Goal: Task Accomplishment & Management: Use online tool/utility

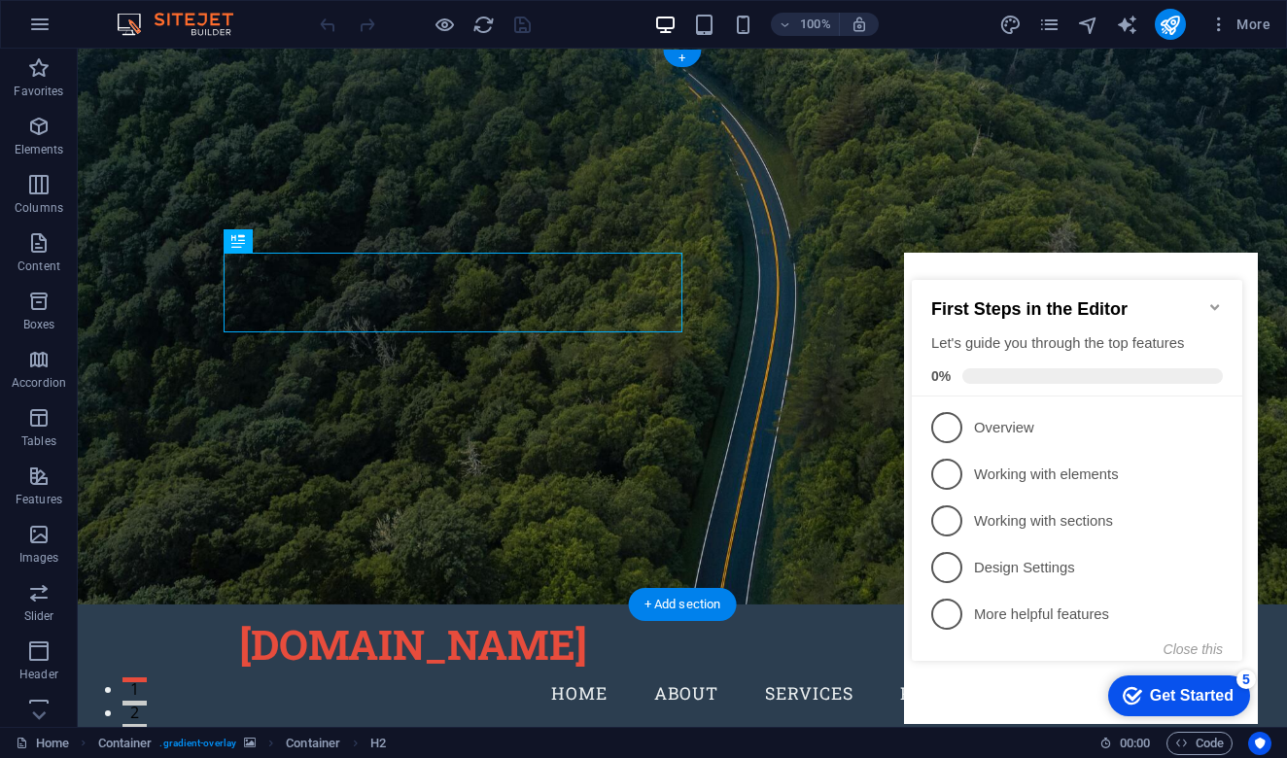
click at [1213, 304] on icon "Minimize checklist" at bounding box center [1214, 307] width 9 height 6
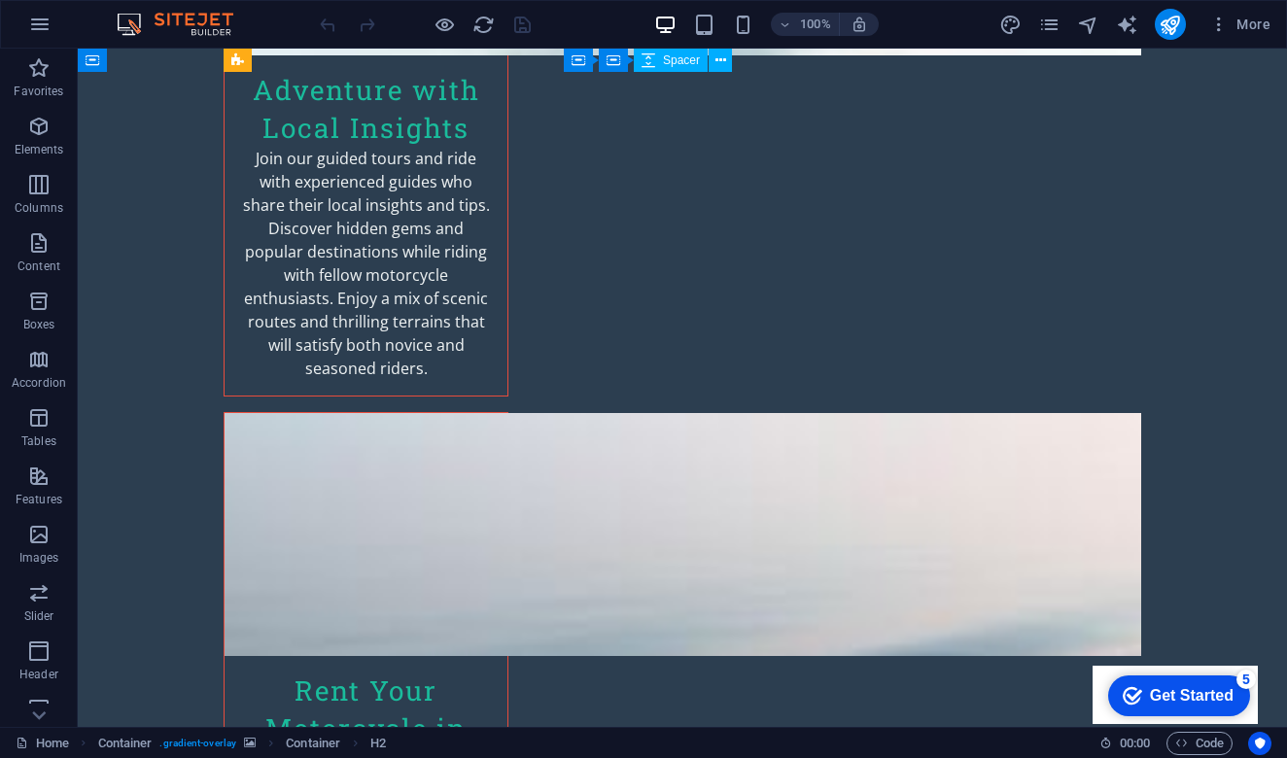
scroll to position [4832, 0]
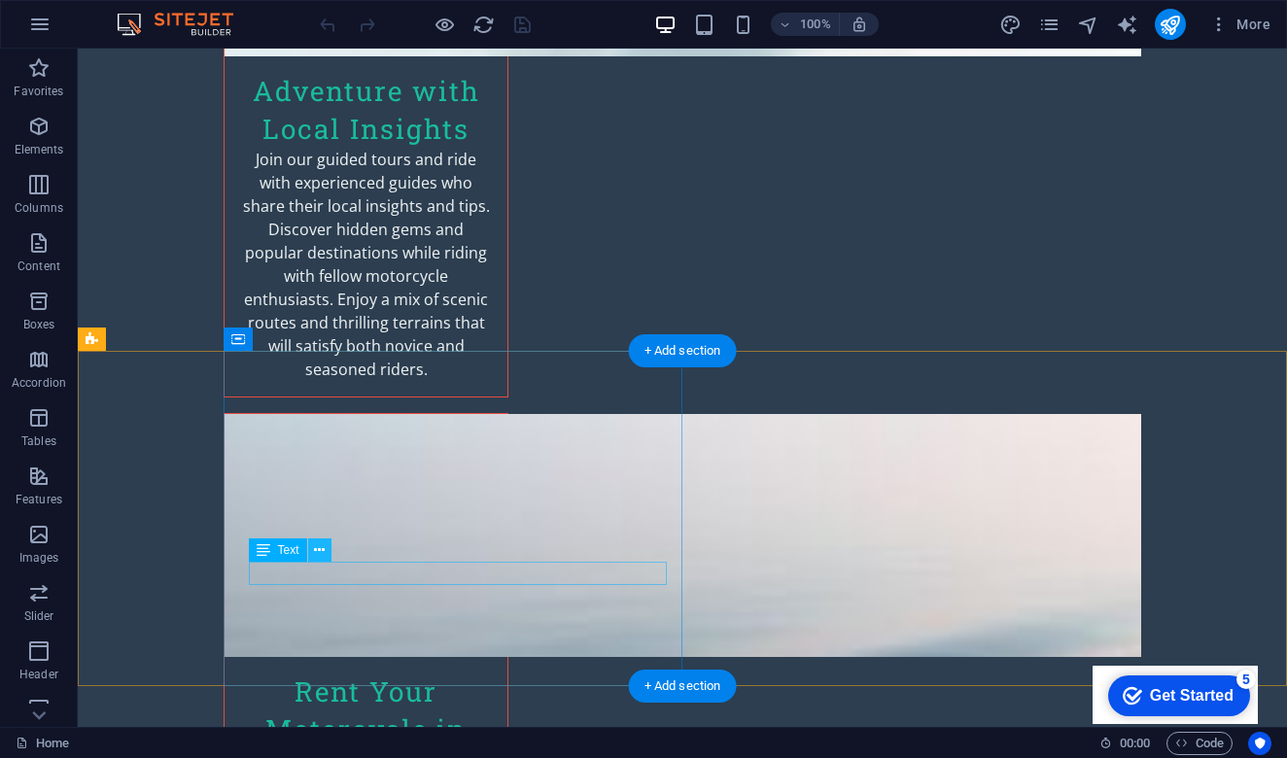
click at [324, 555] on icon at bounding box center [319, 550] width 11 height 20
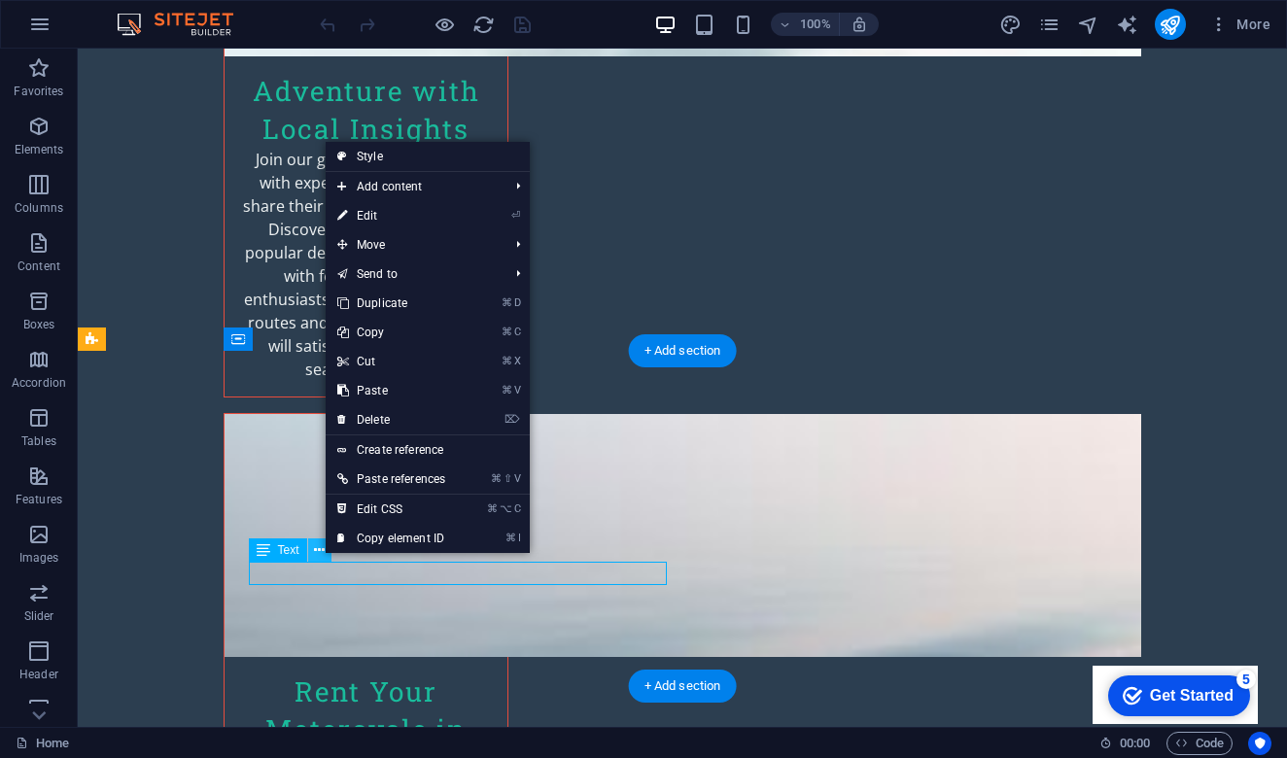
click at [324, 555] on icon at bounding box center [319, 550] width 11 height 20
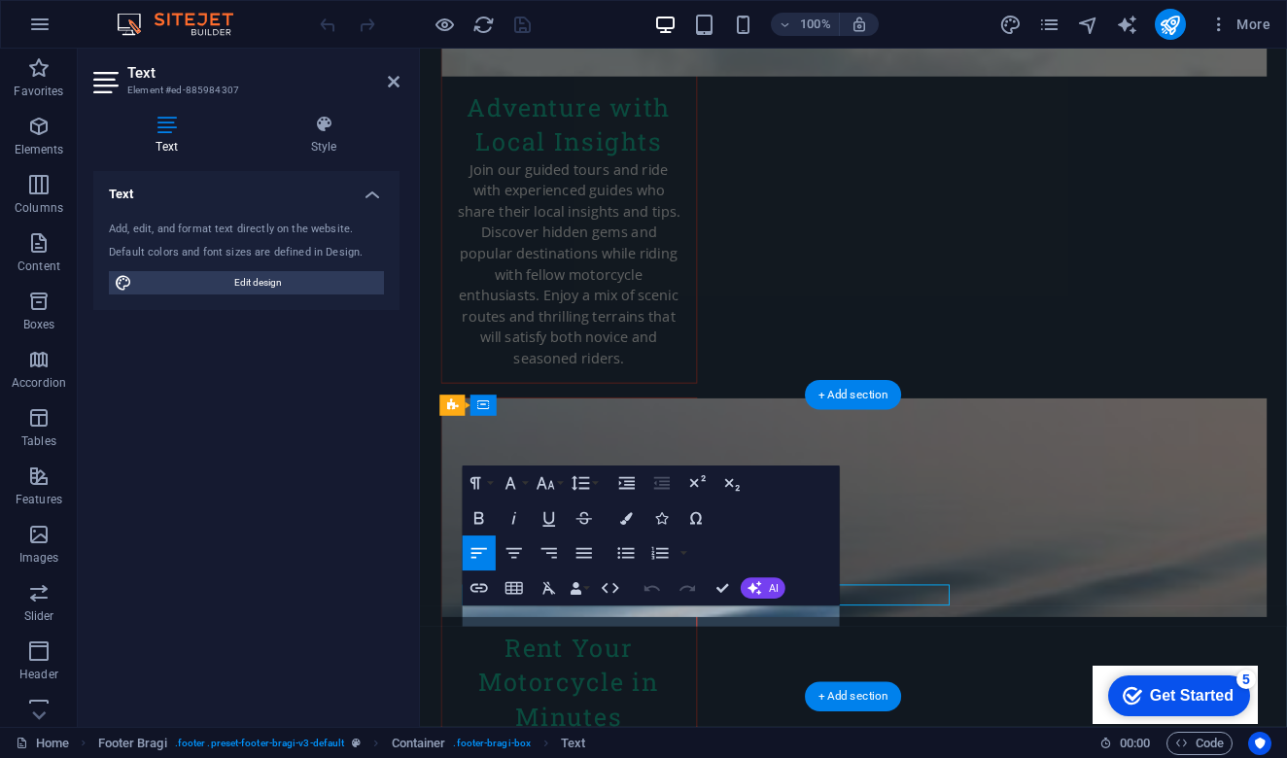
scroll to position [4749, 0]
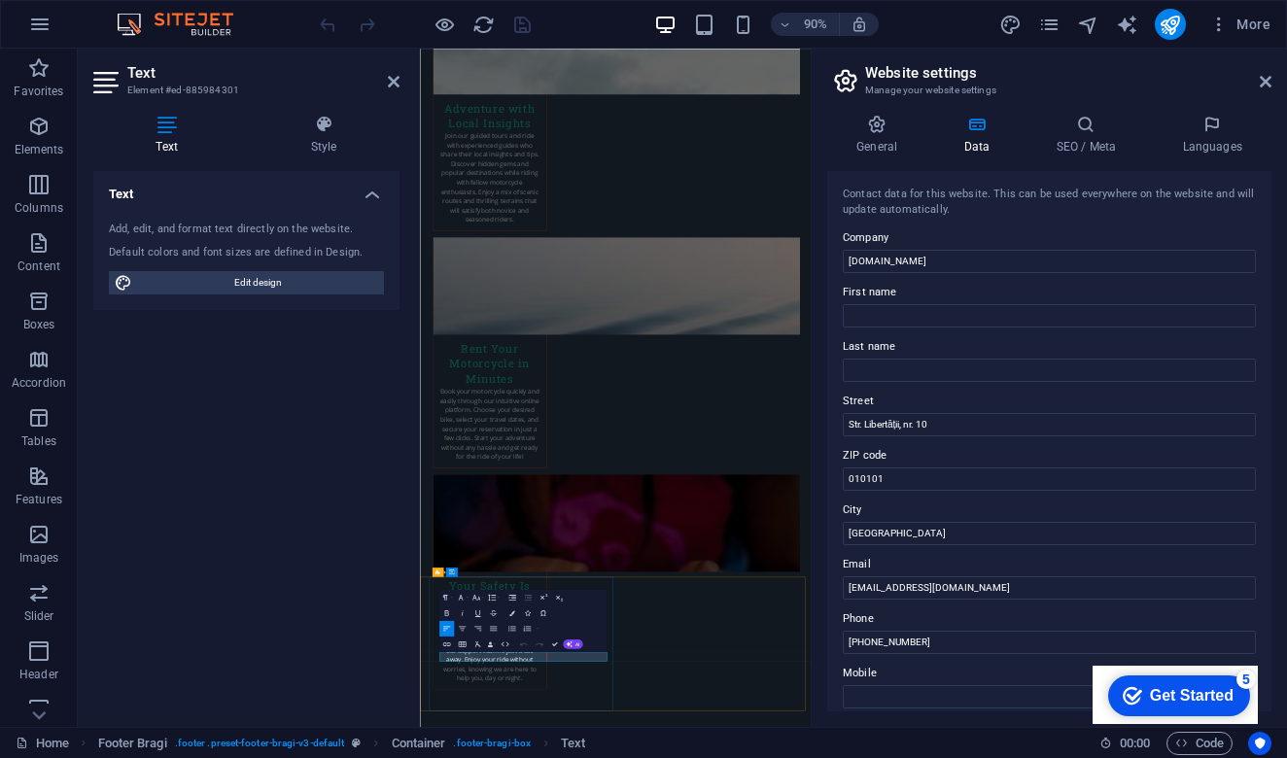
scroll to position [3838, 0]
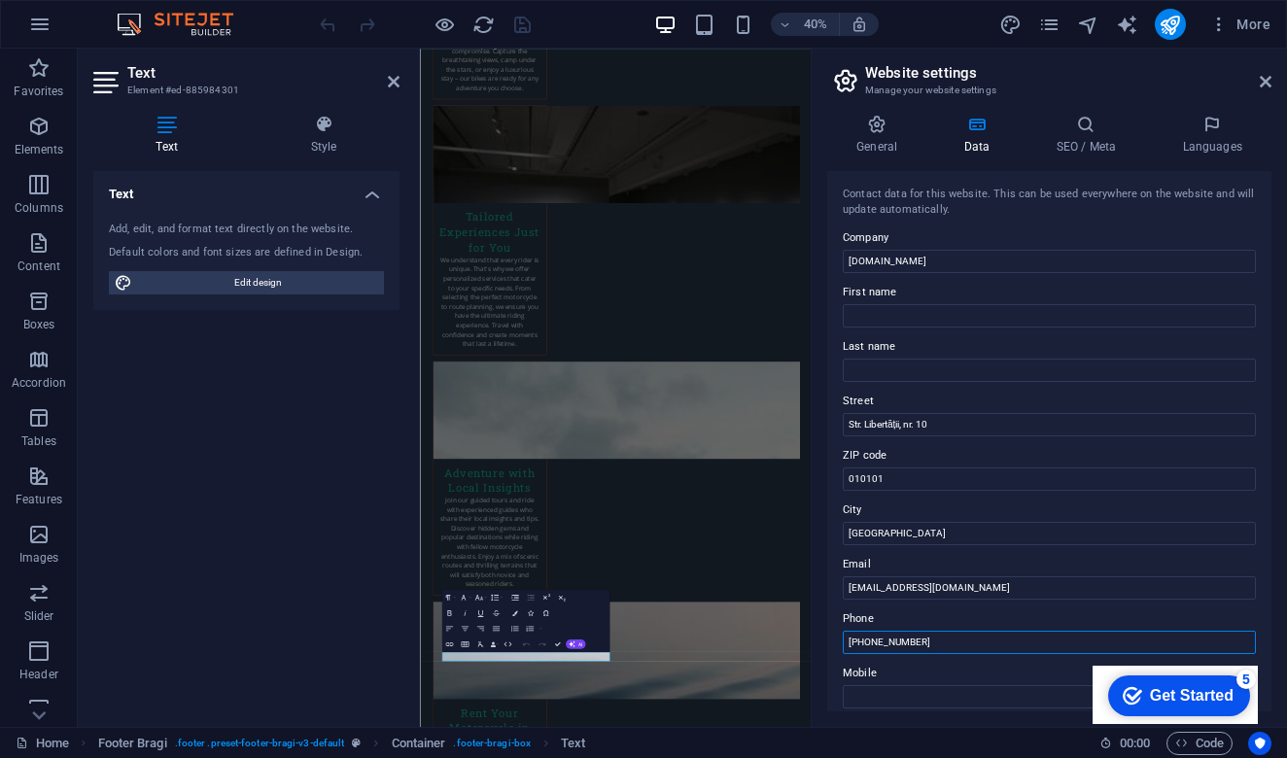
drag, startPoint x: 932, startPoint y: 643, endPoint x: 816, endPoint y: 640, distance: 116.7
type input "[PHONE_NUMBER]"
click at [1269, 84] on icon at bounding box center [1266, 82] width 12 height 16
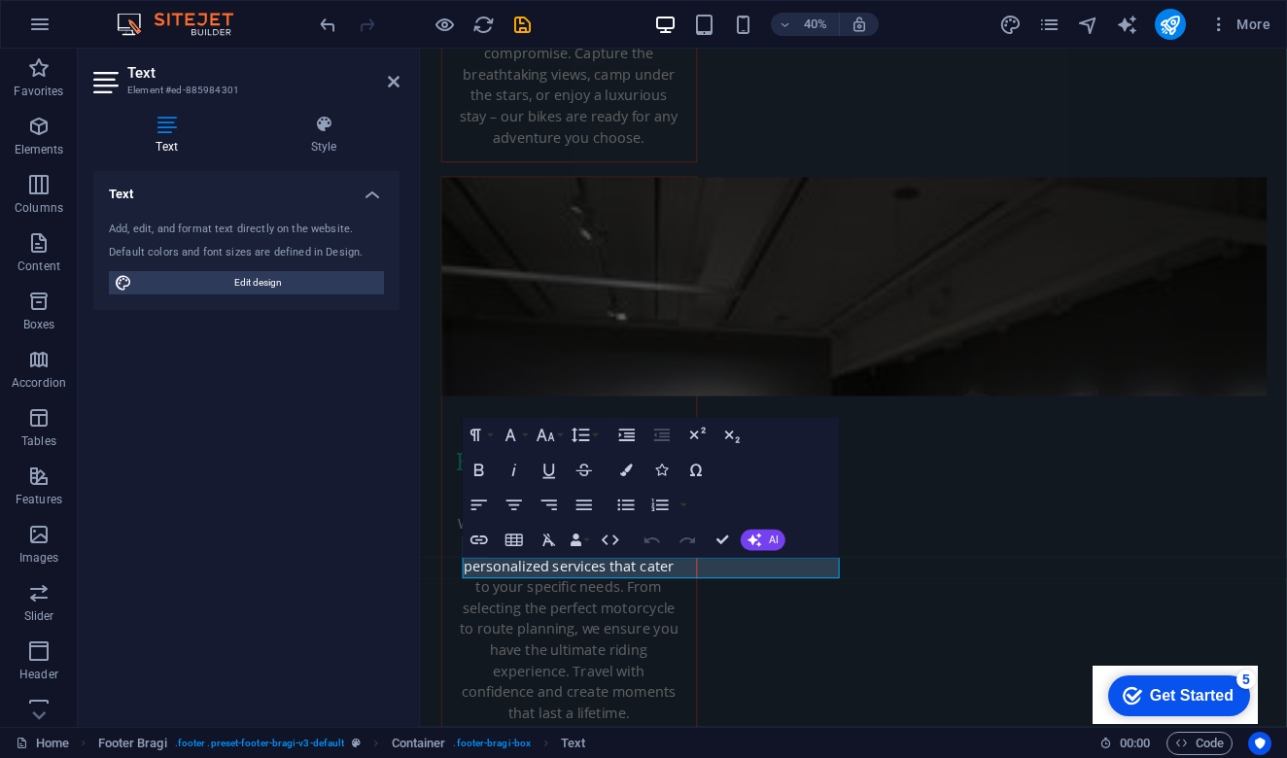
scroll to position [4779, 0]
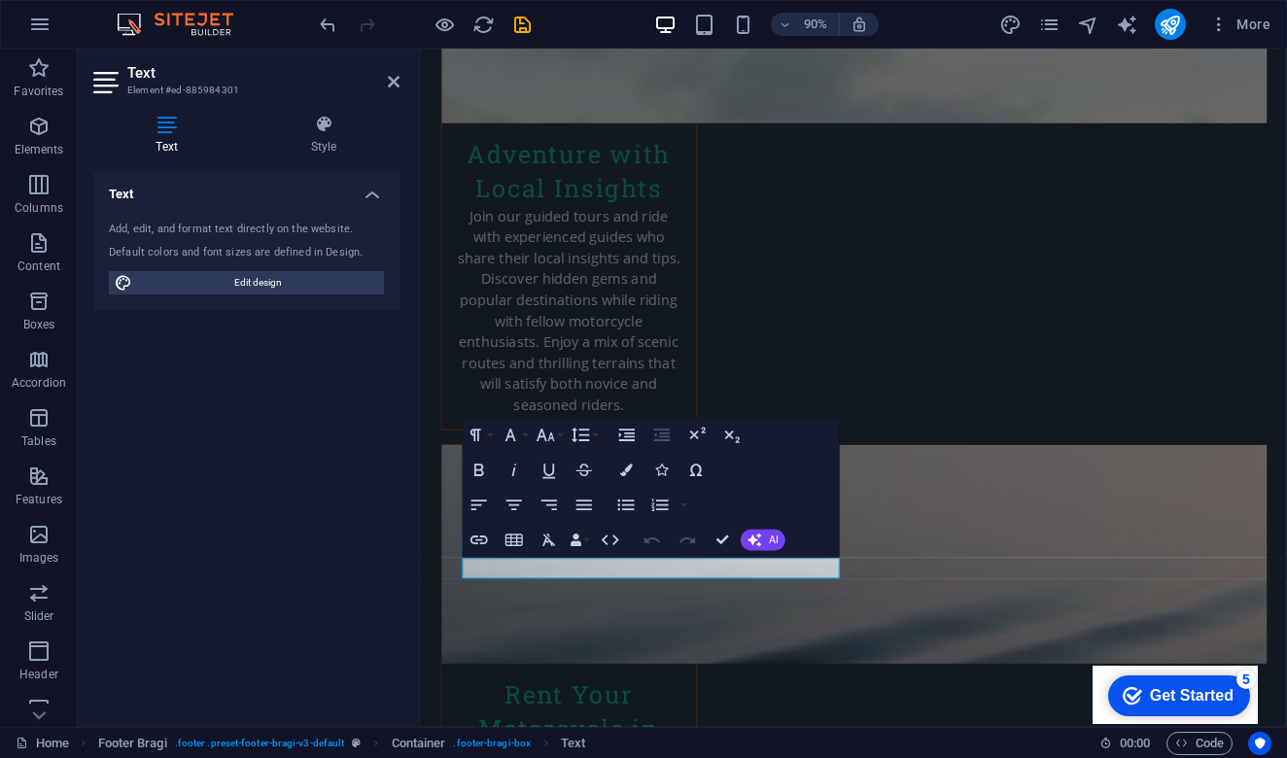
click at [208, 580] on div "Text Add, edit, and format text directly on the website. Default colors and fon…" at bounding box center [246, 441] width 306 height 540
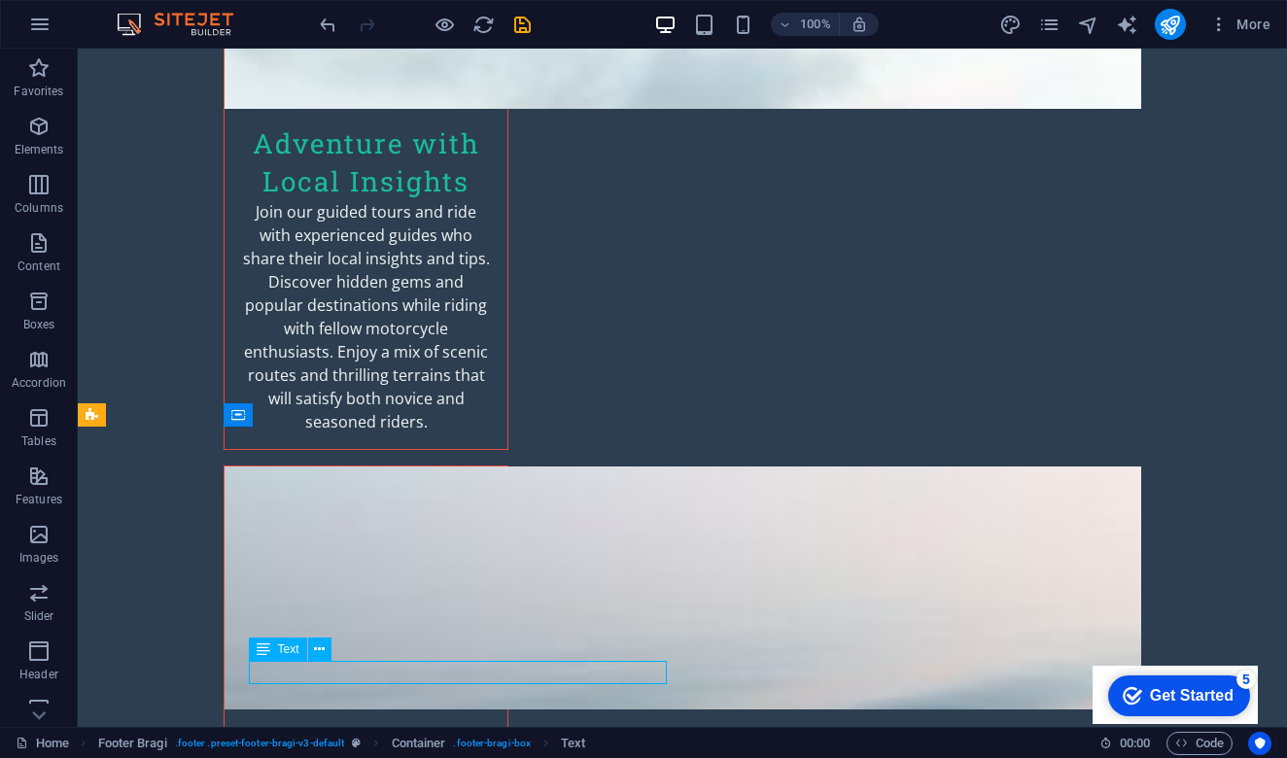
scroll to position [4756, 0]
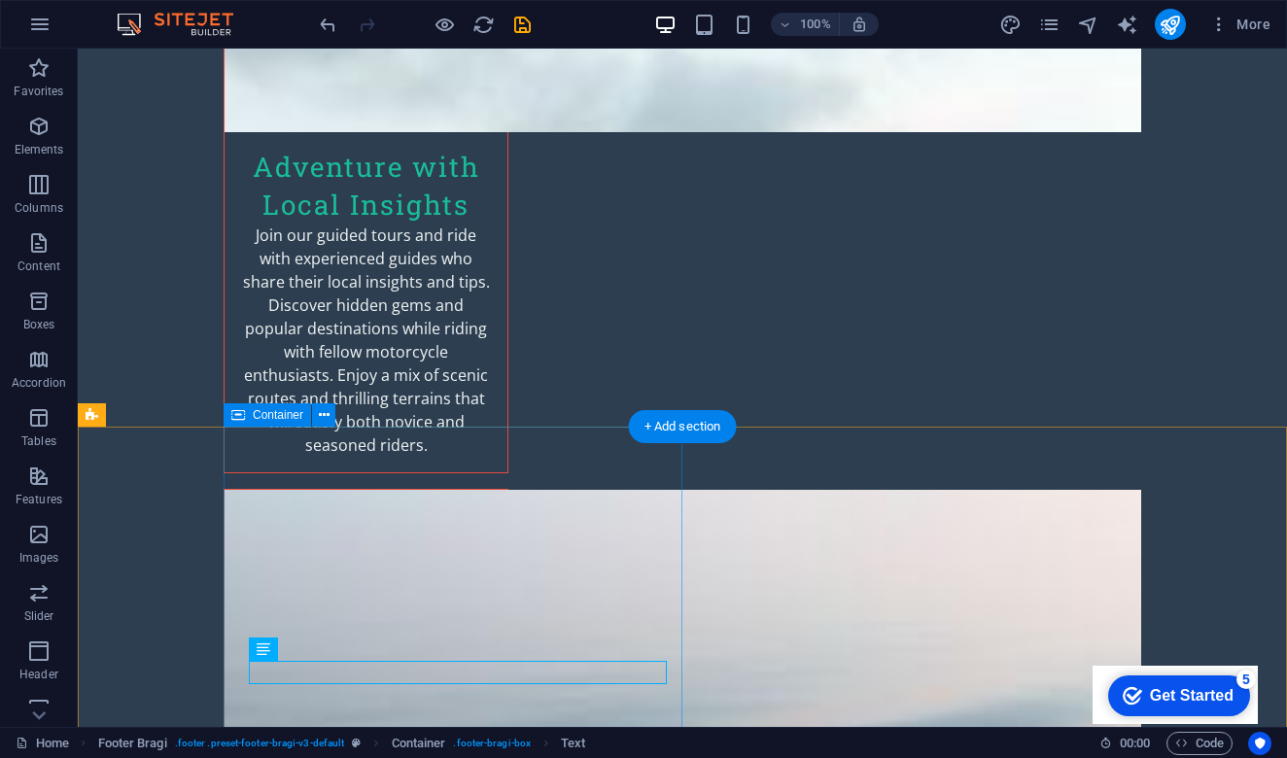
click at [326, 415] on icon at bounding box center [324, 415] width 11 height 20
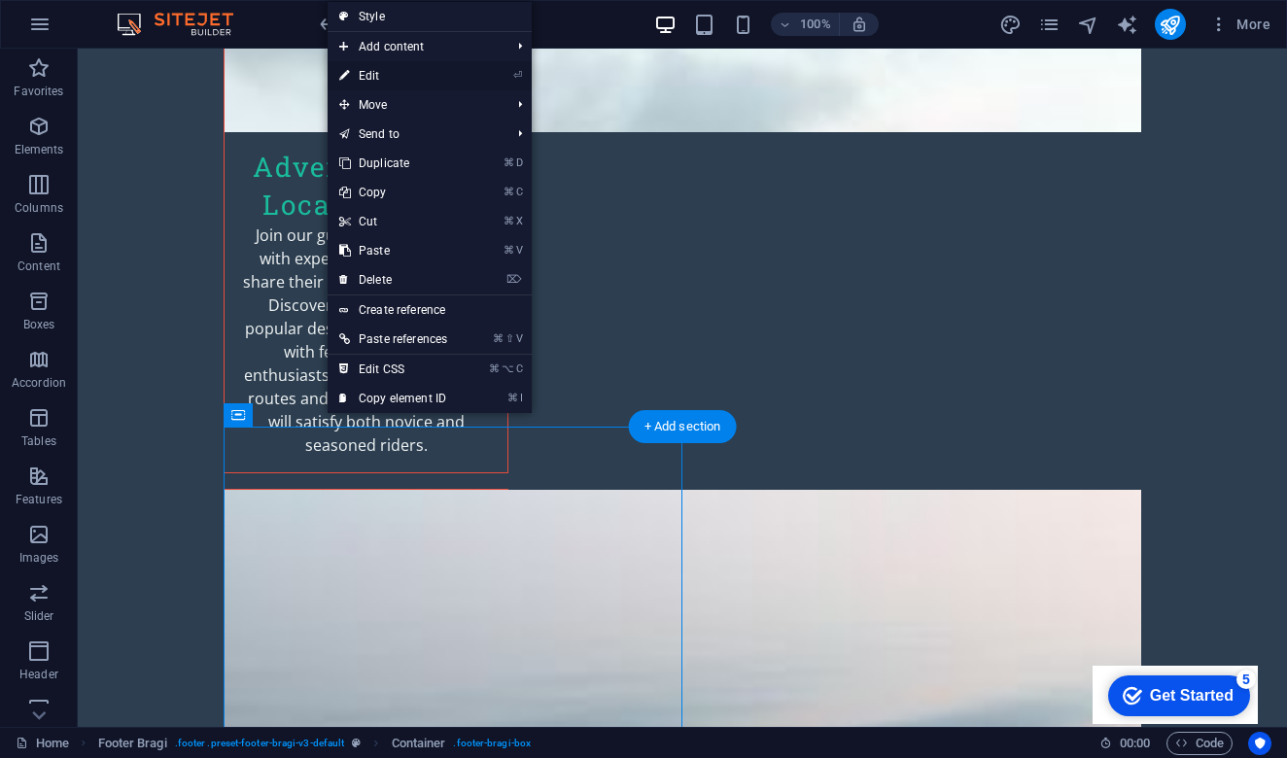
click at [434, 73] on link "⏎ Edit" at bounding box center [393, 75] width 131 height 29
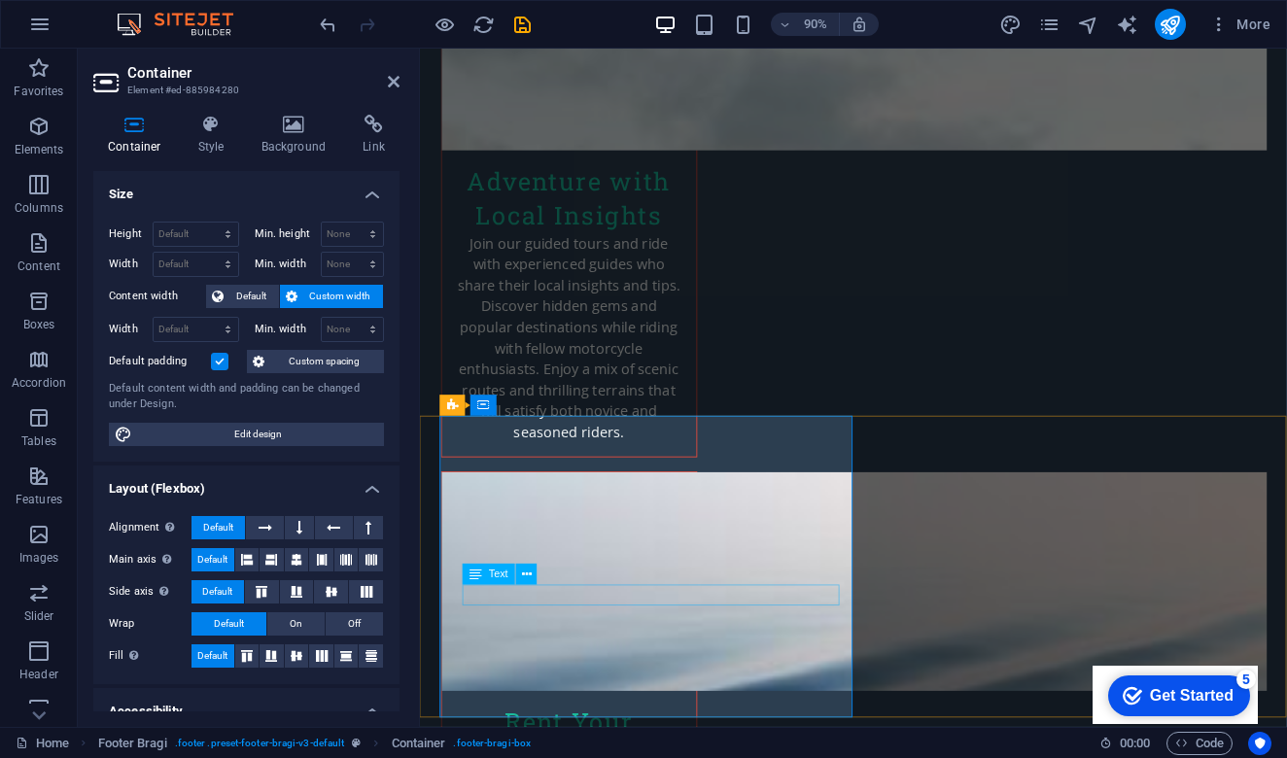
drag, startPoint x: 583, startPoint y: 654, endPoint x: 462, endPoint y: 645, distance: 121.8
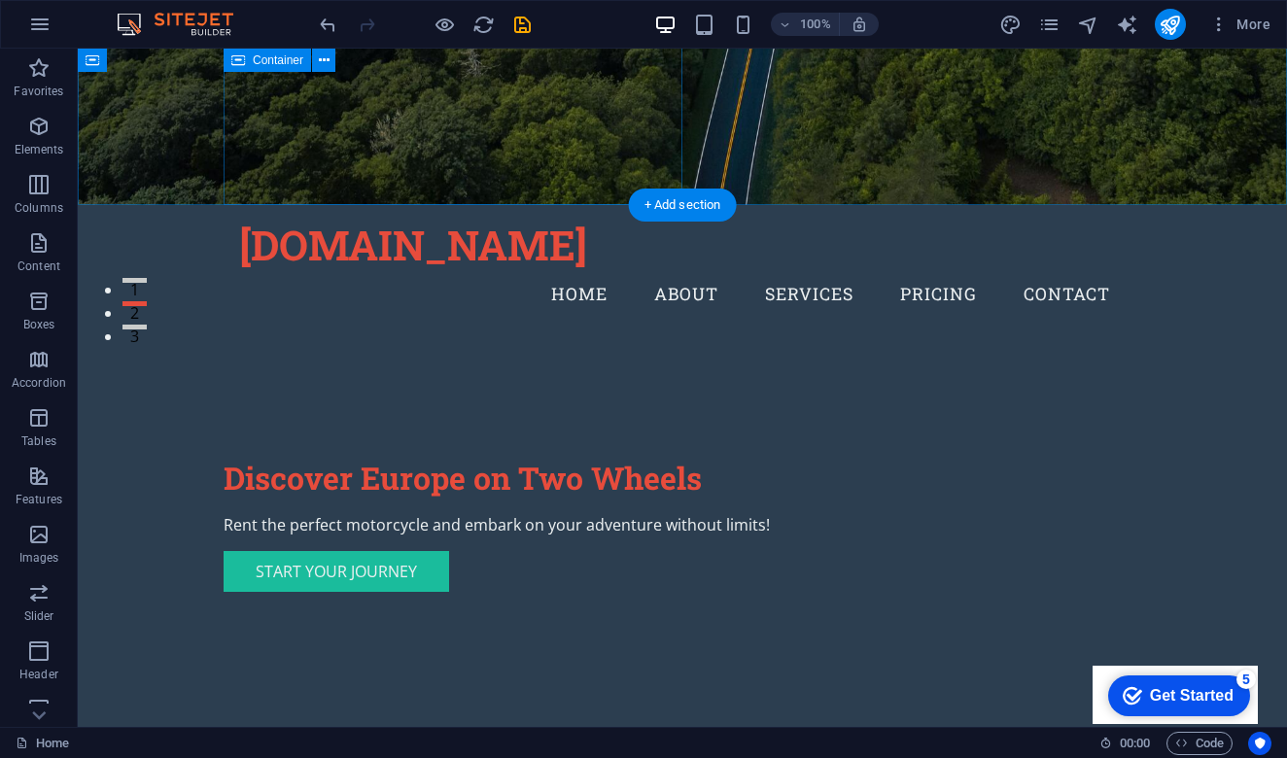
scroll to position [400, 0]
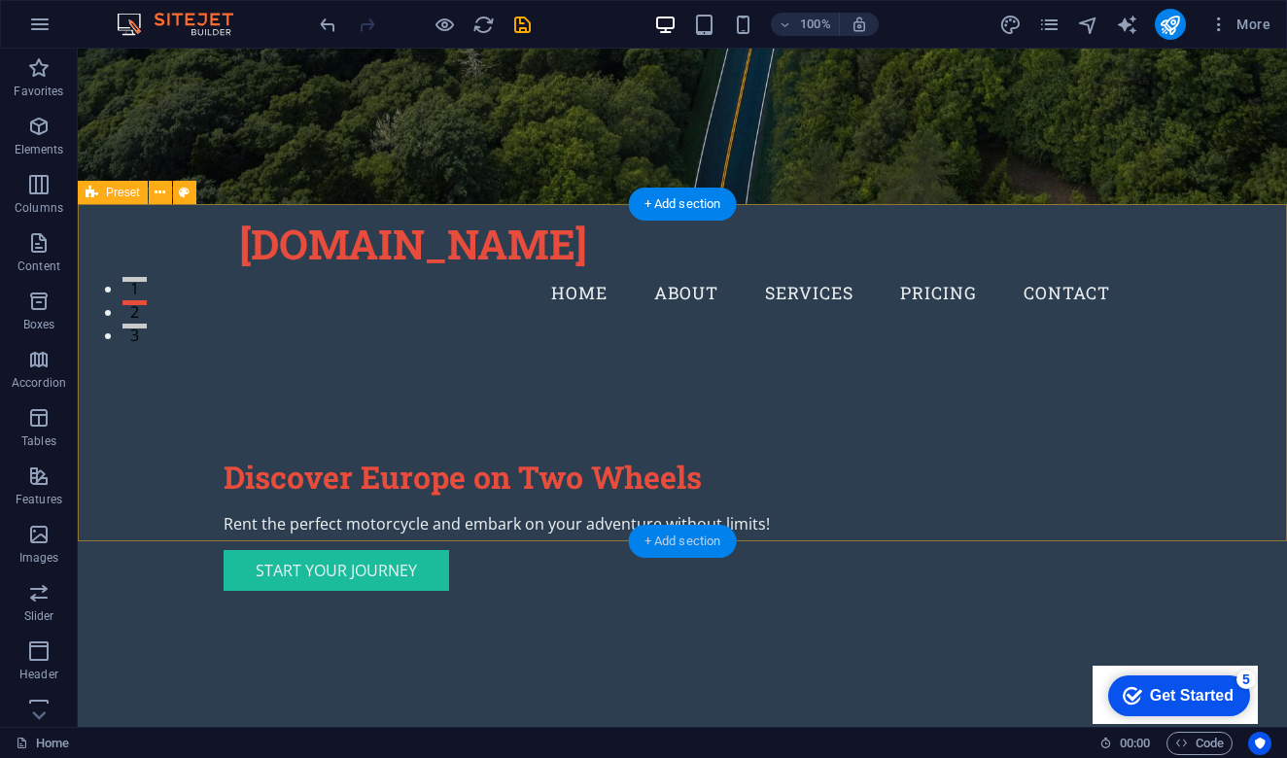
click at [697, 544] on div "+ Add section" at bounding box center [683, 541] width 108 height 33
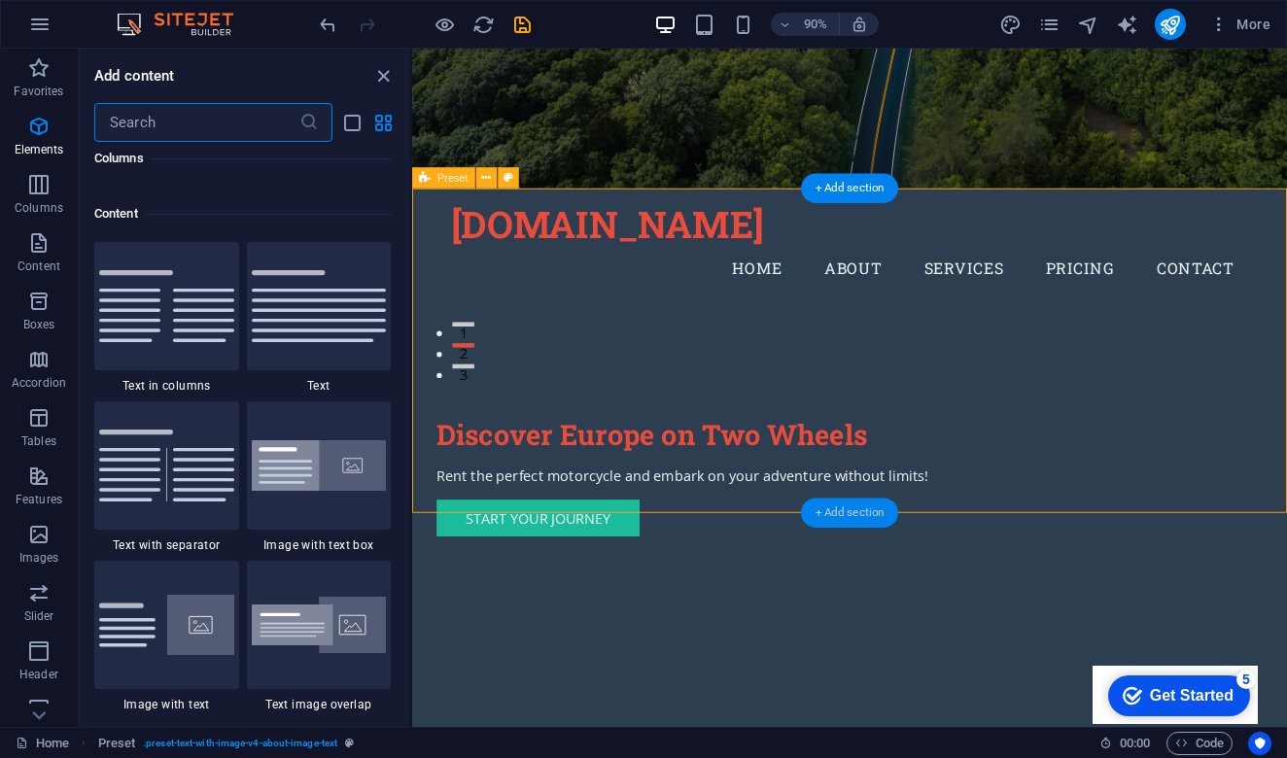
scroll to position [3401, 0]
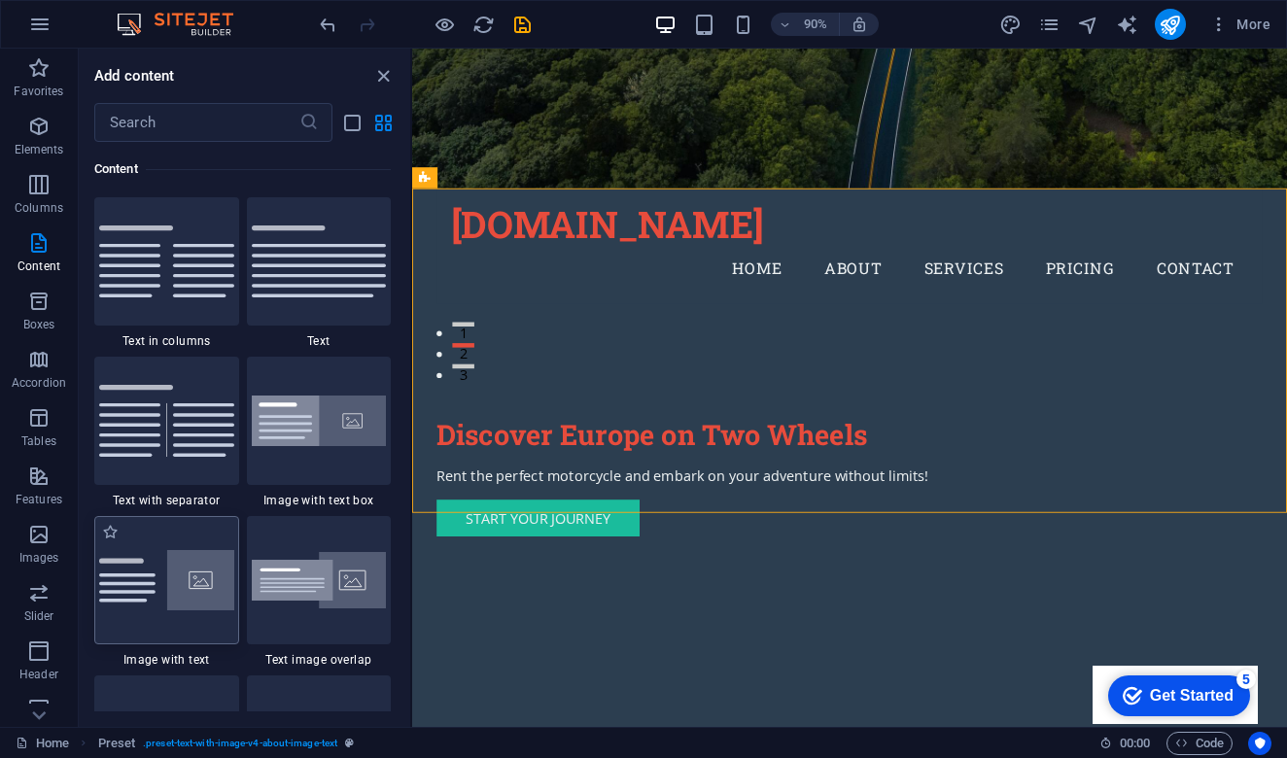
click at [172, 573] on img at bounding box center [166, 580] width 135 height 60
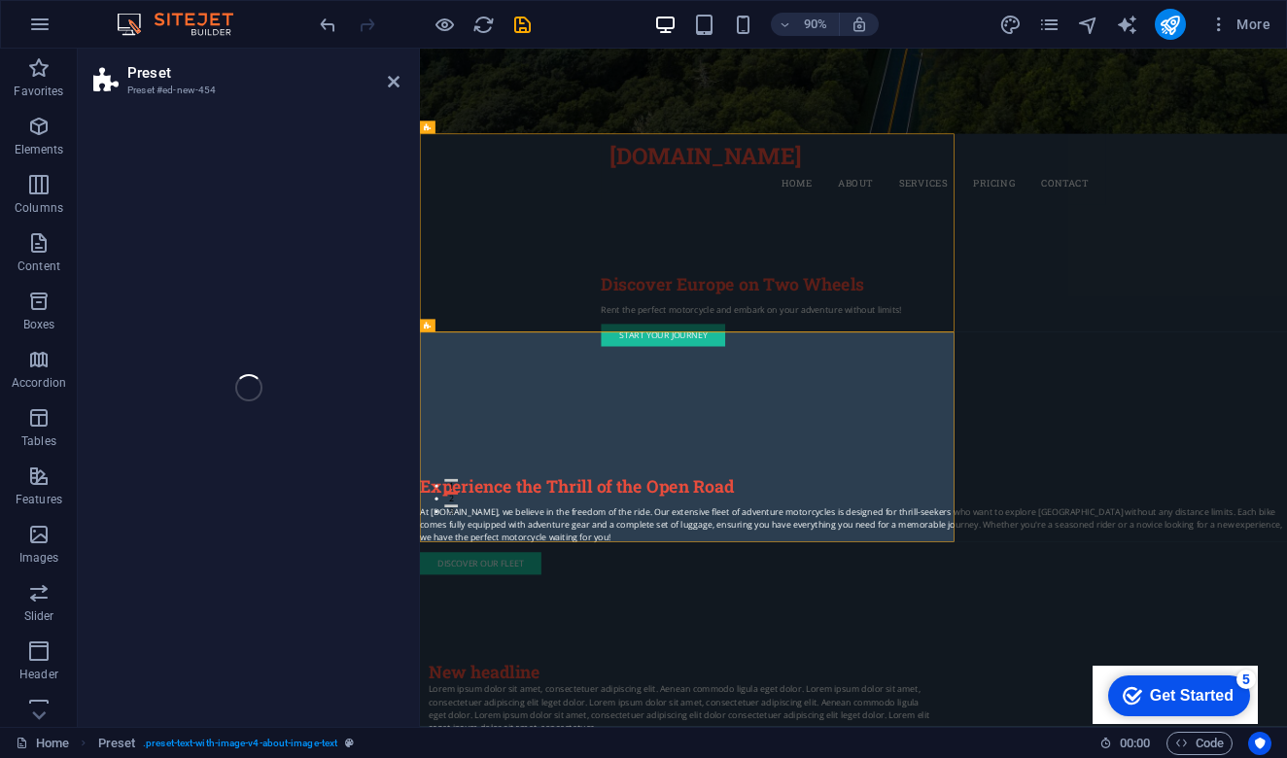
select select "rem"
select select "px"
select select "preset-text-with-image-v4-default"
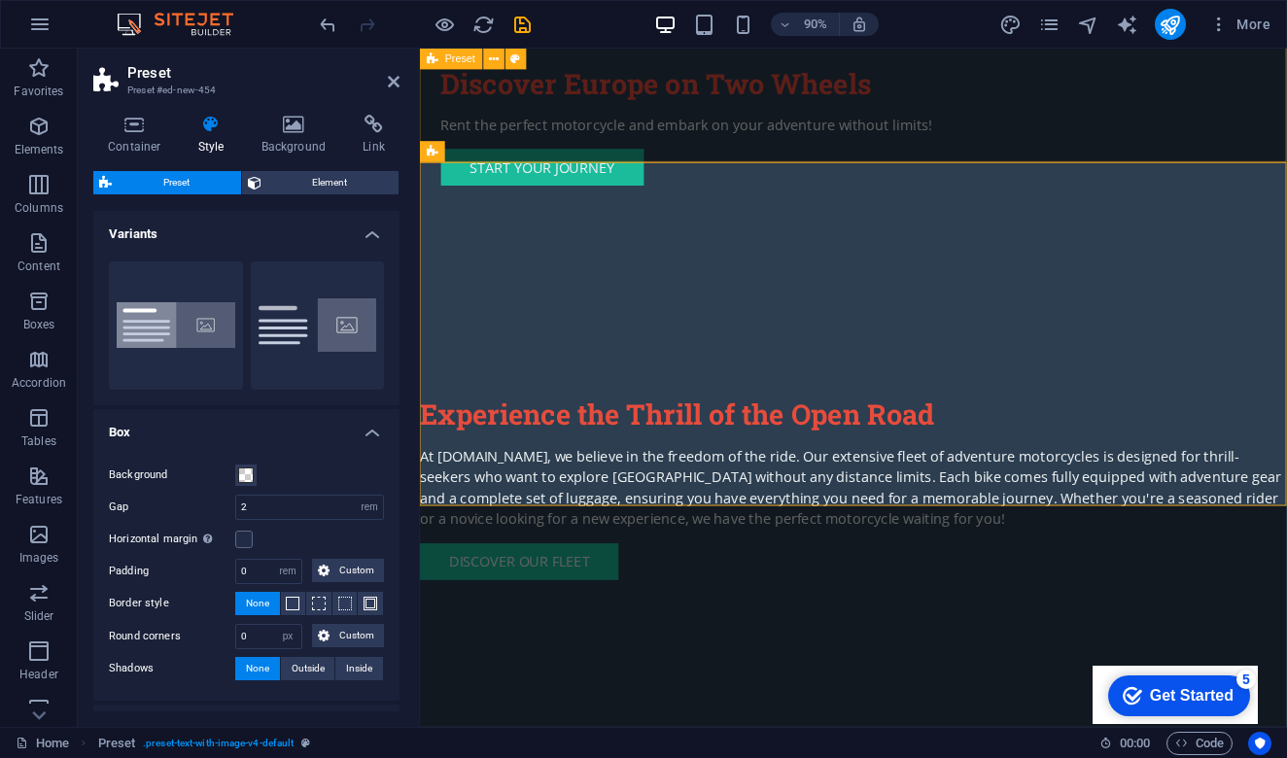
scroll to position [793, 0]
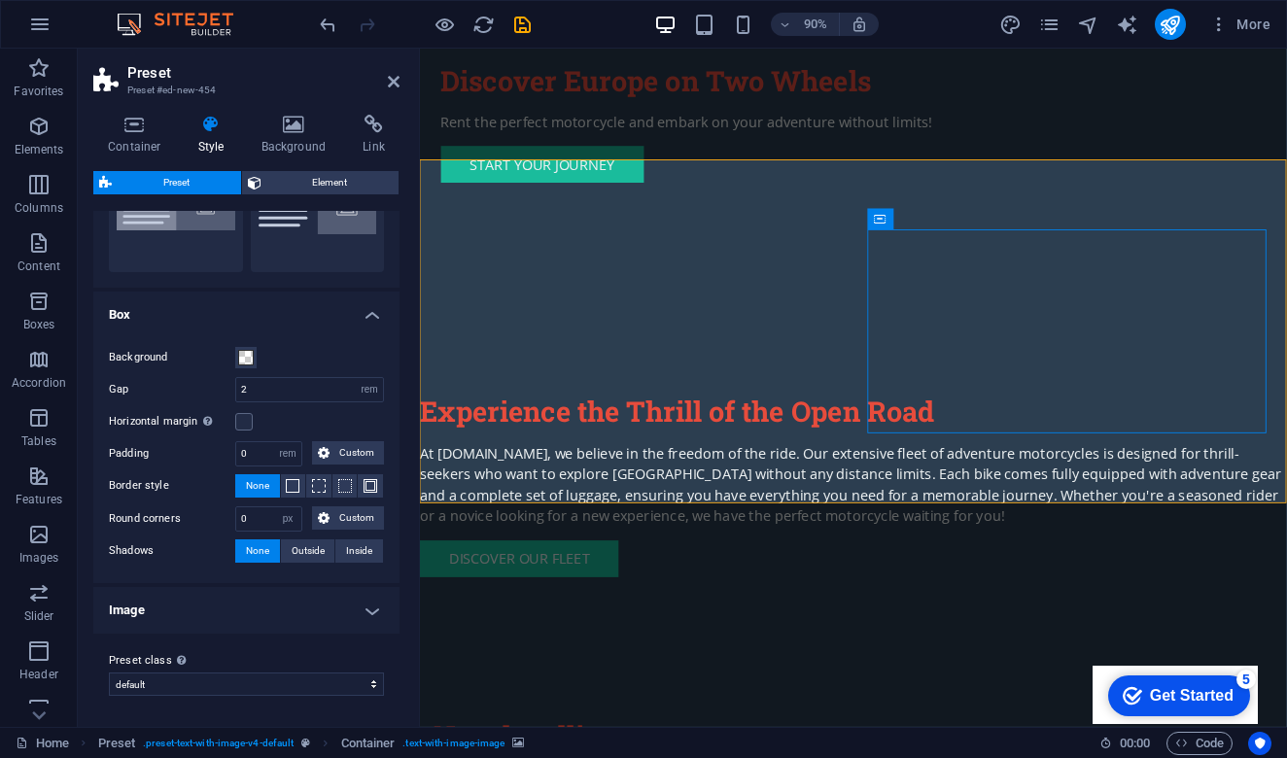
scroll to position [117, 0]
click at [369, 615] on h4 "Image" at bounding box center [246, 611] width 306 height 47
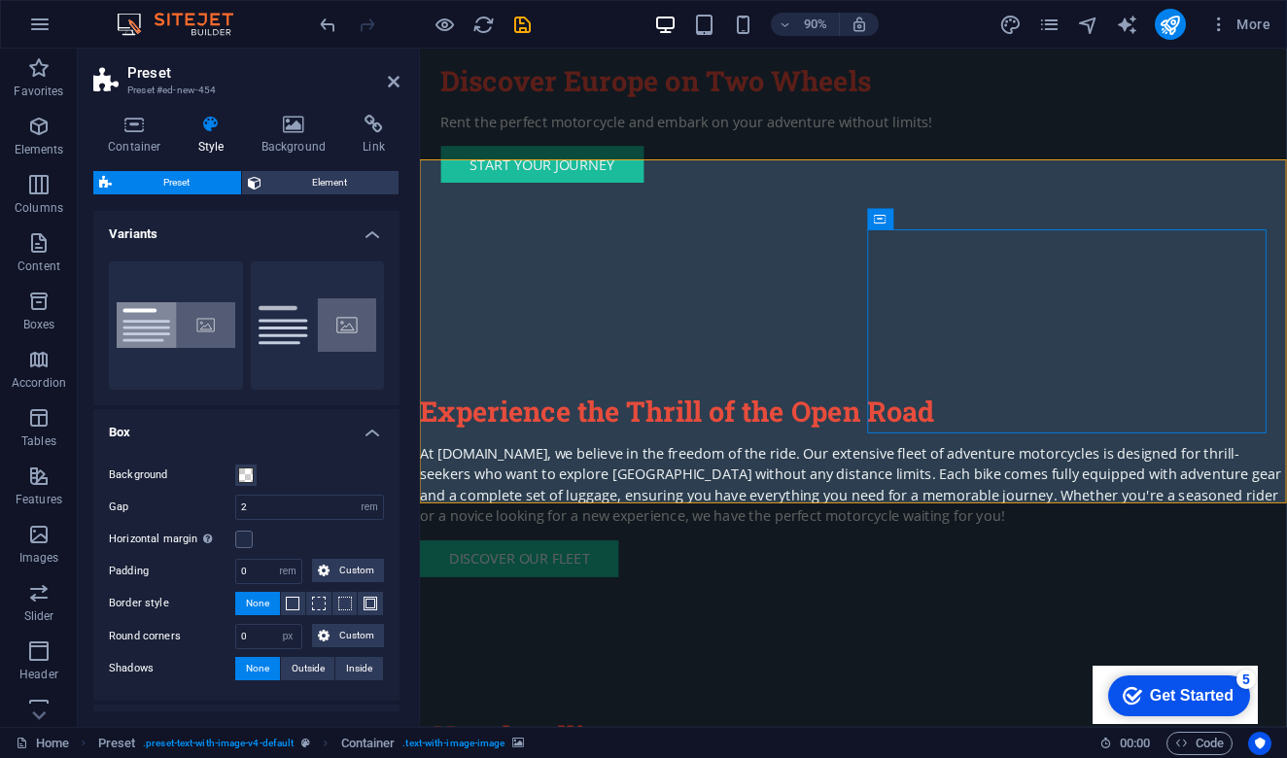
scroll to position [0, 0]
click at [134, 131] on icon at bounding box center [134, 124] width 83 height 19
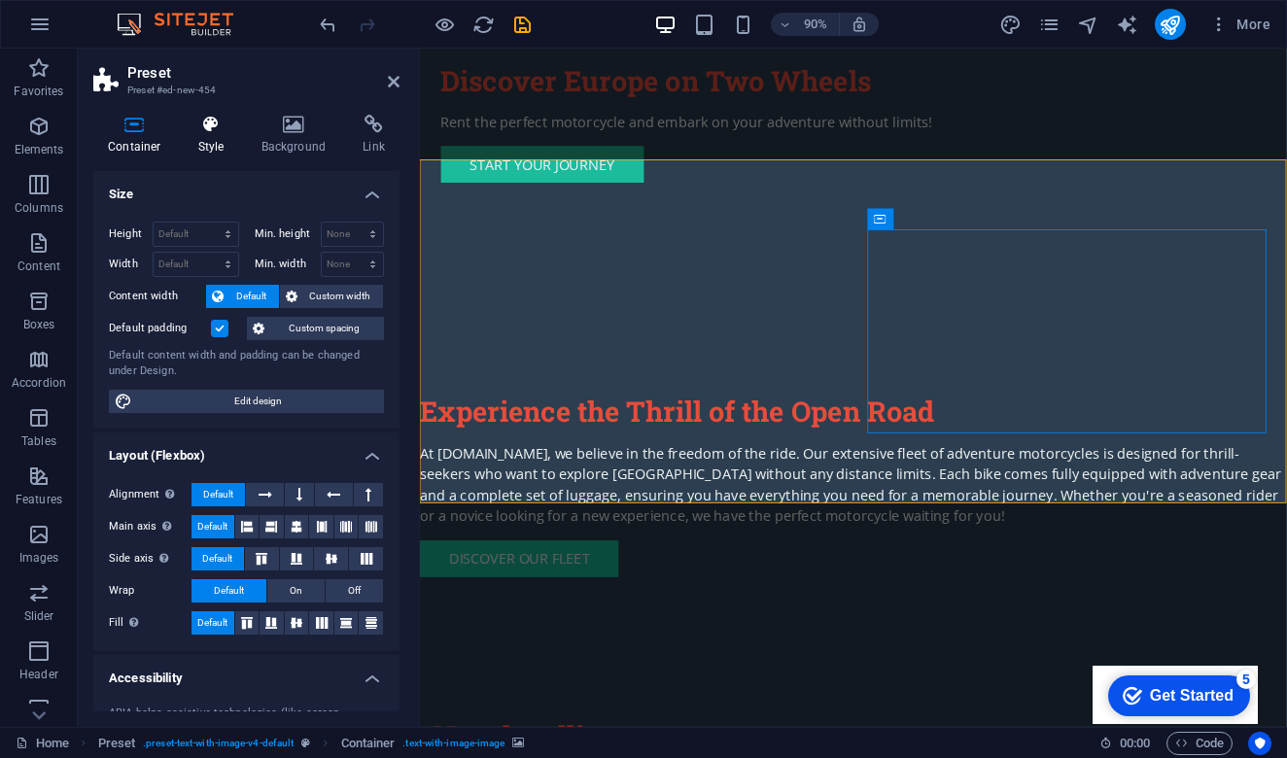
click at [216, 130] on icon at bounding box center [211, 124] width 55 height 19
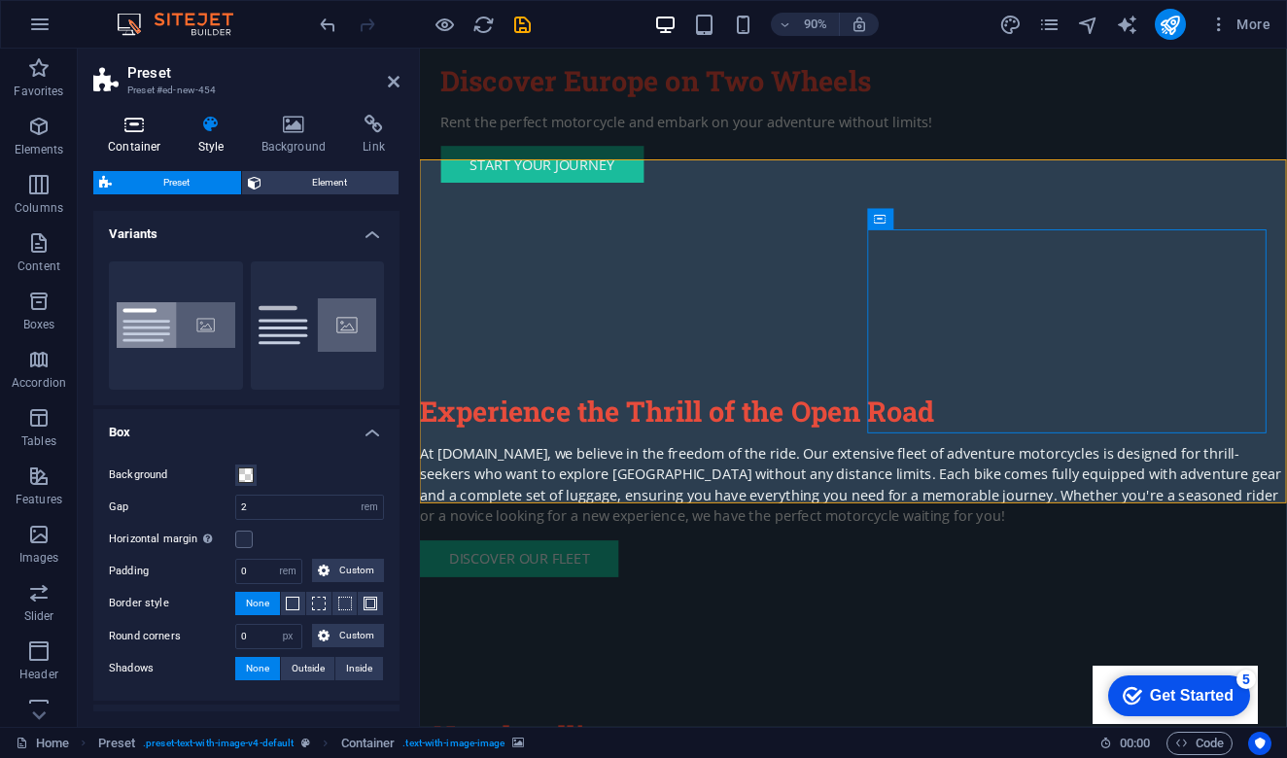
click at [132, 128] on icon at bounding box center [134, 124] width 83 height 19
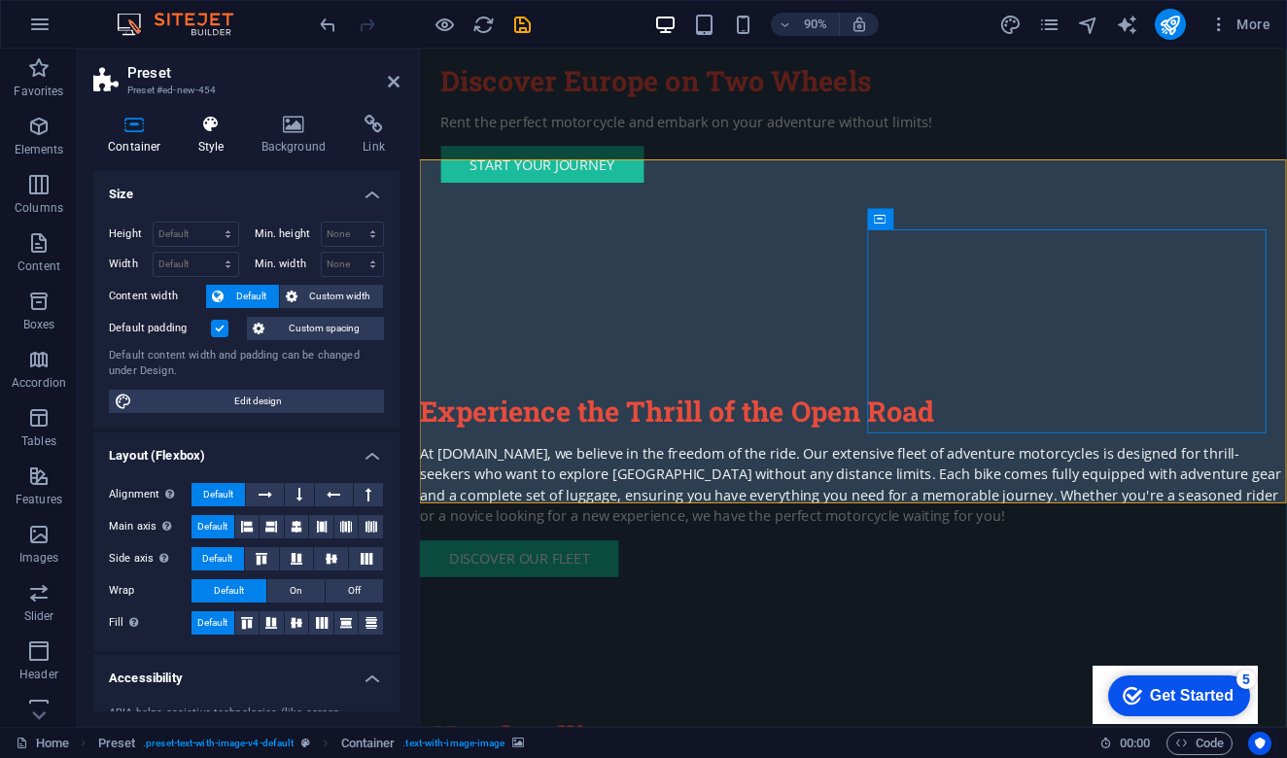
click at [219, 132] on icon at bounding box center [211, 124] width 55 height 19
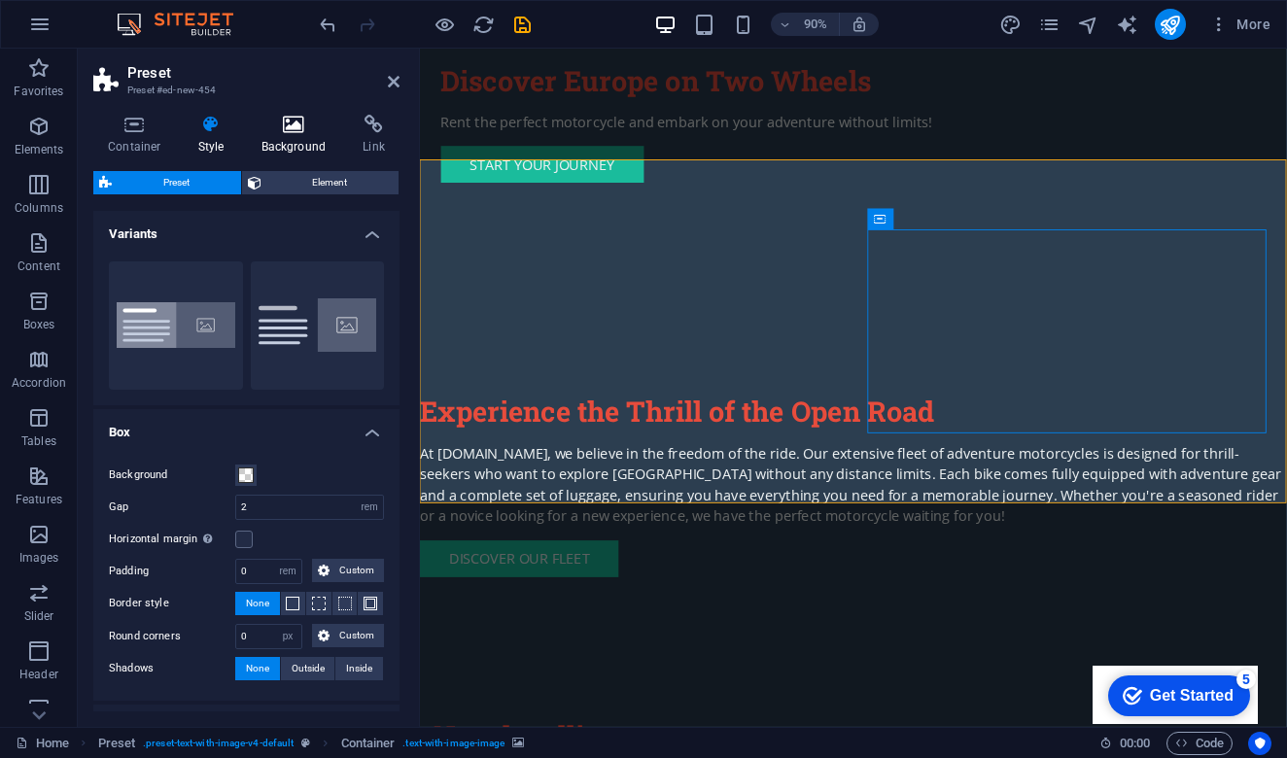
click at [305, 128] on icon at bounding box center [294, 124] width 94 height 19
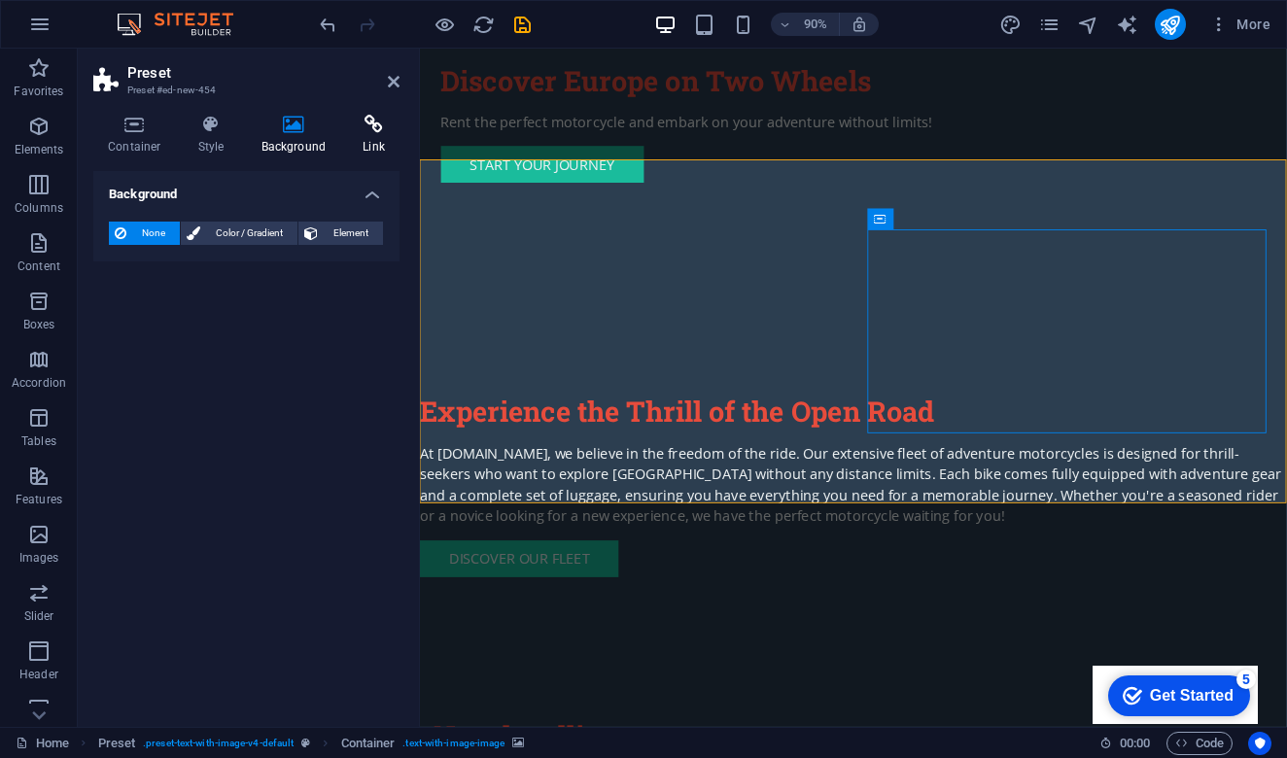
click at [367, 141] on h4 "Link" at bounding box center [374, 135] width 52 height 41
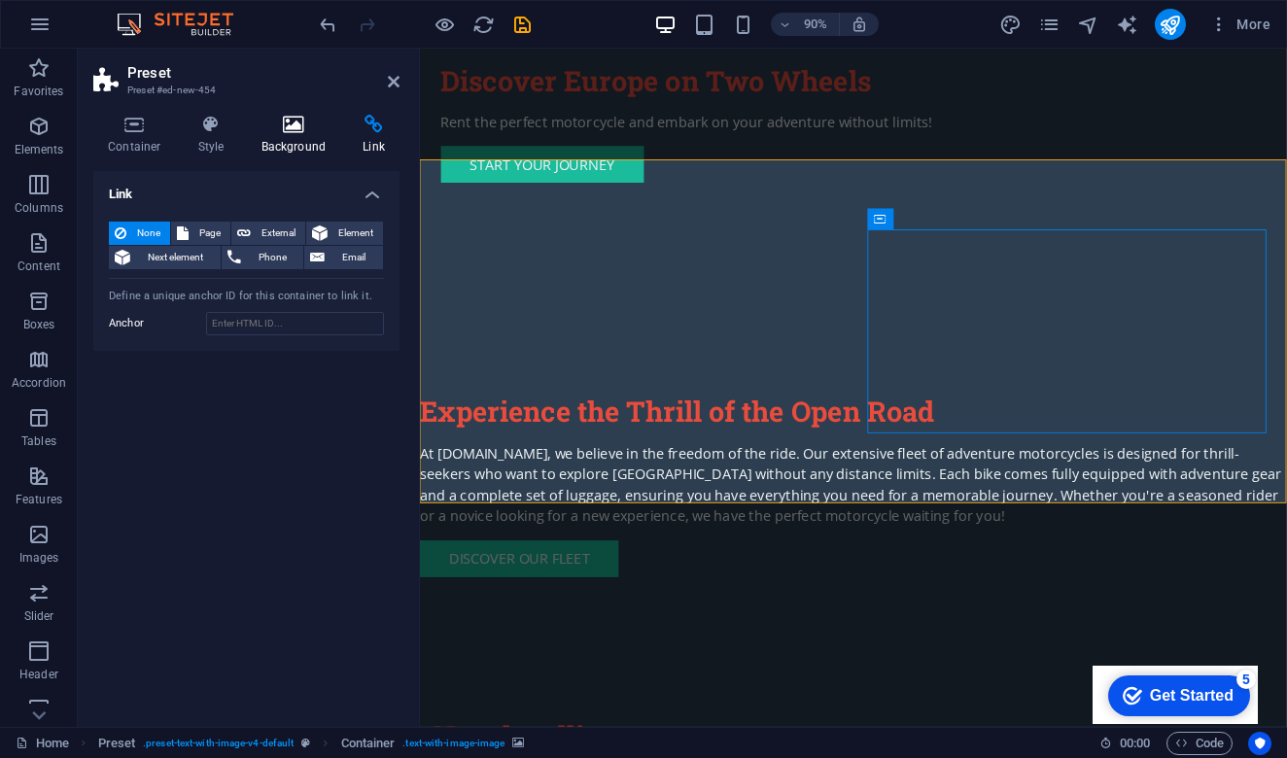
click at [290, 132] on icon at bounding box center [294, 124] width 94 height 19
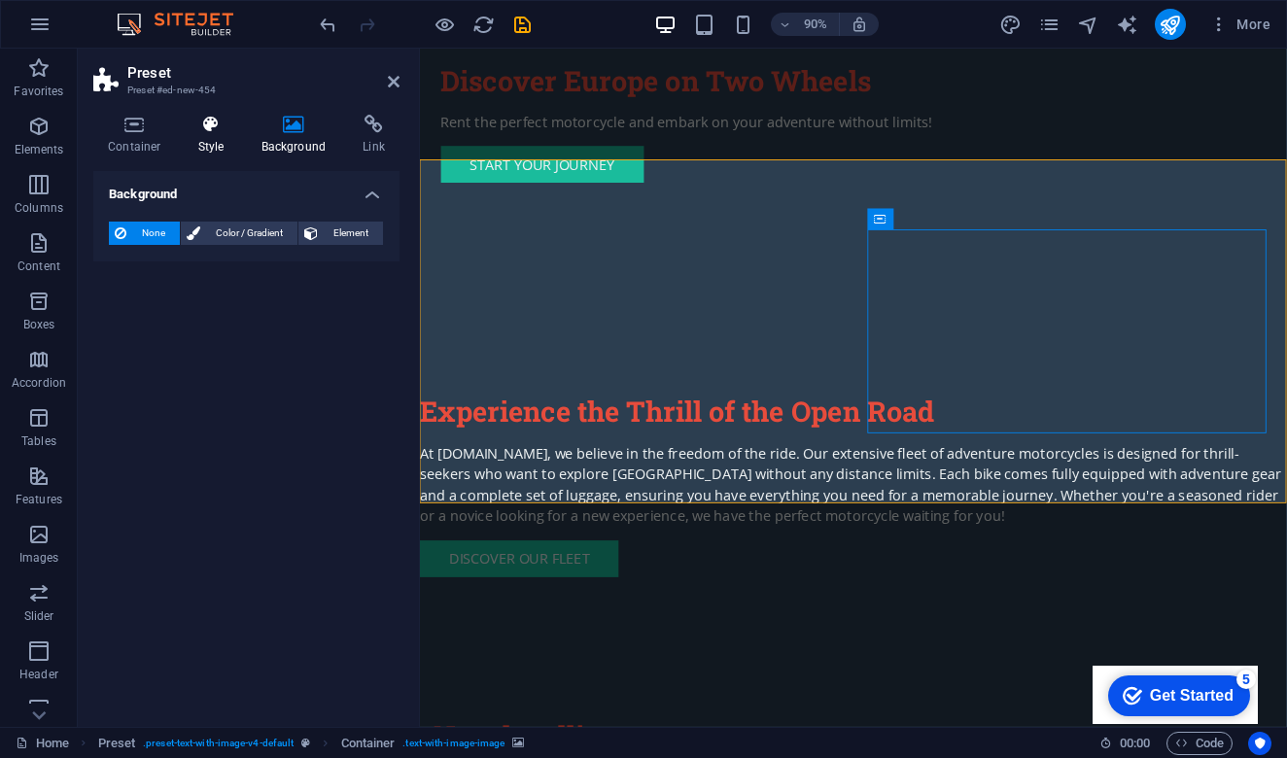
click at [217, 139] on h4 "Style" at bounding box center [215, 135] width 63 height 41
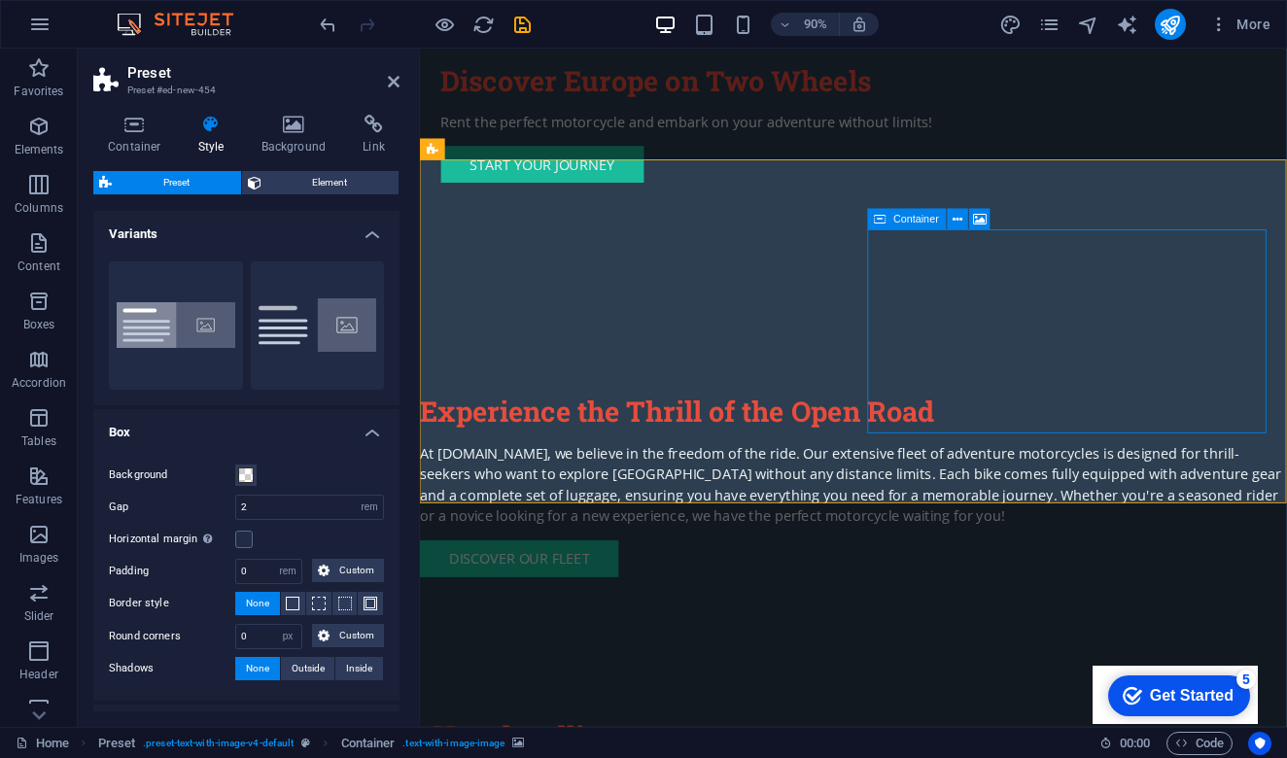
click at [922, 221] on span "Container" at bounding box center [916, 219] width 46 height 11
click at [982, 217] on icon at bounding box center [980, 219] width 14 height 18
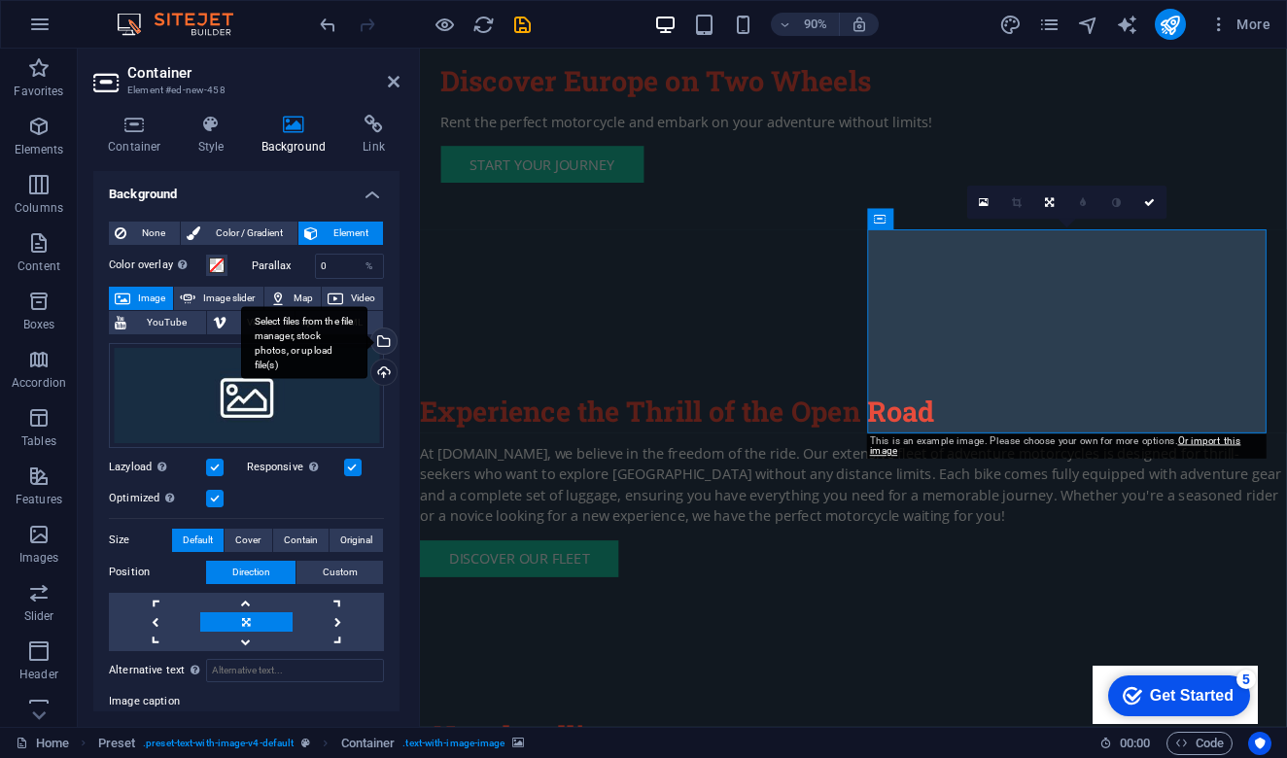
click at [386, 344] on div "Select files from the file manager, stock photos, or upload file(s)" at bounding box center [381, 343] width 29 height 29
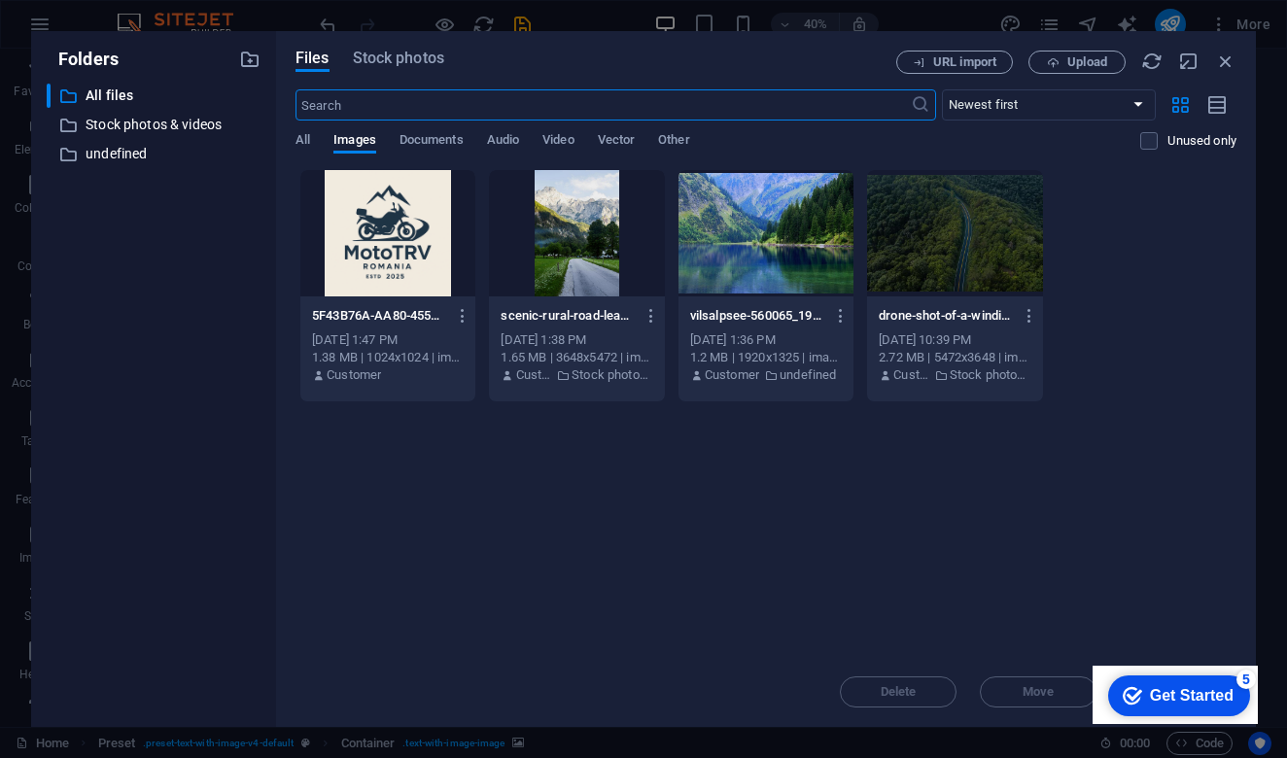
click at [584, 226] on div at bounding box center [576, 233] width 175 height 126
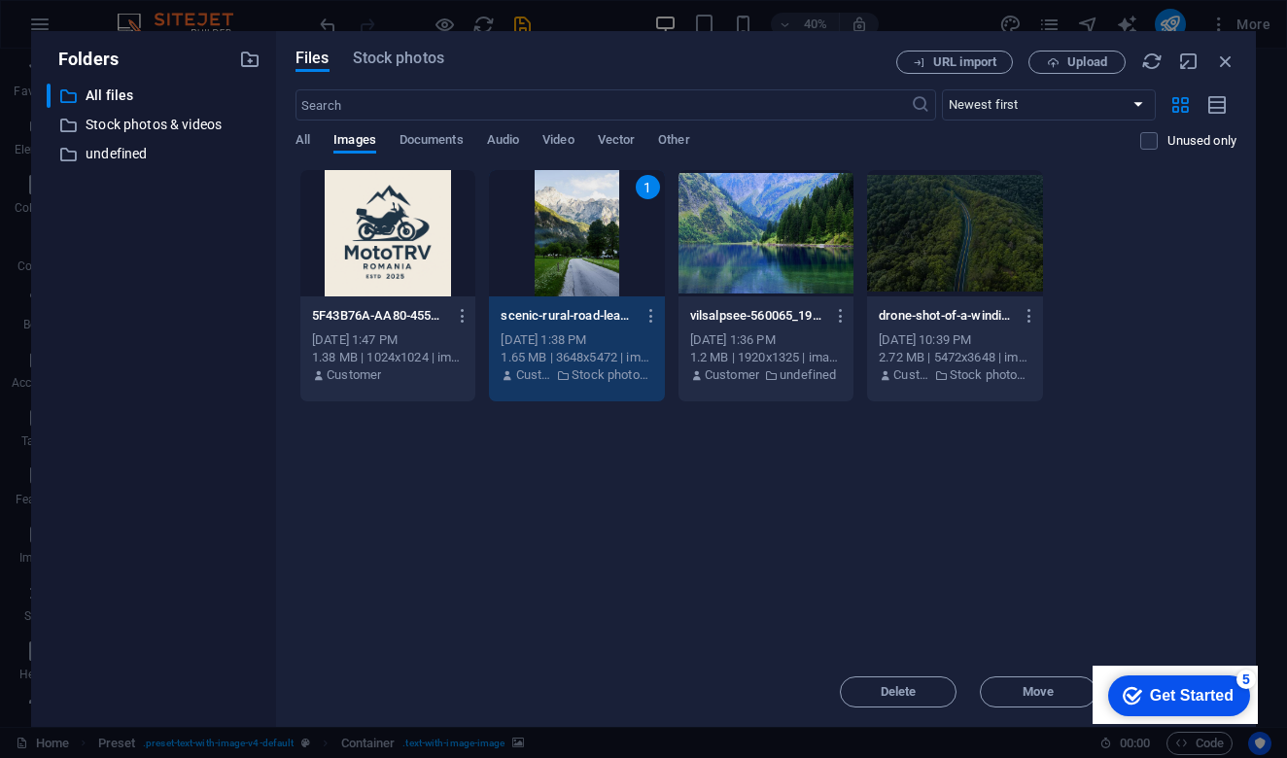
click at [585, 224] on div "1" at bounding box center [576, 233] width 175 height 126
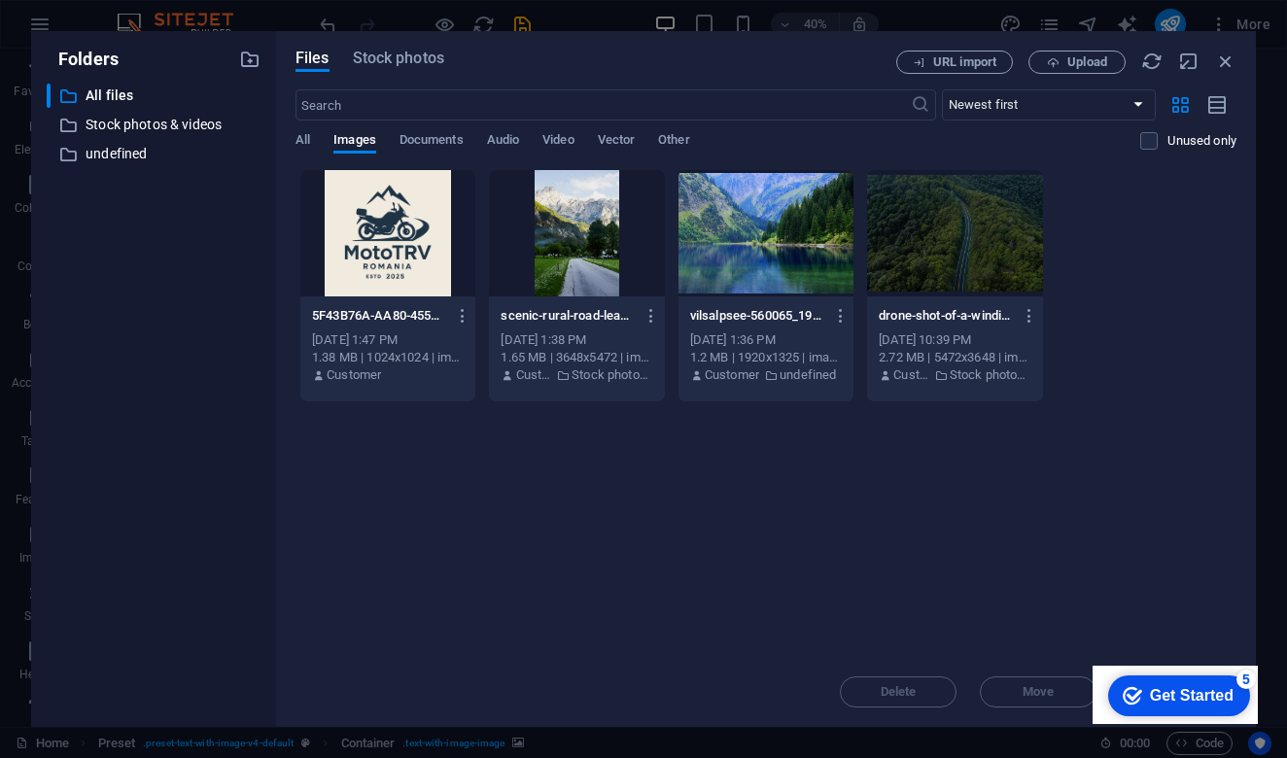
click at [585, 224] on div at bounding box center [576, 233] width 175 height 126
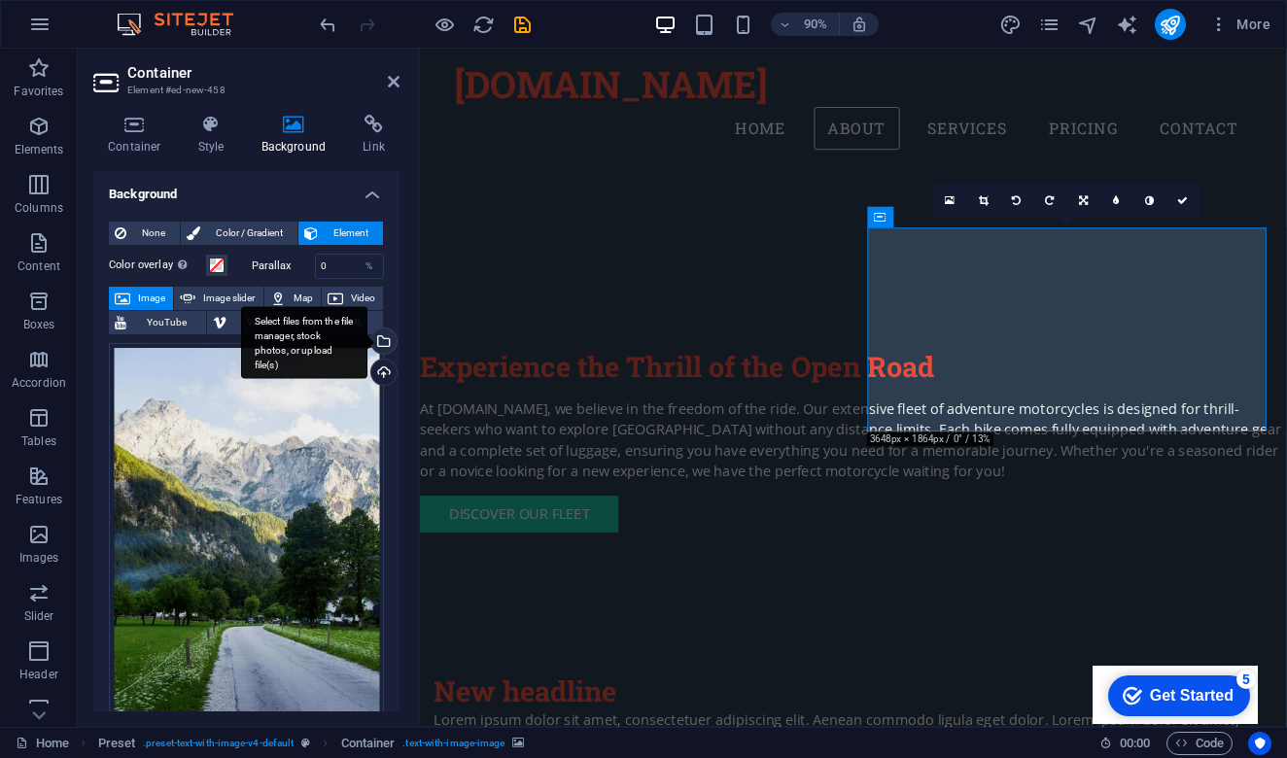
click at [383, 337] on div "Select files from the file manager, stock photos, or upload file(s)" at bounding box center [381, 343] width 29 height 29
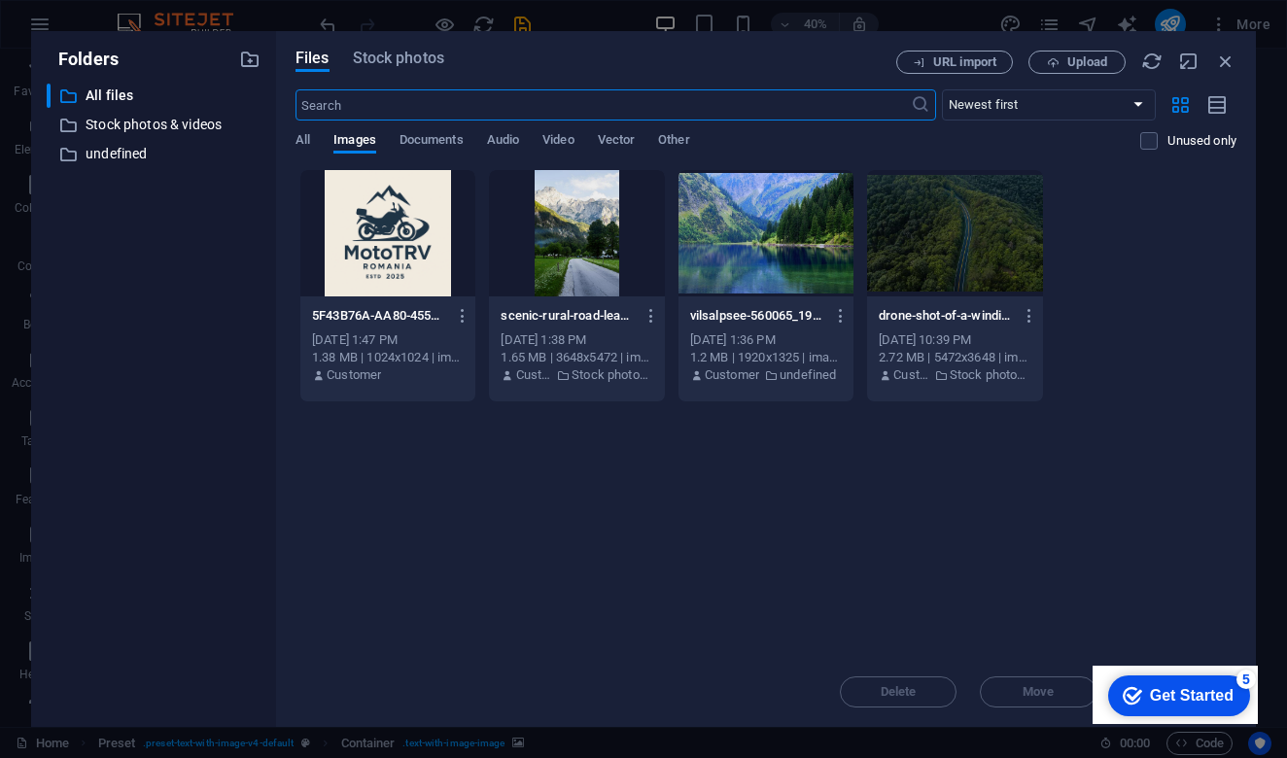
click at [376, 239] on div at bounding box center [387, 233] width 175 height 126
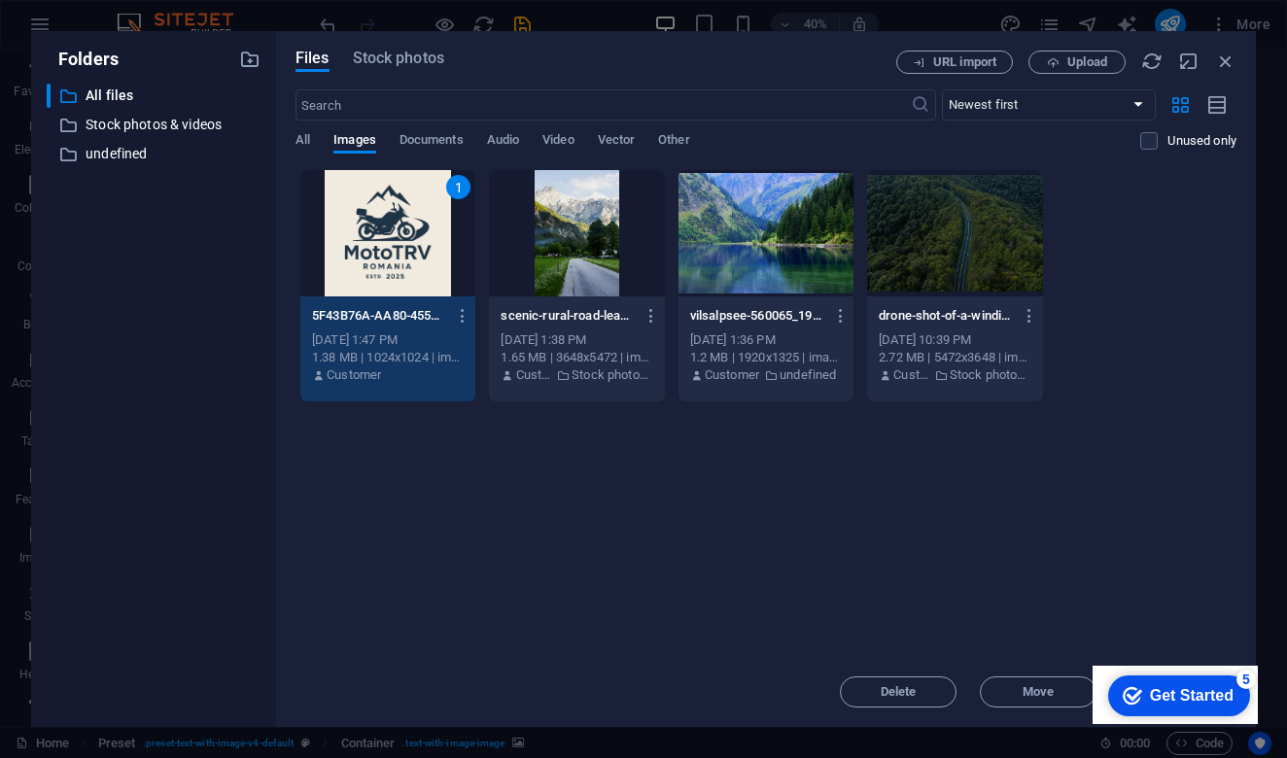
click at [376, 239] on div "1" at bounding box center [387, 233] width 175 height 126
click at [376, 239] on button "Element" at bounding box center [340, 233] width 85 height 23
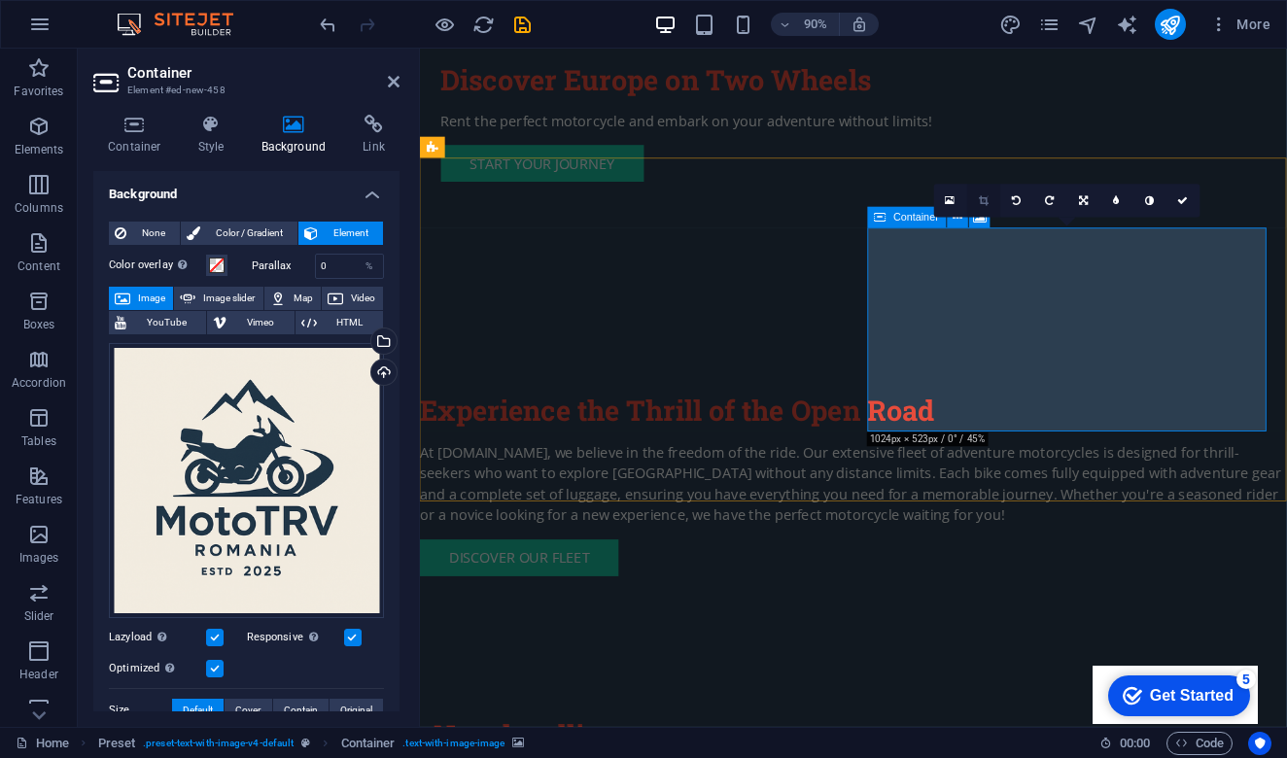
click at [986, 204] on icon at bounding box center [984, 200] width 10 height 11
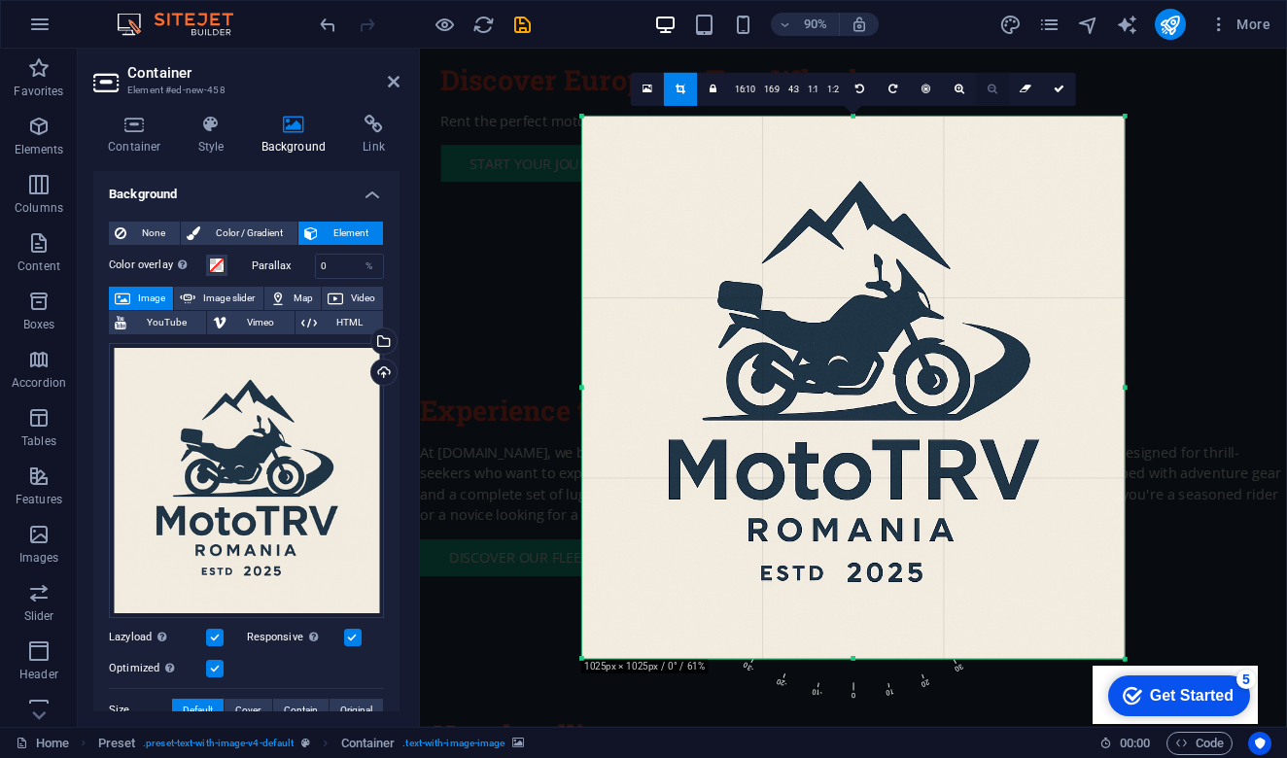
click at [997, 93] on link at bounding box center [992, 89] width 33 height 33
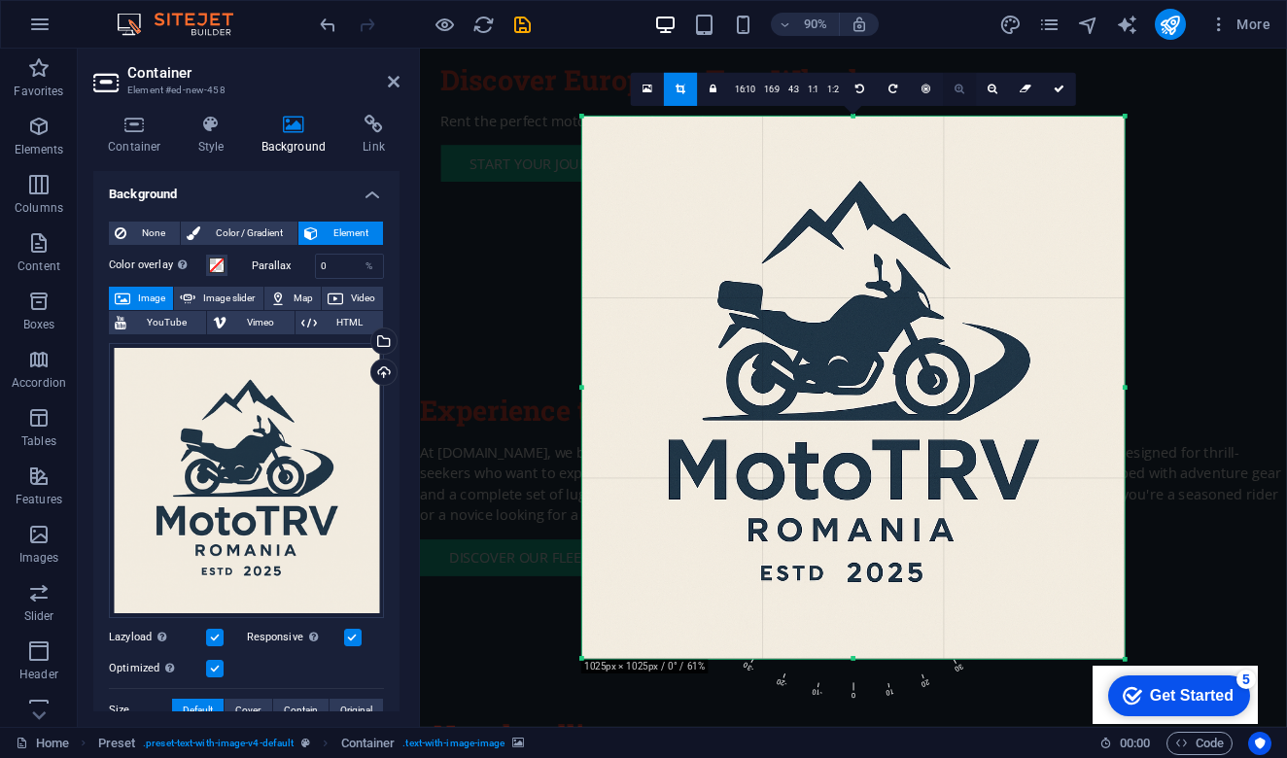
click at [957, 88] on icon at bounding box center [960, 90] width 10 height 11
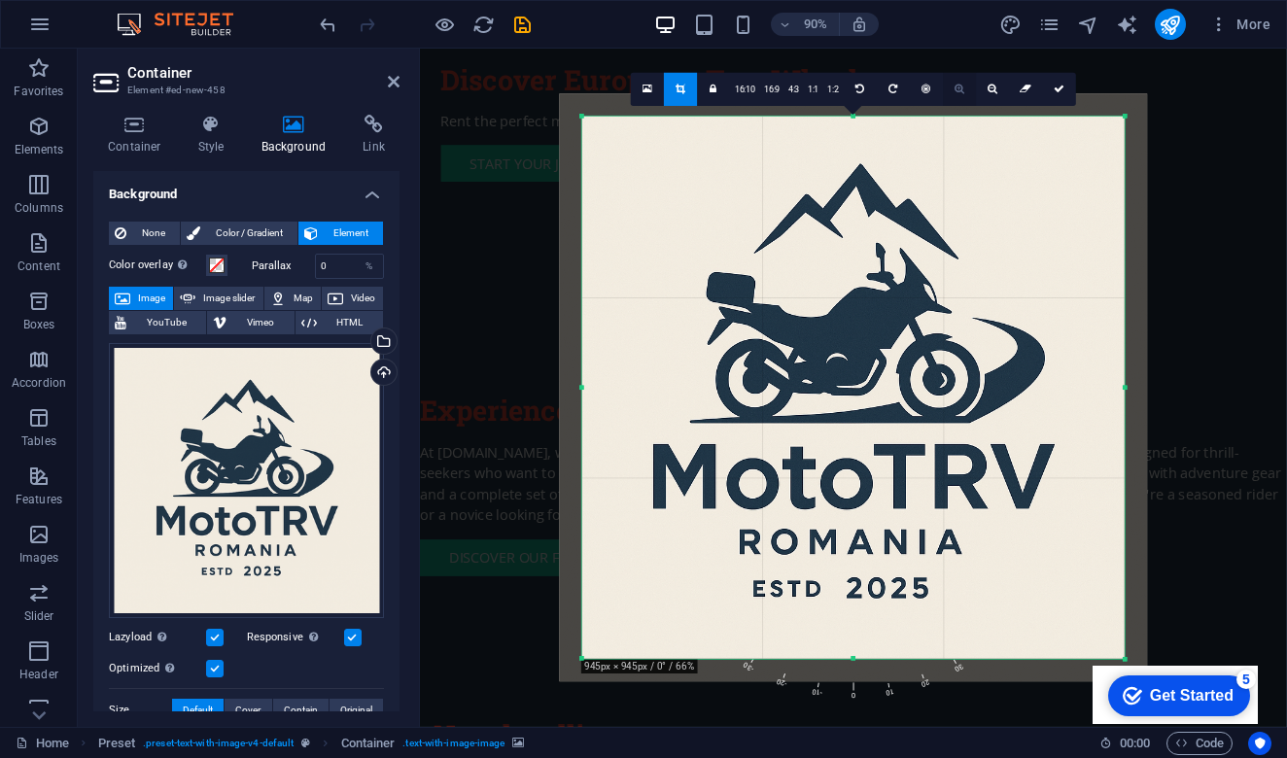
click at [957, 88] on icon at bounding box center [960, 90] width 10 height 11
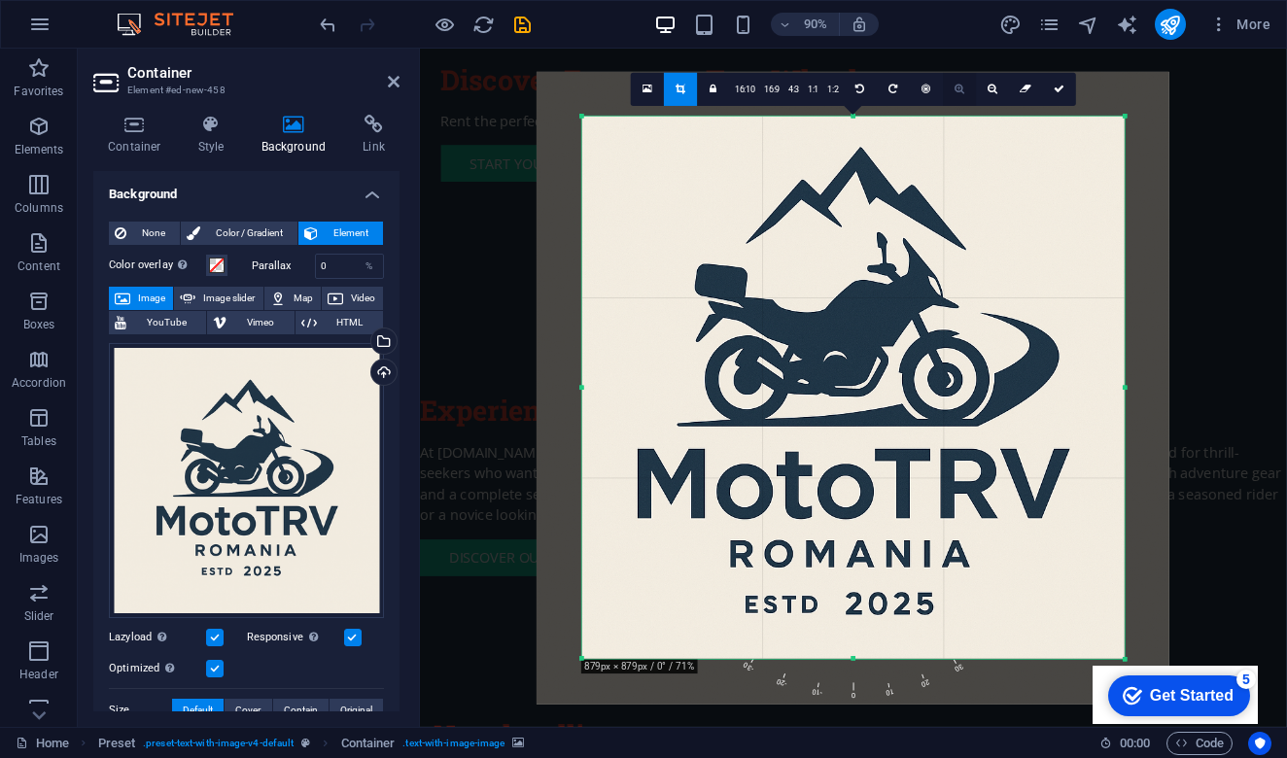
click at [957, 88] on icon at bounding box center [960, 90] width 10 height 11
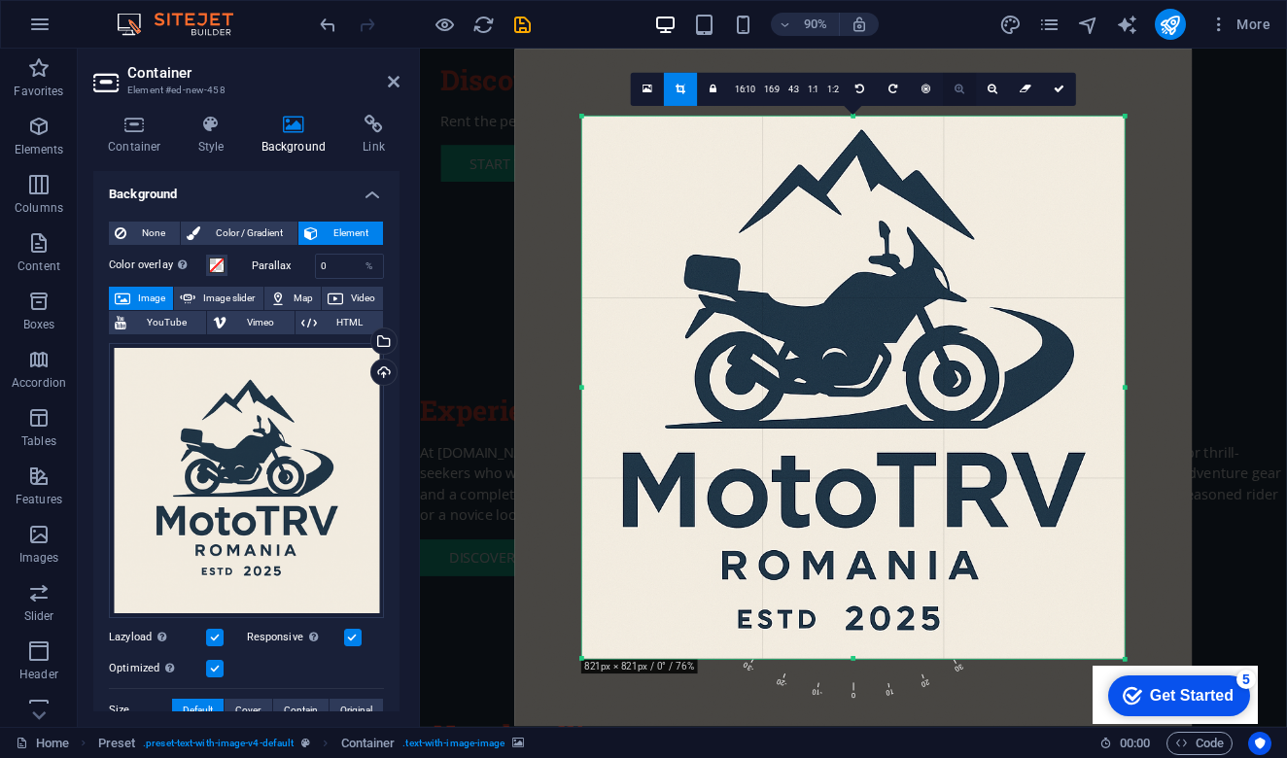
click at [957, 88] on icon at bounding box center [960, 90] width 10 height 11
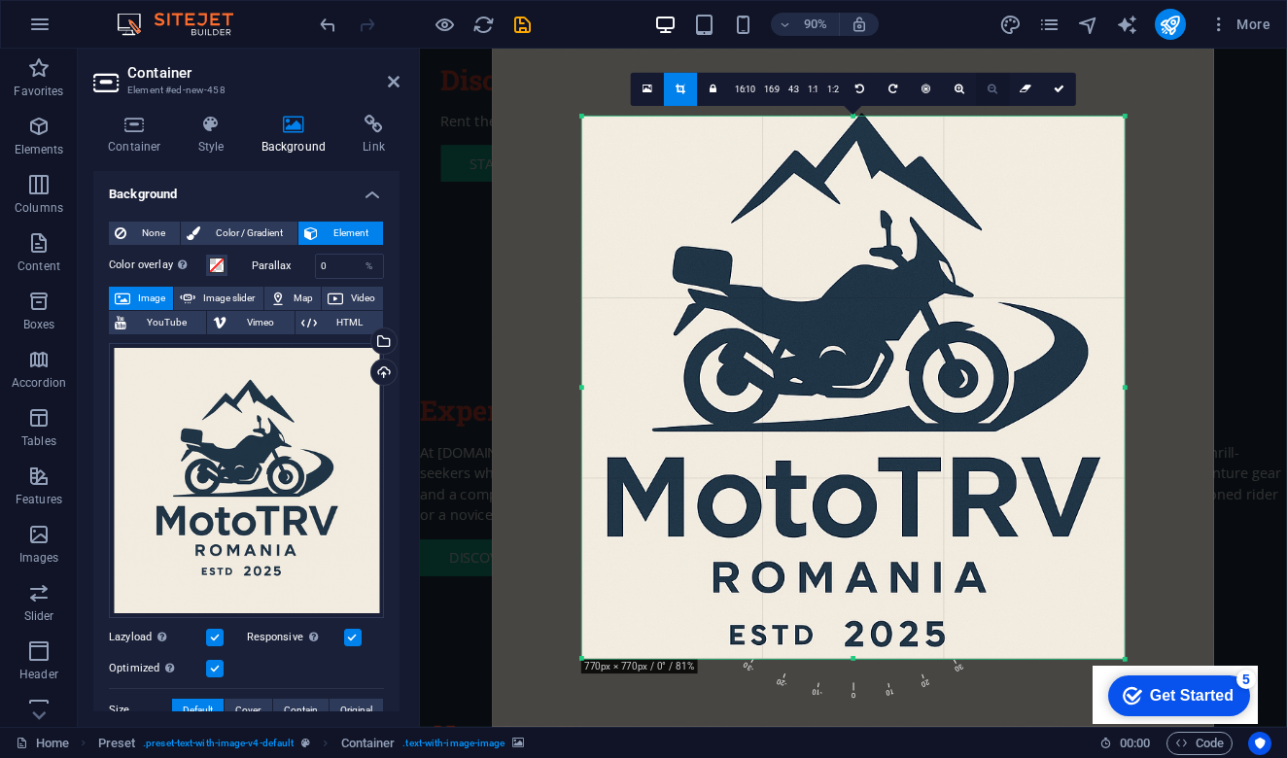
click at [992, 90] on icon at bounding box center [994, 90] width 10 height 11
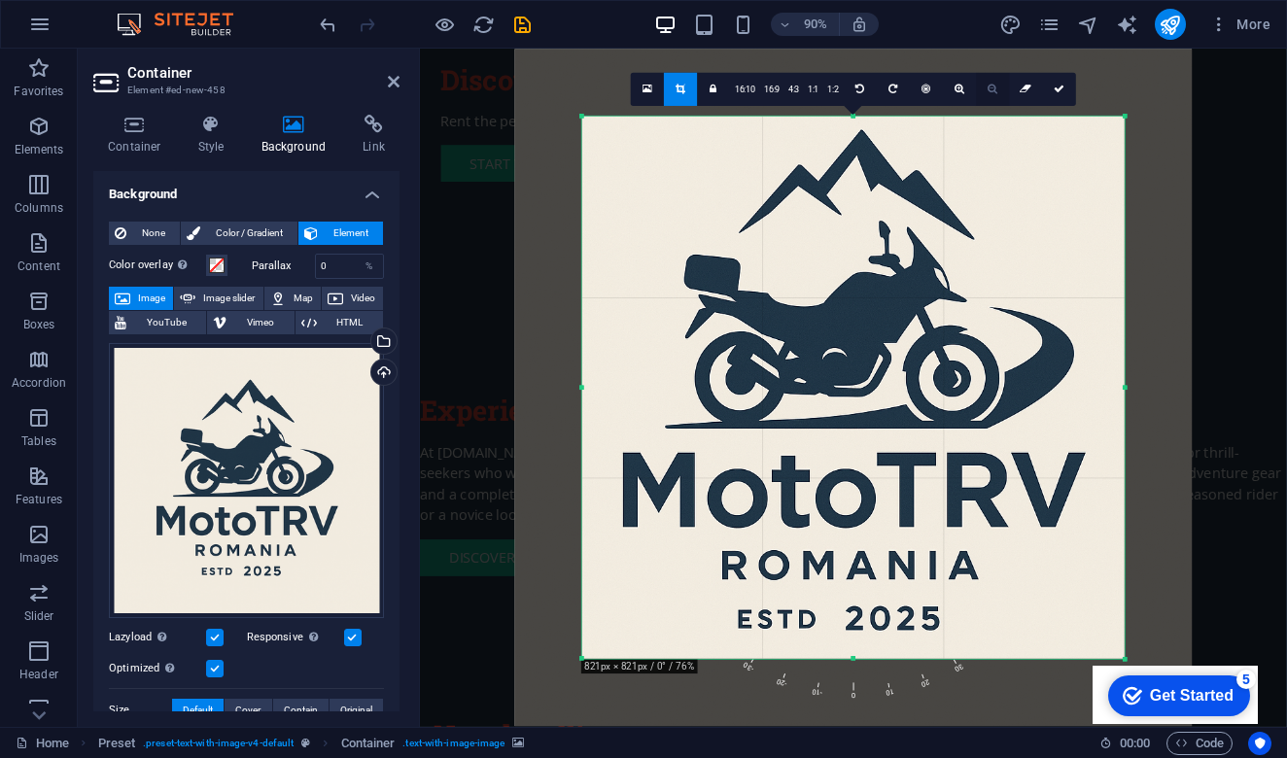
click at [992, 90] on icon at bounding box center [994, 90] width 10 height 11
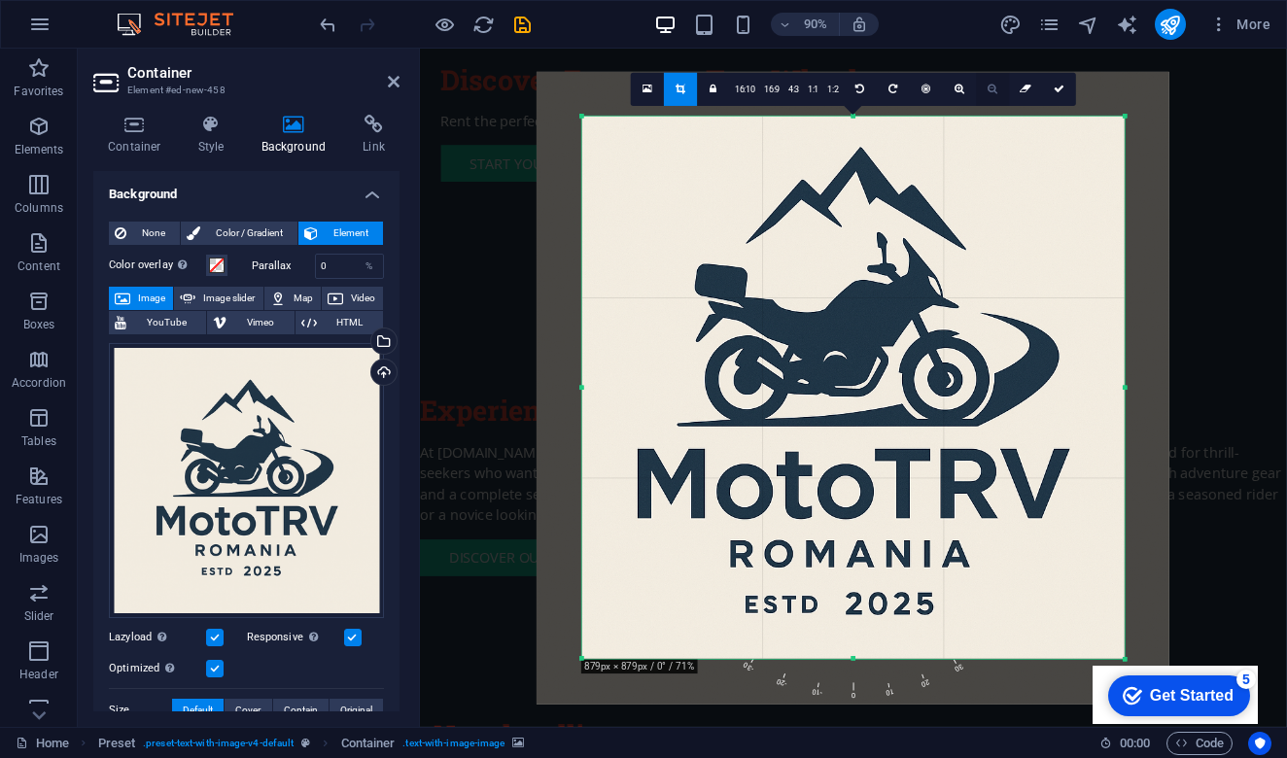
click at [992, 90] on icon at bounding box center [994, 90] width 10 height 11
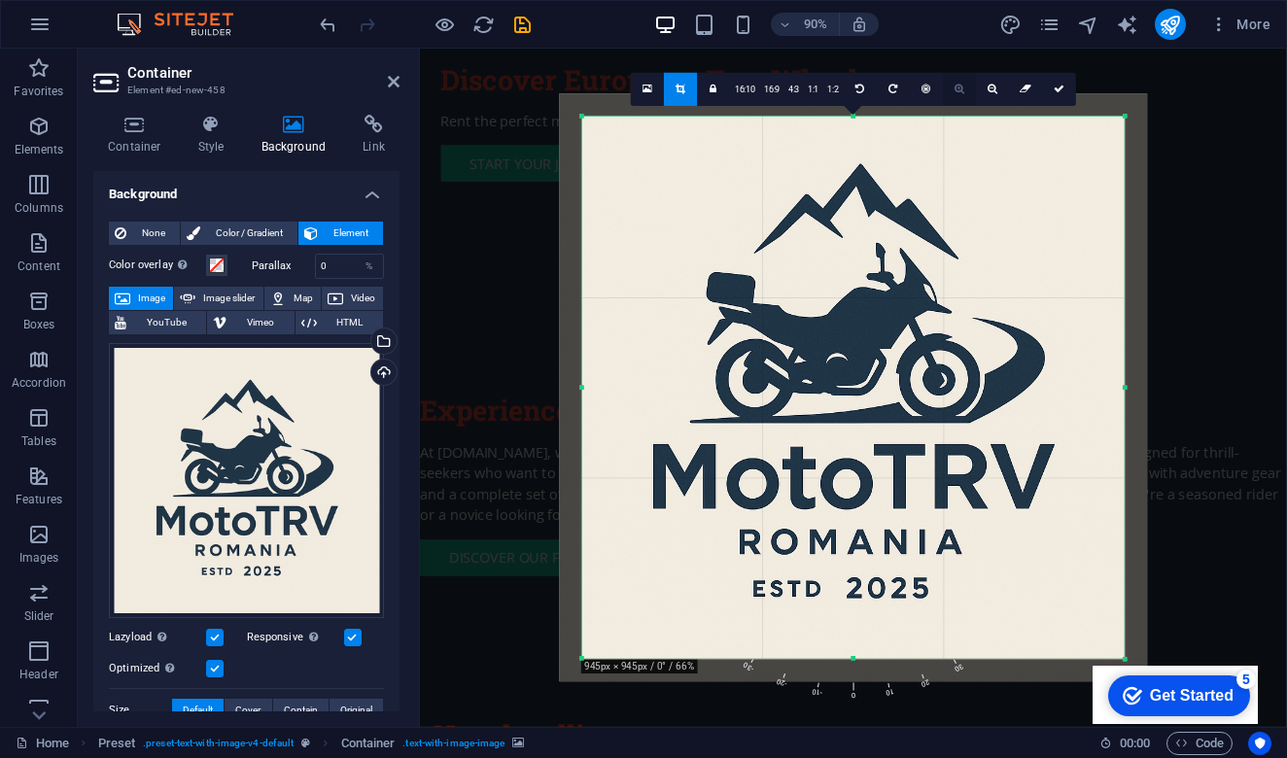
click at [956, 93] on icon at bounding box center [960, 90] width 10 height 11
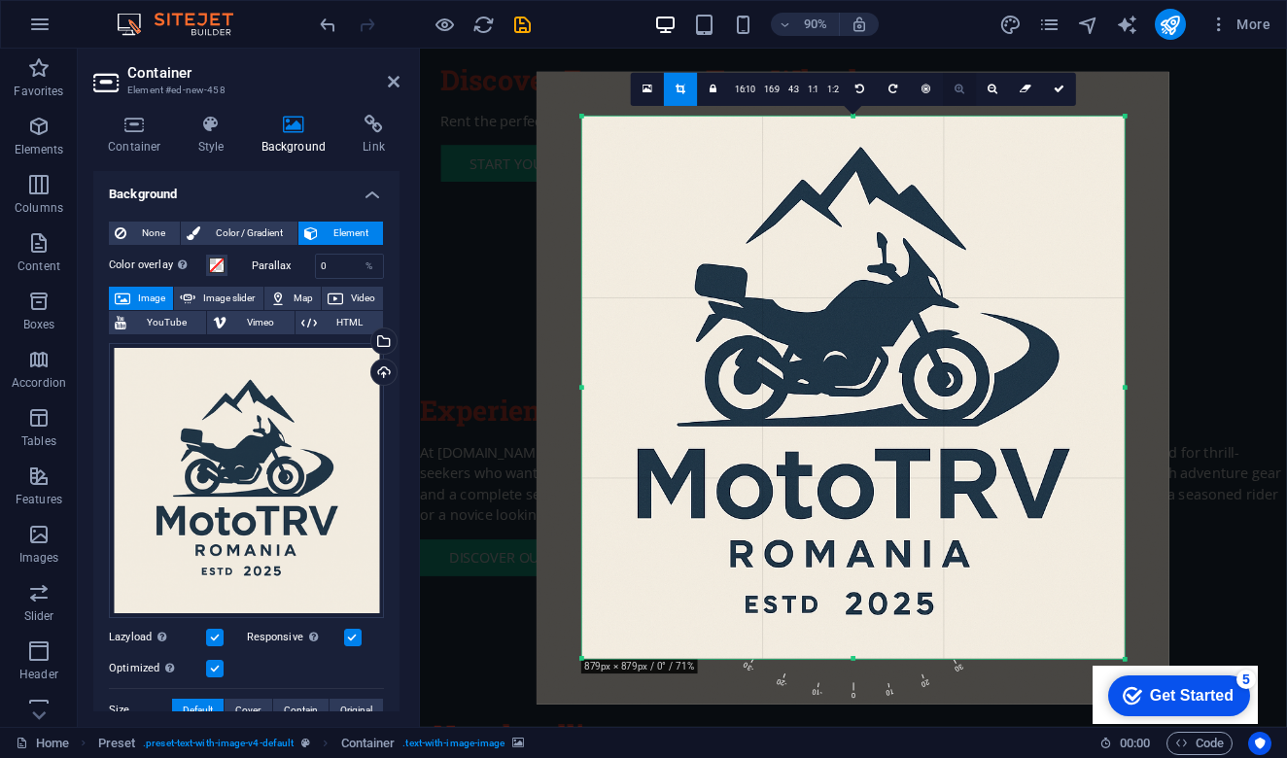
click at [956, 93] on icon at bounding box center [960, 90] width 10 height 11
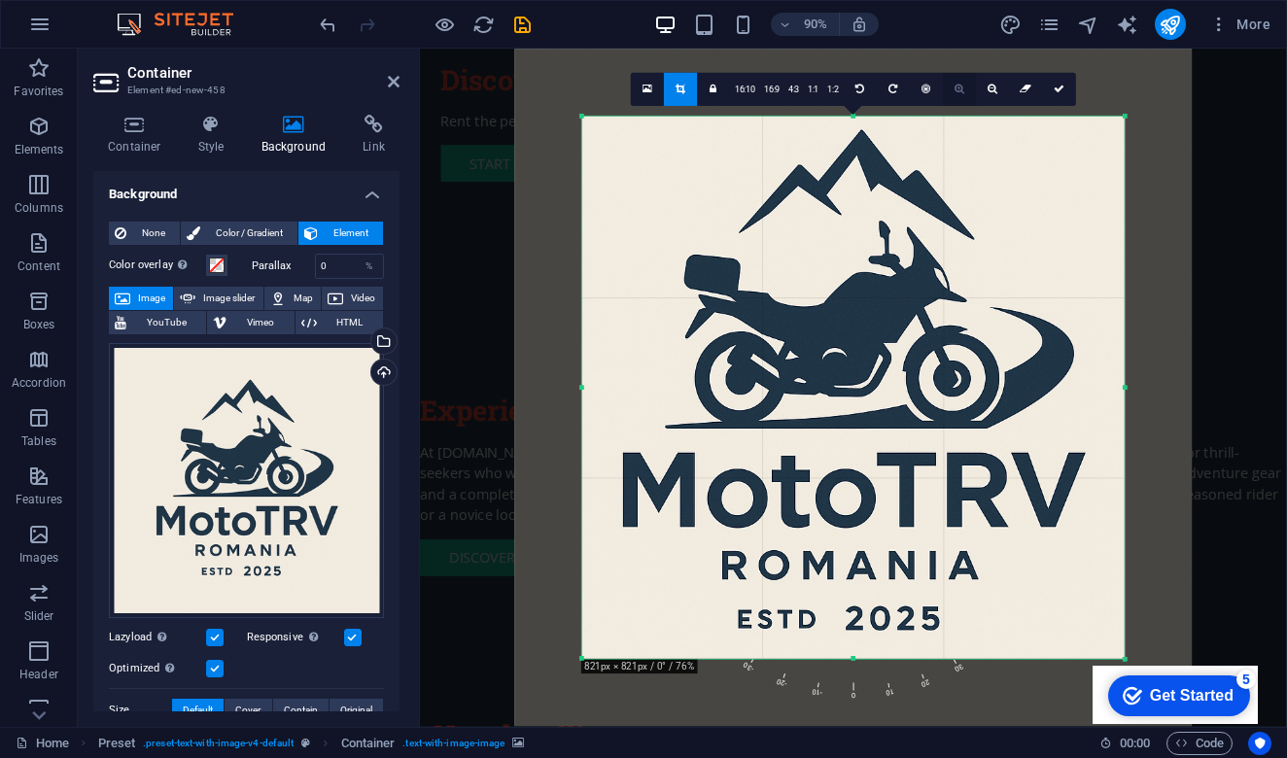
click at [956, 93] on icon at bounding box center [960, 90] width 10 height 11
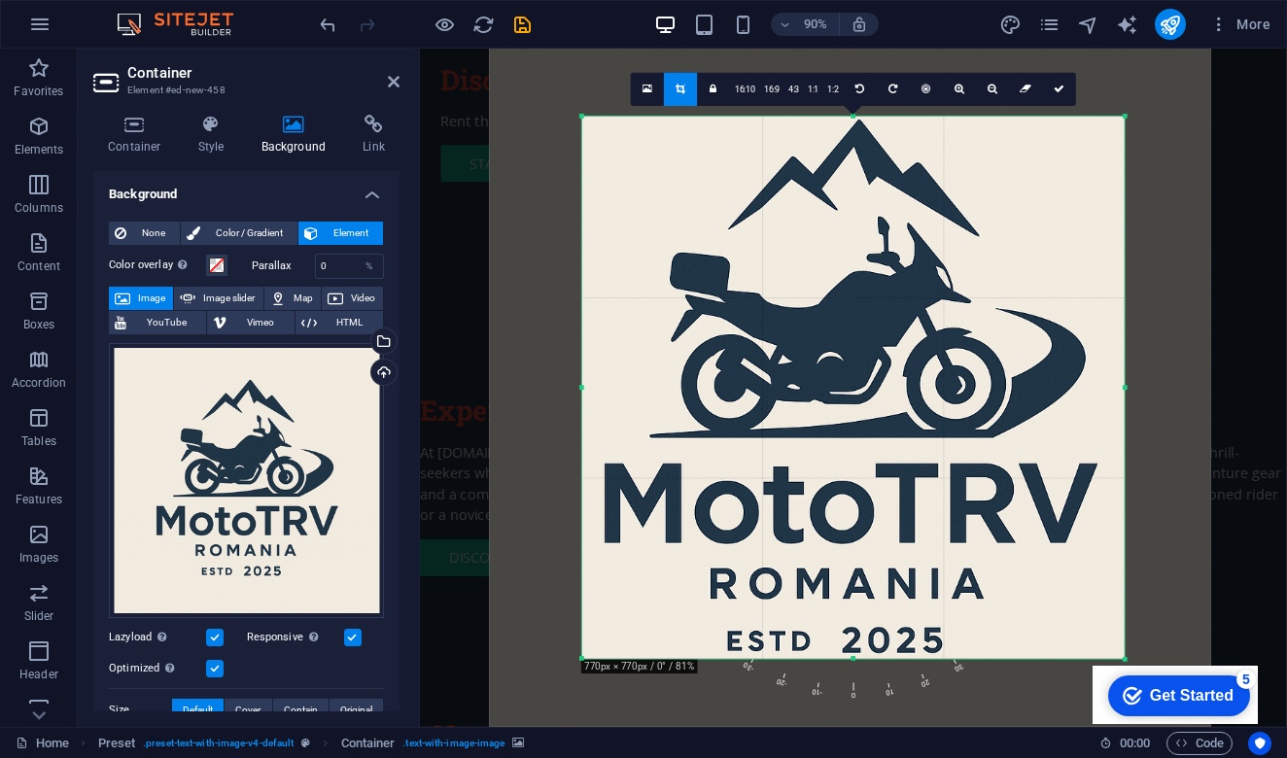
drag, startPoint x: 966, startPoint y: 258, endPoint x: 953, endPoint y: 255, distance: 13.9
click at [953, 255] on div at bounding box center [850, 394] width 721 height 722
click at [1058, 92] on icon at bounding box center [1059, 90] width 11 height 11
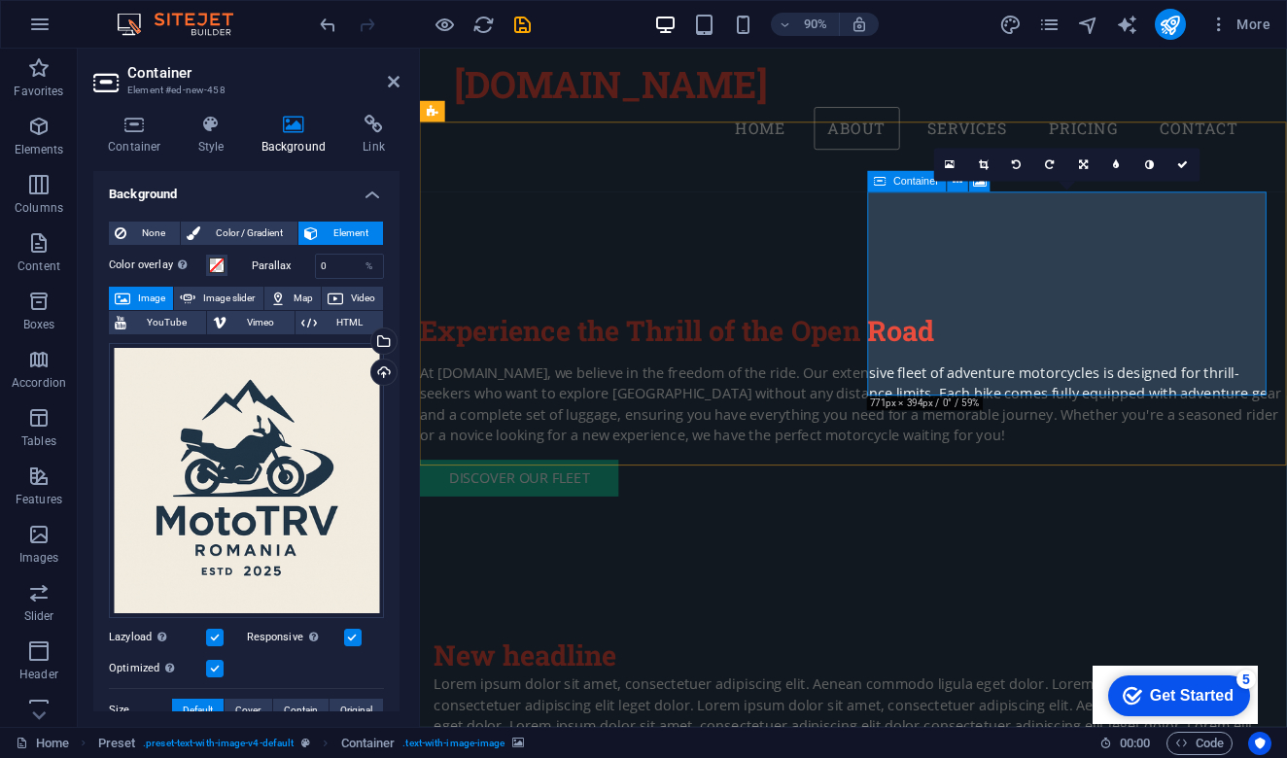
scroll to position [833, 0]
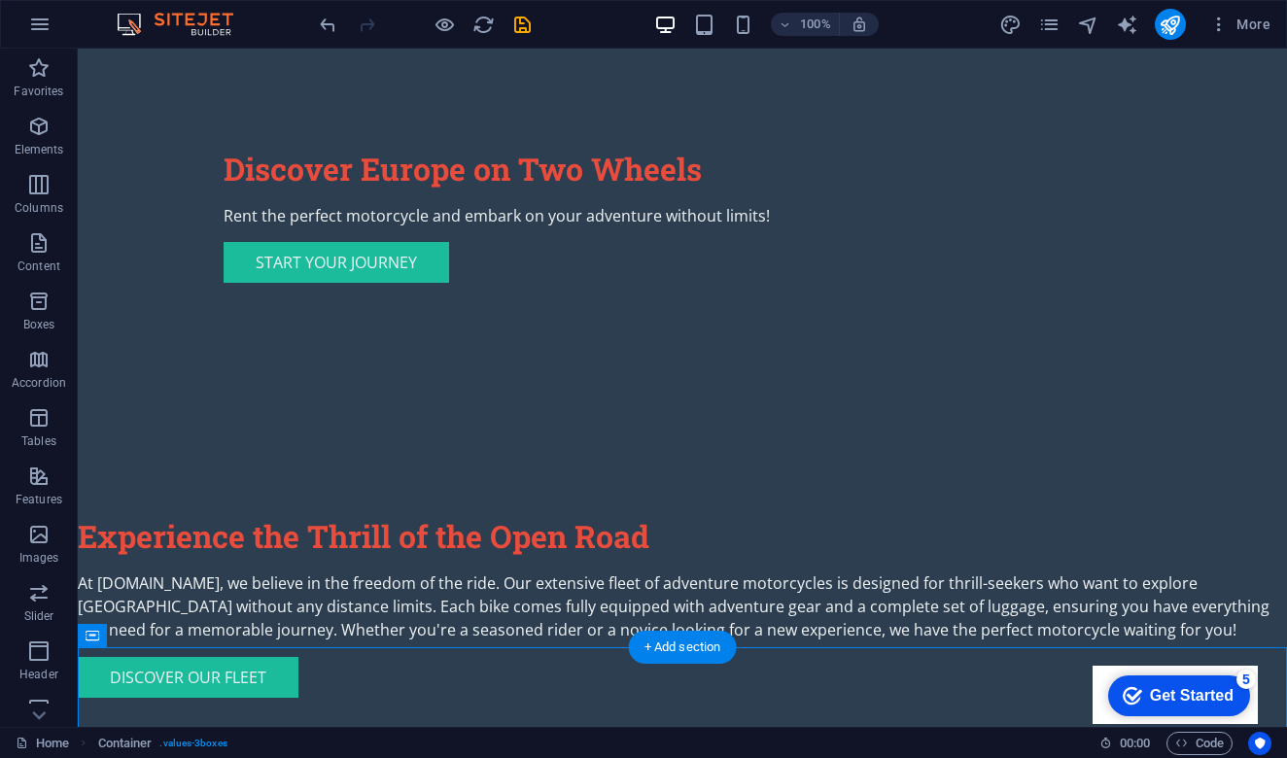
scroll to position [717, 0]
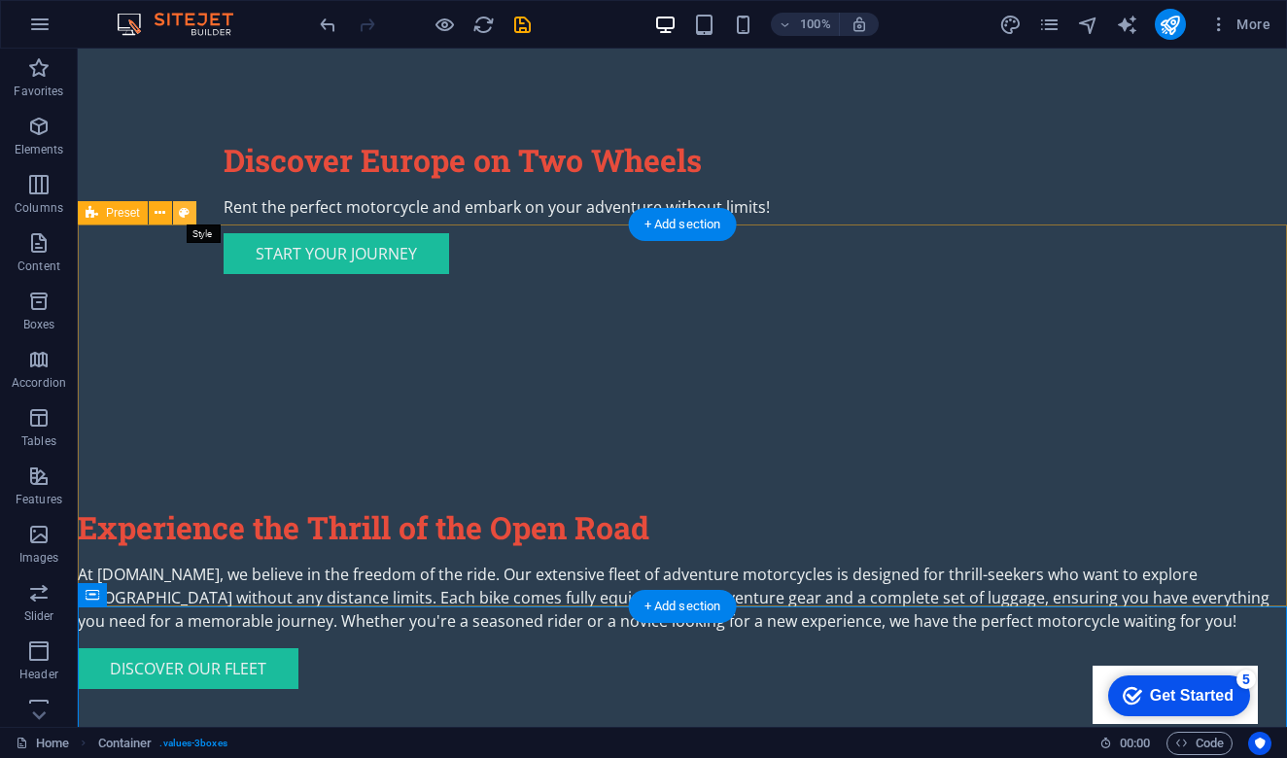
click at [189, 209] on icon at bounding box center [184, 213] width 11 height 20
select select "rem"
select select "px"
select select "%"
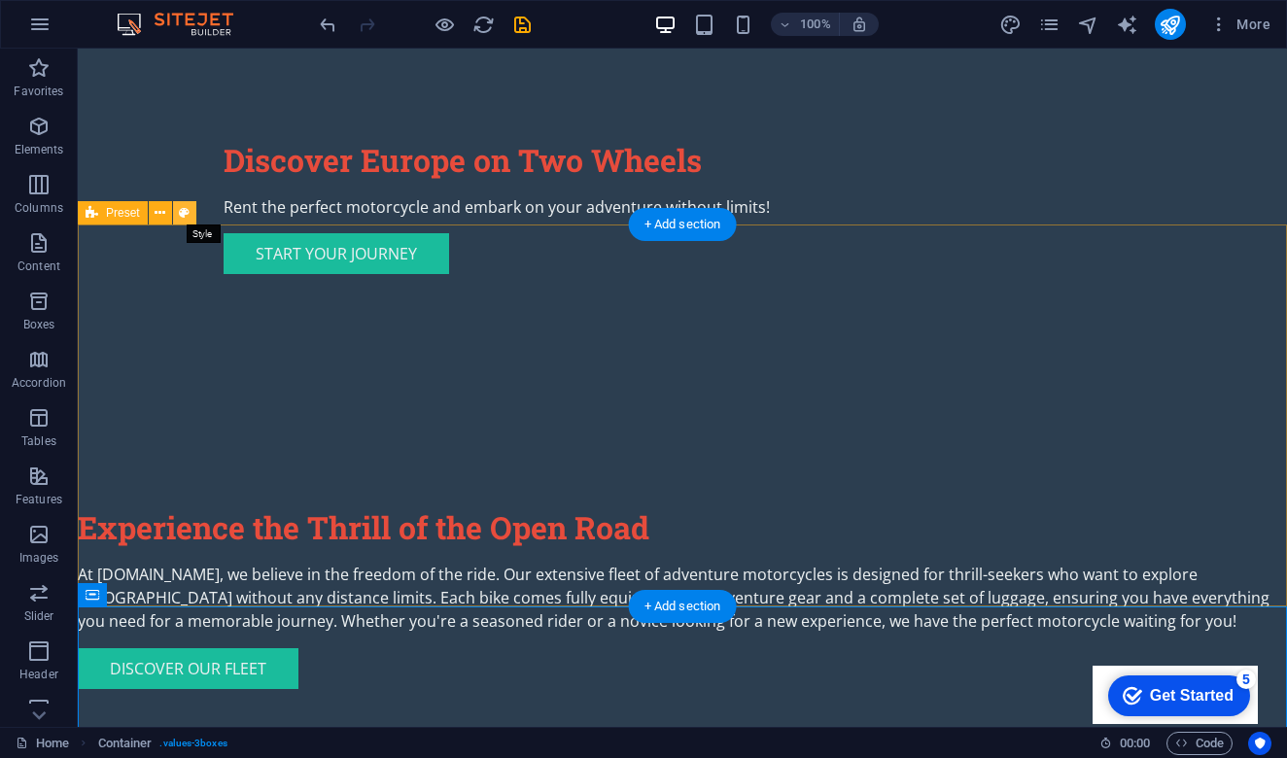
select select "px"
select select "preset-text-with-image-v4-default"
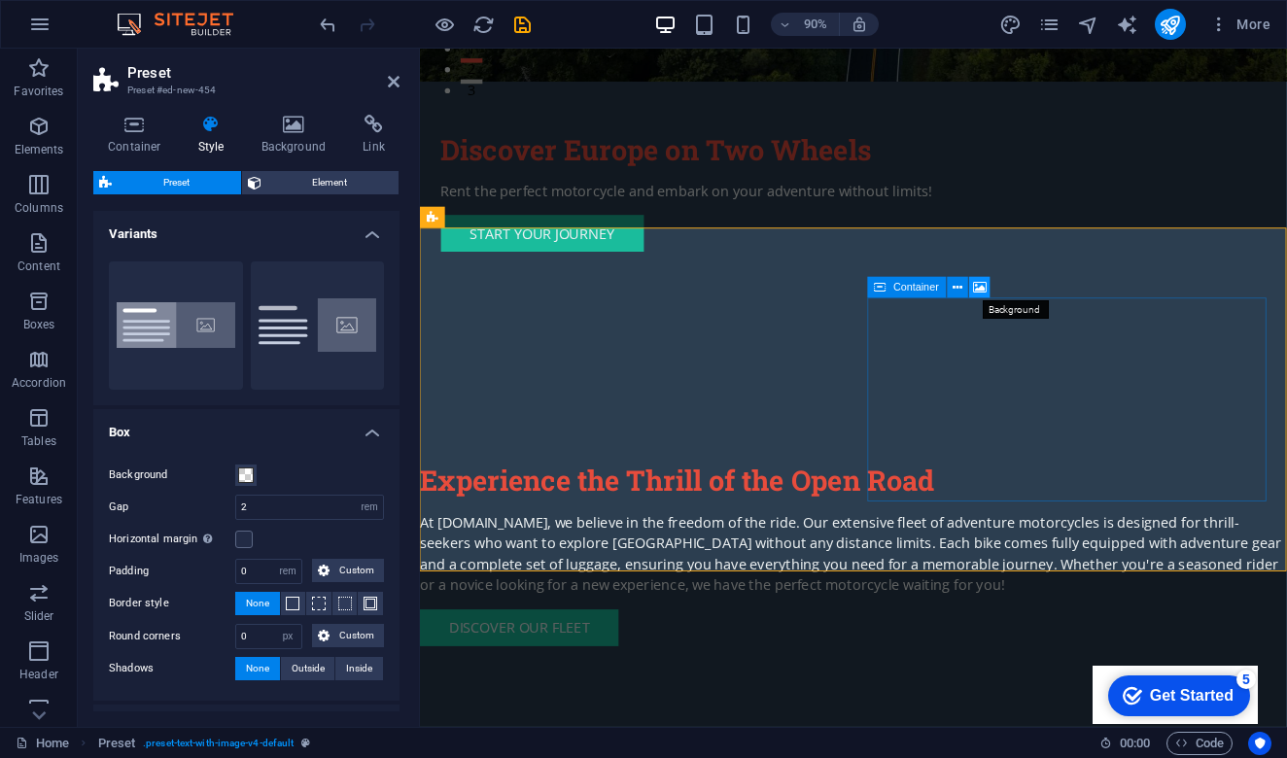
click at [984, 282] on icon at bounding box center [980, 287] width 14 height 18
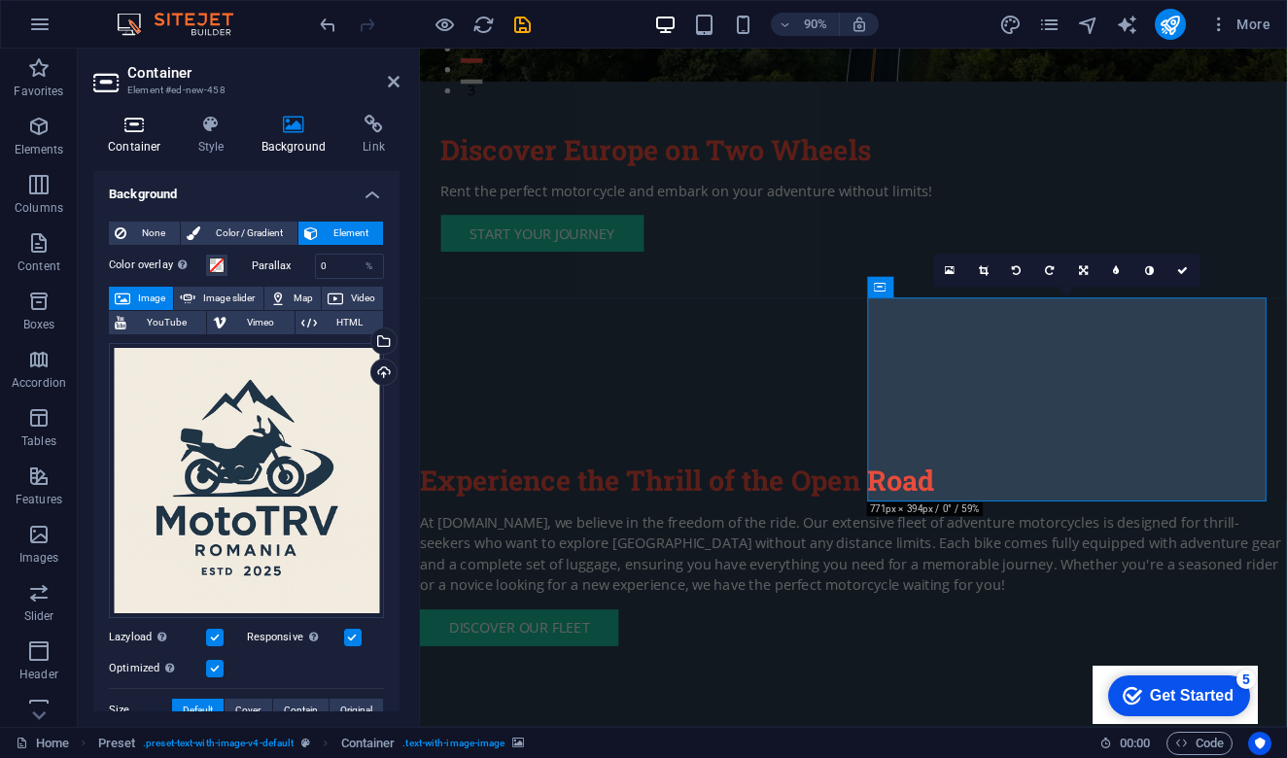
click at [141, 131] on icon at bounding box center [134, 124] width 83 height 19
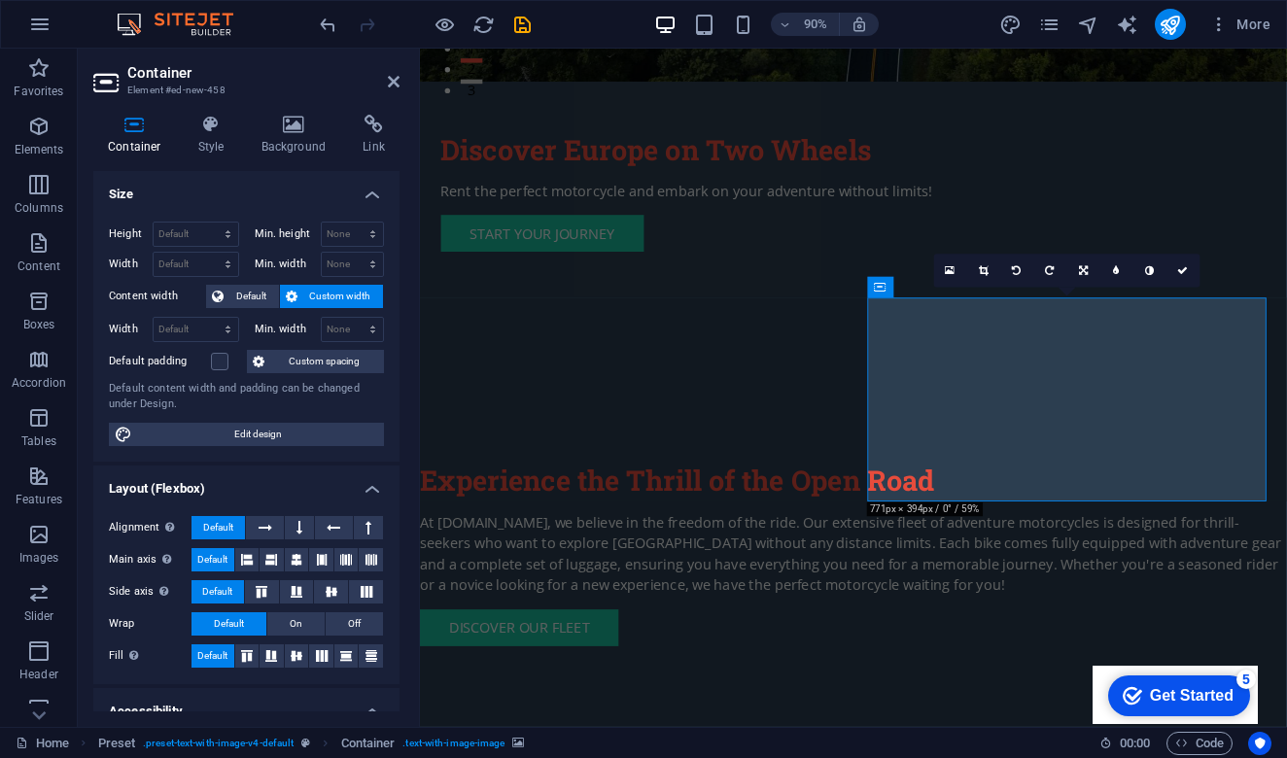
scroll to position [0, 0]
click at [208, 118] on icon at bounding box center [211, 124] width 55 height 19
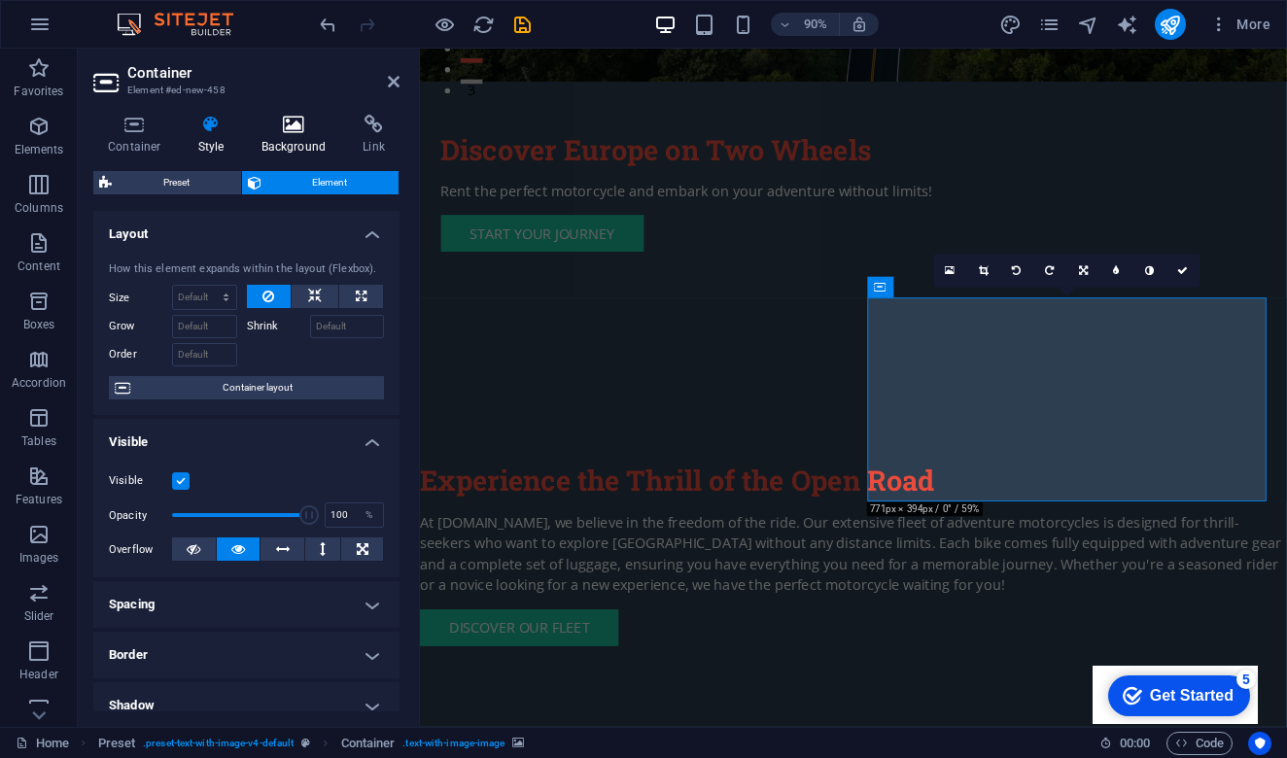
click at [298, 134] on h4 "Background" at bounding box center [298, 135] width 102 height 41
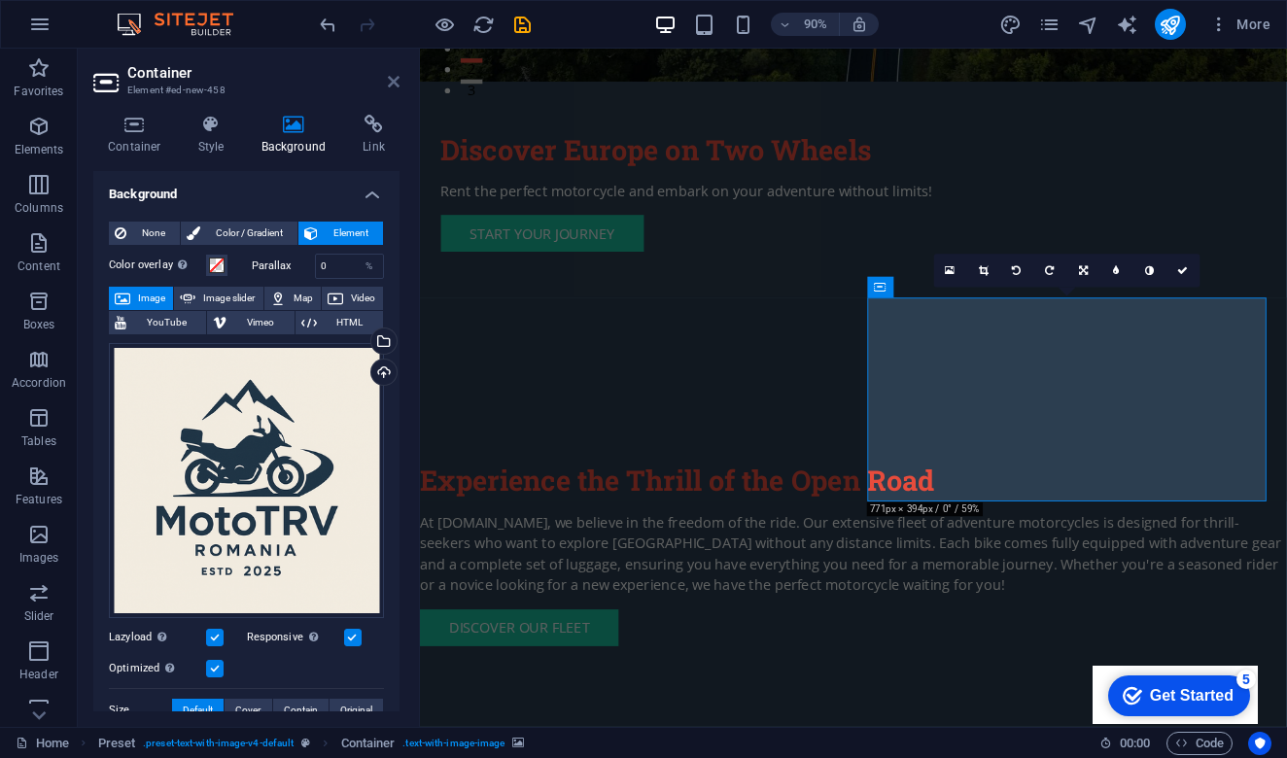
click at [396, 80] on icon at bounding box center [394, 82] width 12 height 16
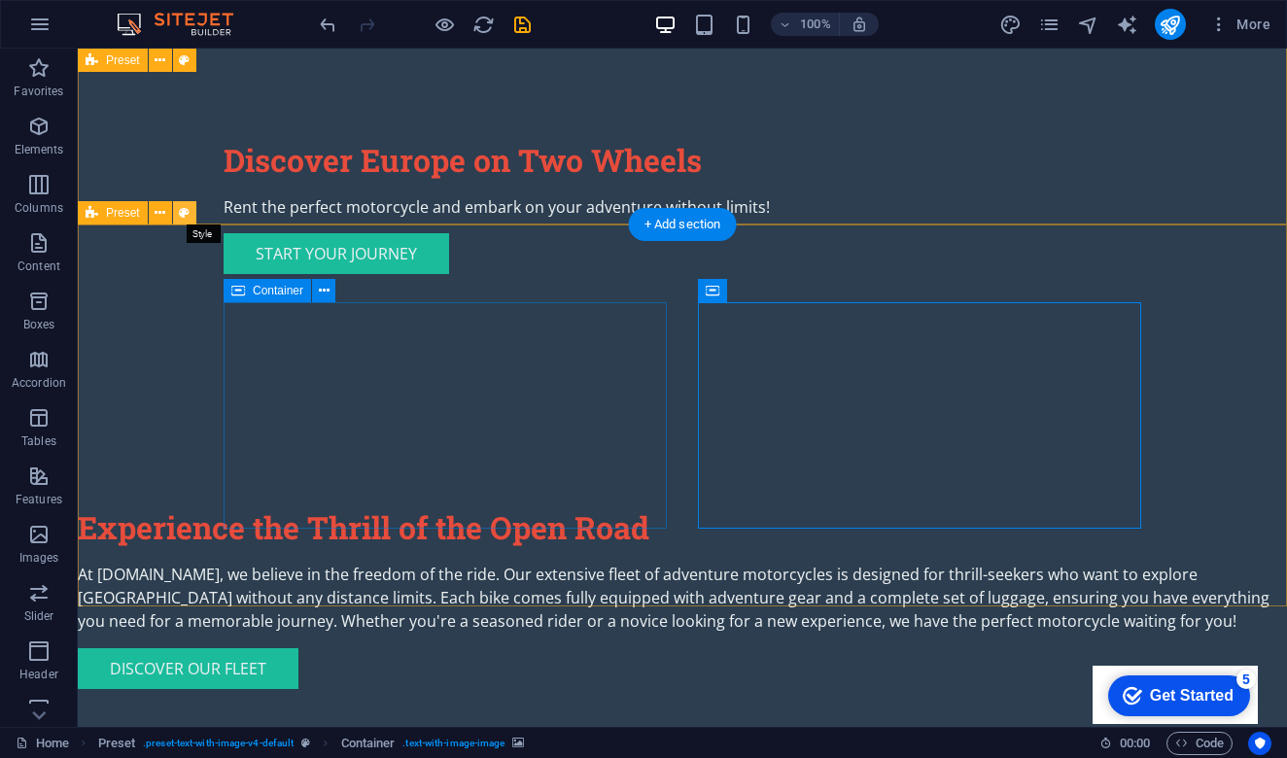
click at [189, 211] on icon at bounding box center [184, 213] width 11 height 20
select select "rem"
select select "px"
select select "%"
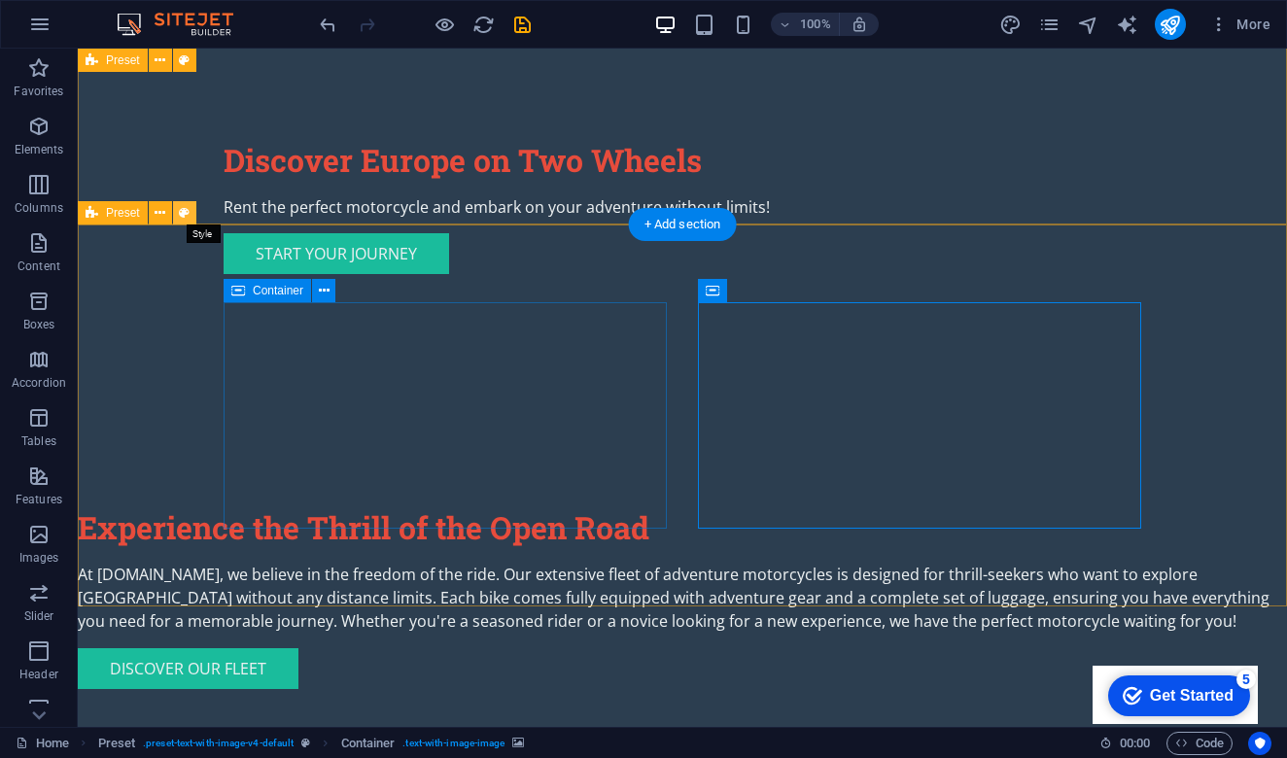
select select "px"
select select "preset-text-with-image-v4-default"
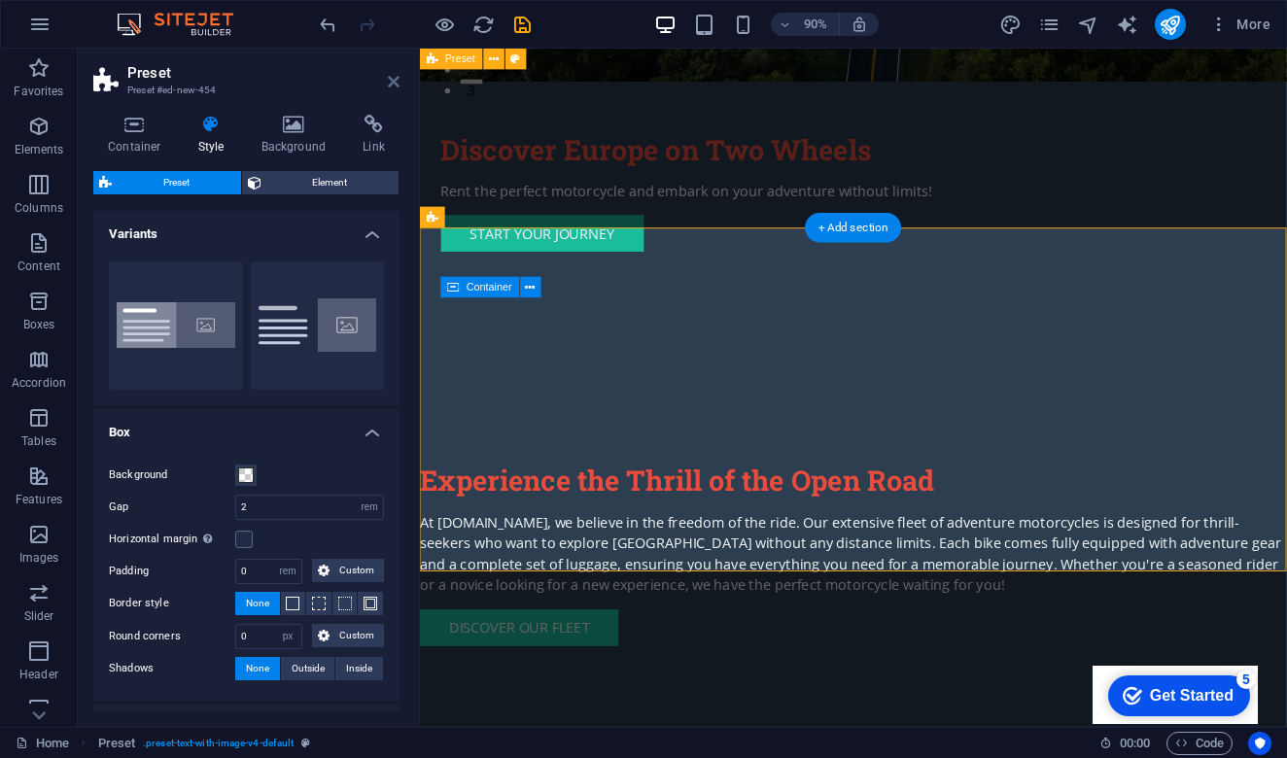
click at [396, 85] on icon at bounding box center [394, 82] width 12 height 16
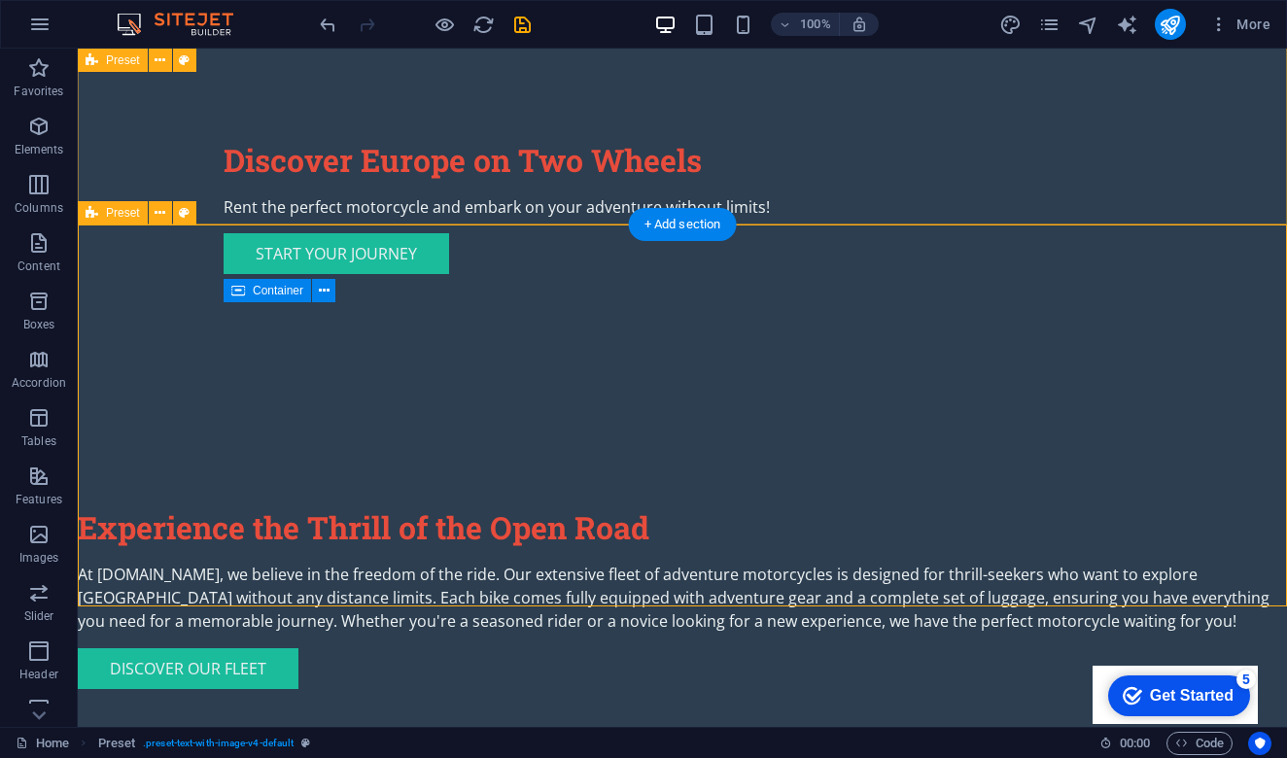
click at [127, 213] on span "Preset" at bounding box center [123, 213] width 34 height 12
click at [163, 213] on icon at bounding box center [160, 213] width 11 height 20
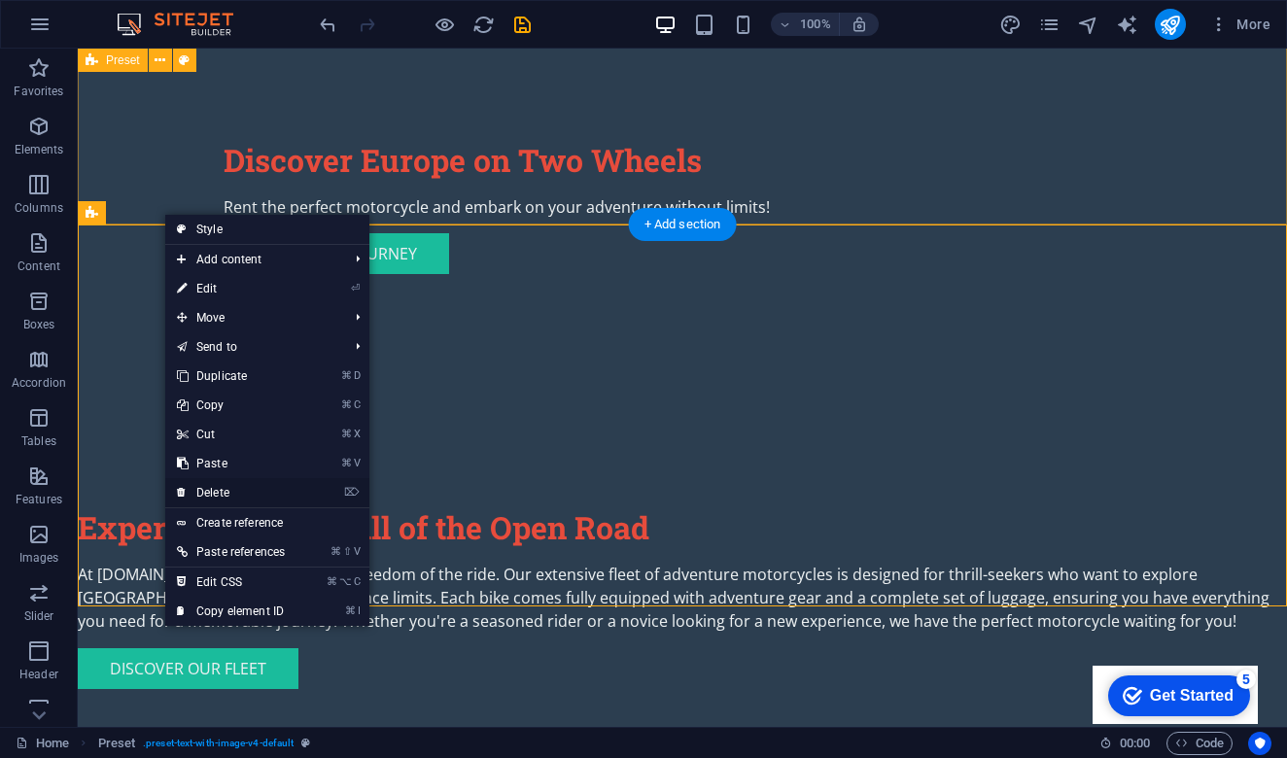
click at [226, 487] on link "⌦ Delete" at bounding box center [230, 492] width 131 height 29
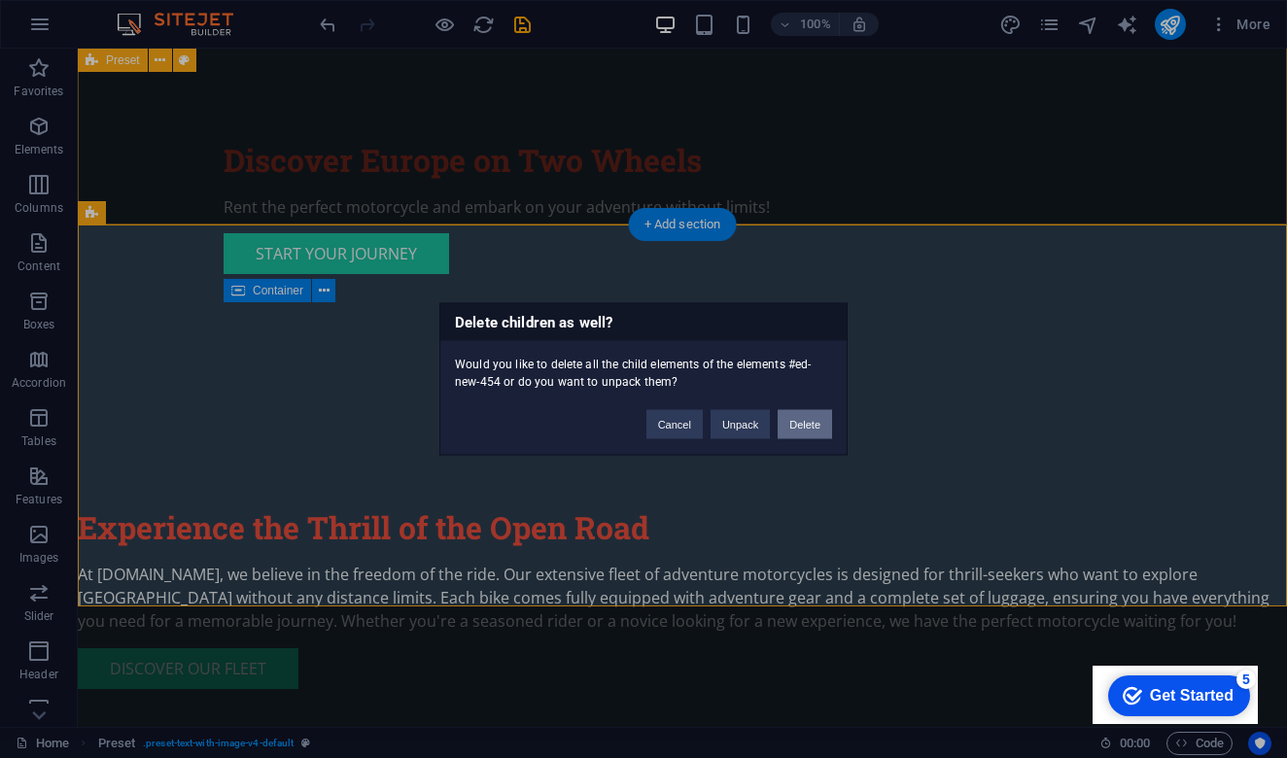
click at [807, 428] on button "Delete" at bounding box center [805, 424] width 54 height 29
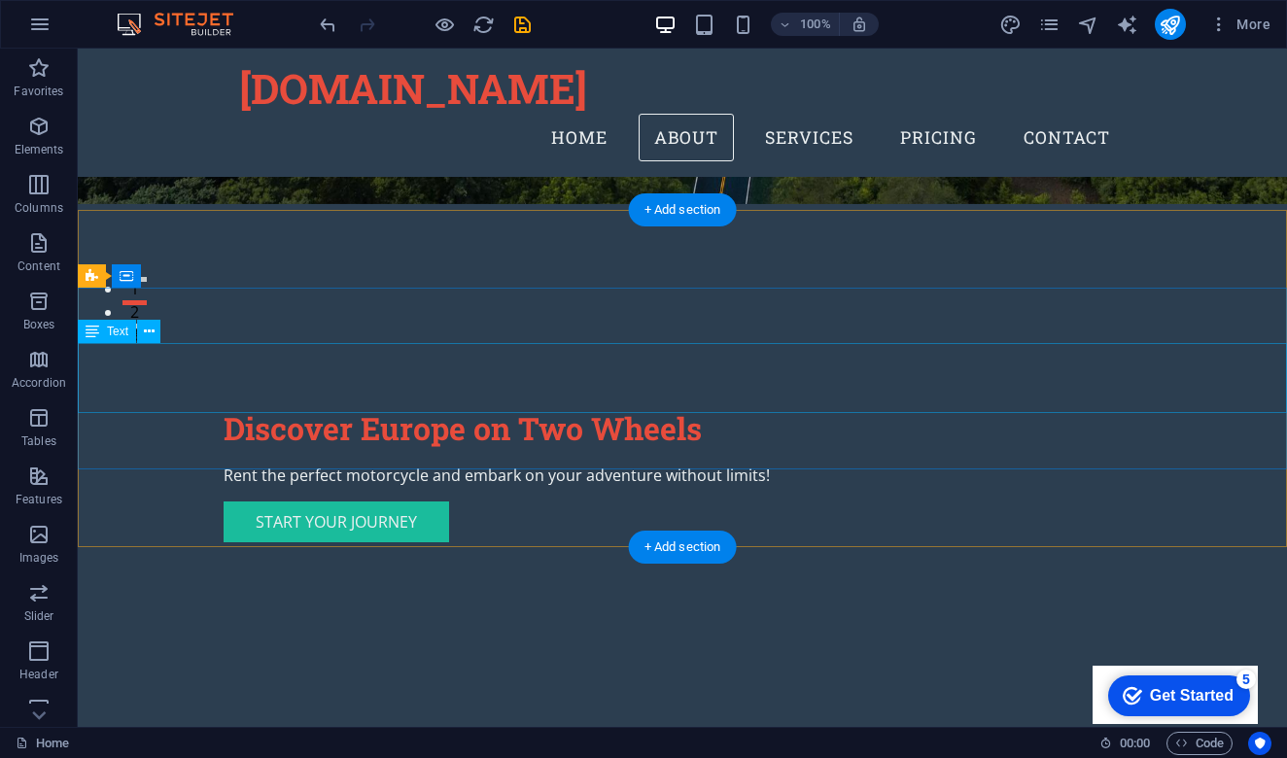
scroll to position [388, 0]
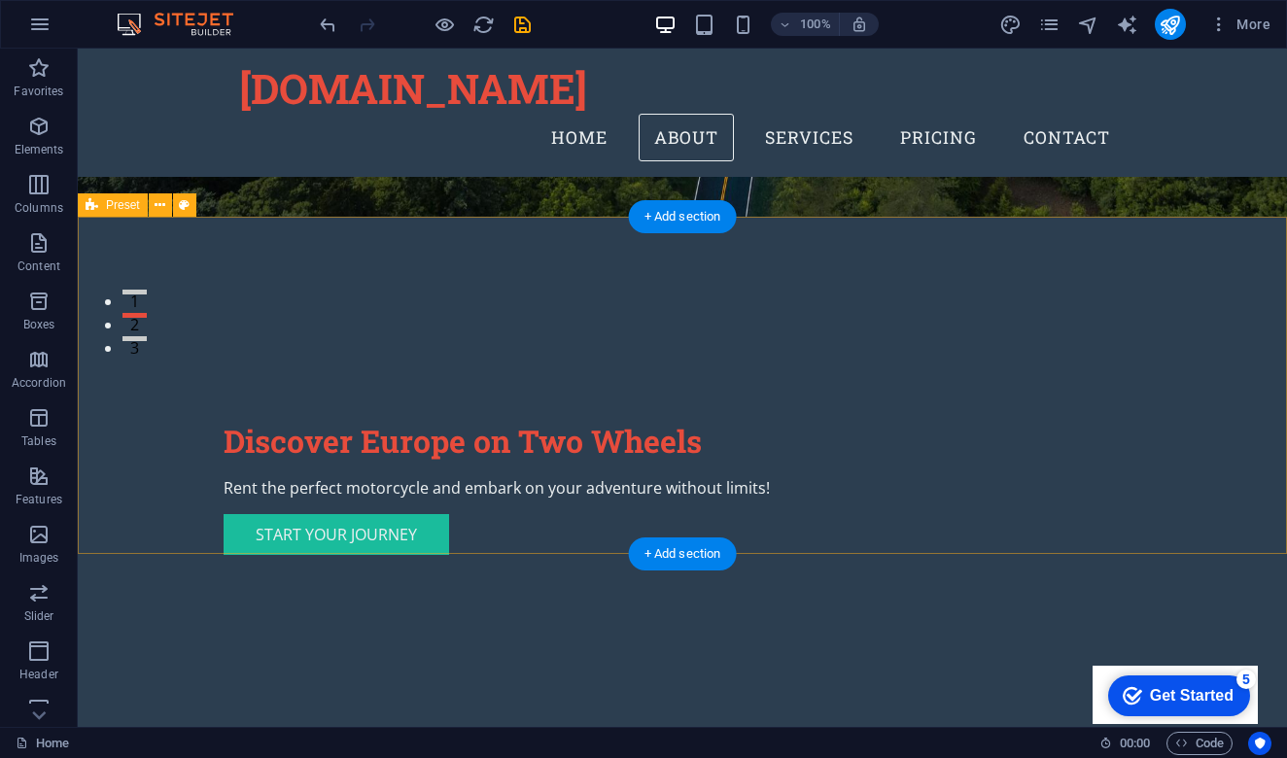
click at [162, 201] on icon at bounding box center [160, 205] width 11 height 20
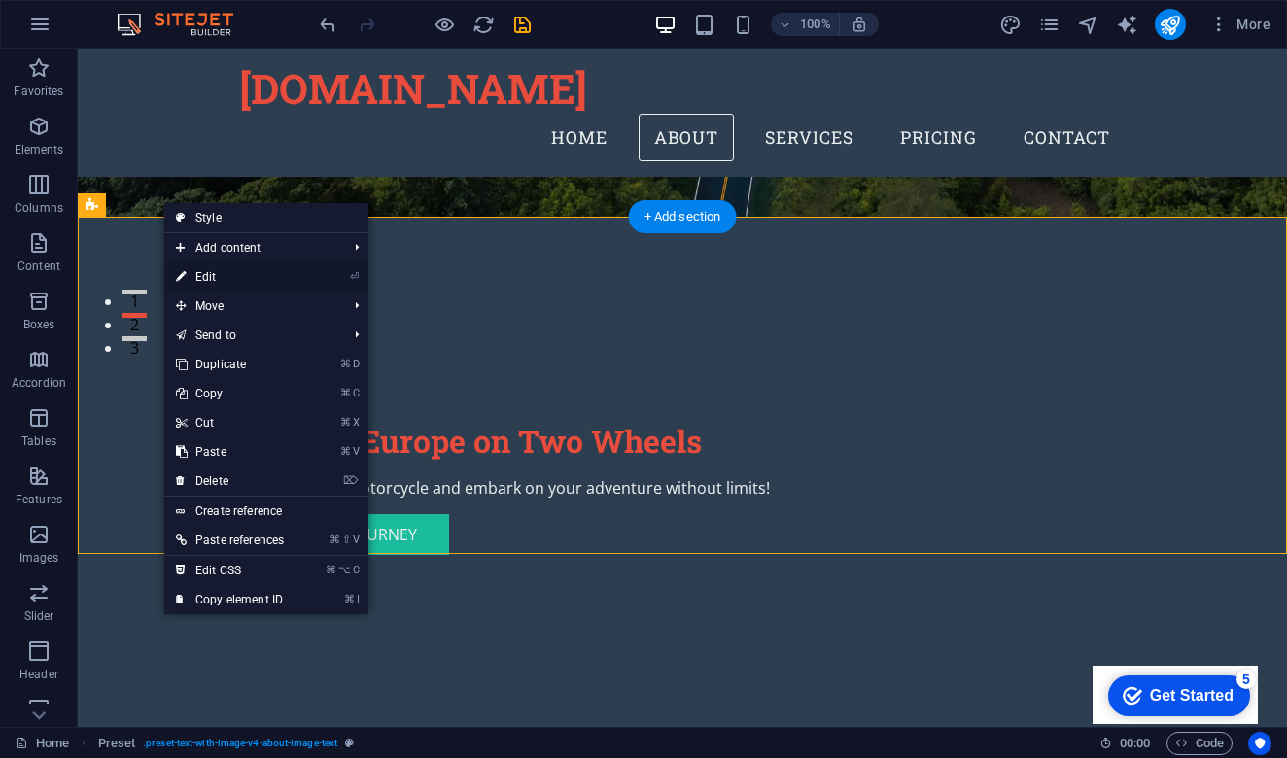
click at [286, 276] on link "⏎ Edit" at bounding box center [229, 276] width 131 height 29
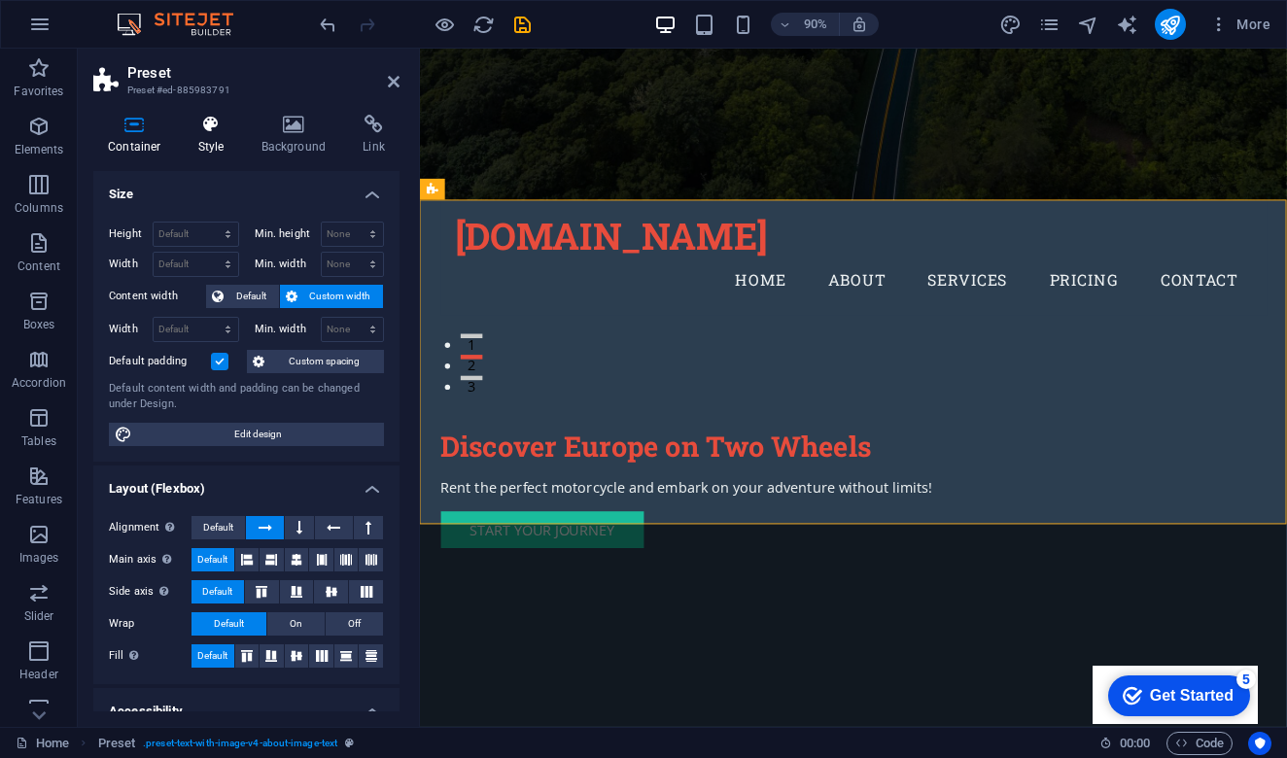
click at [216, 137] on h4 "Style" at bounding box center [215, 135] width 63 height 41
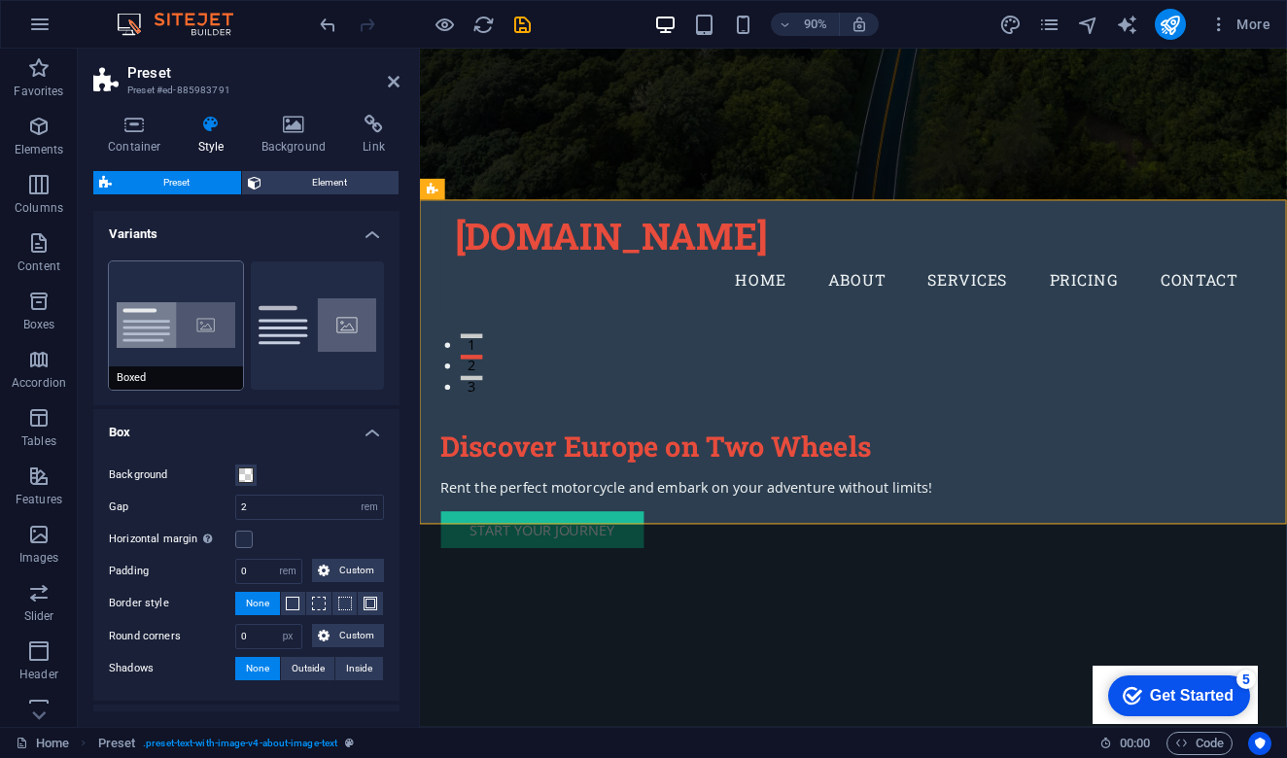
click at [203, 329] on button "Boxed" at bounding box center [176, 325] width 134 height 128
type input "0"
type input "2.5"
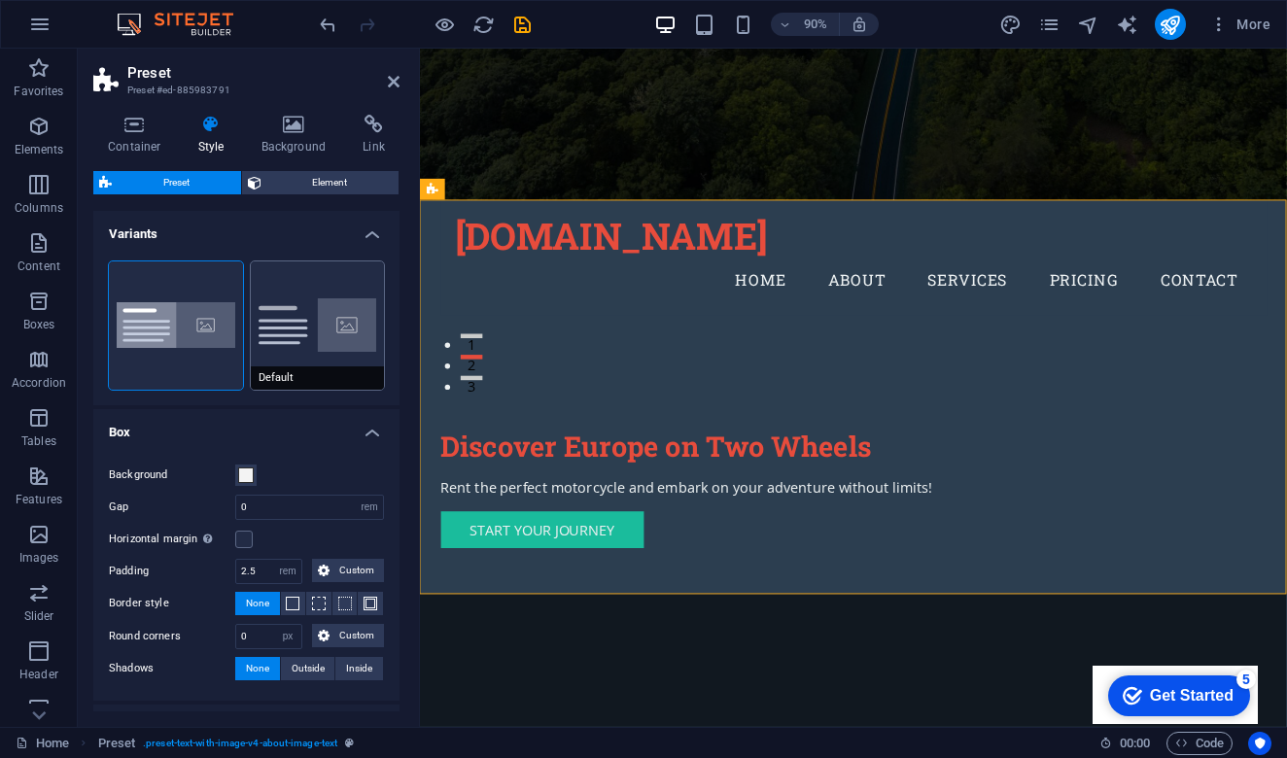
click at [304, 343] on button "Default" at bounding box center [318, 325] width 134 height 128
type input "2"
type input "0"
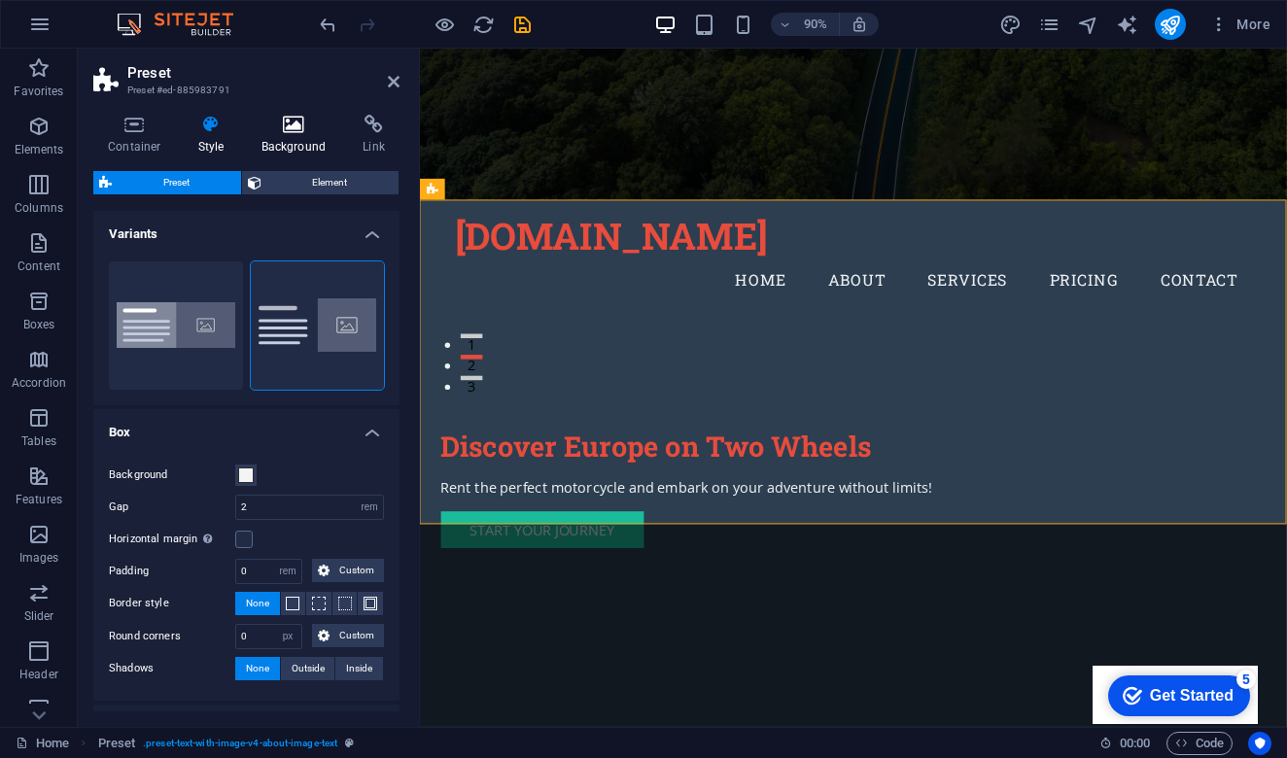
click at [303, 140] on h4 "Background" at bounding box center [298, 135] width 102 height 41
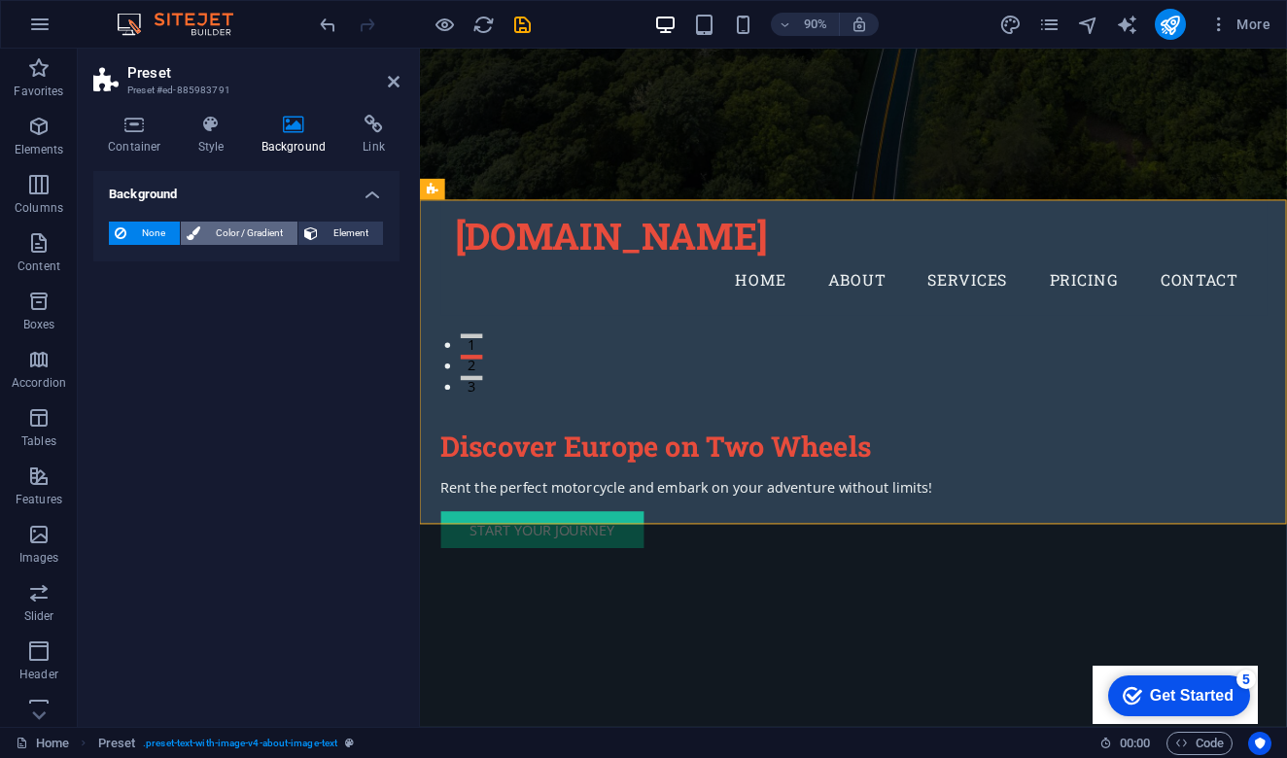
click at [240, 230] on span "Color / Gradient" at bounding box center [249, 233] width 86 height 23
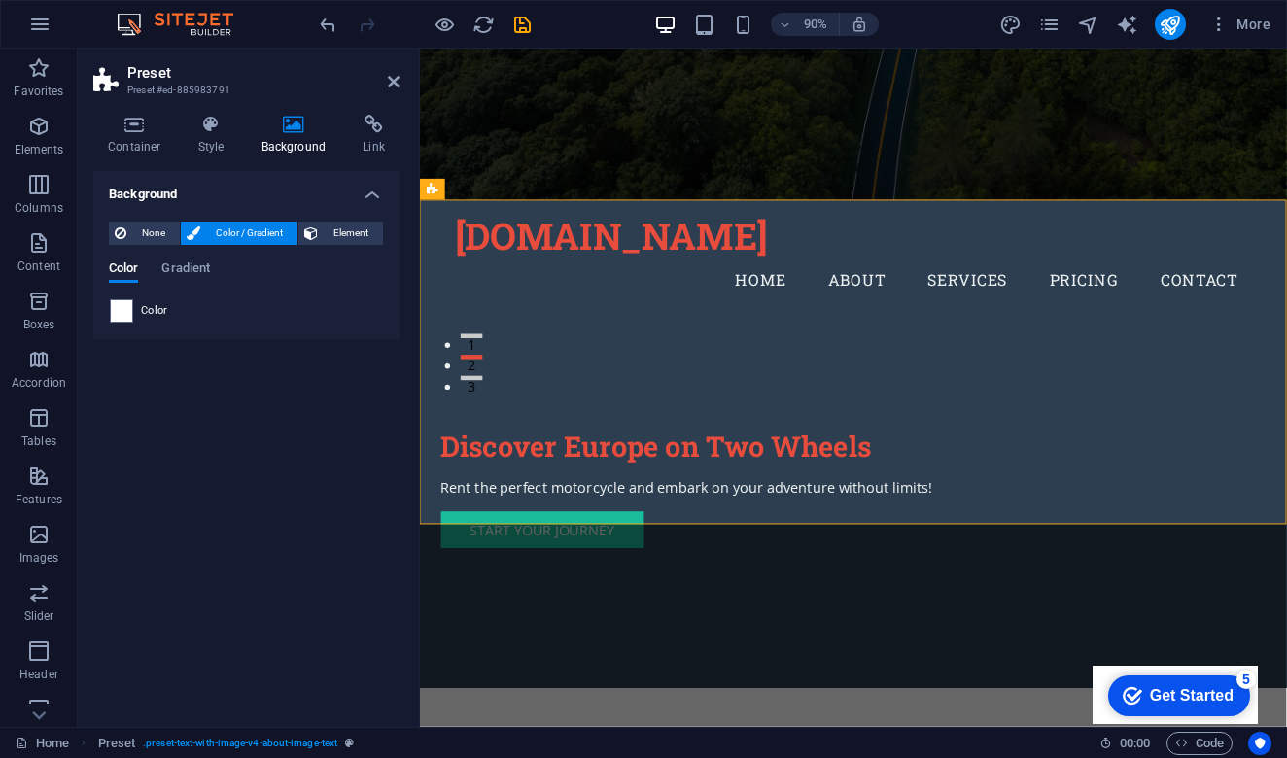
click at [240, 230] on span "Color / Gradient" at bounding box center [249, 233] width 86 height 23
click at [138, 233] on span "None" at bounding box center [153, 233] width 42 height 23
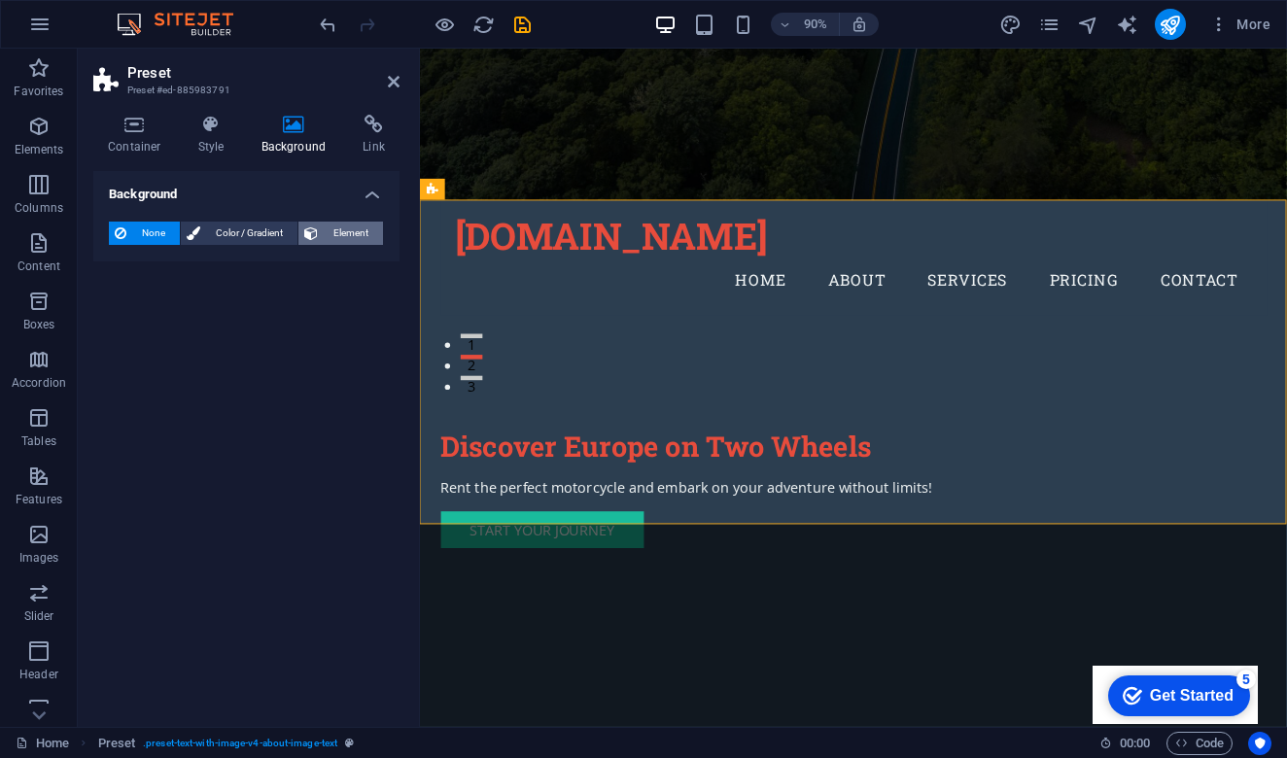
click at [333, 231] on span "Element" at bounding box center [350, 233] width 53 height 23
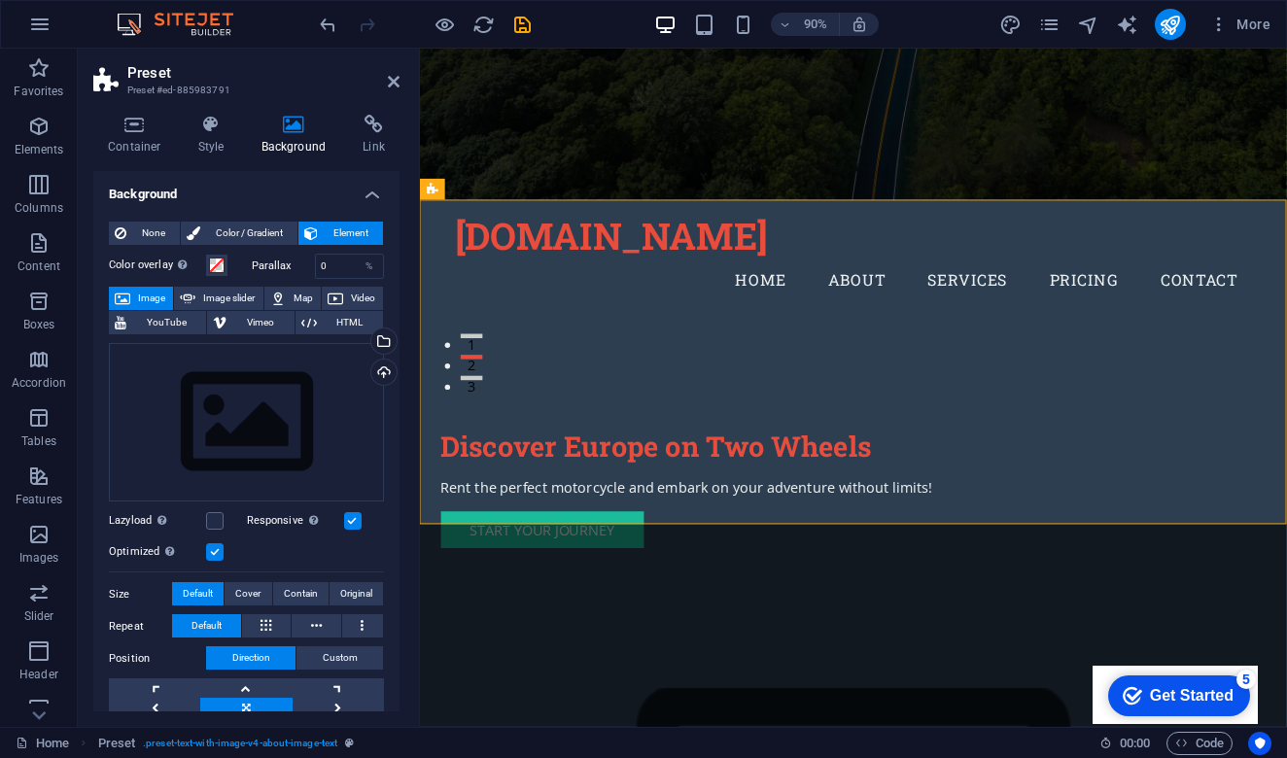
click at [333, 231] on span "Element" at bounding box center [350, 233] width 53 height 23
click at [142, 229] on span "None" at bounding box center [153, 233] width 42 height 23
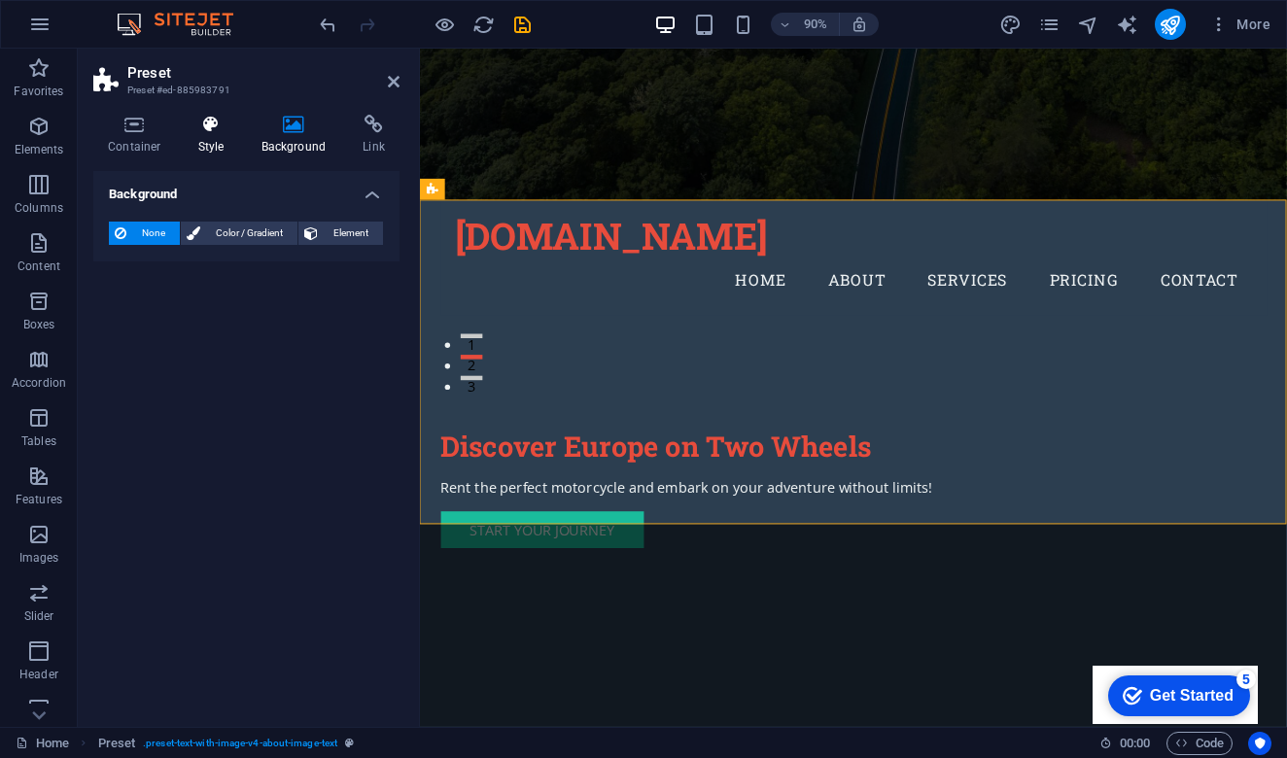
click at [216, 133] on icon at bounding box center [211, 124] width 55 height 19
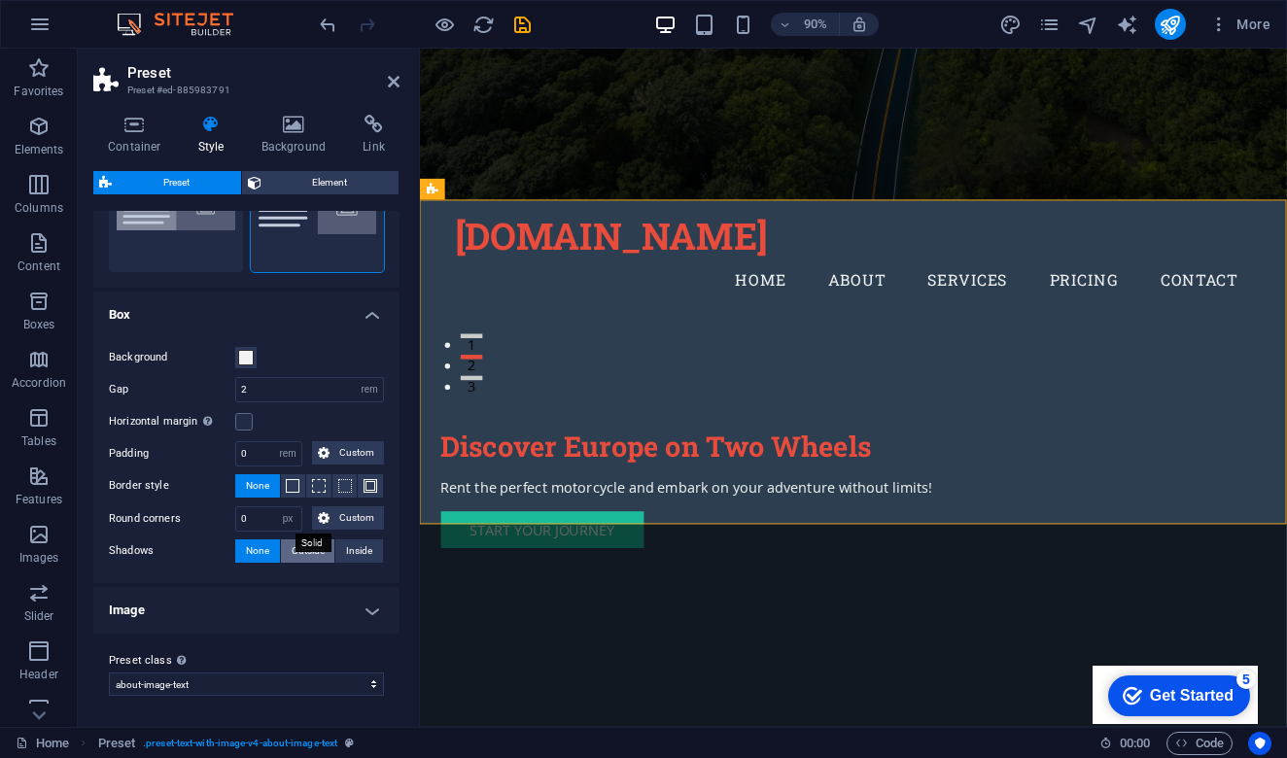
scroll to position [117, 0]
click at [367, 613] on h4 "Image" at bounding box center [246, 611] width 306 height 47
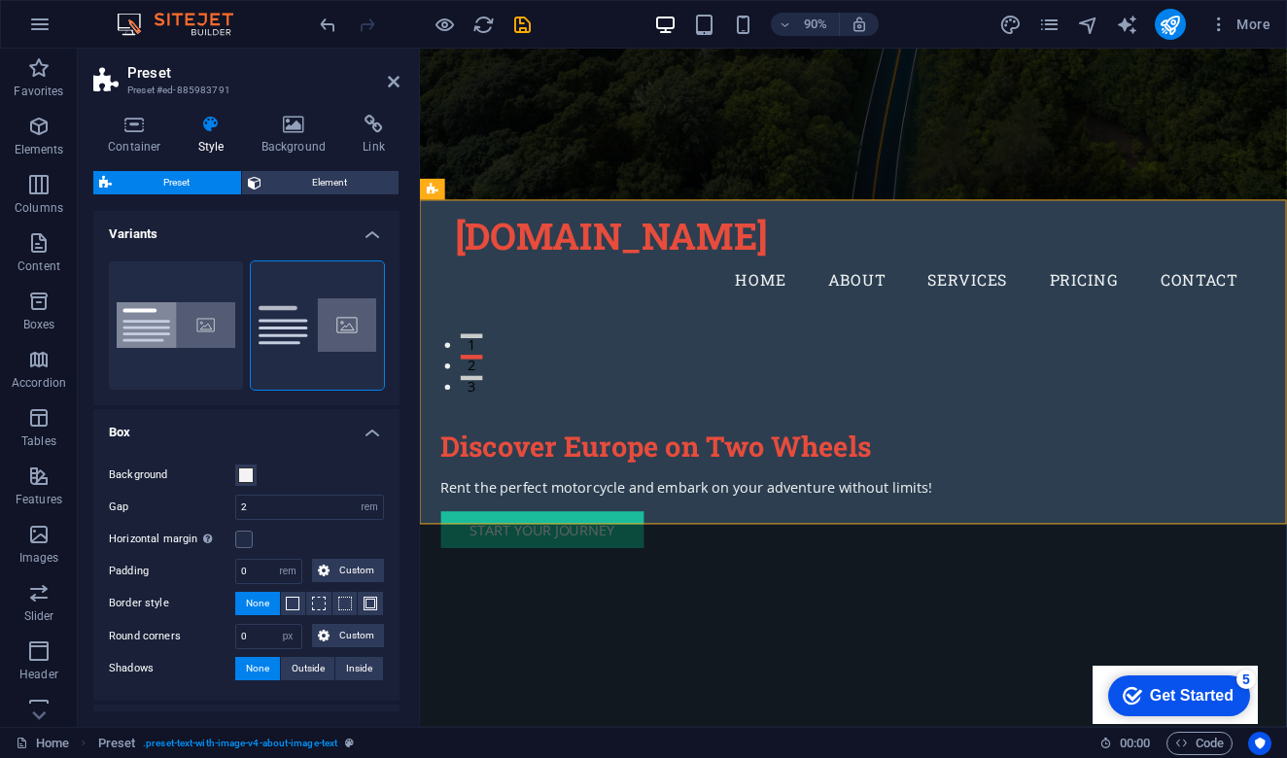
scroll to position [0, 0]
click at [142, 145] on h4 "Container" at bounding box center [138, 135] width 90 height 41
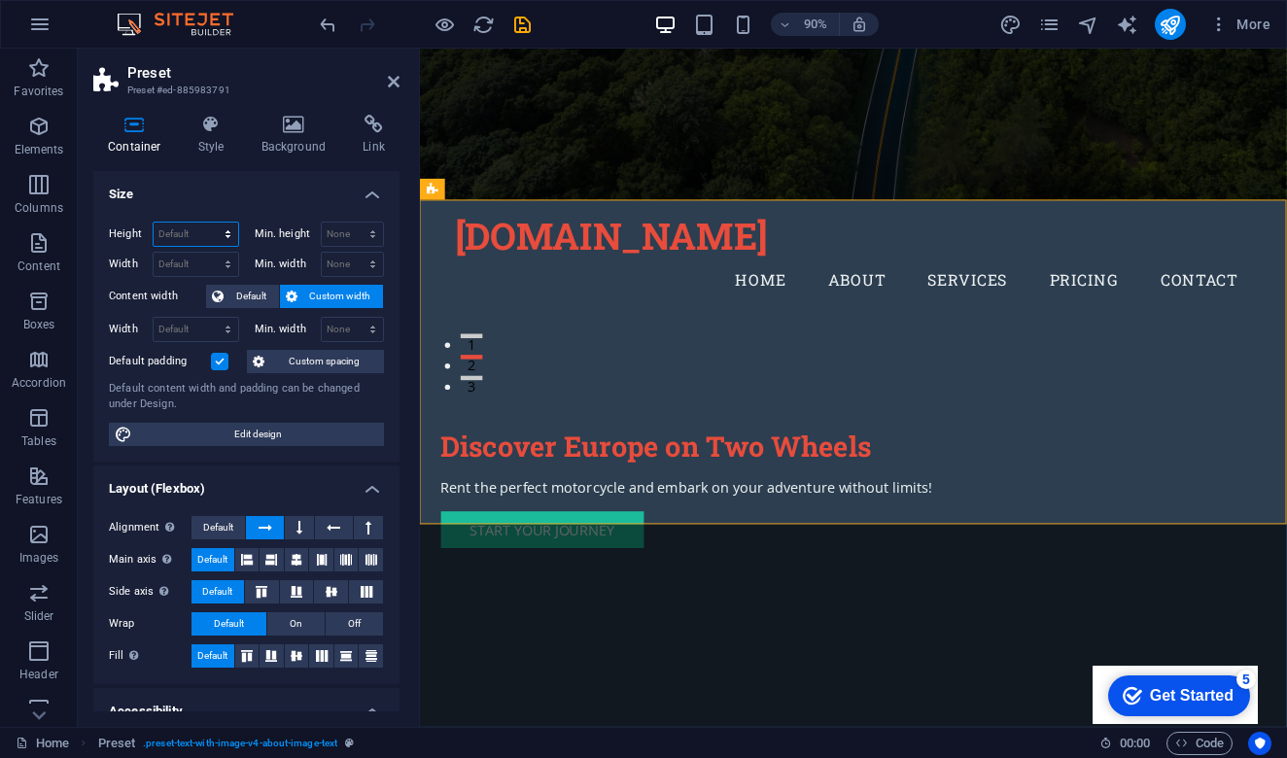
select select "rem"
type input "25.1875"
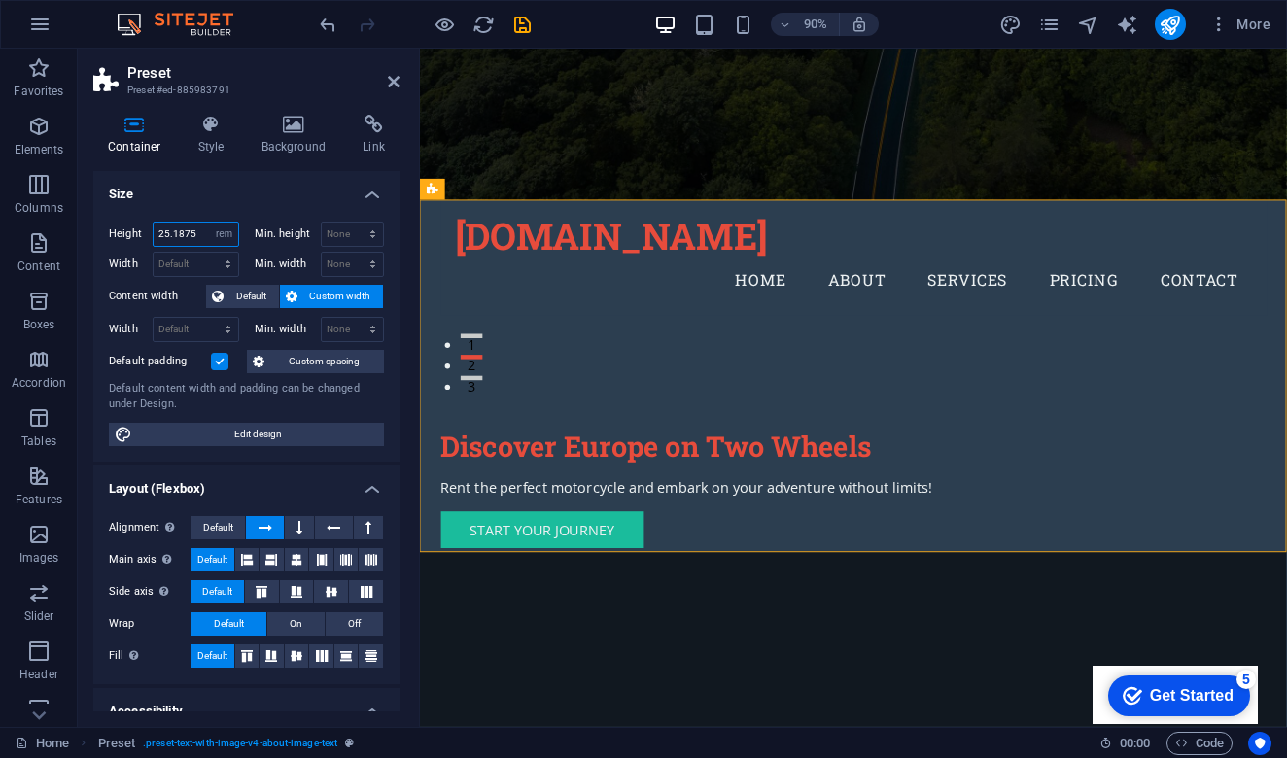
click at [203, 237] on input "25.1875" at bounding box center [196, 234] width 85 height 23
select select "default"
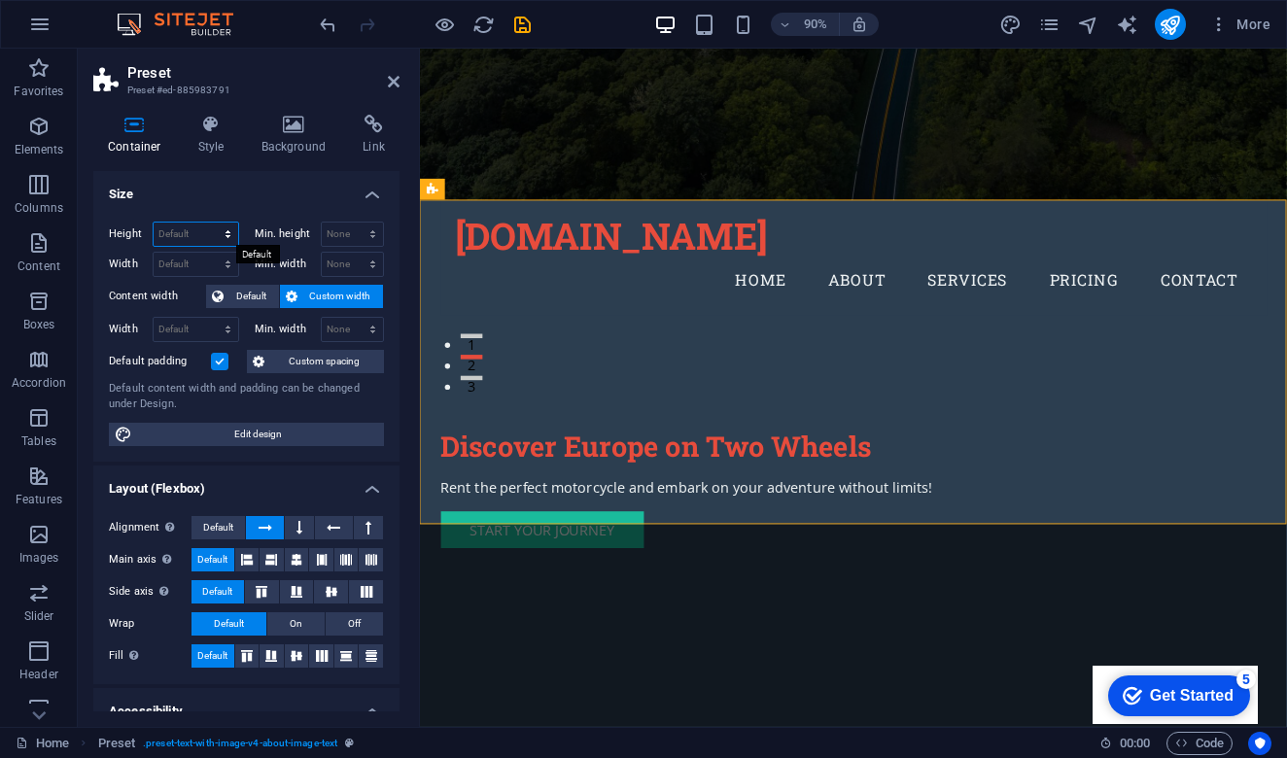
select select "rem"
type input "25.1875"
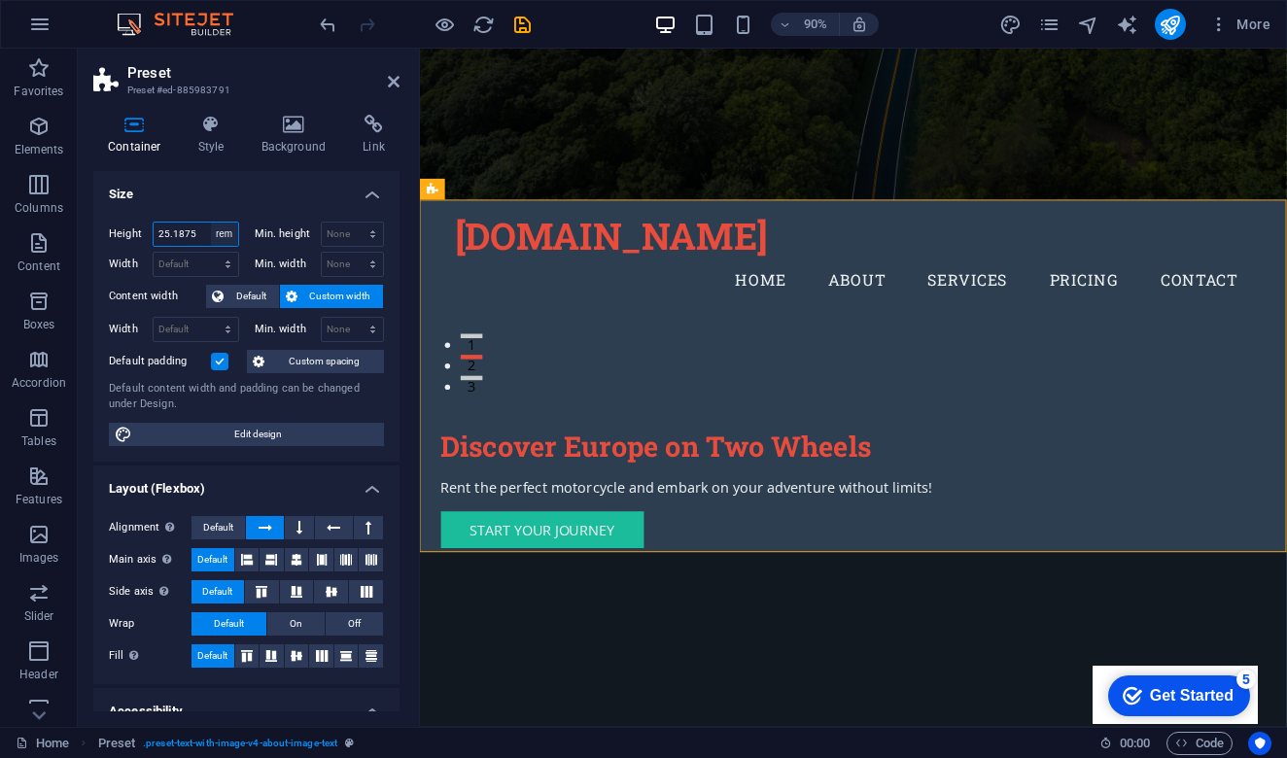
select select "default"
select select "DISABLED_OPTION_VALUE"
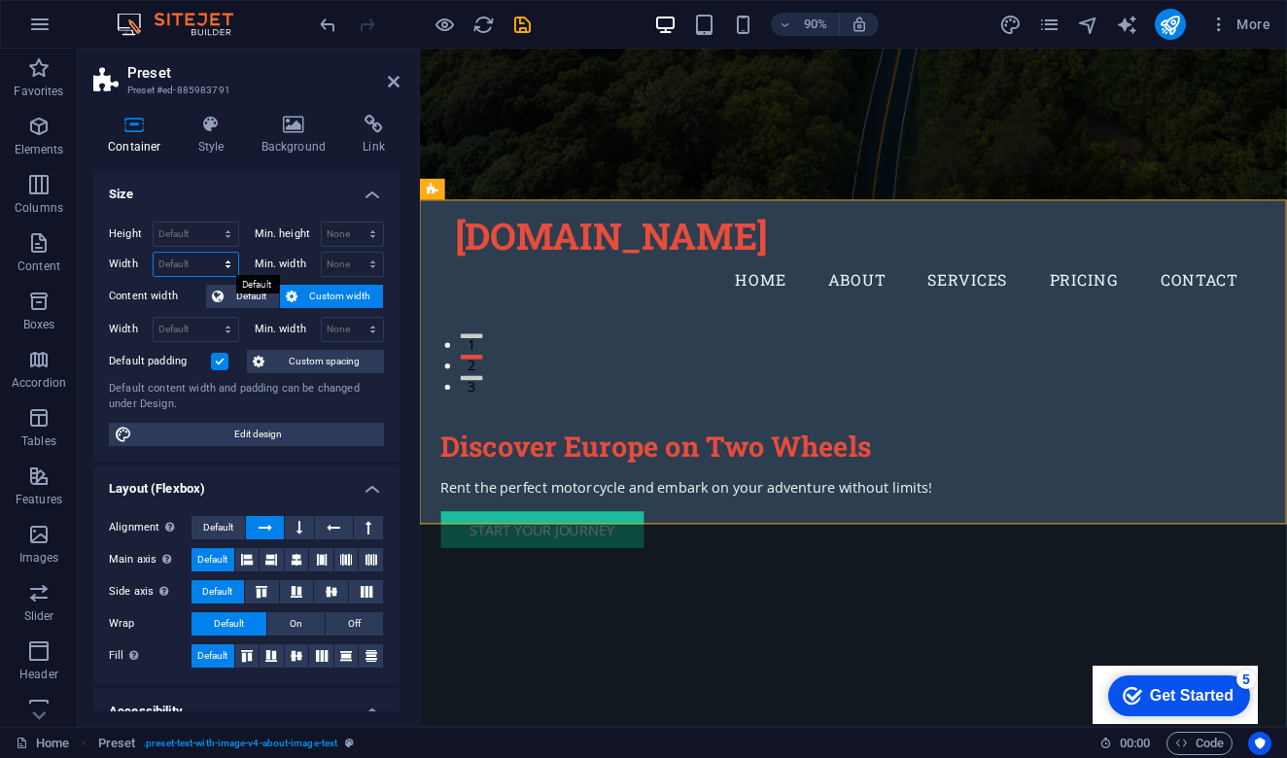
select select "rem"
type input "61.9375"
select select "default"
select select "DISABLED_OPTION_VALUE"
select select "rem"
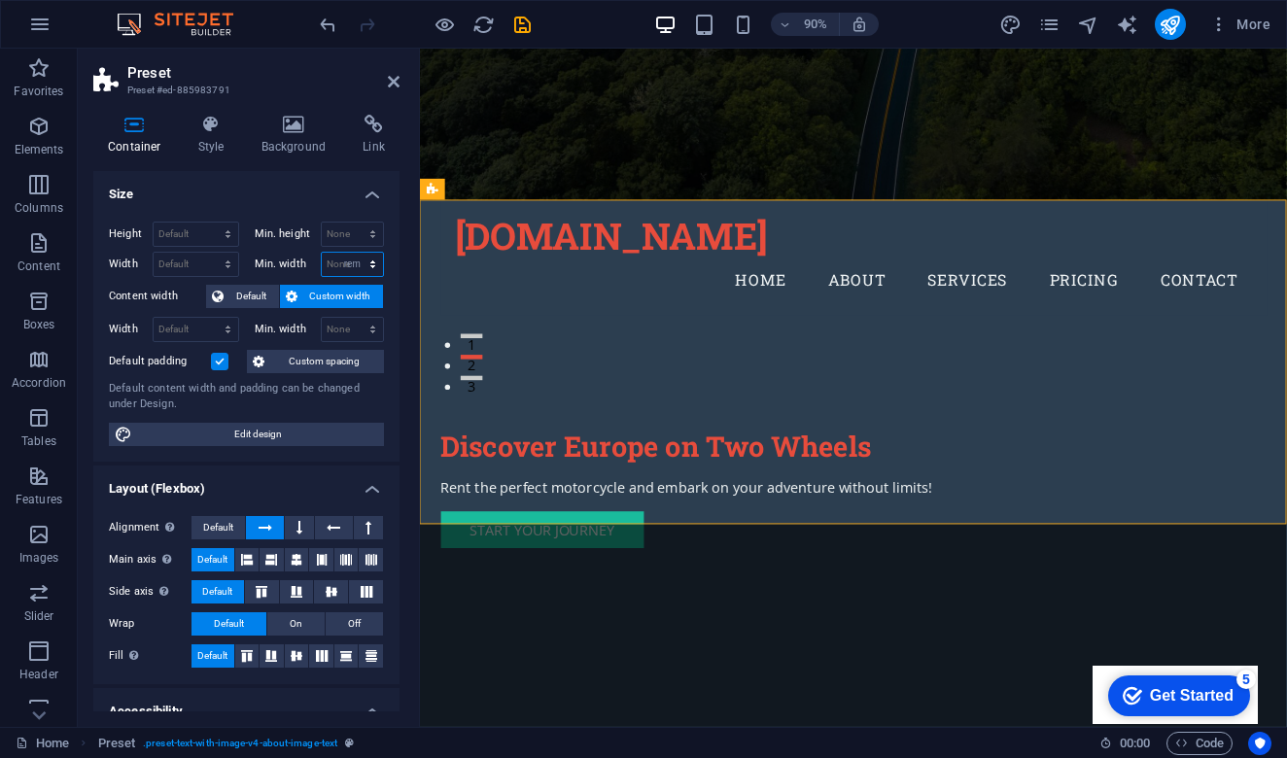
type input "0"
select select "lbeflvg86u"
select select "DISABLED_OPTION_VALUE"
click at [260, 299] on span "Default" at bounding box center [251, 296] width 44 height 23
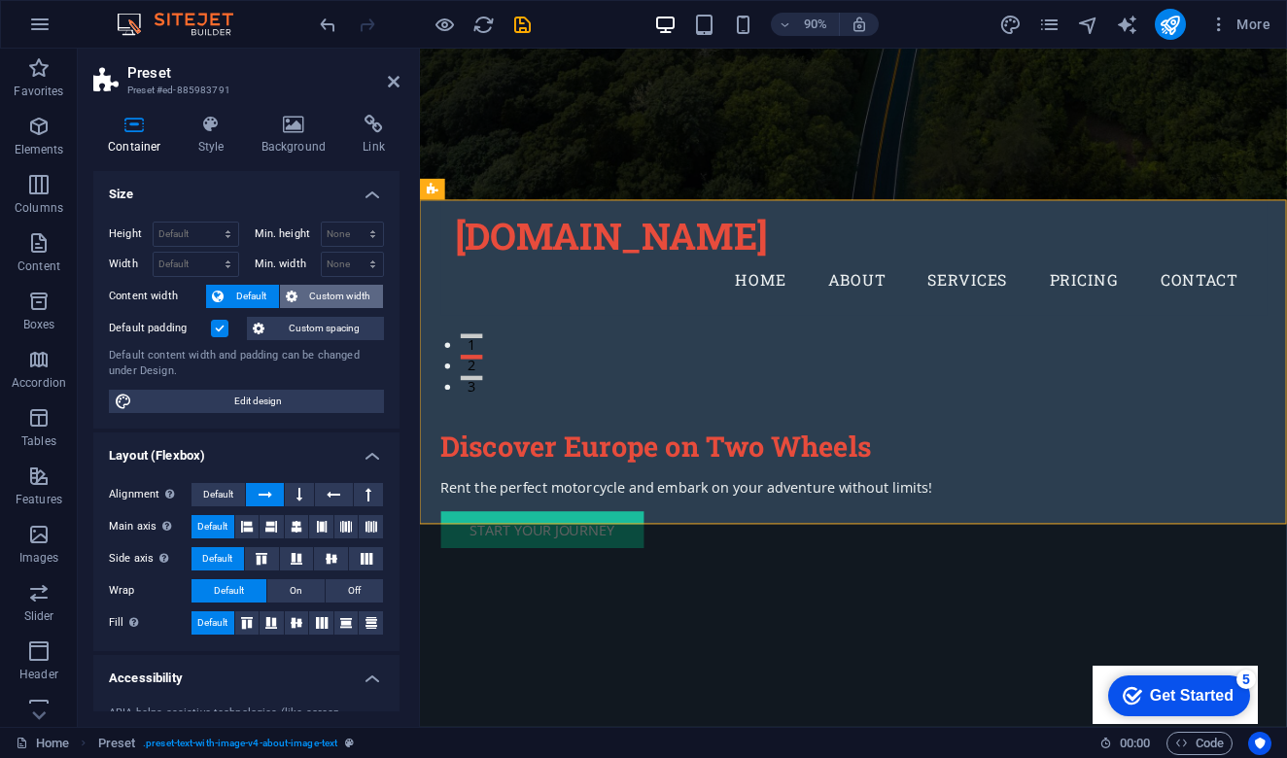
click at [323, 301] on span "Custom width" at bounding box center [340, 296] width 75 height 23
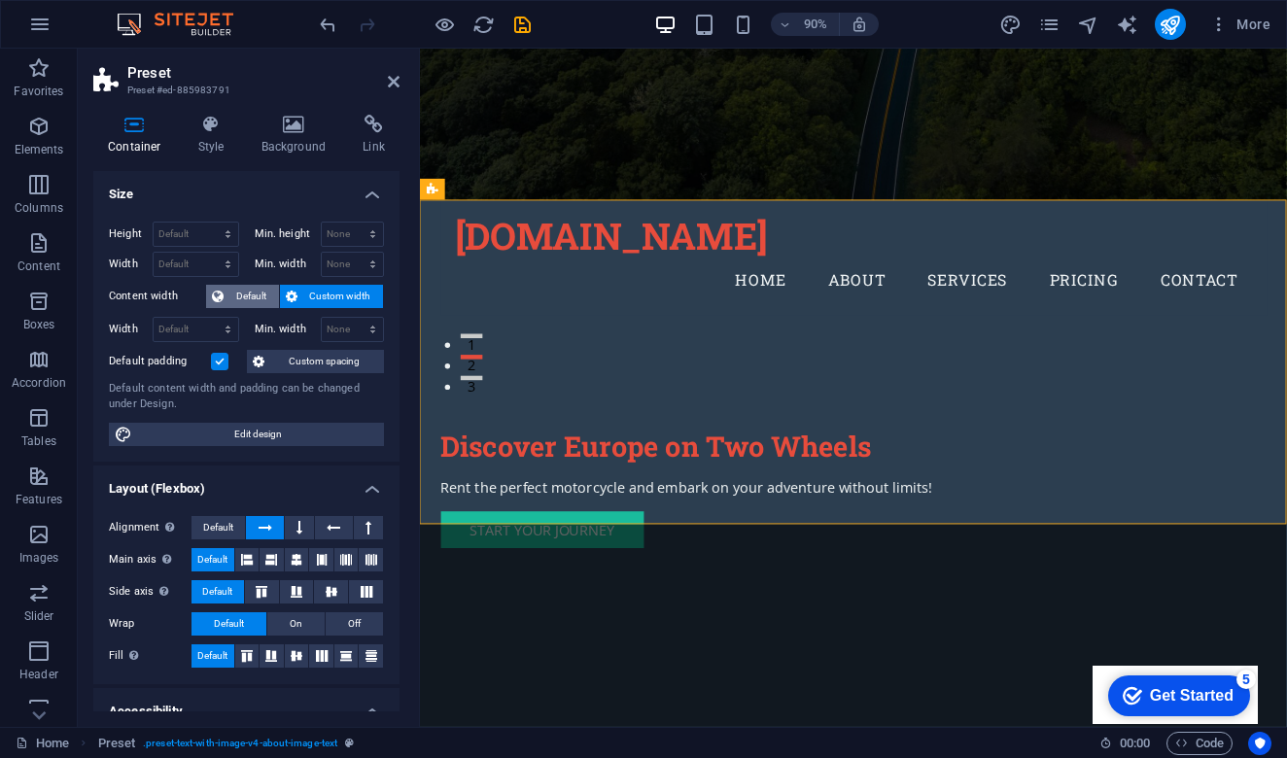
click at [256, 299] on span "Default" at bounding box center [251, 296] width 44 height 23
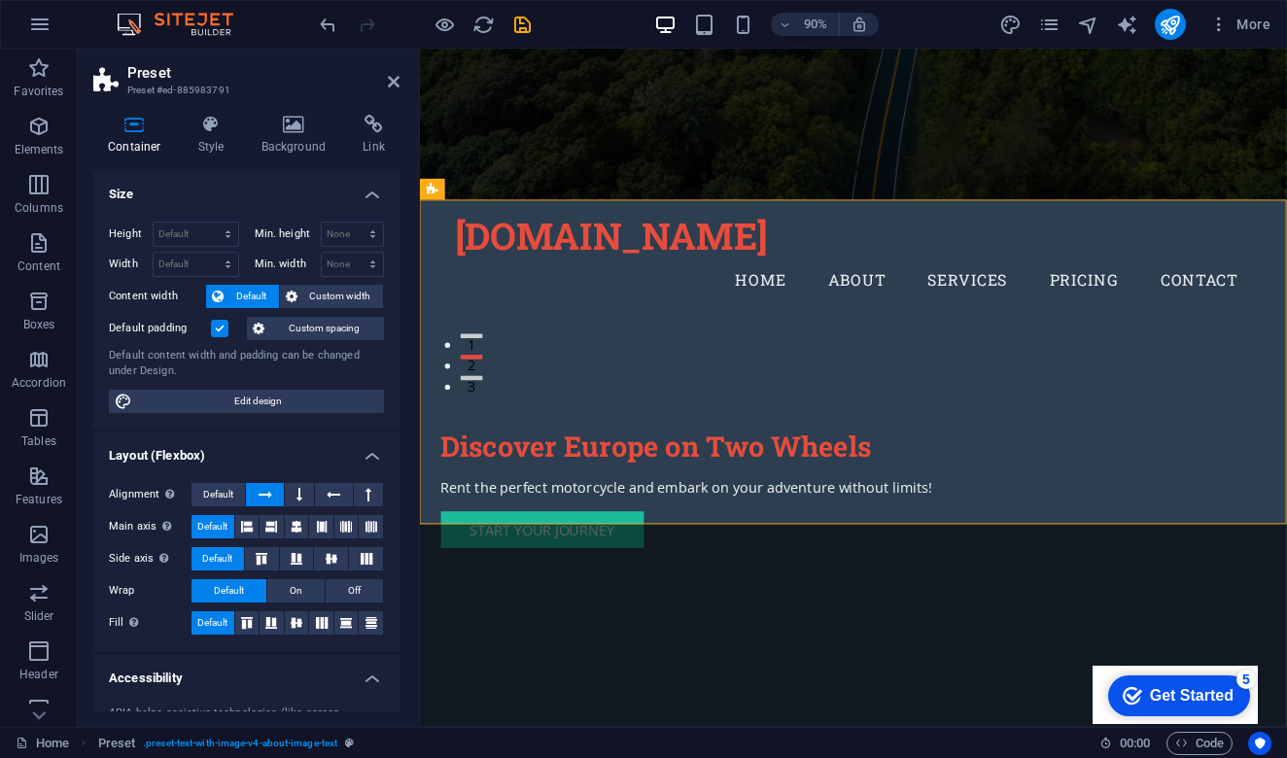
click at [222, 330] on label at bounding box center [219, 328] width 17 height 17
click at [0, 0] on input "Default padding" at bounding box center [0, 0] width 0 height 0
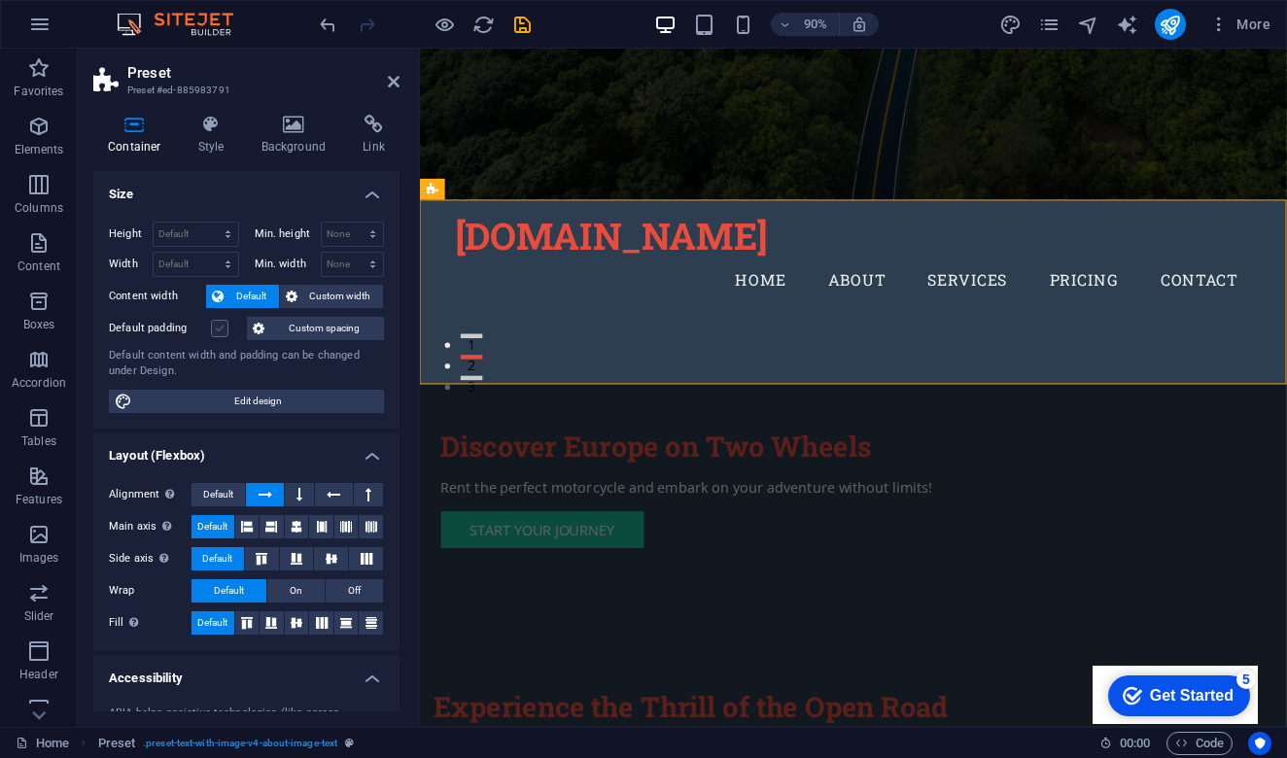
click at [222, 330] on label at bounding box center [219, 328] width 17 height 17
click at [0, 0] on input "Default padding" at bounding box center [0, 0] width 0 height 0
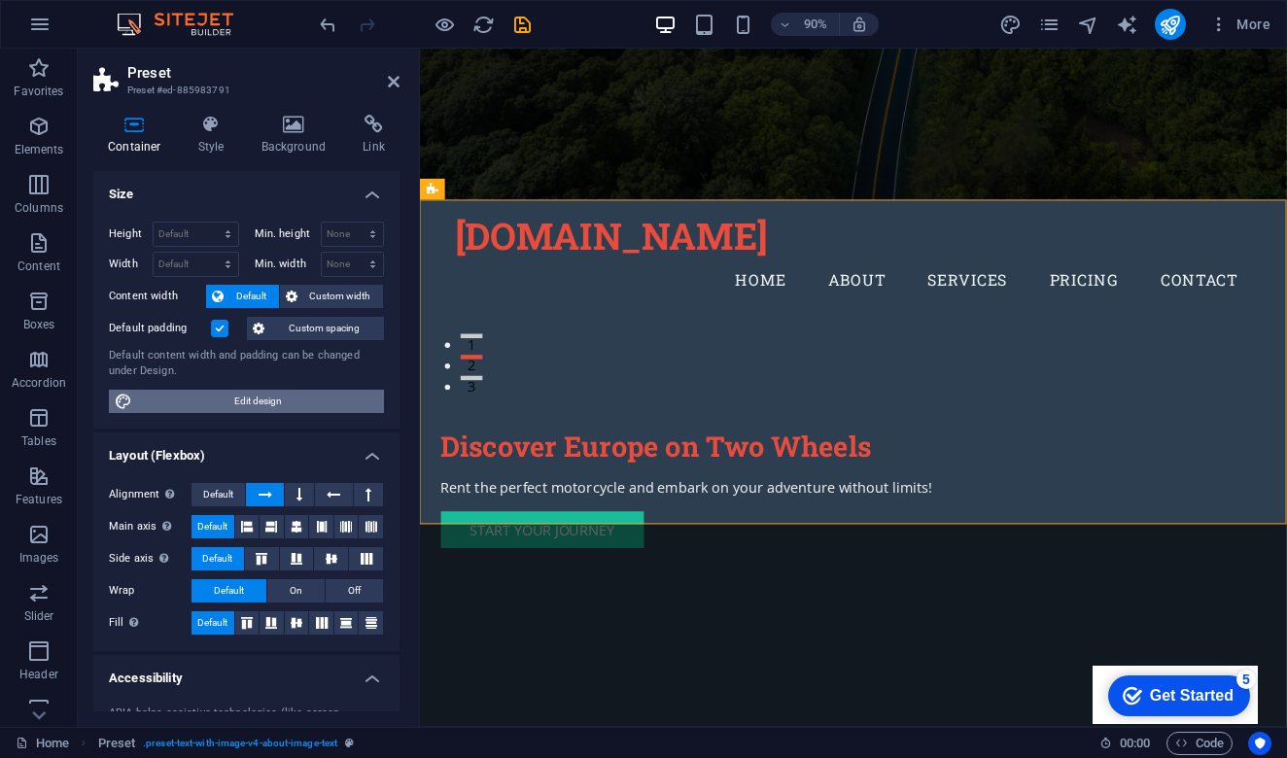
click at [265, 399] on span "Edit design" at bounding box center [258, 401] width 240 height 23
select select "px"
select select "200"
select select "px"
select select "rem"
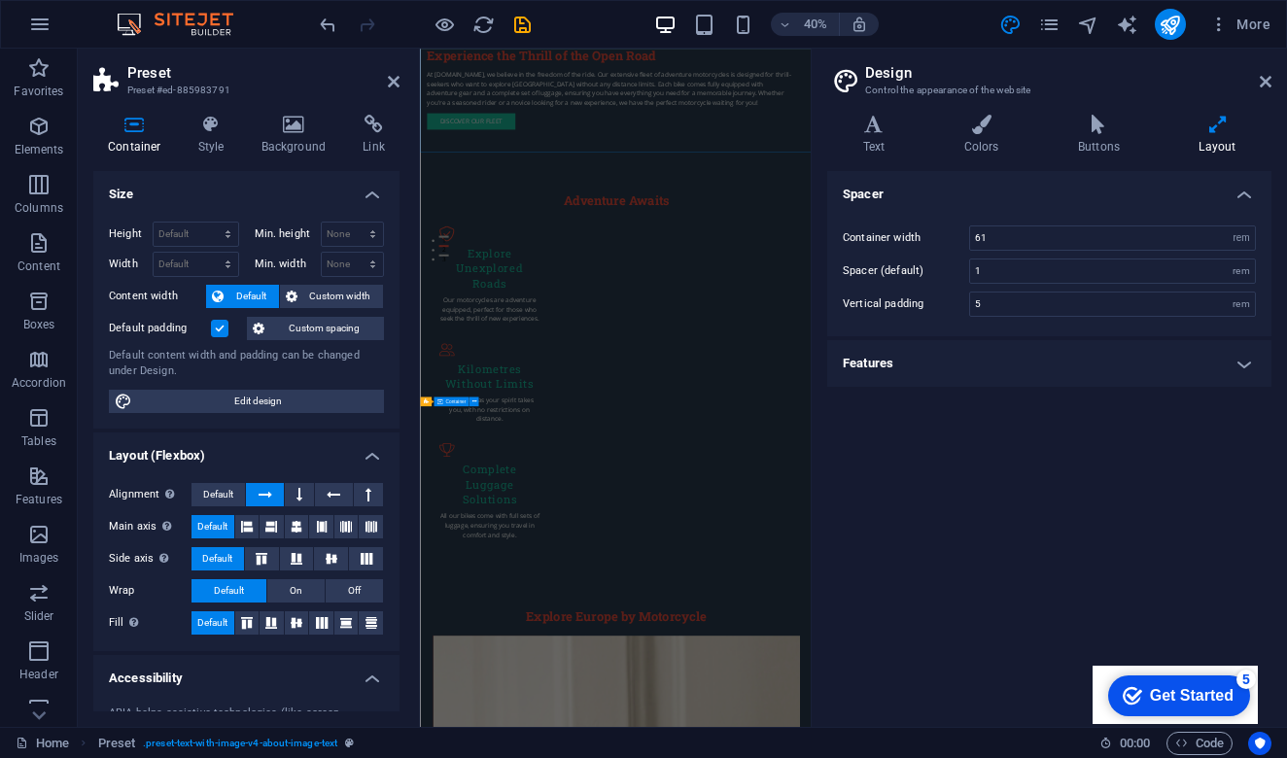
scroll to position [1190, 0]
click at [1266, 84] on icon at bounding box center [1266, 82] width 12 height 16
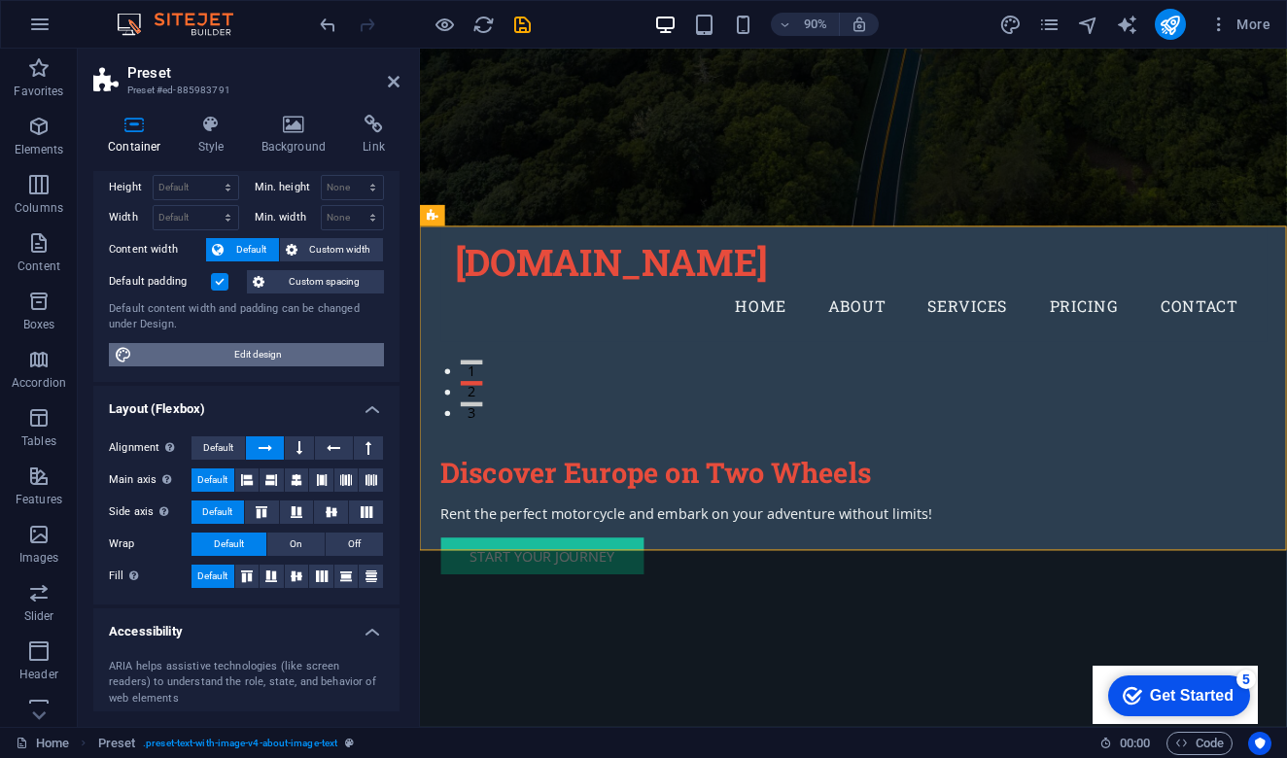
scroll to position [60, 0]
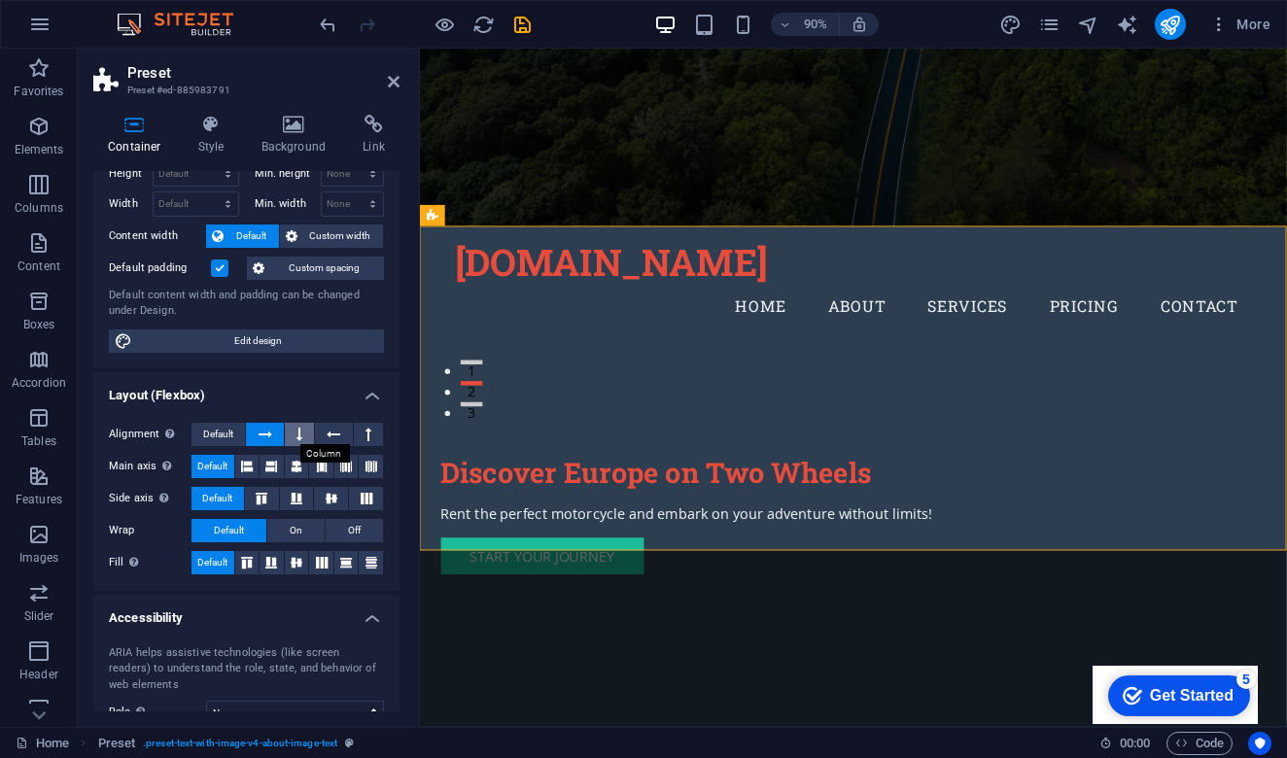
click at [299, 434] on icon at bounding box center [299, 434] width 6 height 23
click at [265, 436] on icon at bounding box center [266, 434] width 14 height 23
click at [250, 467] on icon at bounding box center [247, 466] width 12 height 23
click at [215, 464] on span "Default" at bounding box center [212, 466] width 30 height 23
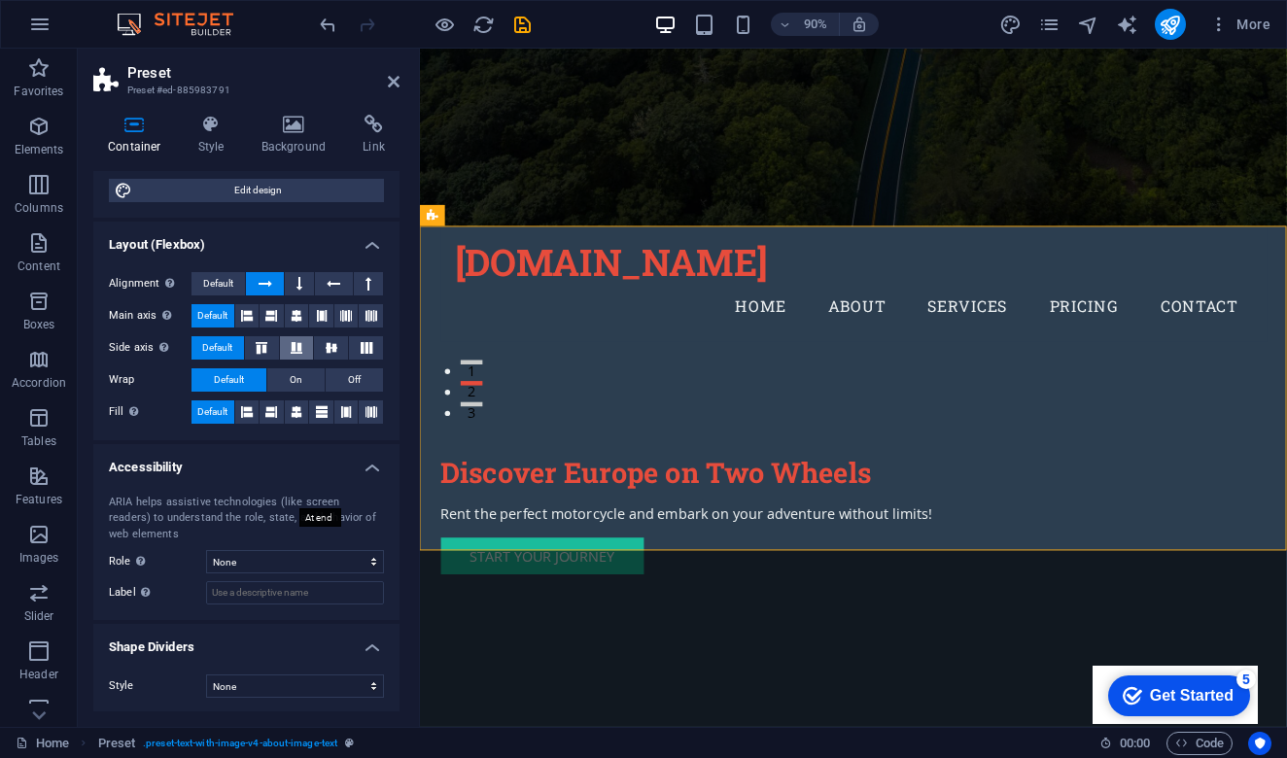
scroll to position [210, 0]
click at [395, 83] on icon at bounding box center [394, 82] width 12 height 16
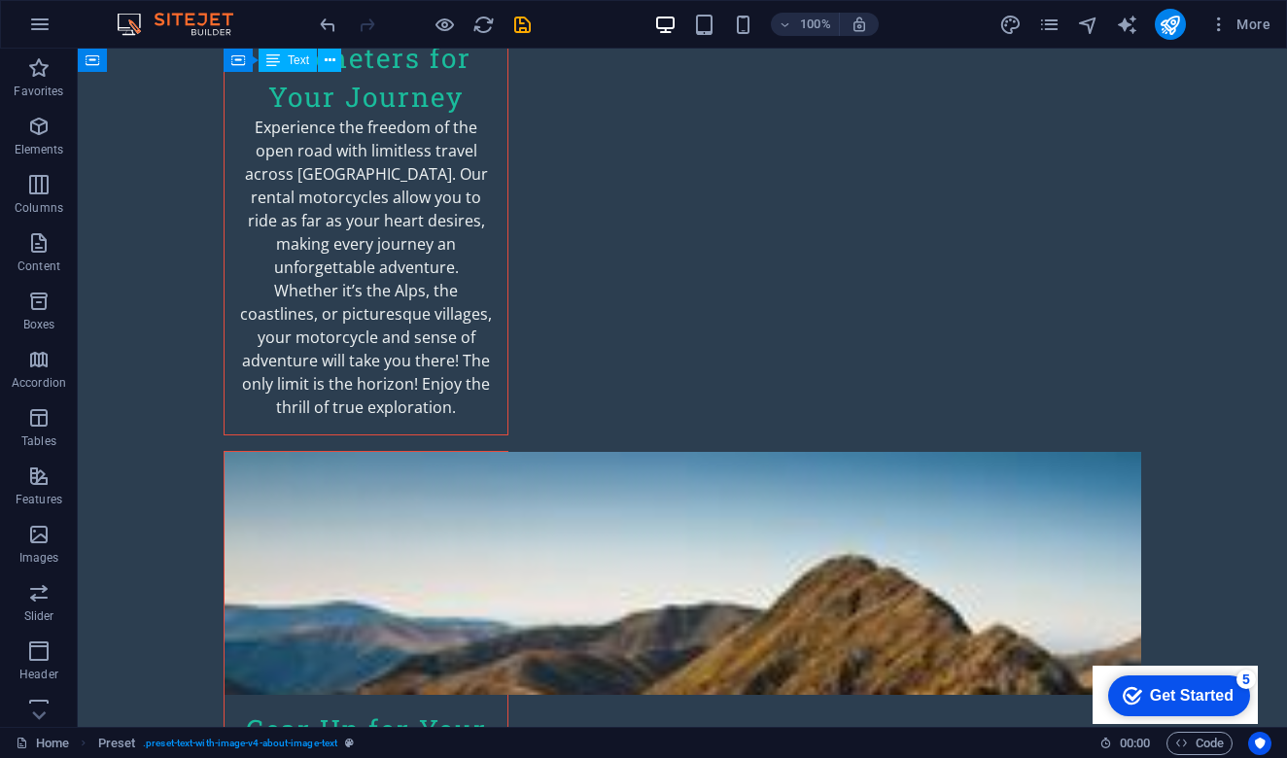
scroll to position [2955, 0]
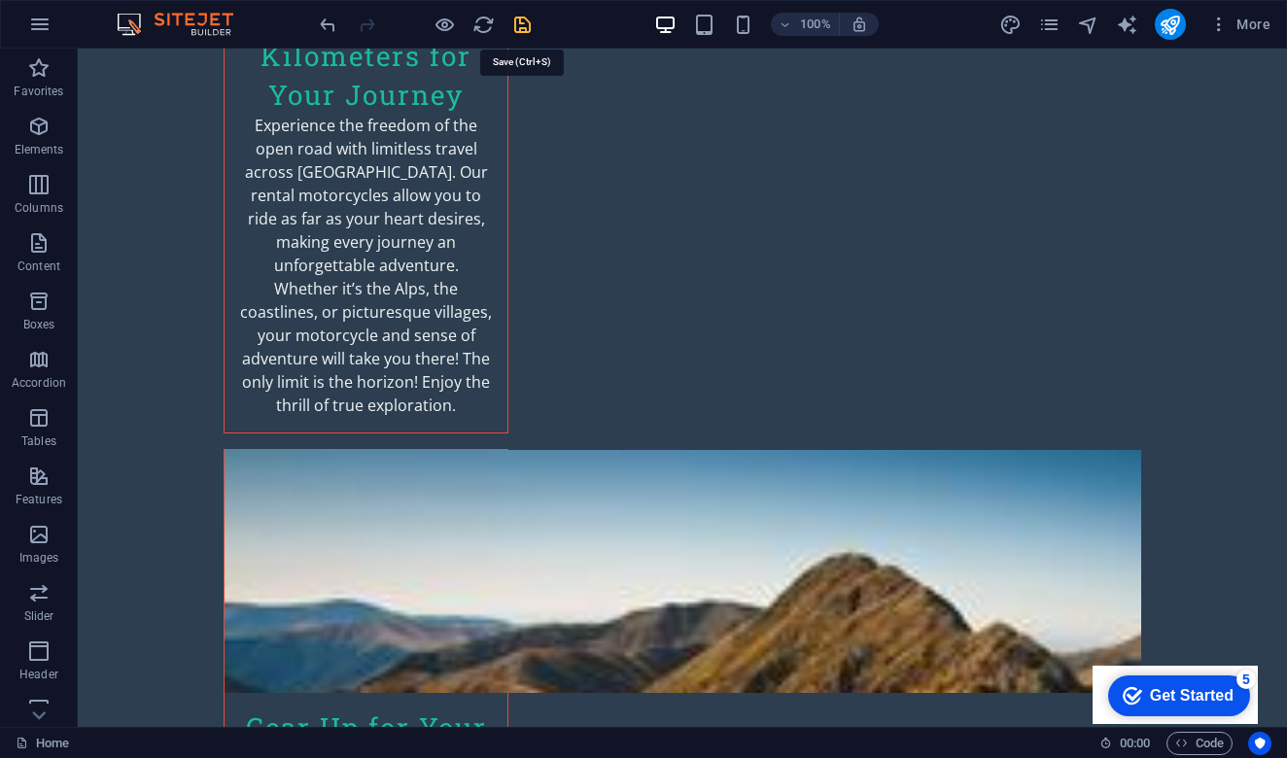
click at [519, 28] on icon "save" at bounding box center [522, 25] width 22 height 22
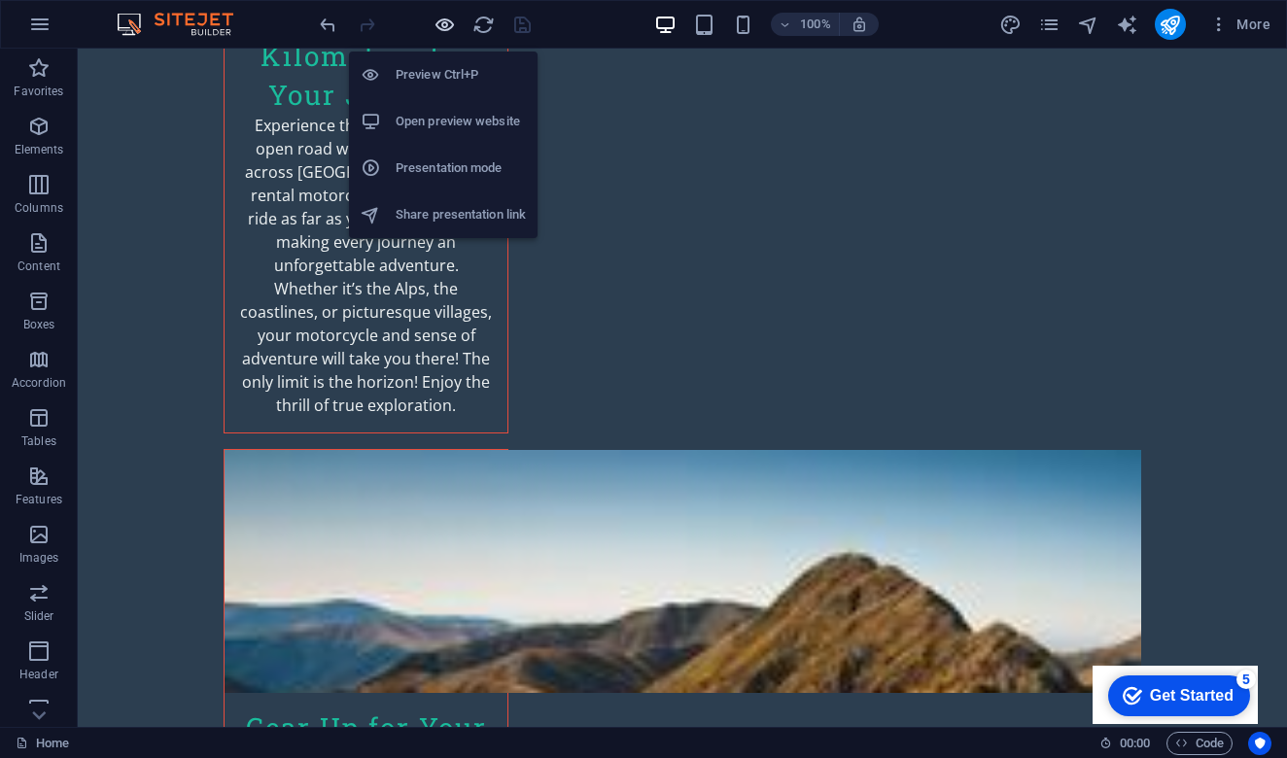
click at [443, 27] on icon "button" at bounding box center [445, 25] width 22 height 22
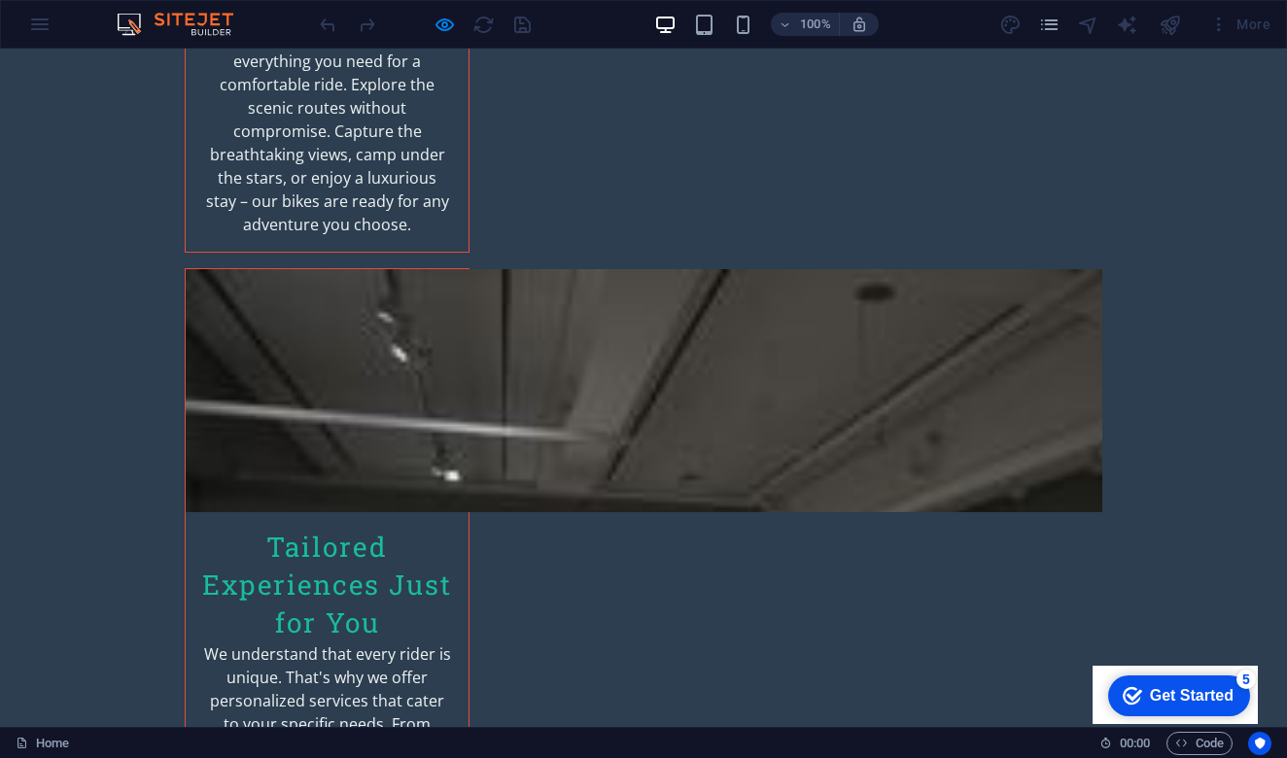
scroll to position [3762, 0]
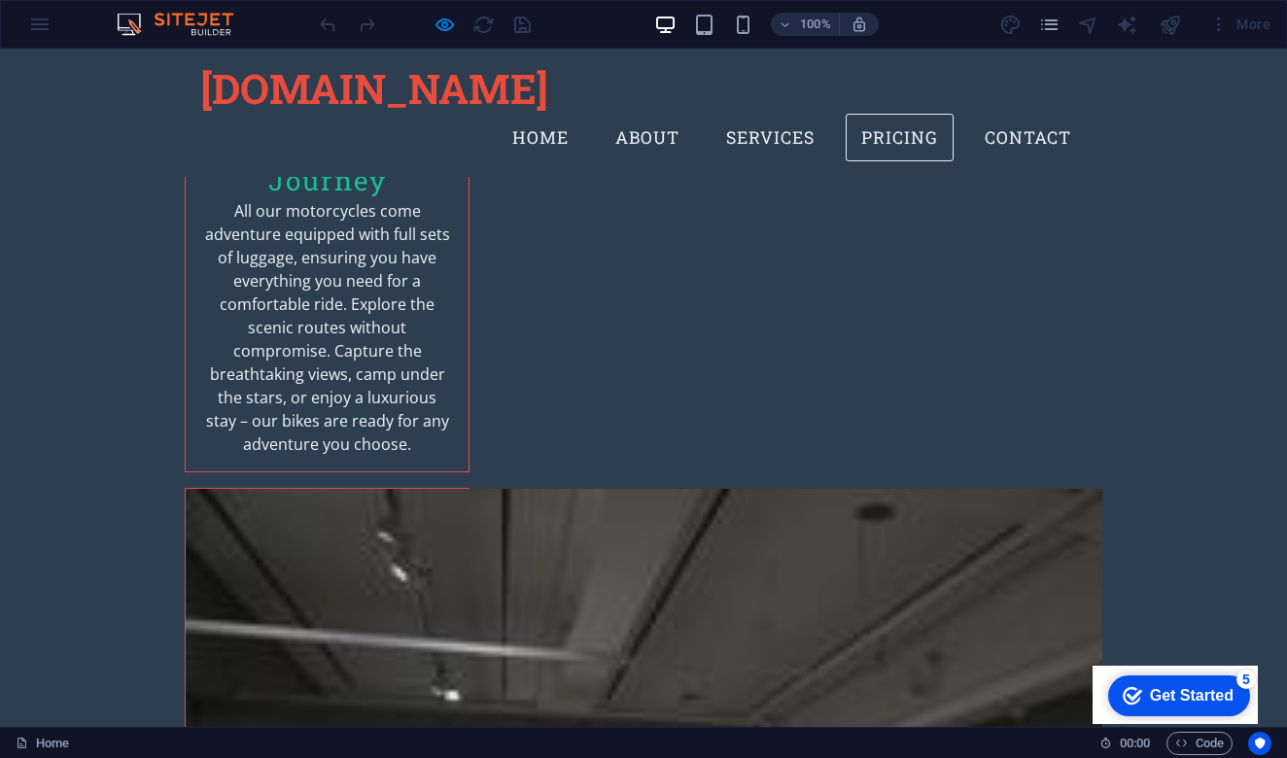
scroll to position [3474, 0]
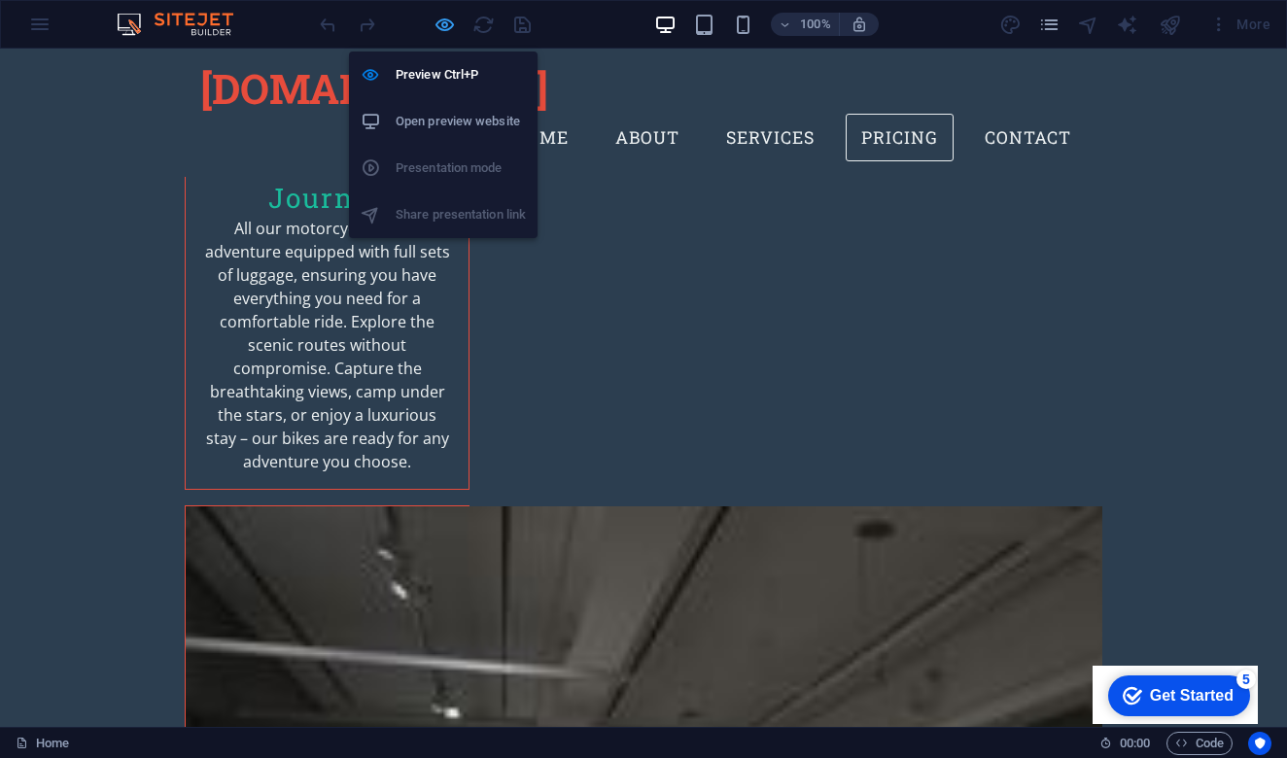
click at [436, 31] on icon "button" at bounding box center [445, 25] width 22 height 22
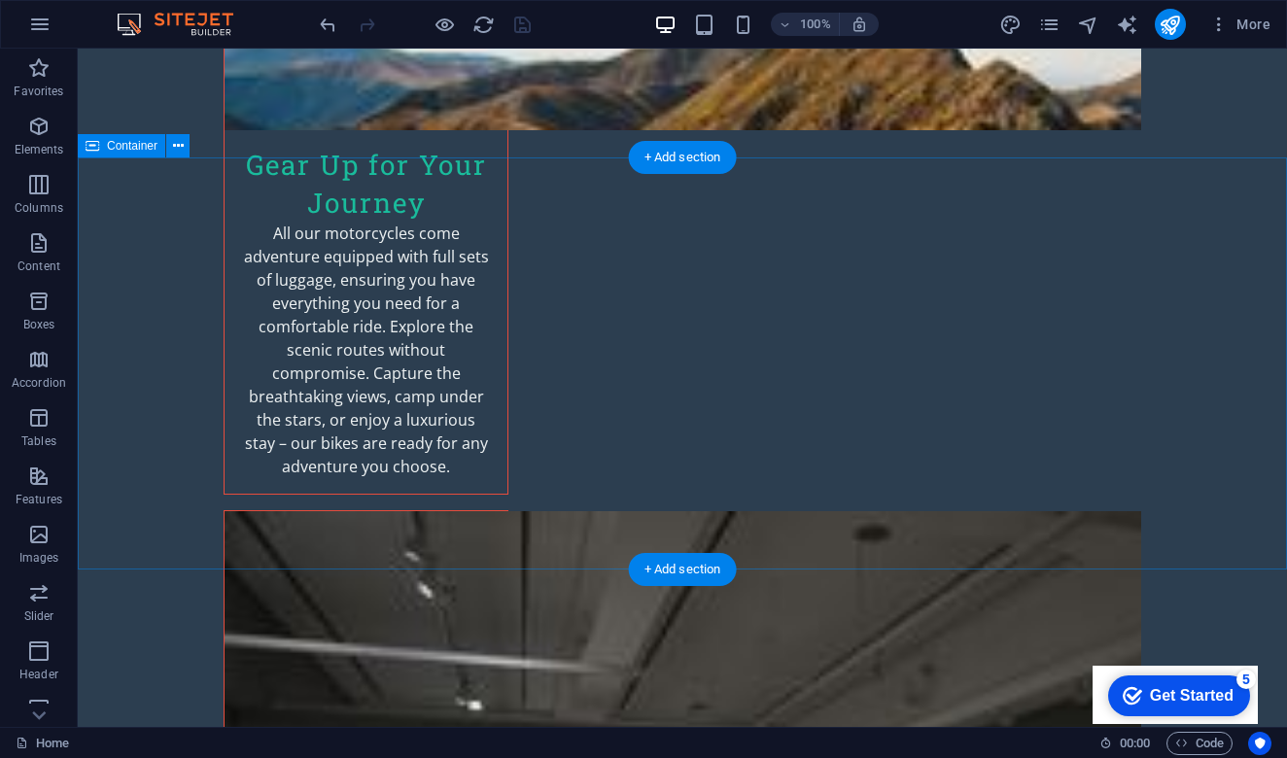
scroll to position [3520, 0]
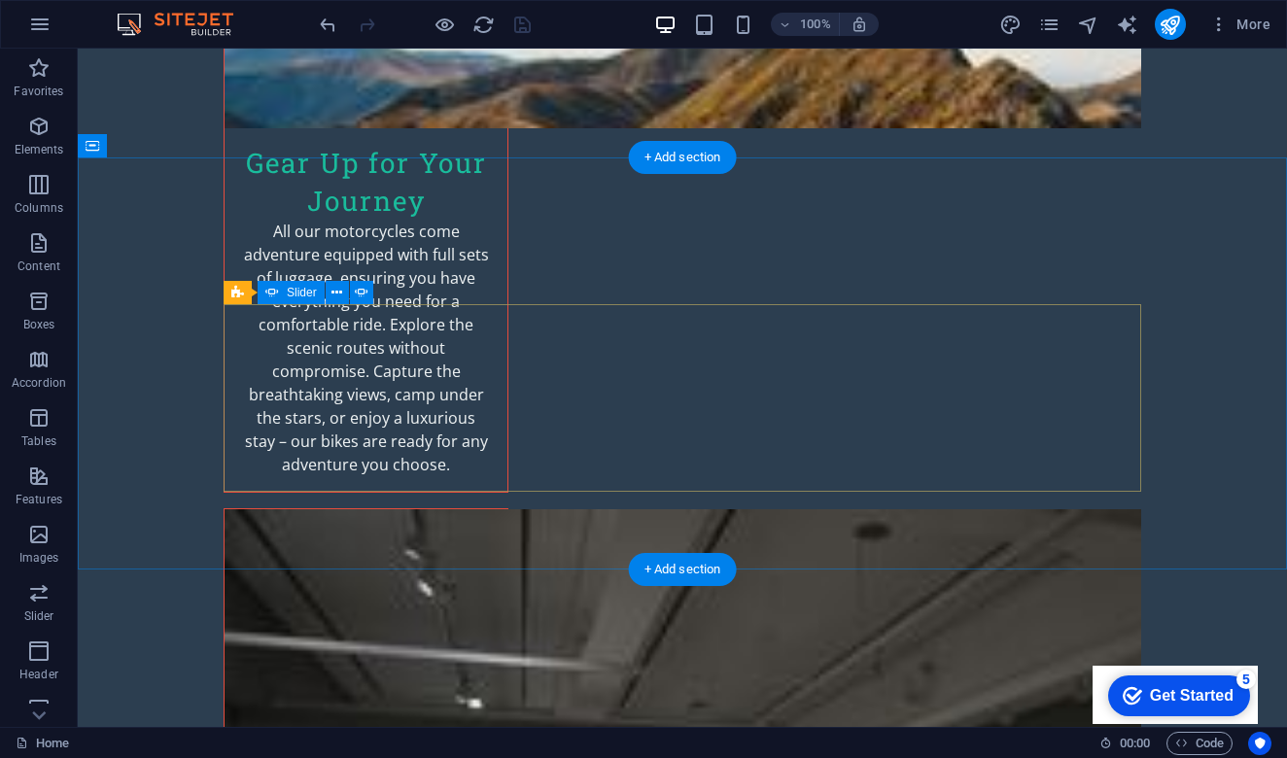
click at [338, 289] on icon at bounding box center [336, 293] width 11 height 20
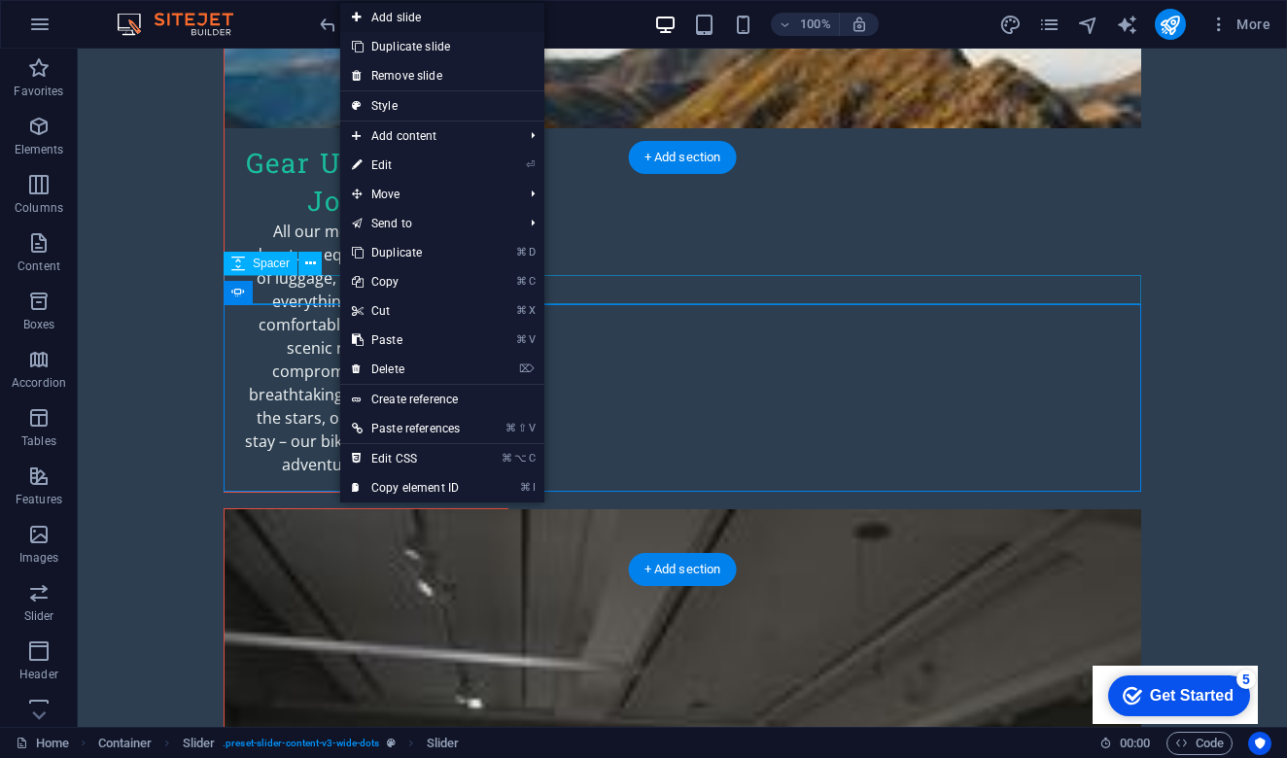
click at [454, 17] on link "Add slide" at bounding box center [442, 17] width 204 height 29
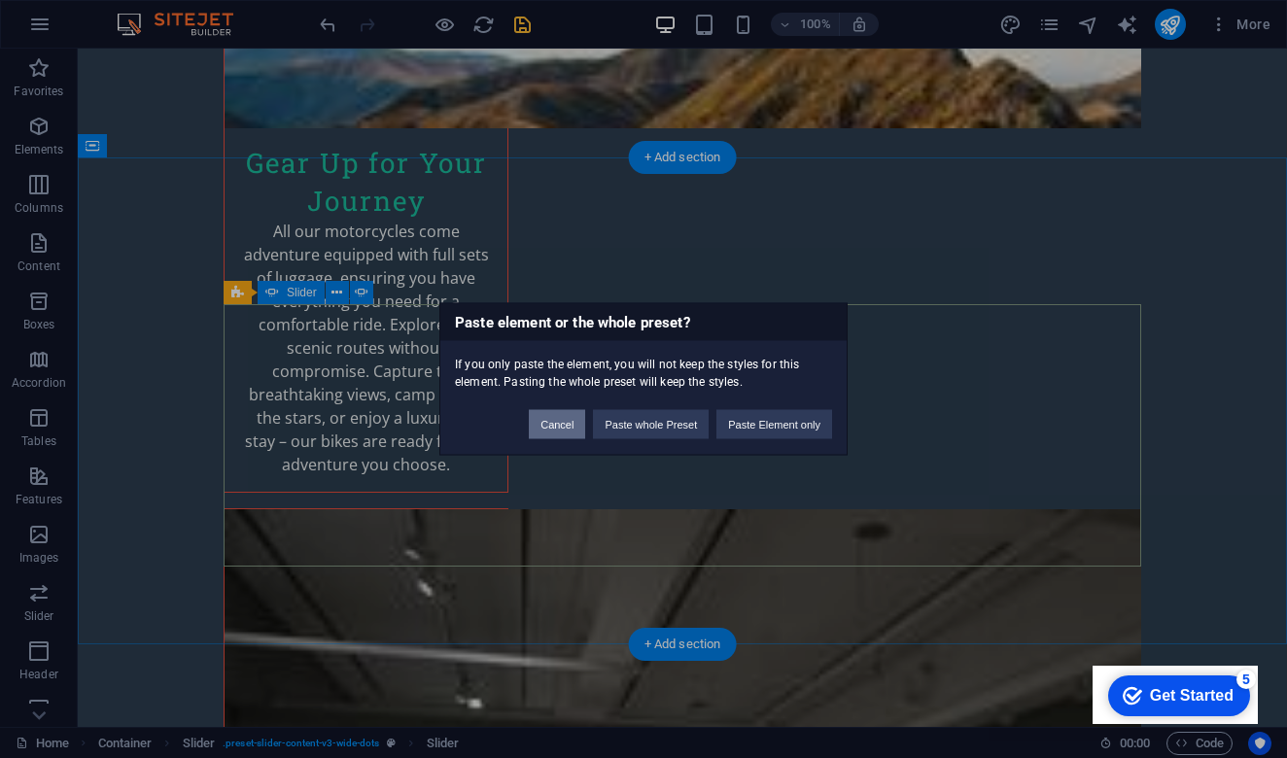
click at [550, 423] on button "Cancel" at bounding box center [557, 424] width 56 height 29
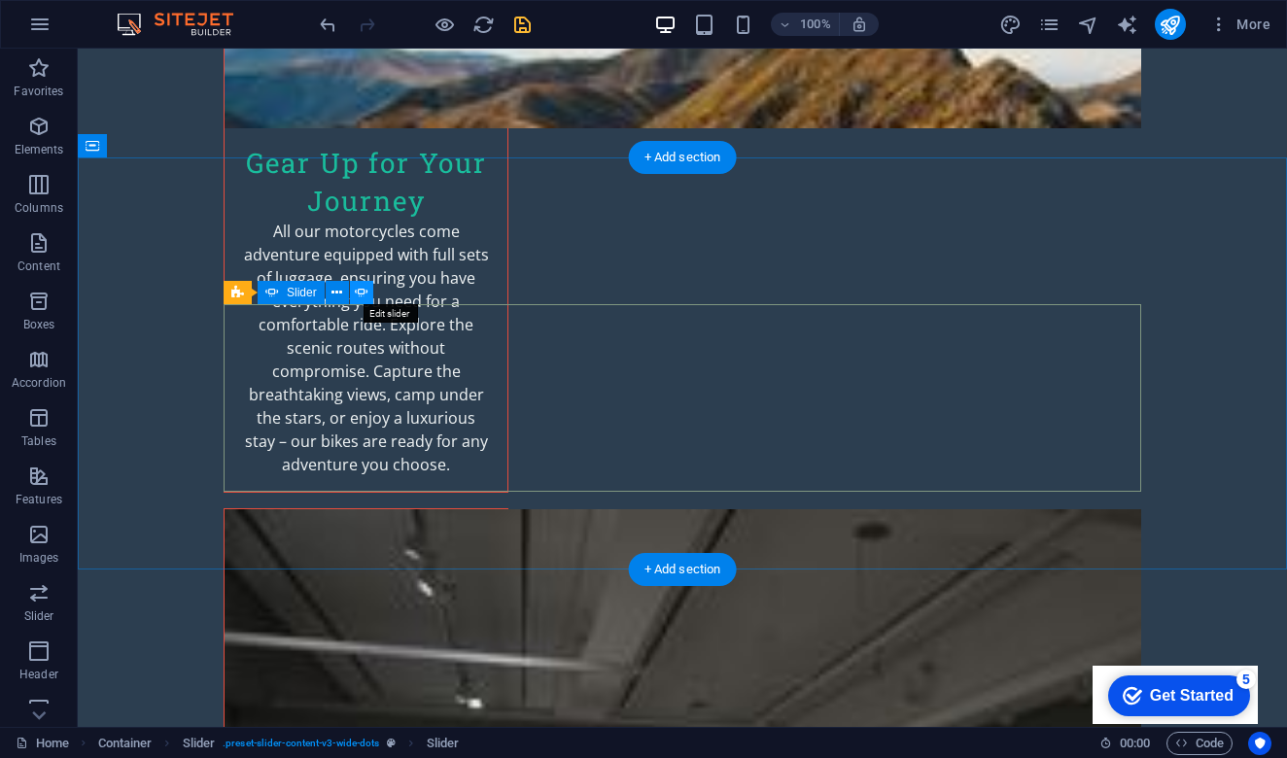
click at [369, 295] on button at bounding box center [361, 292] width 23 height 23
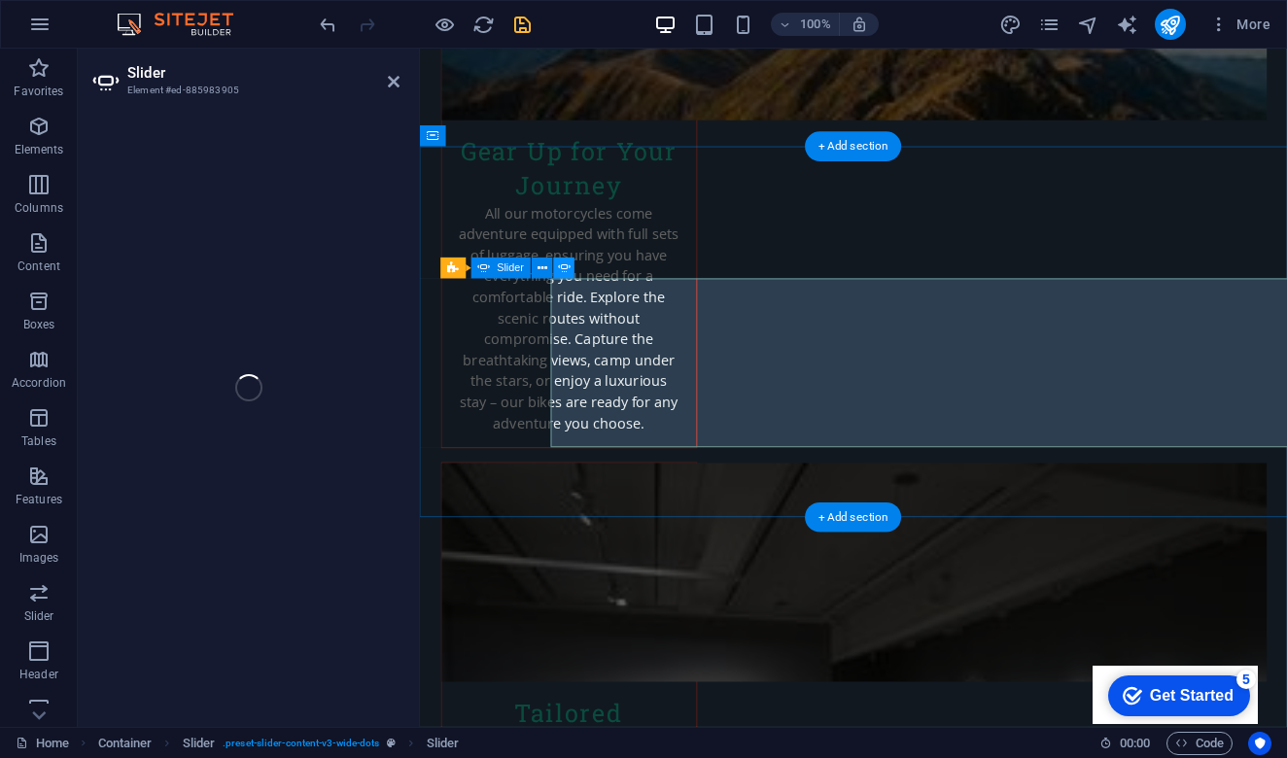
select select "ms"
select select "s"
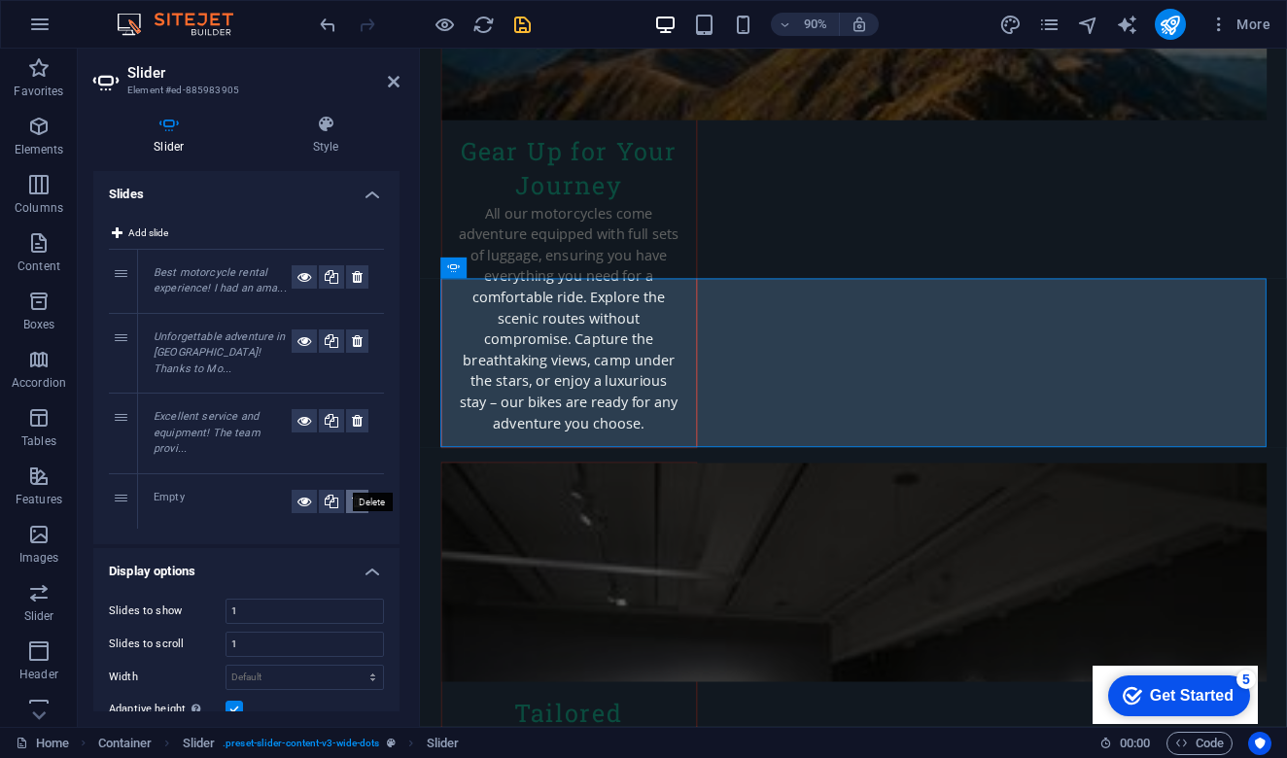
click at [354, 490] on icon at bounding box center [357, 501] width 11 height 23
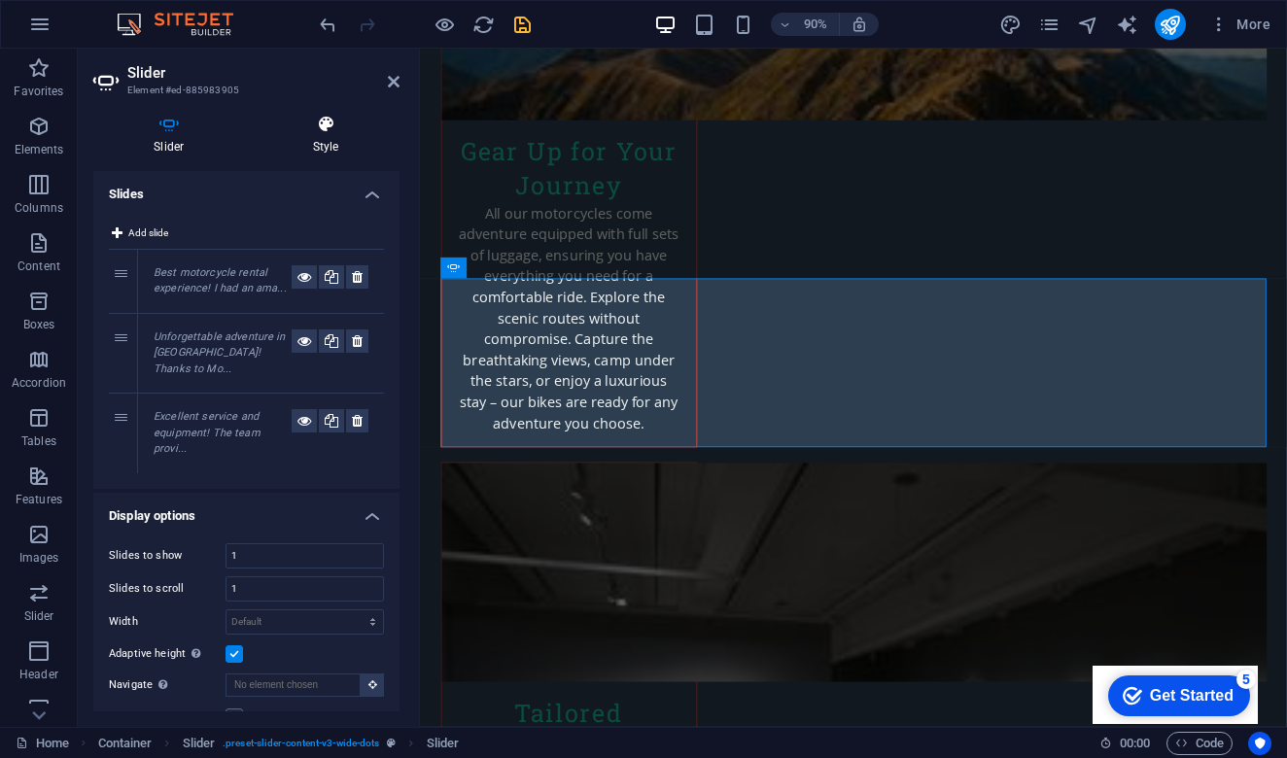
click at [325, 129] on icon at bounding box center [326, 124] width 147 height 19
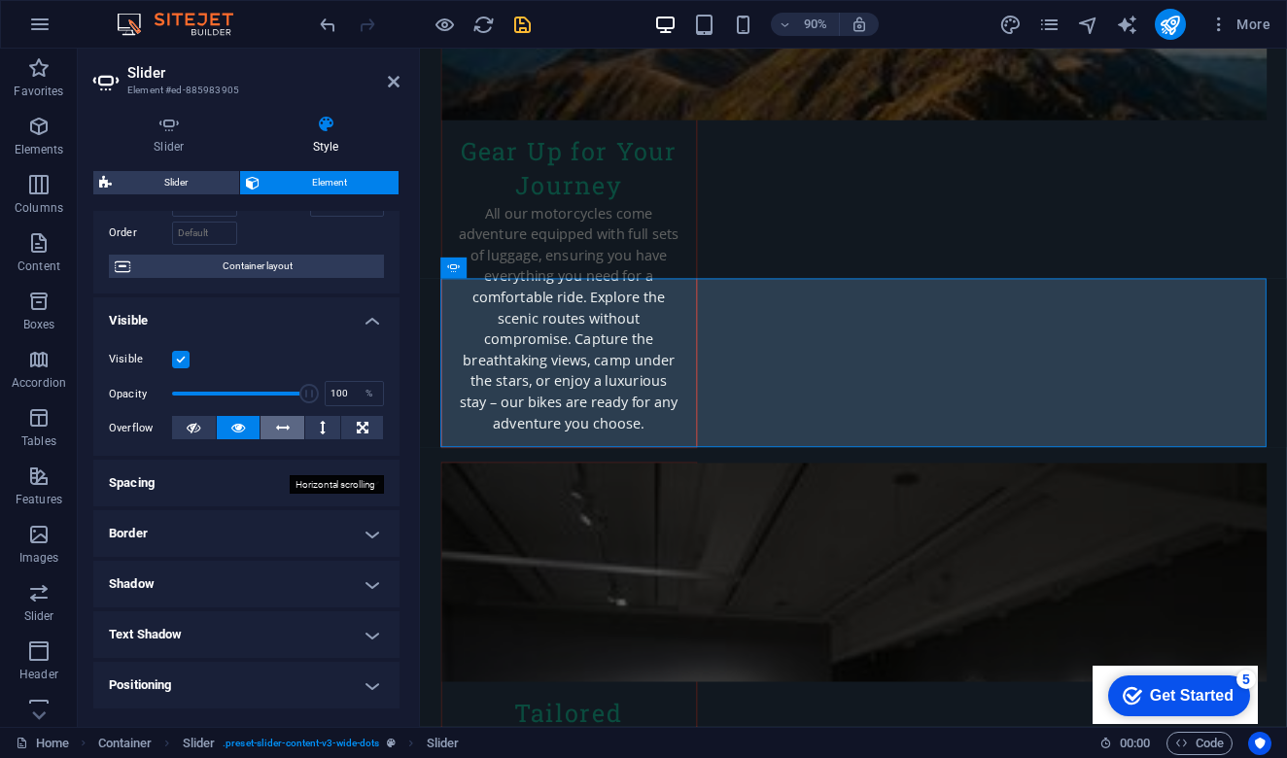
scroll to position [125, 0]
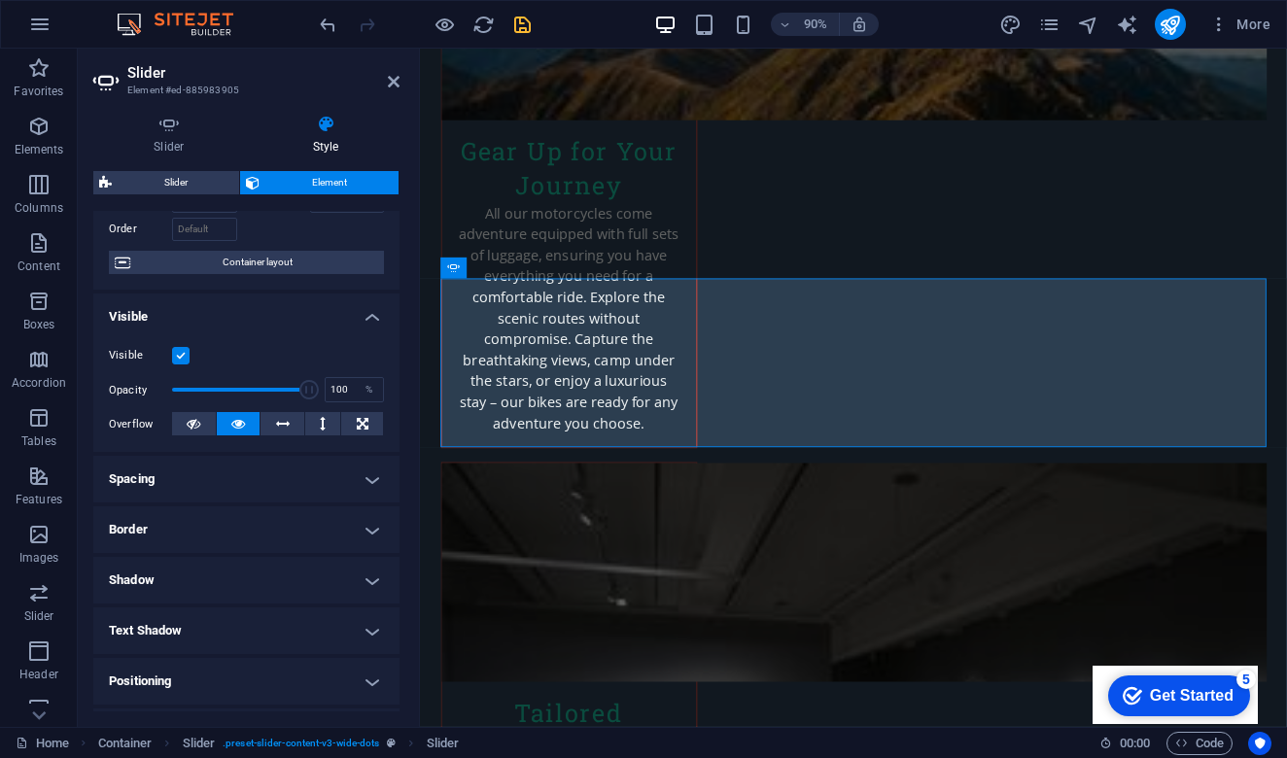
click at [185, 357] on label at bounding box center [180, 355] width 17 height 17
click at [0, 0] on input "Visible" at bounding box center [0, 0] width 0 height 0
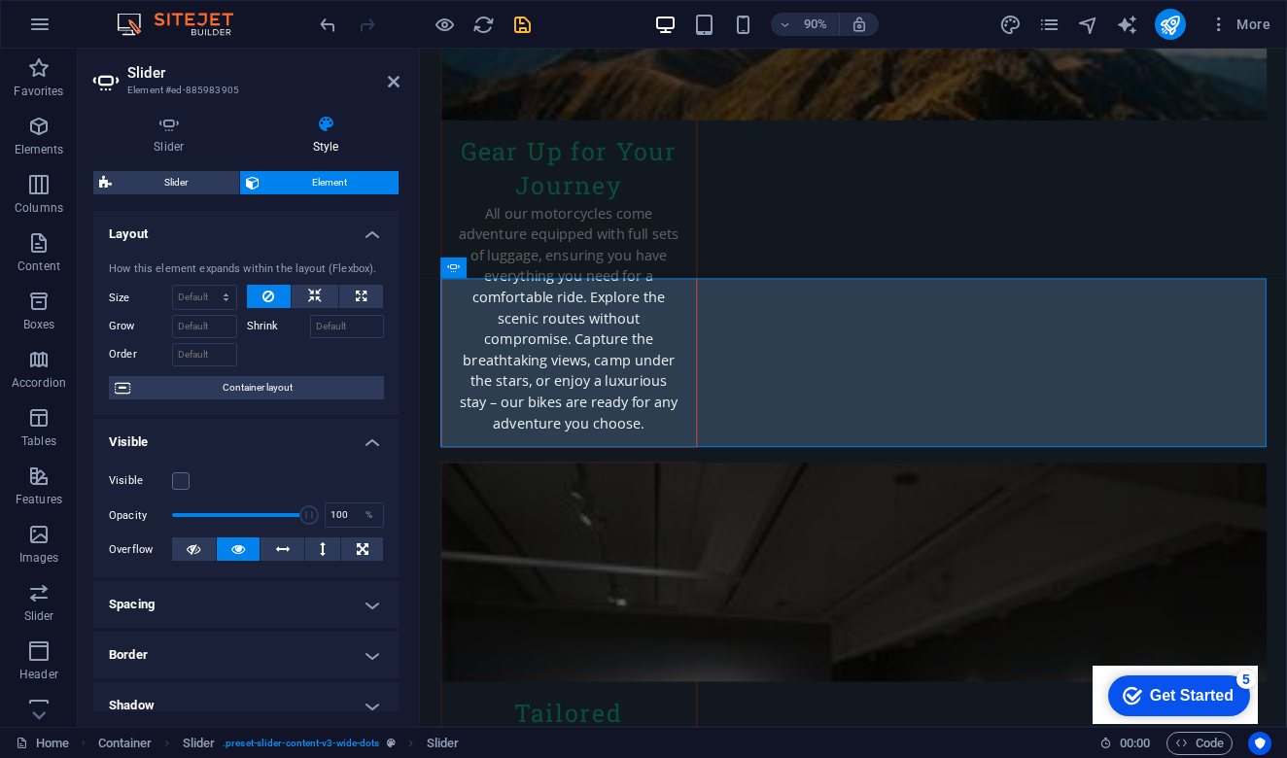
scroll to position [0, 0]
click at [179, 132] on icon at bounding box center [169, 124] width 152 height 19
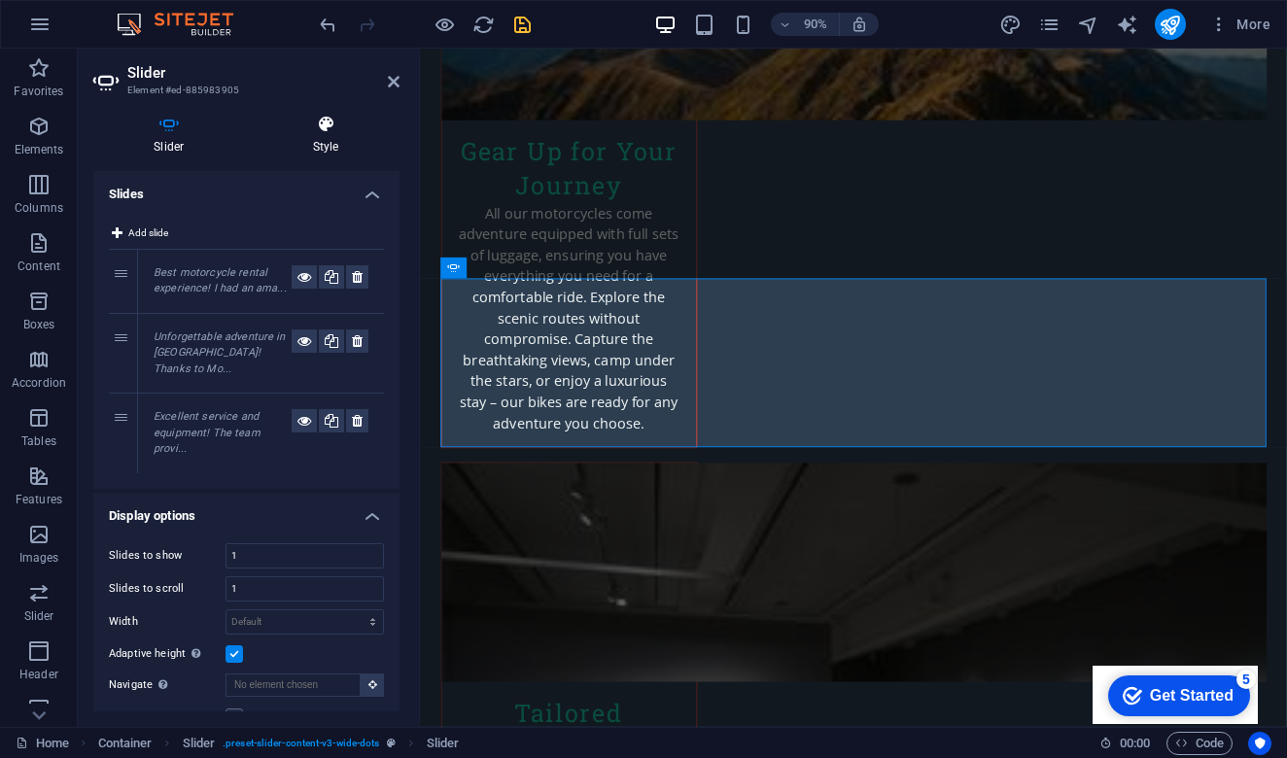
click at [333, 132] on icon at bounding box center [326, 124] width 147 height 19
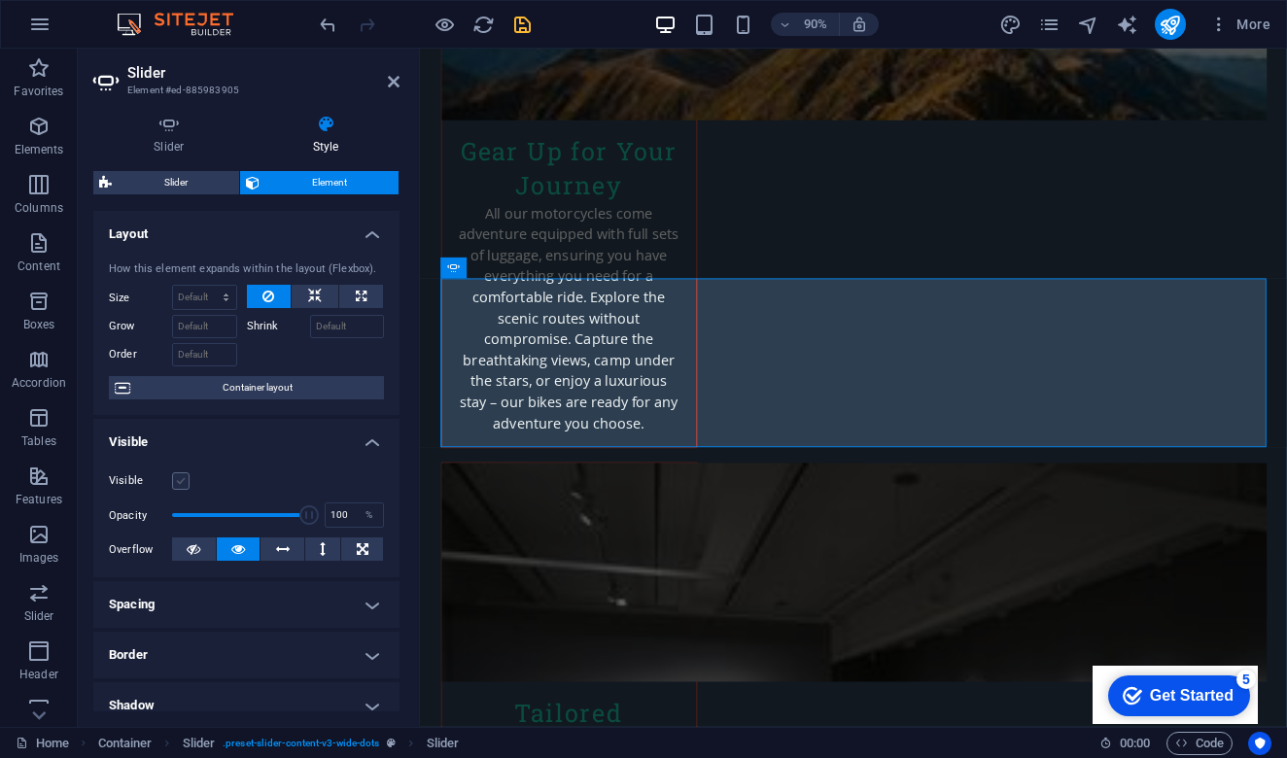
click at [184, 479] on label at bounding box center [180, 480] width 17 height 17
click at [0, 0] on input "Visible" at bounding box center [0, 0] width 0 height 0
click at [169, 144] on h4 "Slider" at bounding box center [172, 135] width 159 height 41
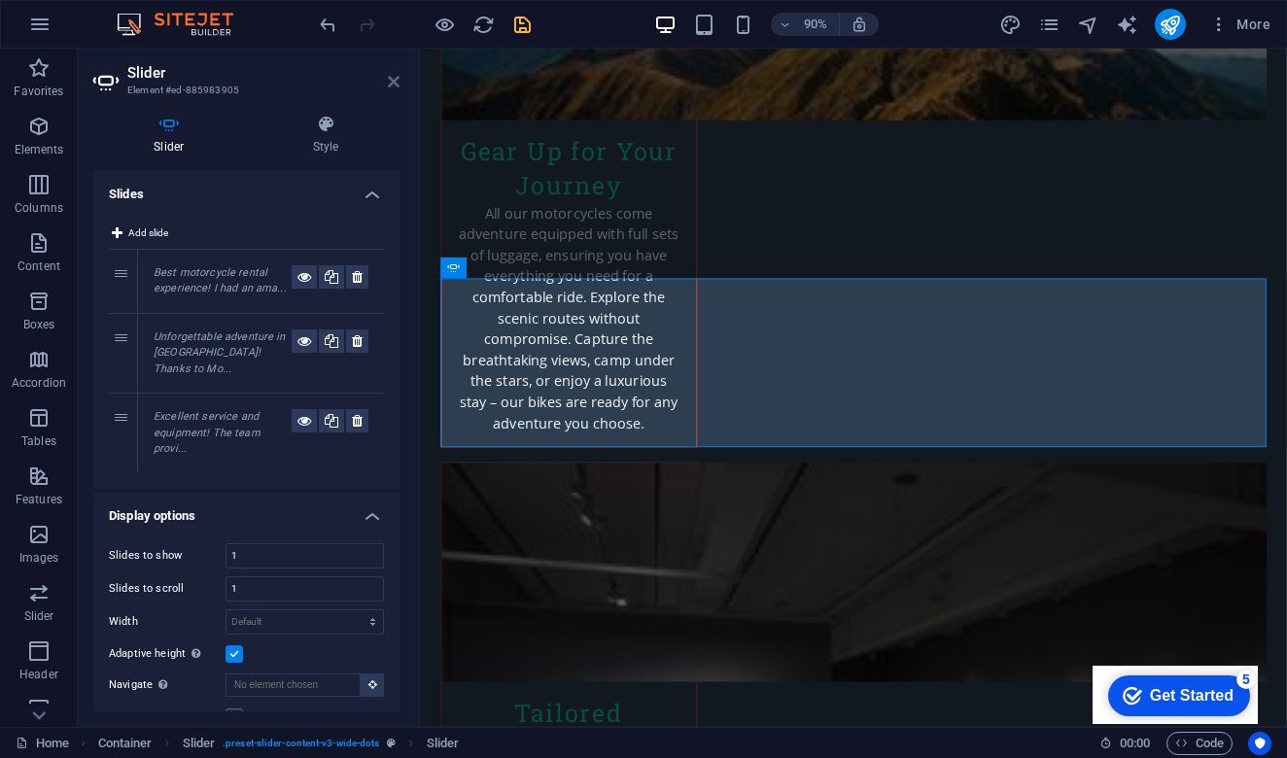
click at [392, 82] on icon at bounding box center [394, 82] width 12 height 16
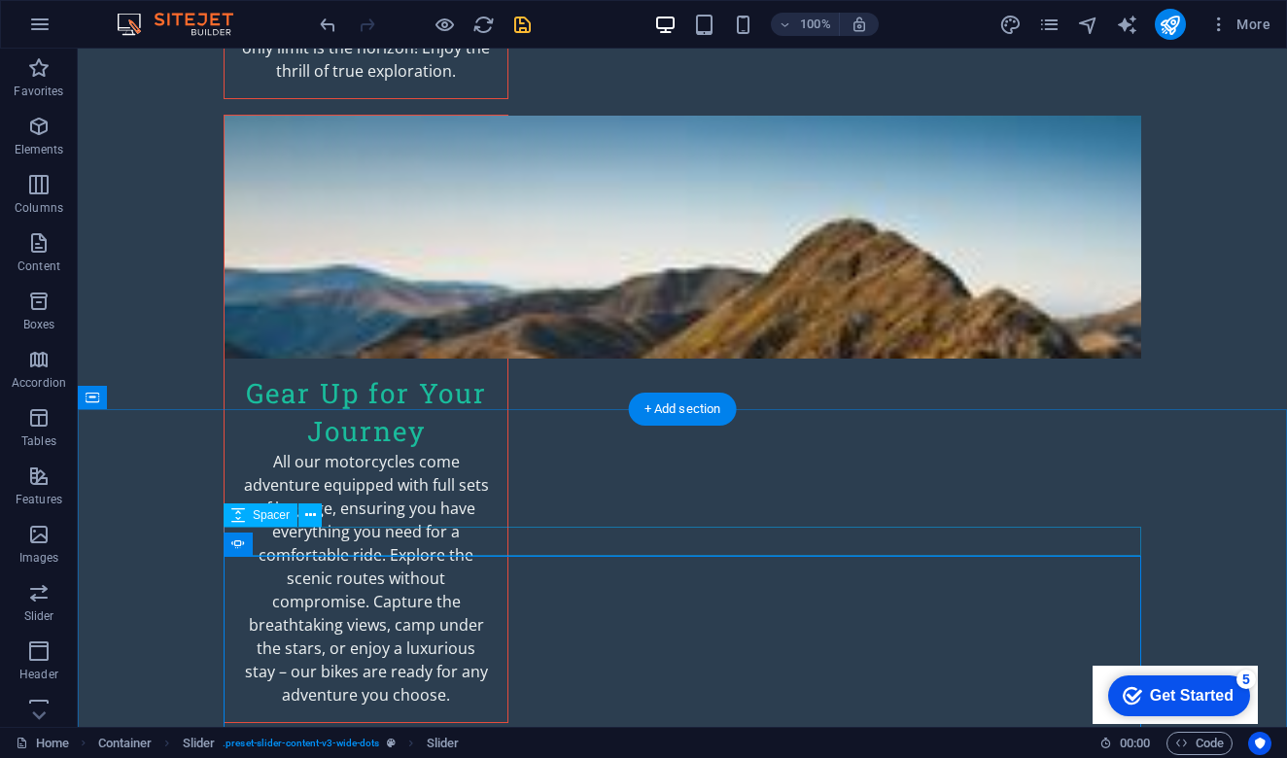
scroll to position [3307, 0]
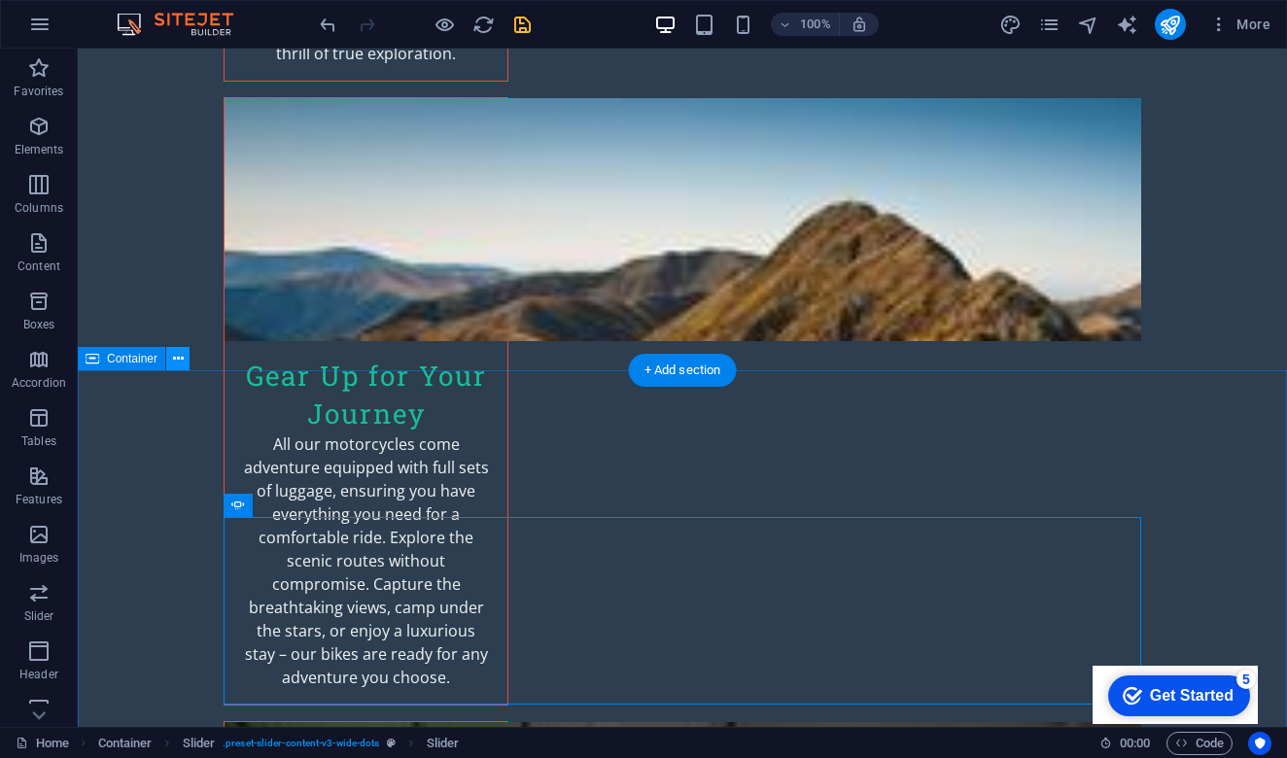
click at [176, 360] on icon at bounding box center [178, 359] width 11 height 20
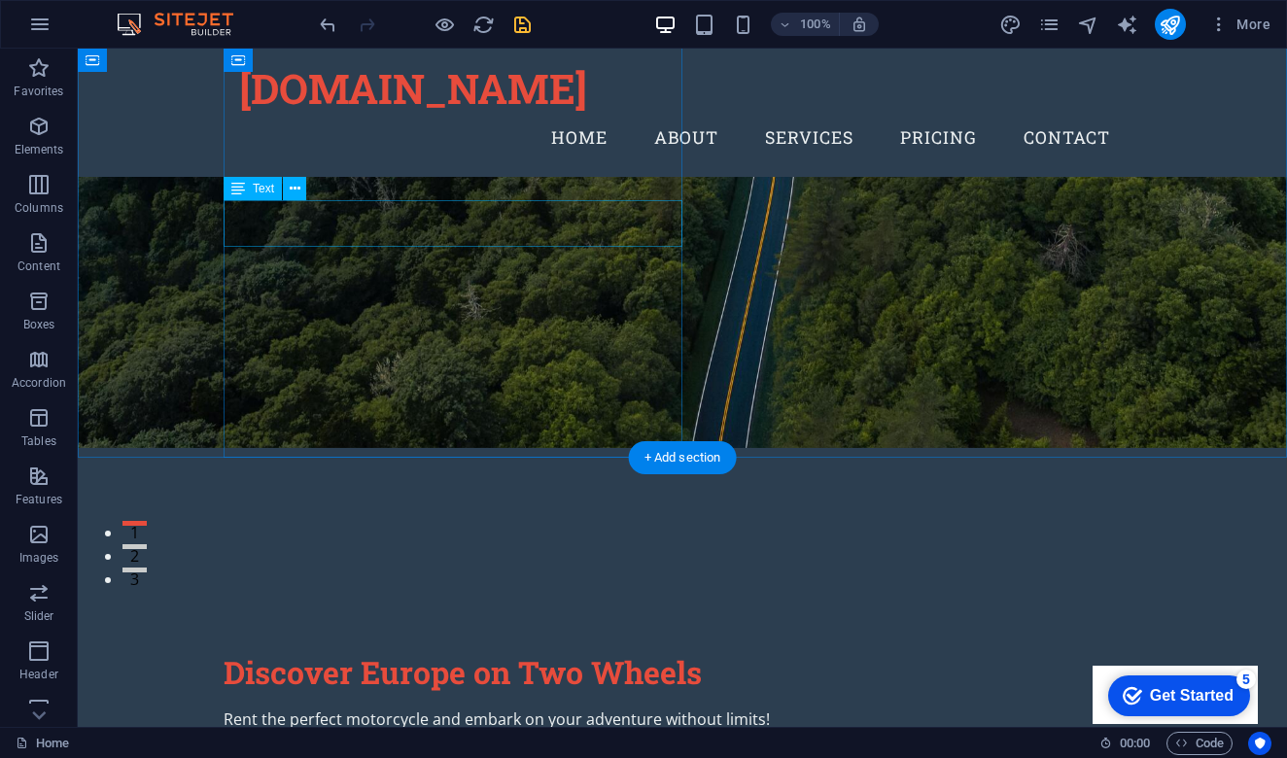
scroll to position [147, 0]
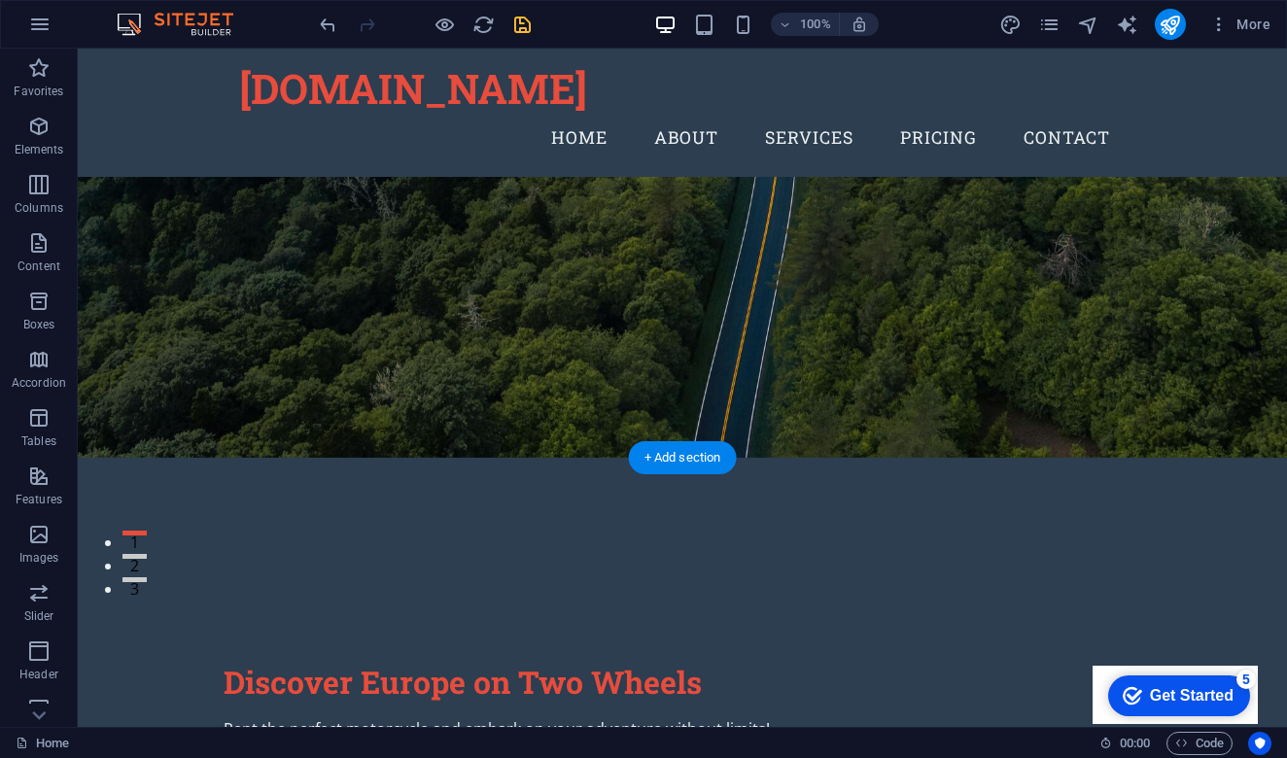
click at [143, 414] on figure at bounding box center [682, 180] width 1209 height 556
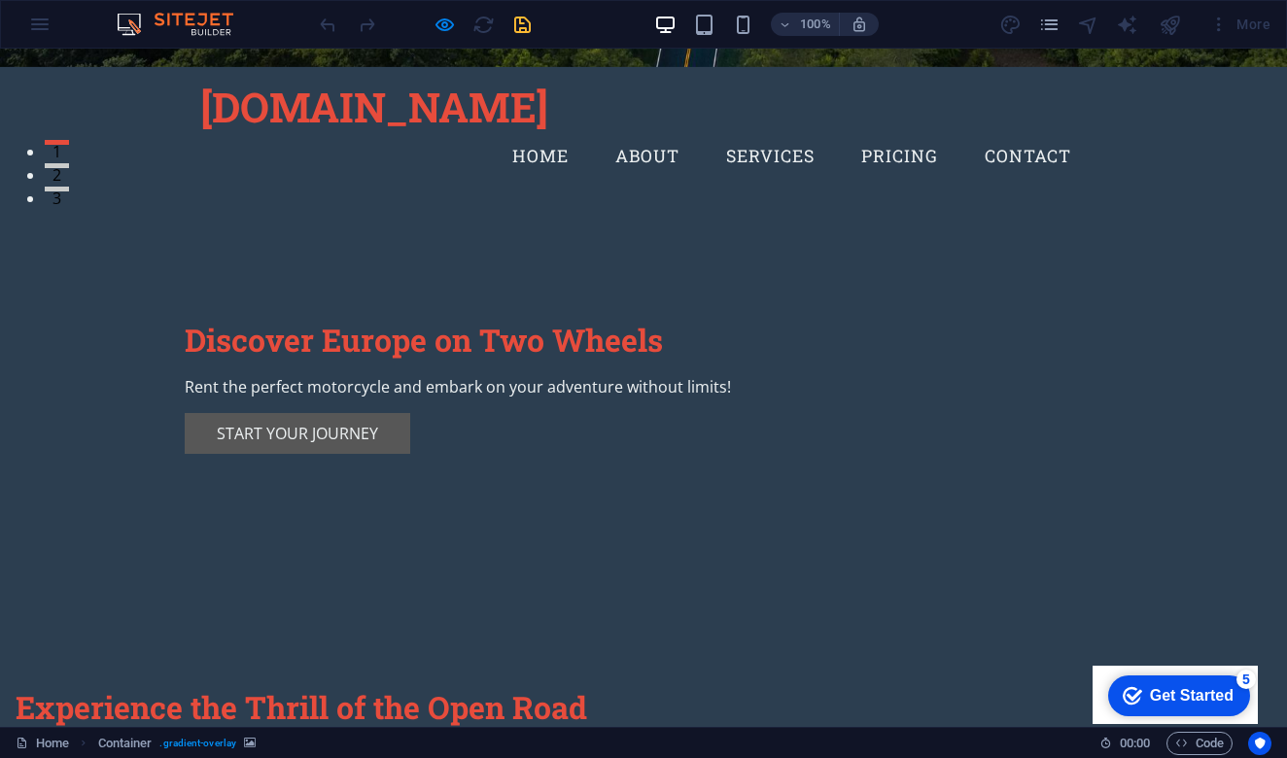
scroll to position [556, 0]
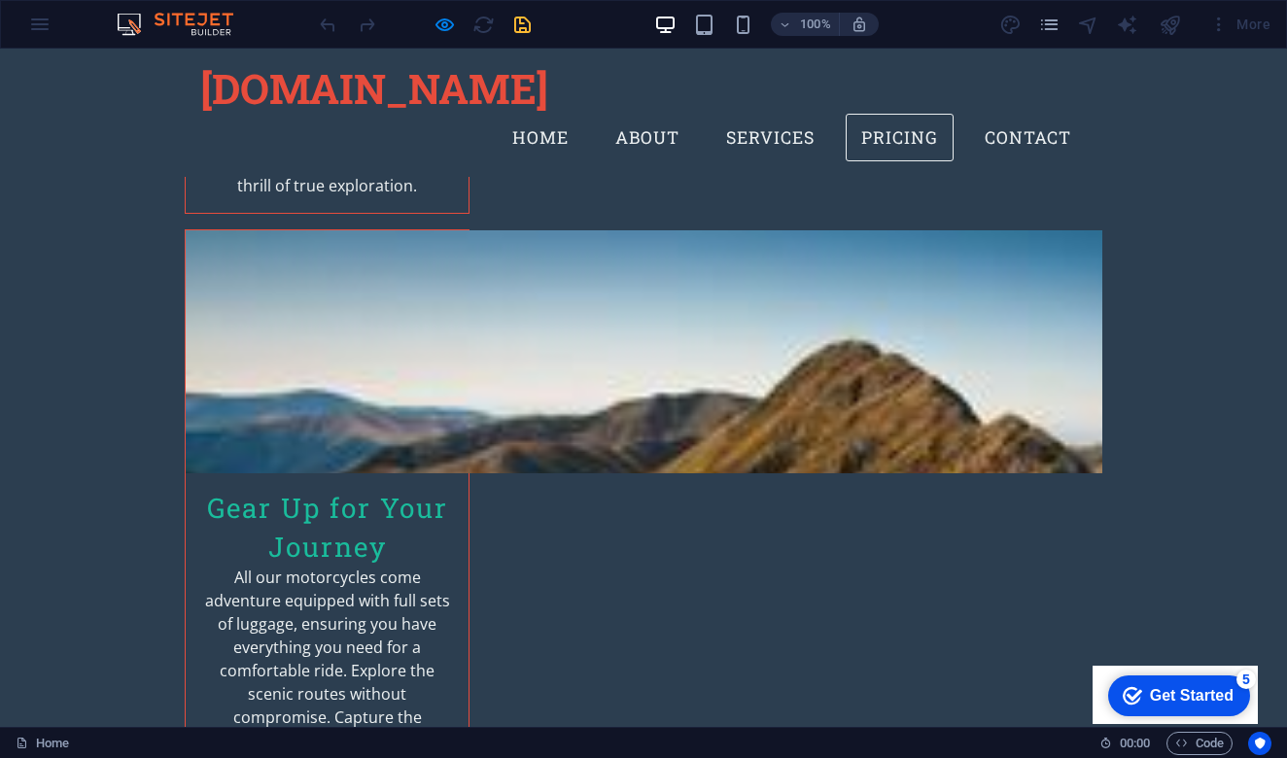
scroll to position [3113, 0]
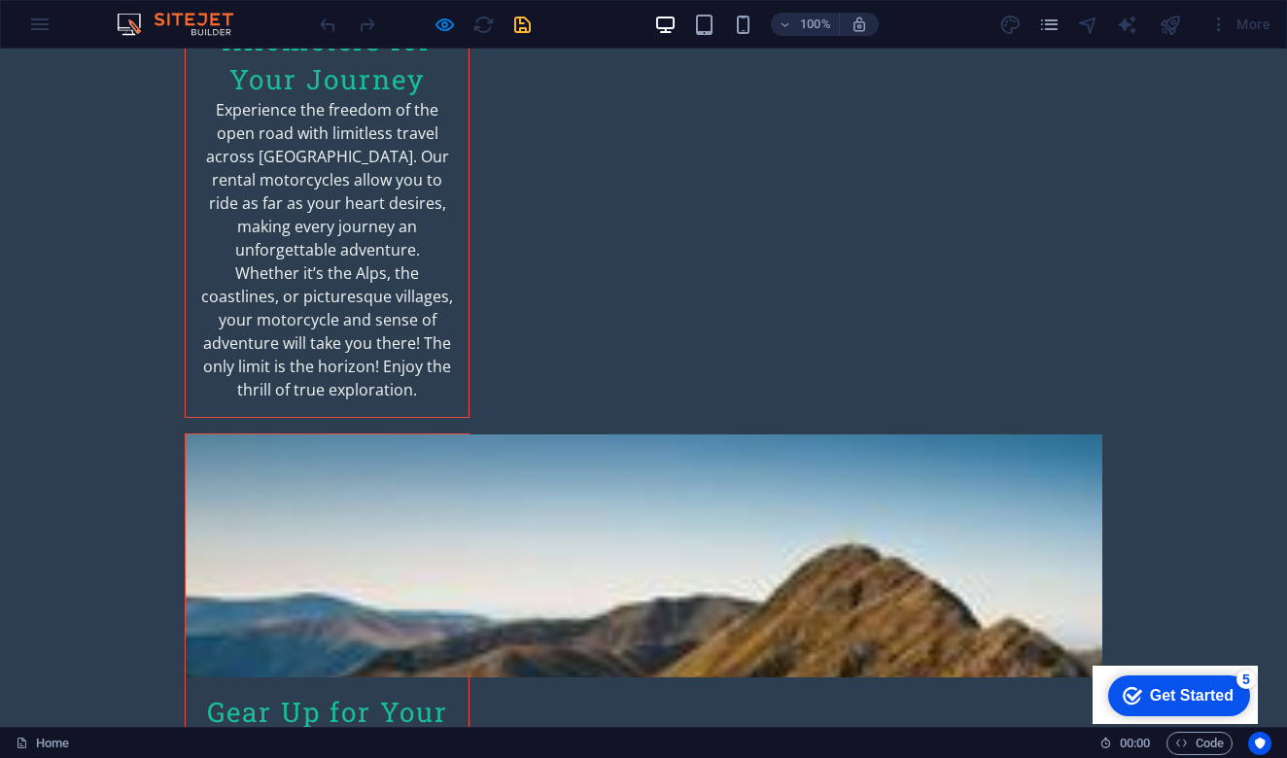
scroll to position [2971, 0]
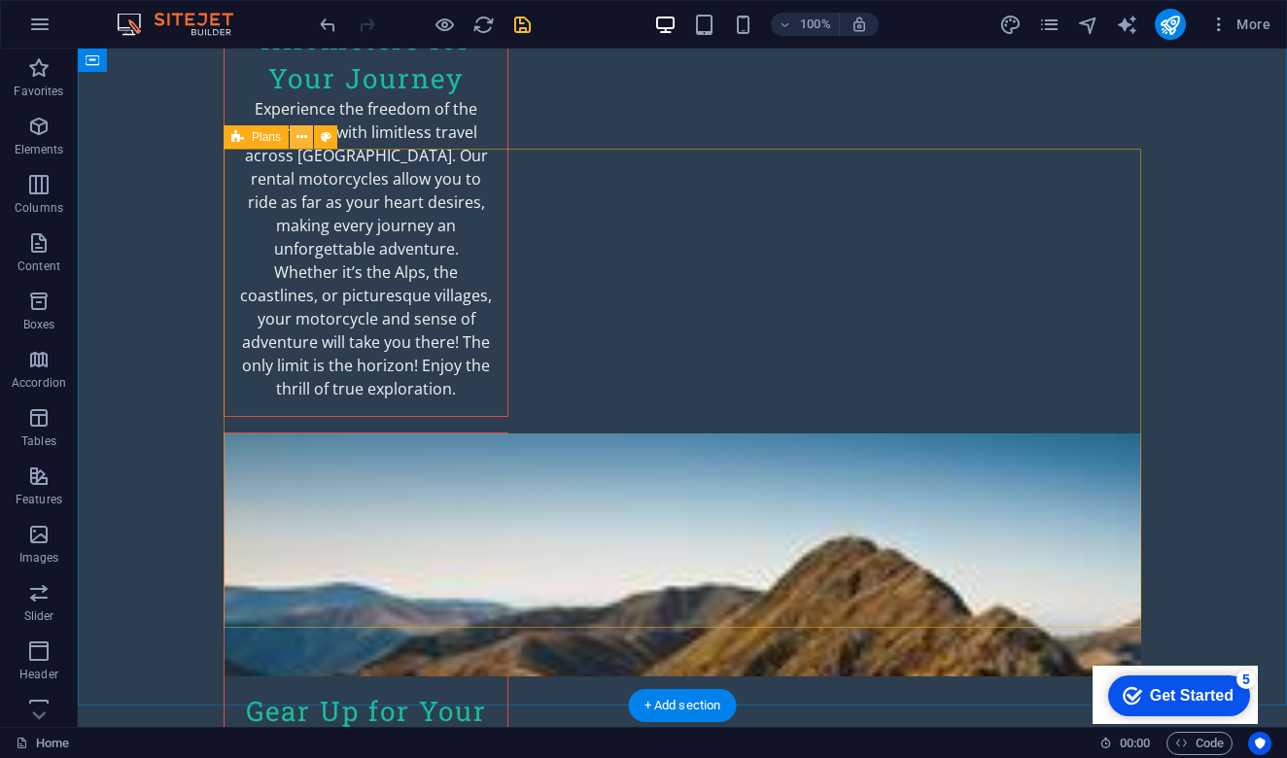
click at [305, 140] on icon at bounding box center [301, 137] width 11 height 20
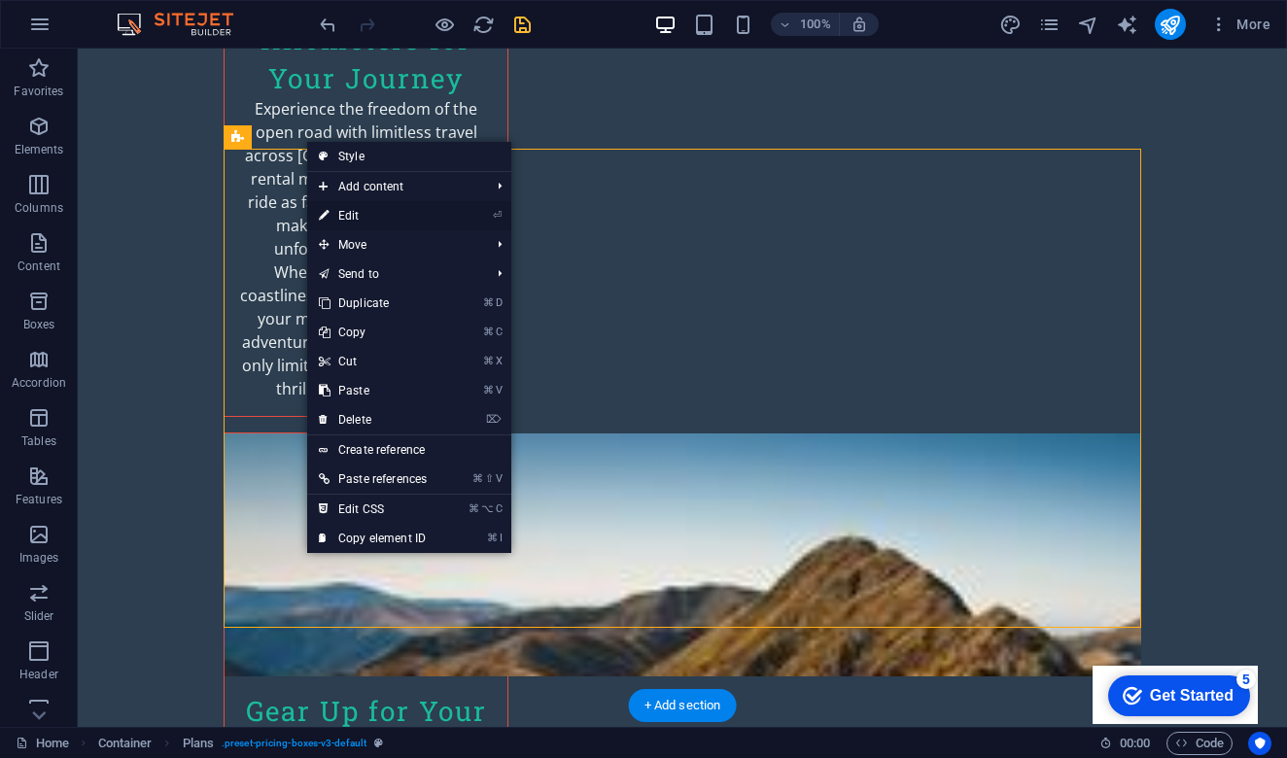
click at [369, 221] on link "⏎ Edit" at bounding box center [372, 215] width 131 height 29
select select "rem"
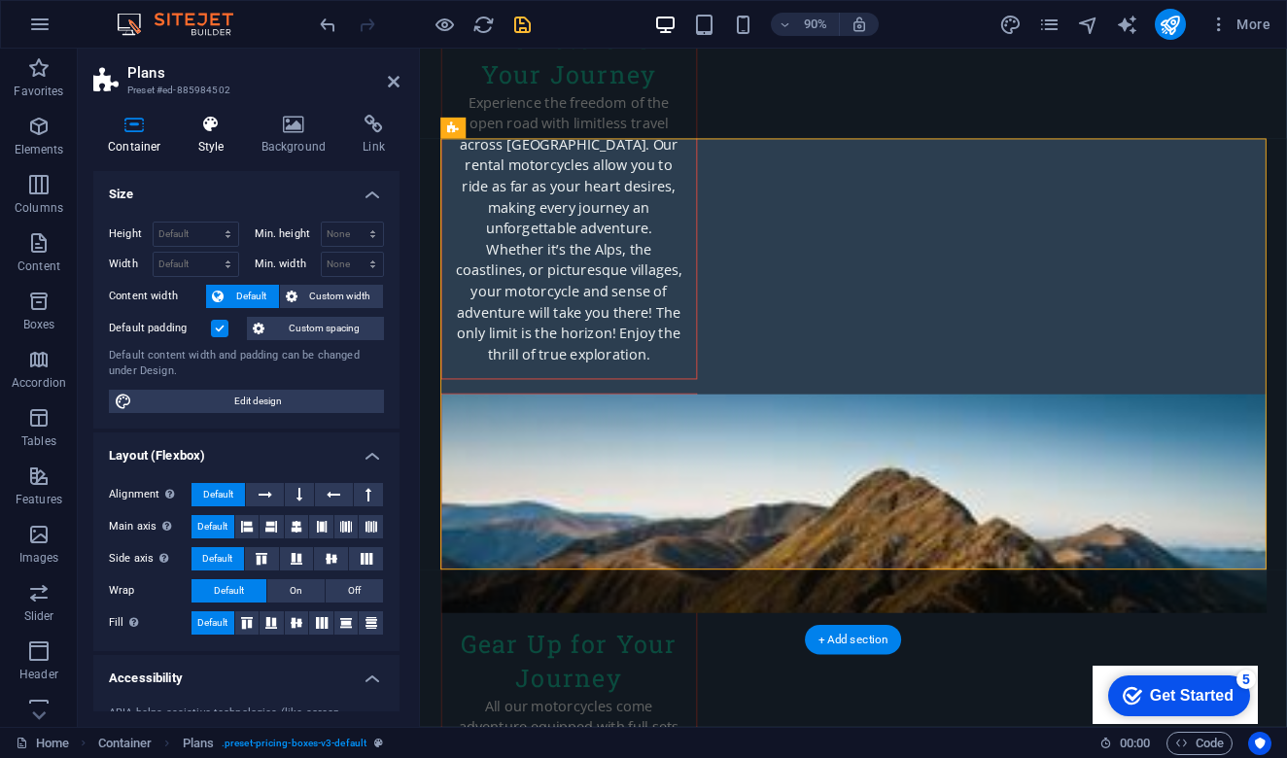
click at [217, 129] on icon at bounding box center [211, 124] width 55 height 19
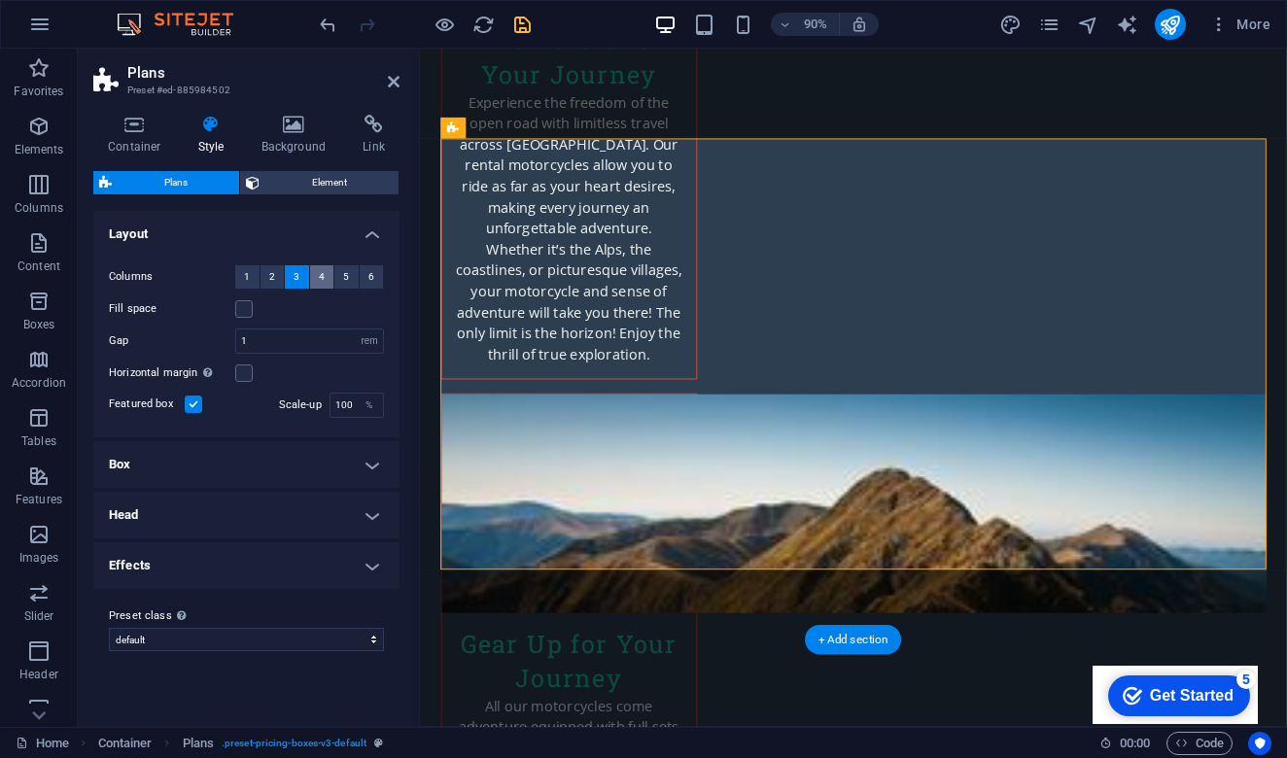
click at [325, 277] on button "4" at bounding box center [322, 276] width 24 height 23
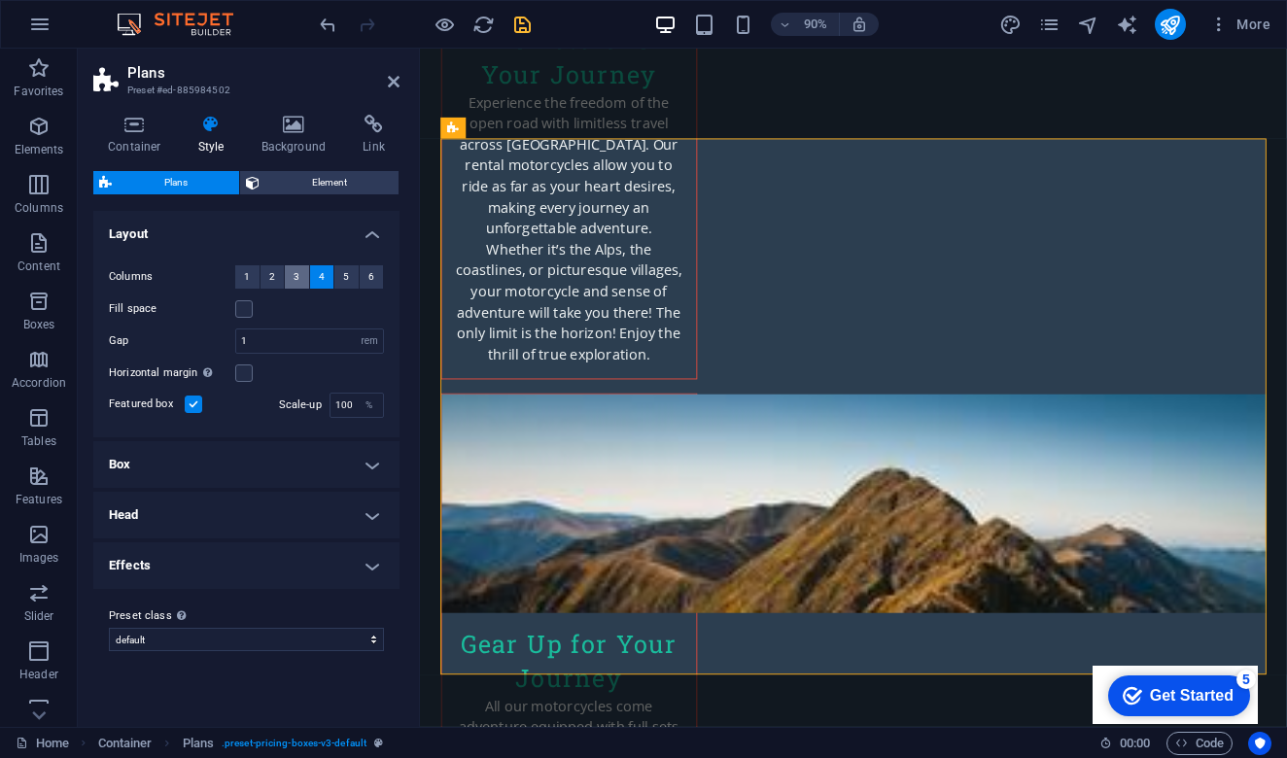
click at [302, 275] on button "3" at bounding box center [297, 276] width 24 height 23
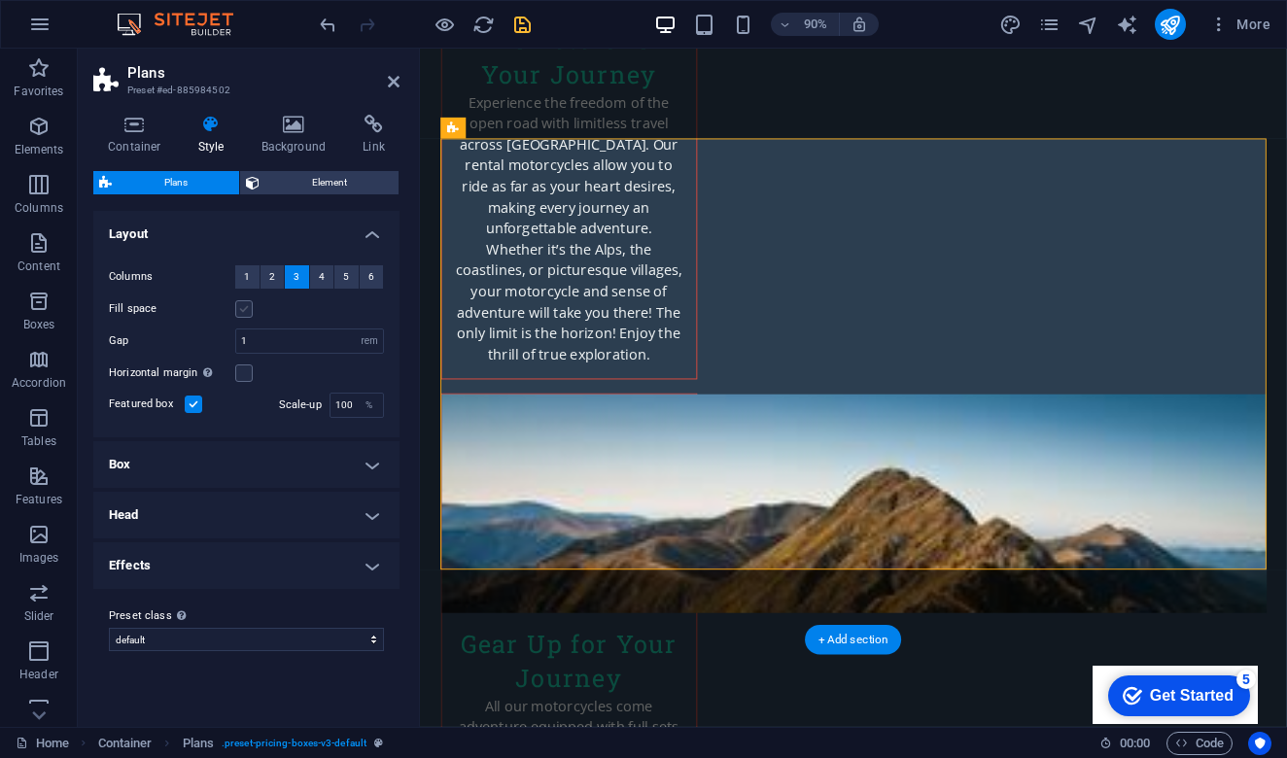
click at [243, 309] on label at bounding box center [243, 308] width 17 height 17
click at [0, 0] on input "Fill space" at bounding box center [0, 0] width 0 height 0
click at [243, 309] on label at bounding box center [243, 308] width 17 height 17
click at [0, 0] on input "Fill space" at bounding box center [0, 0] width 0 height 0
click at [369, 471] on h4 "Box" at bounding box center [246, 464] width 306 height 47
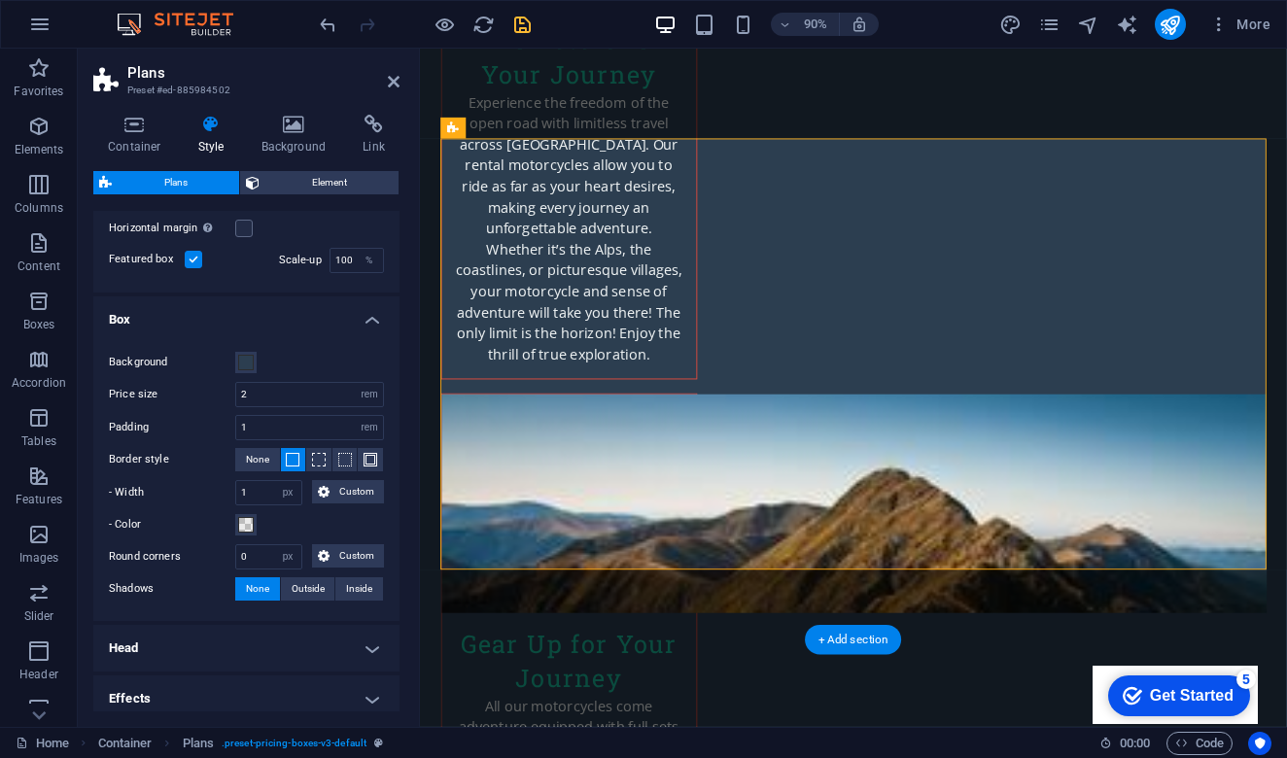
scroll to position [157, 0]
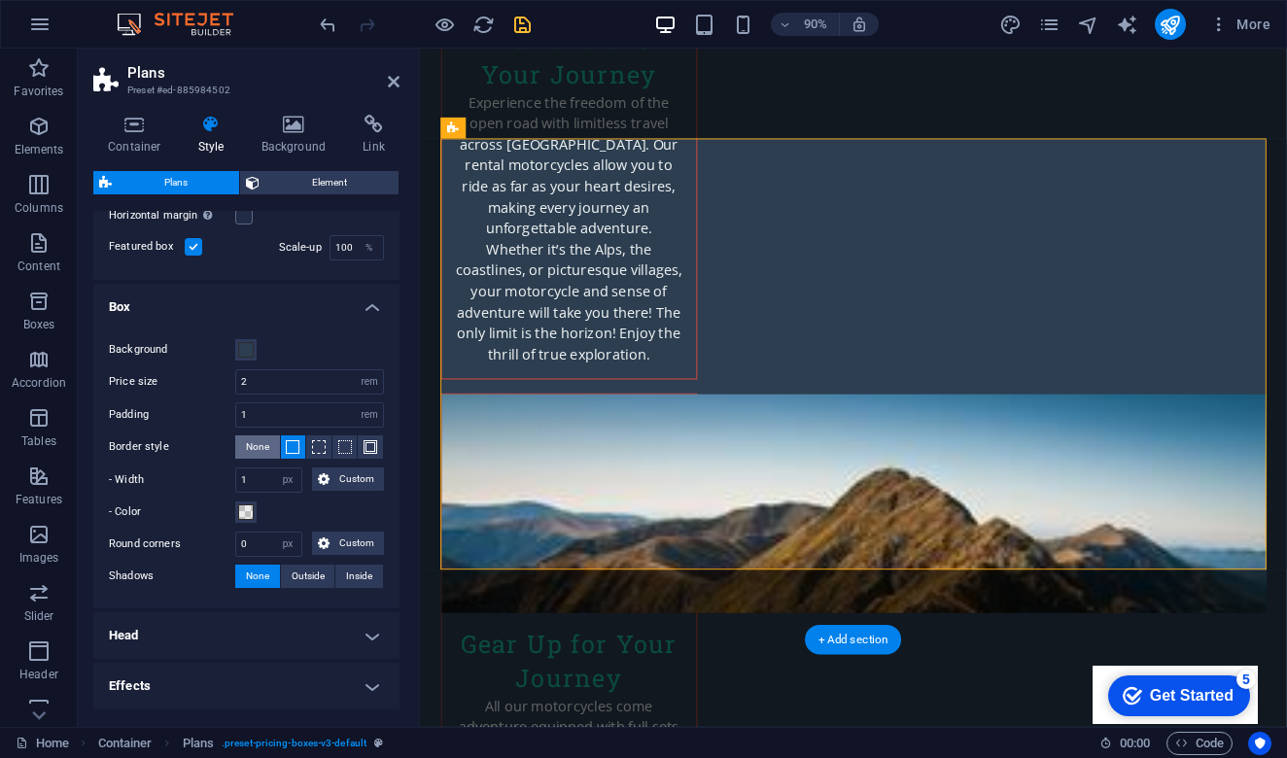
click at [270, 448] on button "None" at bounding box center [257, 446] width 45 height 23
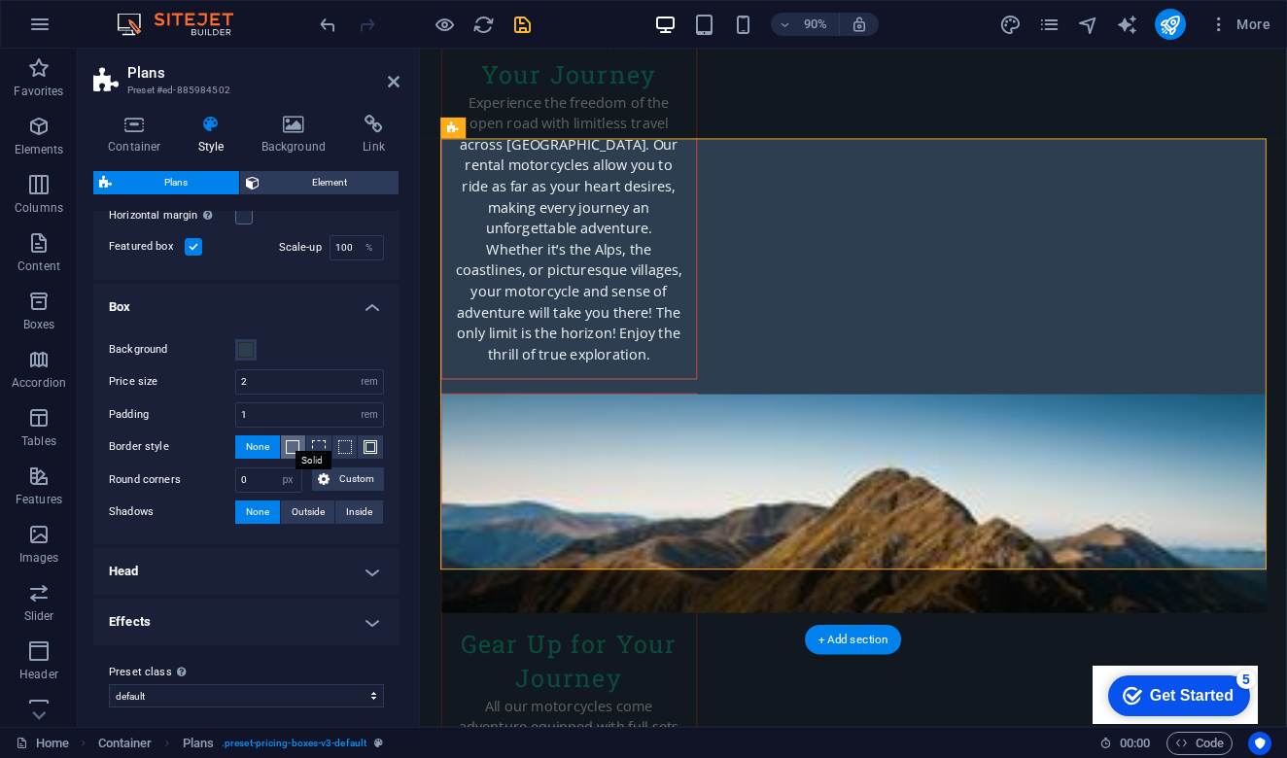
click at [292, 448] on span at bounding box center [293, 447] width 14 height 14
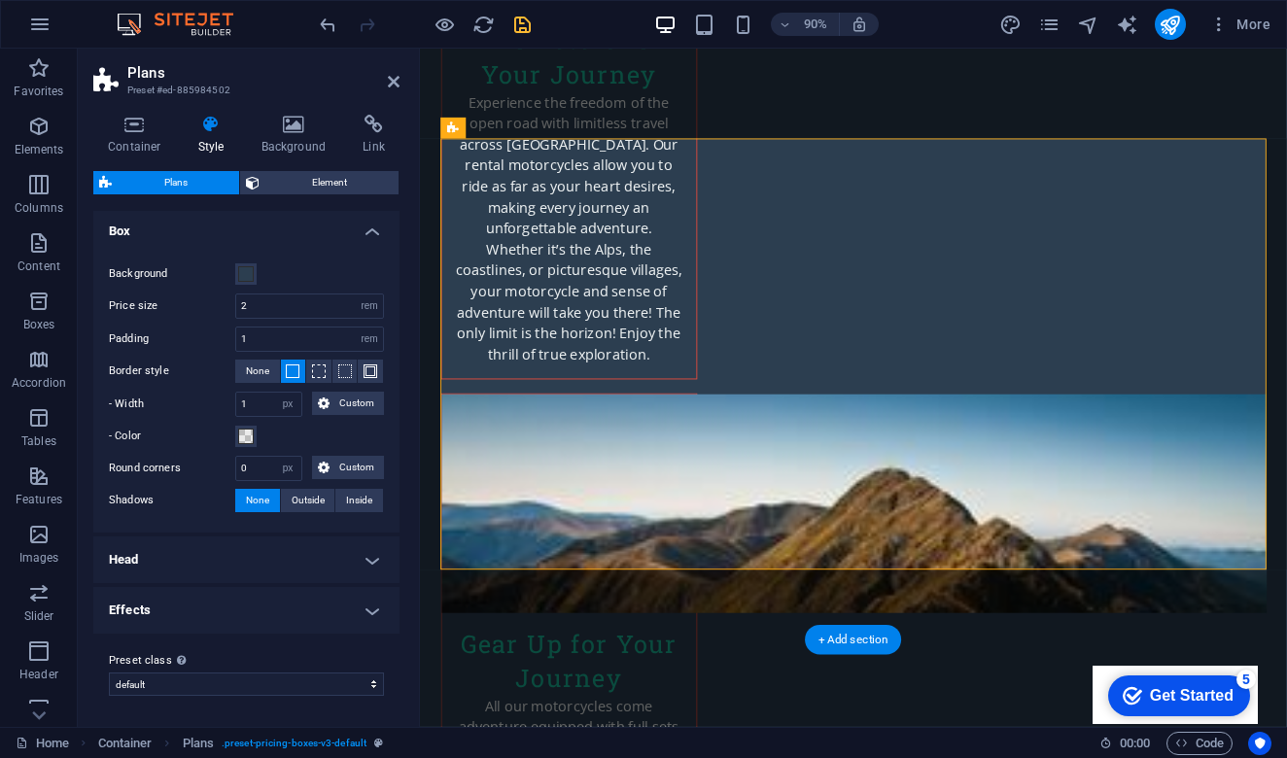
scroll to position [232, 0]
click at [366, 562] on h4 "Head" at bounding box center [246, 561] width 306 height 47
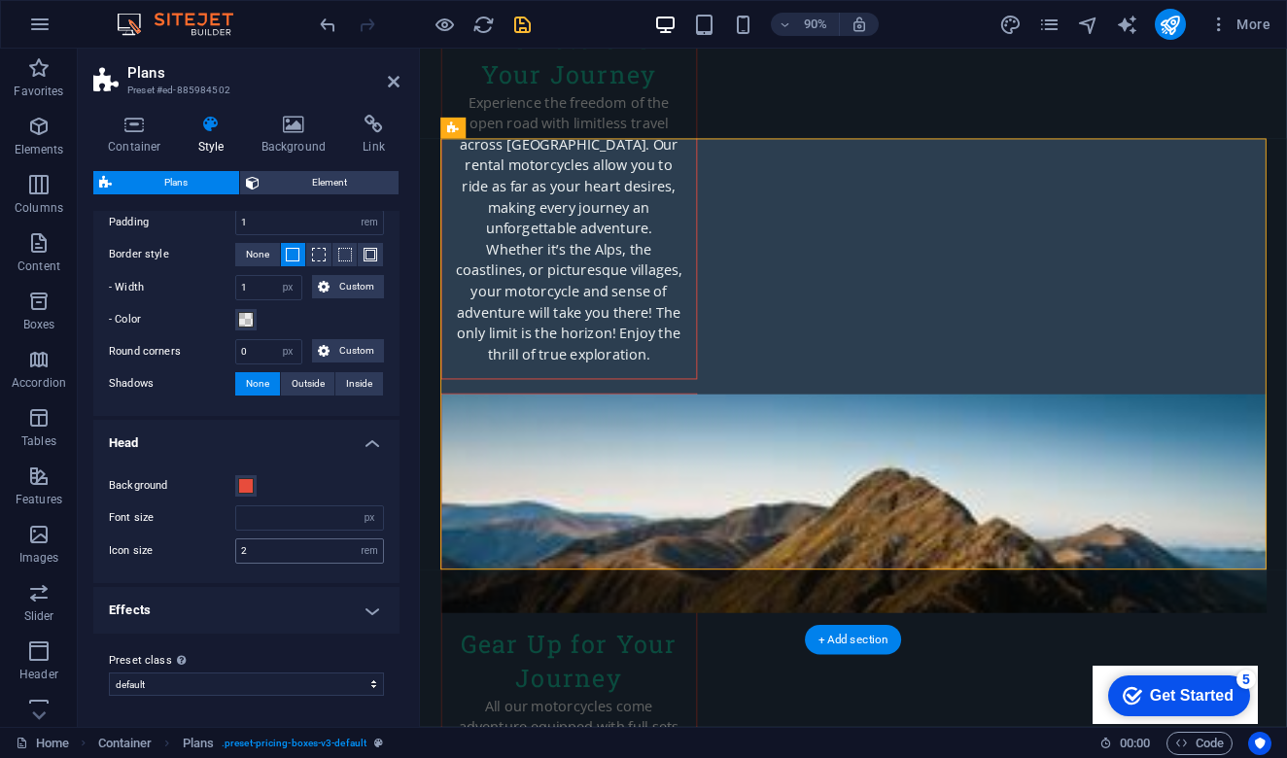
scroll to position [349, 0]
click at [371, 617] on h4 "Effects" at bounding box center [246, 611] width 306 height 47
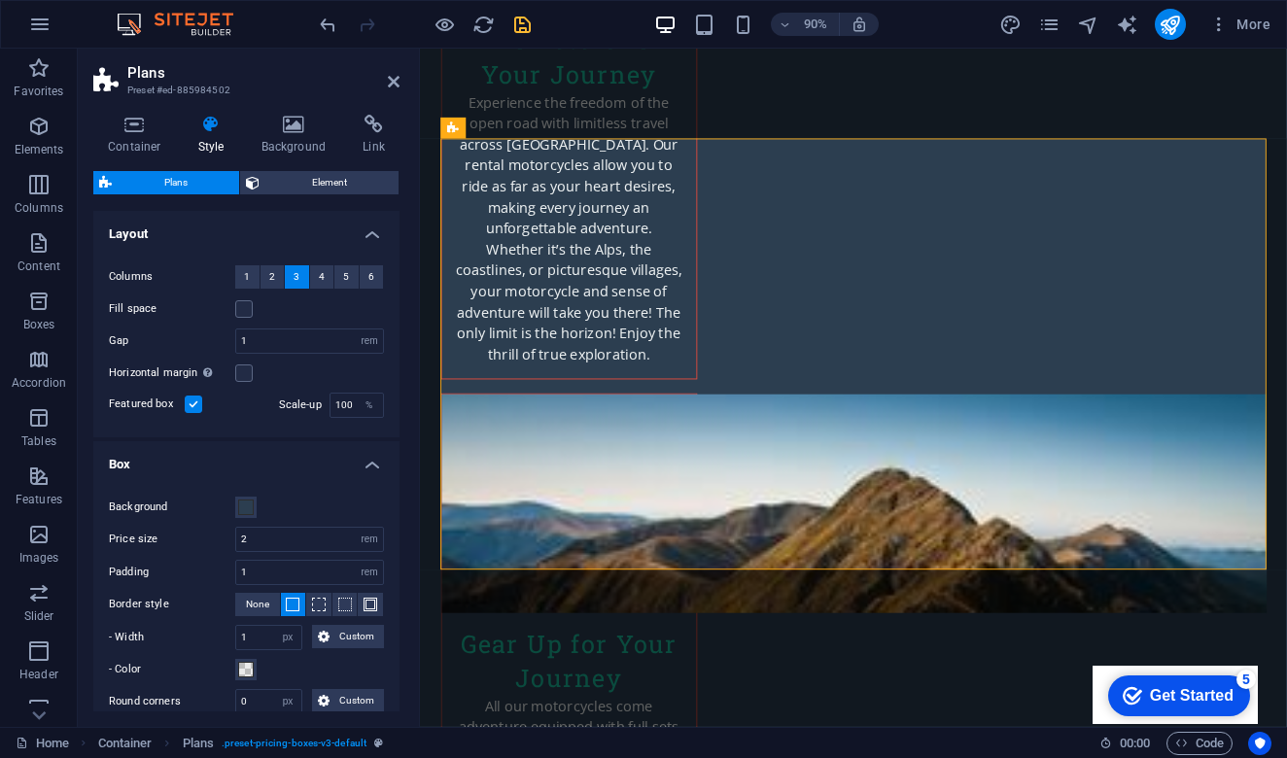
scroll to position [0, 0]
click at [264, 281] on button "2" at bounding box center [273, 276] width 24 height 23
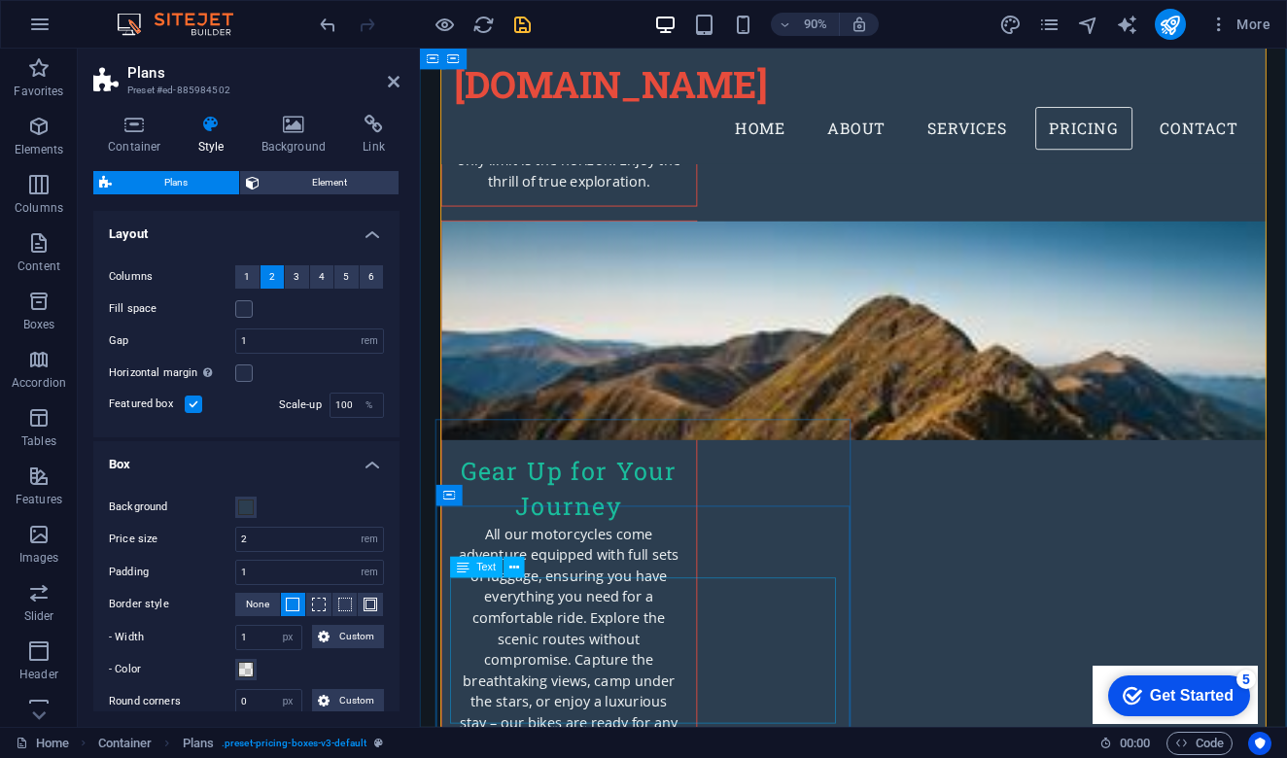
scroll to position [3068, 0]
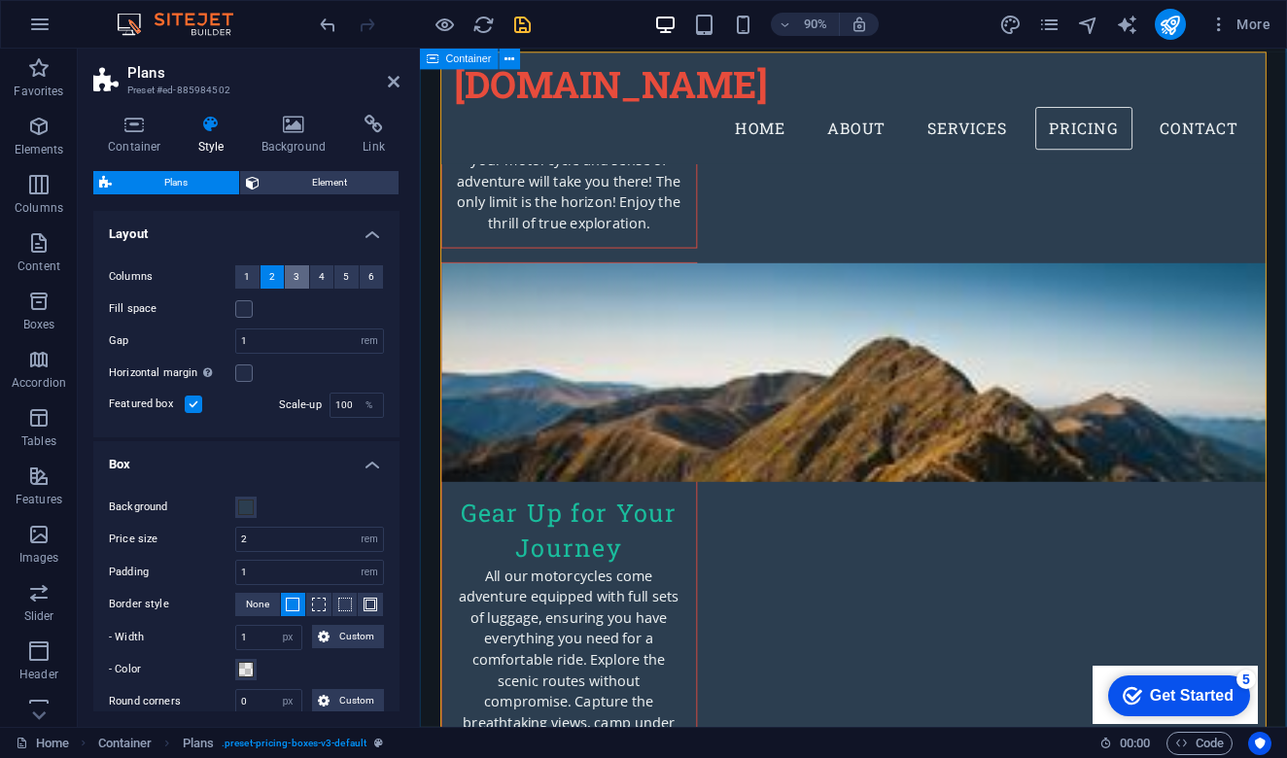
click at [298, 279] on button "3" at bounding box center [297, 276] width 24 height 23
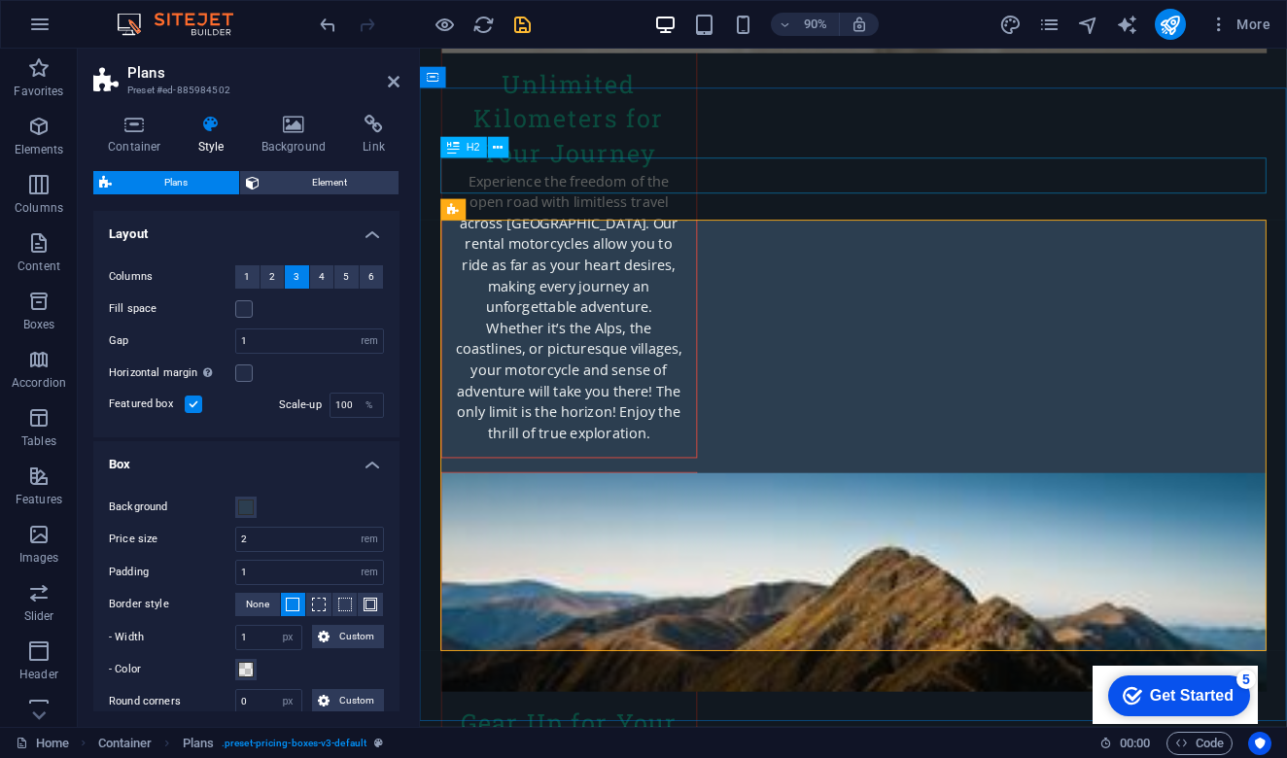
scroll to position [2885, 0]
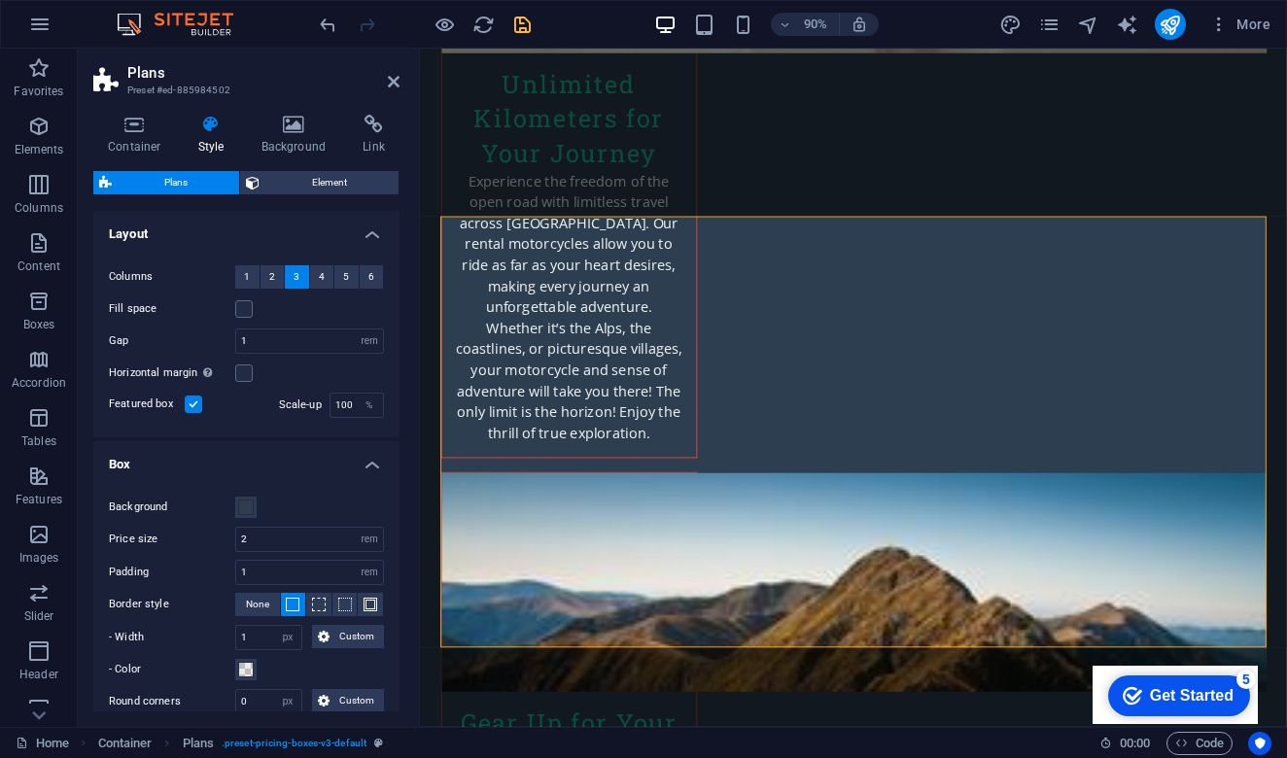
click at [199, 409] on label at bounding box center [193, 404] width 17 height 17
click at [0, 0] on input "Featured box" at bounding box center [0, 0] width 0 height 0
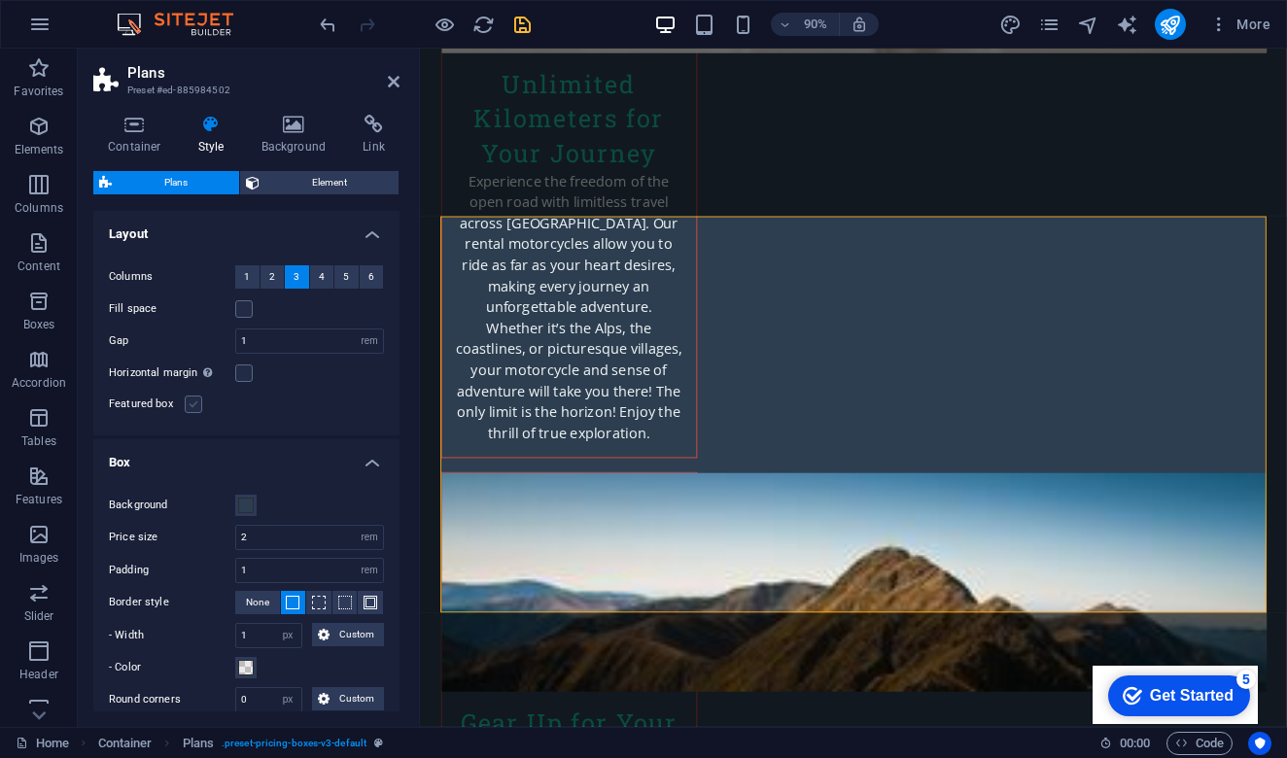
click at [199, 409] on label at bounding box center [193, 404] width 17 height 17
click at [0, 0] on input "Featured box" at bounding box center [0, 0] width 0 height 0
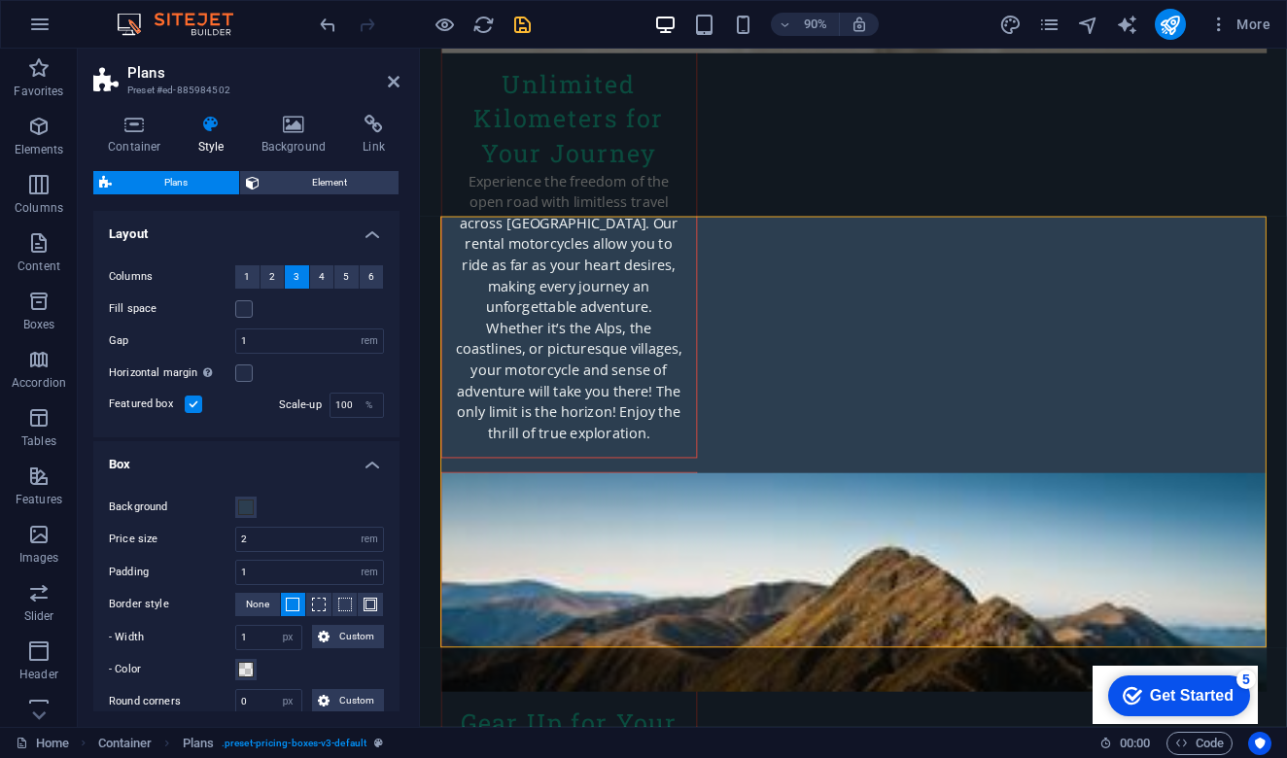
click at [198, 409] on label at bounding box center [193, 404] width 17 height 17
click at [0, 0] on input "Featured box" at bounding box center [0, 0] width 0 height 0
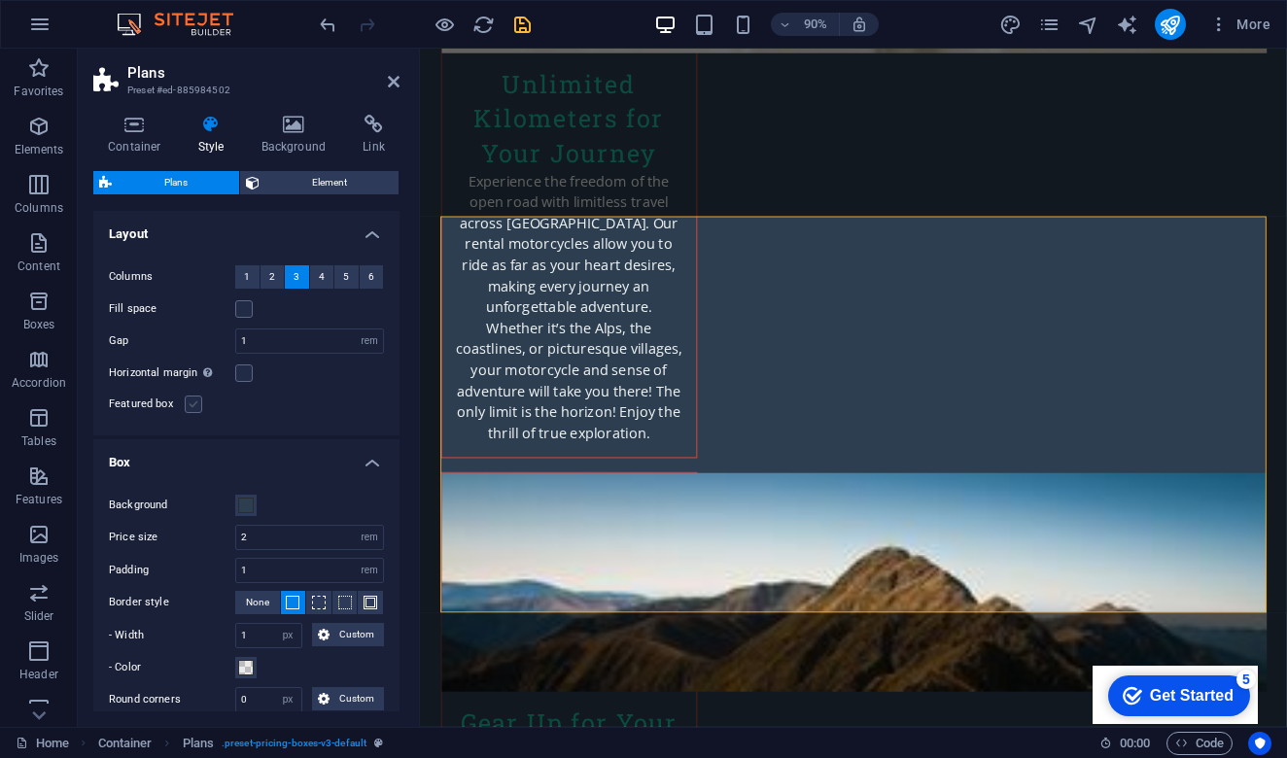
click at [198, 409] on label at bounding box center [193, 404] width 17 height 17
click at [0, 0] on input "Featured box" at bounding box center [0, 0] width 0 height 0
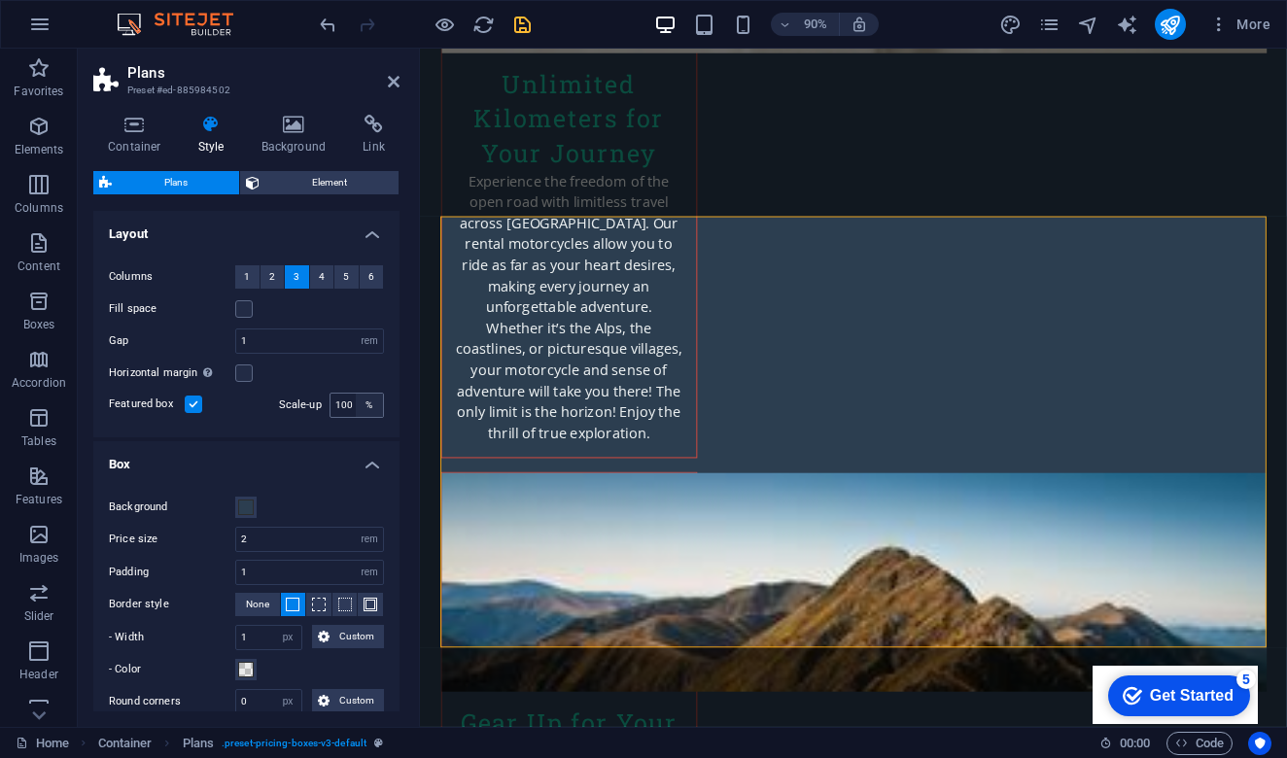
click at [356, 405] on div "%" at bounding box center [369, 405] width 27 height 23
click at [347, 406] on input "100" at bounding box center [356, 405] width 52 height 23
type input "1"
type input "50"
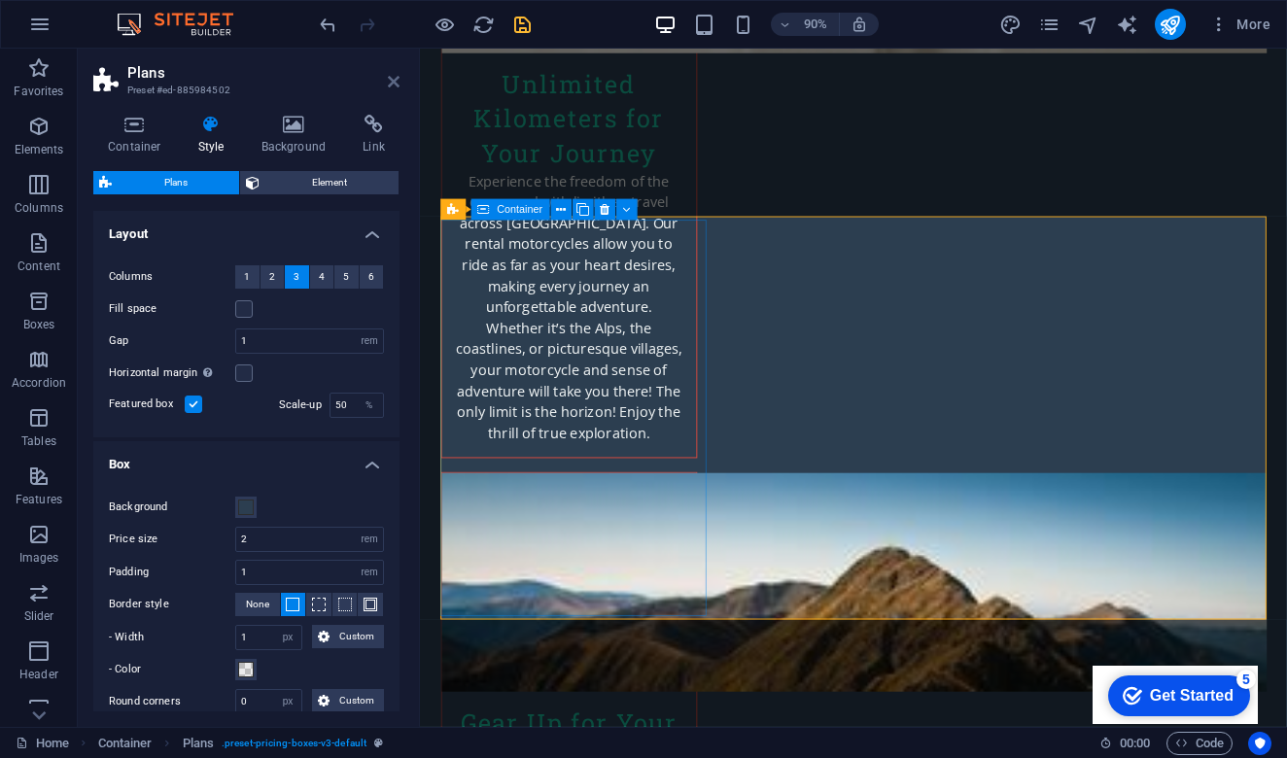
click at [394, 82] on icon at bounding box center [394, 82] width 12 height 16
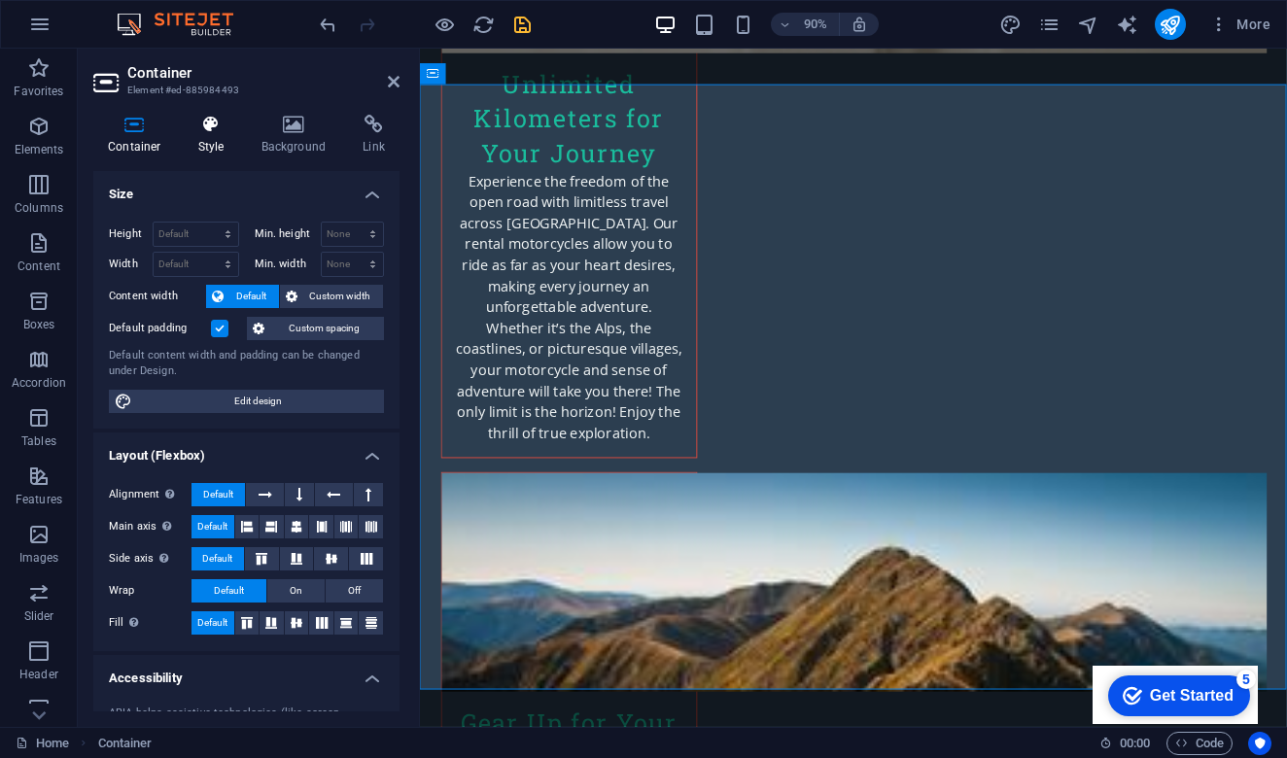
click at [211, 124] on icon at bounding box center [211, 124] width 55 height 19
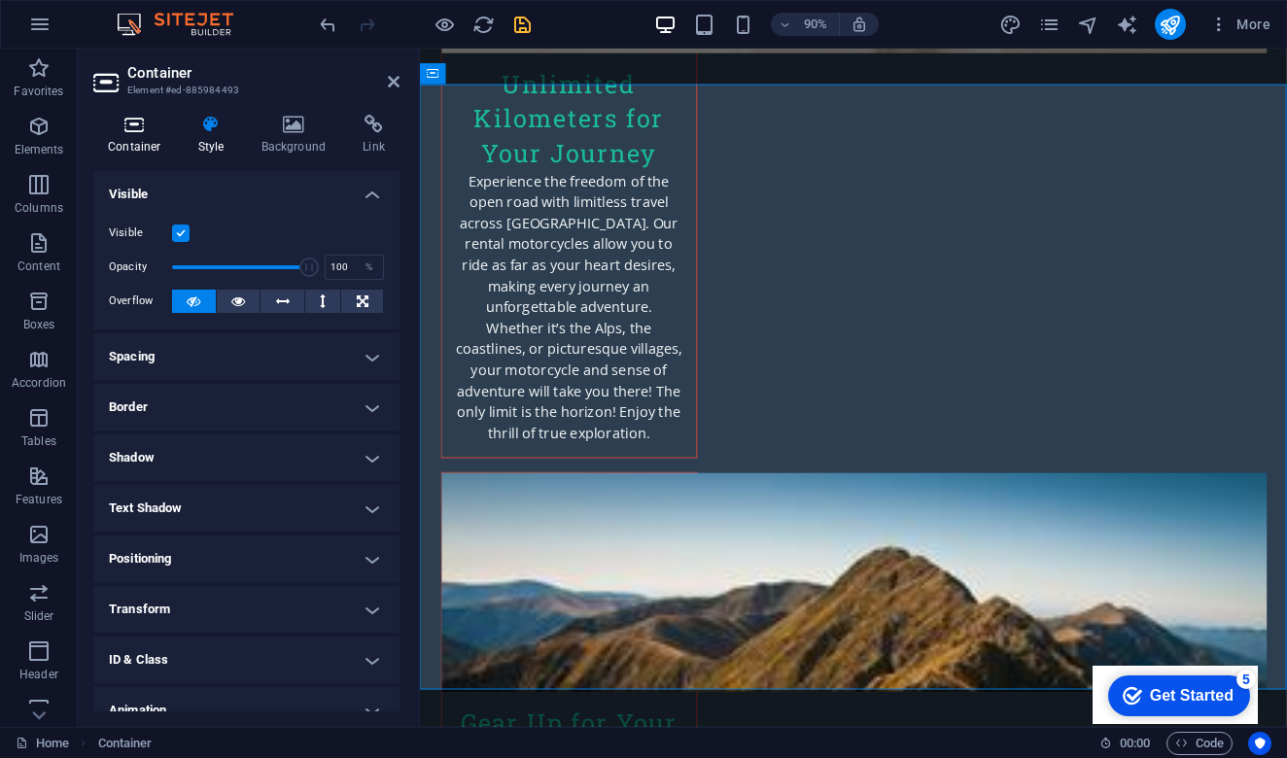
click at [141, 139] on h4 "Container" at bounding box center [138, 135] width 90 height 41
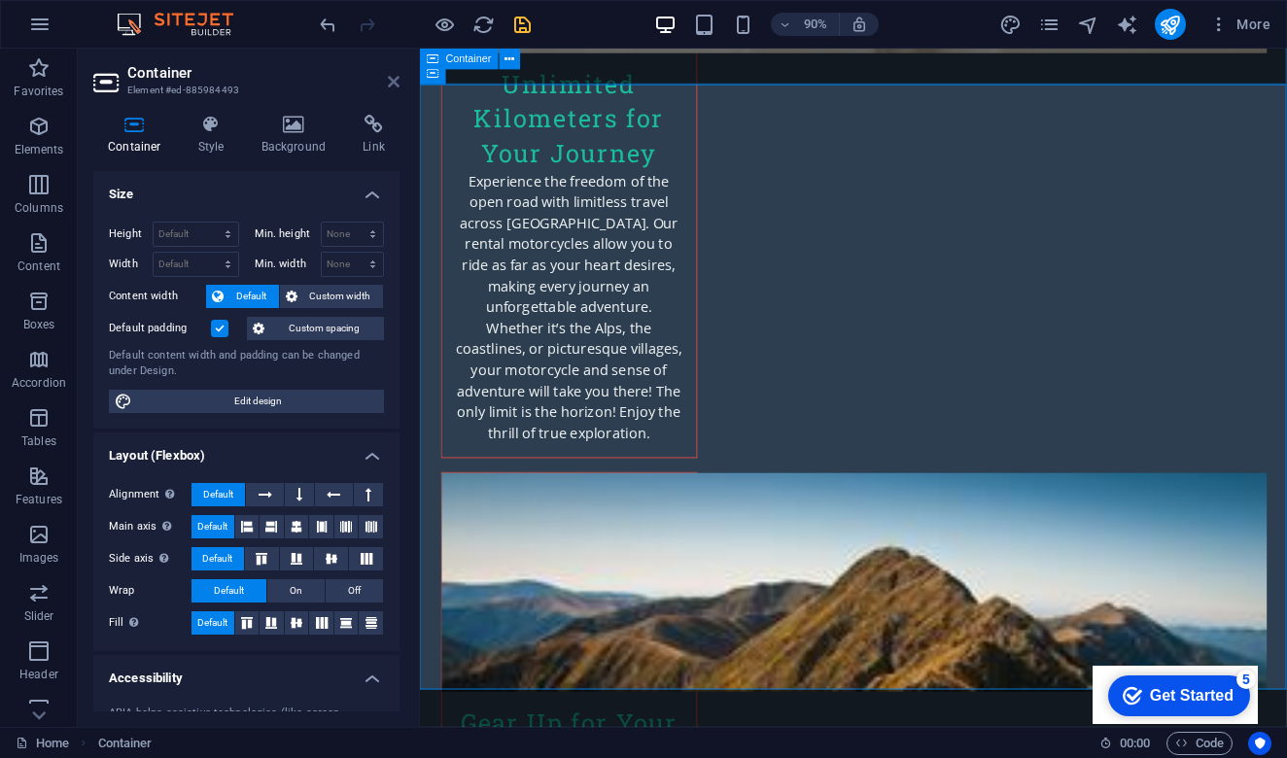
click at [393, 82] on icon at bounding box center [394, 82] width 12 height 16
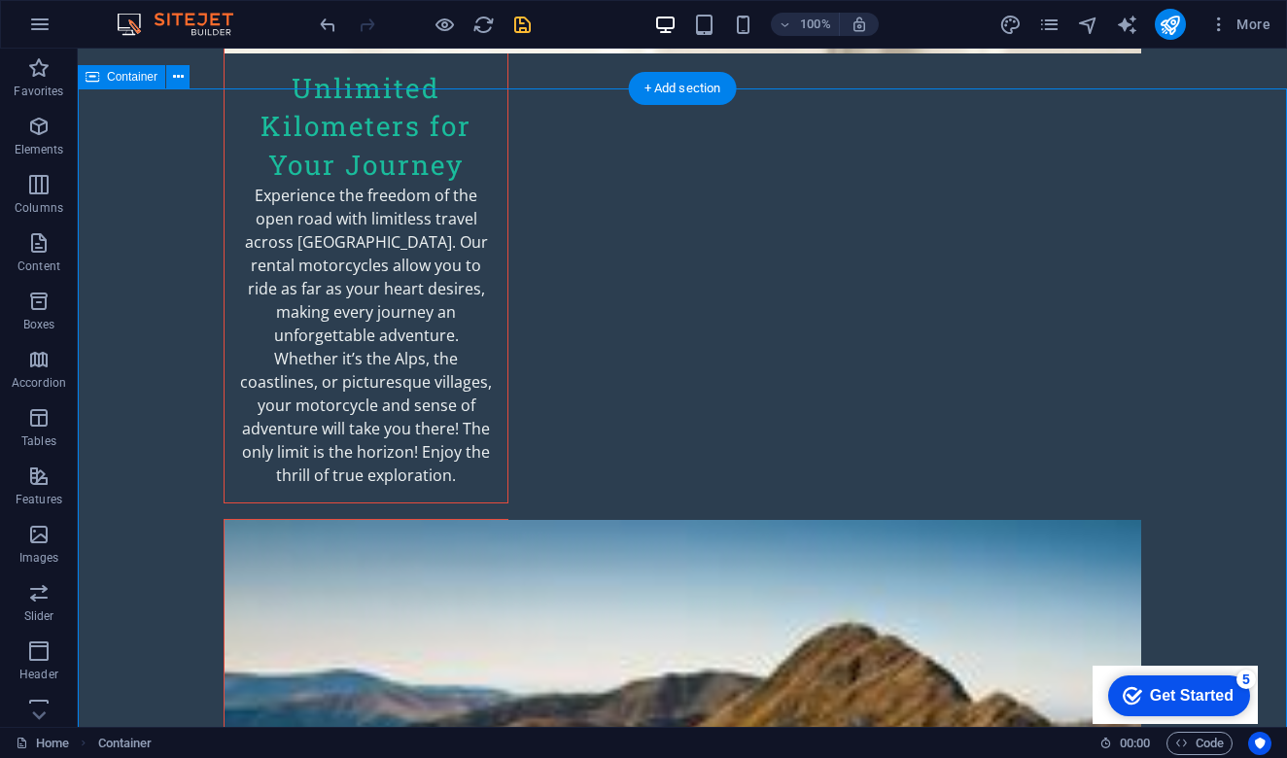
click at [178, 83] on icon at bounding box center [178, 77] width 11 height 20
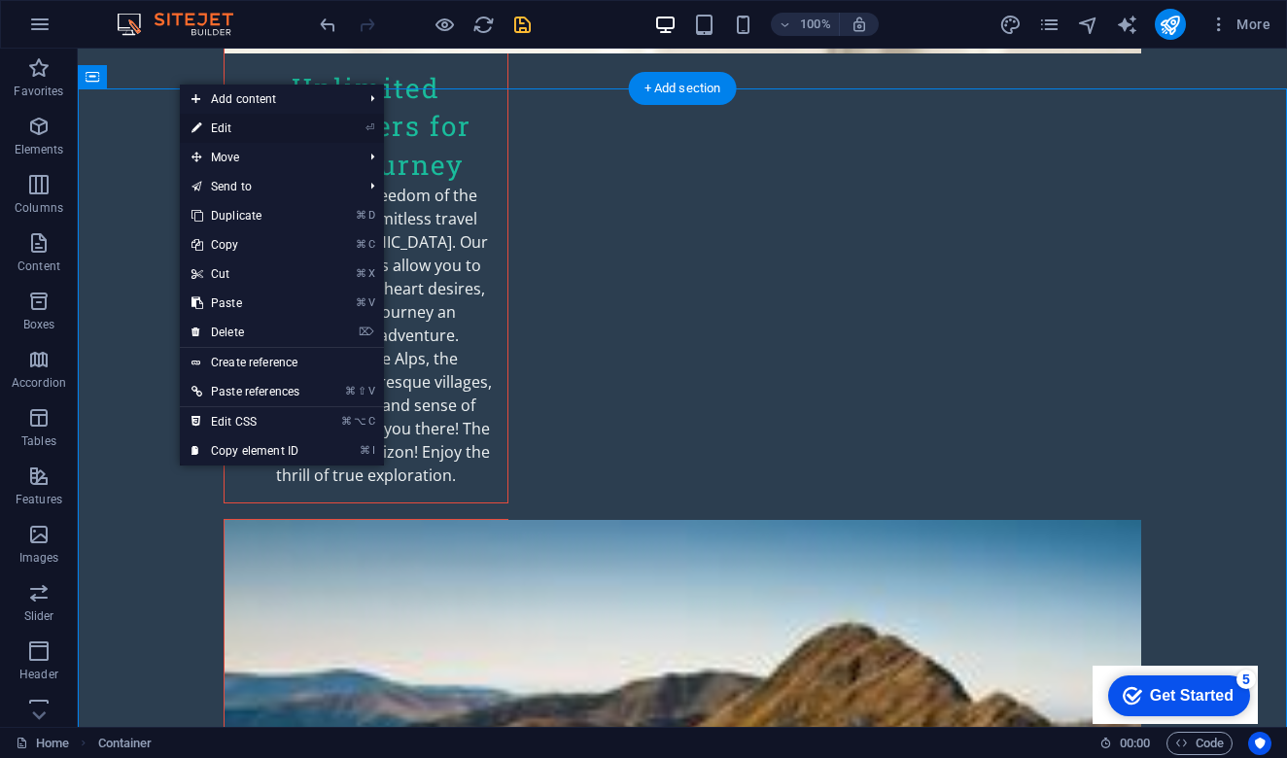
click at [247, 136] on link "⏎ Edit" at bounding box center [245, 128] width 131 height 29
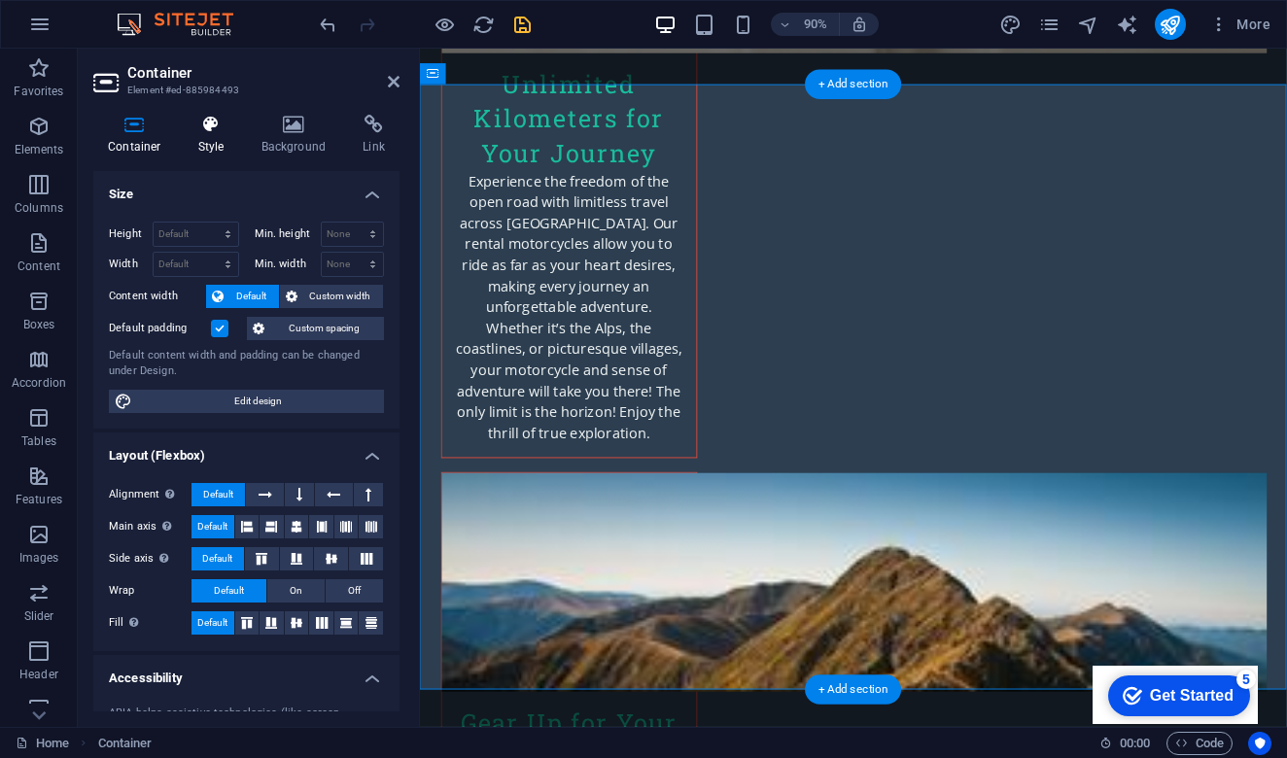
click at [213, 134] on h4 "Style" at bounding box center [215, 135] width 63 height 41
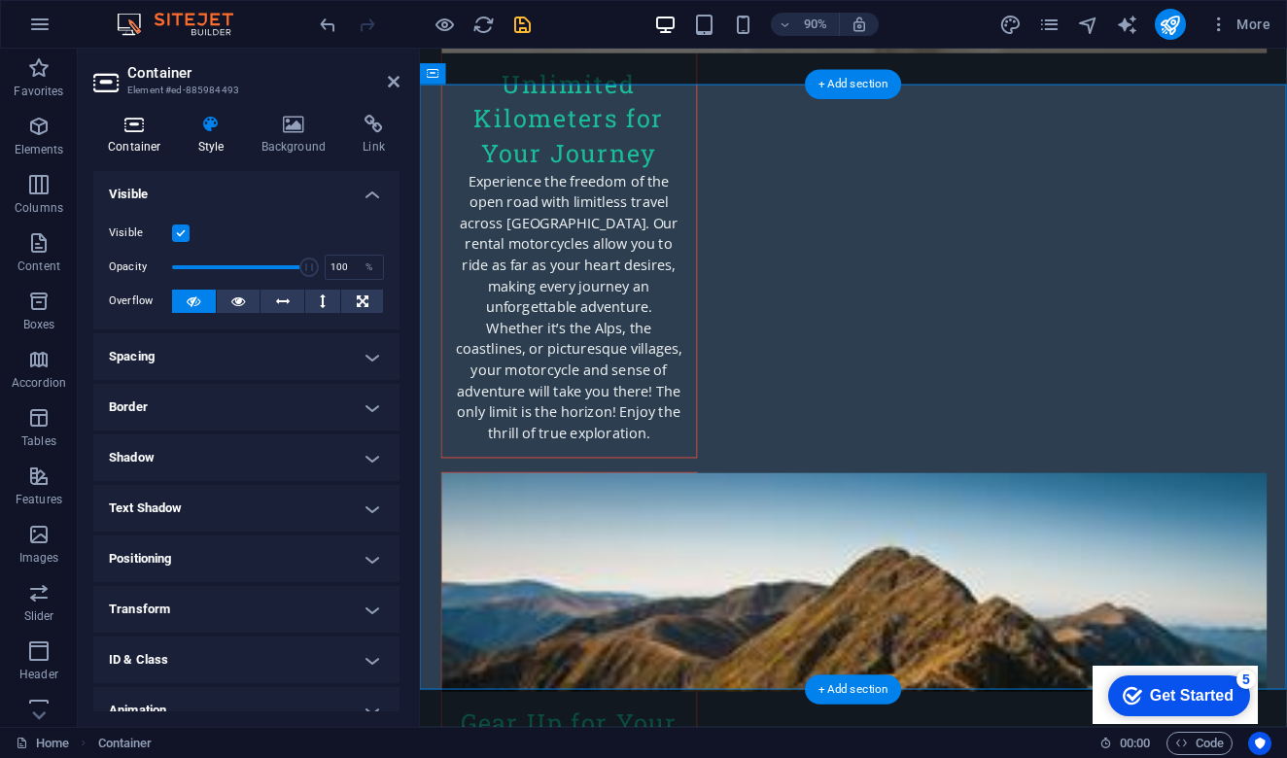
click at [136, 123] on icon at bounding box center [134, 124] width 83 height 19
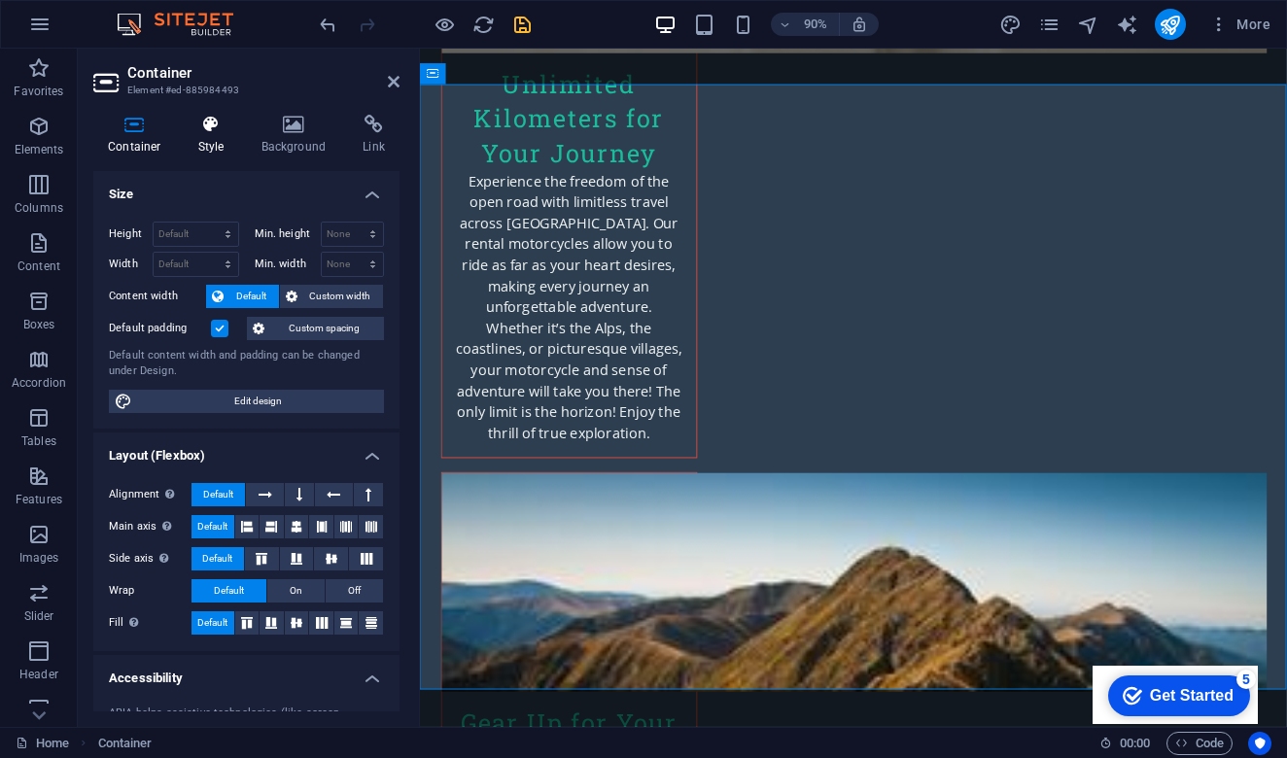
click at [223, 135] on h4 "Style" at bounding box center [215, 135] width 63 height 41
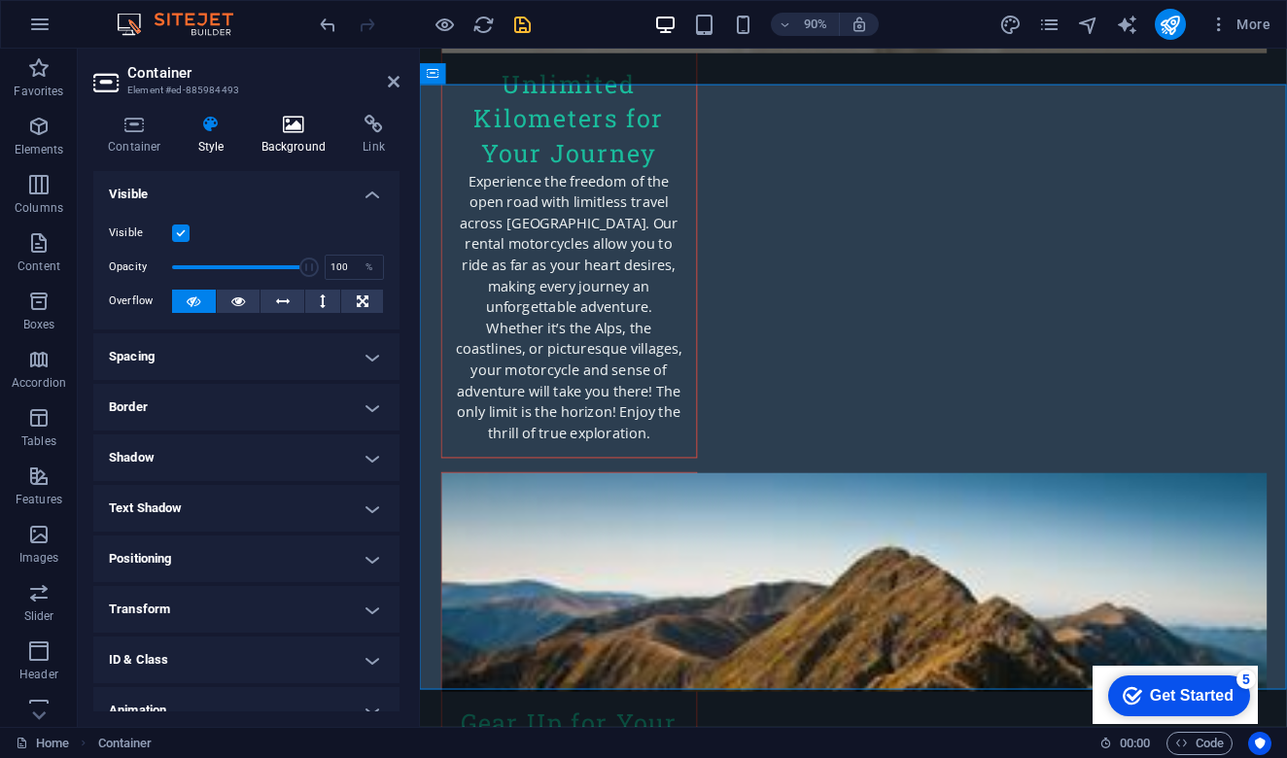
click at [298, 130] on icon at bounding box center [294, 124] width 94 height 19
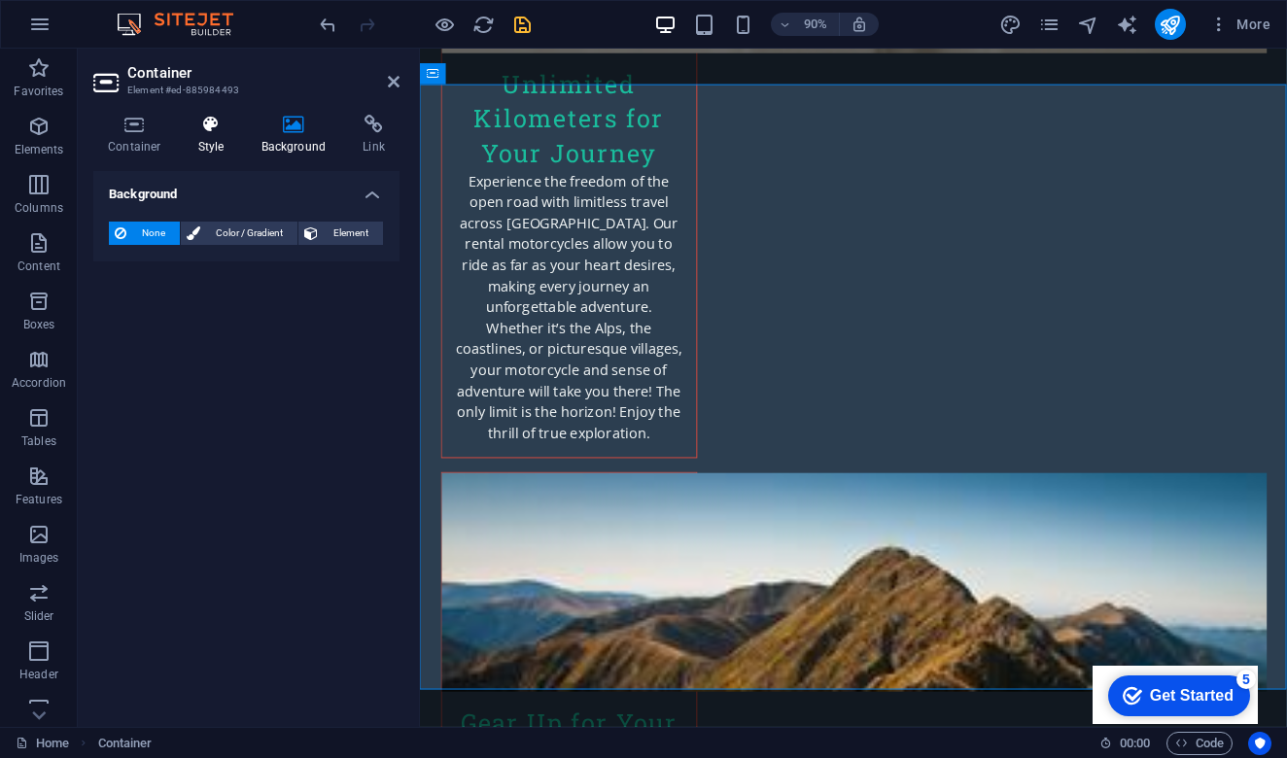
click at [218, 138] on h4 "Style" at bounding box center [215, 135] width 63 height 41
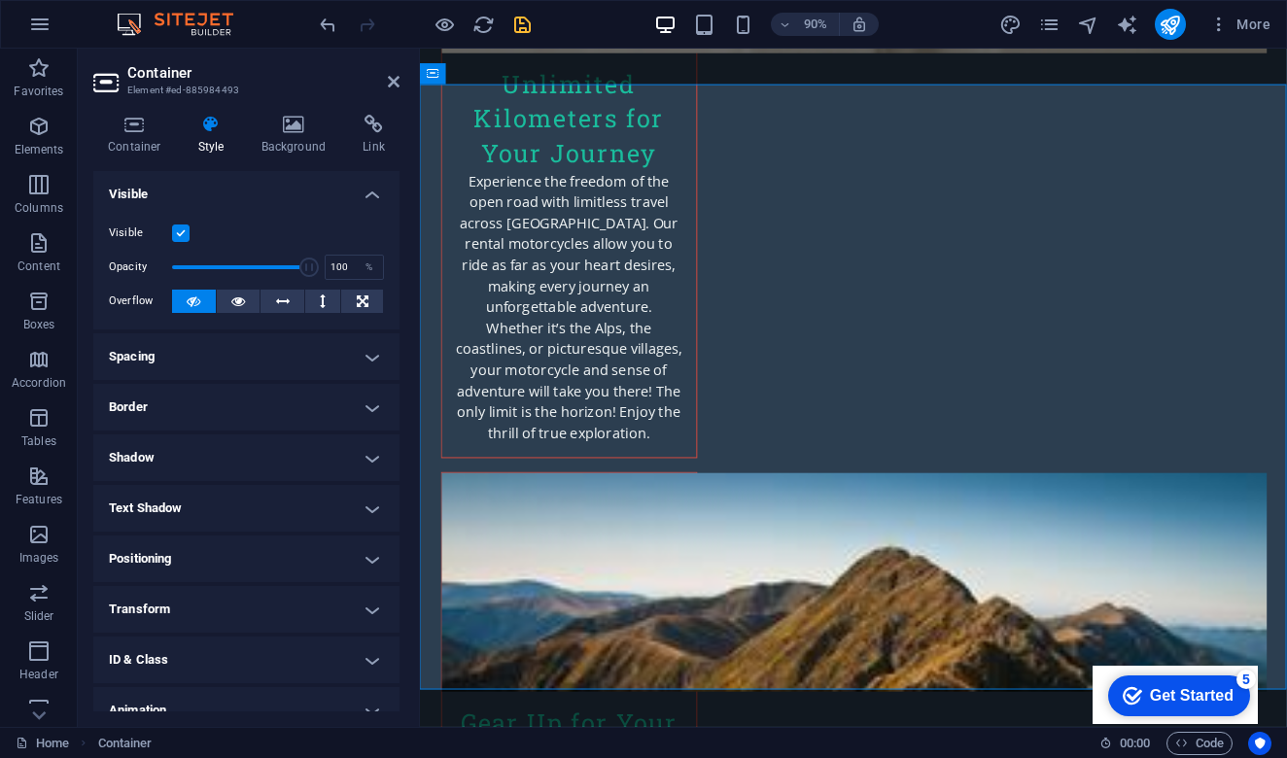
click at [336, 351] on h4 "Spacing" at bounding box center [246, 356] width 306 height 47
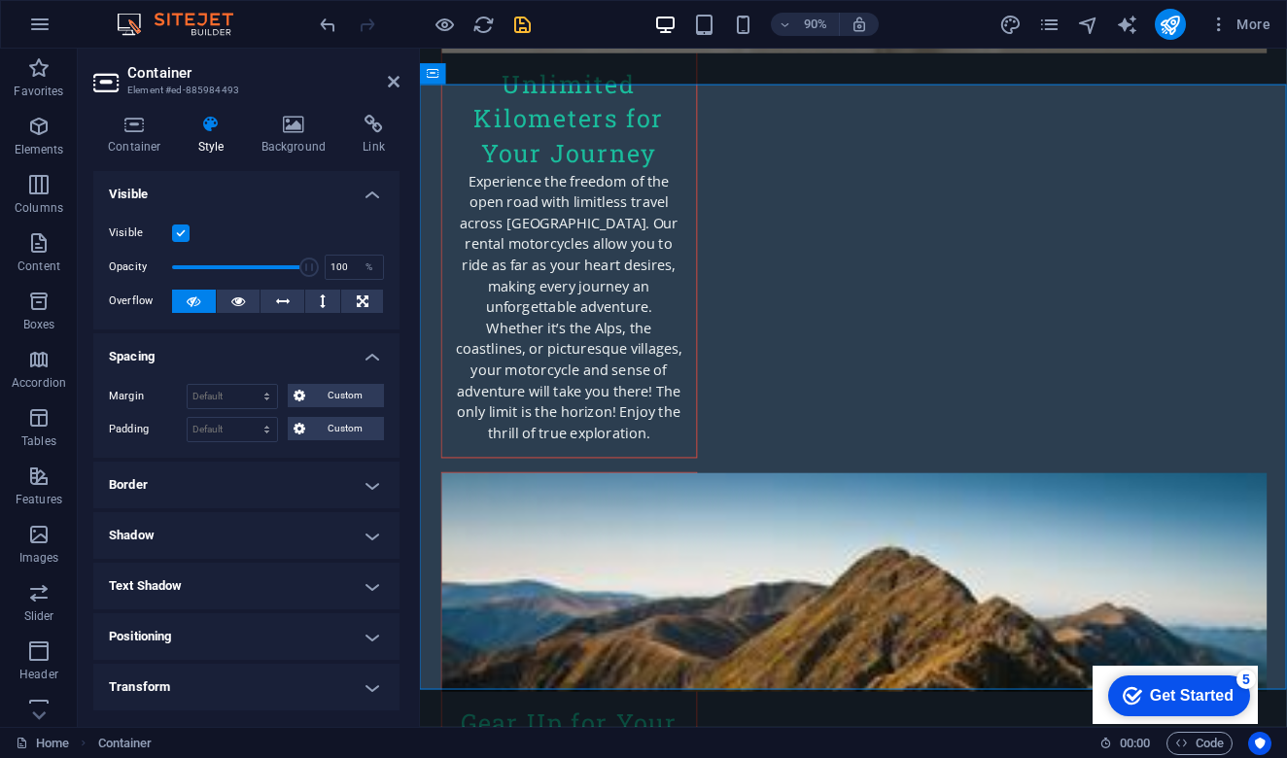
click at [302, 352] on h4 "Spacing" at bounding box center [246, 350] width 306 height 35
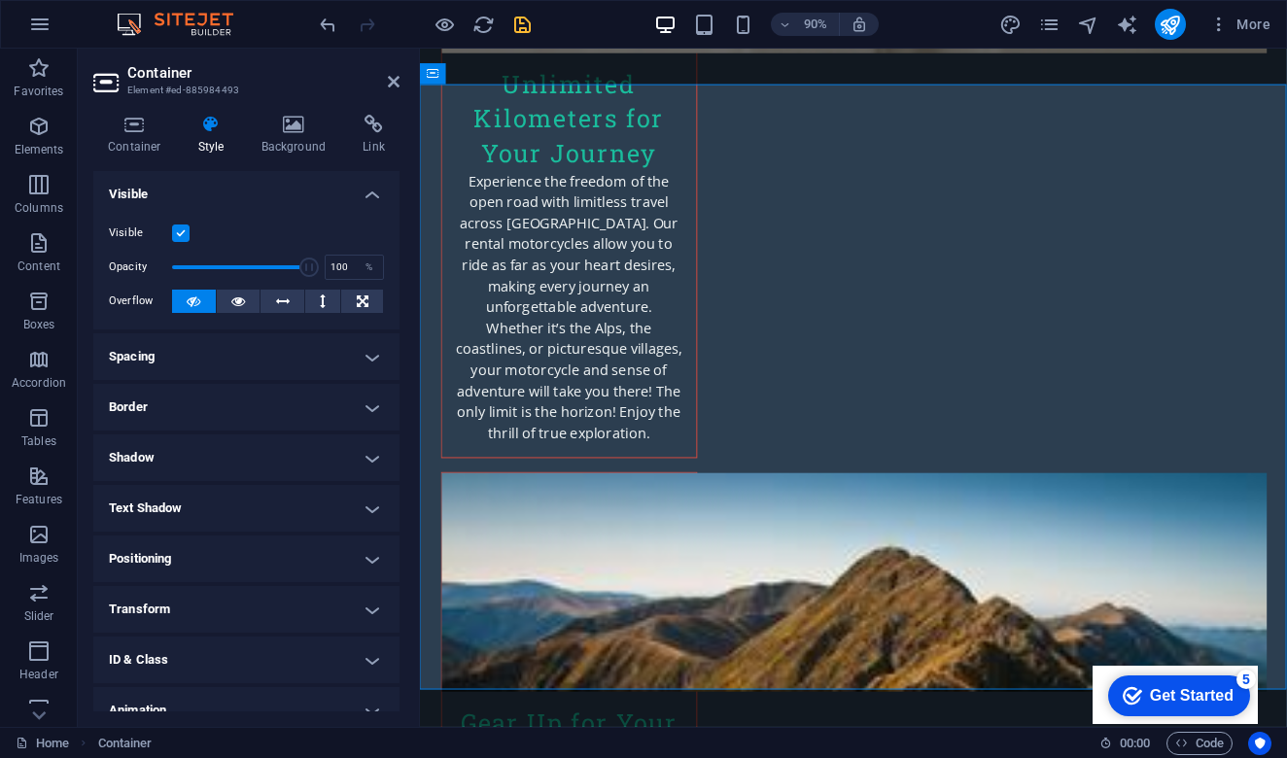
click at [293, 411] on h4 "Border" at bounding box center [246, 407] width 306 height 47
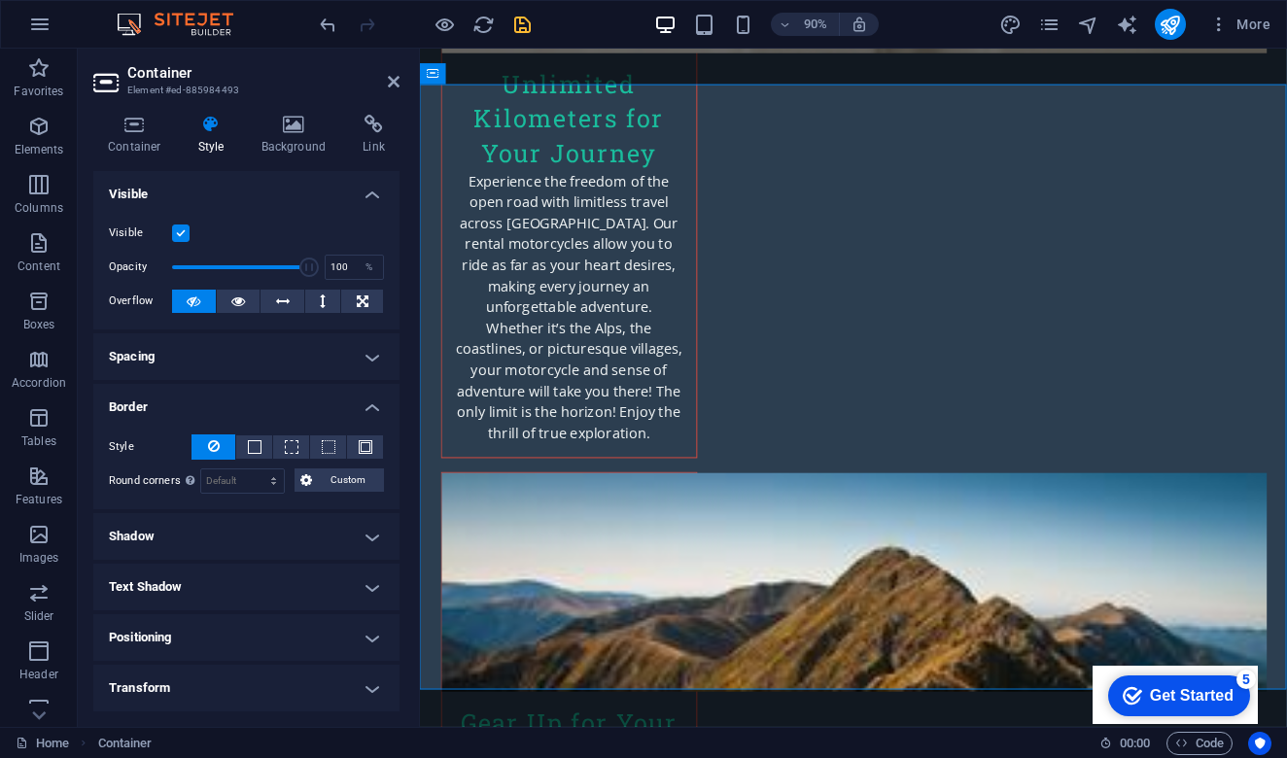
click at [293, 411] on h4 "Border" at bounding box center [246, 401] width 306 height 35
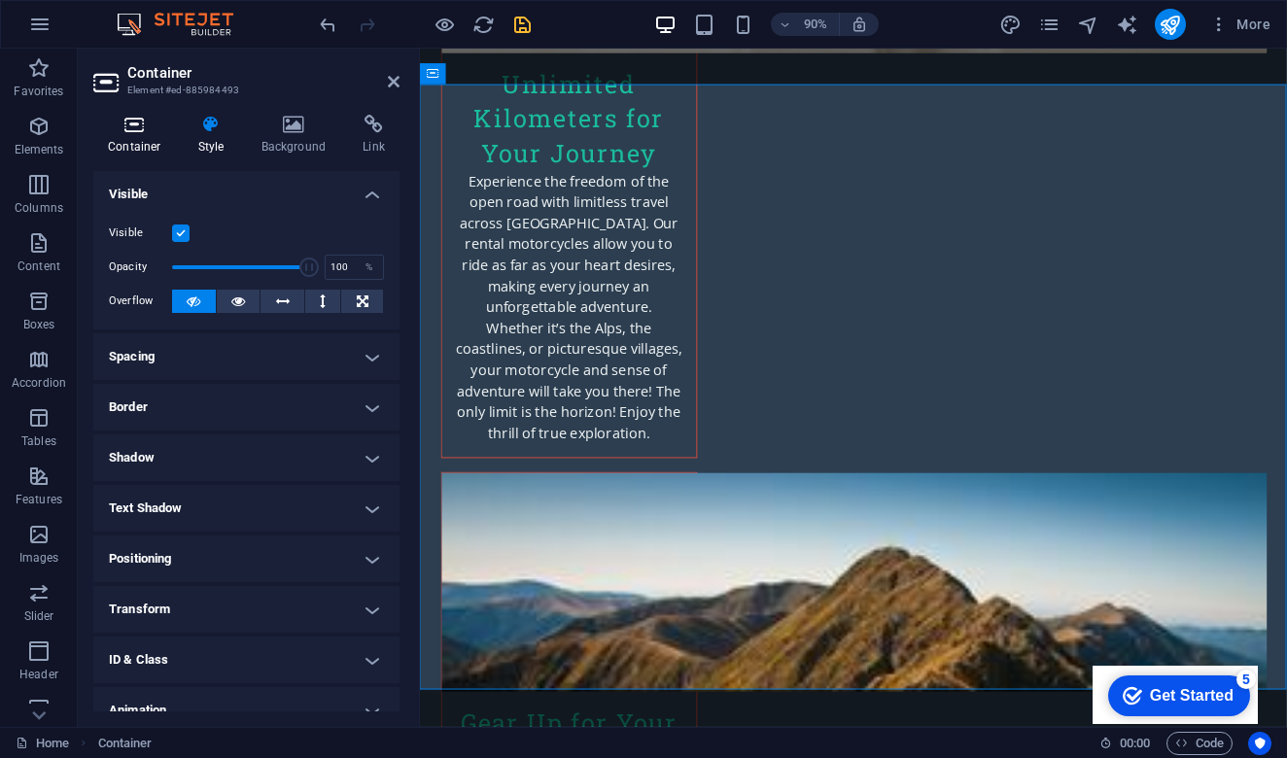
click at [139, 128] on icon at bounding box center [134, 124] width 83 height 19
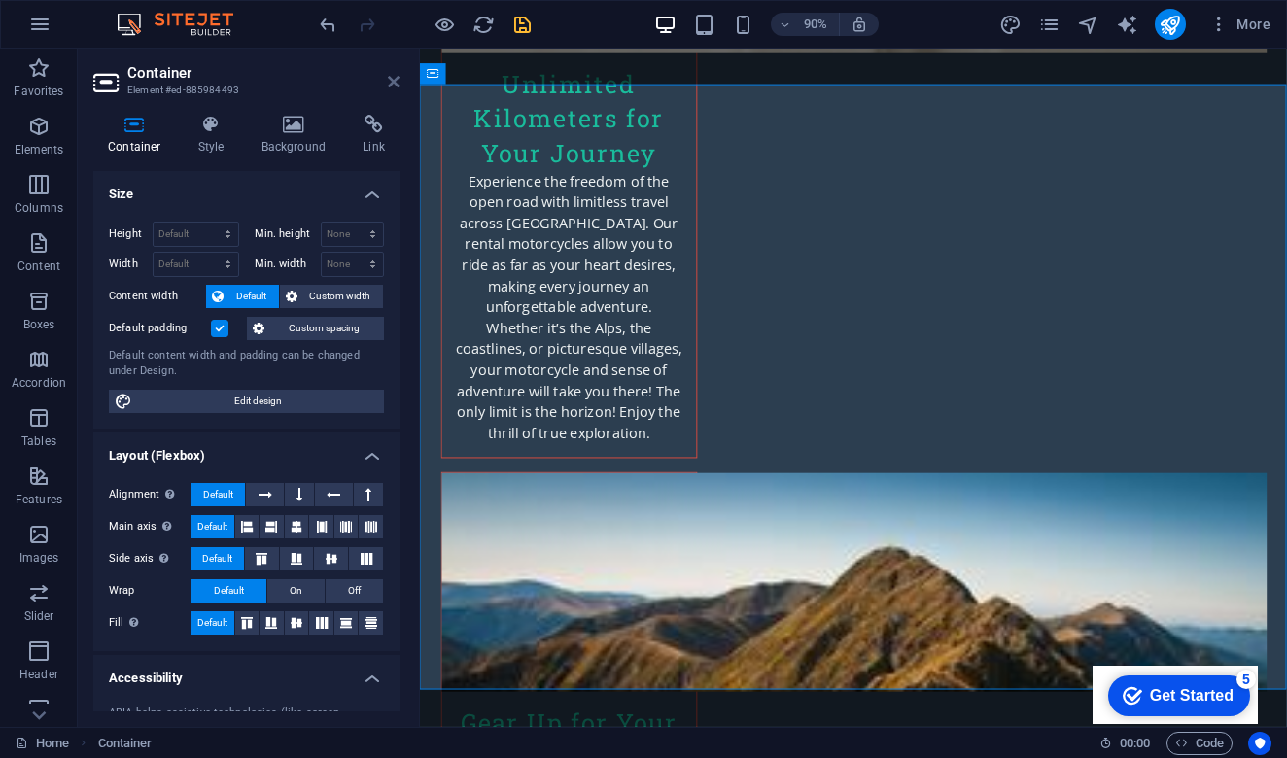
click at [396, 84] on icon at bounding box center [394, 82] width 12 height 16
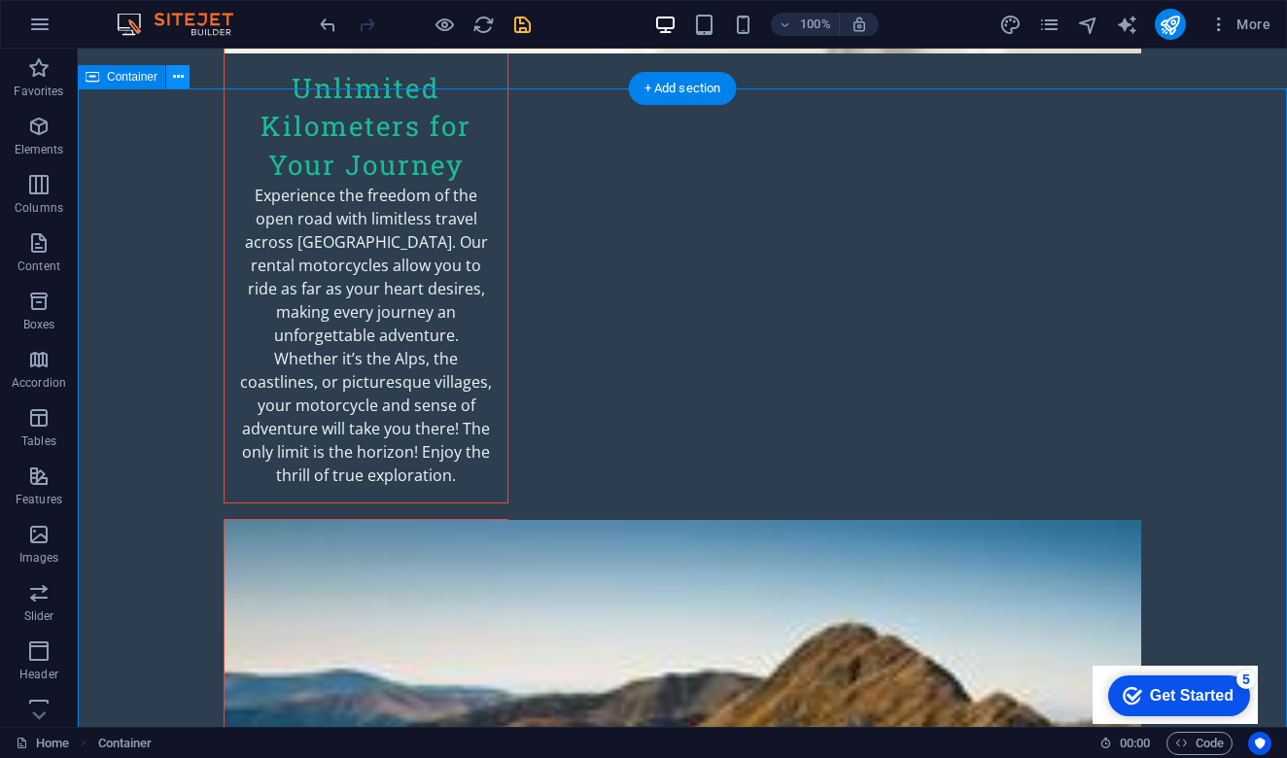
click at [178, 84] on icon at bounding box center [178, 77] width 11 height 20
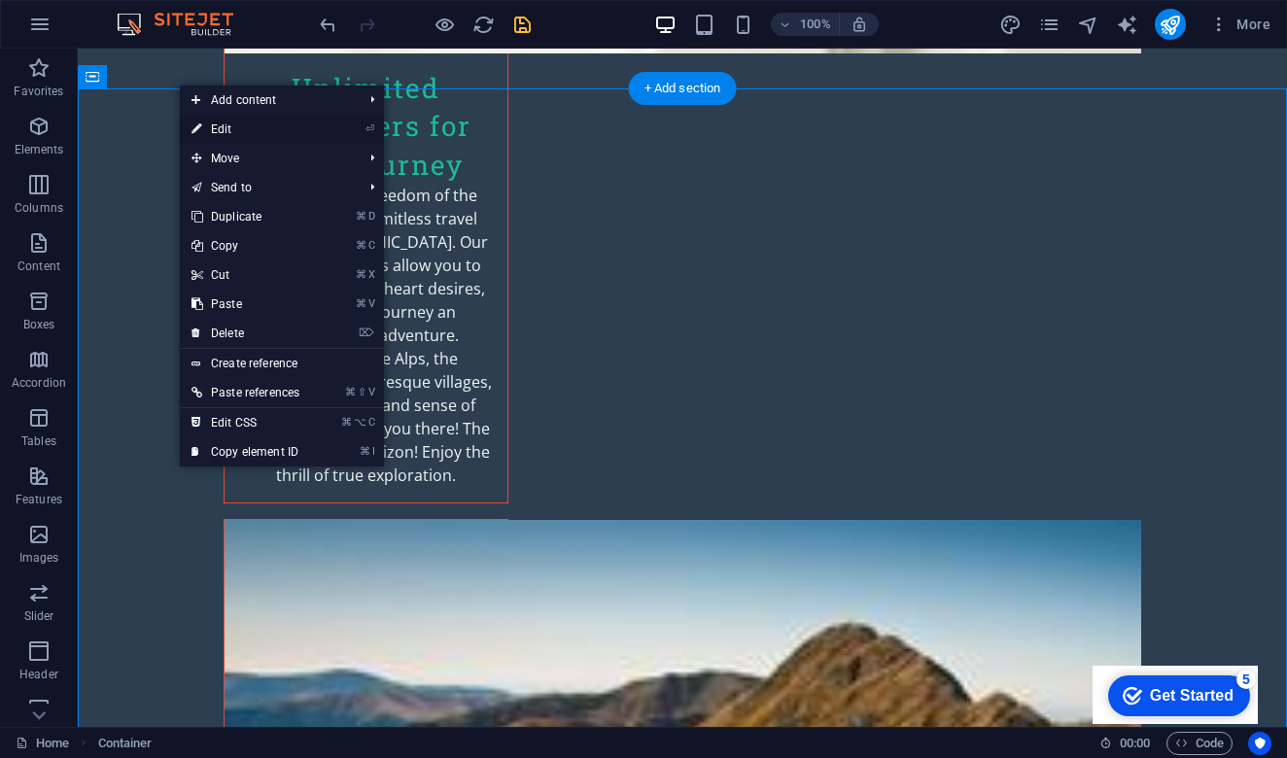
click at [252, 134] on link "⏎ Edit" at bounding box center [245, 129] width 131 height 29
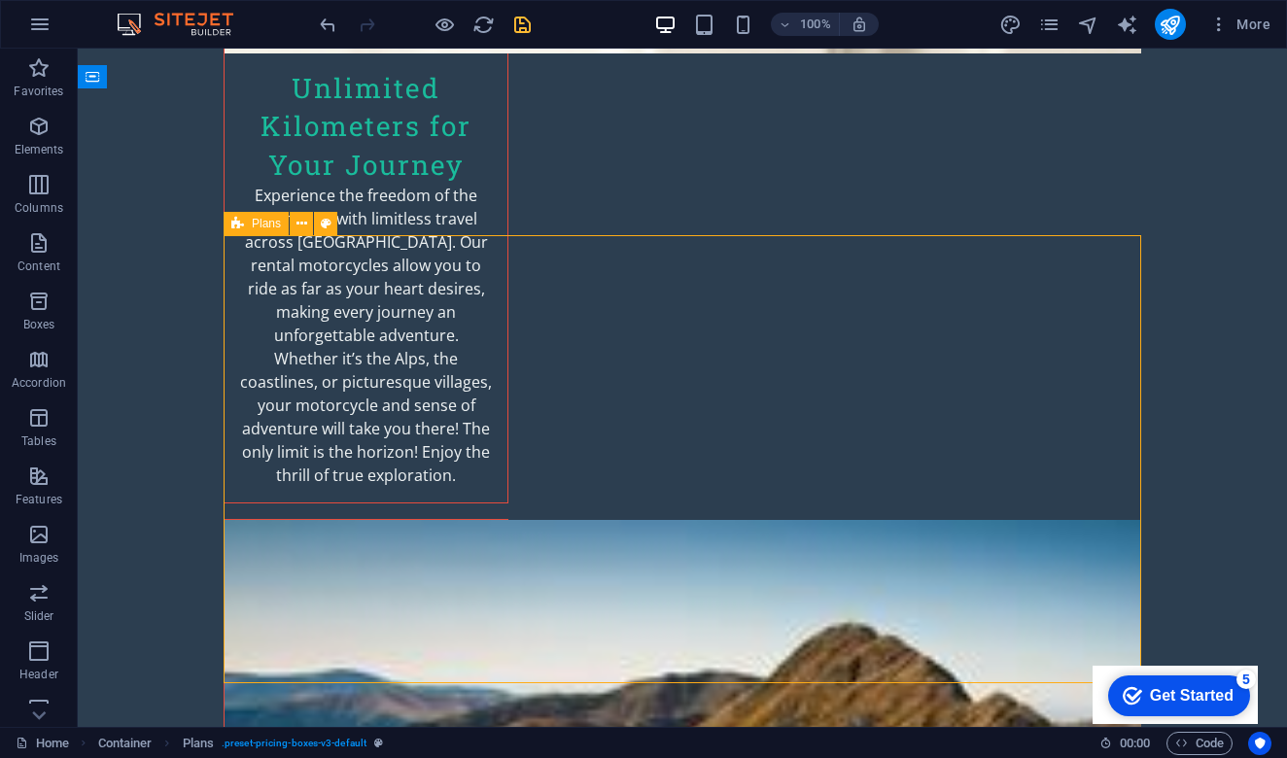
select select "rem"
select select "px"
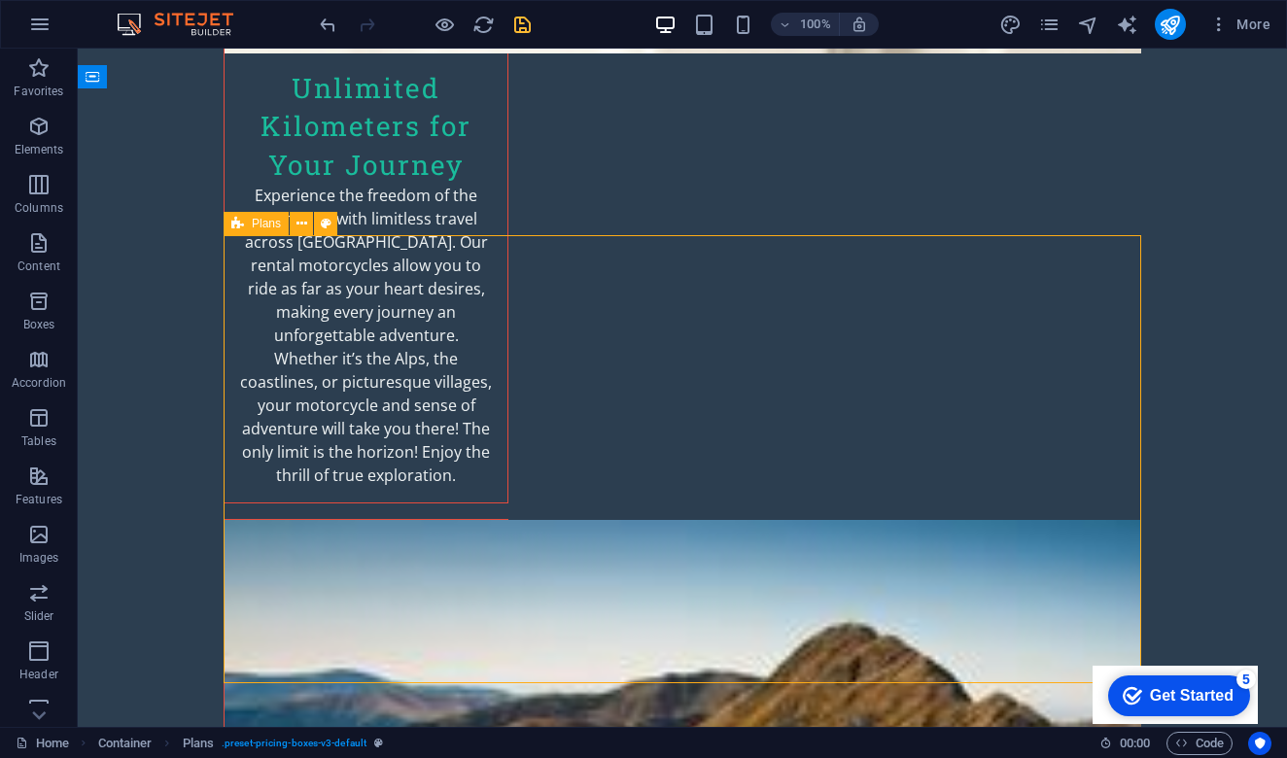
select select "px"
select select "rem"
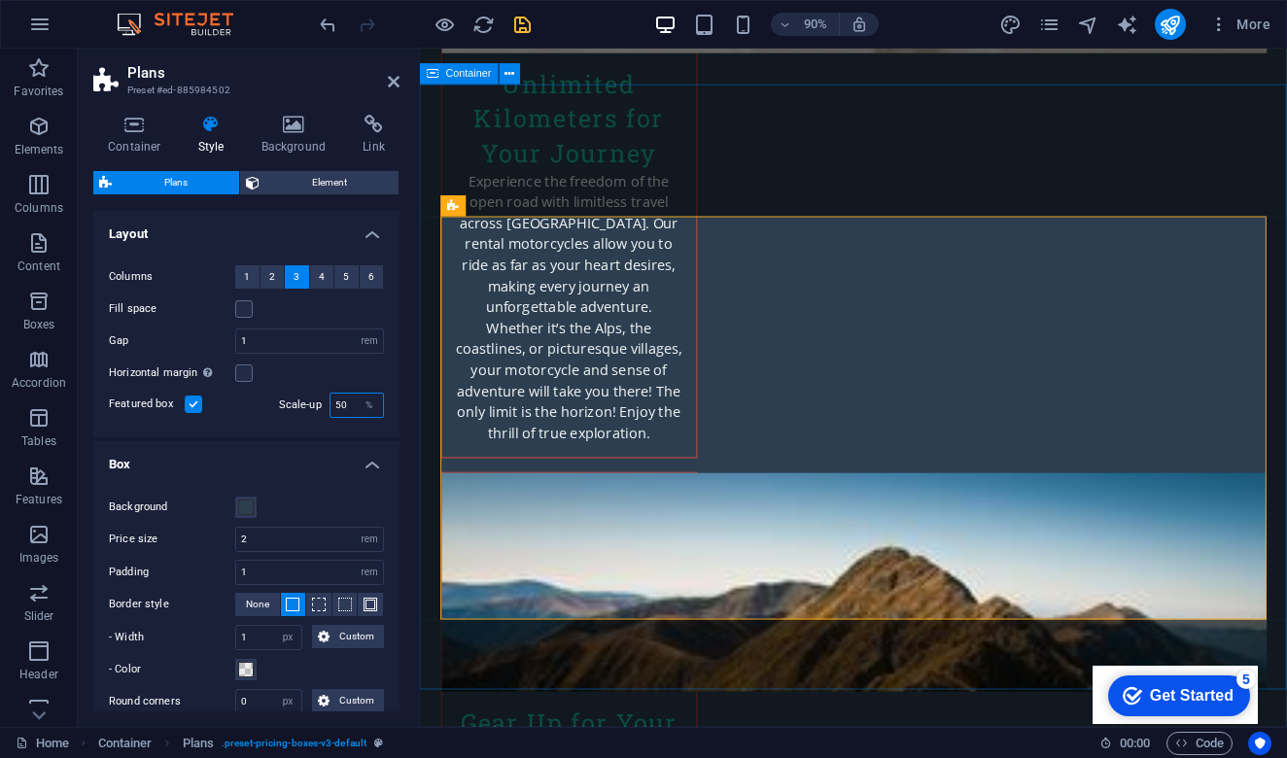
click at [346, 413] on input "50" at bounding box center [356, 405] width 52 height 23
type input "5"
type input "100"
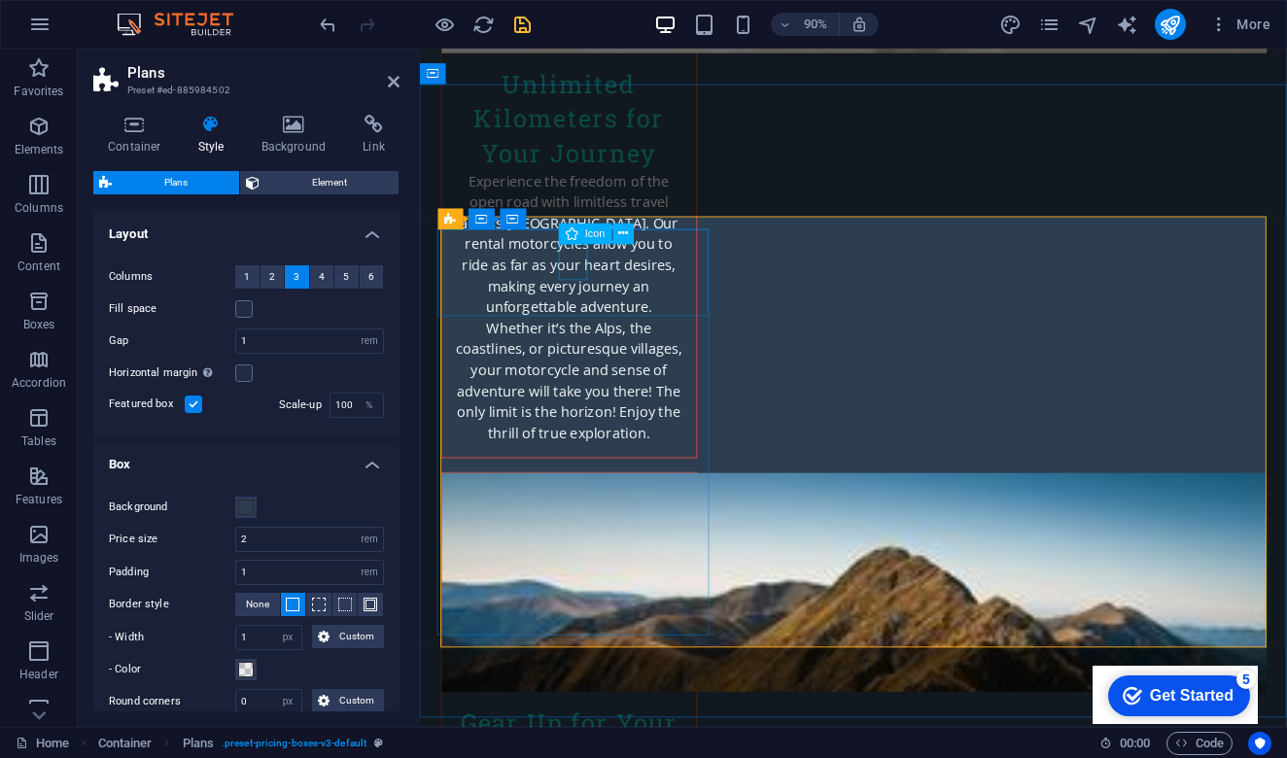
click at [623, 231] on icon at bounding box center [624, 234] width 10 height 18
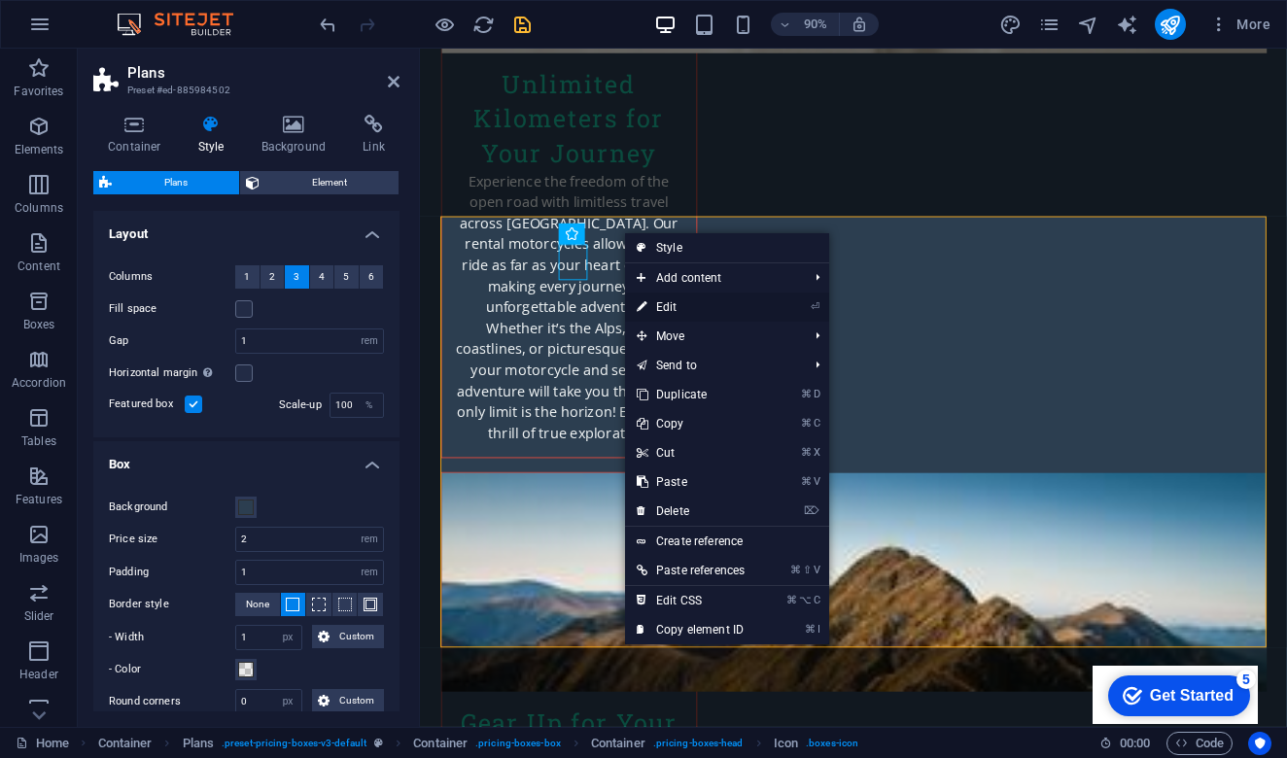
click at [698, 302] on link "⏎ Edit" at bounding box center [690, 307] width 131 height 29
select select "xMidYMid"
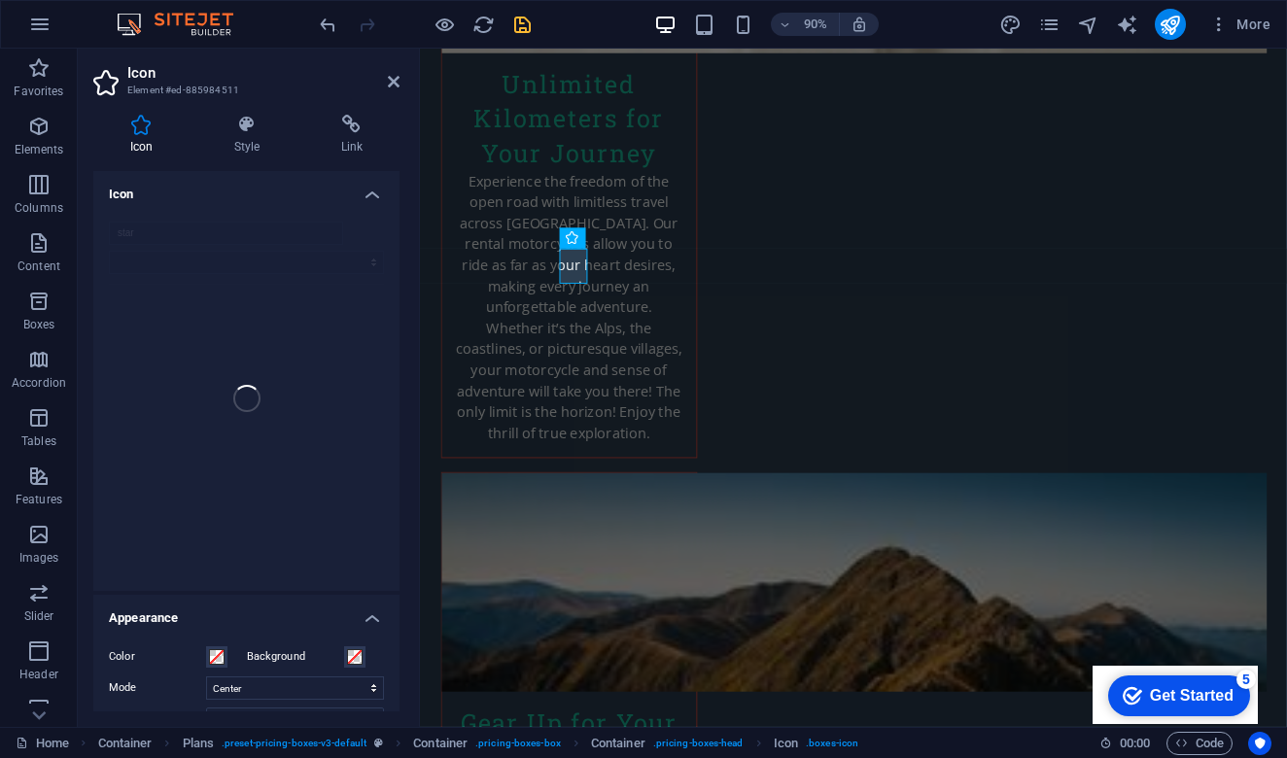
scroll to position [0, 0]
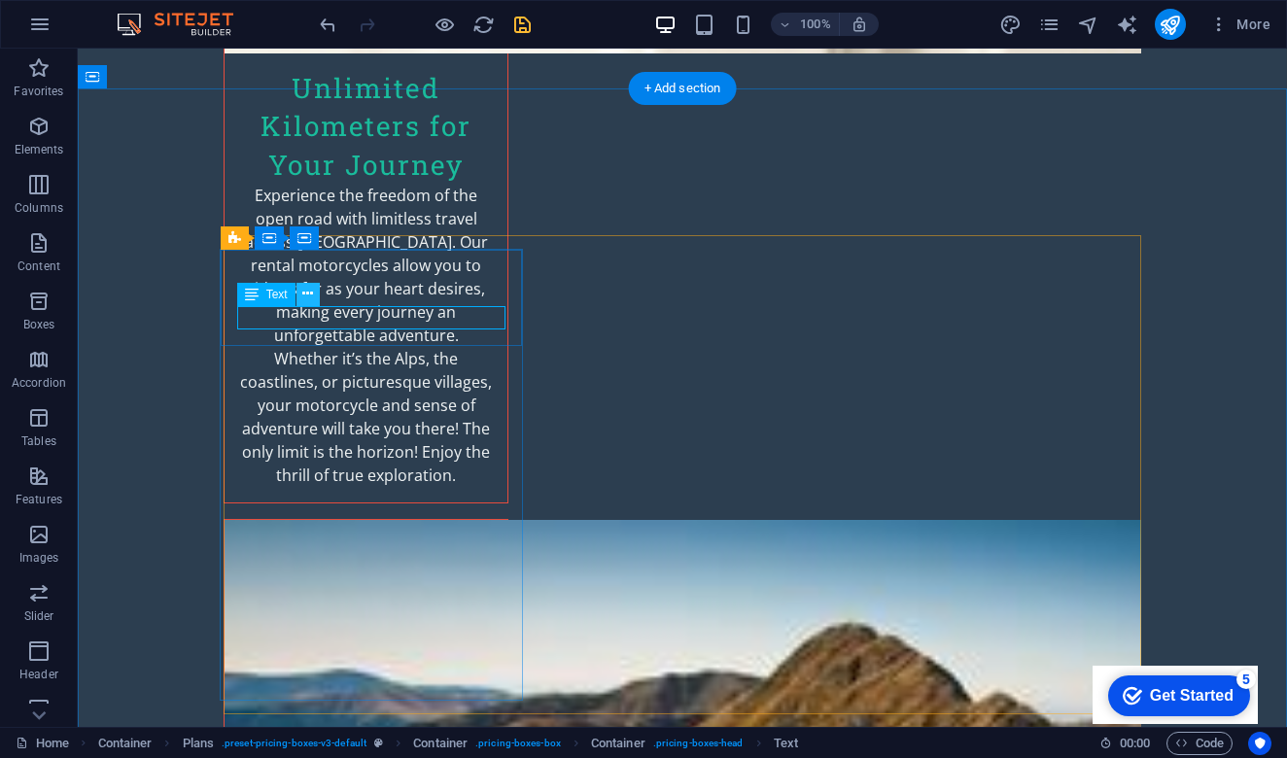
click at [302, 297] on icon at bounding box center [307, 294] width 11 height 20
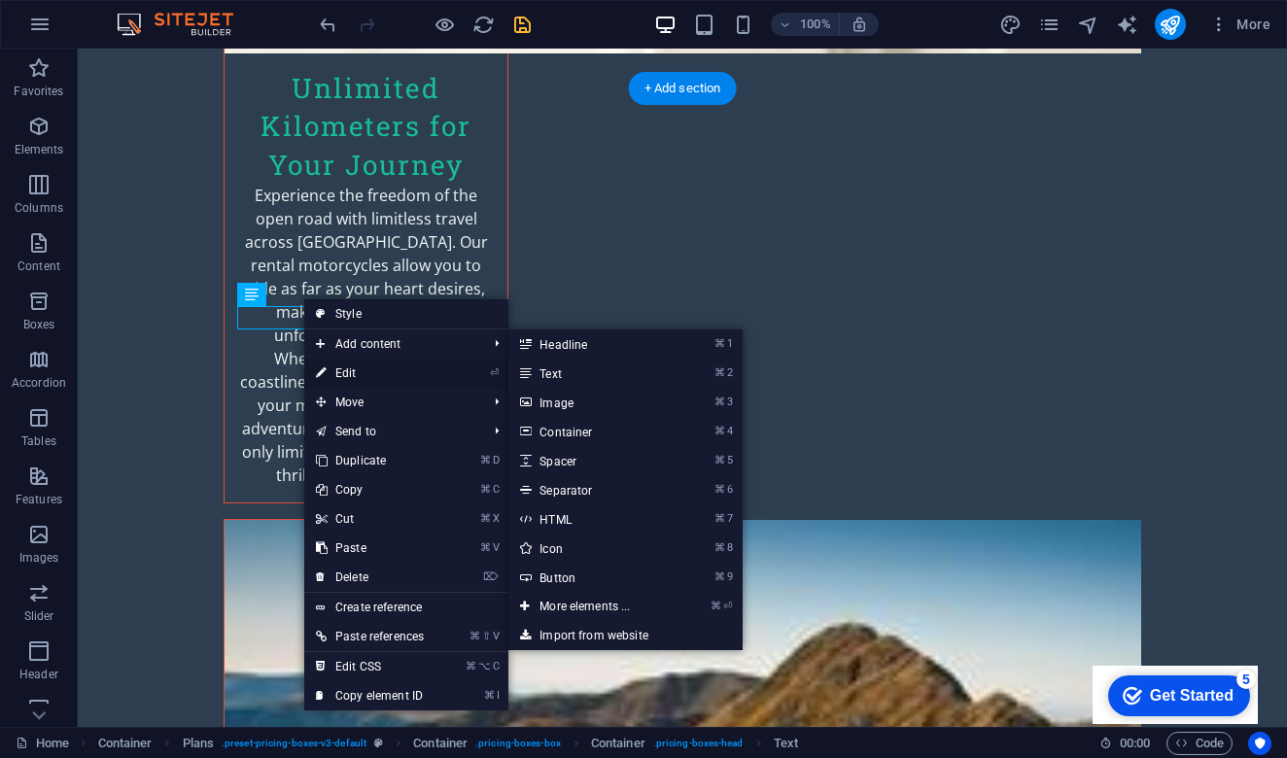
click at [359, 375] on link "⏎ Edit" at bounding box center [369, 373] width 131 height 29
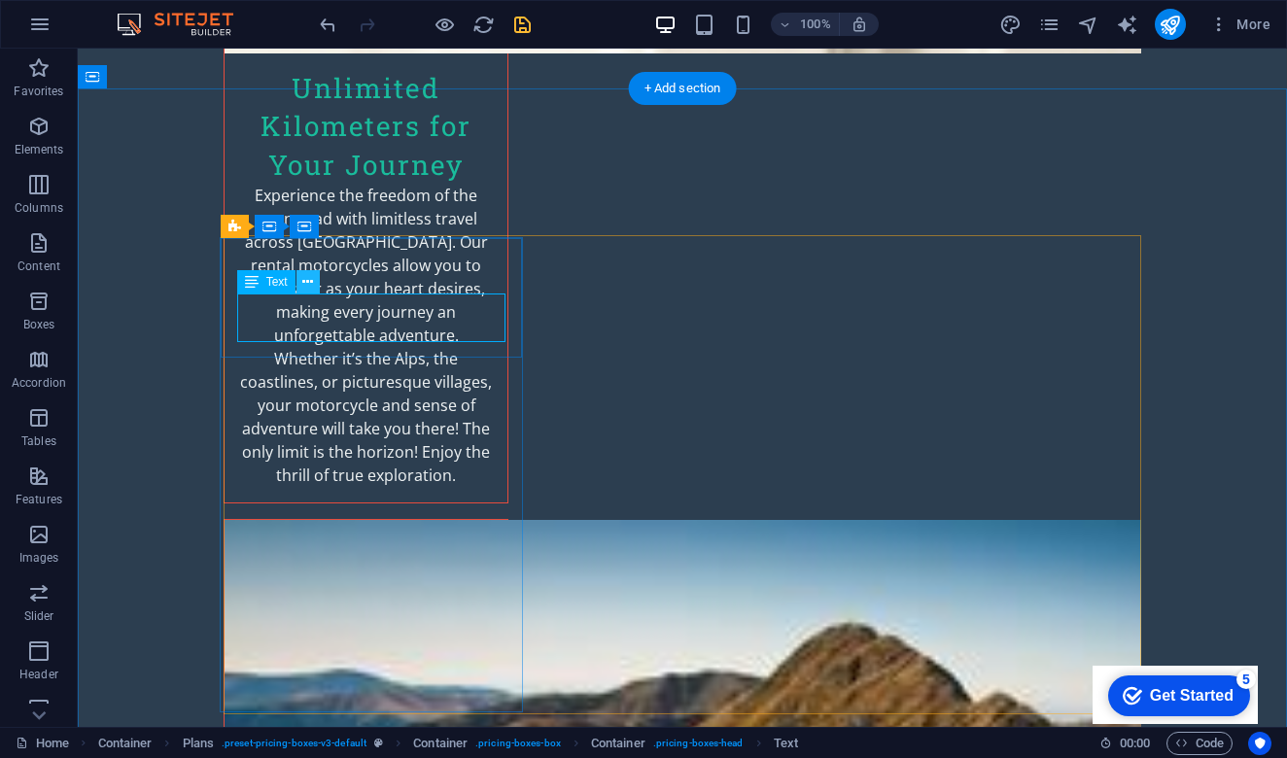
click at [305, 287] on icon at bounding box center [307, 282] width 11 height 20
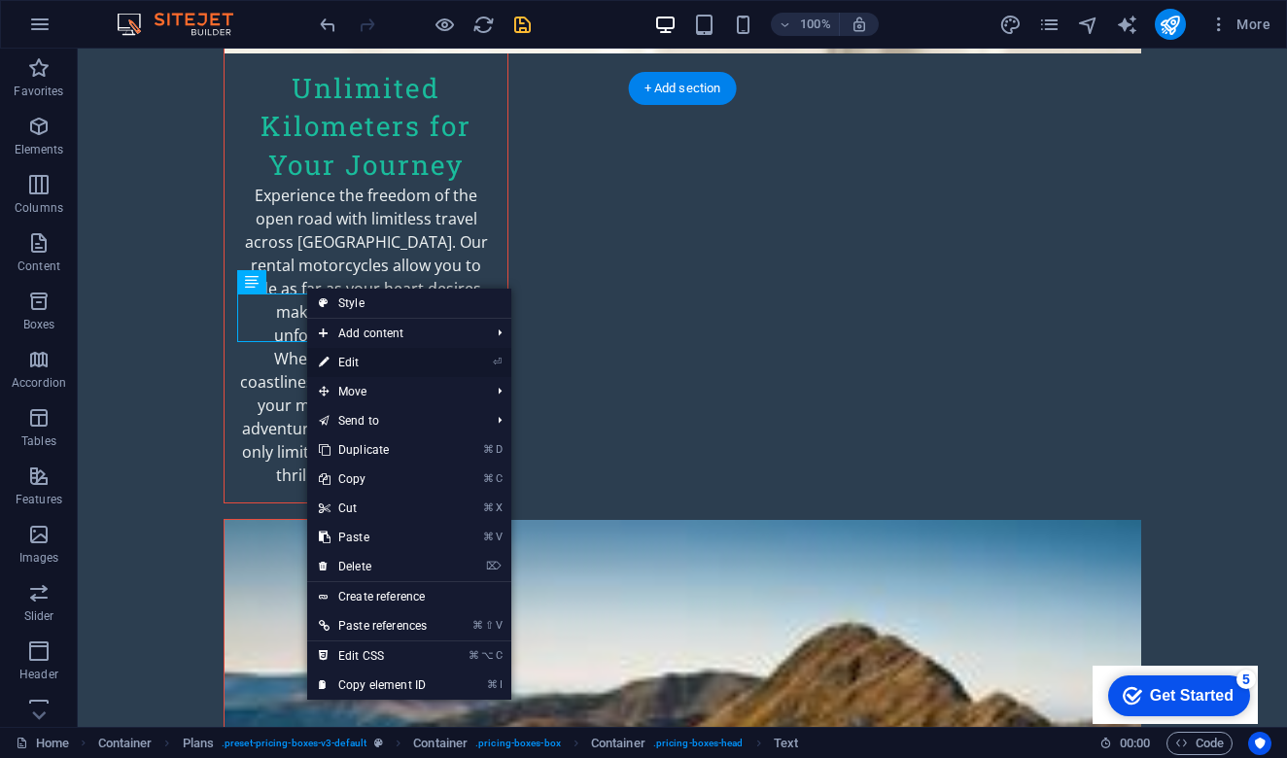
click at [360, 365] on link "⏎ Edit" at bounding box center [372, 362] width 131 height 29
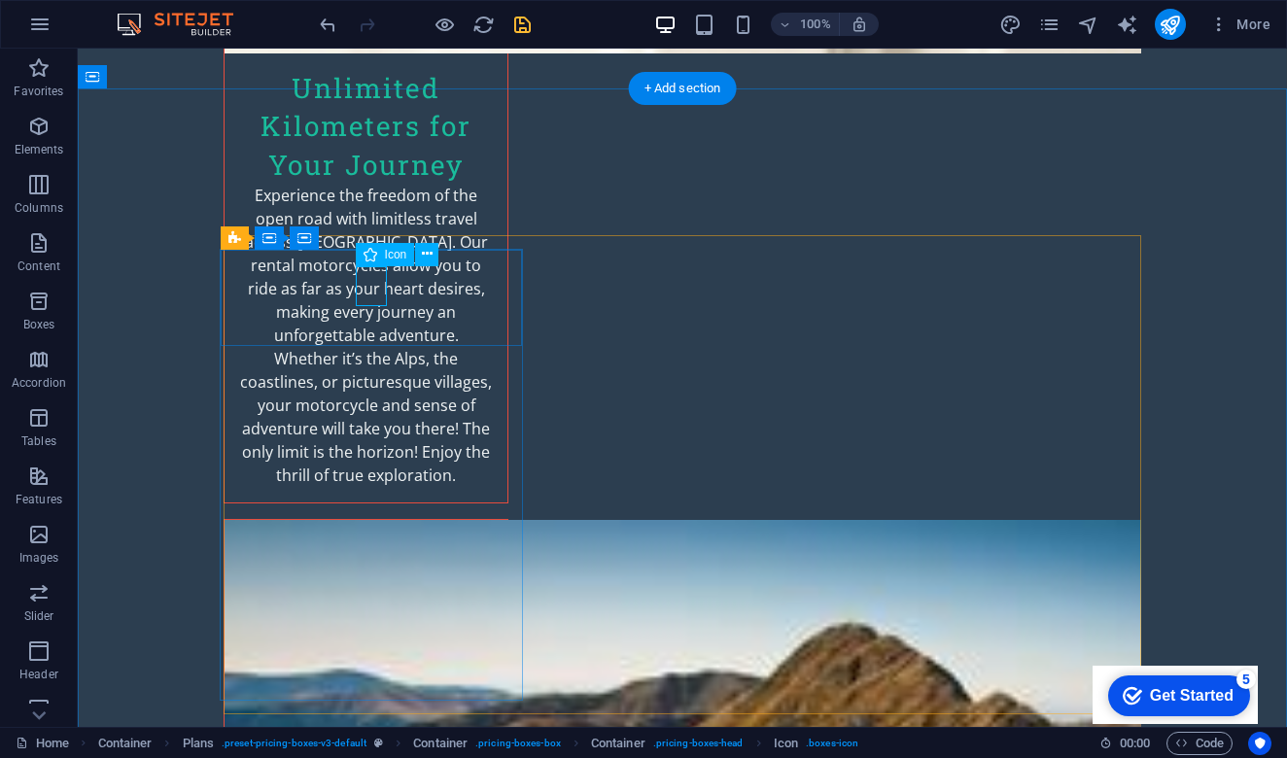
select select "xMidYMid"
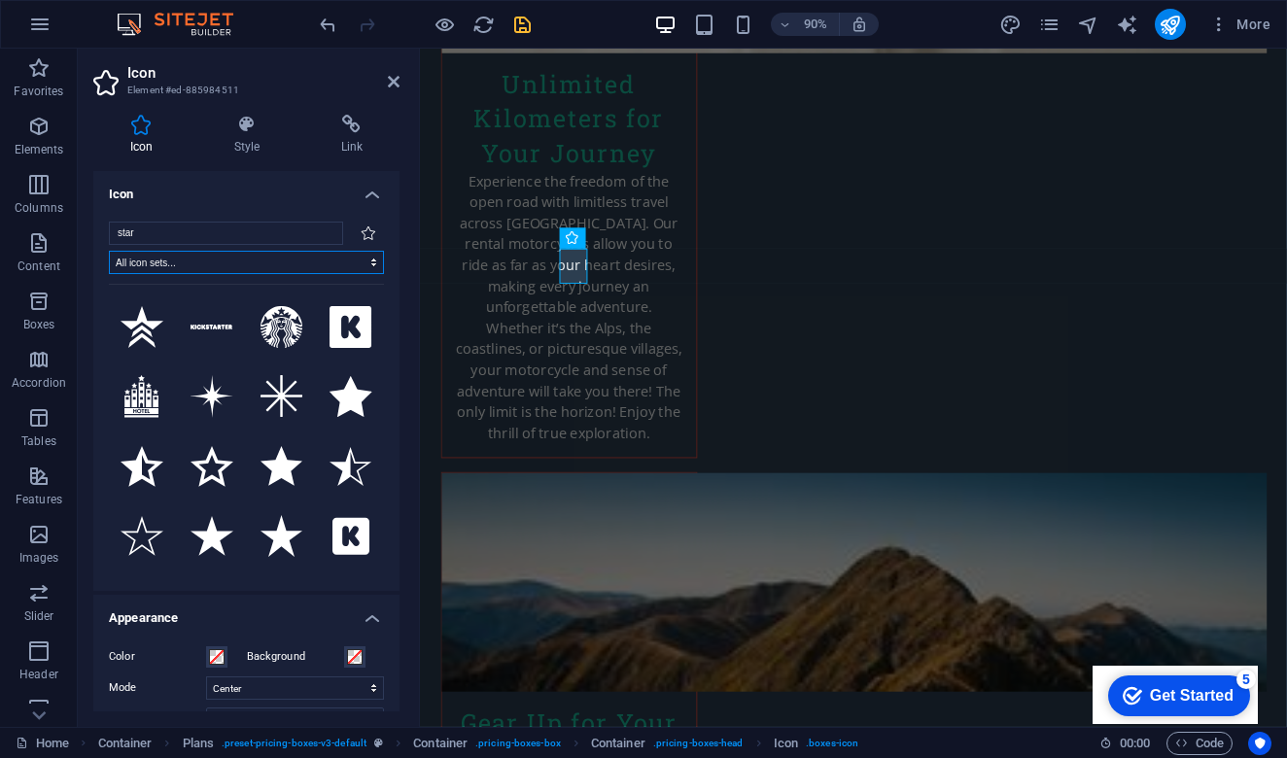
select select "font-awesome-duotone"
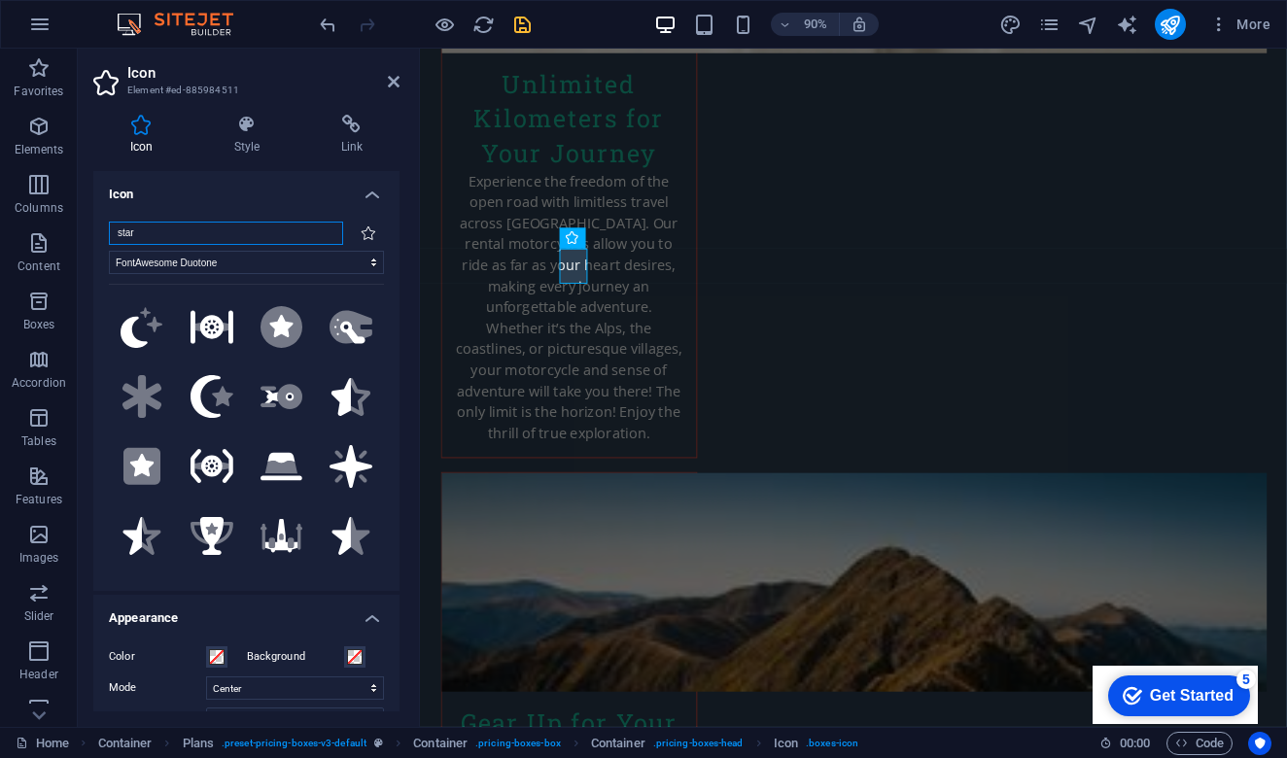
click at [241, 235] on input "star" at bounding box center [226, 233] width 234 height 23
type input "star star"
click at [241, 378] on div ".fa-secondary{opacity:.4} .fa-secondary{opacity:.4} .fa-secondary{opacity:.4} .…" at bounding box center [246, 425] width 275 height 282
click at [222, 235] on input "star star" at bounding box center [226, 233] width 234 height 23
click at [362, 232] on icon at bounding box center [369, 233] width 16 height 14
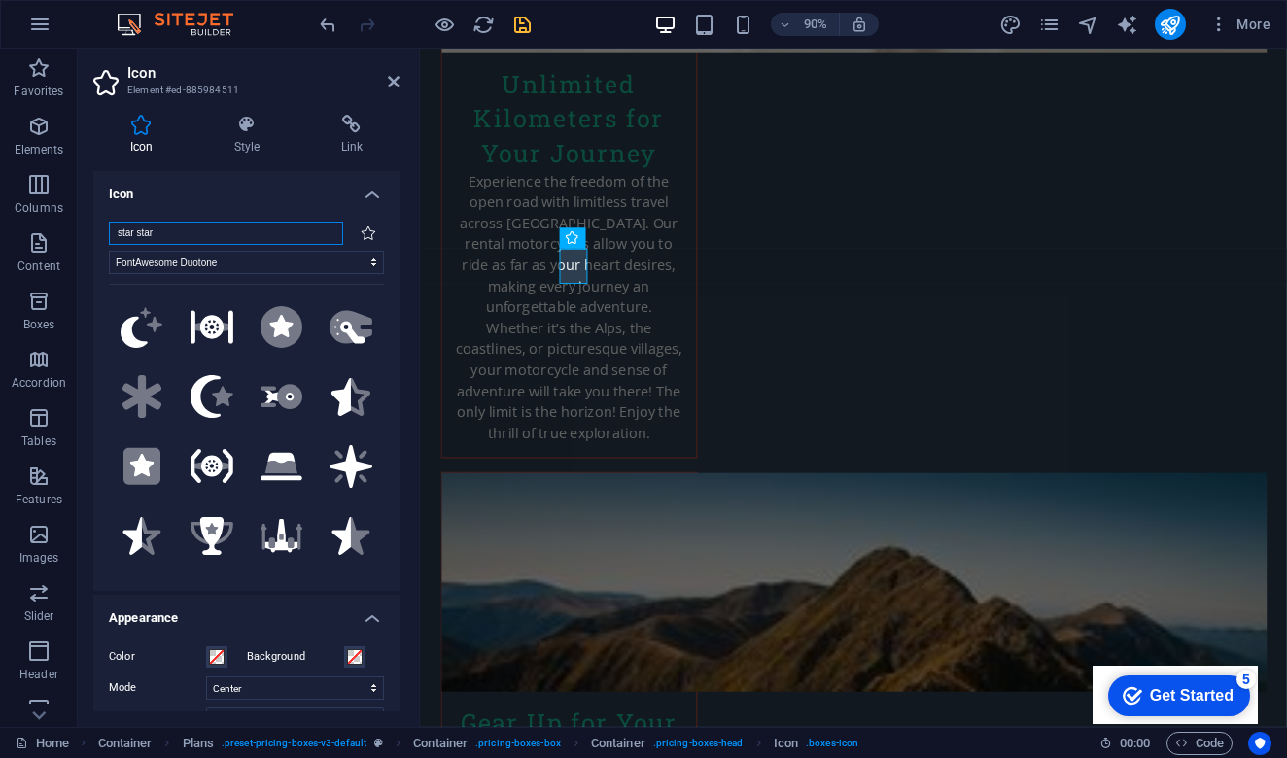
click at [263, 226] on input "star star" at bounding box center [226, 233] width 234 height 23
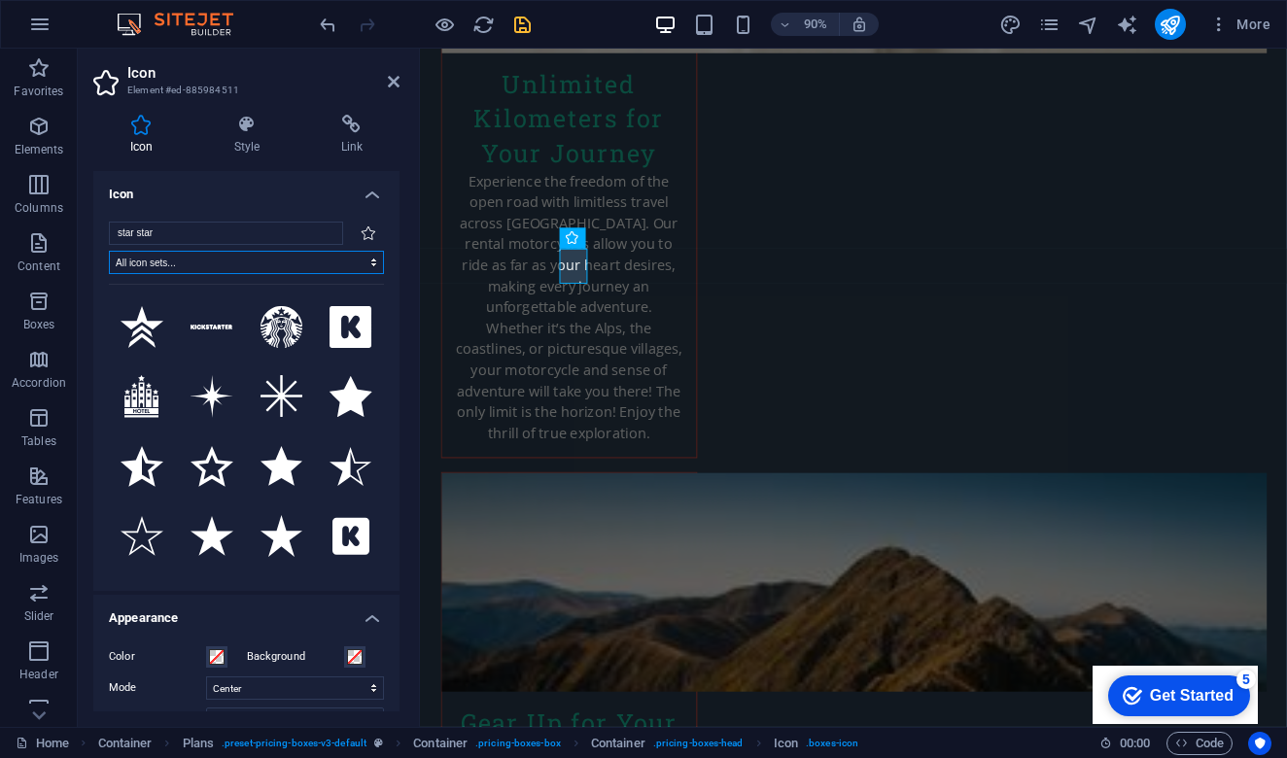
select select "ionicons"
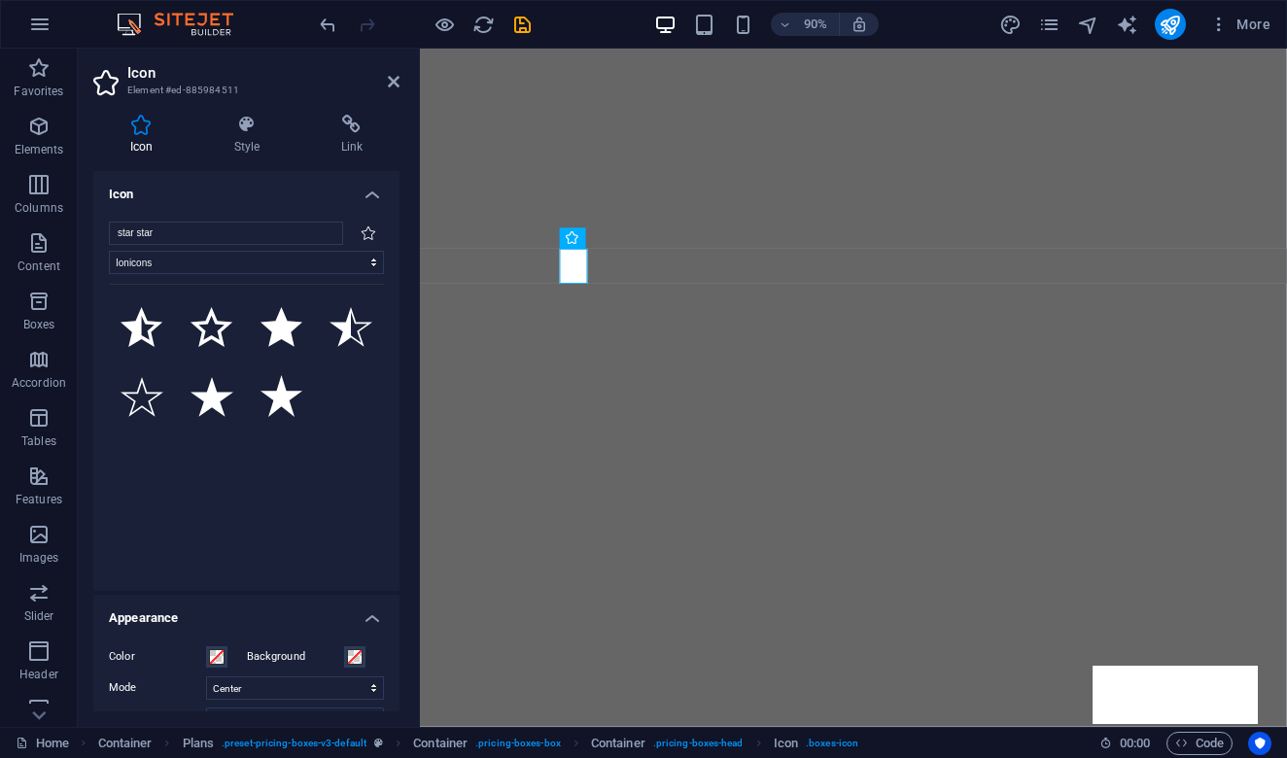
select select "ionicons"
select select "xMidYMid"
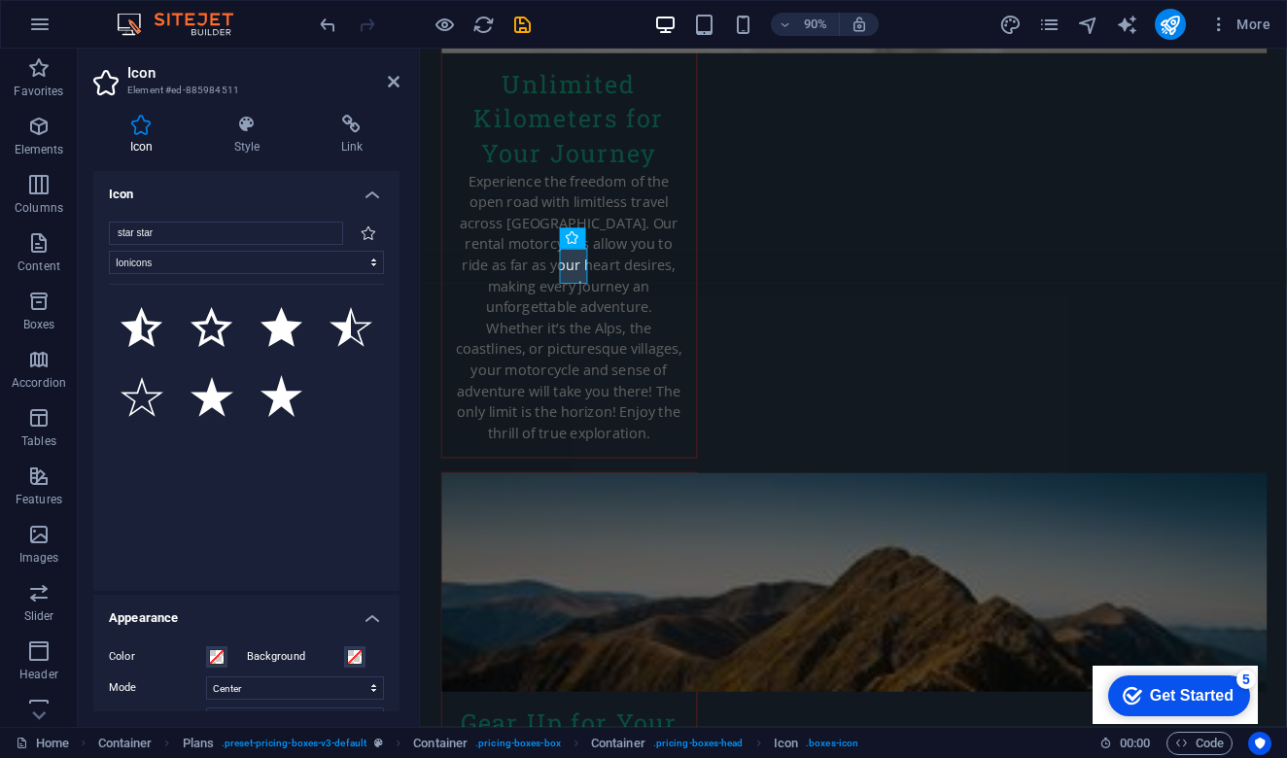
select select "icofont"
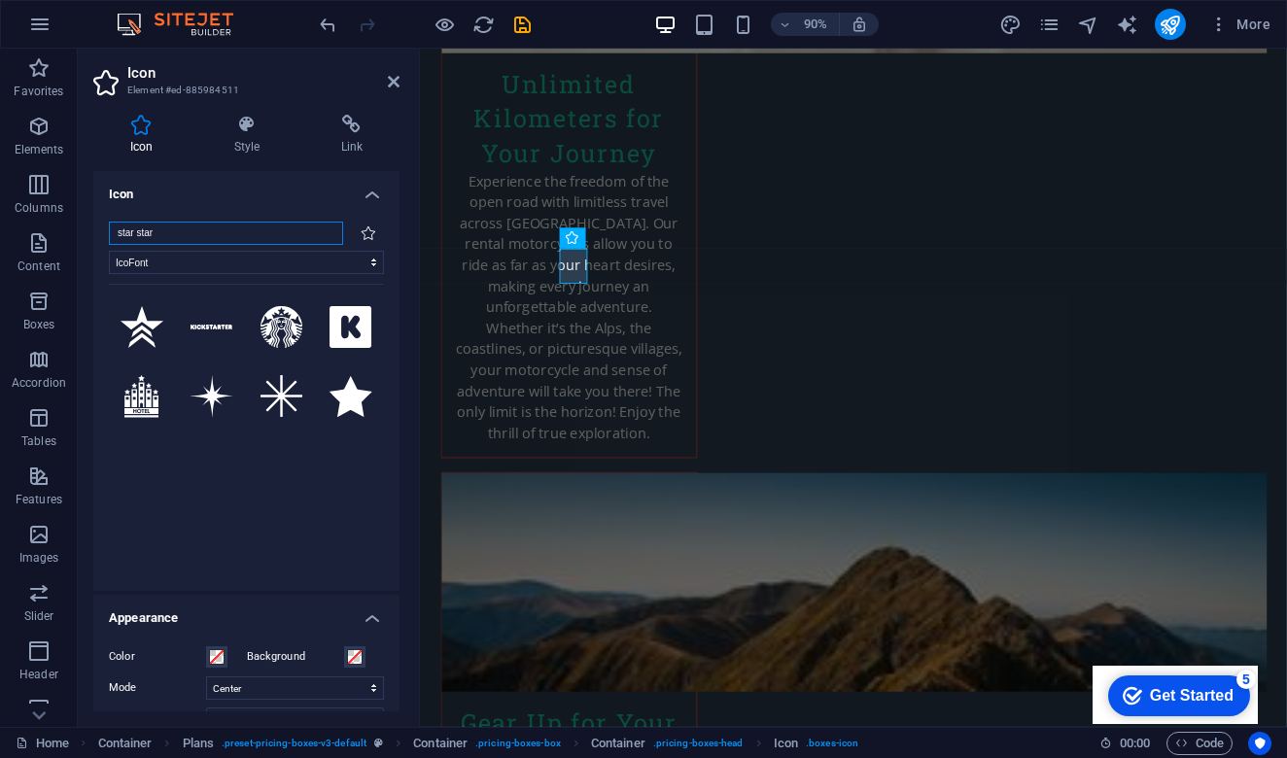
click at [235, 235] on input "star star" at bounding box center [226, 233] width 234 height 23
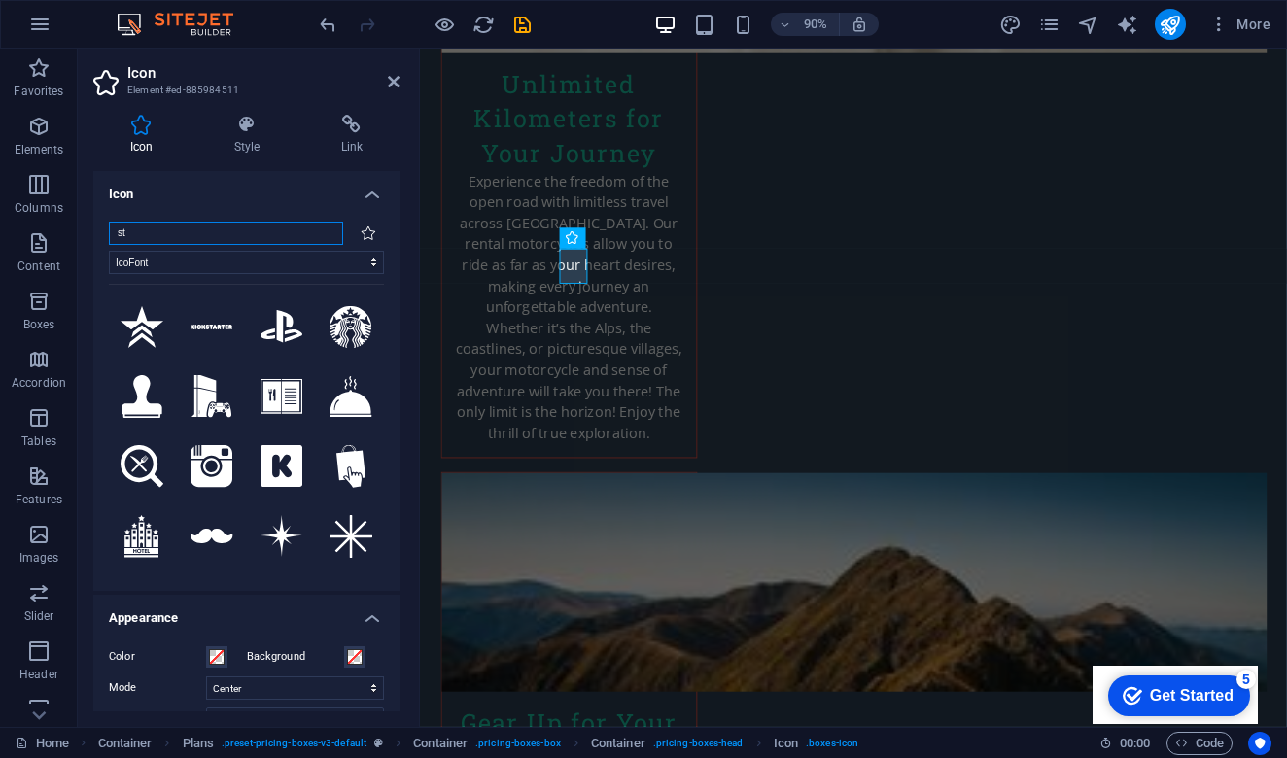
type input "s"
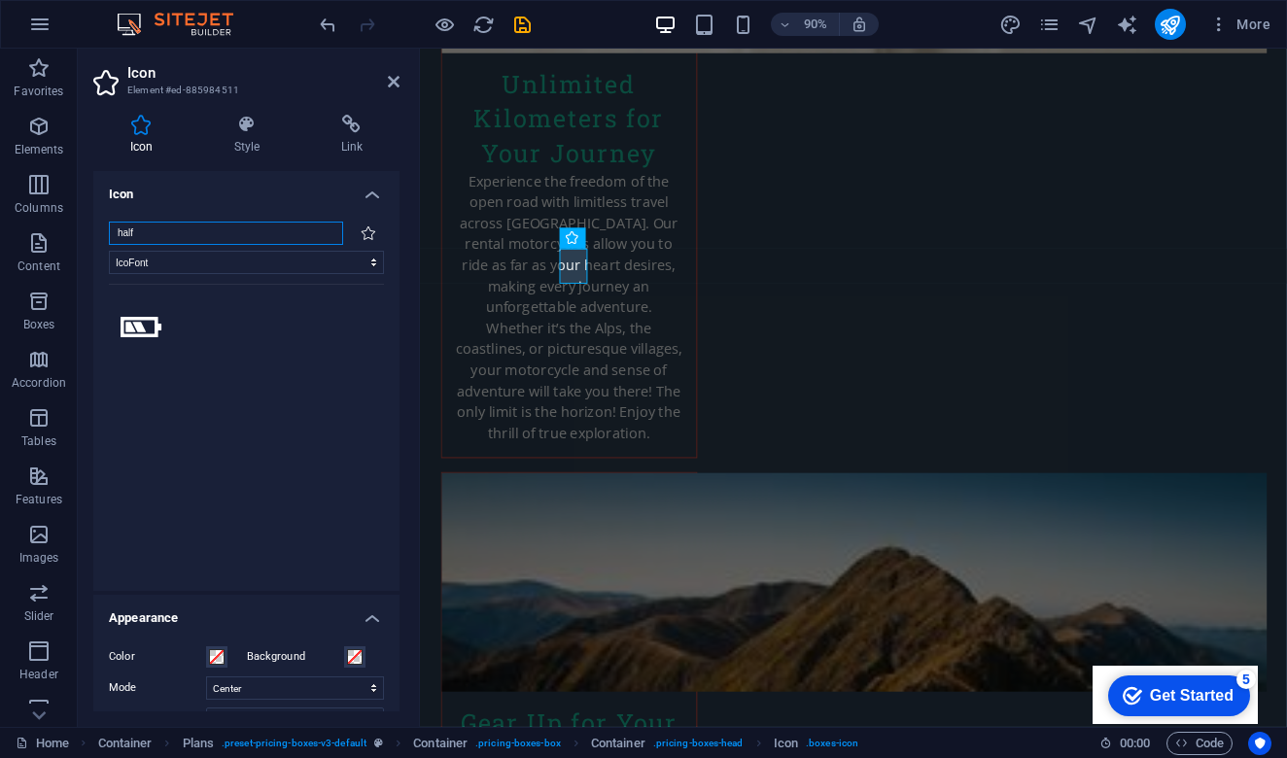
click at [198, 231] on input "half" at bounding box center [226, 233] width 234 height 23
type input "h"
click at [184, 229] on input "moon" at bounding box center [226, 233] width 234 height 23
type input "m"
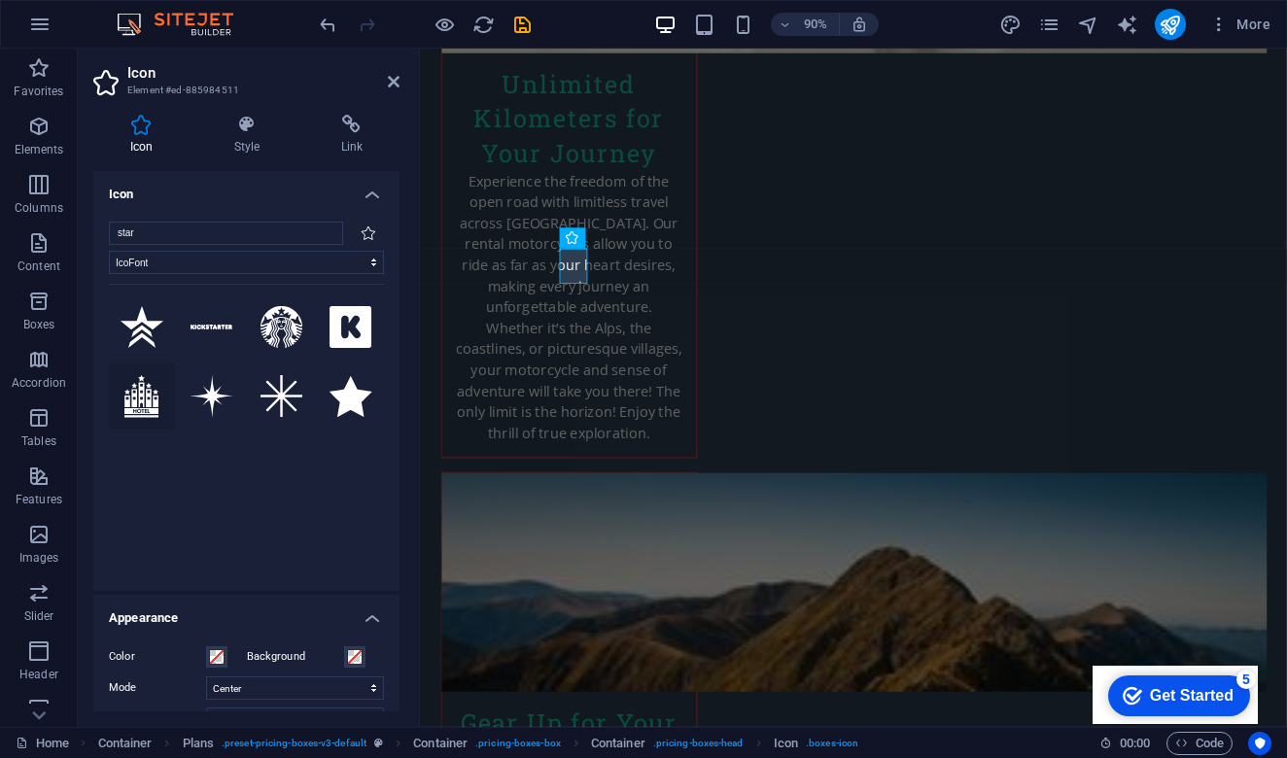
click at [156, 373] on button at bounding box center [142, 397] width 66 height 66
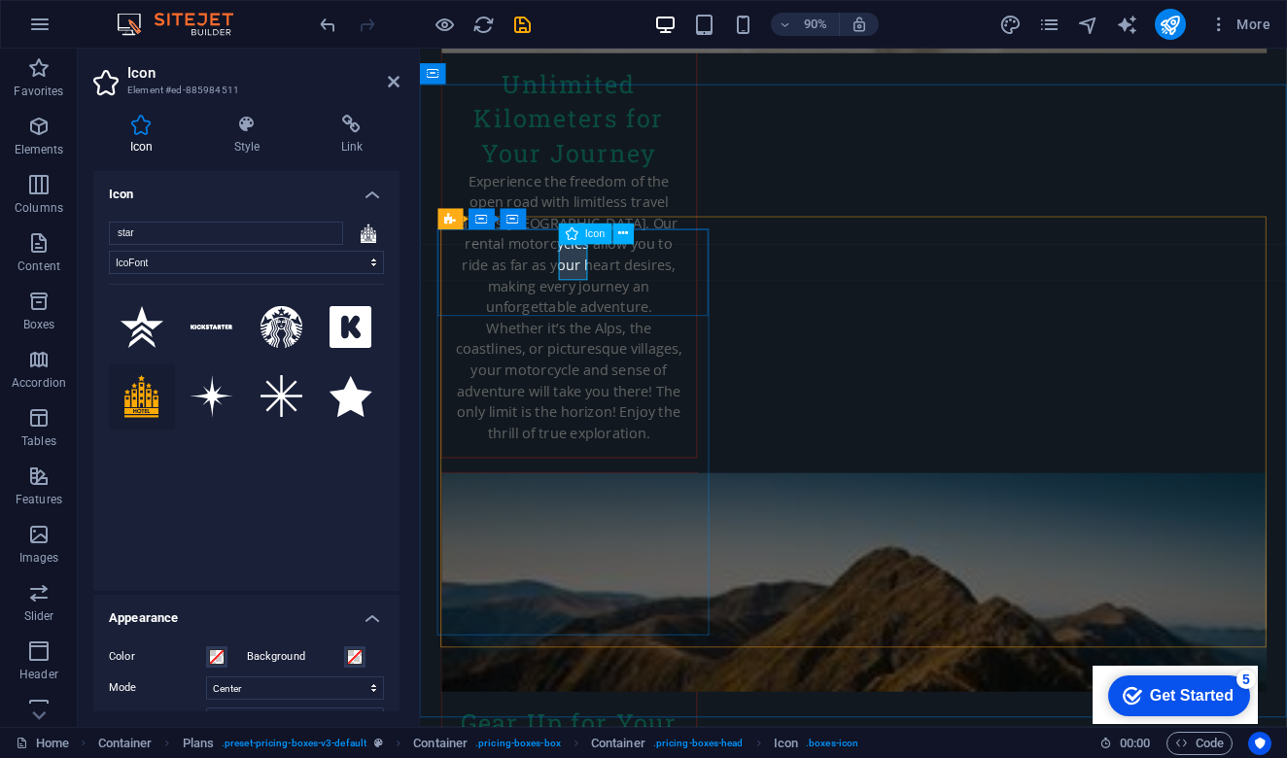
click at [368, 234] on icon at bounding box center [369, 233] width 16 height 19
click at [244, 235] on input "star" at bounding box center [226, 233] width 234 height 23
click at [252, 406] on button at bounding box center [282, 397] width 66 height 66
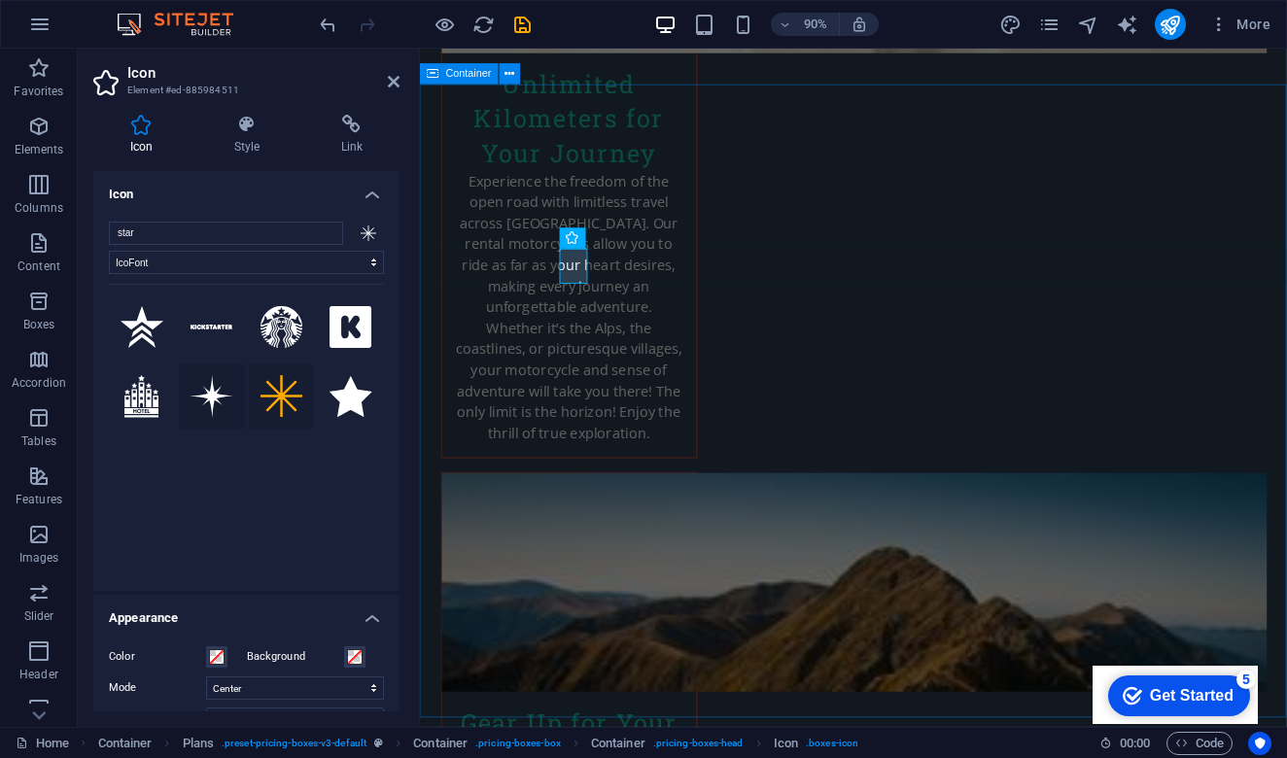
click at [201, 364] on button at bounding box center [212, 397] width 66 height 66
click at [161, 384] on button at bounding box center [142, 397] width 66 height 66
click at [137, 321] on button at bounding box center [142, 328] width 66 height 66
click at [208, 318] on button at bounding box center [212, 328] width 66 height 66
click at [261, 321] on button at bounding box center [282, 328] width 66 height 66
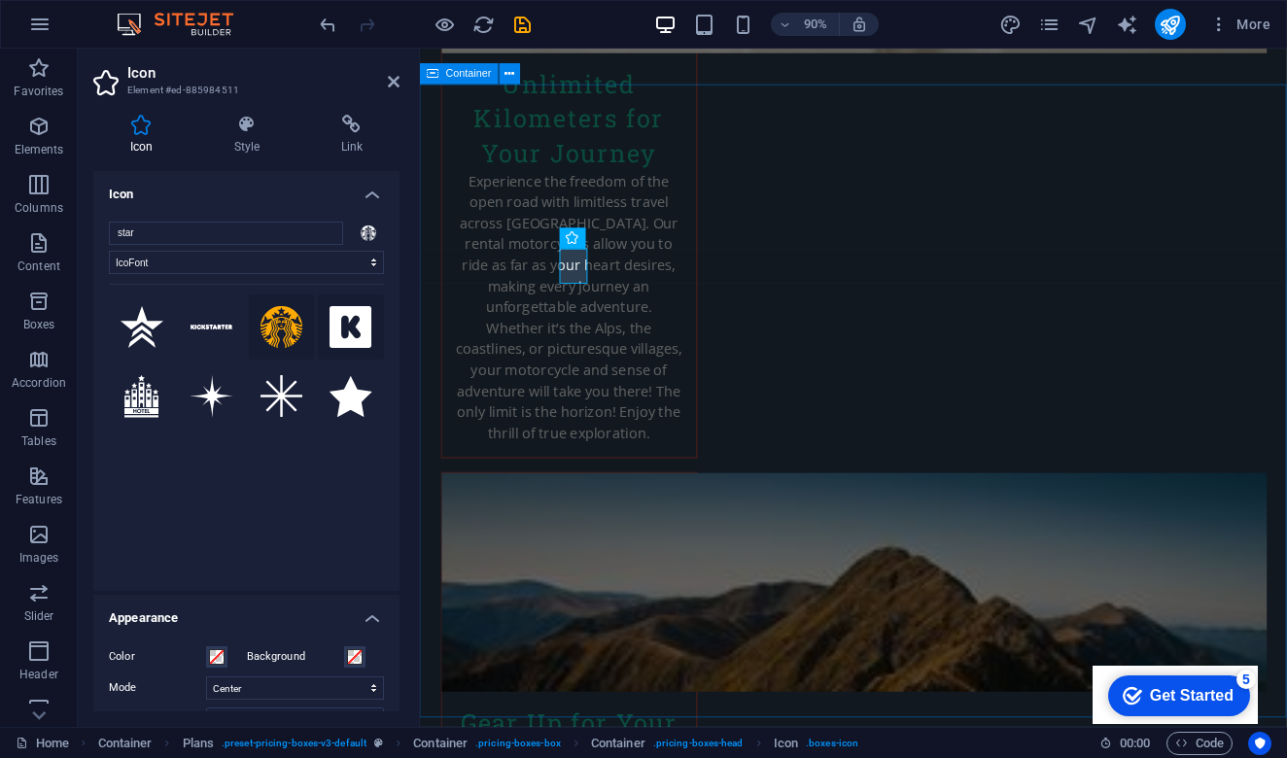
click at [341, 327] on button at bounding box center [351, 328] width 66 height 66
click at [344, 403] on button at bounding box center [351, 397] width 66 height 66
click at [278, 401] on button at bounding box center [282, 397] width 66 height 66
click at [224, 397] on button at bounding box center [212, 397] width 66 height 66
click at [163, 399] on button at bounding box center [142, 397] width 66 height 66
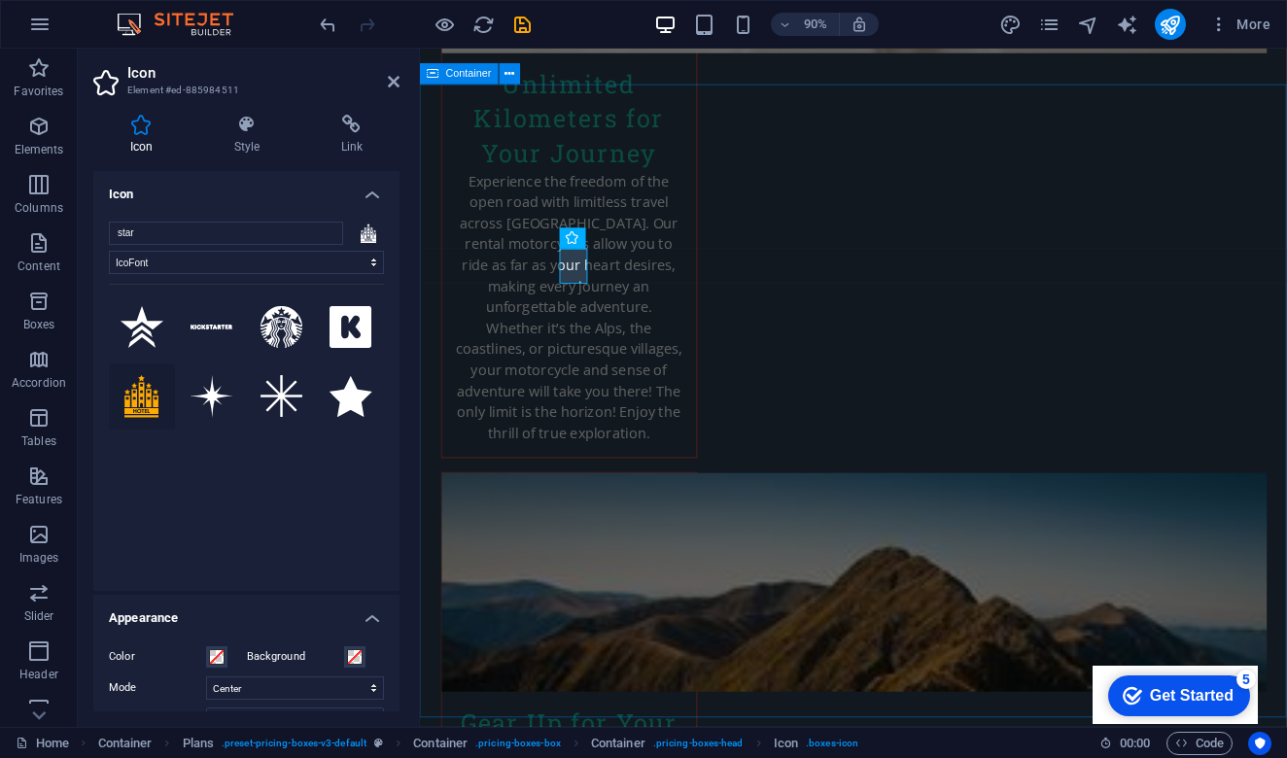
click at [135, 455] on div "Your search returned more icons than we are able to display. Please narrow your…" at bounding box center [246, 425] width 275 height 282
click at [137, 470] on div "Your search returned more icons than we are able to display. Please narrow your…" at bounding box center [246, 425] width 275 height 282
click at [225, 455] on div "Your search returned more icons than we are able to display. Please narrow your…" at bounding box center [246, 425] width 275 height 282
click at [365, 472] on div "Your search returned more icons than we are able to display. Please narrow your…" at bounding box center [246, 425] width 275 height 282
click at [262, 540] on div "Your search returned more icons than we are able to display. Please narrow your…" at bounding box center [246, 425] width 275 height 282
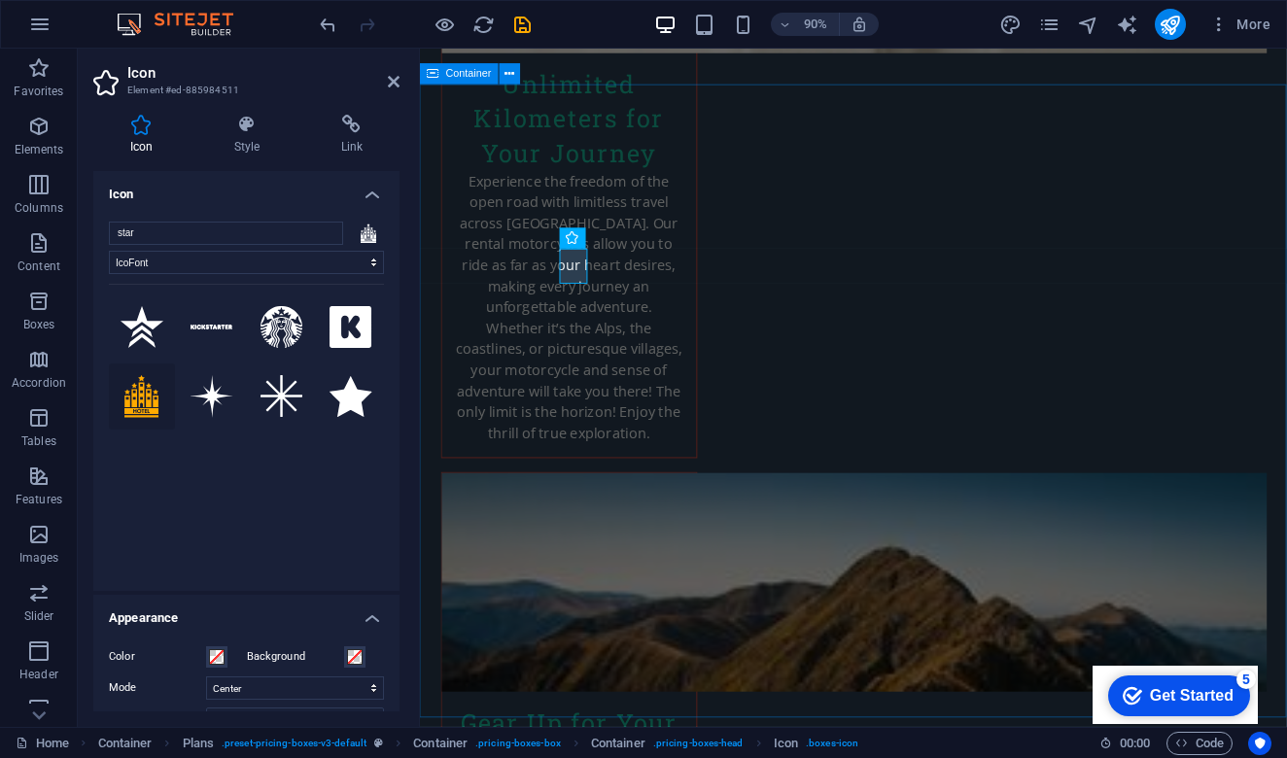
click at [250, 540] on div "Your search returned more icons than we are able to display. Please narrow your…" at bounding box center [246, 425] width 275 height 282
click at [134, 312] on button at bounding box center [142, 328] width 66 height 66
click at [194, 308] on button at bounding box center [212, 328] width 66 height 66
click at [271, 318] on button at bounding box center [282, 328] width 66 height 66
click at [201, 228] on input "star" at bounding box center [226, 233] width 234 height 23
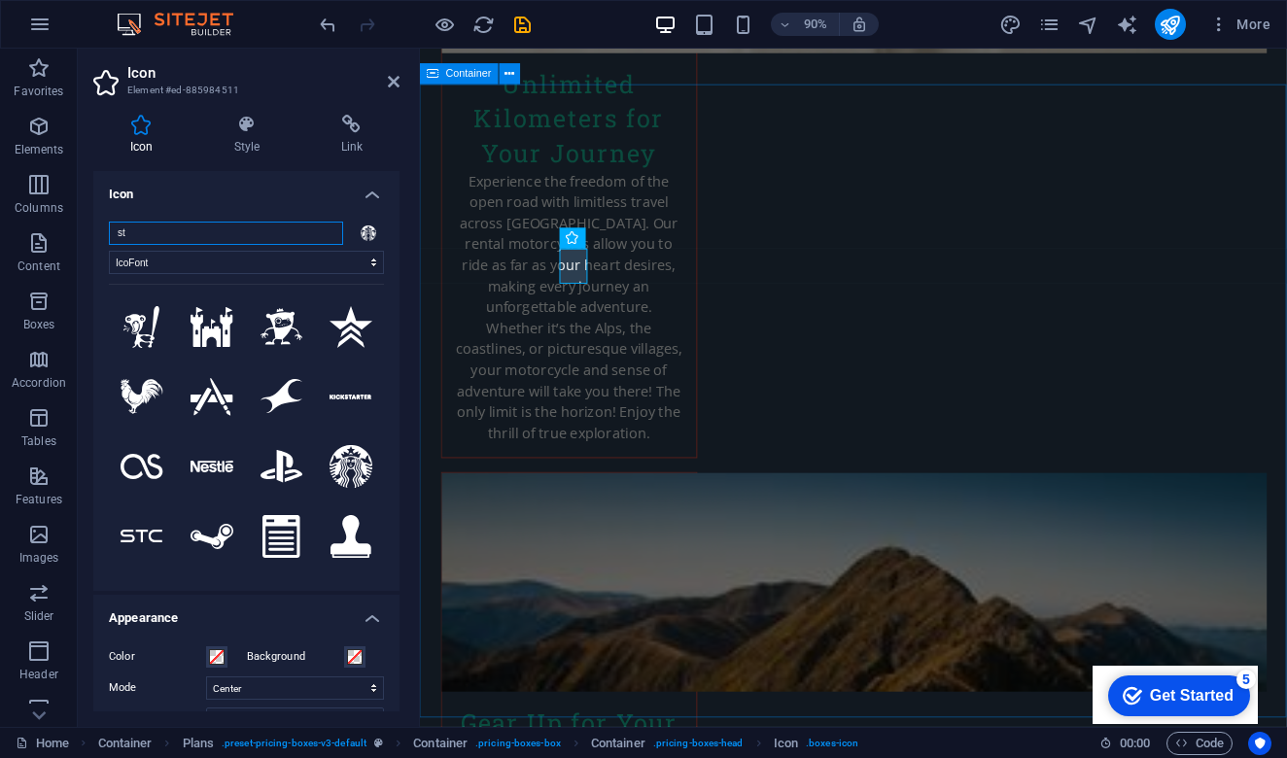
type input "s"
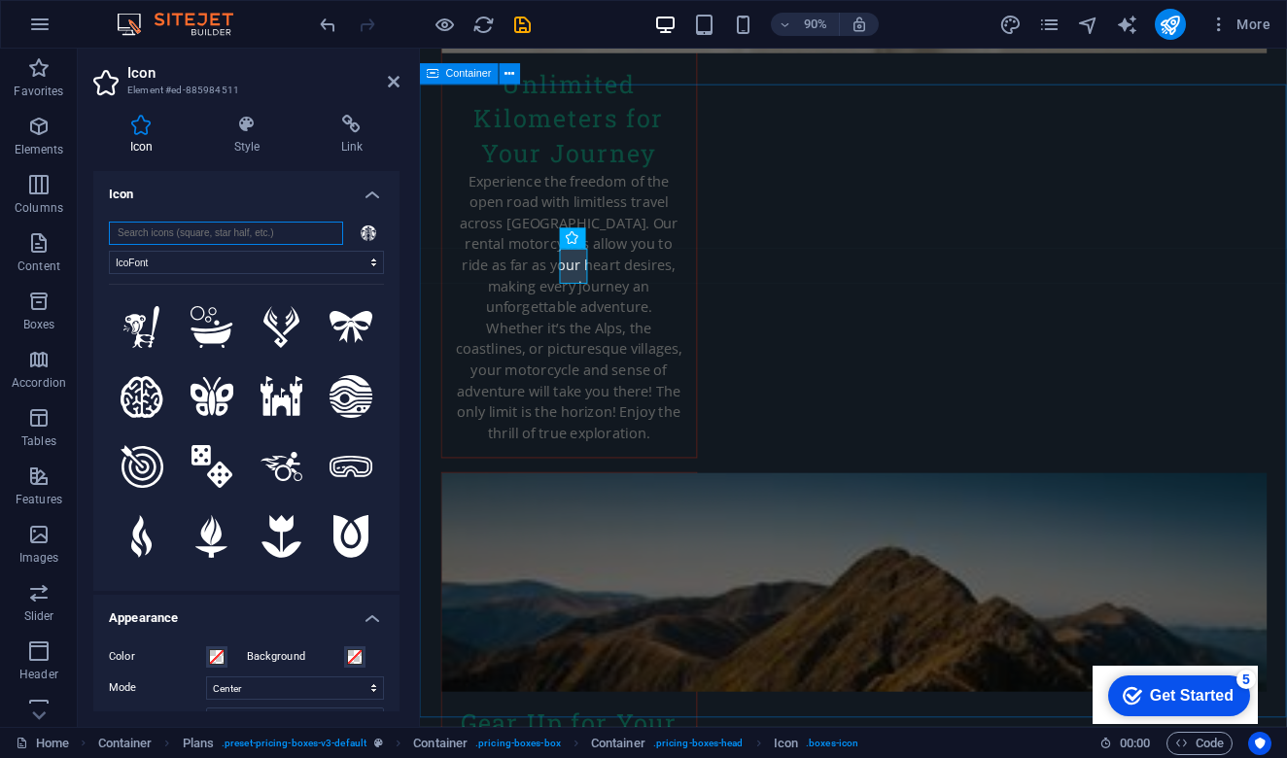
type input "m"
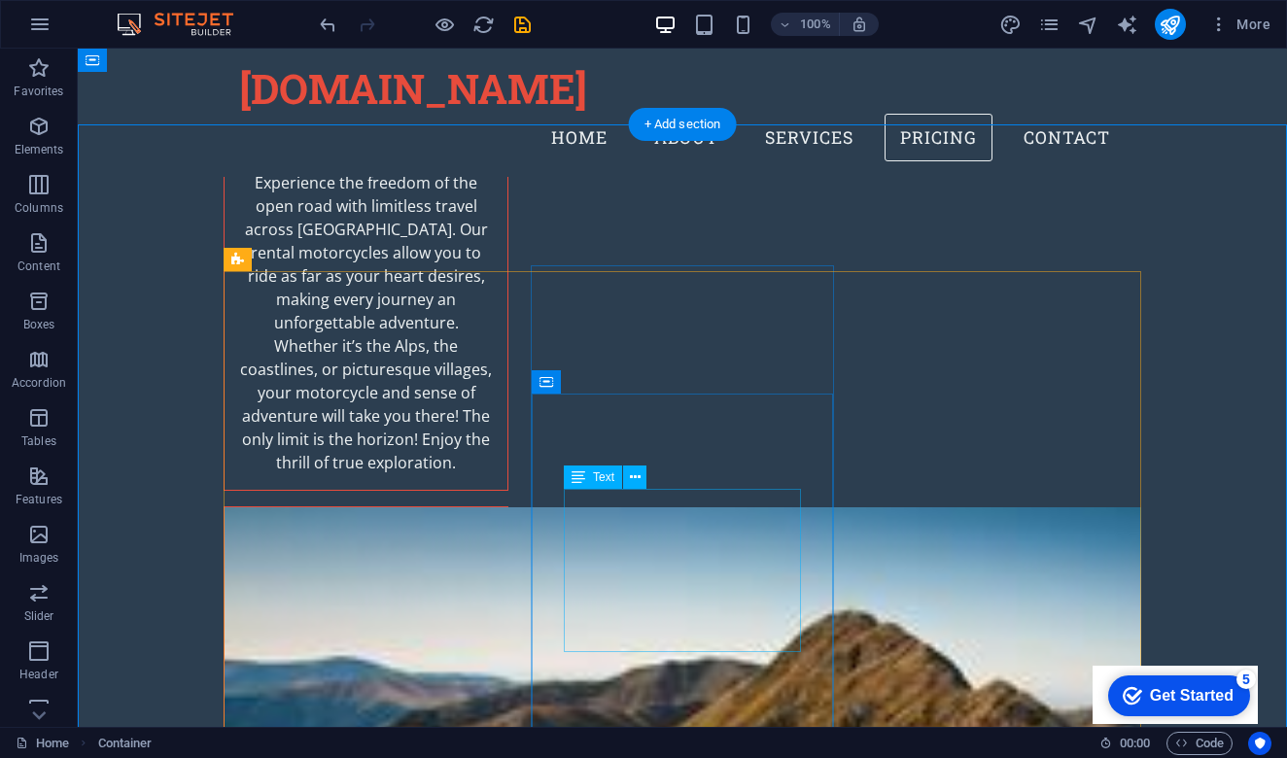
scroll to position [2846, 0]
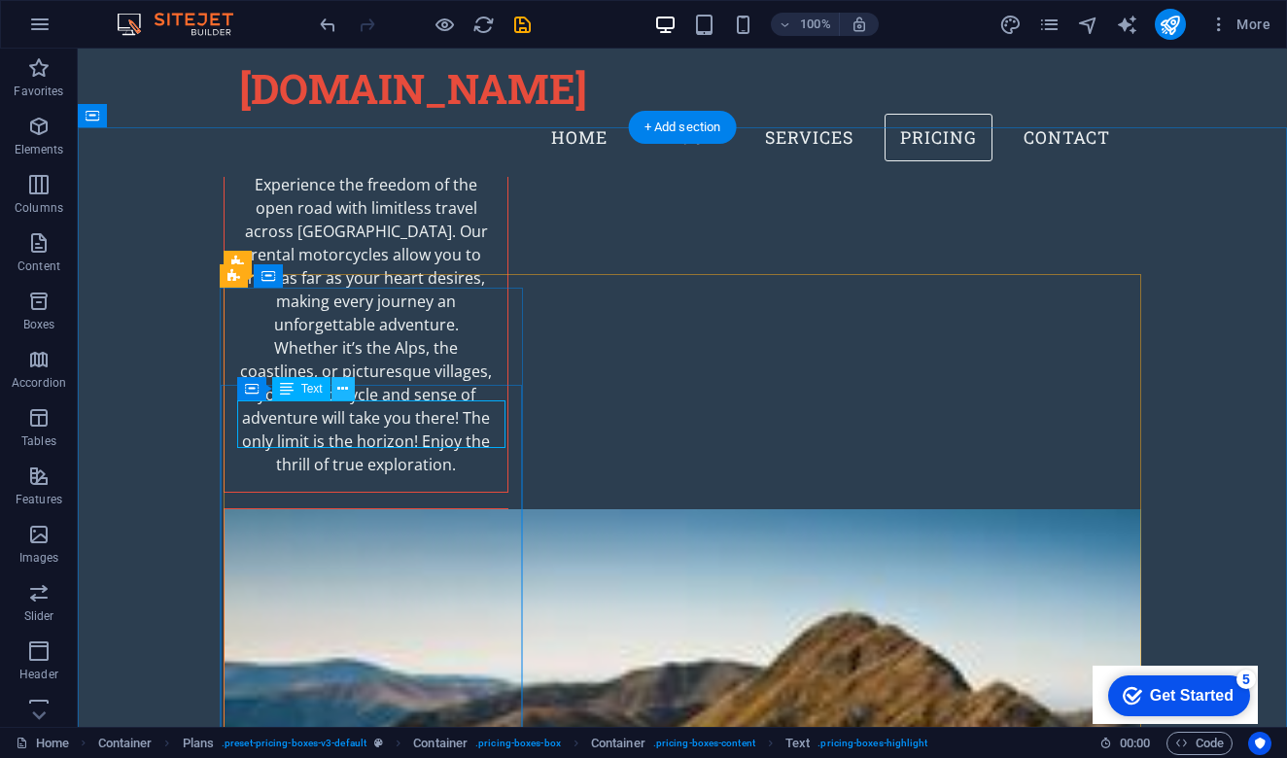
click at [346, 391] on icon at bounding box center [342, 389] width 11 height 20
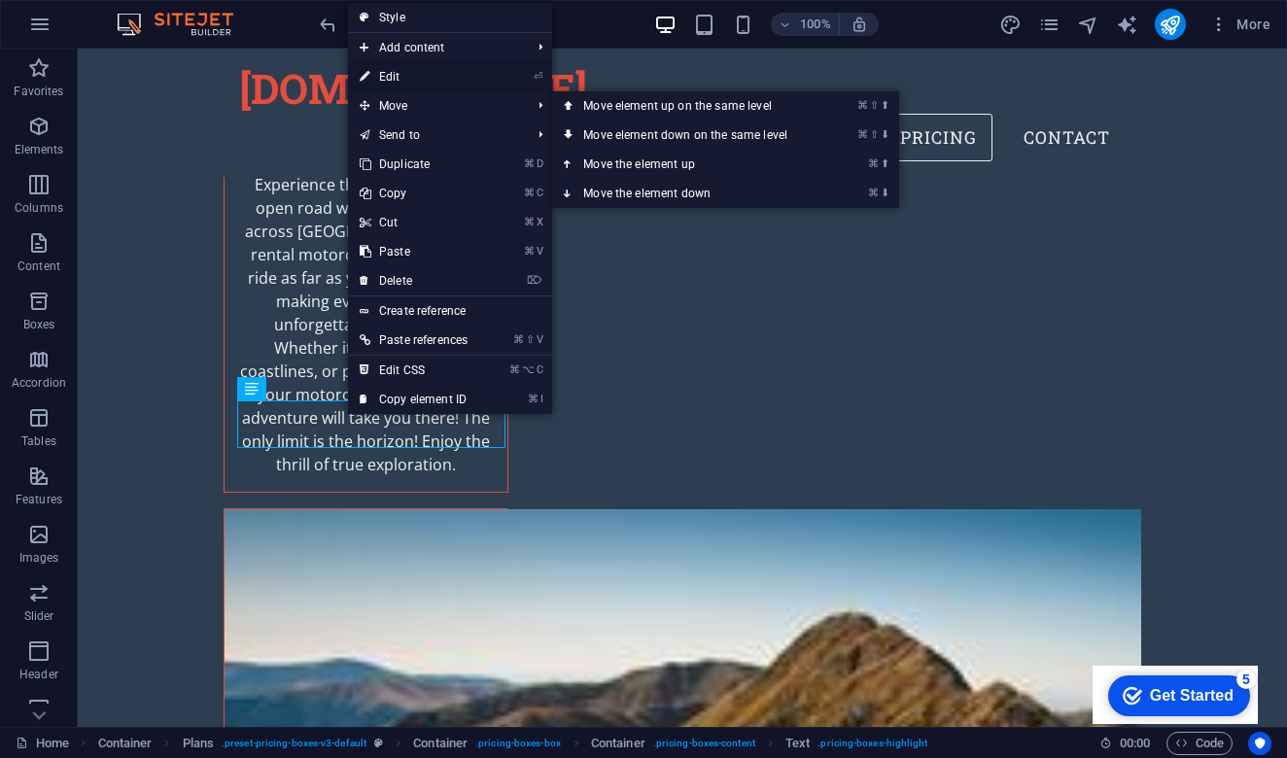
click at [447, 68] on link "⏎ Edit" at bounding box center [413, 76] width 131 height 29
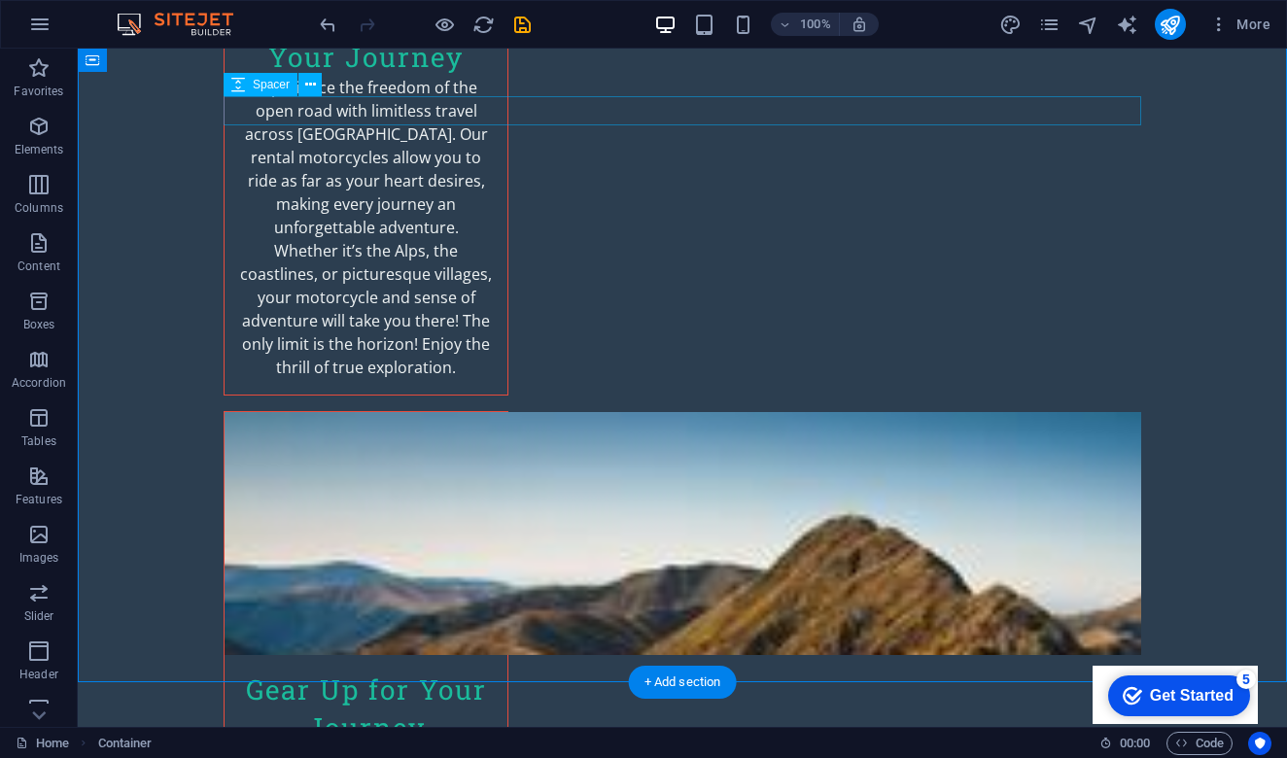
scroll to position [2995, 0]
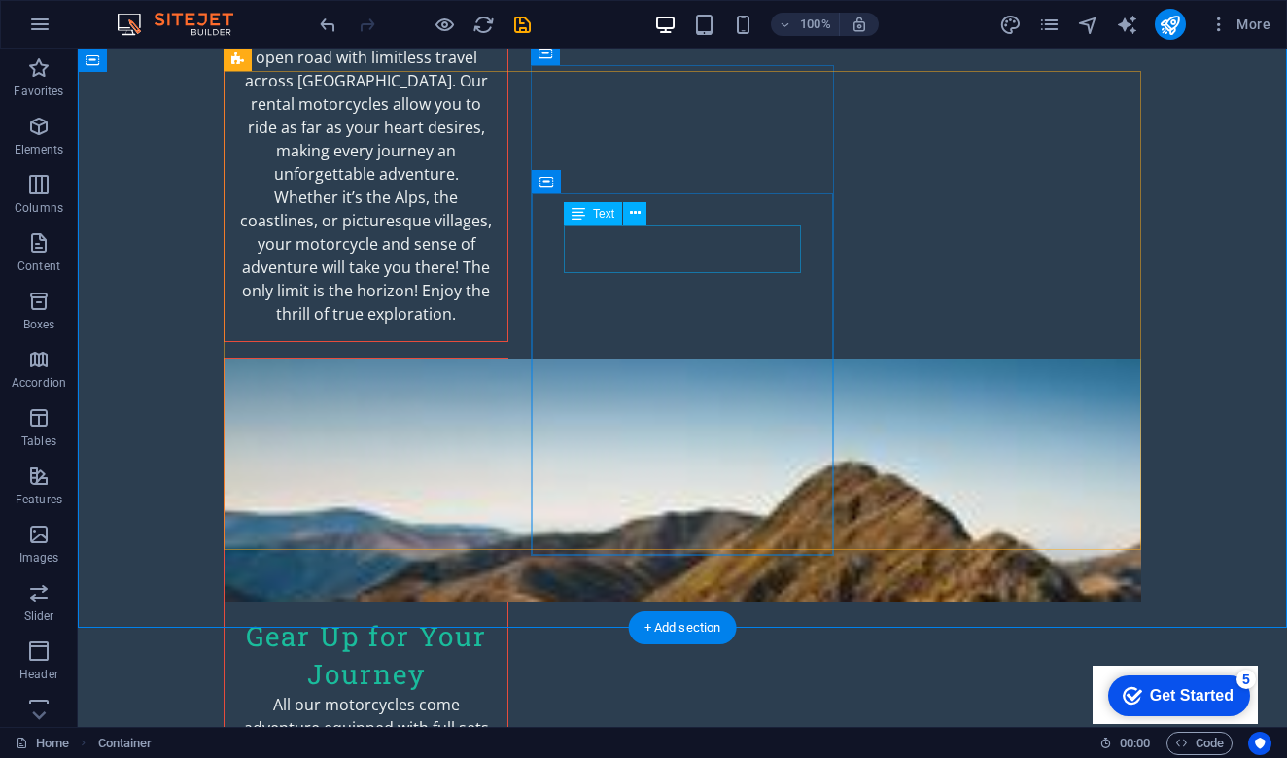
scroll to position [3051, 0]
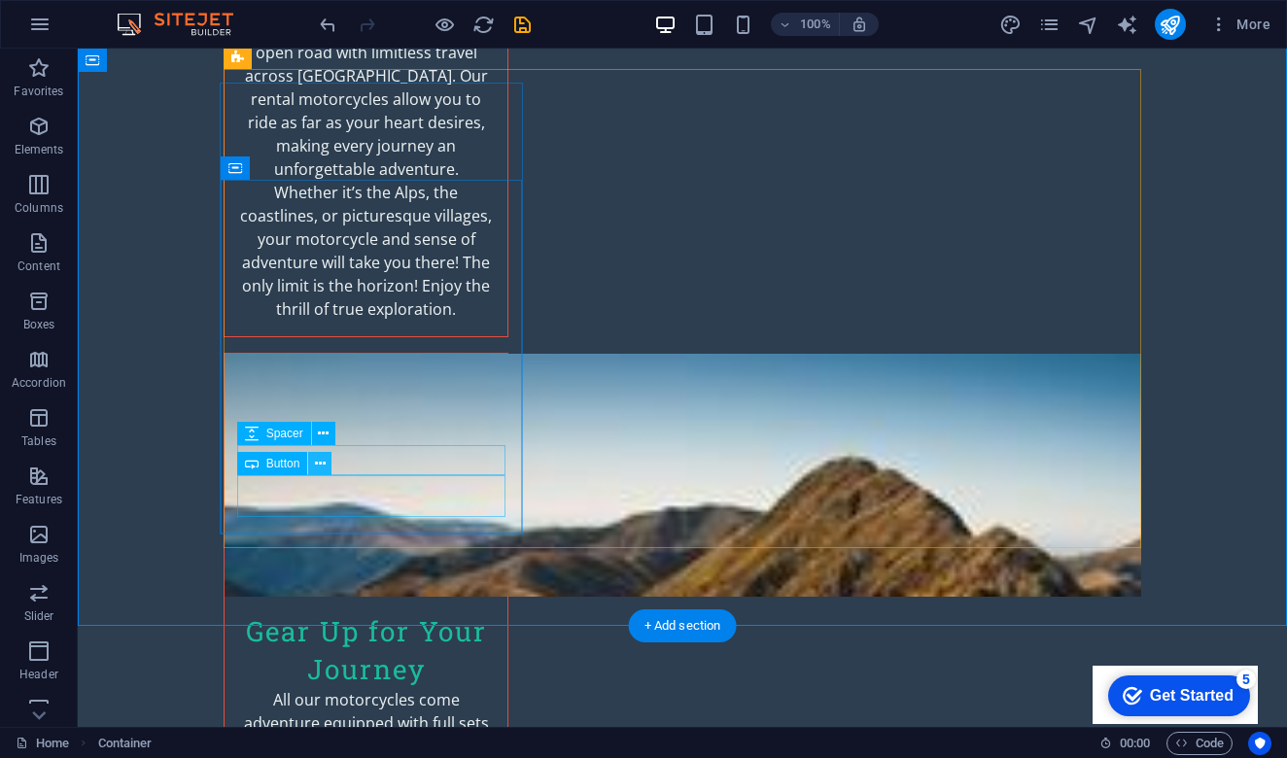
click at [324, 460] on icon at bounding box center [320, 464] width 11 height 20
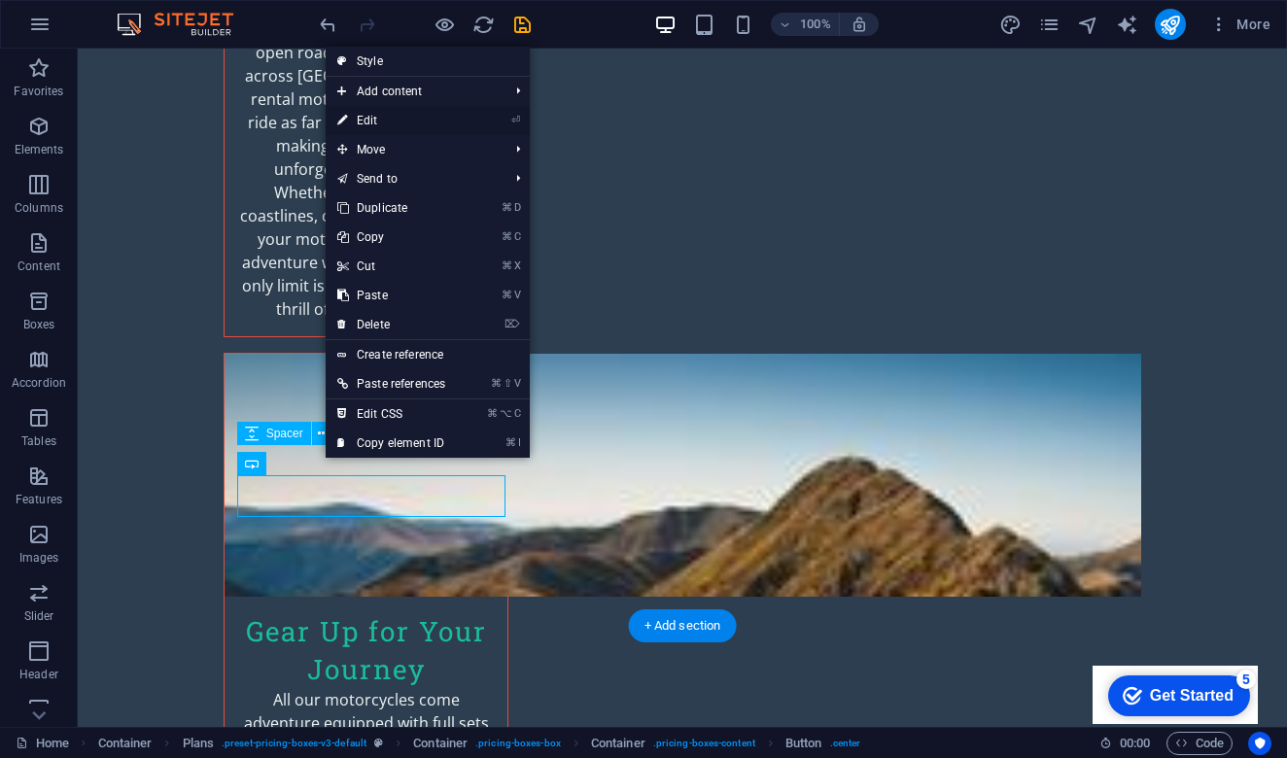
click at [424, 126] on link "⏎ Edit" at bounding box center [391, 120] width 131 height 29
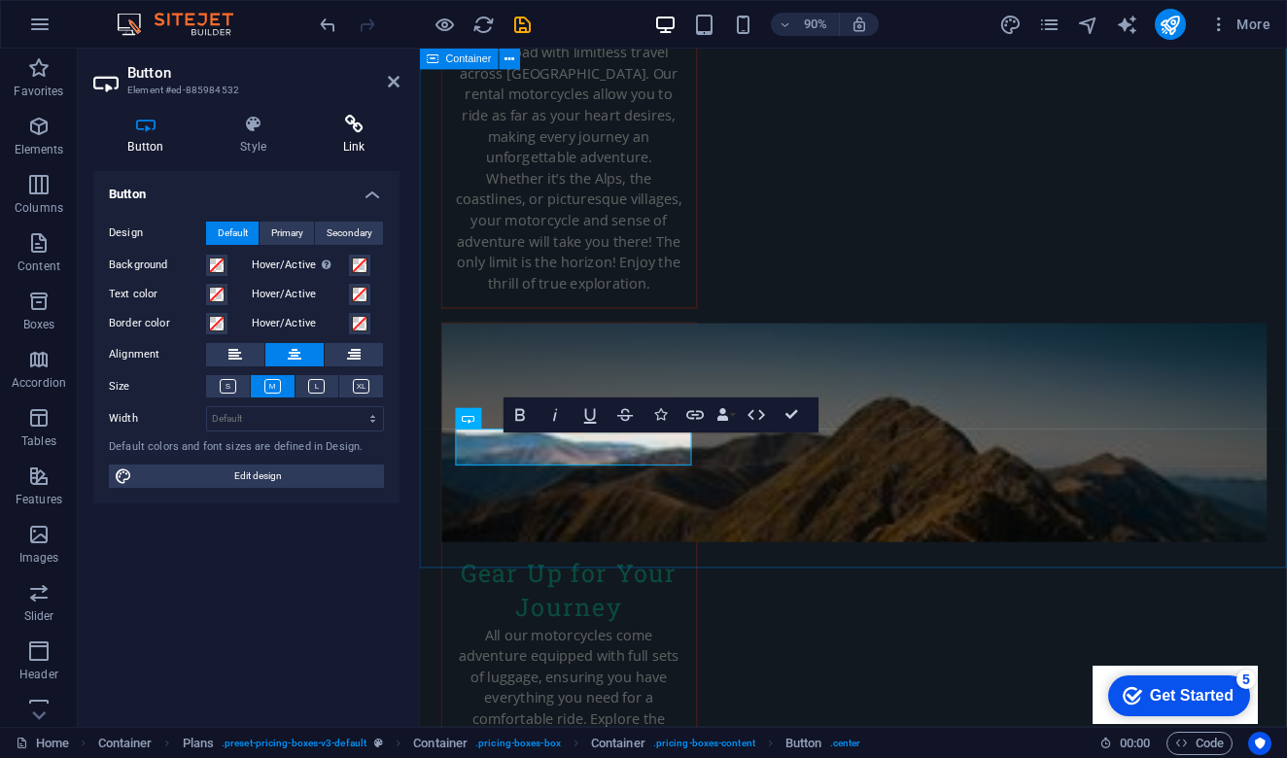
click at [357, 133] on icon at bounding box center [353, 124] width 91 height 19
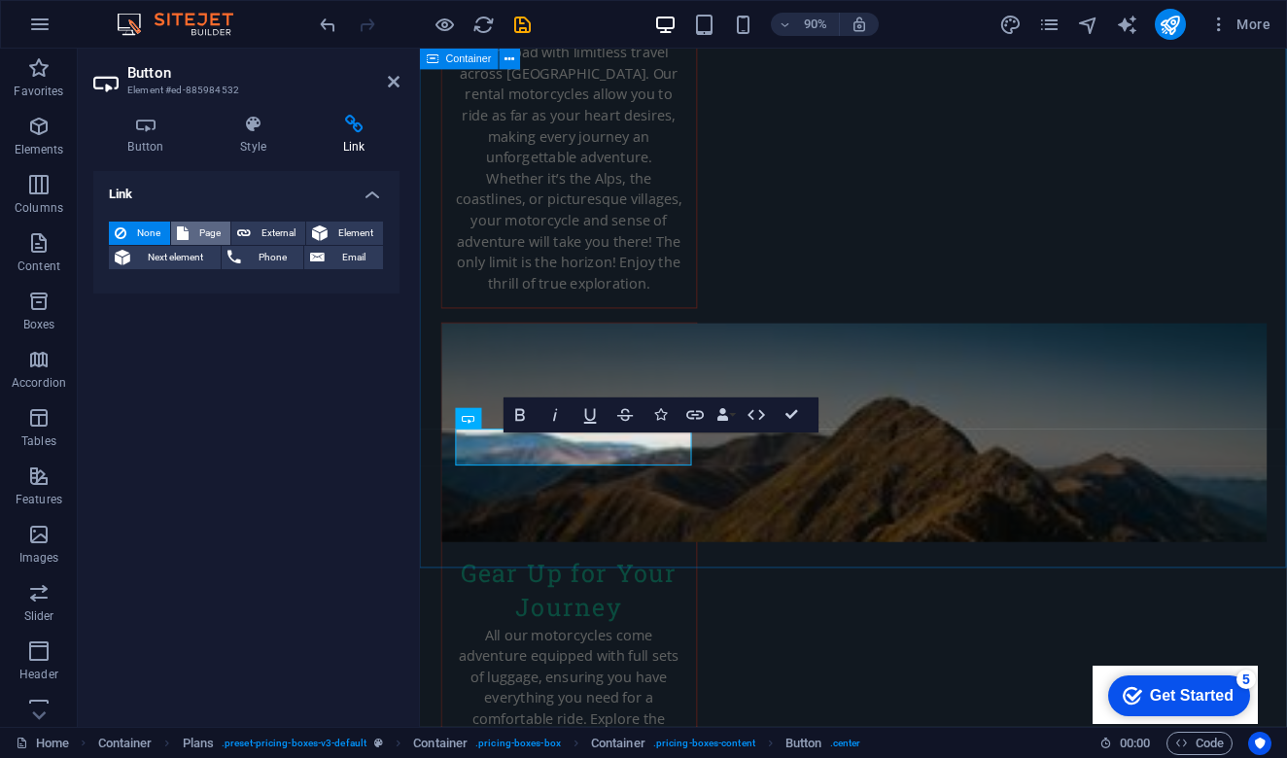
click at [212, 230] on span "Page" at bounding box center [209, 233] width 30 height 23
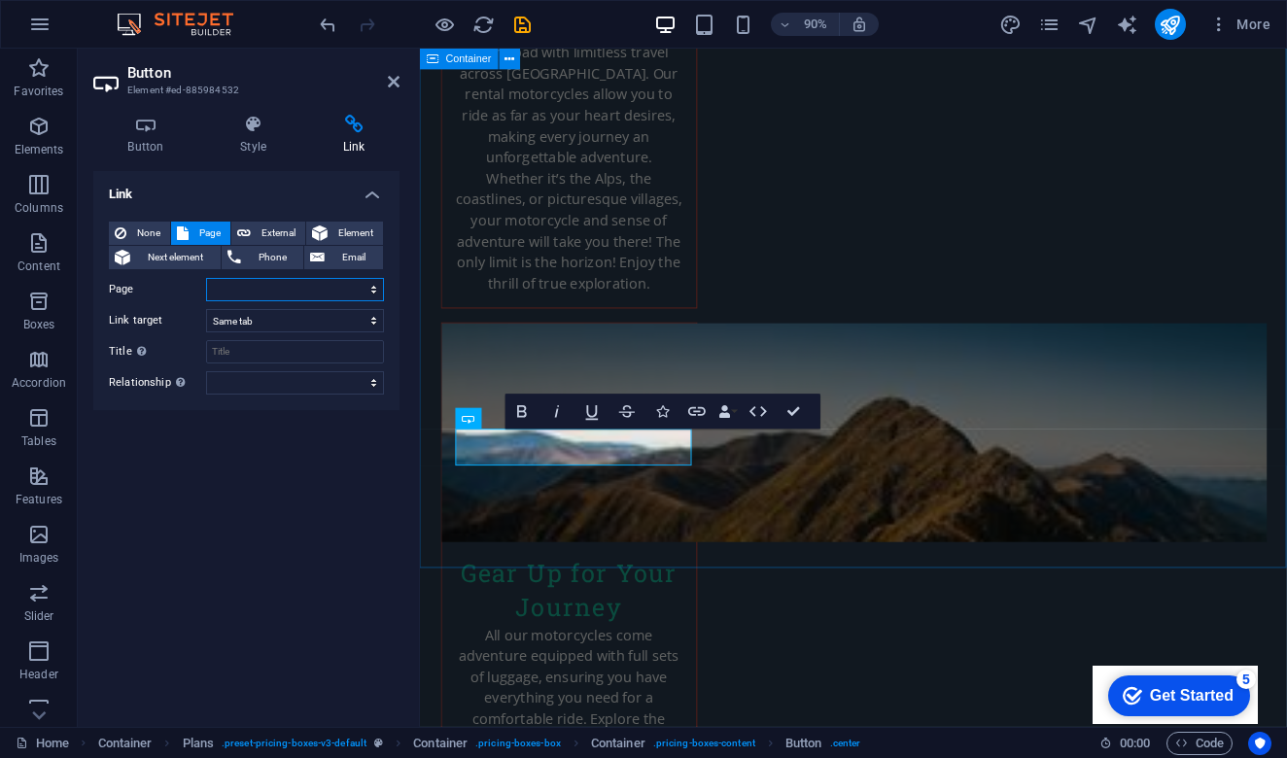
select select "1"
click at [261, 352] on input "Title Additional link description, should not be the same as the link text. The…" at bounding box center [295, 351] width 178 height 23
type input "Benelli"
click at [314, 495] on div "Link None Page External Element Next element Phone Email Page Home Subpage Lega…" at bounding box center [246, 441] width 306 height 540
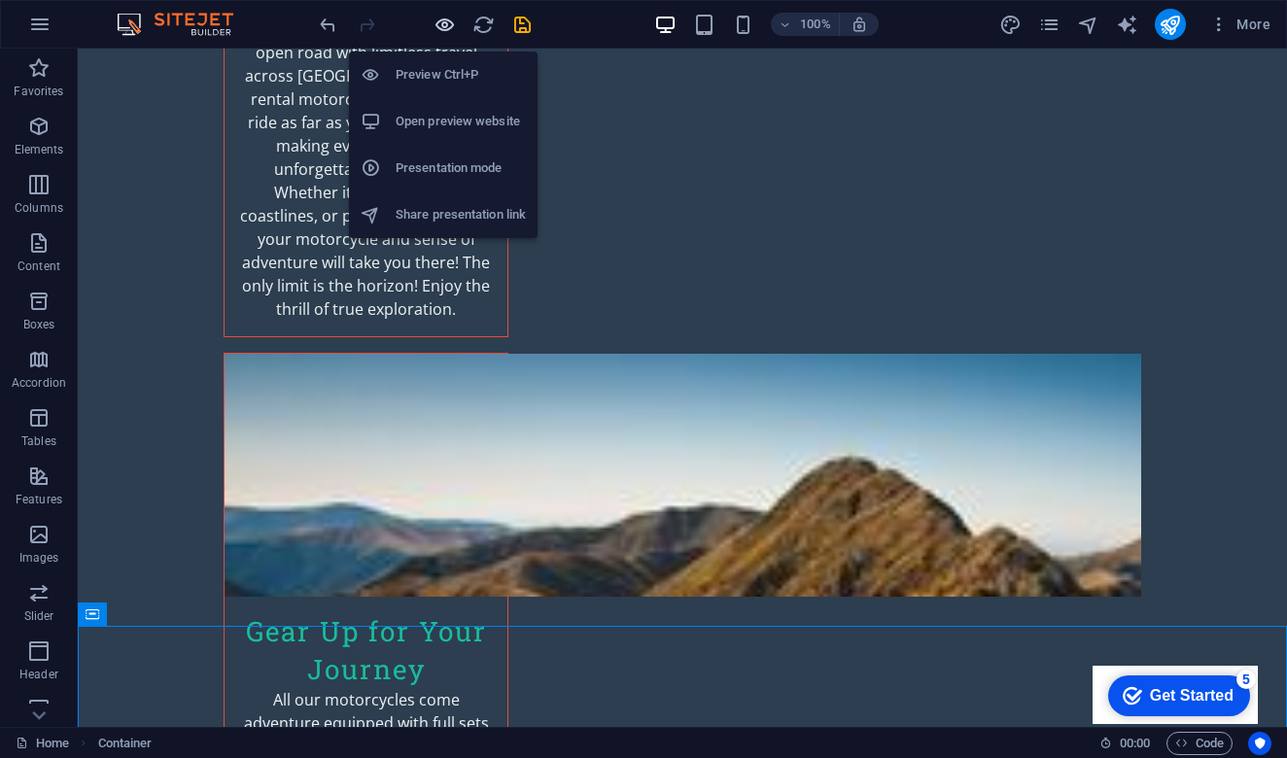
click at [447, 23] on icon "button" at bounding box center [445, 25] width 22 height 22
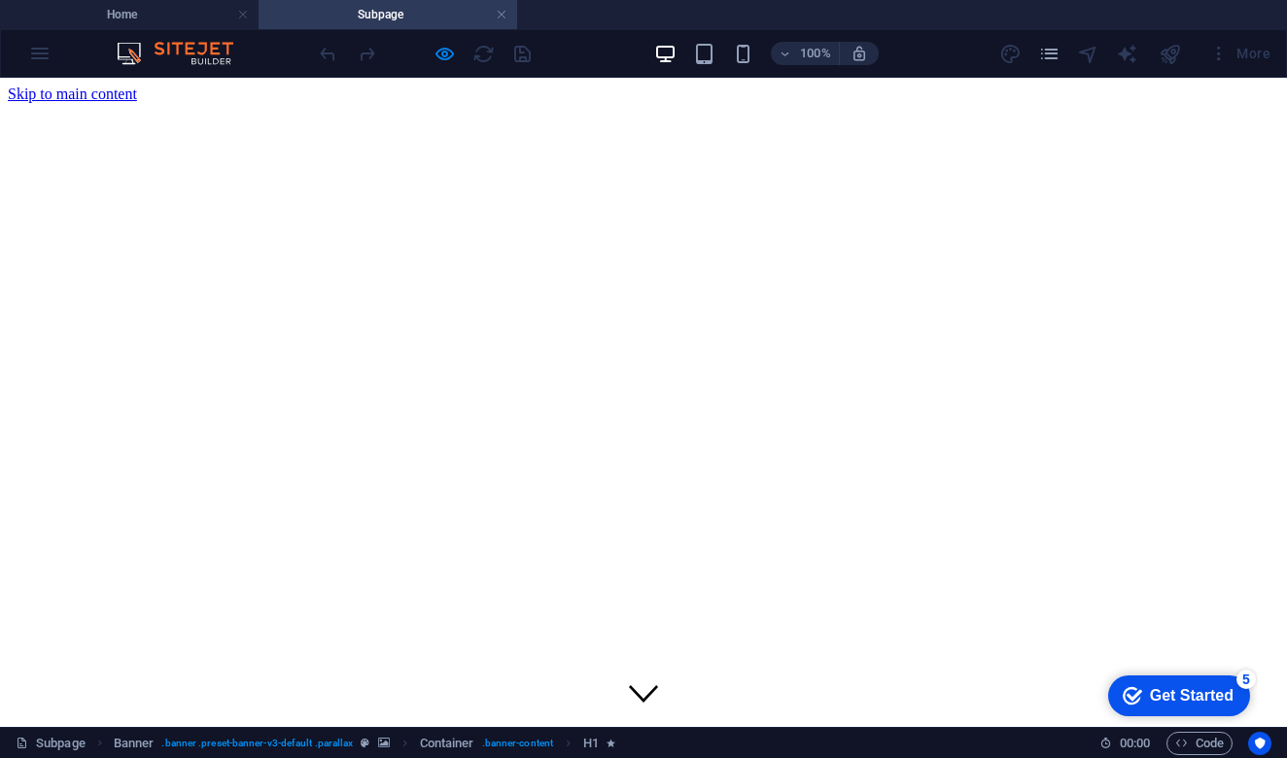
scroll to position [0, 0]
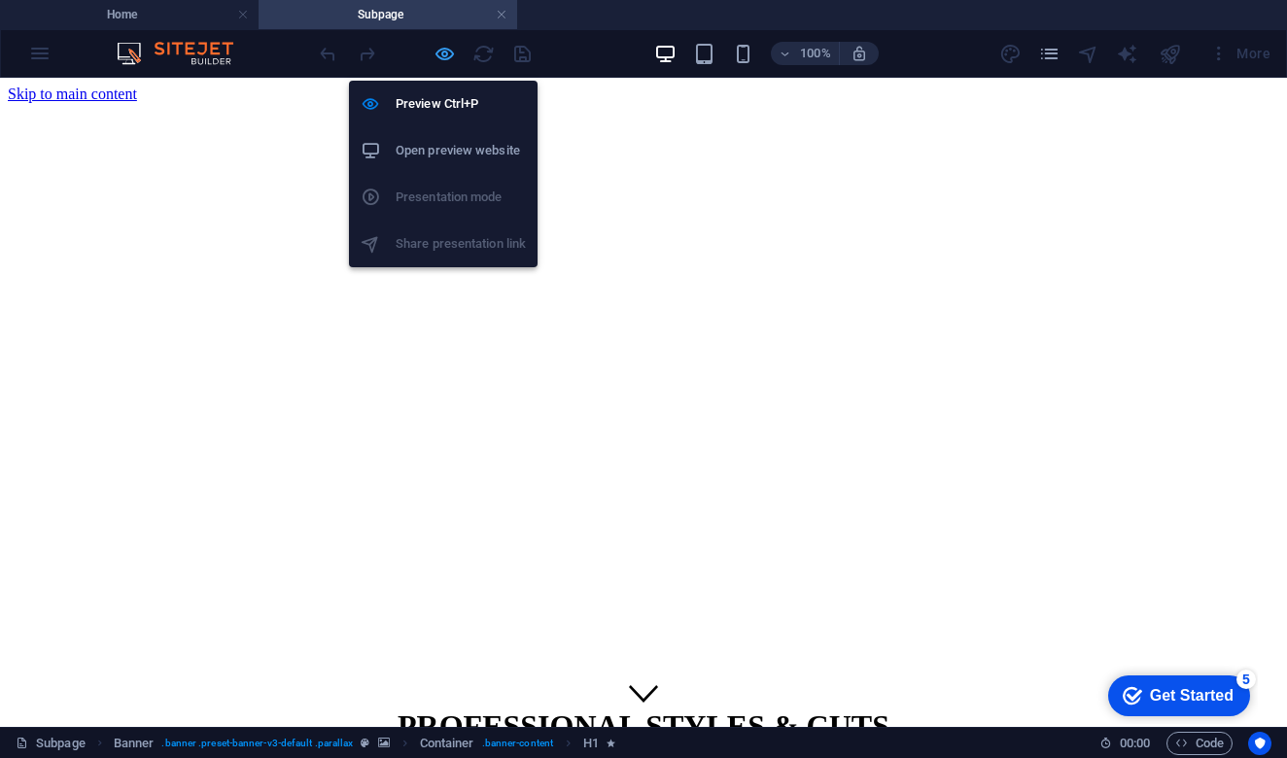
click at [439, 55] on icon "button" at bounding box center [445, 54] width 22 height 22
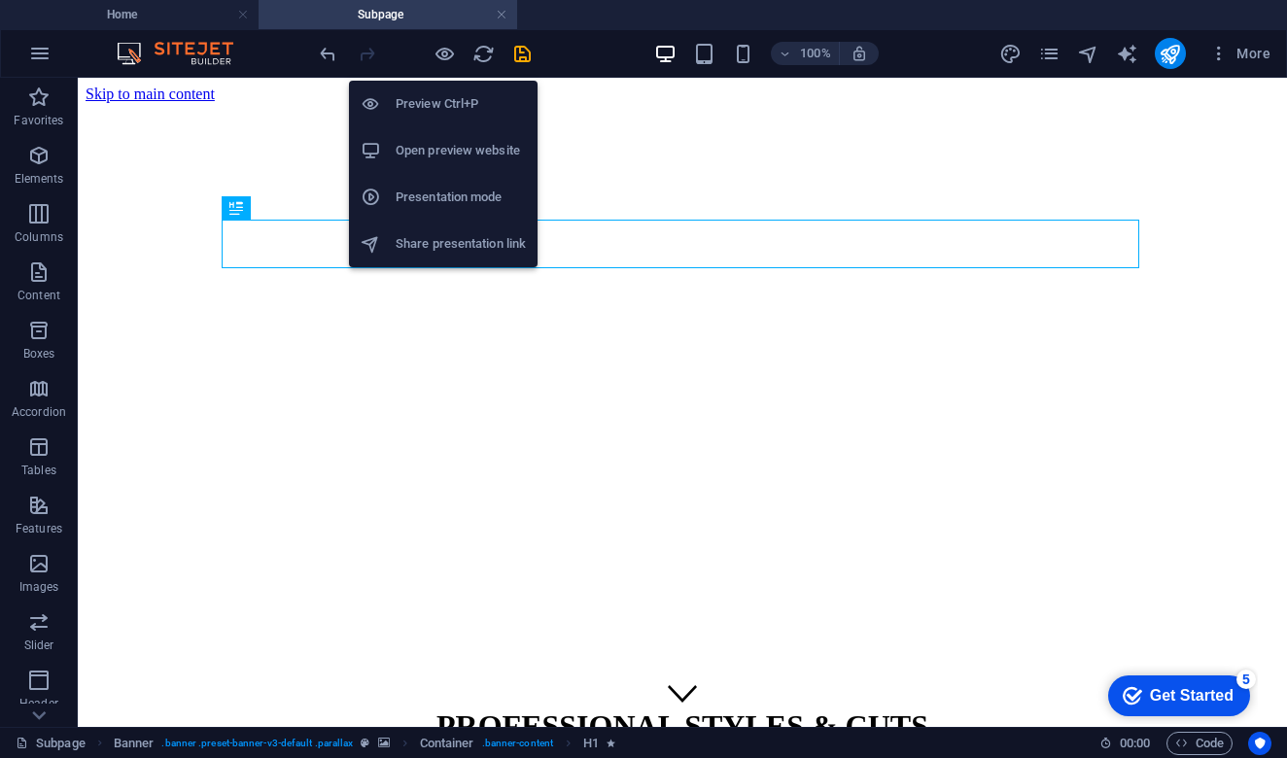
click at [431, 102] on h6 "Preview Ctrl+P" at bounding box center [461, 103] width 130 height 23
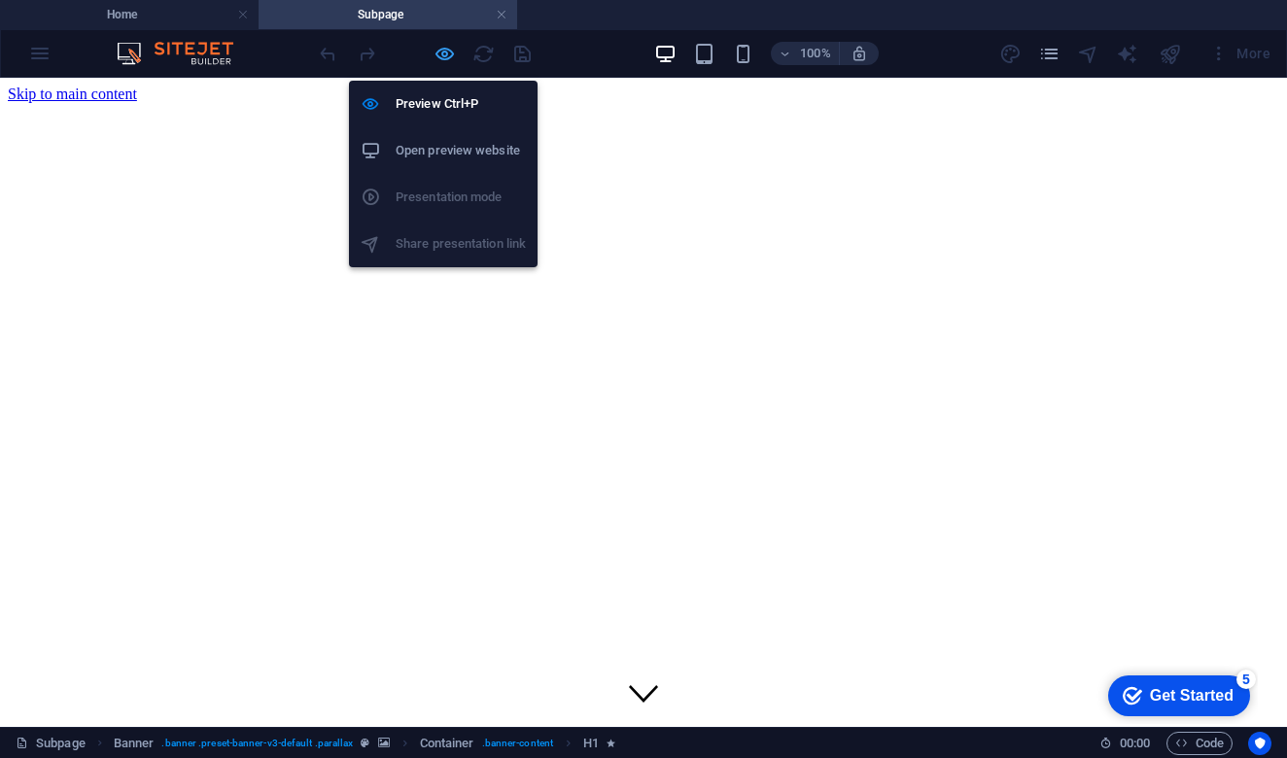
click at [442, 57] on icon "button" at bounding box center [445, 54] width 22 height 22
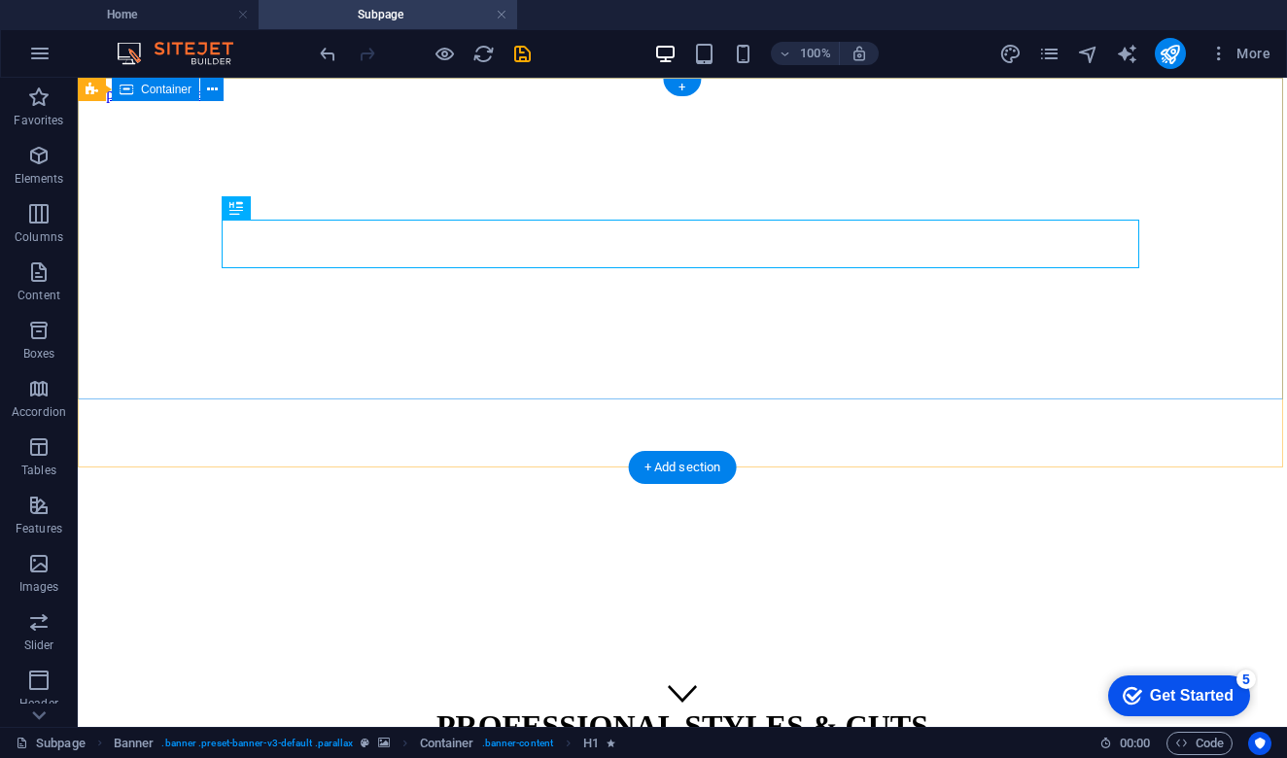
click at [541, 688] on div "PROFESSIONAL STYLES & CUTS +40 775 591 788 | București" at bounding box center [683, 763] width 1194 height 151
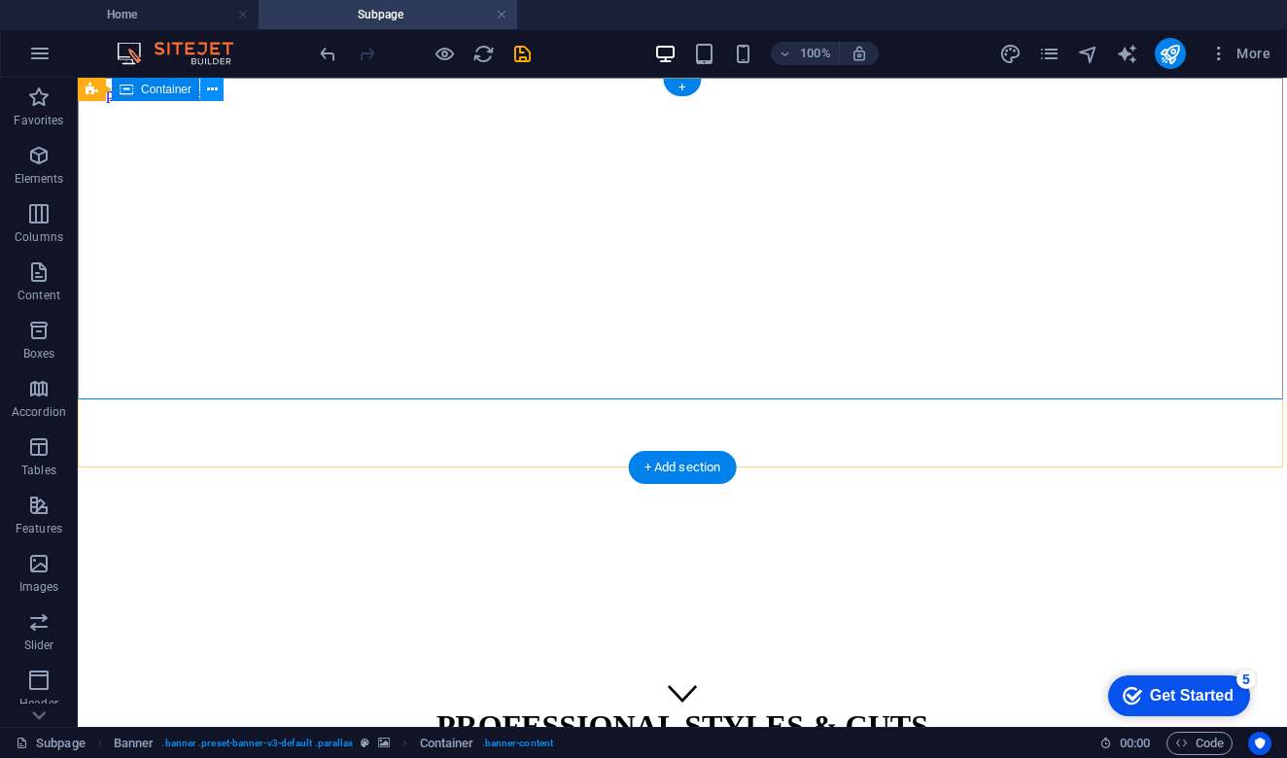
click at [211, 90] on icon at bounding box center [212, 90] width 11 height 20
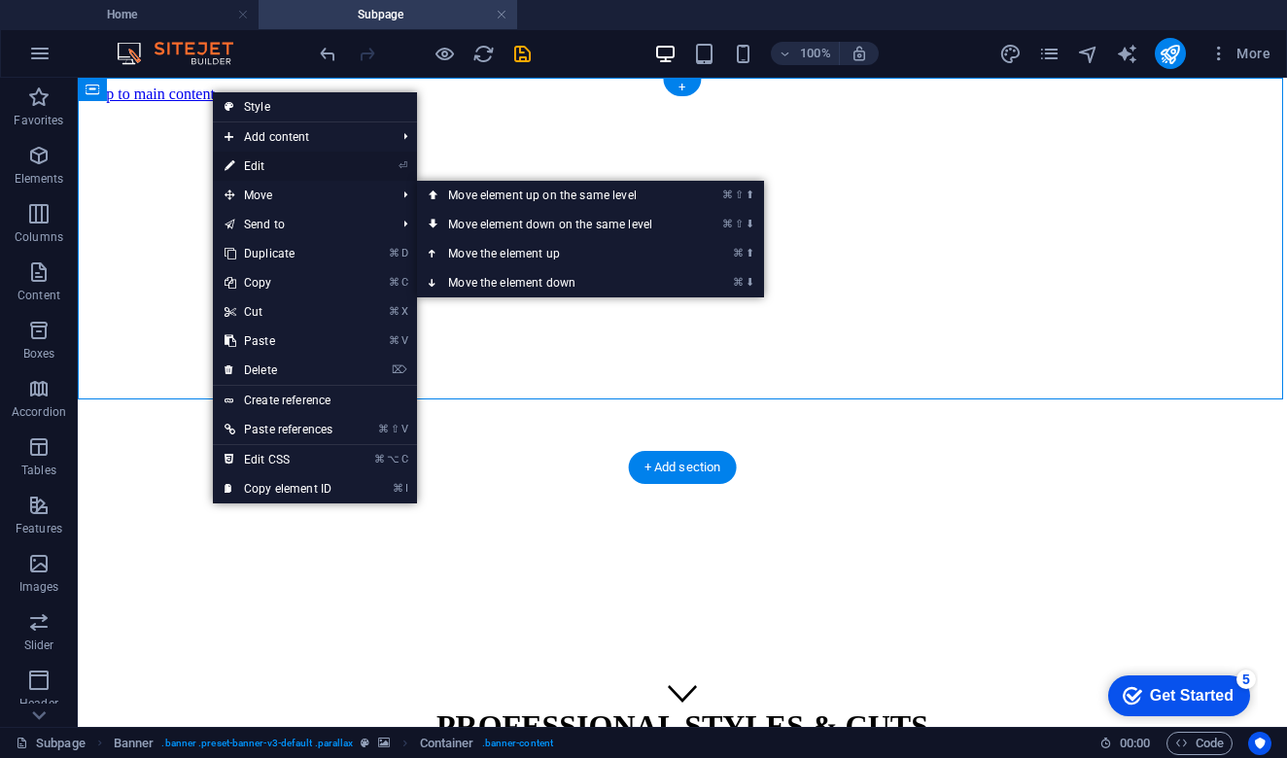
click at [280, 162] on link "⏎ Edit" at bounding box center [278, 166] width 131 height 29
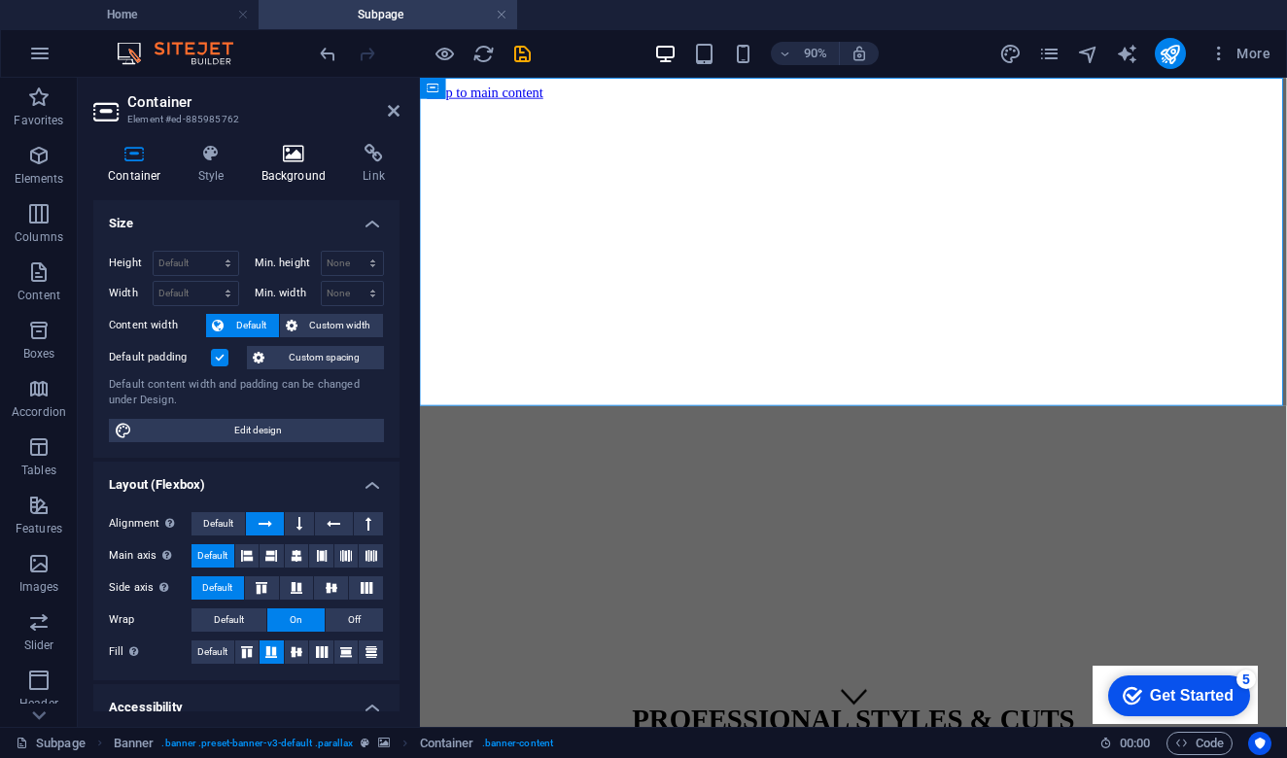
click at [299, 161] on icon at bounding box center [294, 153] width 94 height 19
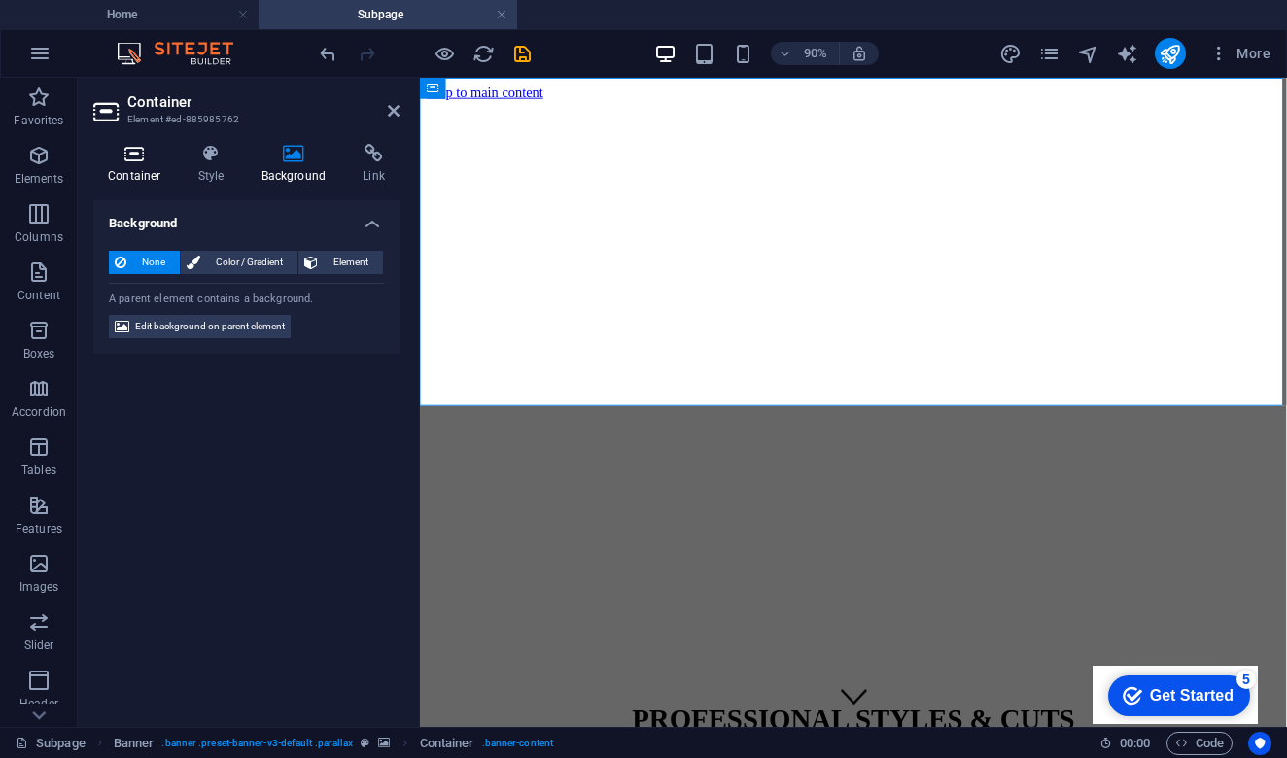
click at [150, 153] on icon at bounding box center [134, 153] width 83 height 19
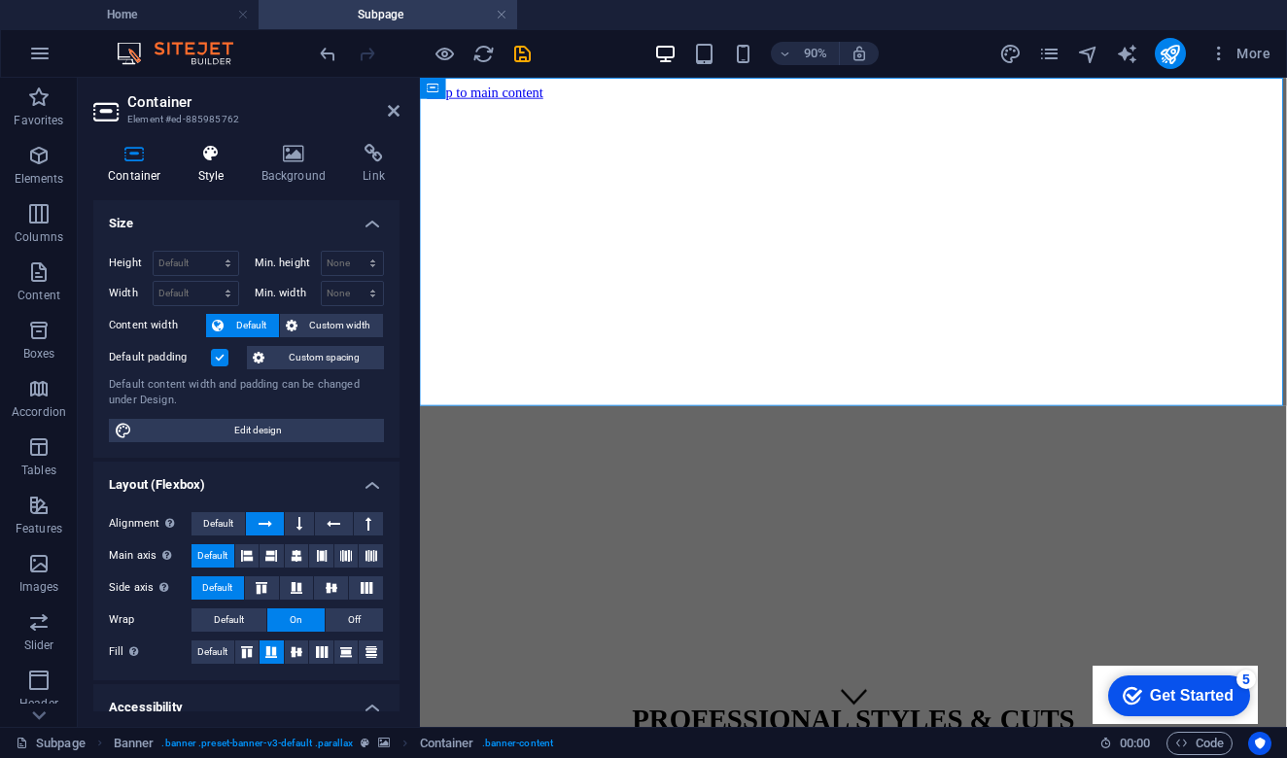
click at [214, 145] on icon at bounding box center [211, 153] width 55 height 19
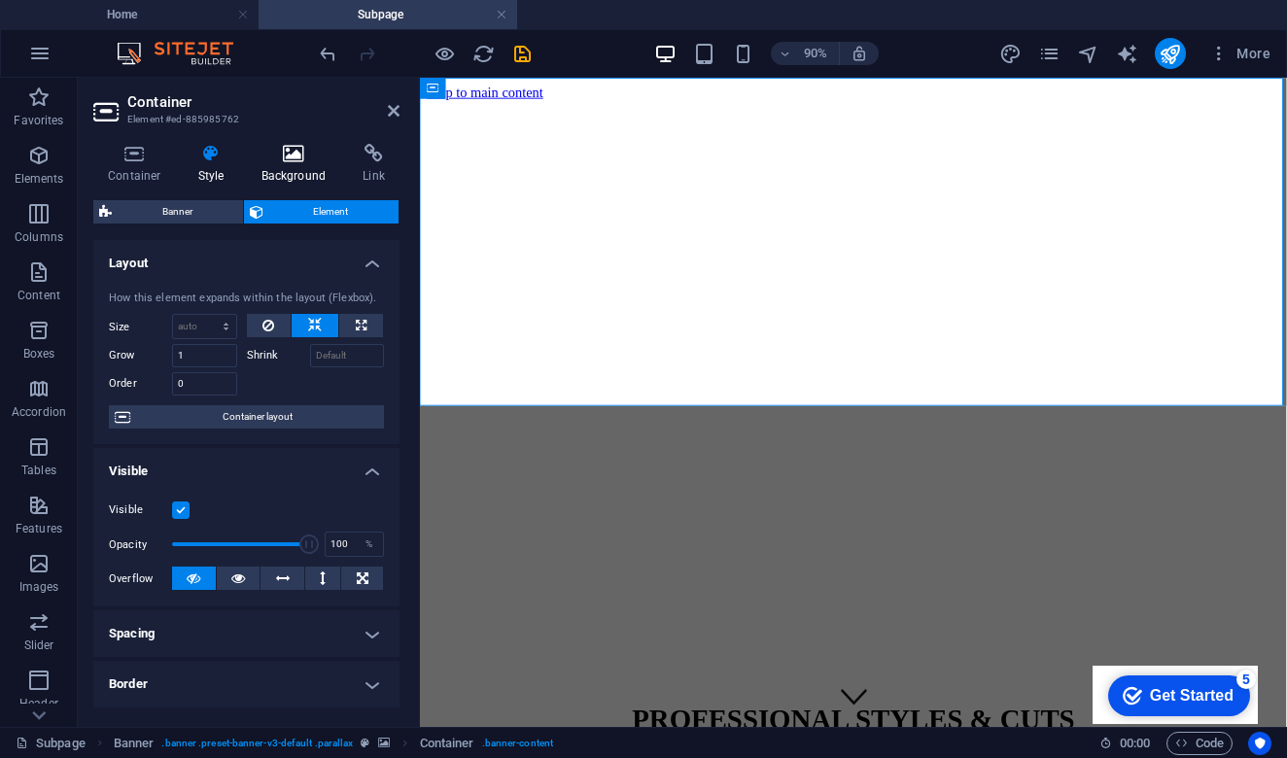
click at [295, 159] on icon at bounding box center [294, 153] width 94 height 19
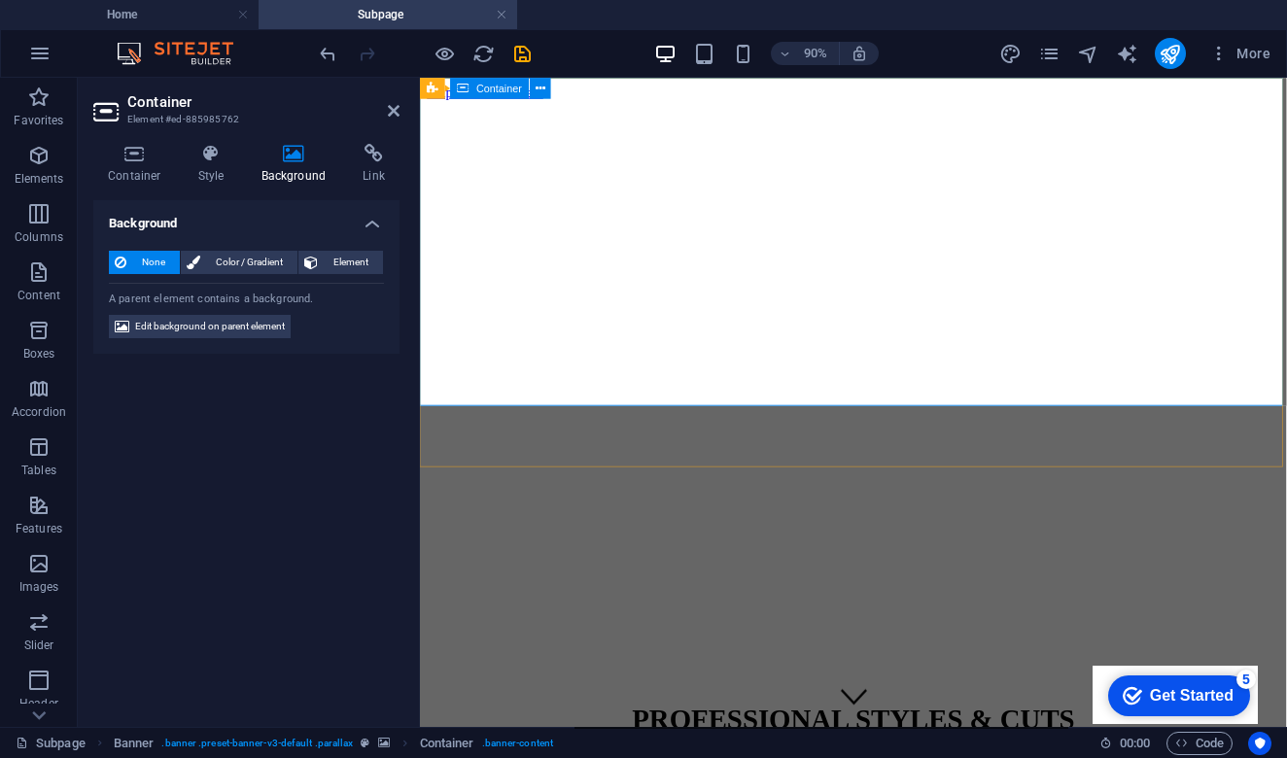
click at [191, 325] on span "Edit background on parent element" at bounding box center [210, 326] width 150 height 23
select select "%"
select select "px"
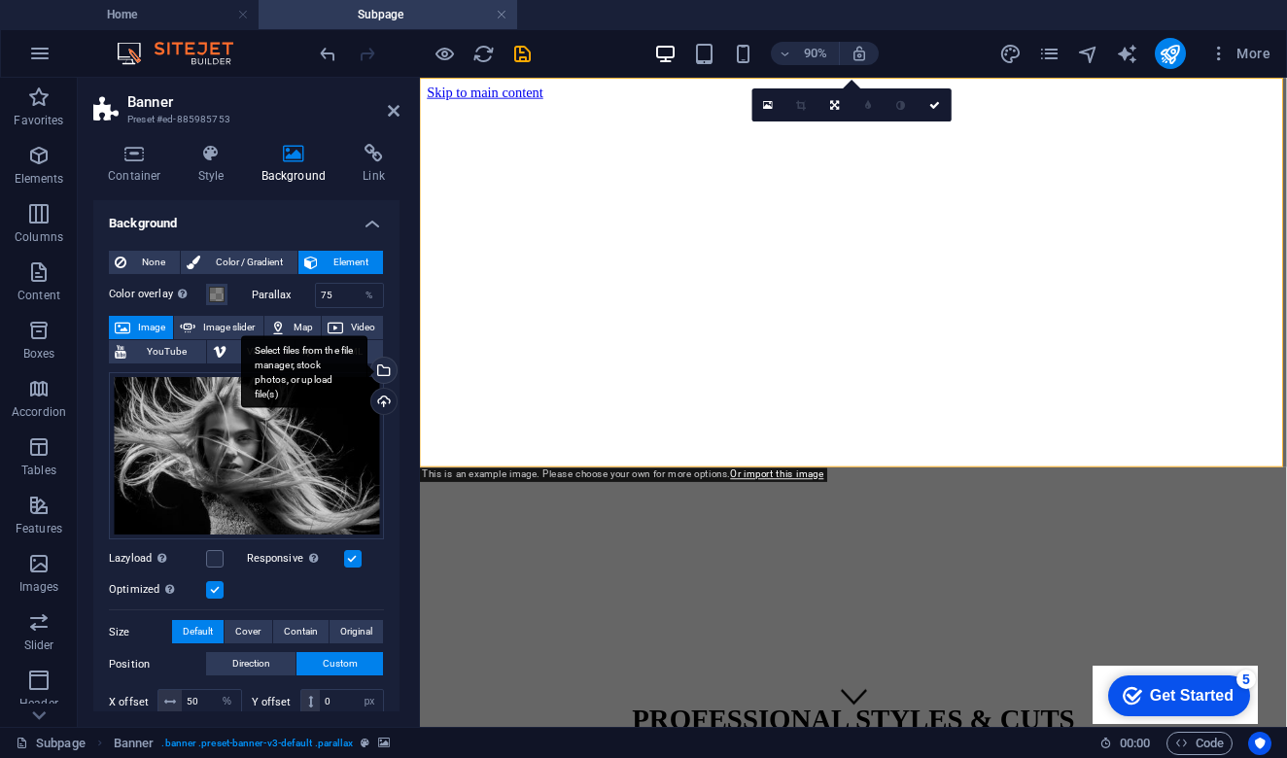
click at [381, 373] on div "Select files from the file manager, stock photos, or upload file(s)" at bounding box center [381, 372] width 29 height 29
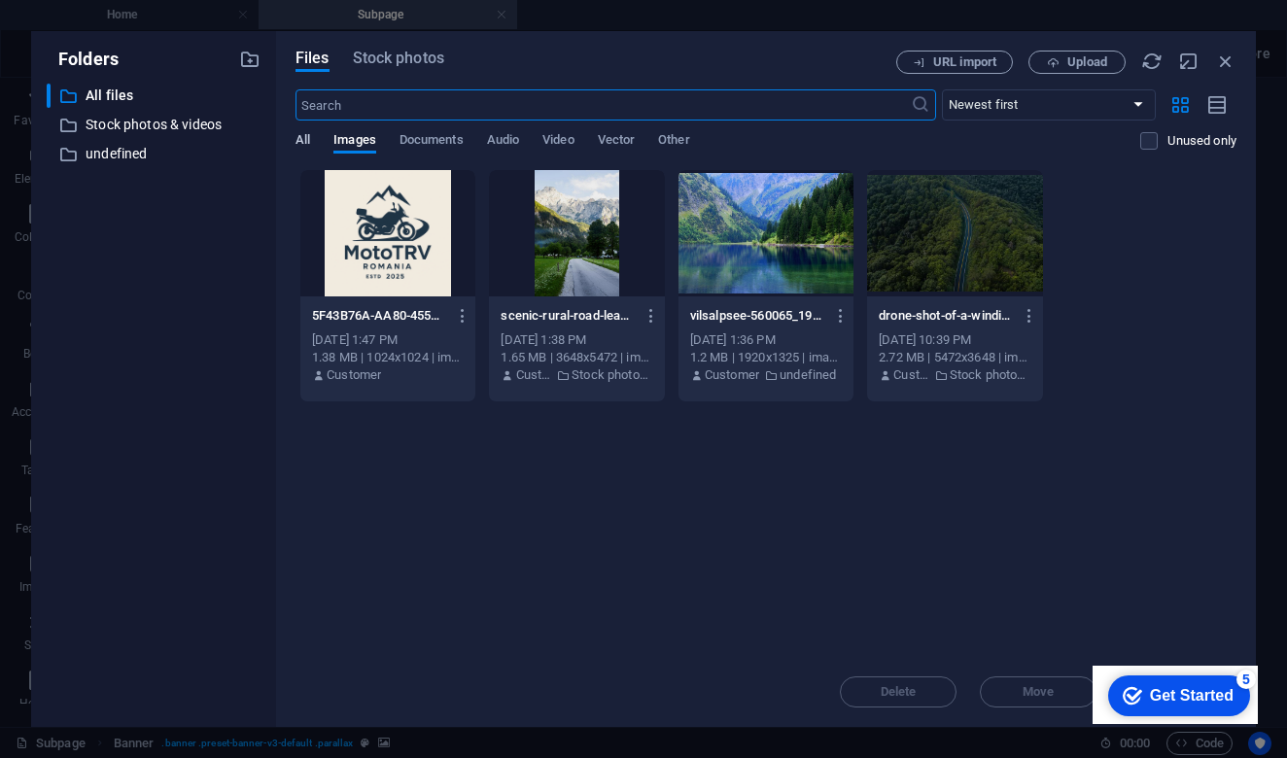
click at [304, 139] on span "All" at bounding box center [302, 141] width 15 height 27
click at [1088, 67] on span "Upload" at bounding box center [1087, 62] width 40 height 12
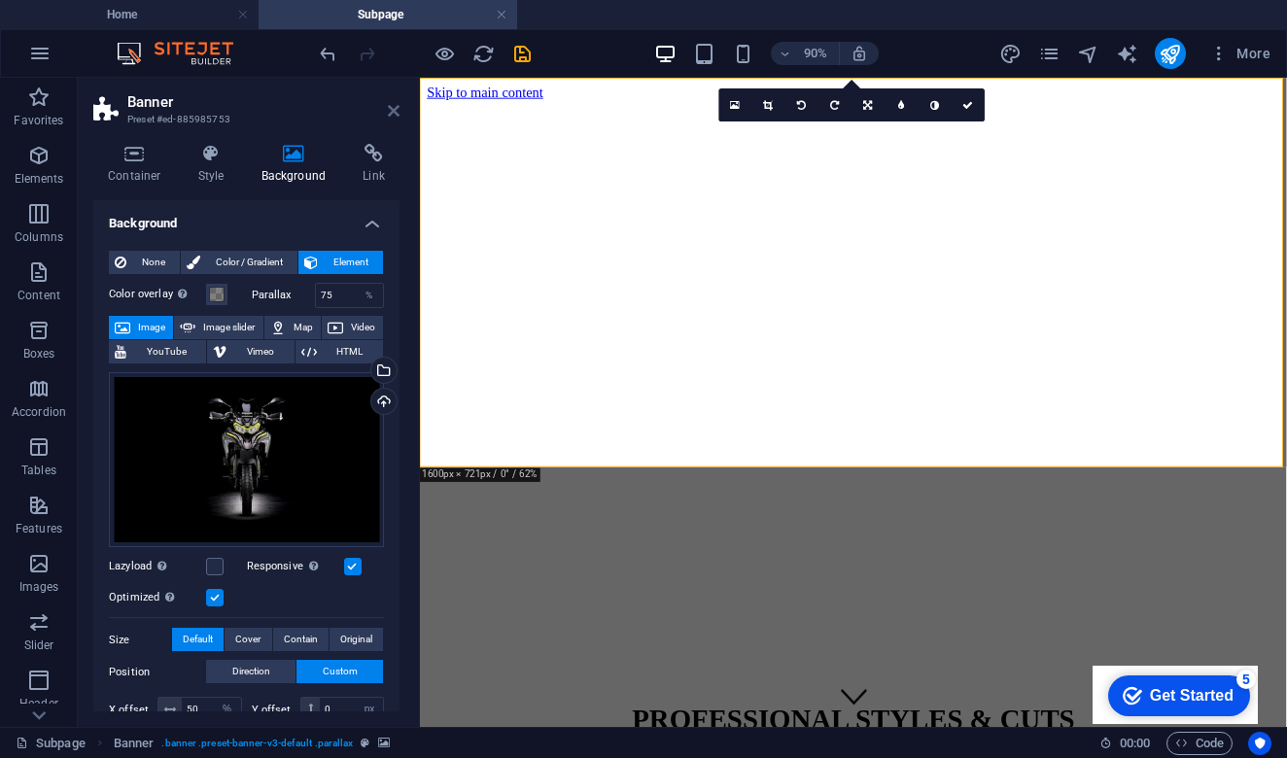
click at [393, 115] on icon at bounding box center [394, 111] width 12 height 16
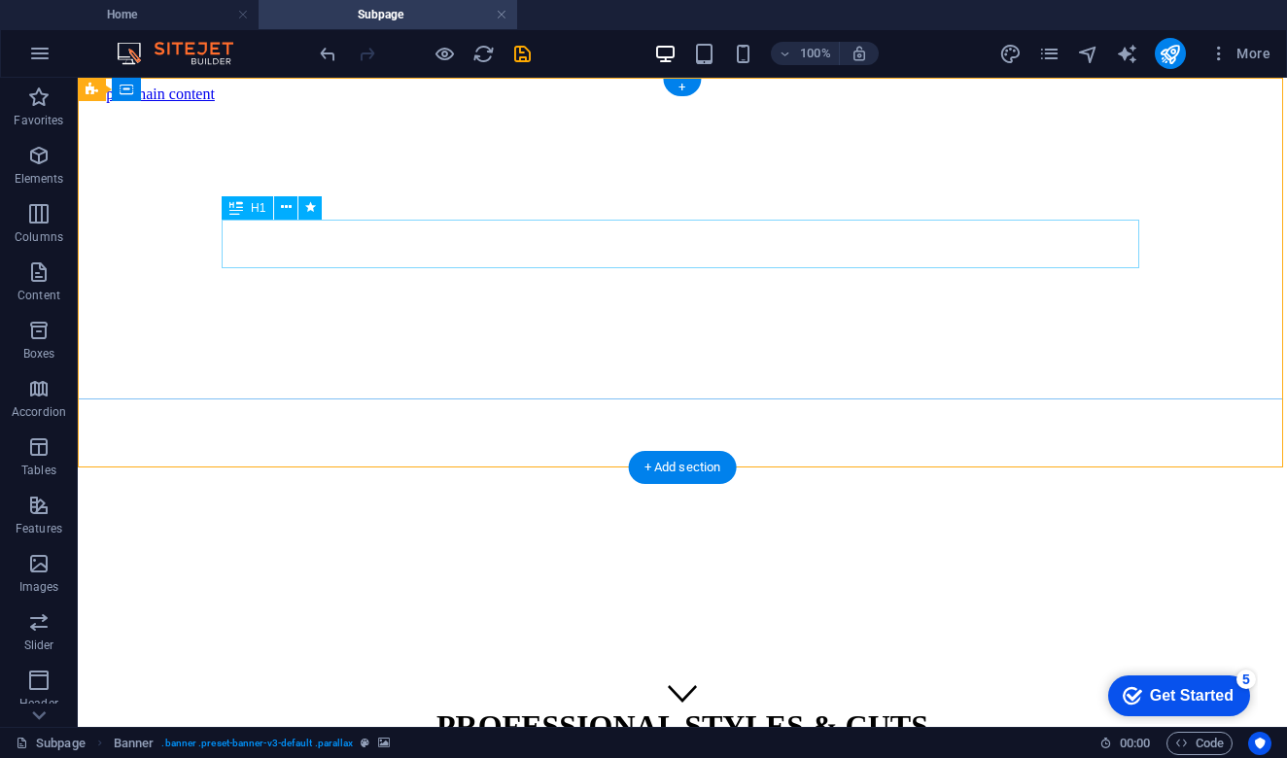
click at [572, 709] on div "PROFESSIONAL STYLES & CUTS" at bounding box center [683, 727] width 1194 height 36
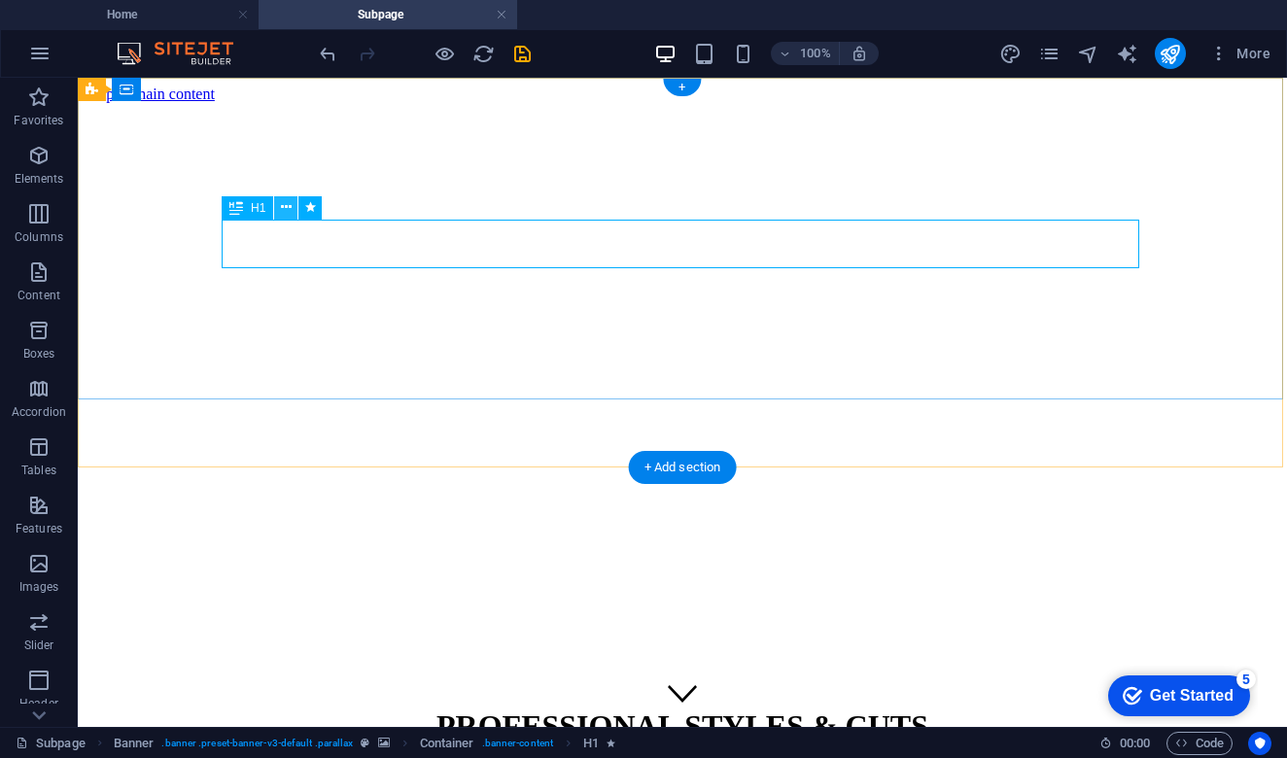
click at [288, 205] on icon at bounding box center [286, 207] width 11 height 20
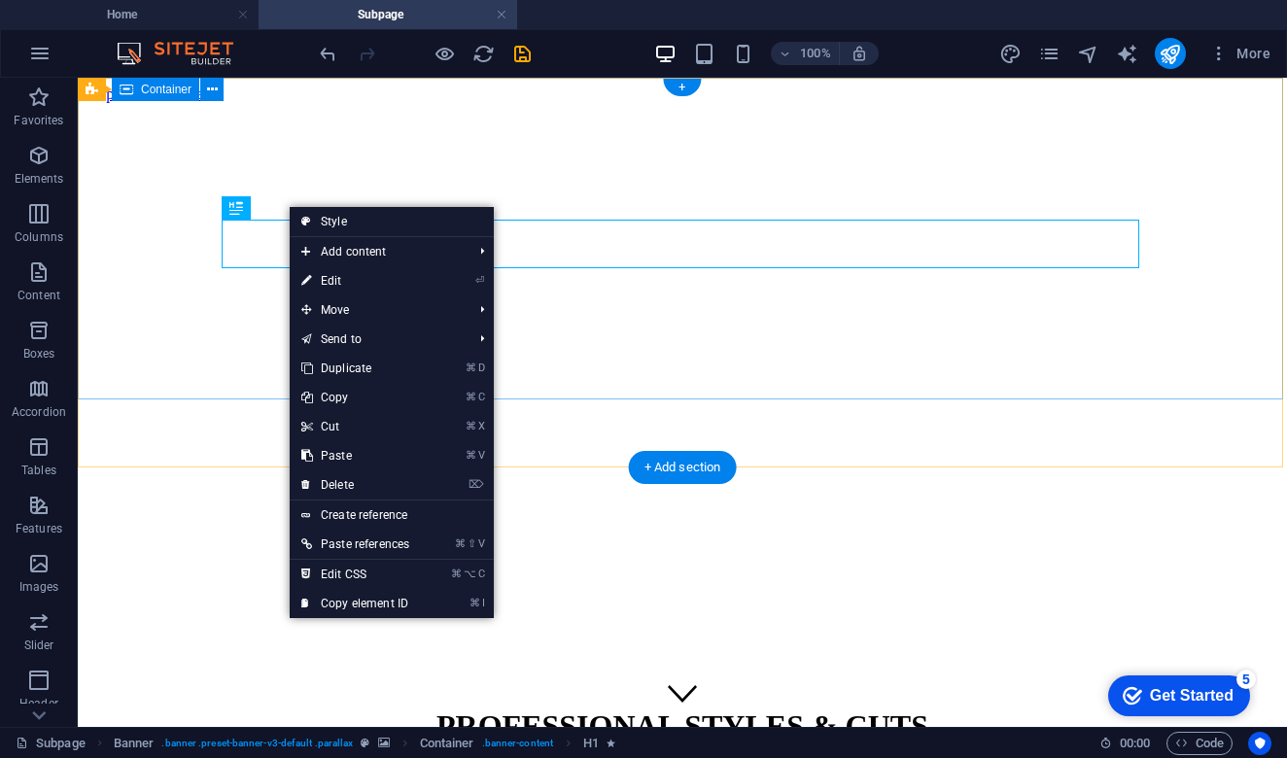
click at [168, 688] on div "PROFESSIONAL STYLES & CUTS +40 775 591 788 | București" at bounding box center [683, 763] width 1194 height 151
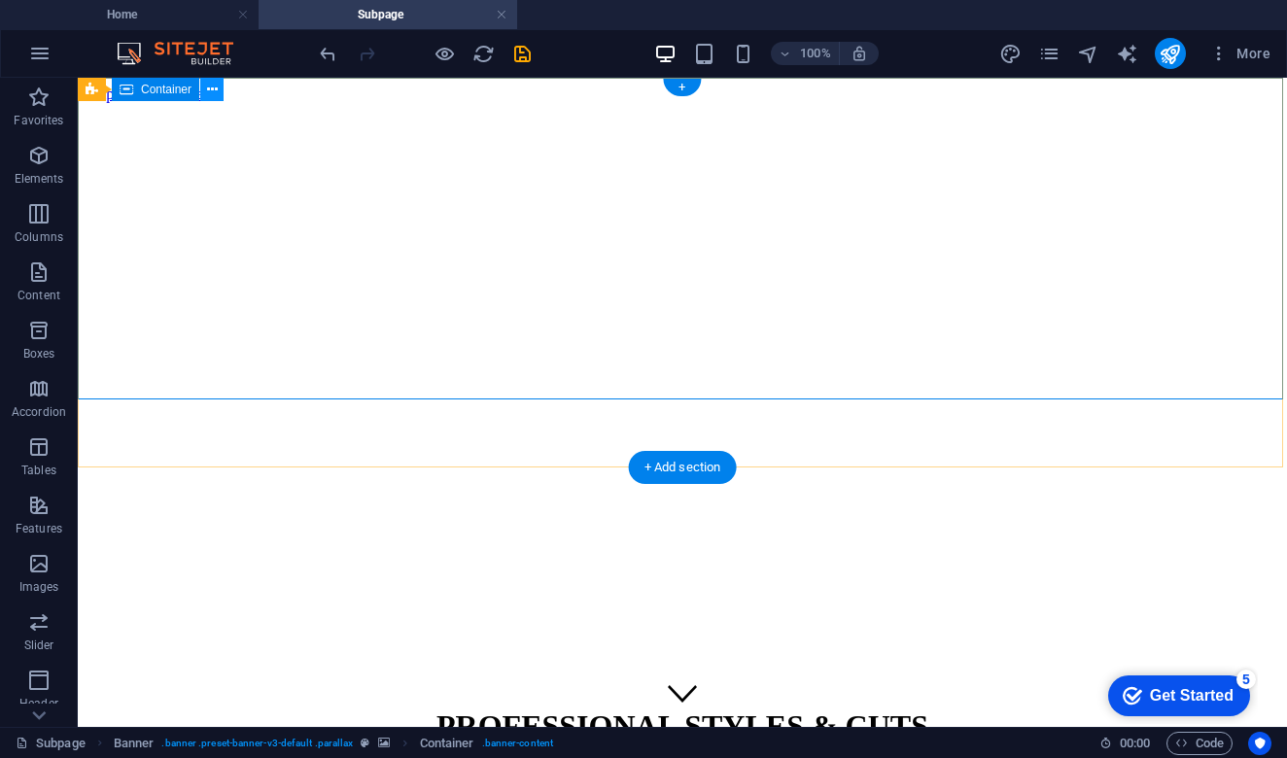
click at [214, 90] on icon at bounding box center [212, 90] width 11 height 20
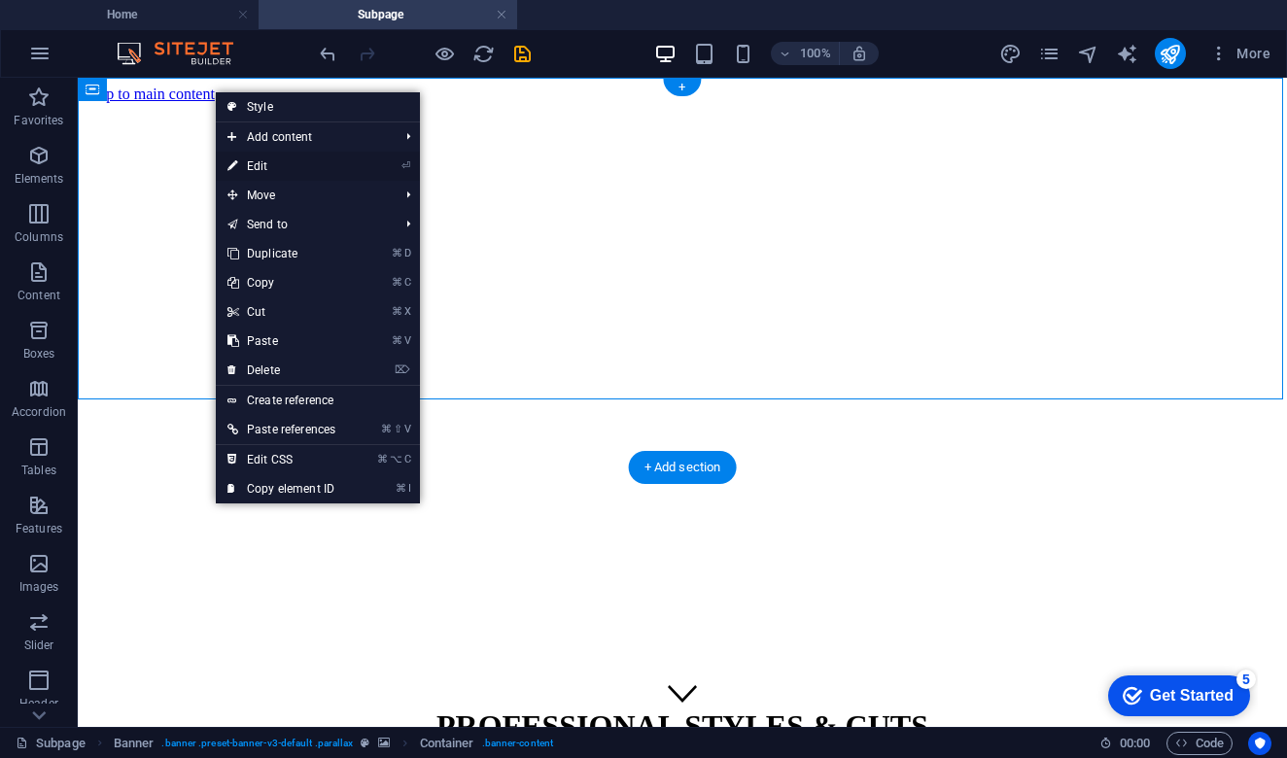
click at [276, 173] on link "⏎ Edit" at bounding box center [281, 166] width 131 height 29
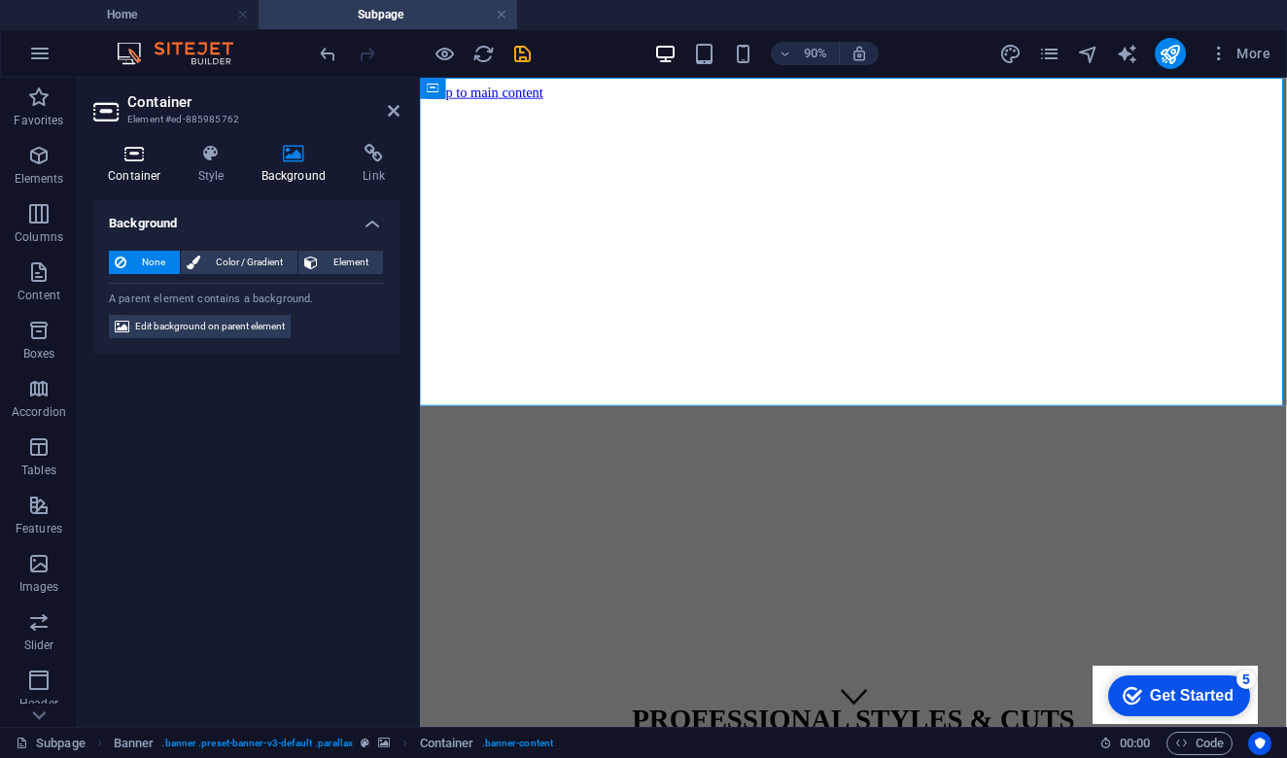
click at [135, 168] on h4 "Container" at bounding box center [138, 164] width 90 height 41
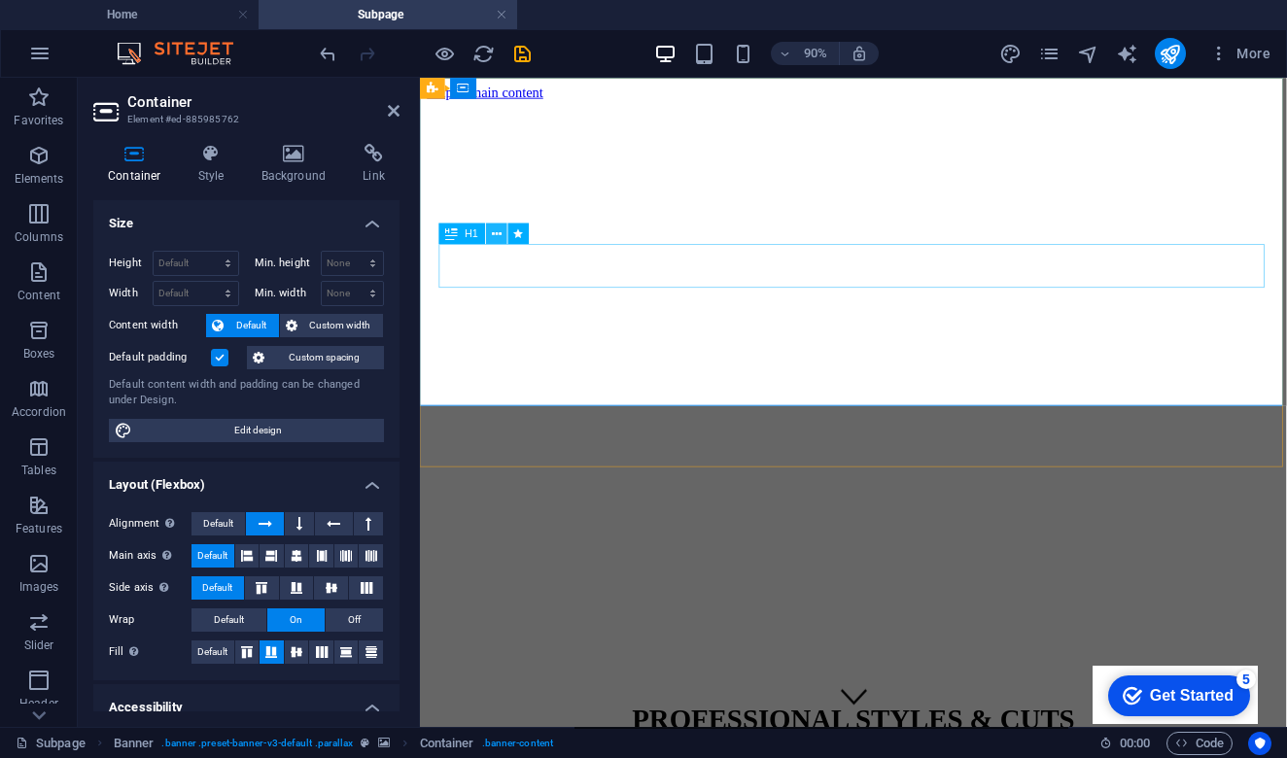
click at [499, 230] on icon at bounding box center [497, 234] width 10 height 18
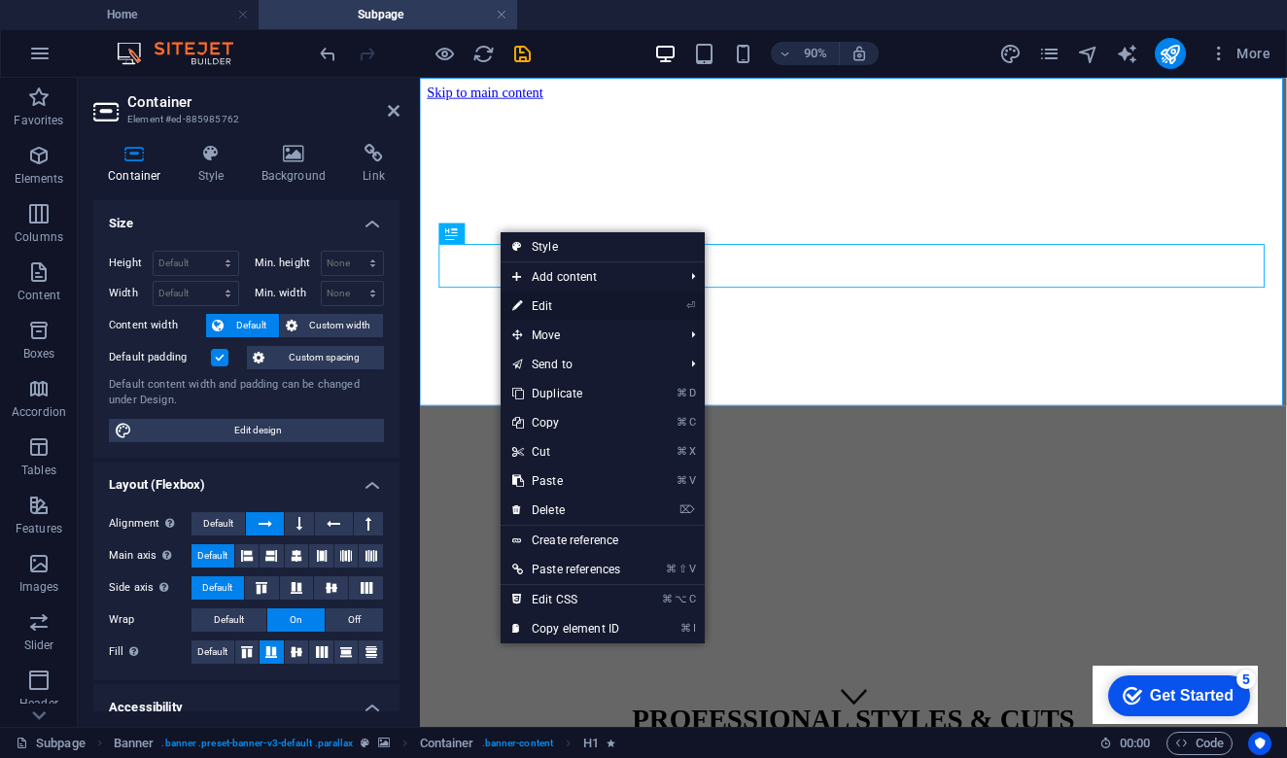
click at [589, 309] on link "⏎ Edit" at bounding box center [566, 306] width 131 height 29
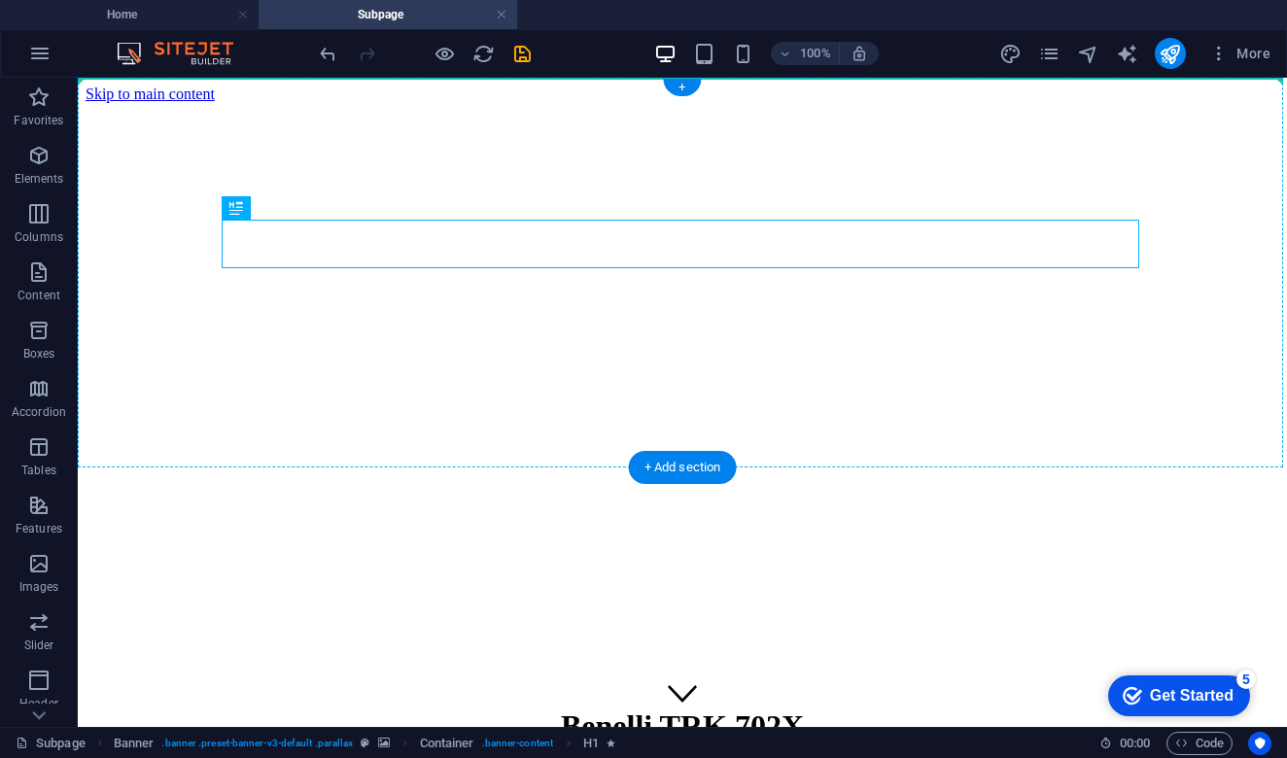
drag, startPoint x: 735, startPoint y: 239, endPoint x: 724, endPoint y: 108, distance: 131.7
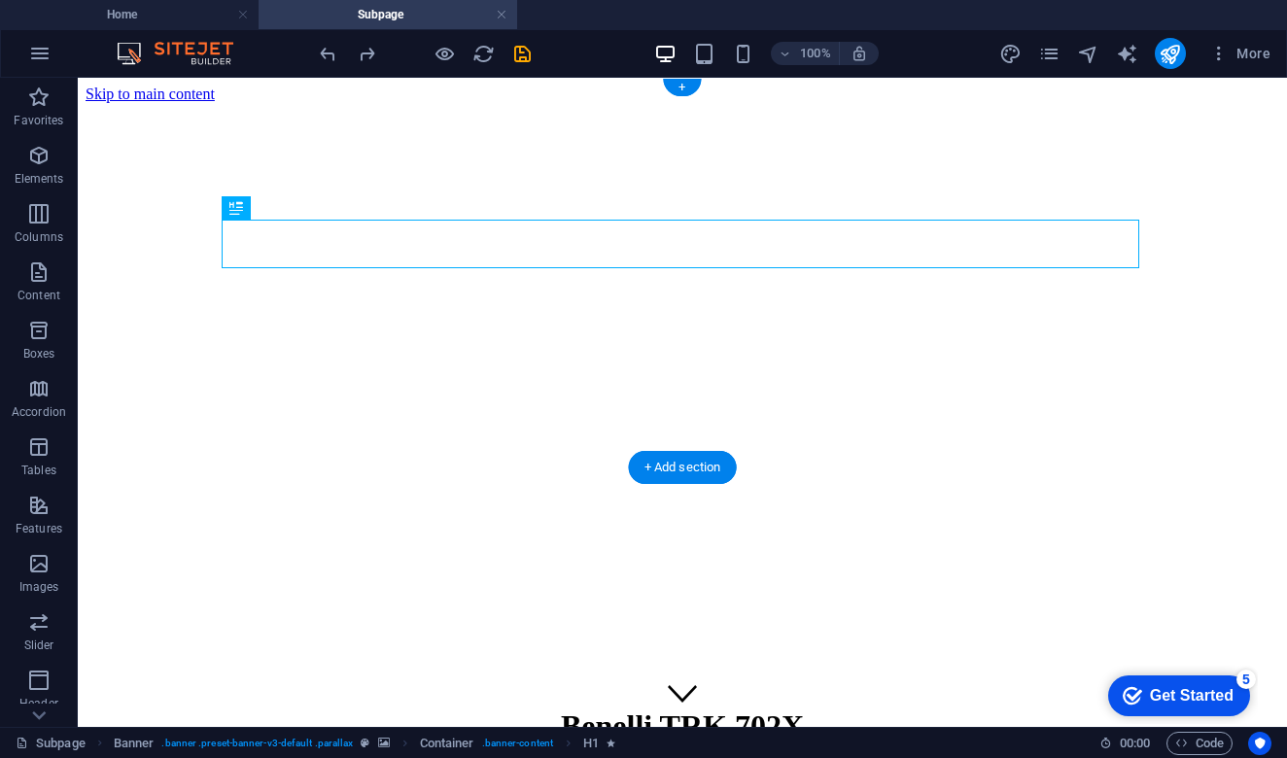
drag, startPoint x: 317, startPoint y: 252, endPoint x: 318, endPoint y: 237, distance: 14.6
click at [318, 709] on div "Benelli TRK 702X" at bounding box center [683, 727] width 1194 height 36
click at [313, 688] on div "Benelli TRK 702X +40 775 591 788 | București" at bounding box center [683, 763] width 1194 height 151
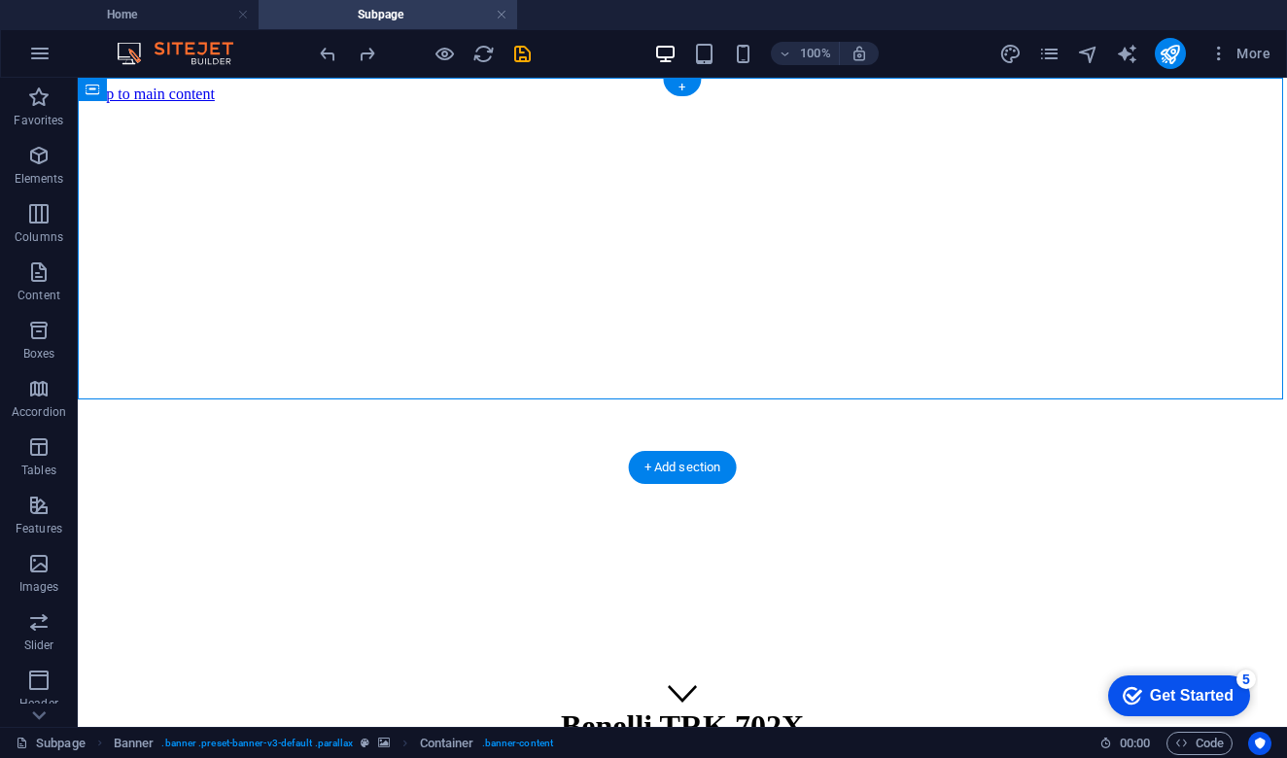
click at [179, 688] on div "Benelli TRK 702X +40 775 591 788 | București" at bounding box center [683, 763] width 1194 height 151
click at [179, 103] on figure at bounding box center [683, 103] width 1194 height 0
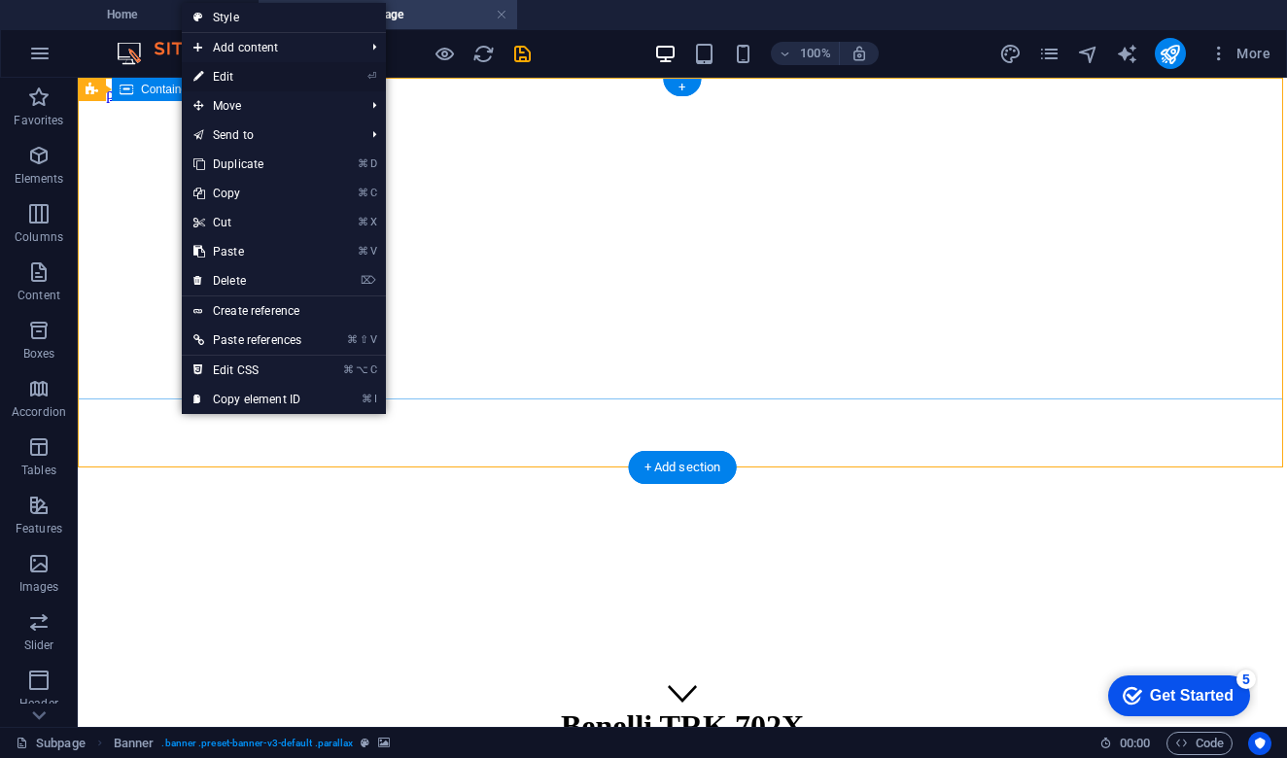
click at [276, 85] on link "⏎ Edit" at bounding box center [247, 76] width 131 height 29
select select "%"
select select "px"
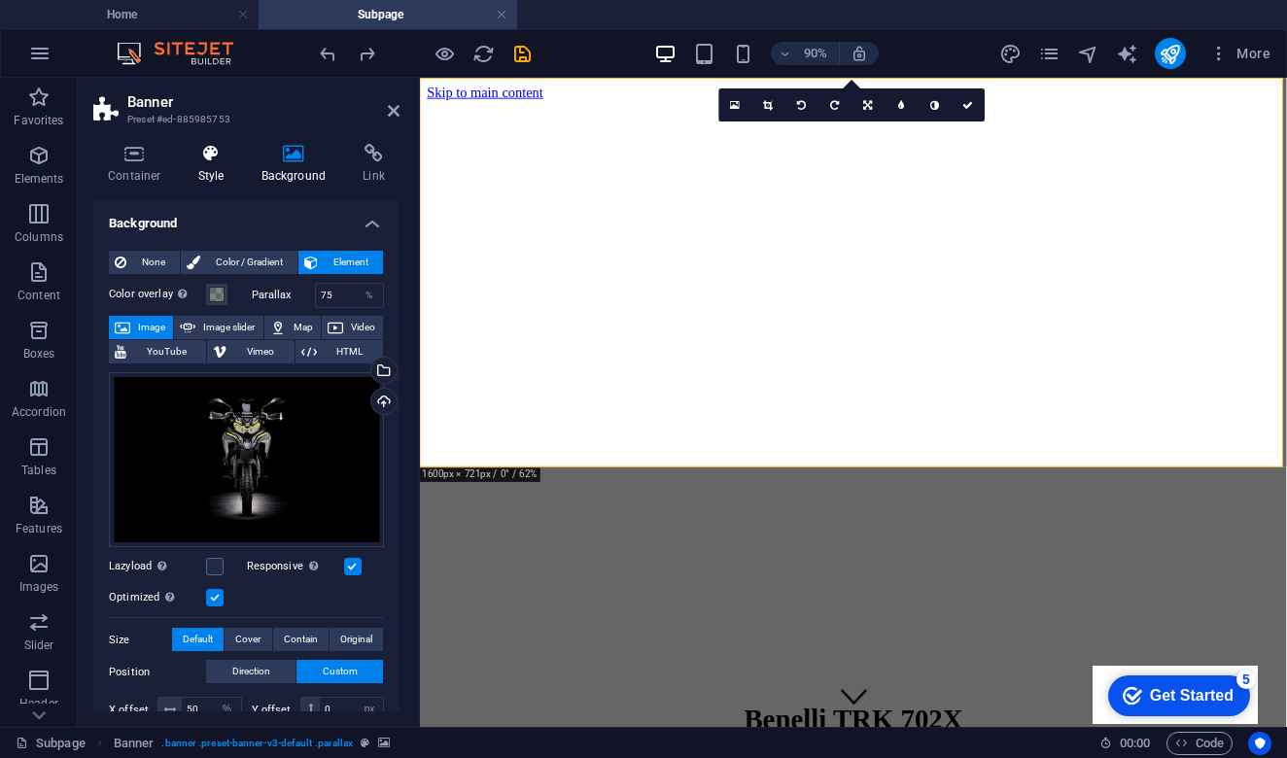
click at [221, 162] on icon at bounding box center [211, 153] width 55 height 19
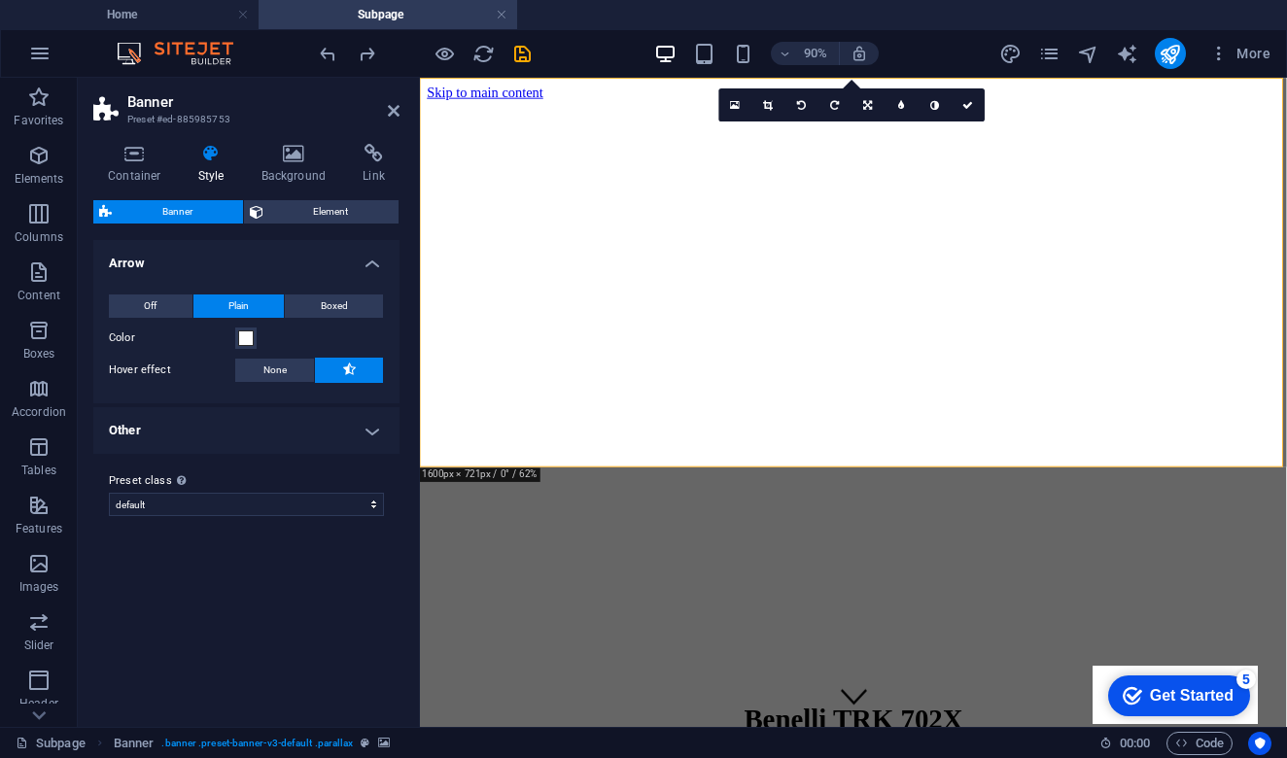
click at [374, 429] on h4 "Other" at bounding box center [246, 430] width 306 height 47
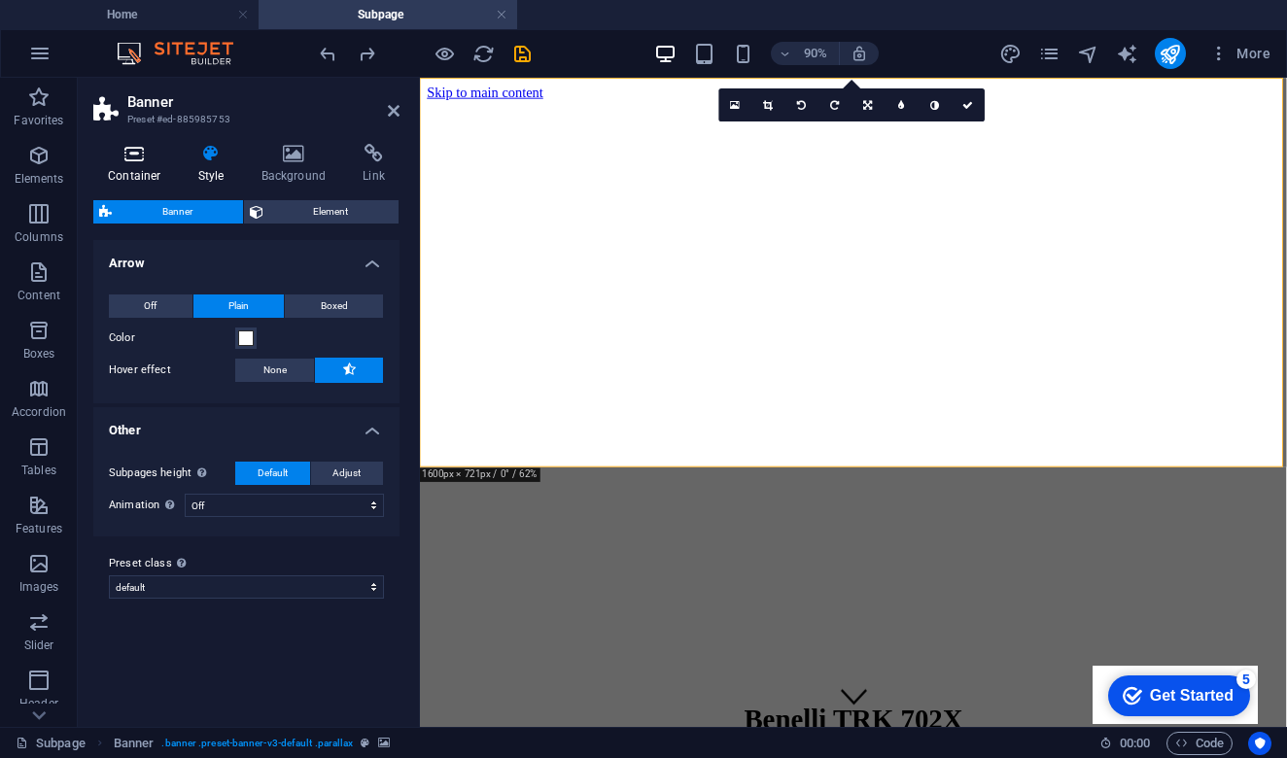
click at [134, 148] on icon at bounding box center [134, 153] width 83 height 19
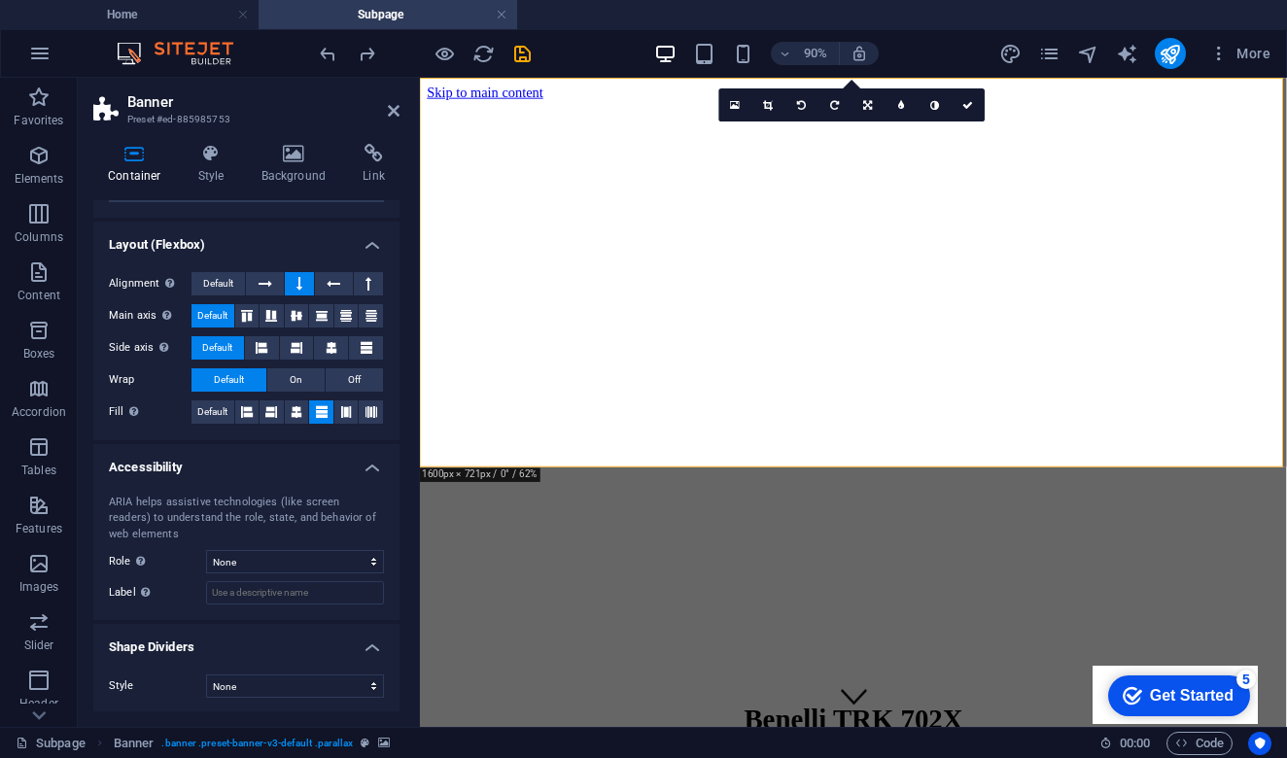
scroll to position [272, 0]
click at [293, 385] on span "On" at bounding box center [296, 380] width 13 height 23
click at [228, 379] on span "Default" at bounding box center [229, 380] width 30 height 23
click at [244, 410] on icon at bounding box center [247, 412] width 12 height 23
click at [316, 410] on icon at bounding box center [322, 412] width 12 height 23
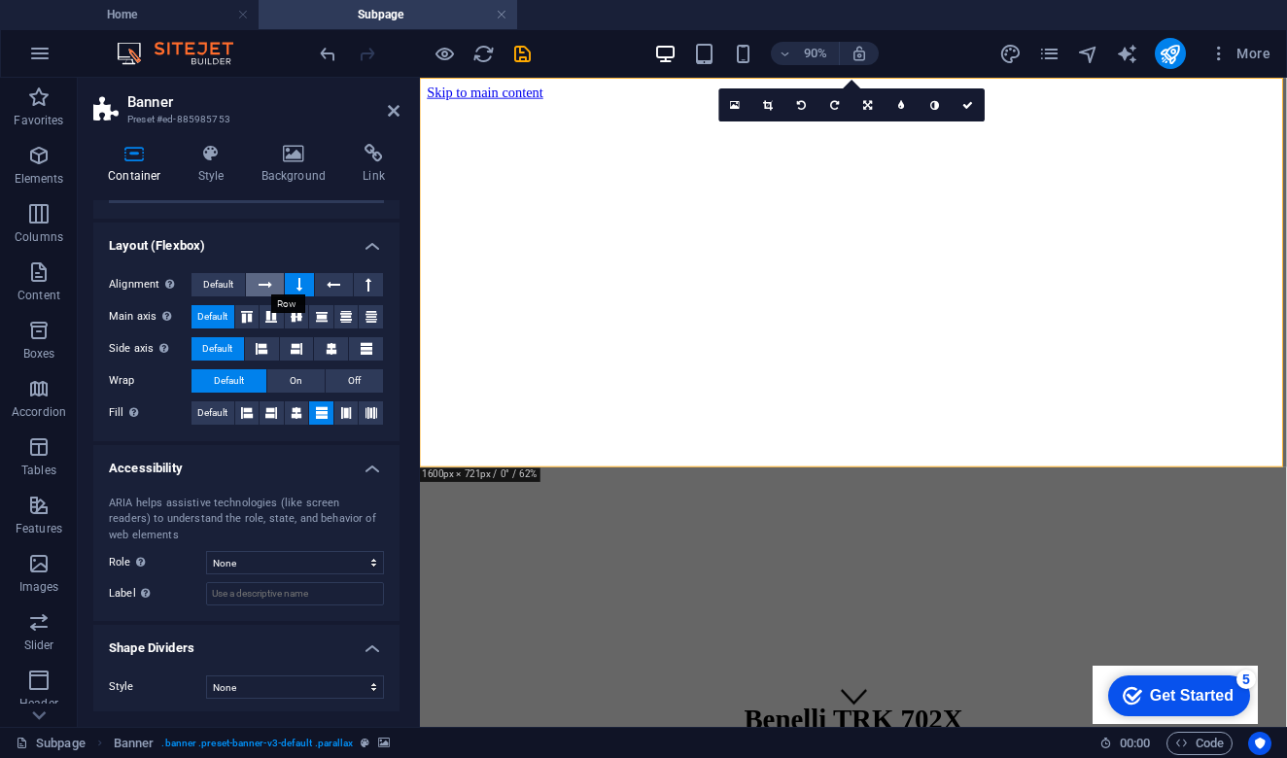
click at [267, 279] on icon at bounding box center [266, 284] width 14 height 23
click at [299, 282] on icon at bounding box center [299, 284] width 6 height 23
click at [271, 286] on icon at bounding box center [266, 284] width 14 height 23
click at [228, 288] on span "Default" at bounding box center [218, 284] width 30 height 23
click at [261, 289] on icon at bounding box center [266, 284] width 14 height 23
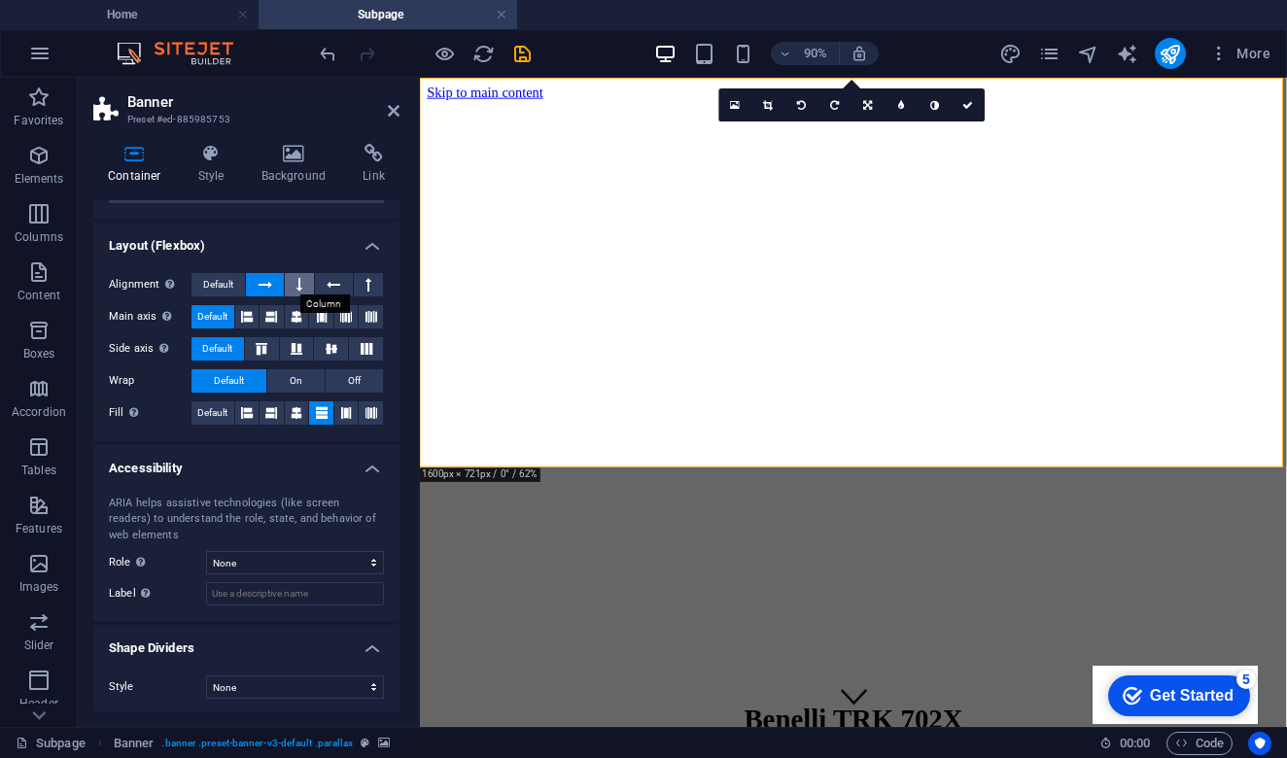
click at [297, 288] on icon at bounding box center [299, 284] width 6 height 23
click at [342, 286] on button at bounding box center [333, 284] width 37 height 23
click at [366, 284] on icon at bounding box center [368, 284] width 6 height 23
click at [334, 289] on icon at bounding box center [334, 284] width 14 height 23
click at [395, 117] on icon at bounding box center [394, 111] width 12 height 16
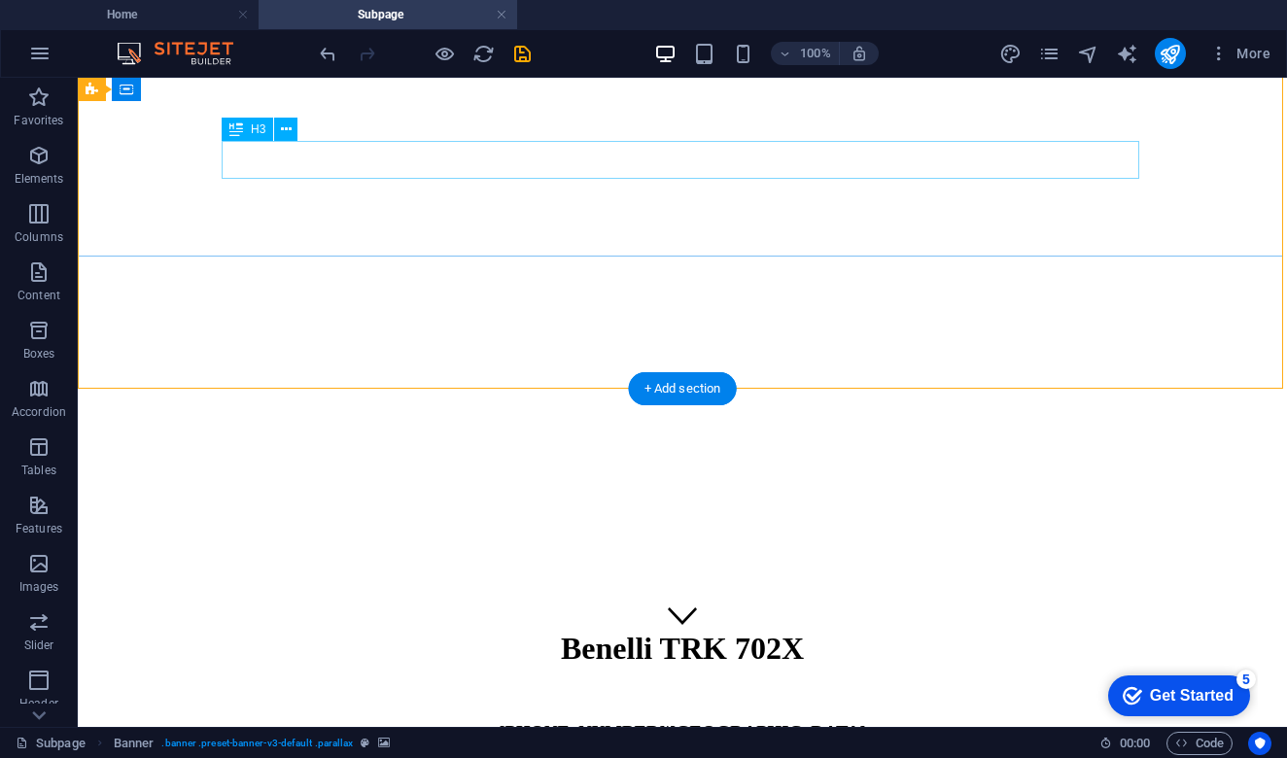
scroll to position [79, 0]
click at [959, 721] on div "+40 775 591 788 | București" at bounding box center [683, 731] width 1194 height 21
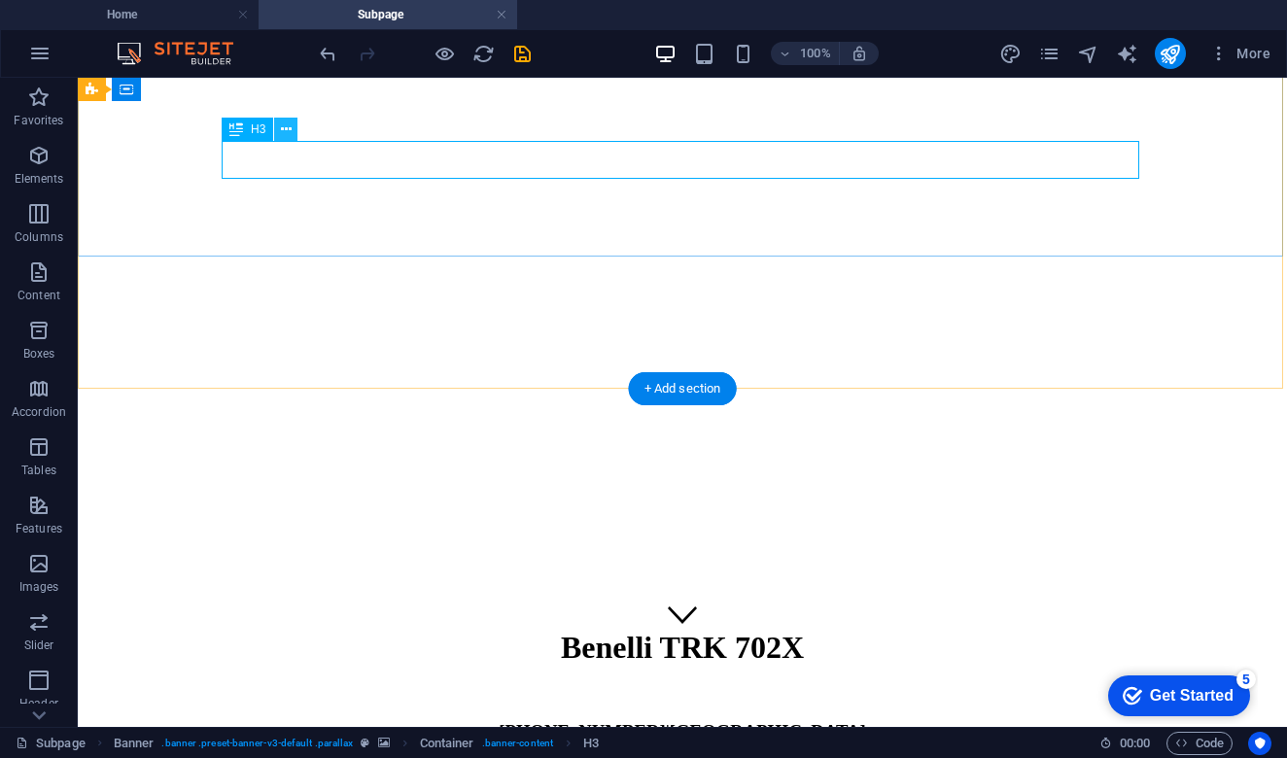
click at [286, 134] on icon at bounding box center [286, 130] width 11 height 20
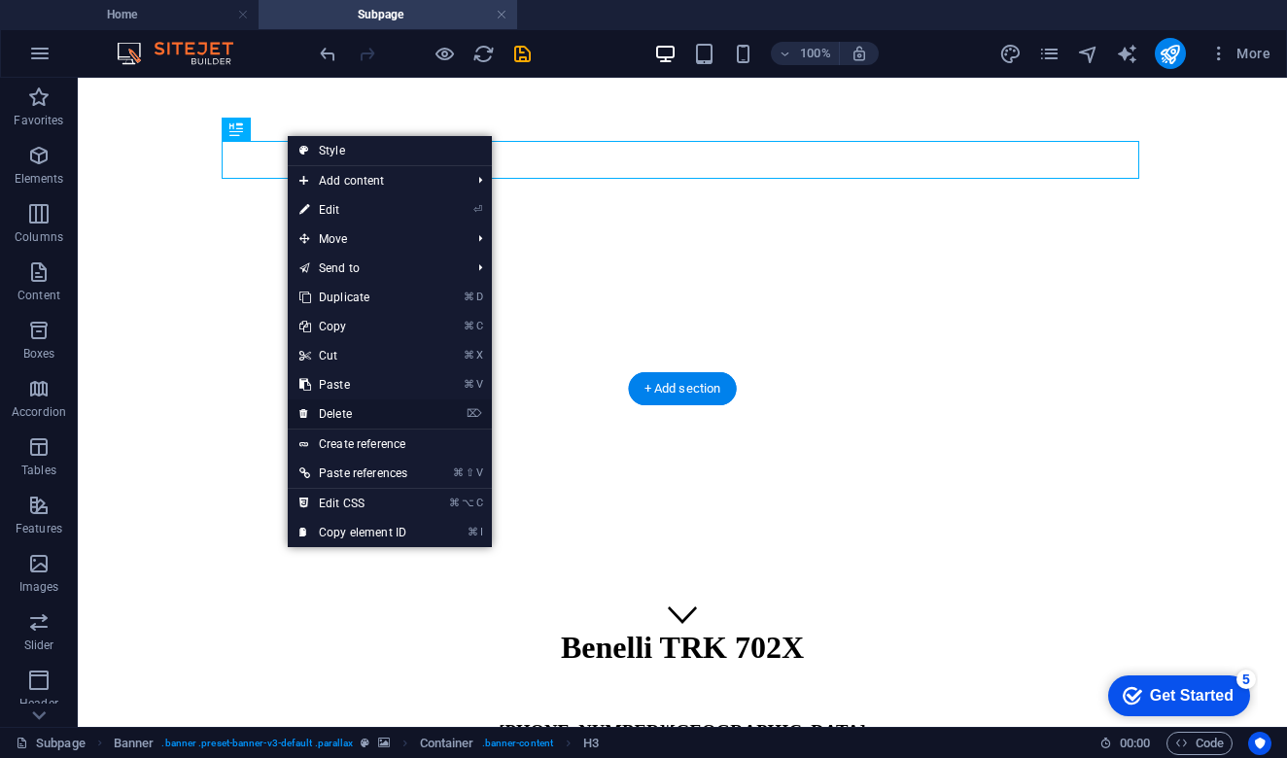
click at [354, 413] on link "⌦ Delete" at bounding box center [353, 414] width 131 height 29
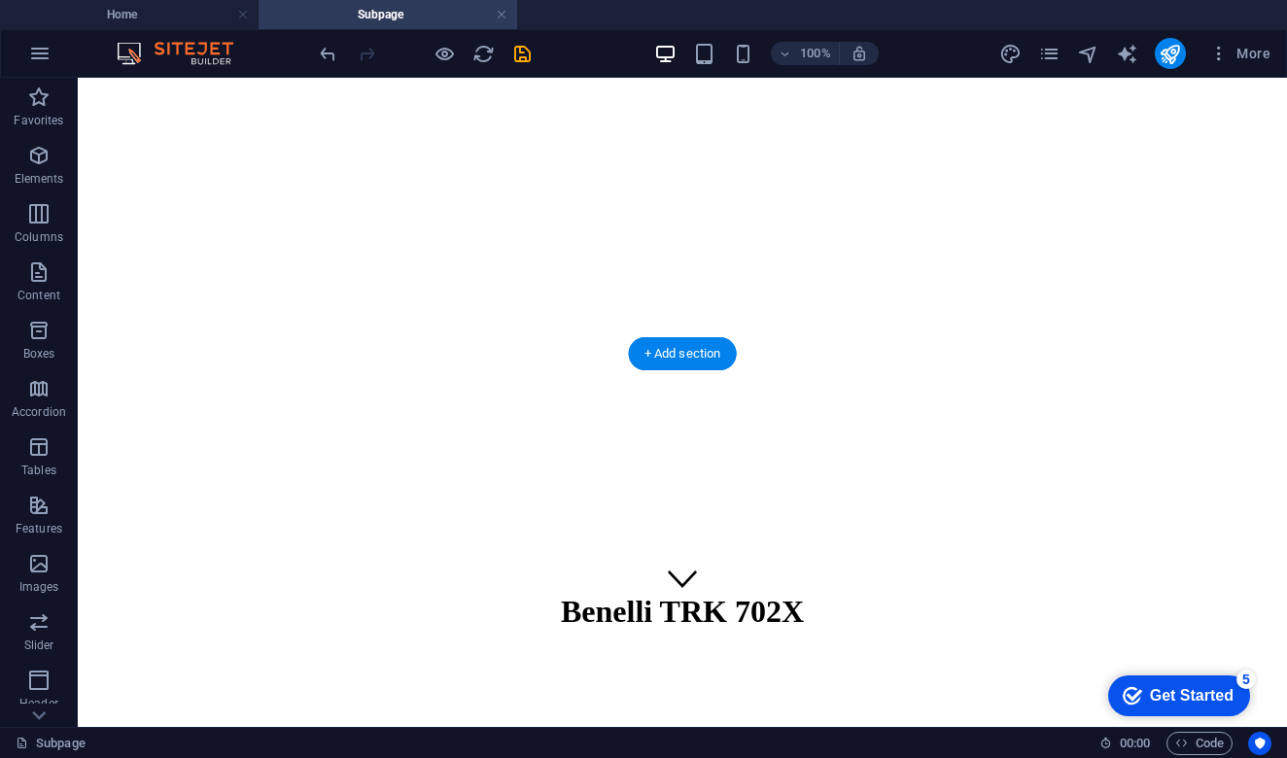
scroll to position [114, 0]
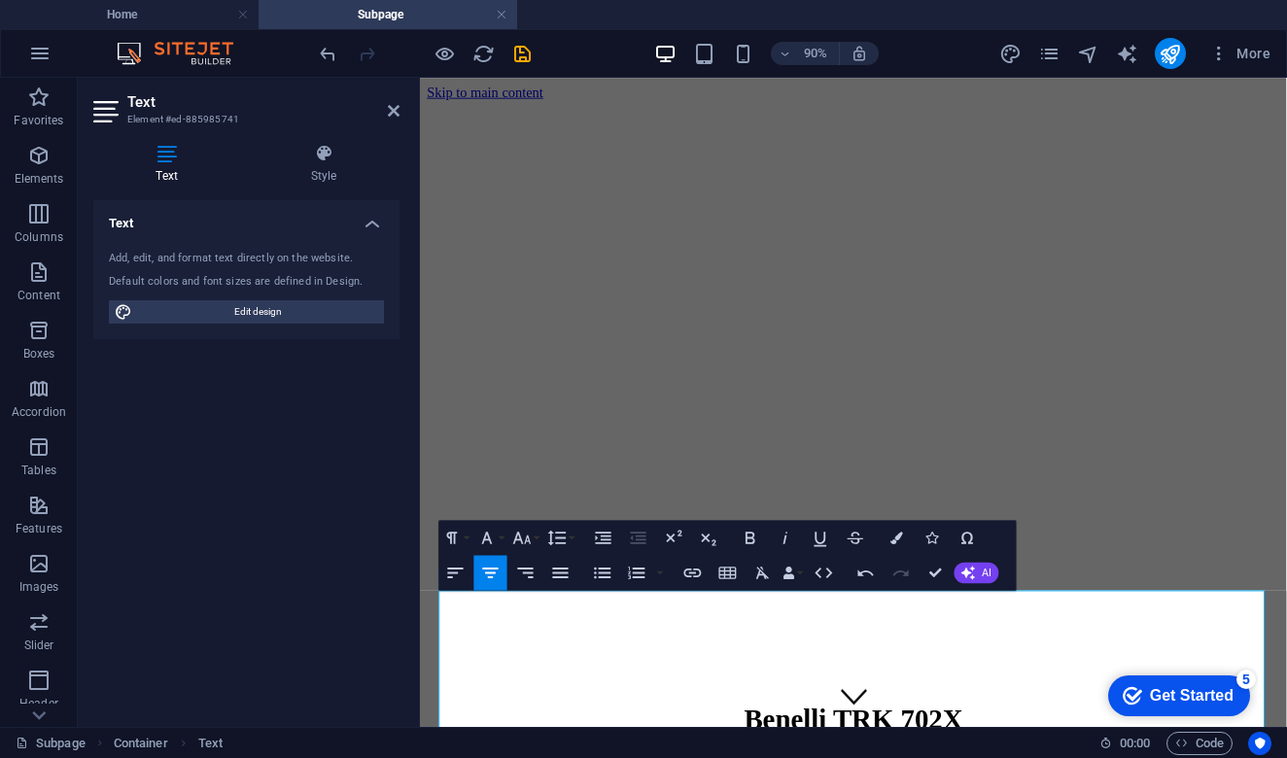
click at [323, 532] on div "Text Add, edit, and format text directly on the website. Default colors and fon…" at bounding box center [246, 455] width 306 height 511
click at [394, 116] on icon at bounding box center [394, 111] width 12 height 16
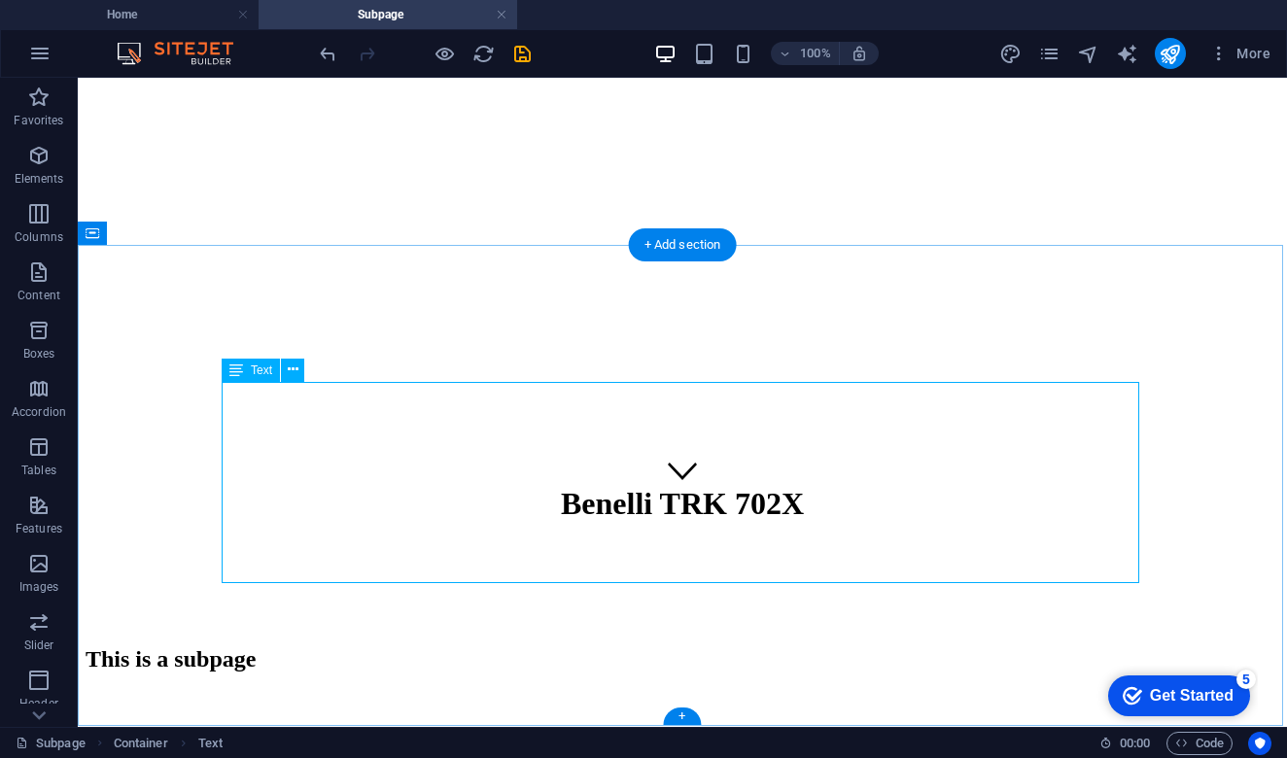
scroll to position [222, 0]
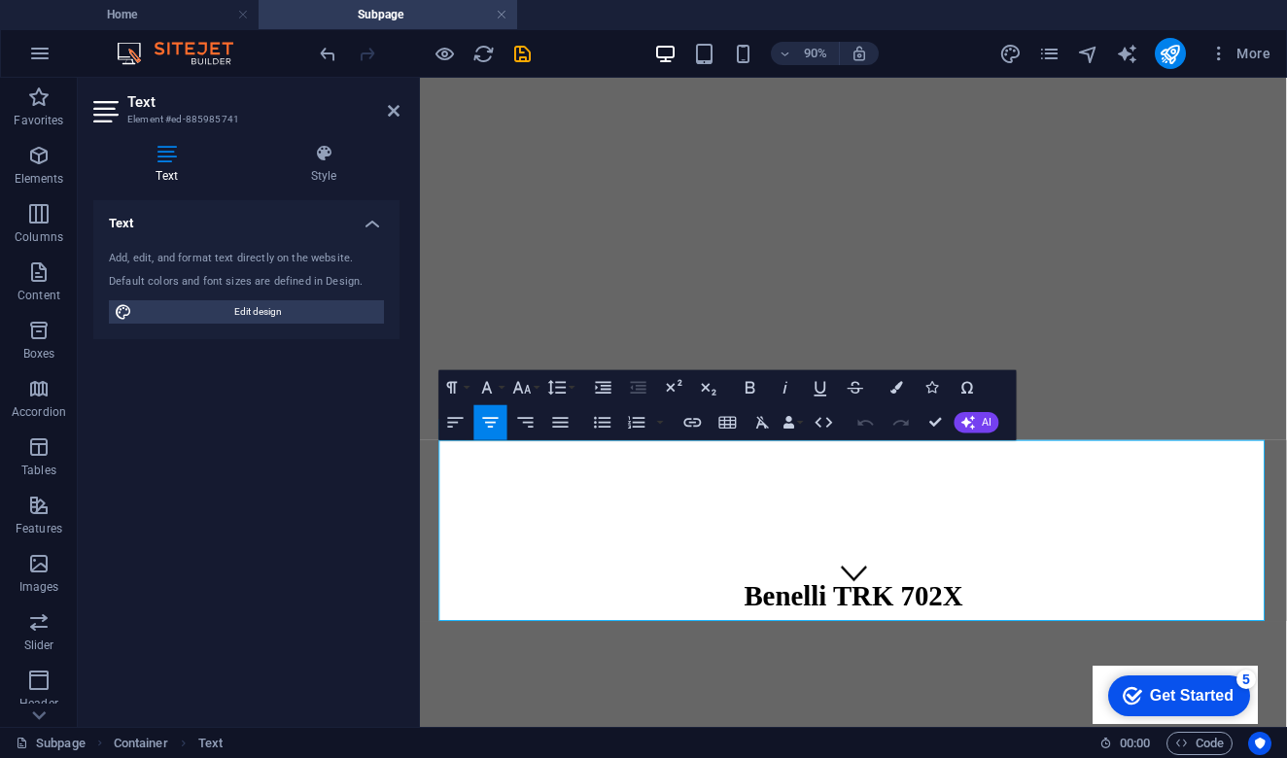
scroll to position [183, 0]
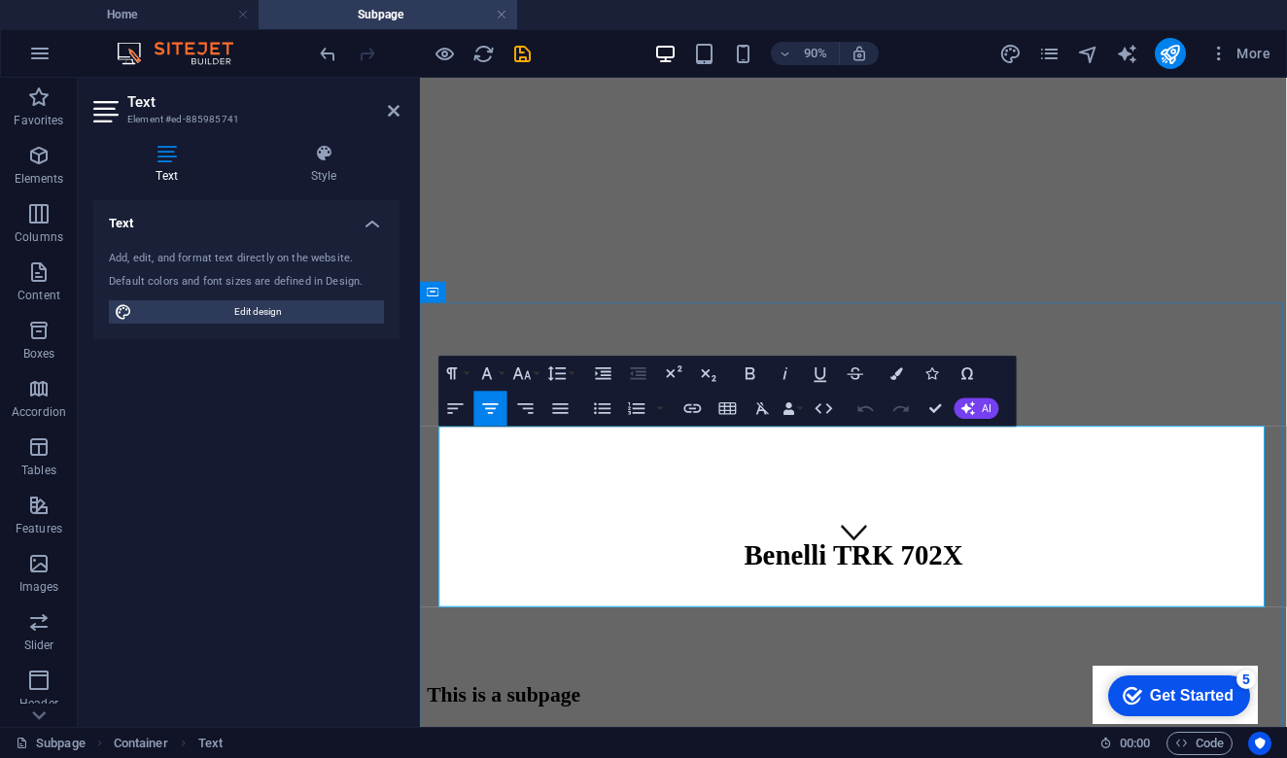
drag, startPoint x: 1108, startPoint y: 655, endPoint x: 509, endPoint y: 587, distance: 602.6
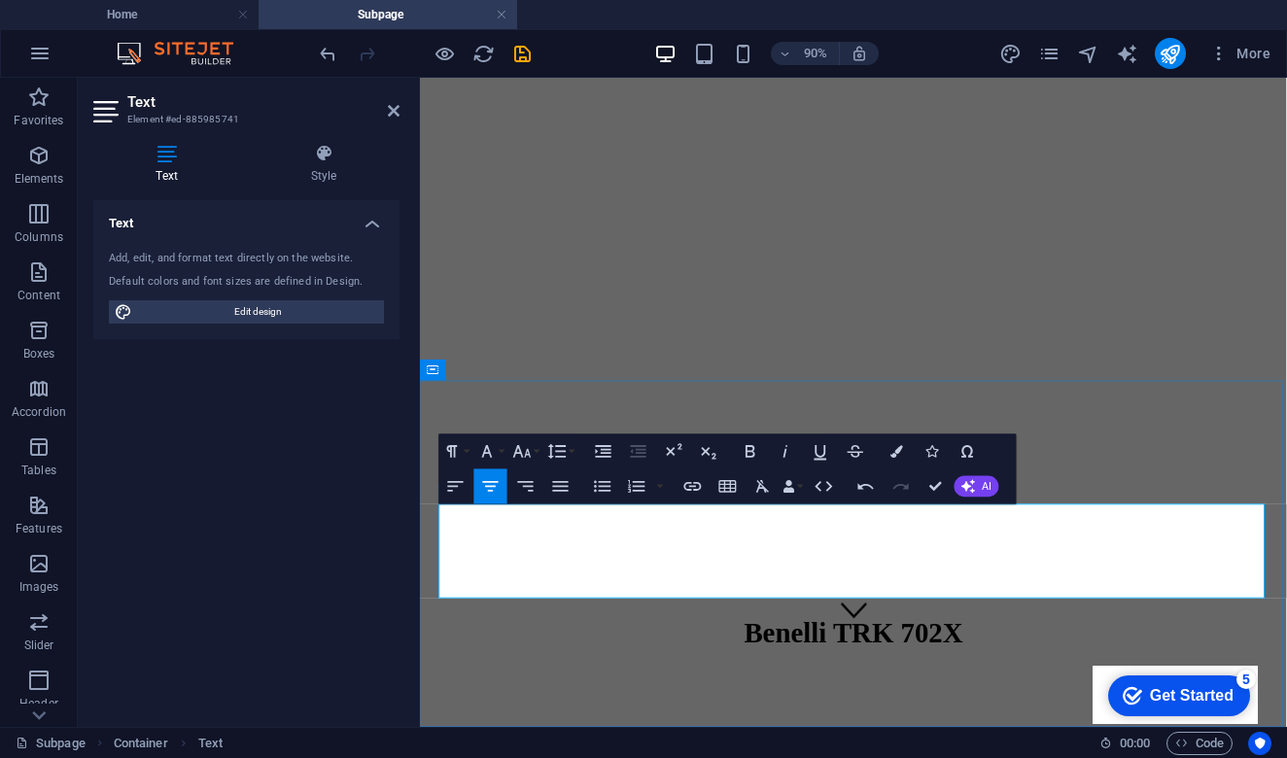
drag, startPoint x: 649, startPoint y: 564, endPoint x: 1288, endPoint y: 574, distance: 638.7
drag, startPoint x: 646, startPoint y: 566, endPoint x: 1292, endPoint y: 573, distance: 645.5
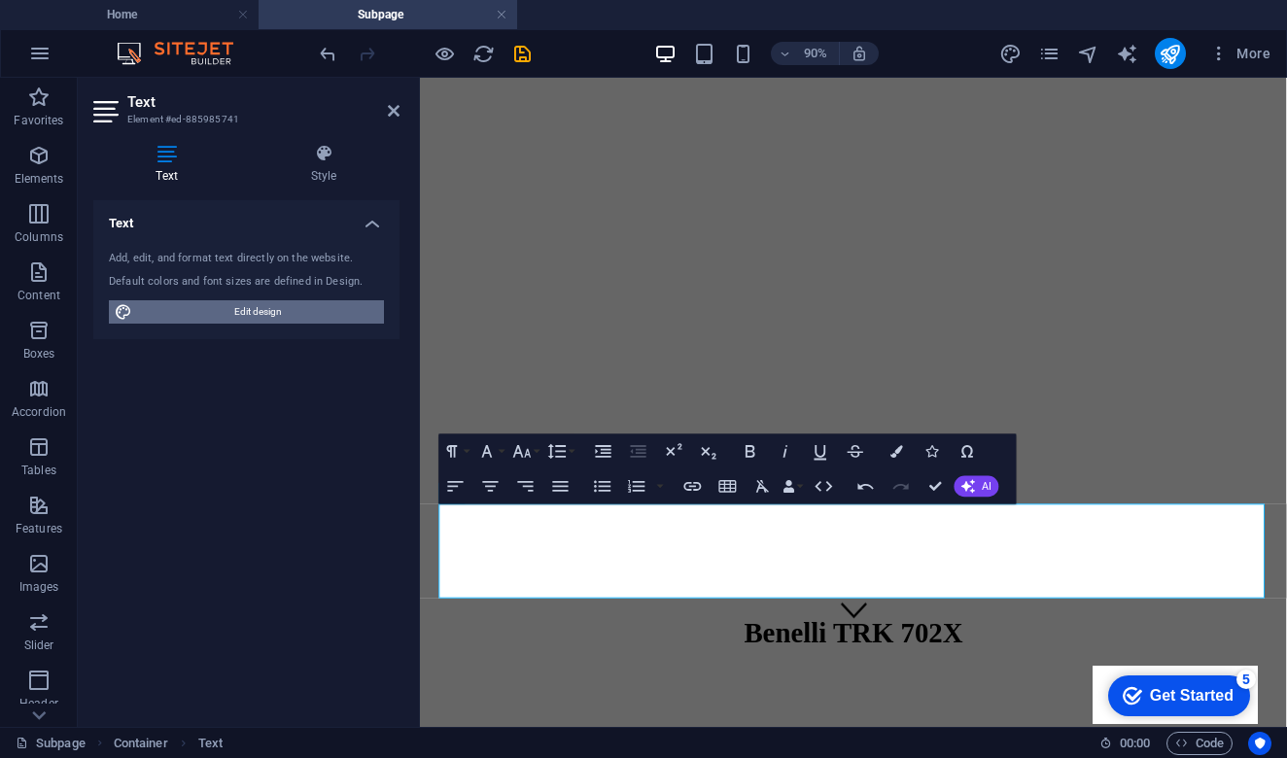
click at [265, 310] on span "Edit design" at bounding box center [258, 311] width 240 height 23
select select "px"
select select "200"
select select "px"
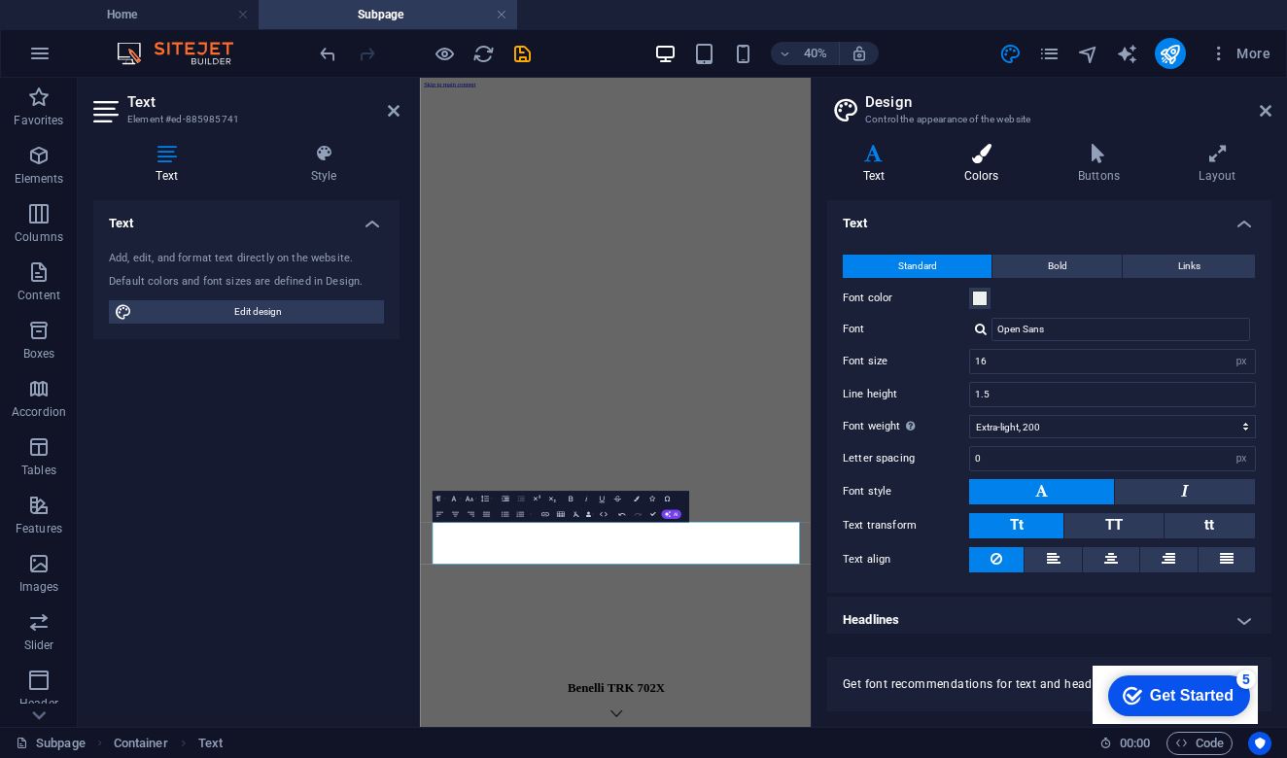
click at [990, 158] on icon at bounding box center [981, 153] width 106 height 19
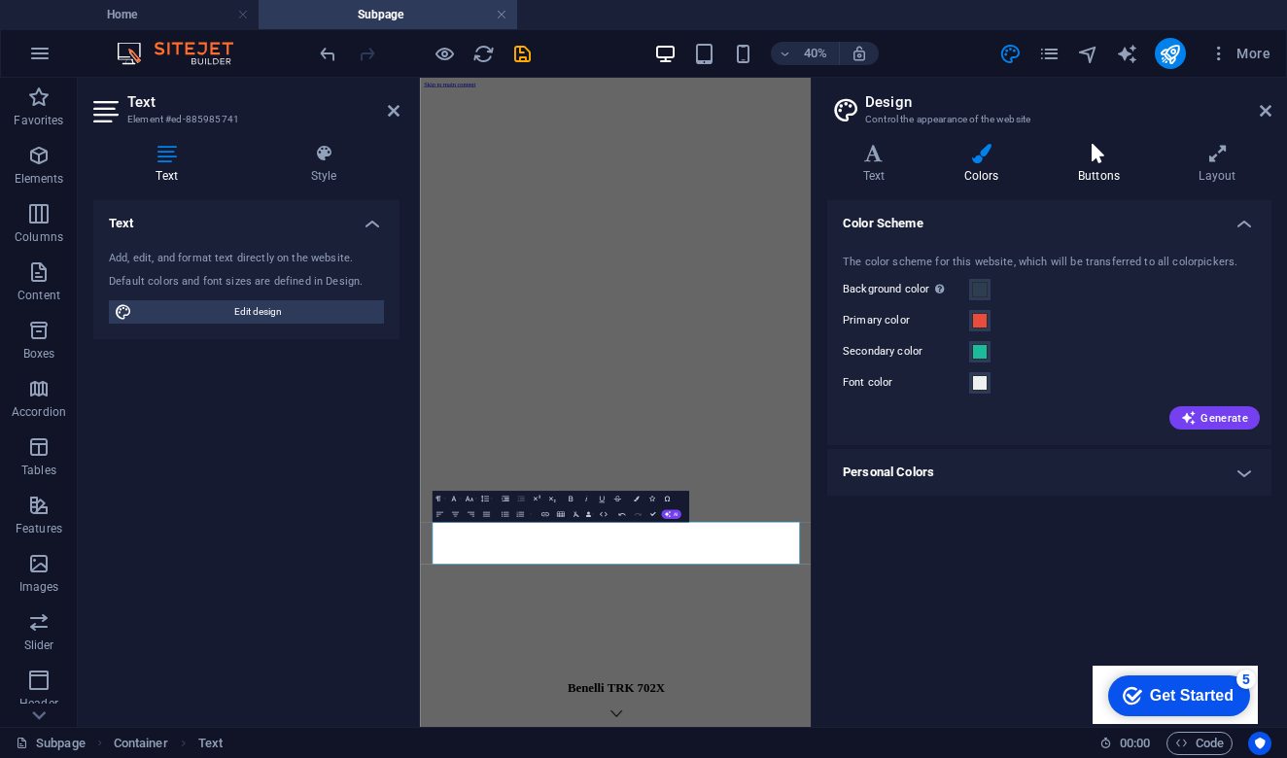
click at [1102, 157] on icon at bounding box center [1098, 153] width 113 height 19
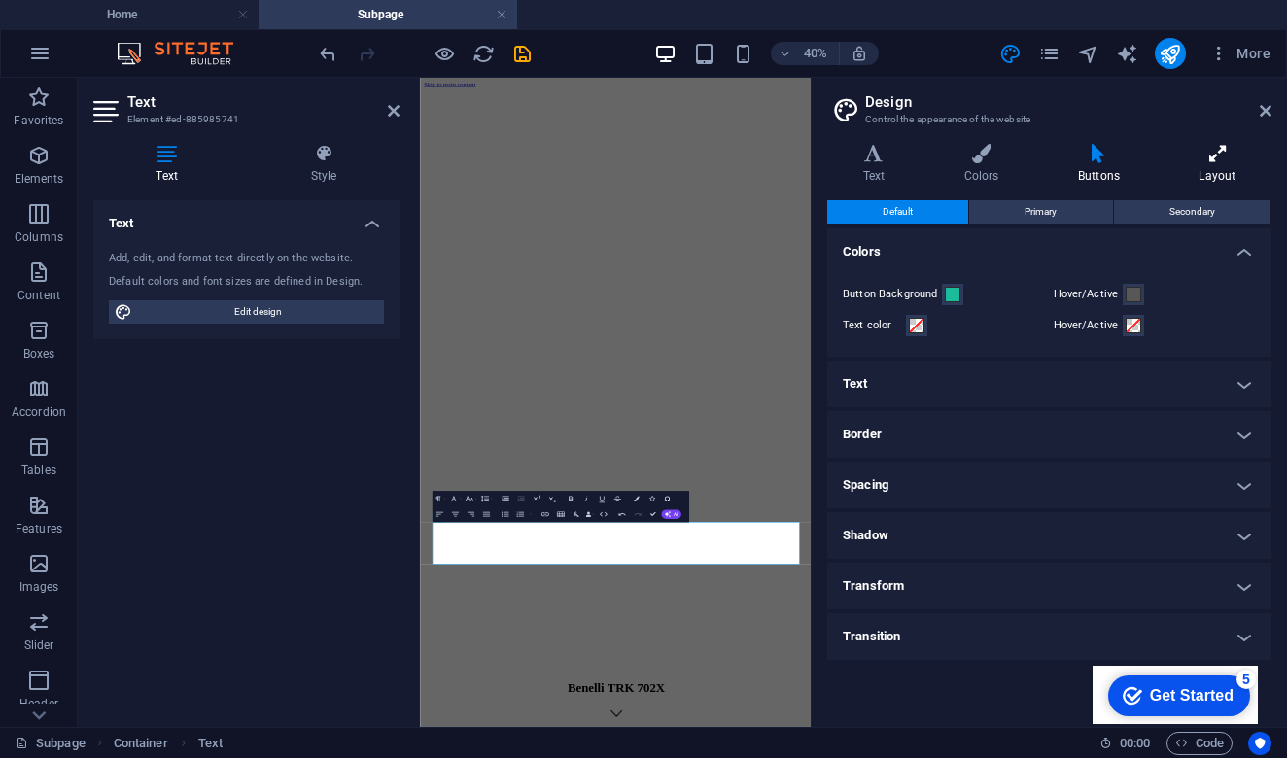
click at [1243, 163] on h4 "Layout" at bounding box center [1218, 164] width 108 height 41
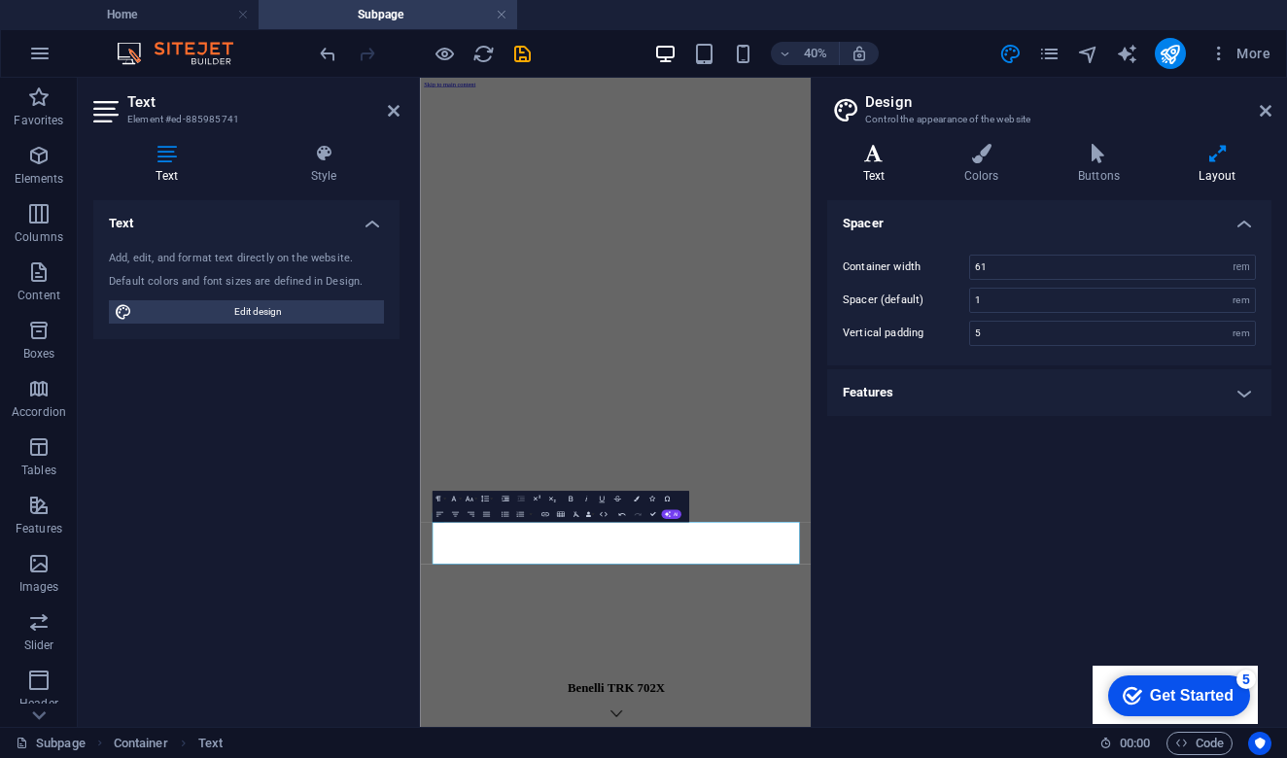
click at [881, 160] on icon at bounding box center [873, 153] width 93 height 19
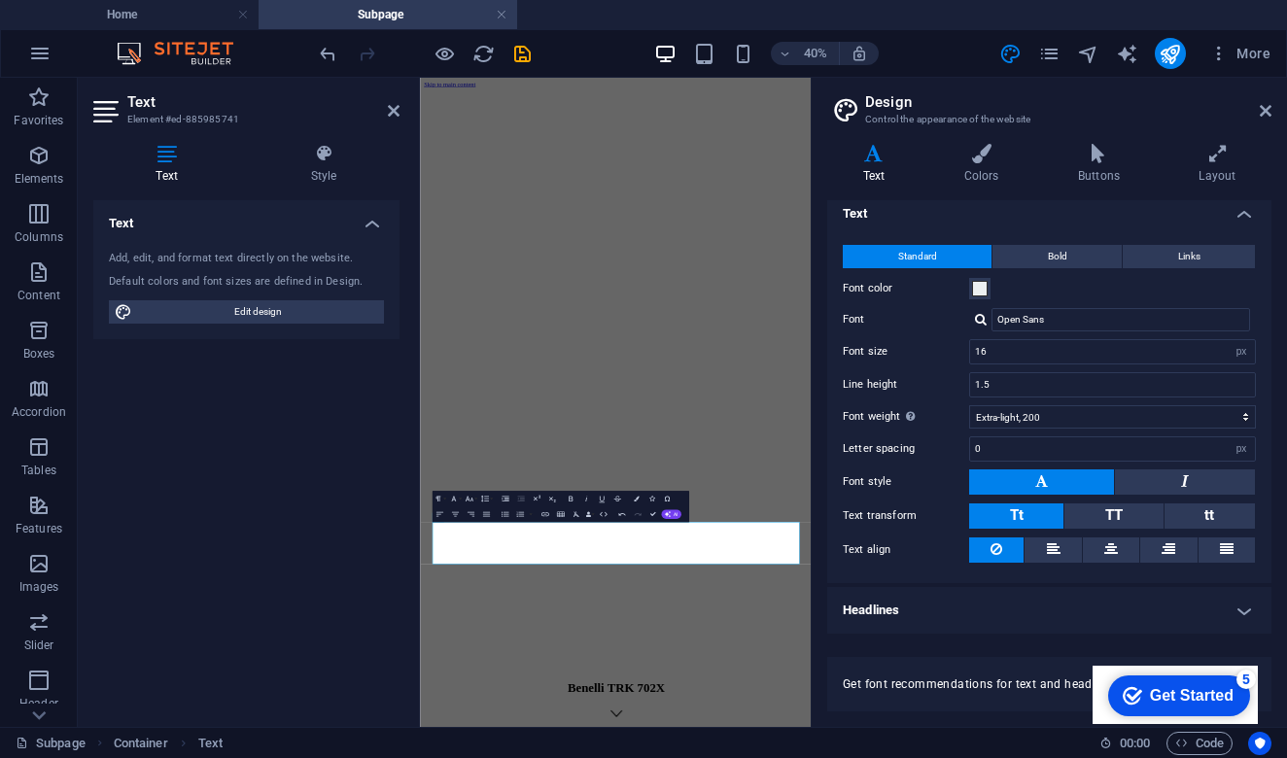
scroll to position [9, 0]
click at [1265, 110] on icon at bounding box center [1266, 111] width 12 height 16
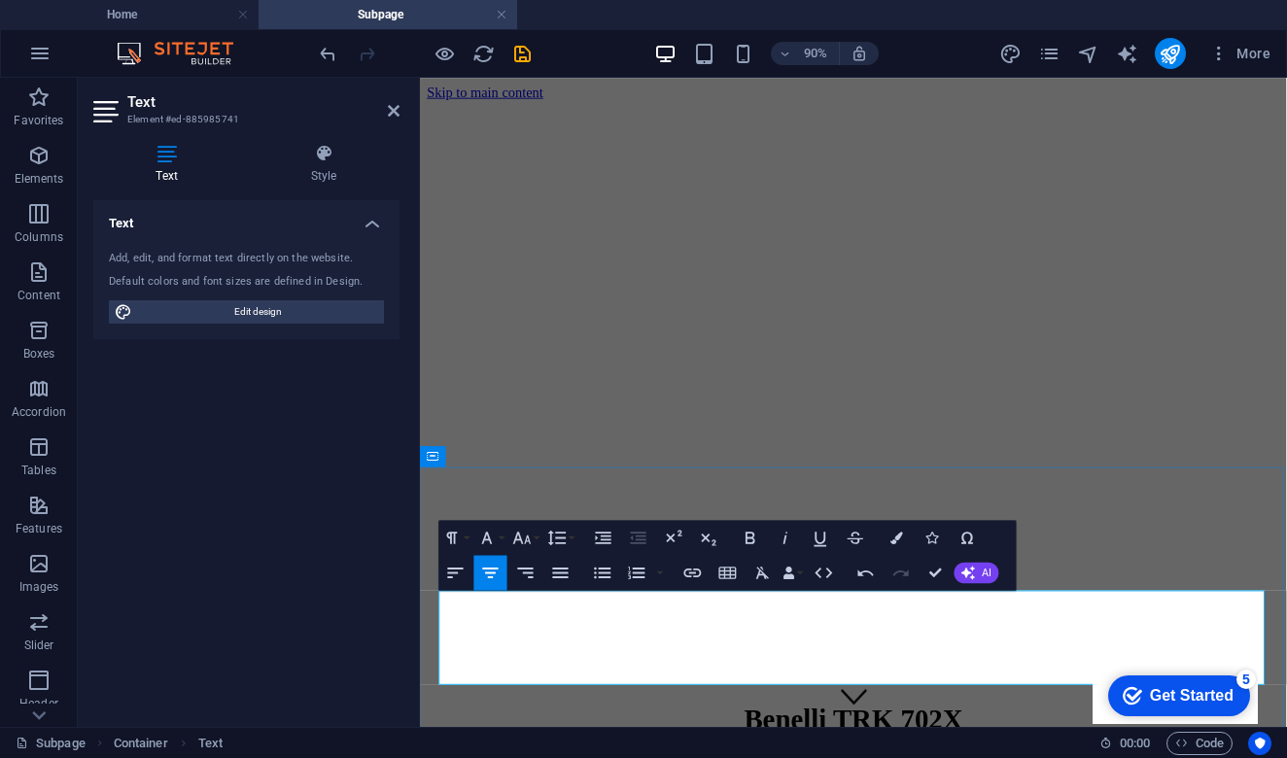
drag, startPoint x: 650, startPoint y: 653, endPoint x: 1243, endPoint y: 636, distance: 593.2
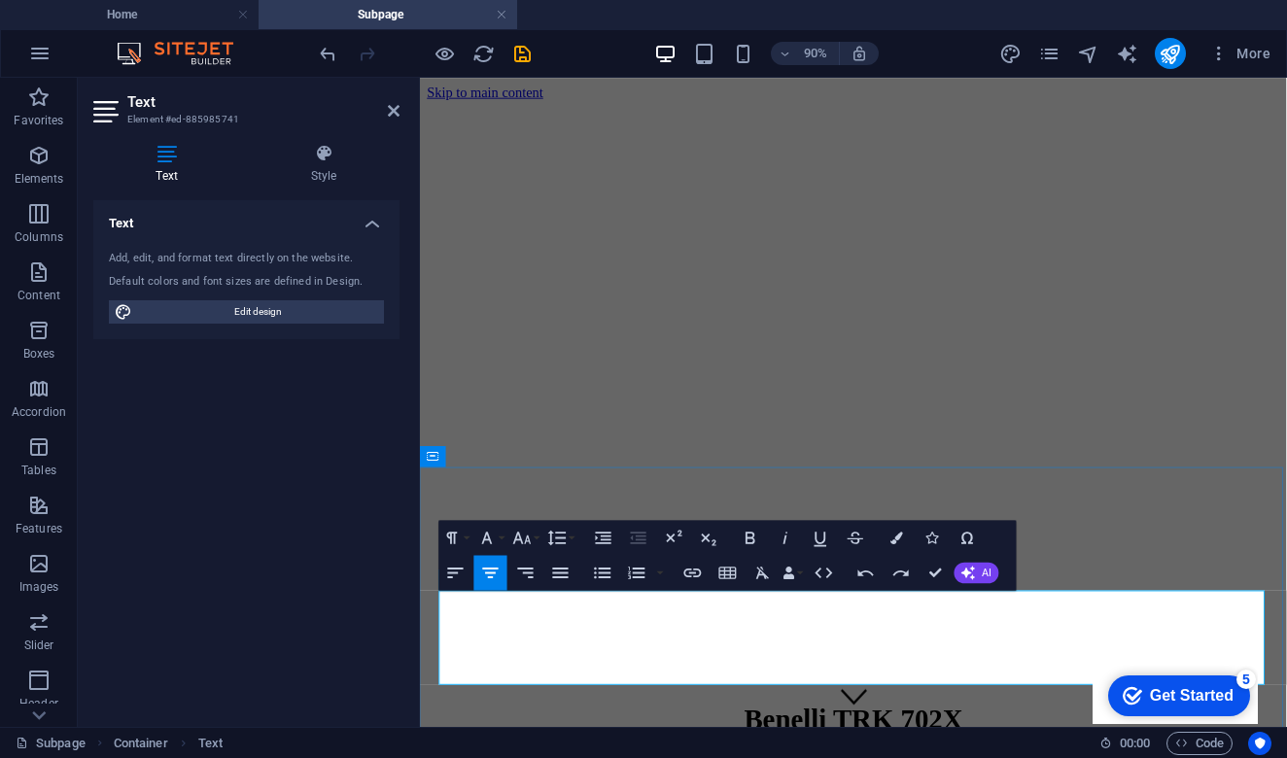
drag, startPoint x: 653, startPoint y: 661, endPoint x: 892, endPoint y: 661, distance: 239.1
click at [759, 574] on icon "button" at bounding box center [762, 573] width 13 height 13
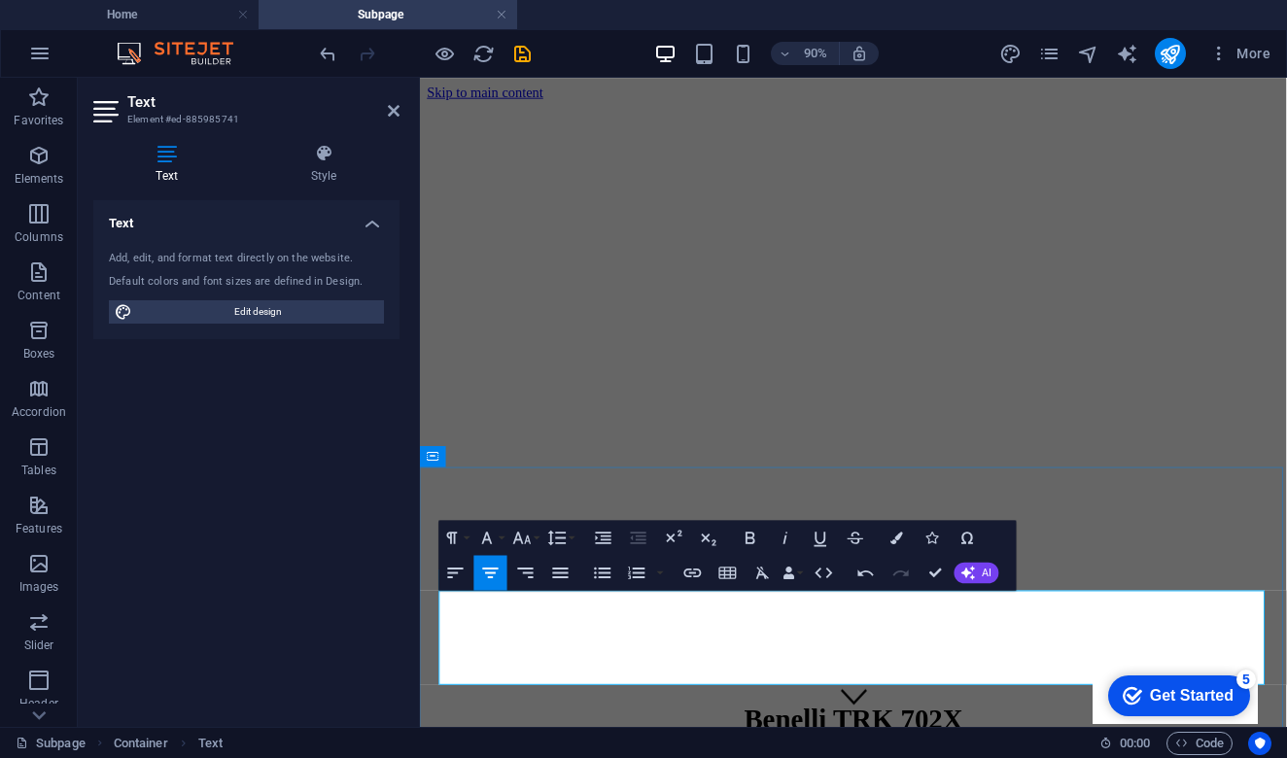
drag, startPoint x: 879, startPoint y: 661, endPoint x: 1291, endPoint y: 657, distance: 412.2
click at [763, 579] on icon "button" at bounding box center [762, 573] width 21 height 21
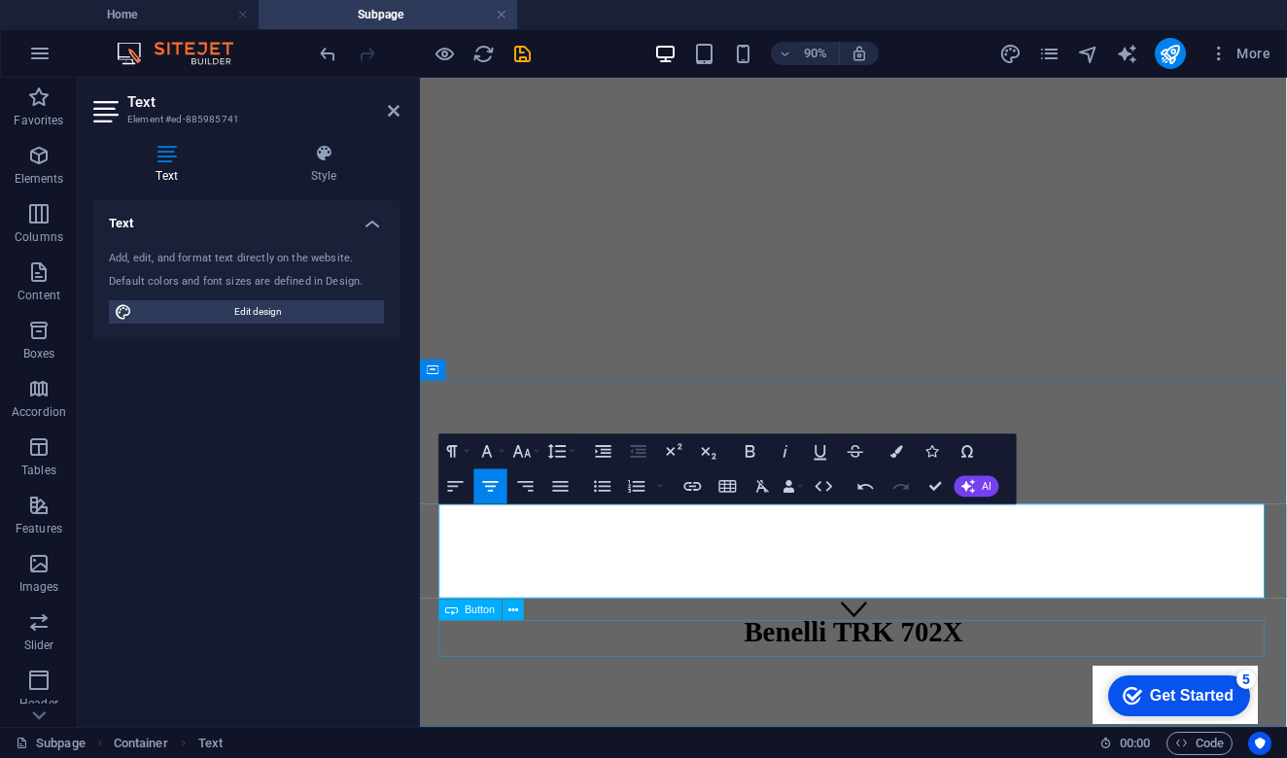
scroll to position [96, 0]
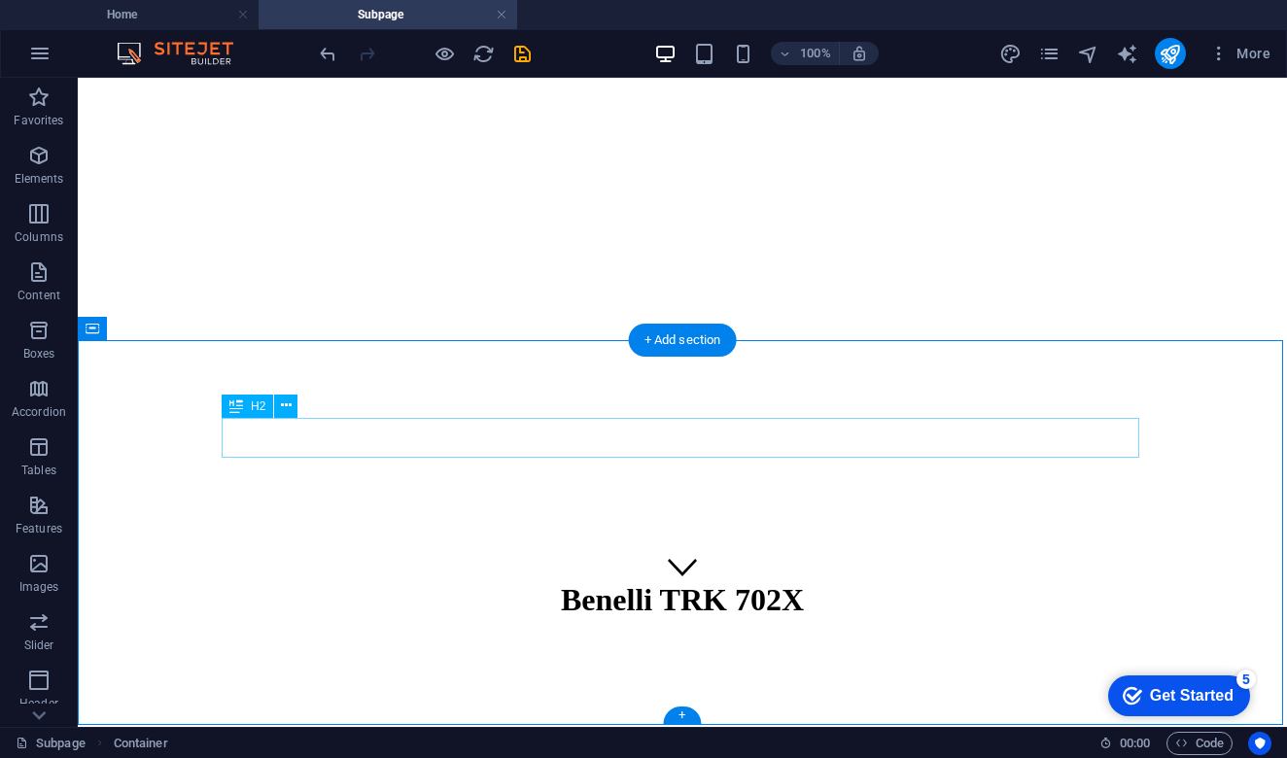
scroll to position [125, 0]
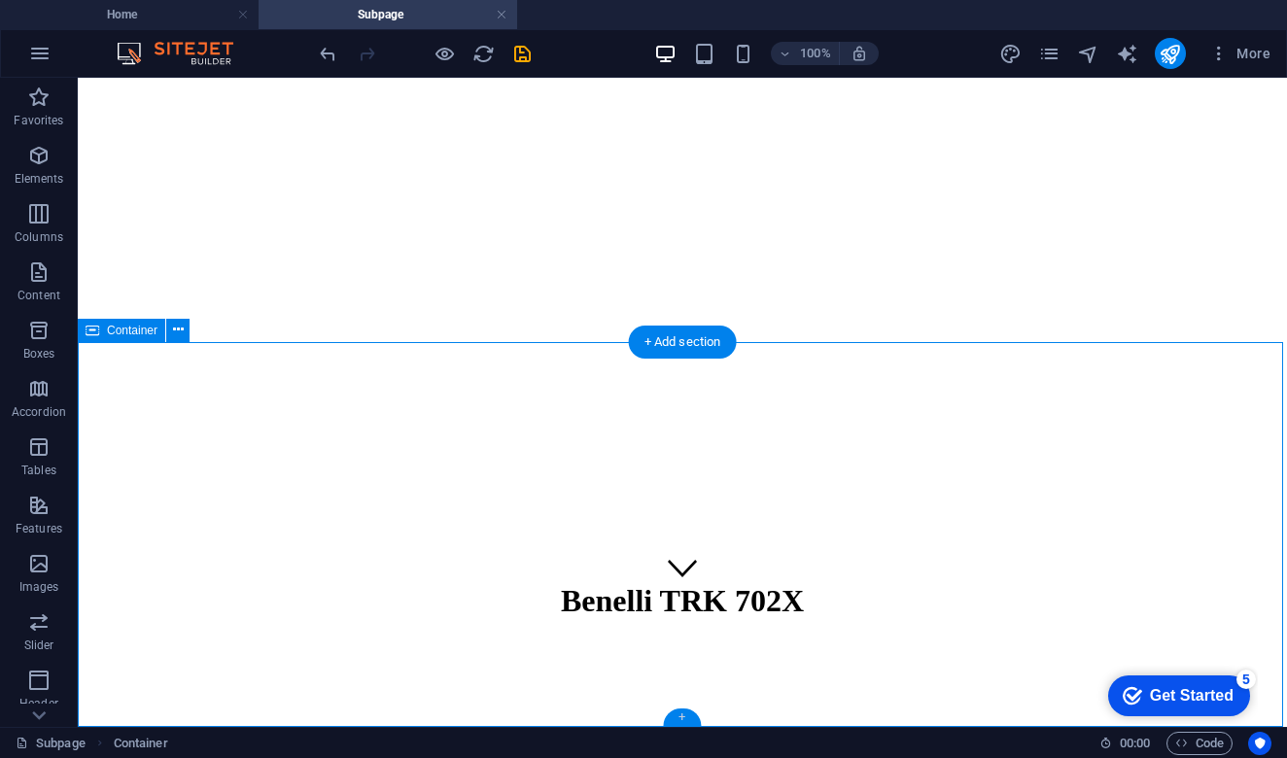
click at [678, 717] on div "+" at bounding box center [682, 717] width 38 height 17
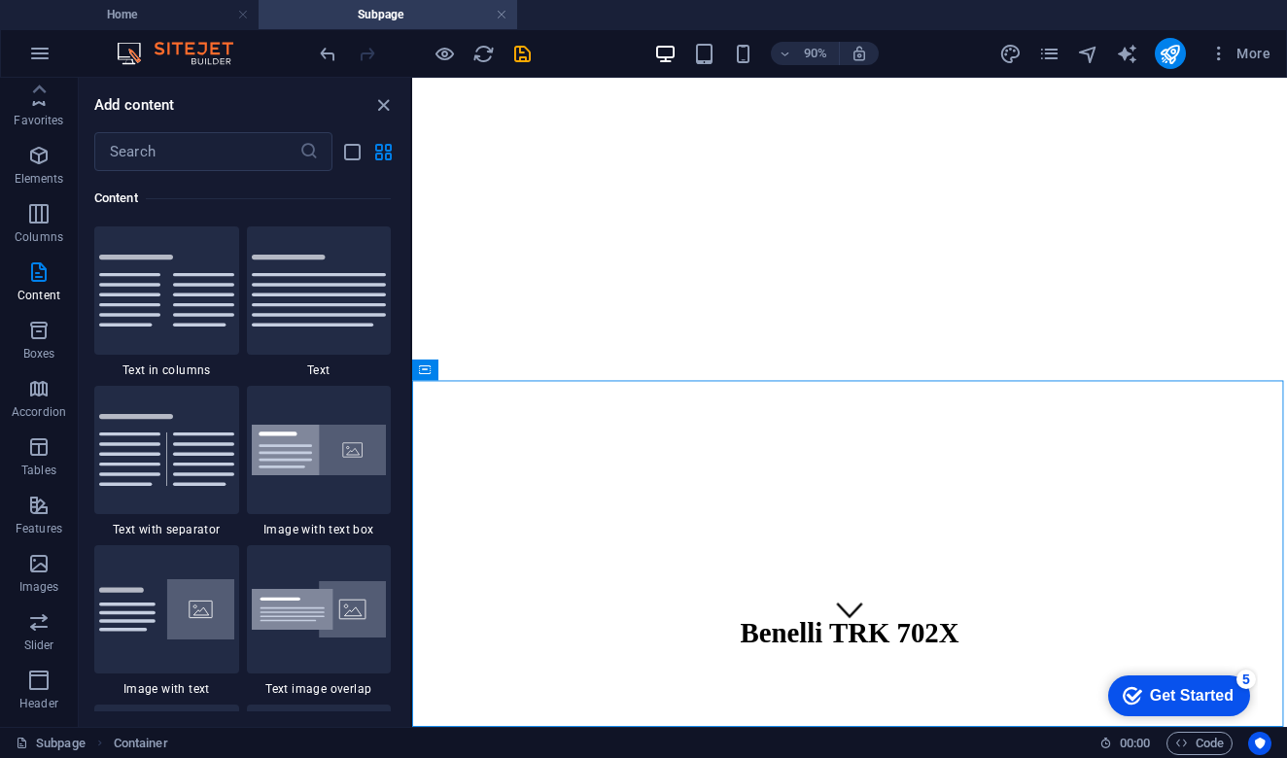
scroll to position [0, 0]
click at [41, 217] on icon "button" at bounding box center [38, 213] width 23 height 23
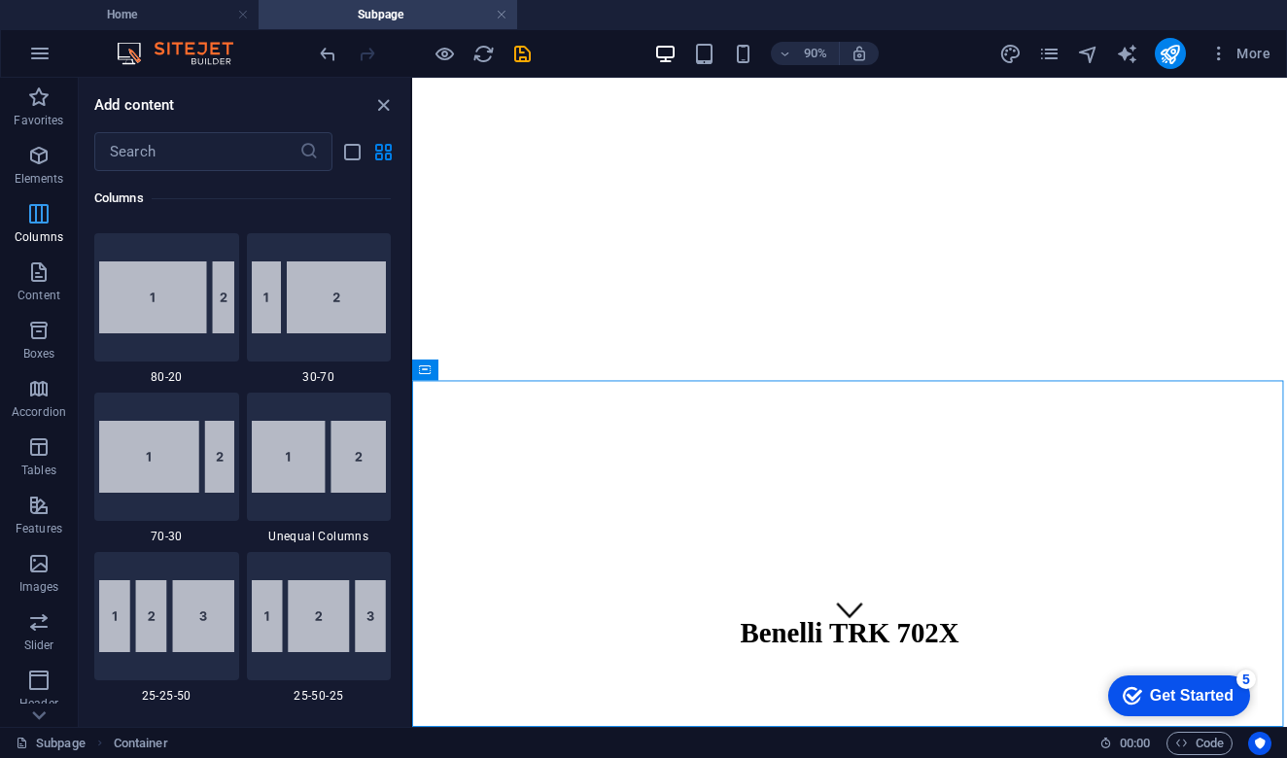
scroll to position [962, 0]
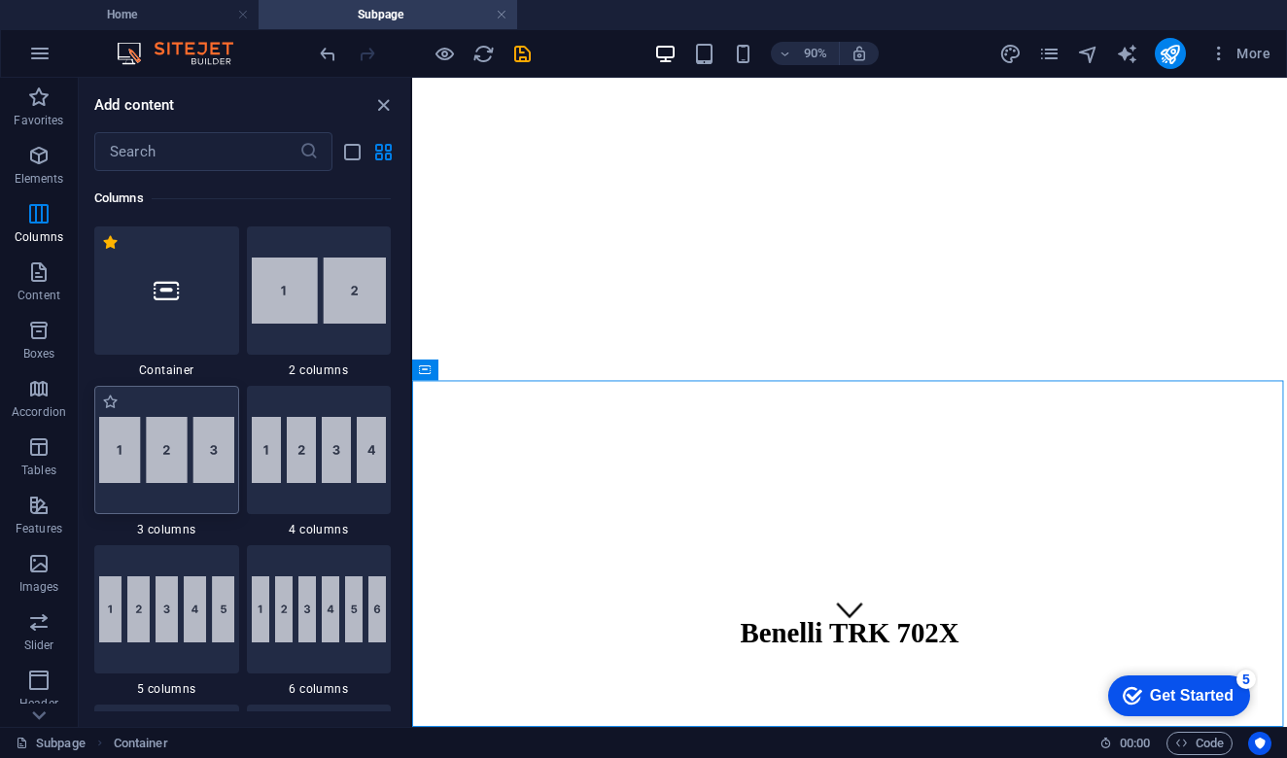
click at [172, 464] on img at bounding box center [166, 450] width 135 height 66
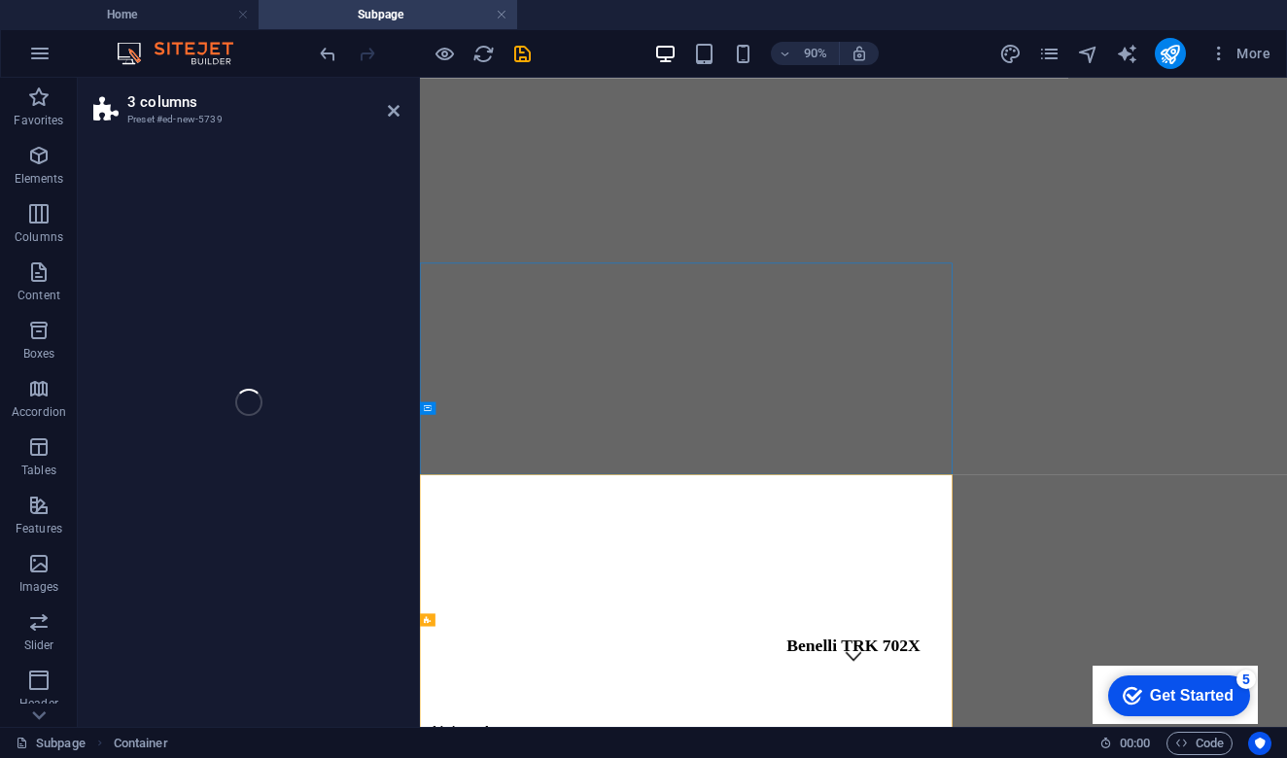
select select "rem"
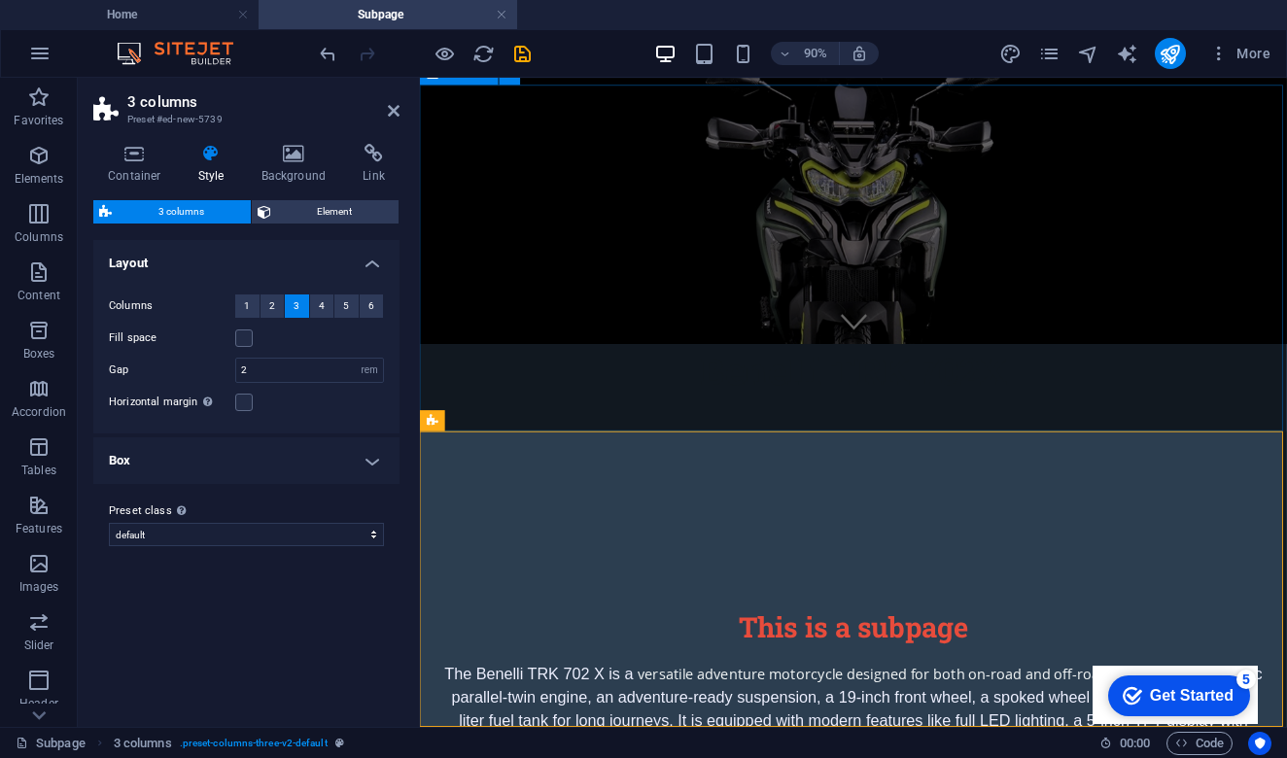
scroll to position [425, 0]
click at [131, 156] on icon at bounding box center [134, 153] width 83 height 19
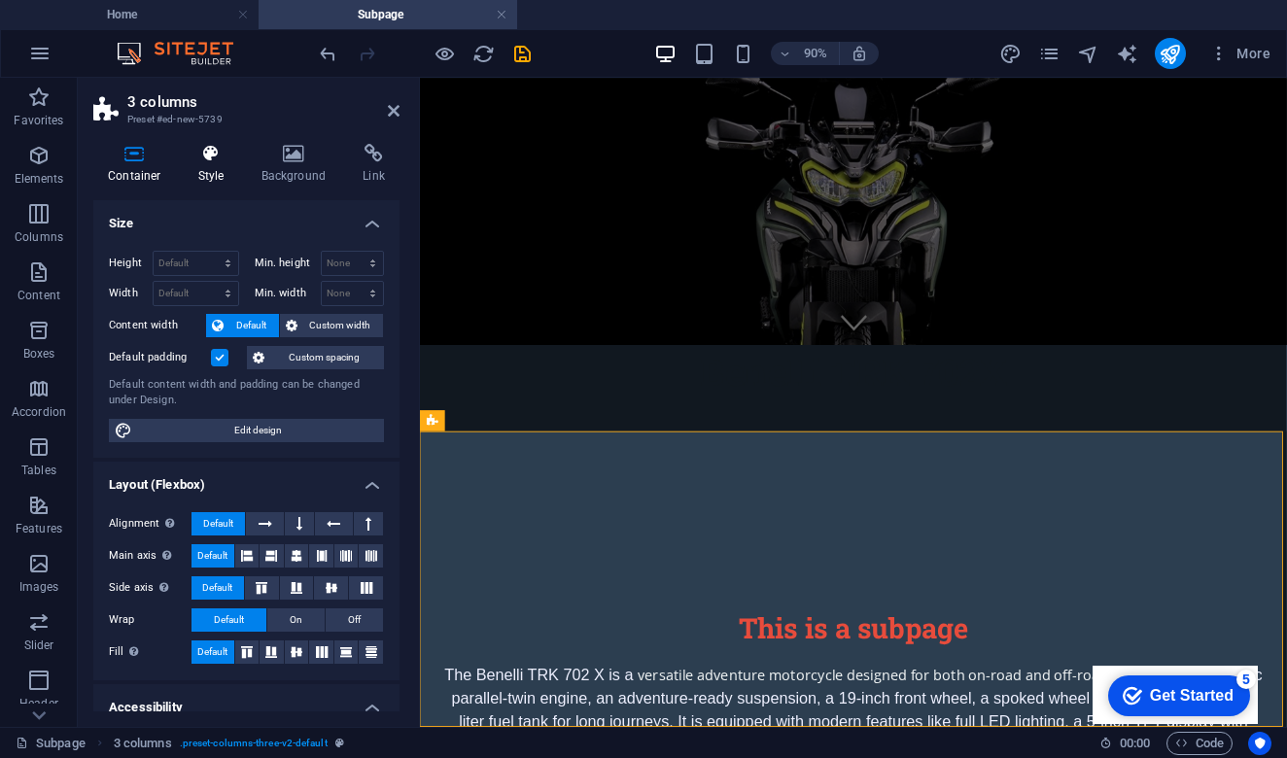
click at [208, 162] on icon at bounding box center [211, 153] width 55 height 19
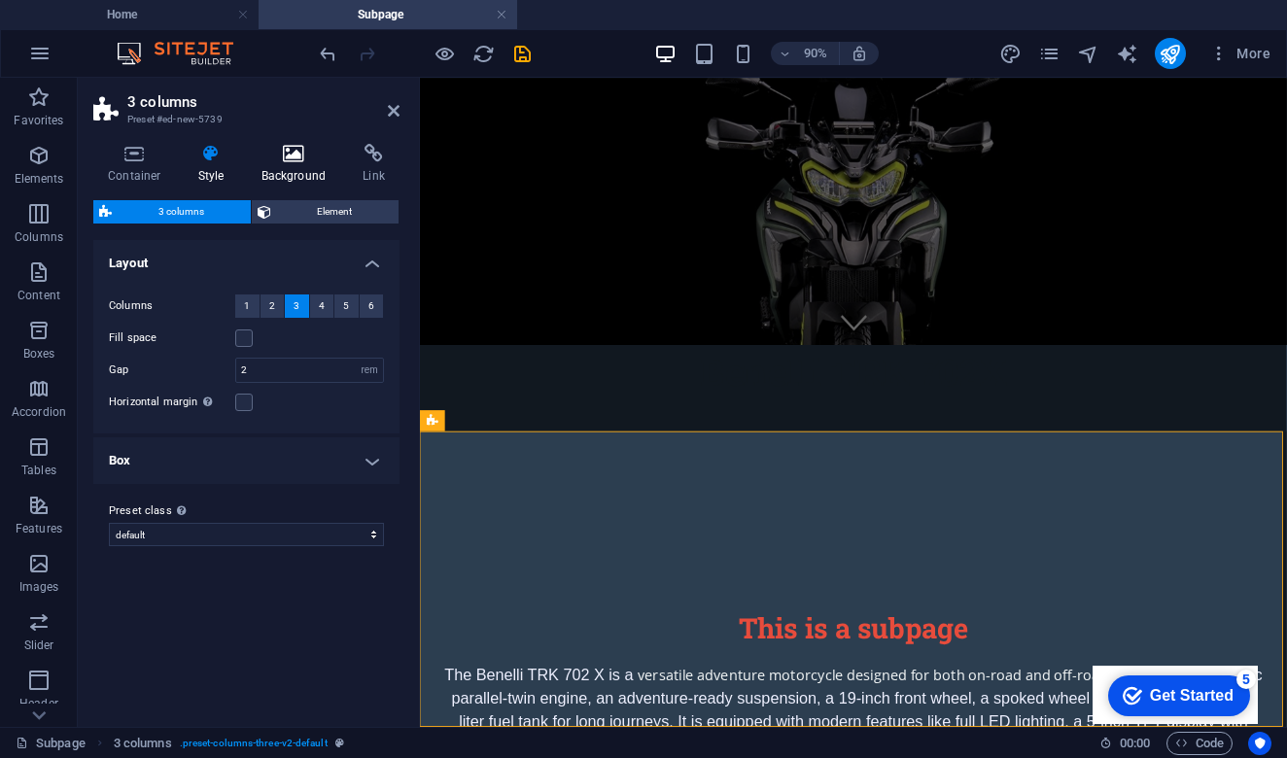
click at [298, 162] on icon at bounding box center [294, 153] width 94 height 19
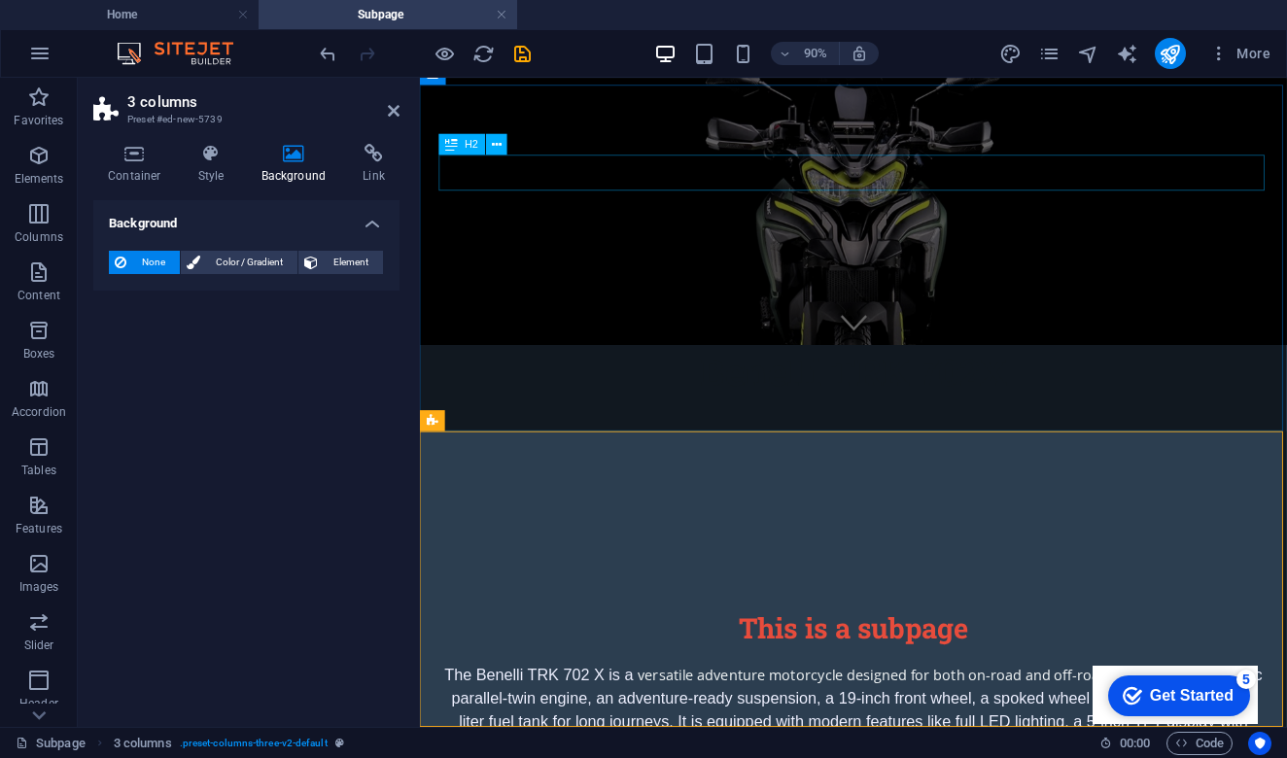
click at [890, 669] on div "This is a subpage" at bounding box center [902, 689] width 918 height 41
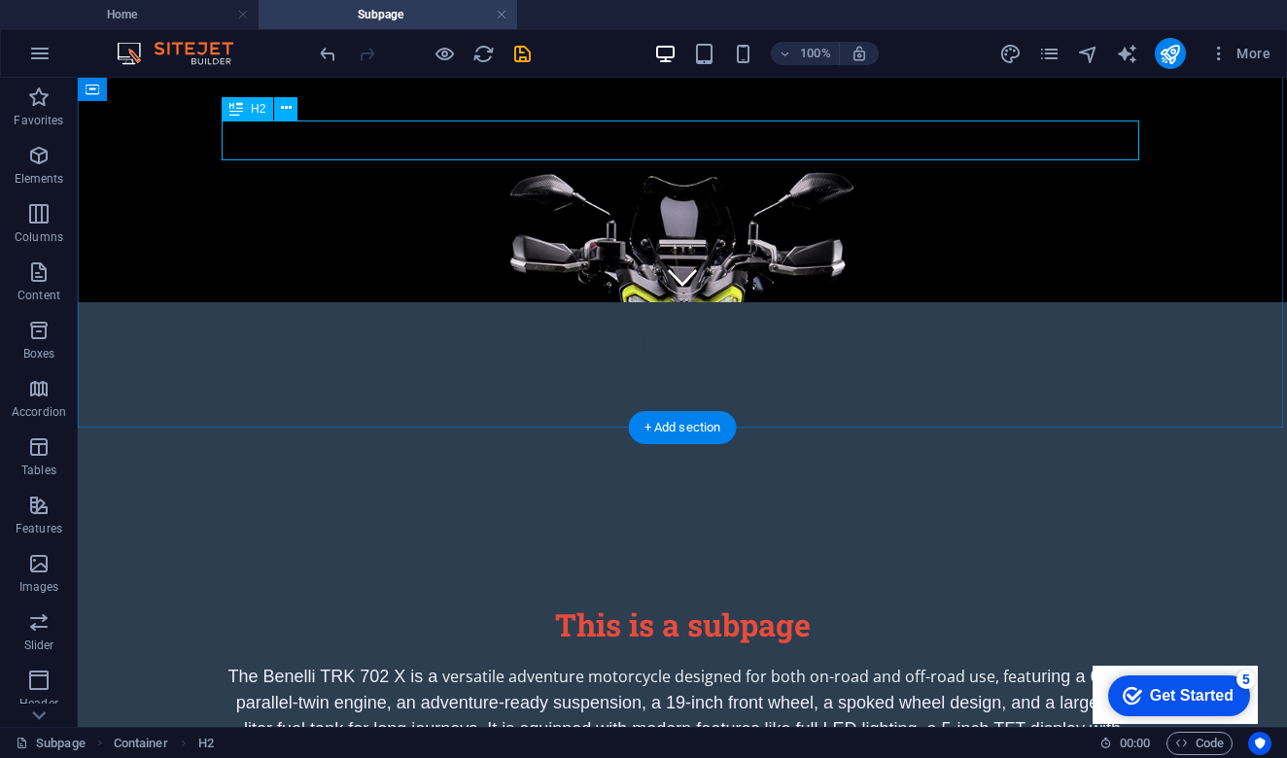
scroll to position [369, 0]
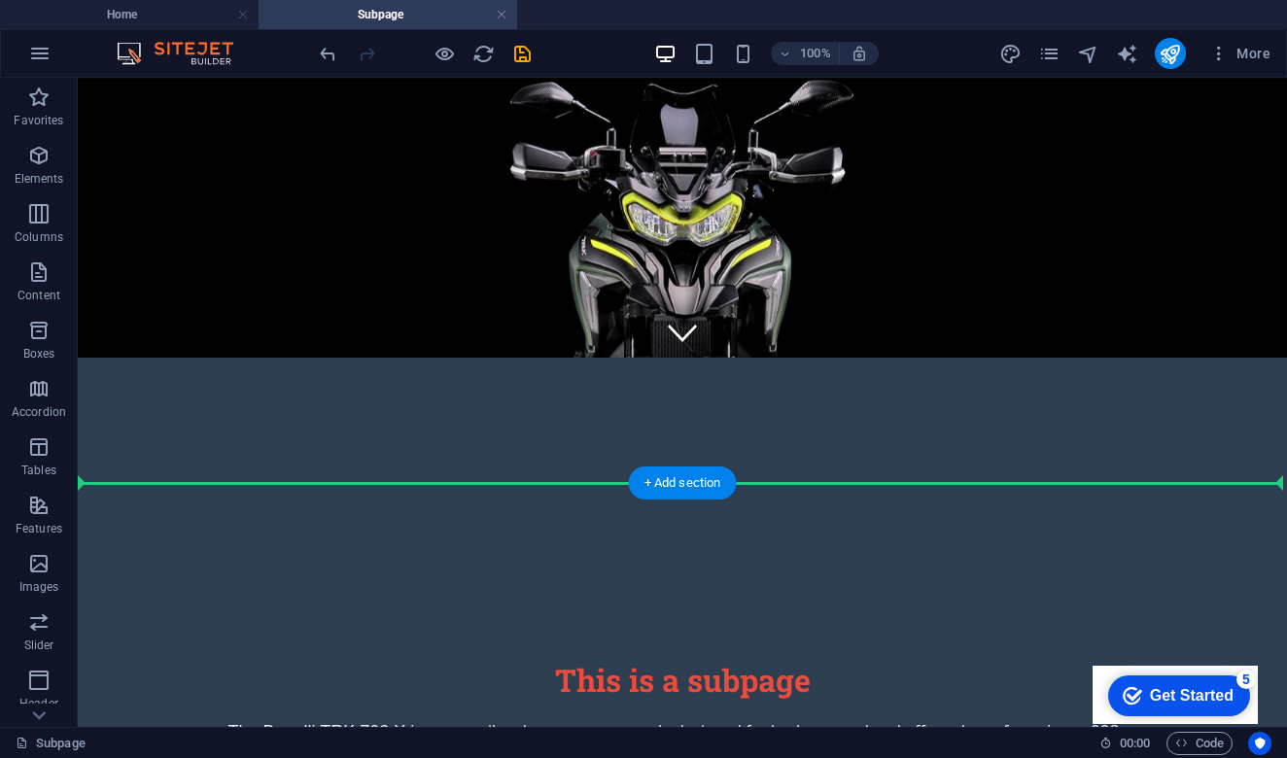
drag, startPoint x: 862, startPoint y: 122, endPoint x: 797, endPoint y: 496, distance: 378.9
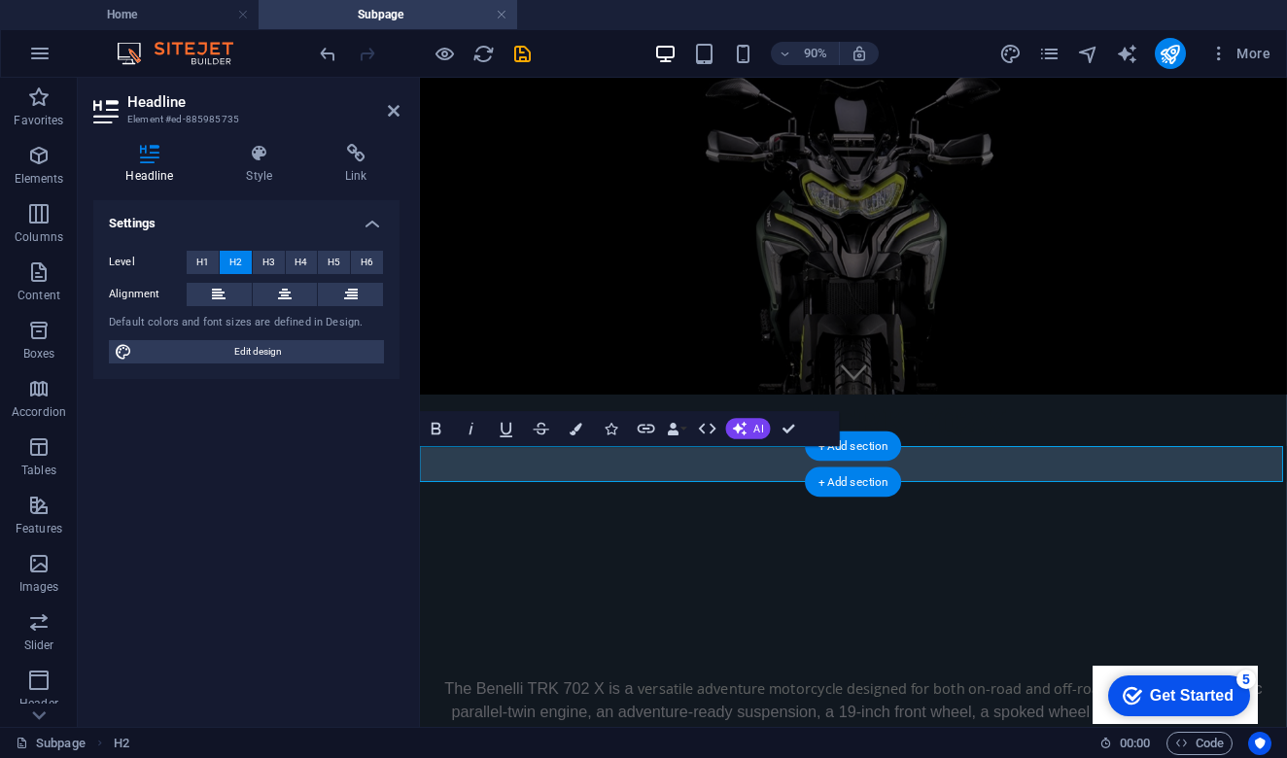
scroll to position [368, 0]
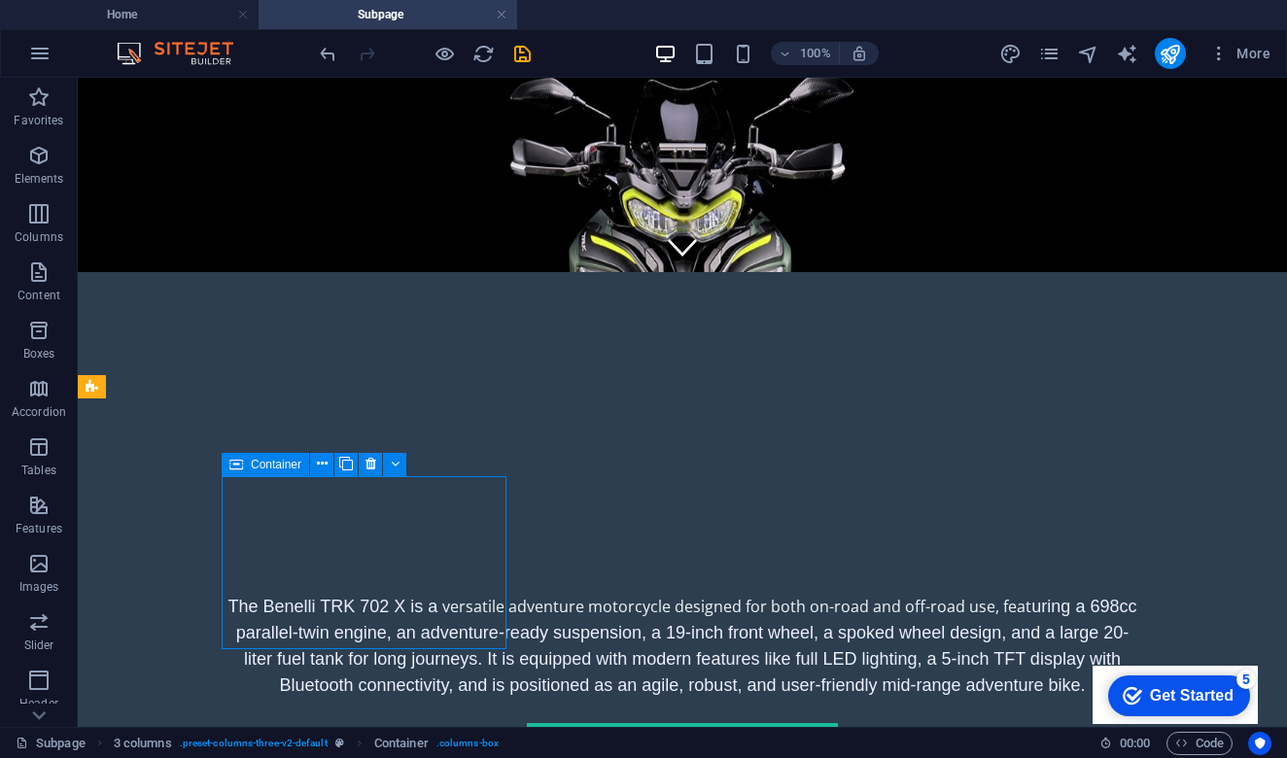
scroll to position [454, 0]
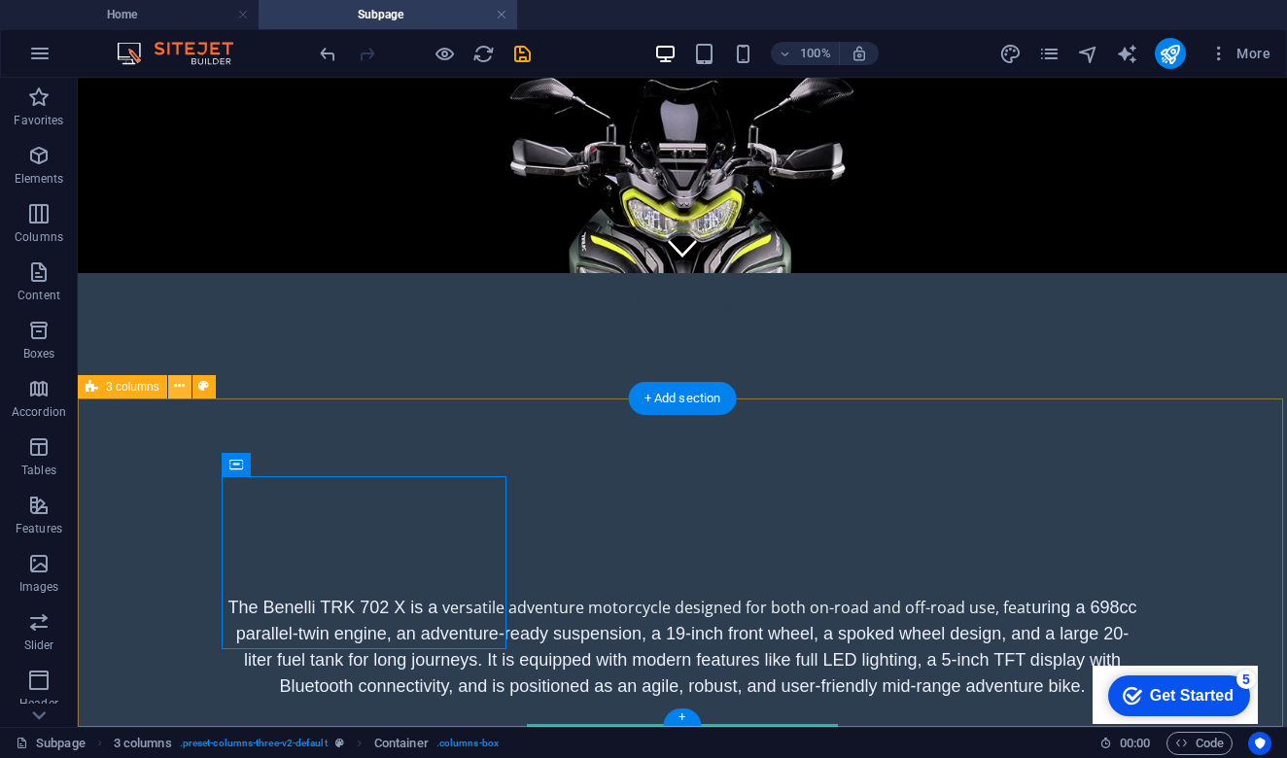
click at [184, 387] on icon at bounding box center [179, 386] width 11 height 20
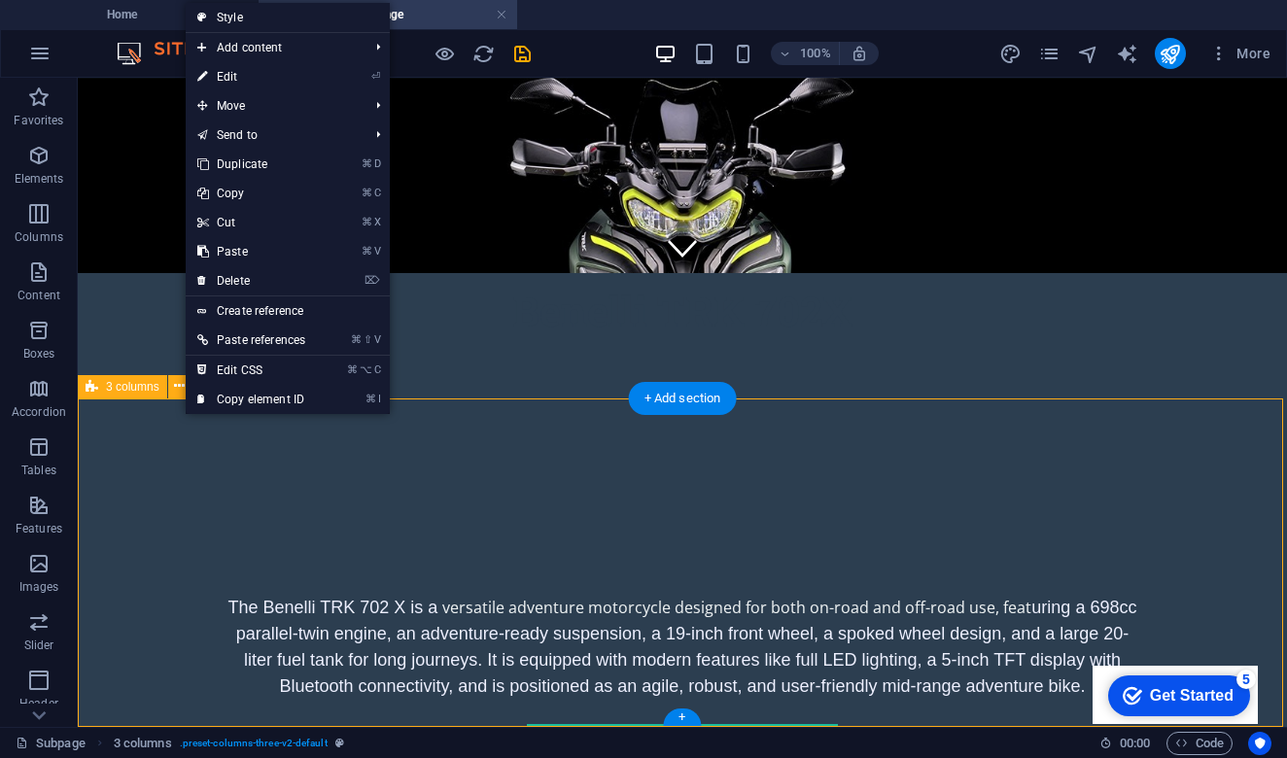
click at [133, 388] on span "3 columns" at bounding box center [132, 387] width 53 height 12
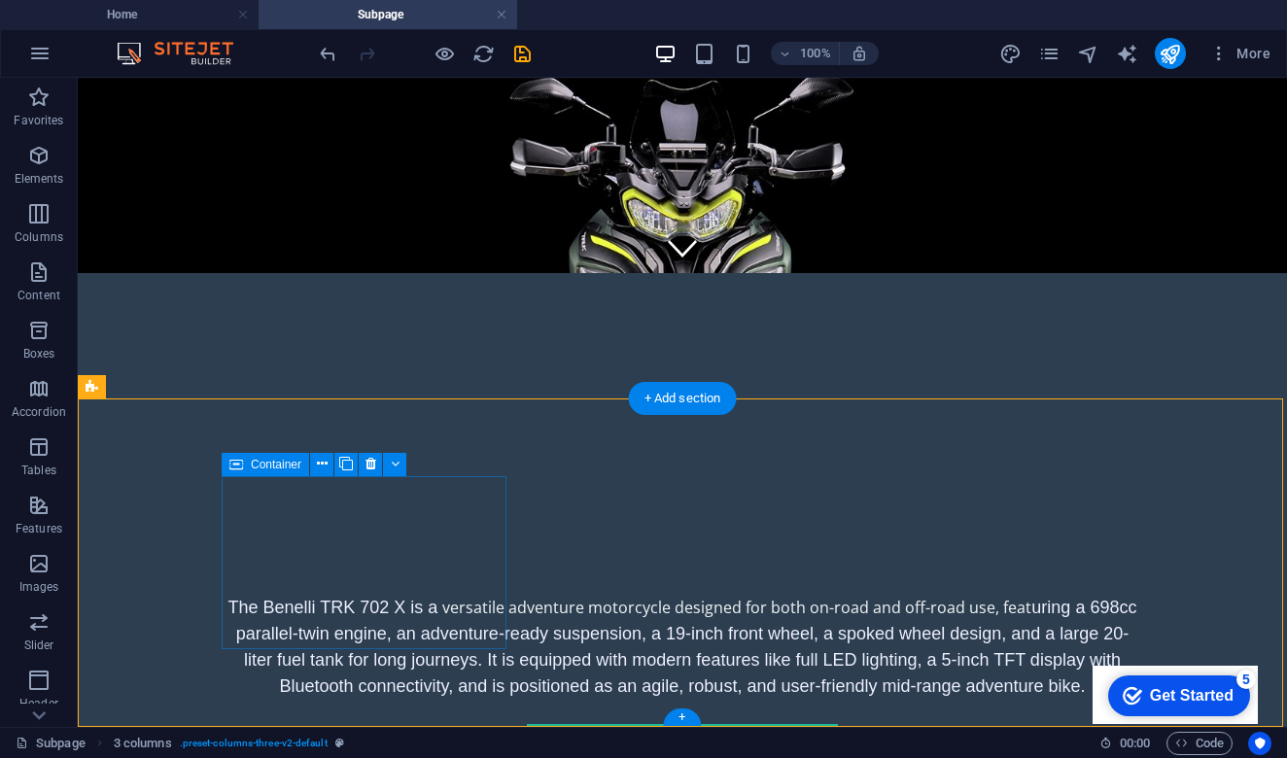
click at [396, 466] on icon at bounding box center [395, 464] width 9 height 20
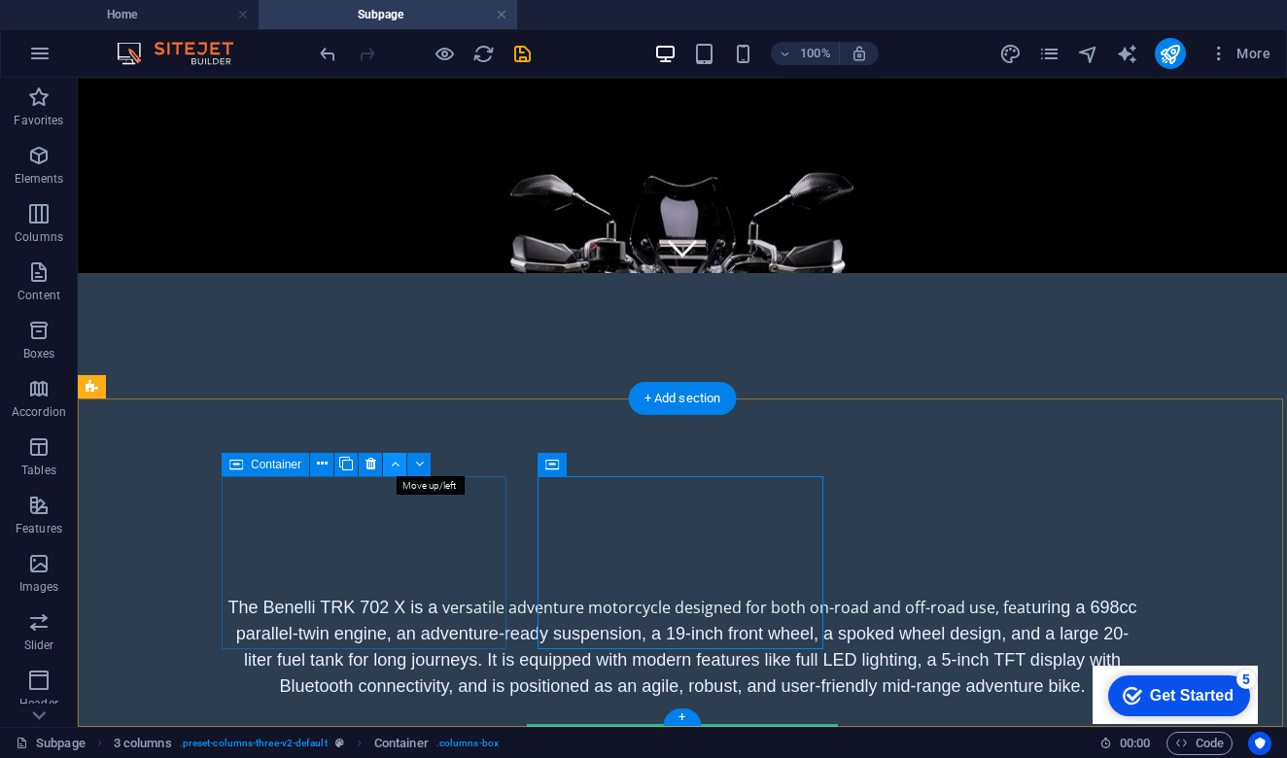
click at [395, 468] on icon at bounding box center [395, 464] width 9 height 20
click at [322, 469] on icon at bounding box center [322, 464] width 11 height 20
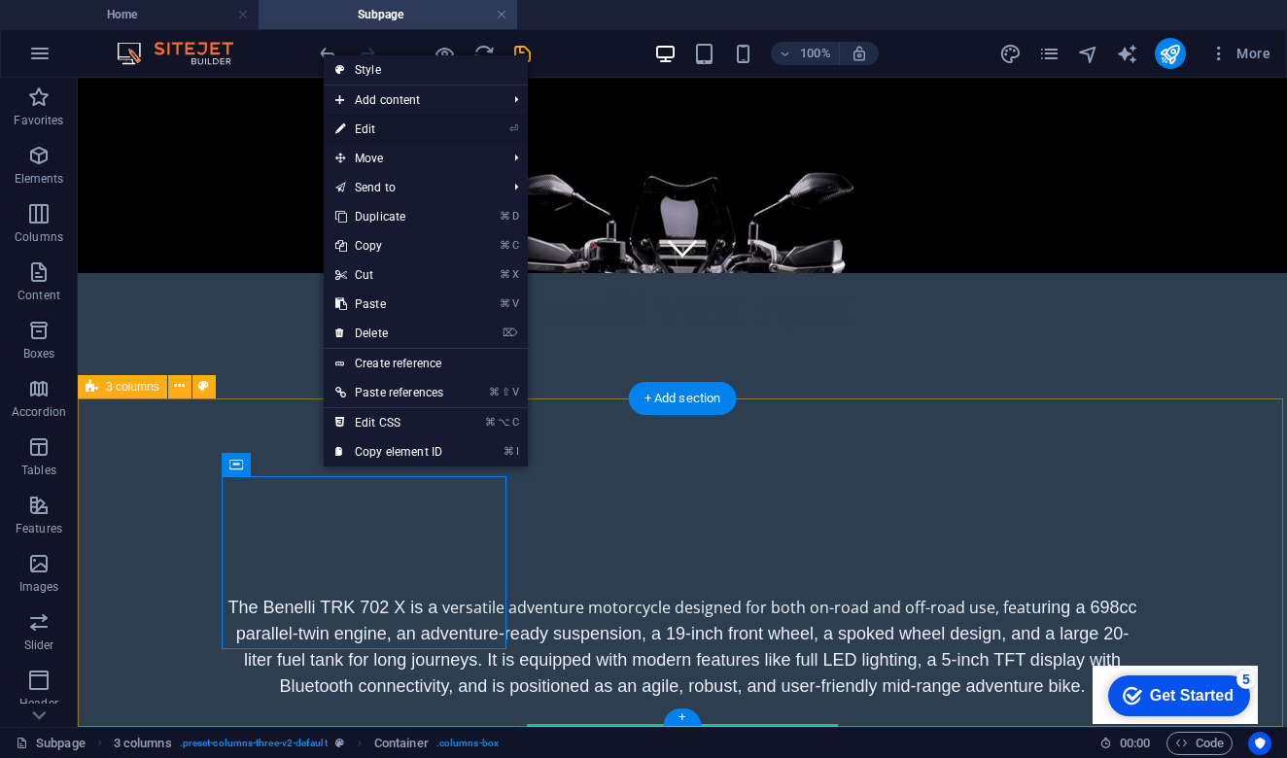
click at [431, 131] on link "⏎ Edit" at bounding box center [389, 129] width 131 height 29
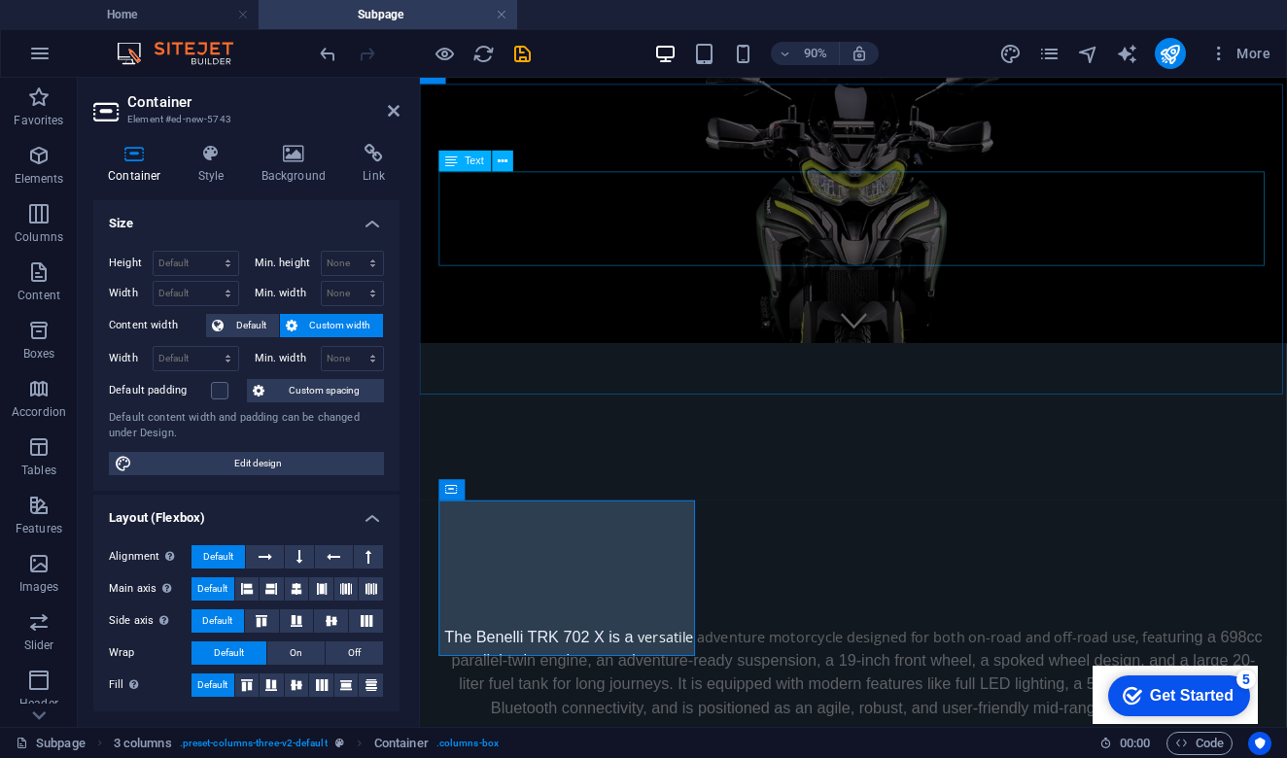
scroll to position [425, 0]
click at [214, 170] on h4 "Style" at bounding box center [215, 164] width 63 height 41
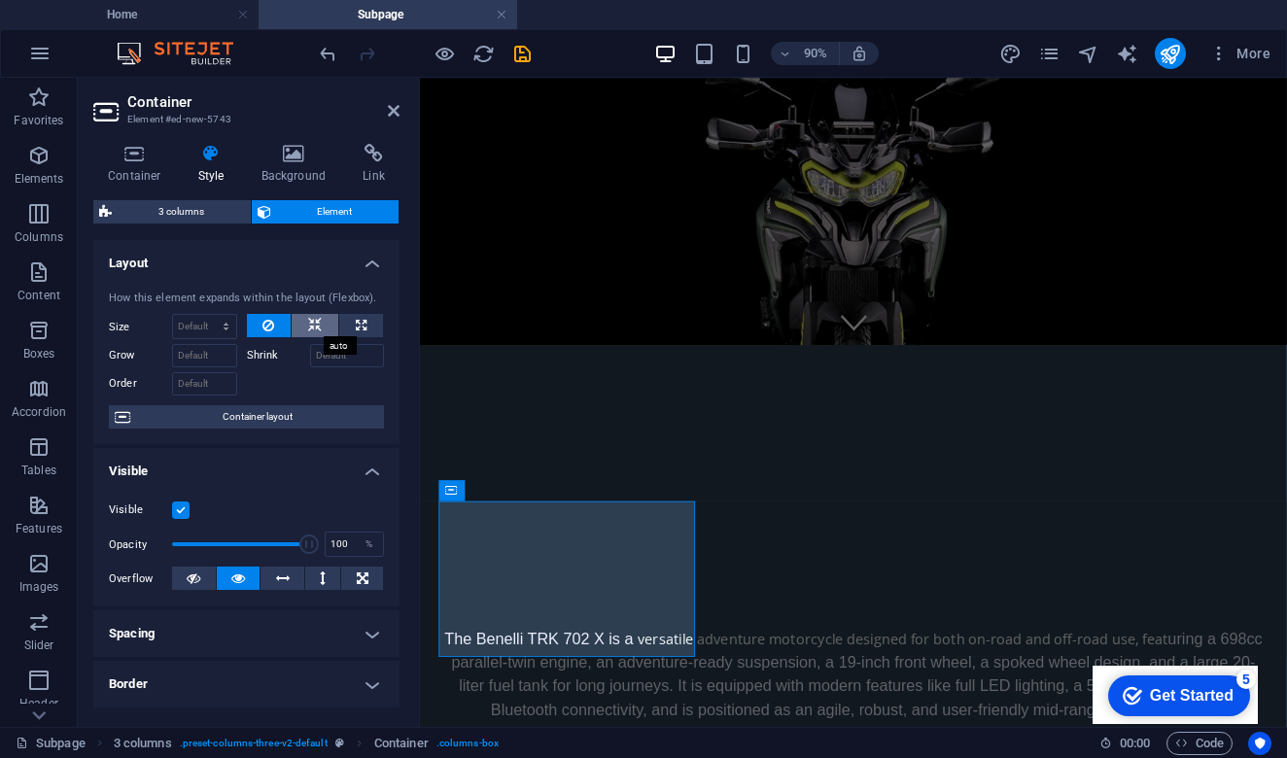
click at [310, 324] on icon at bounding box center [315, 325] width 14 height 23
click at [262, 322] on icon at bounding box center [268, 325] width 12 height 23
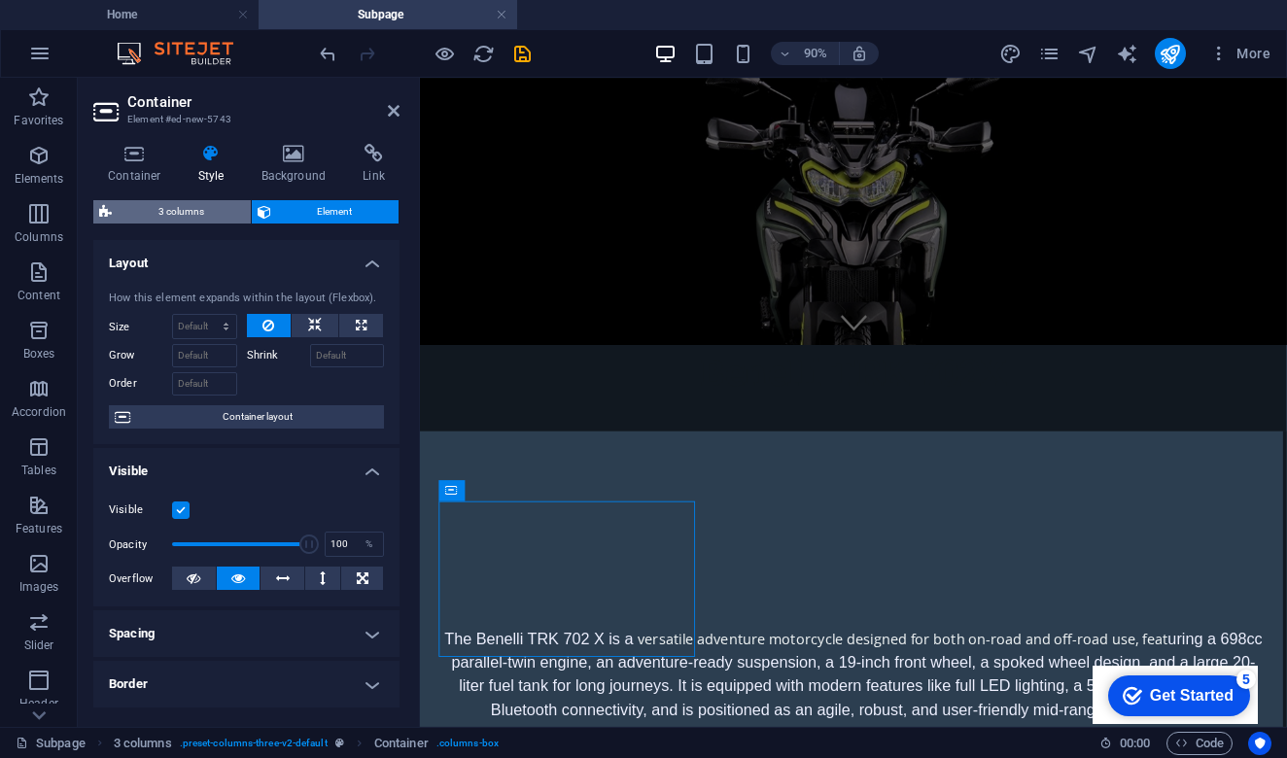
click at [192, 212] on span "3 columns" at bounding box center [181, 211] width 127 height 23
select select "rem"
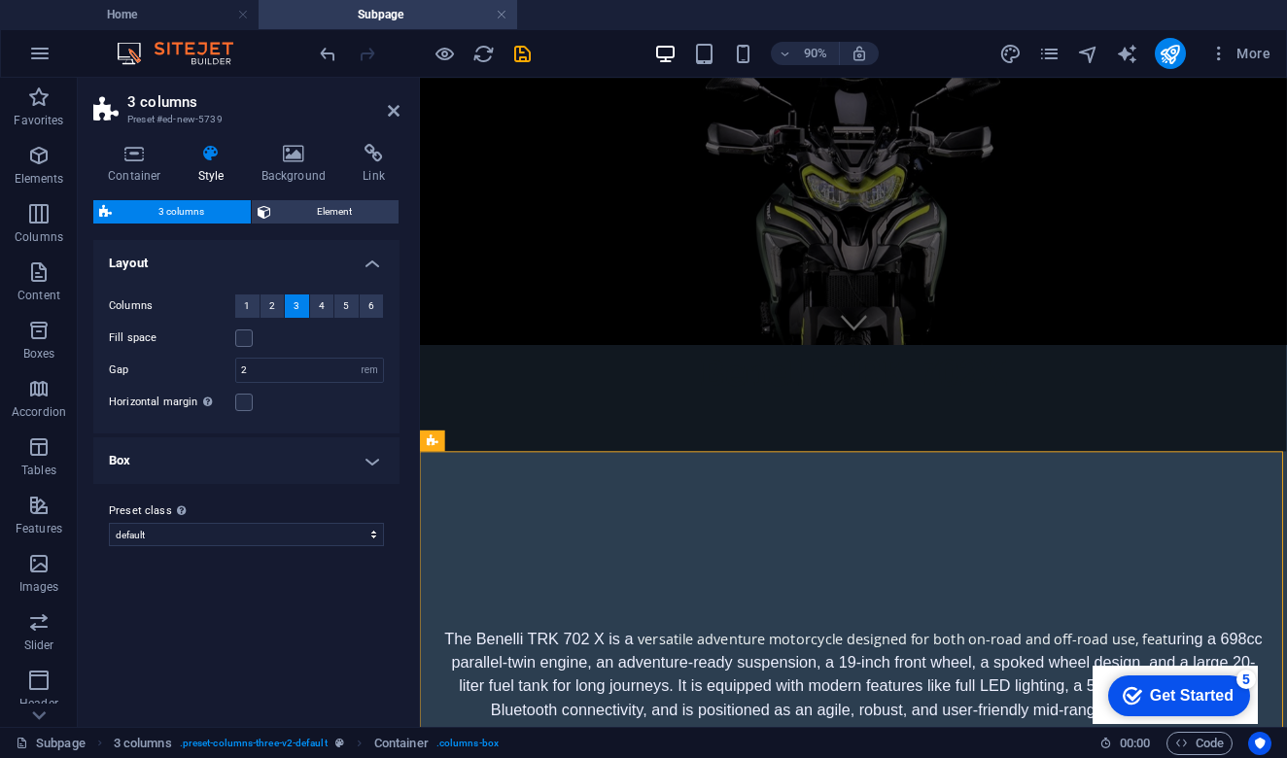
scroll to position [402, 0]
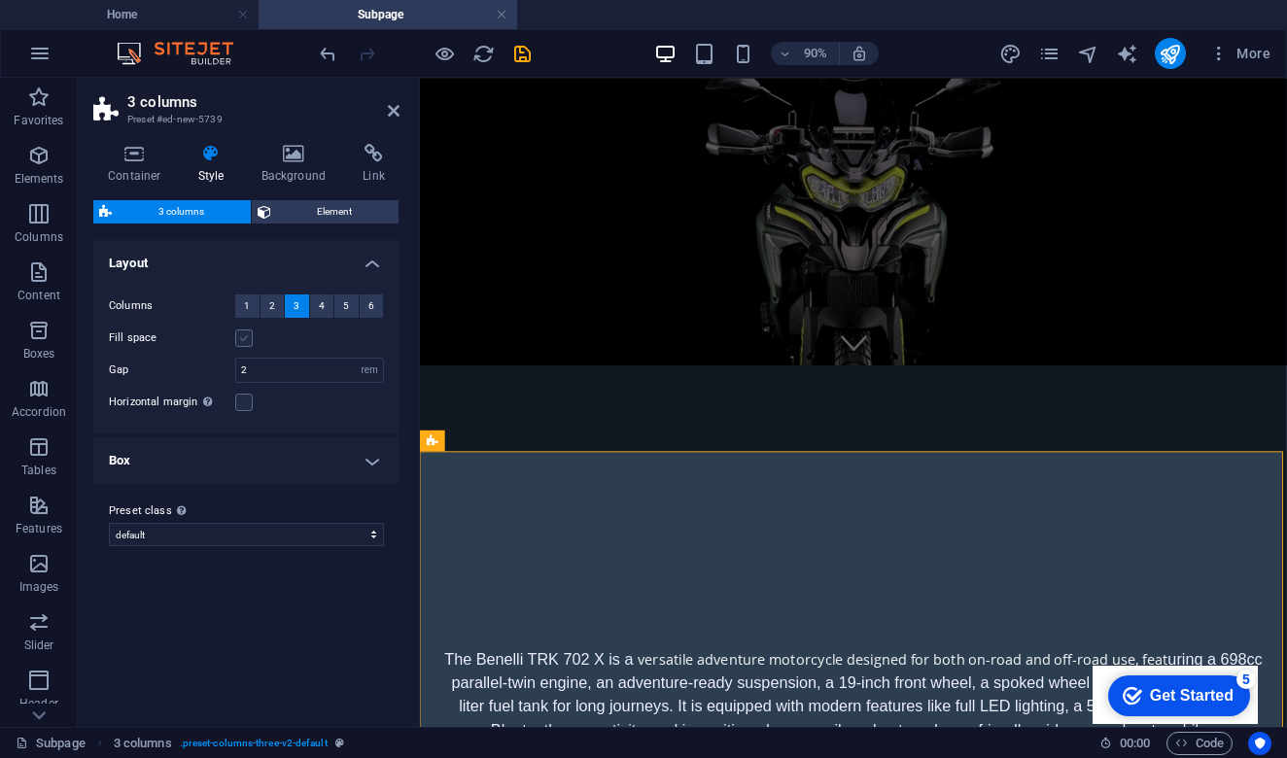
click at [245, 334] on label at bounding box center [243, 338] width 17 height 17
click at [0, 0] on input "Fill space" at bounding box center [0, 0] width 0 height 0
click at [245, 334] on label at bounding box center [243, 338] width 17 height 17
click at [0, 0] on input "Fill space" at bounding box center [0, 0] width 0 height 0
click at [312, 460] on h4 "Box" at bounding box center [246, 460] width 306 height 47
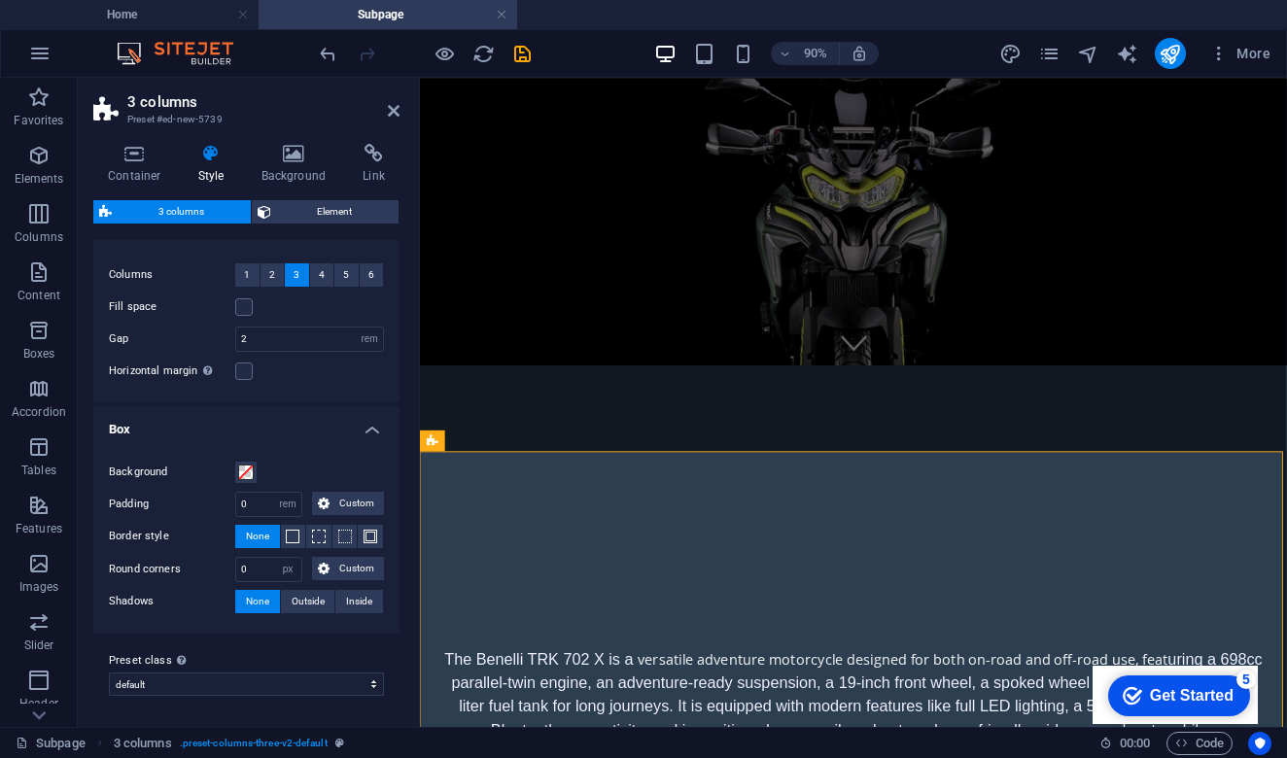
scroll to position [30, 0]
click at [135, 163] on h4 "Container" at bounding box center [138, 164] width 90 height 41
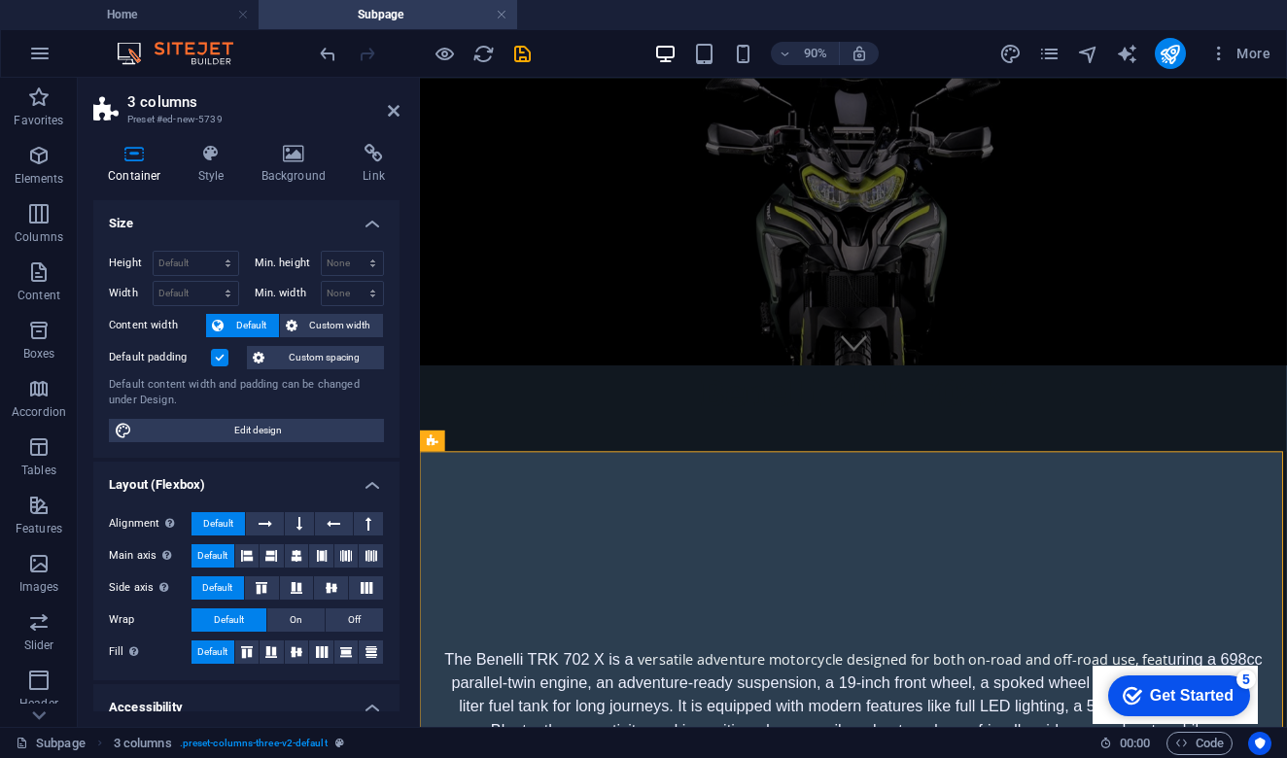
scroll to position [0, 0]
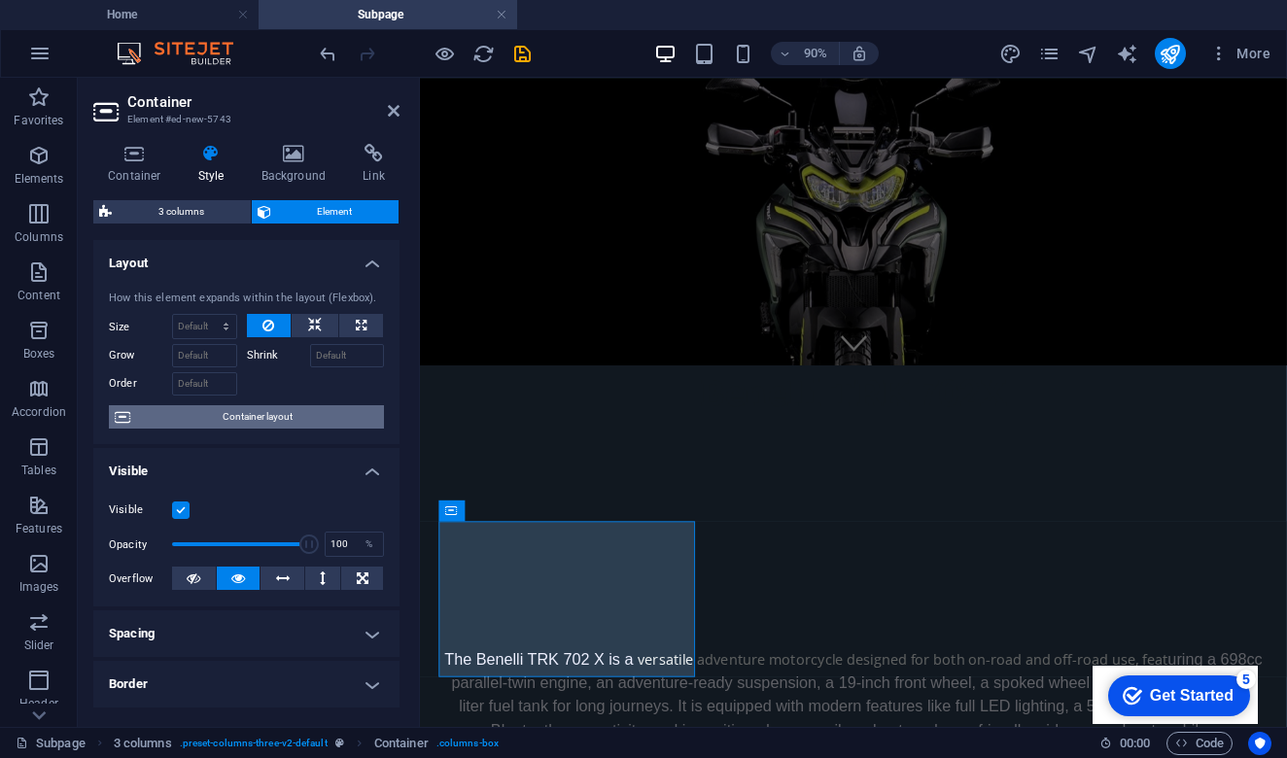
click at [288, 413] on span "Container layout" at bounding box center [257, 416] width 242 height 23
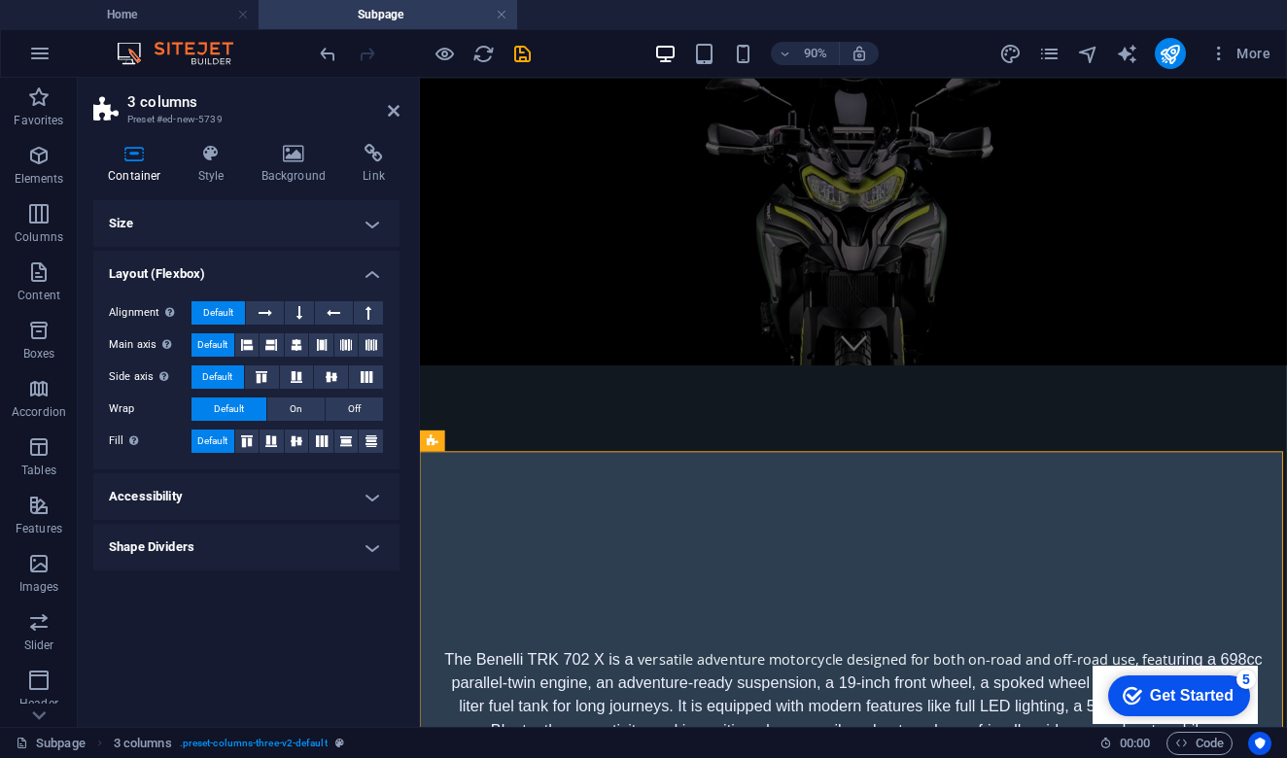
click at [375, 221] on h4 "Size" at bounding box center [246, 223] width 306 height 47
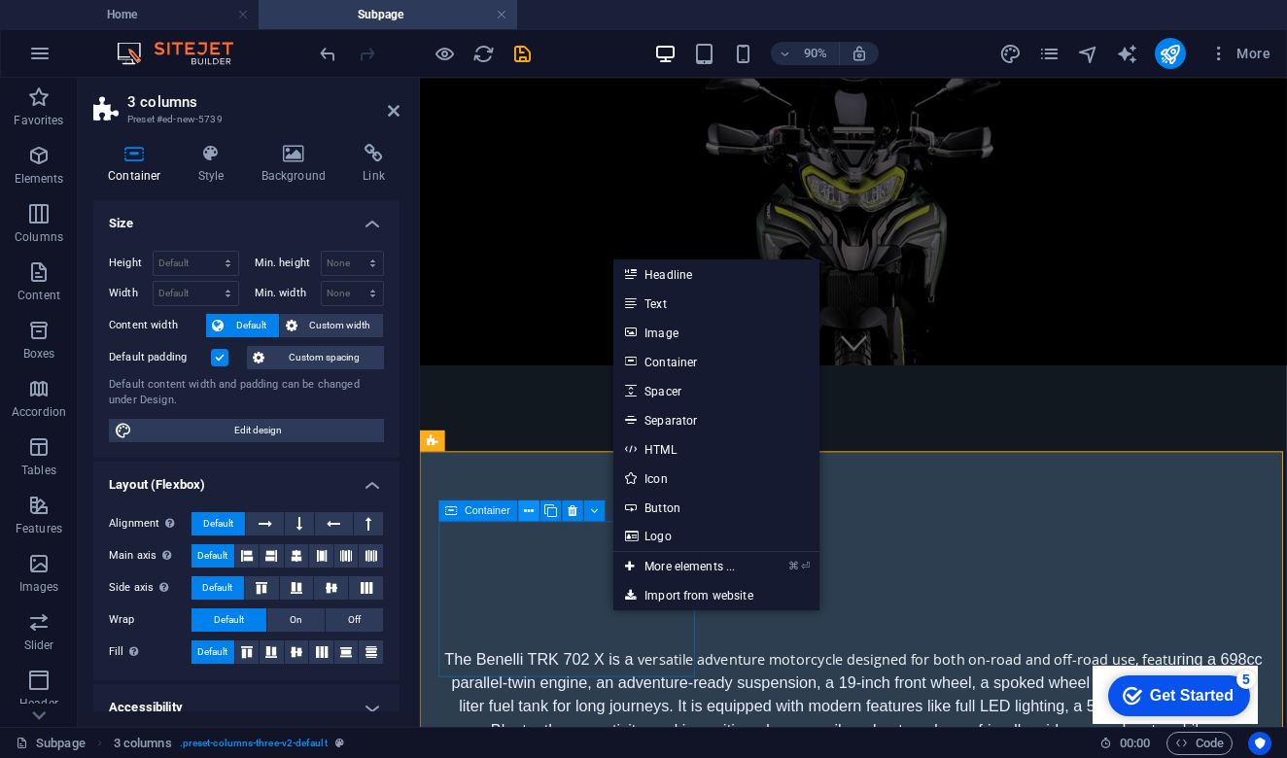
click at [523, 516] on button at bounding box center [528, 511] width 21 height 21
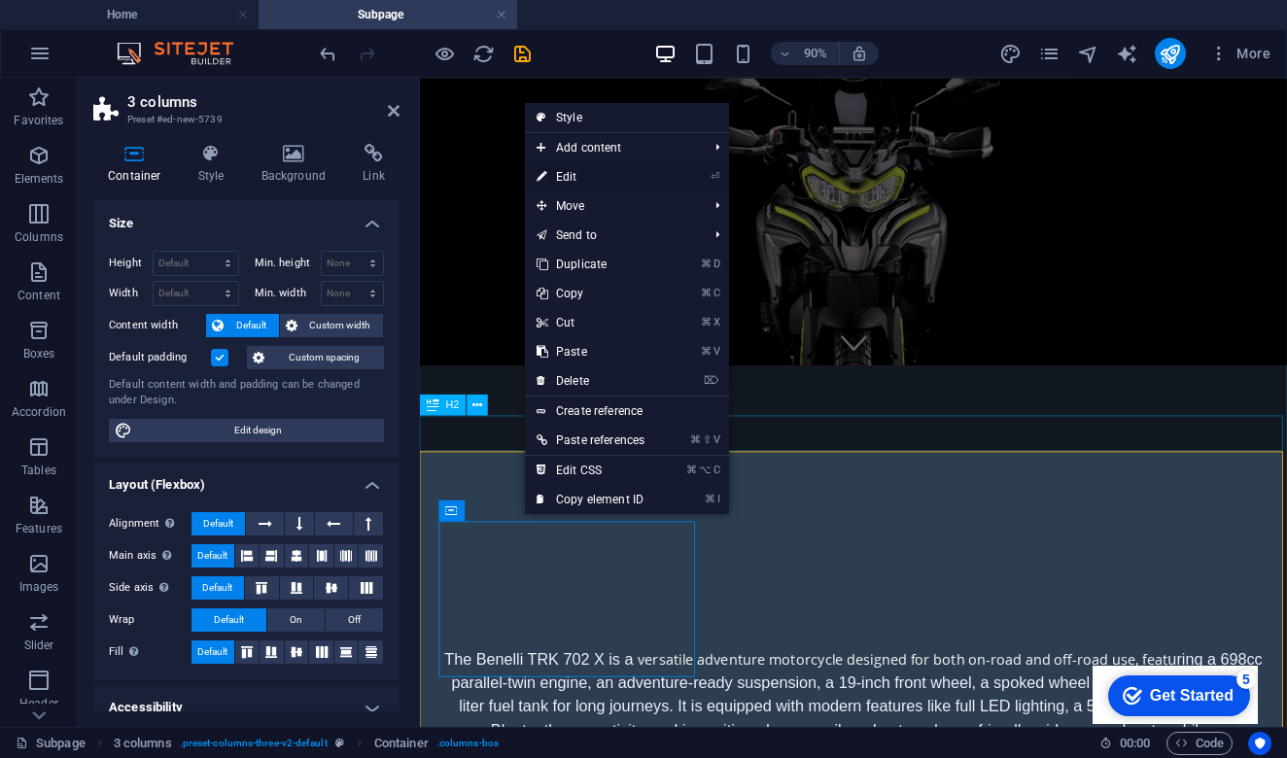
click at [630, 184] on link "⏎ Edit" at bounding box center [590, 176] width 131 height 29
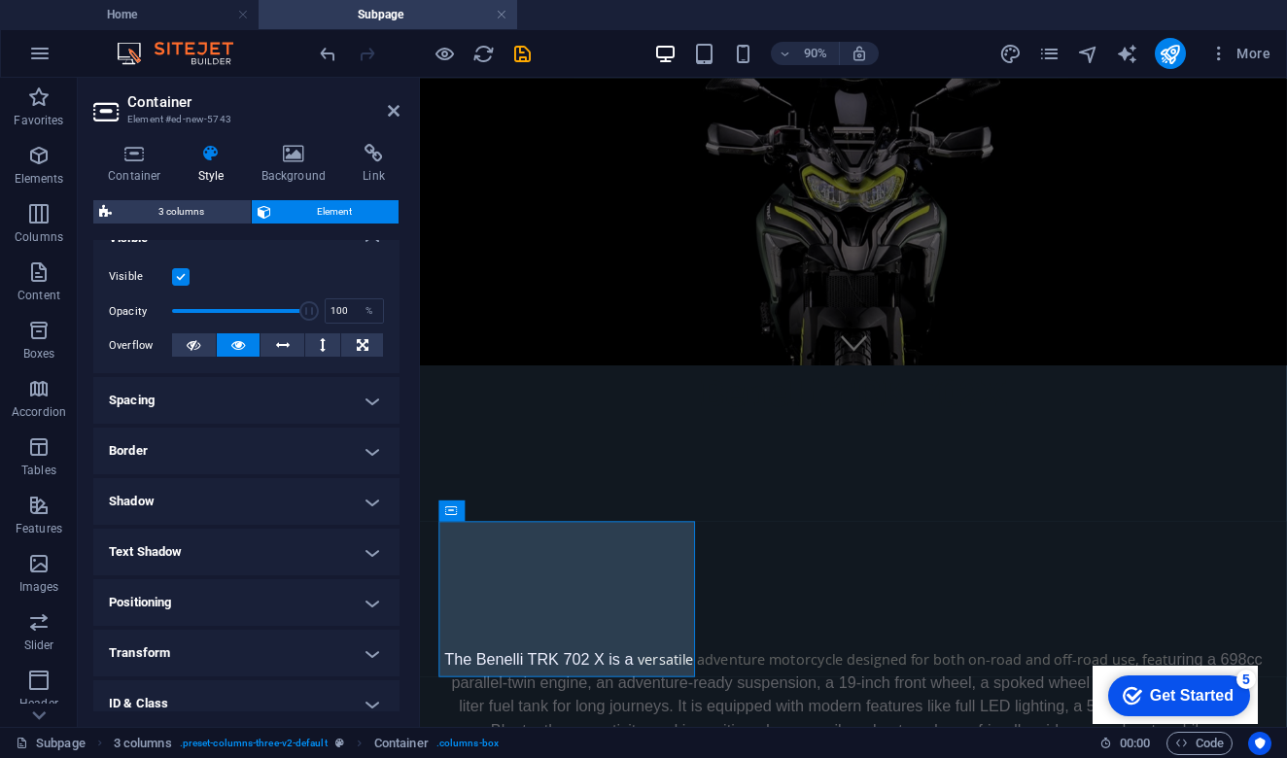
scroll to position [242, 0]
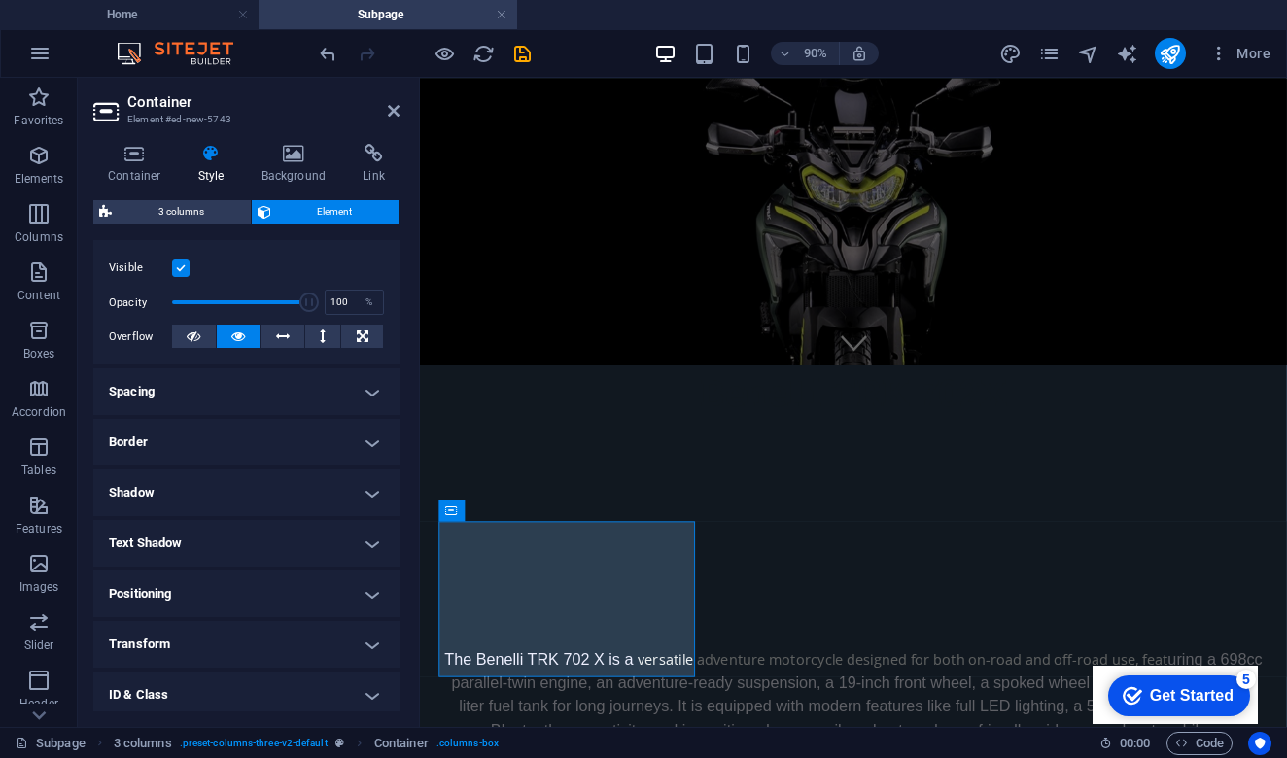
click at [367, 390] on h4 "Spacing" at bounding box center [246, 391] width 306 height 47
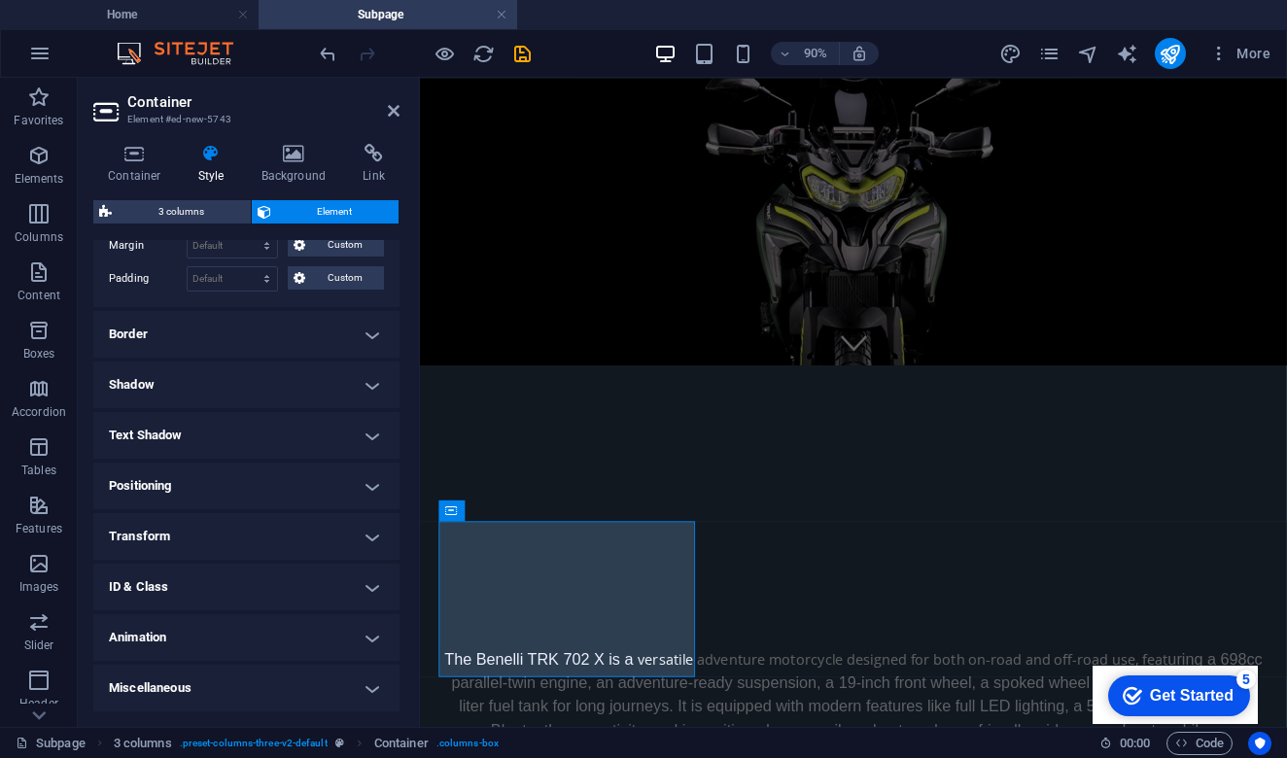
scroll to position [427, 0]
click at [365, 333] on h4 "Border" at bounding box center [246, 335] width 306 height 47
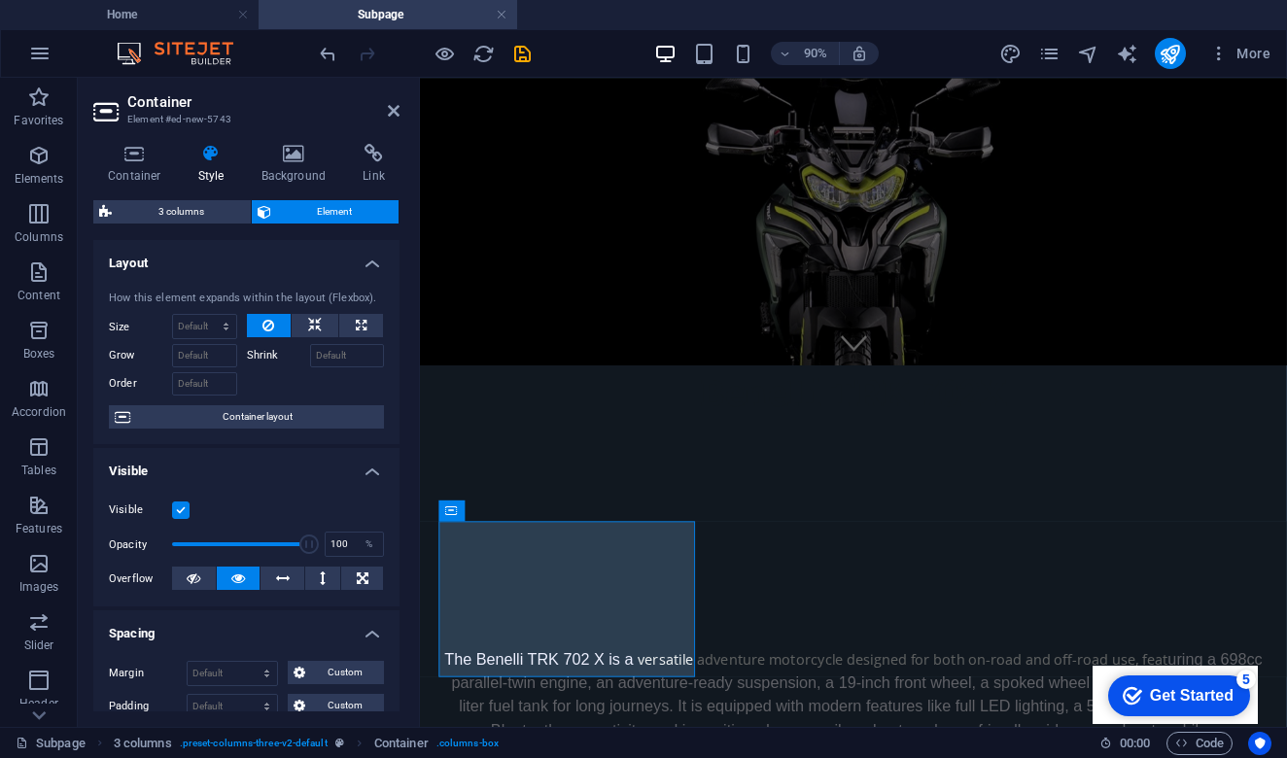
scroll to position [0, 0]
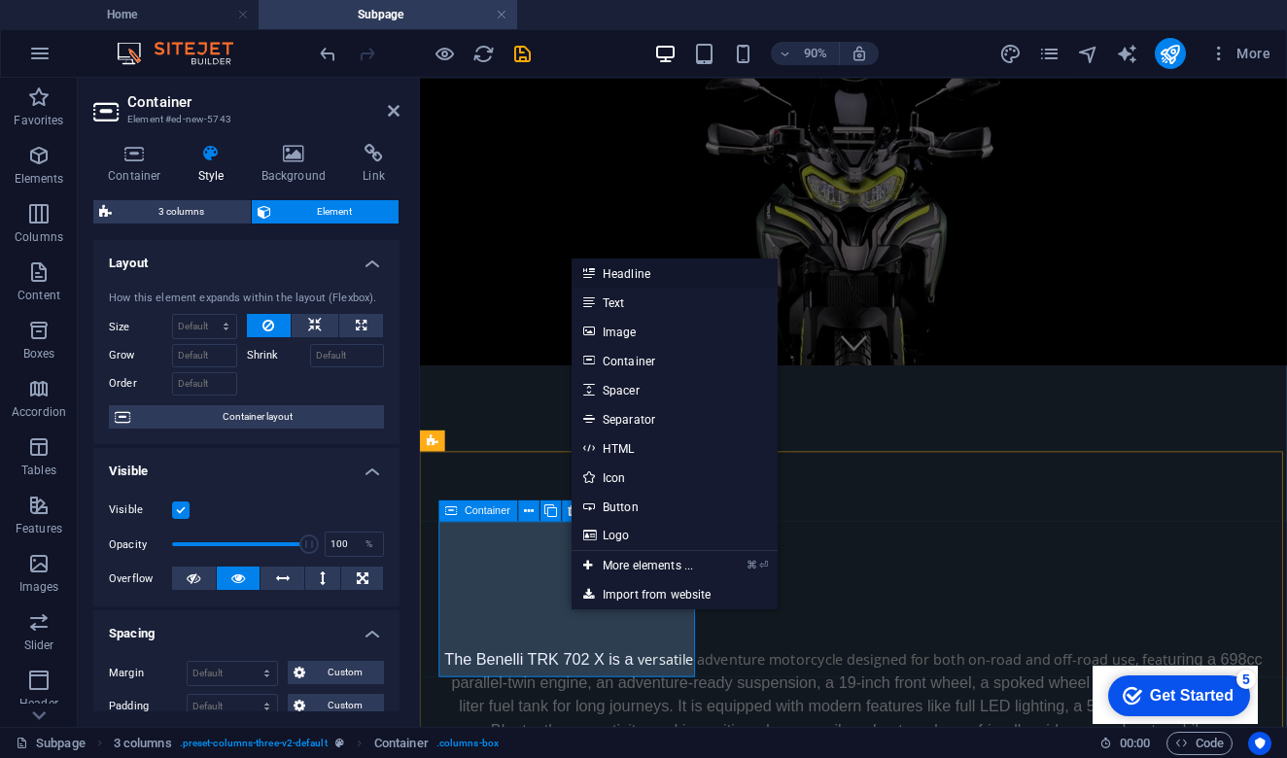
click at [663, 283] on link "Headline" at bounding box center [675, 273] width 206 height 29
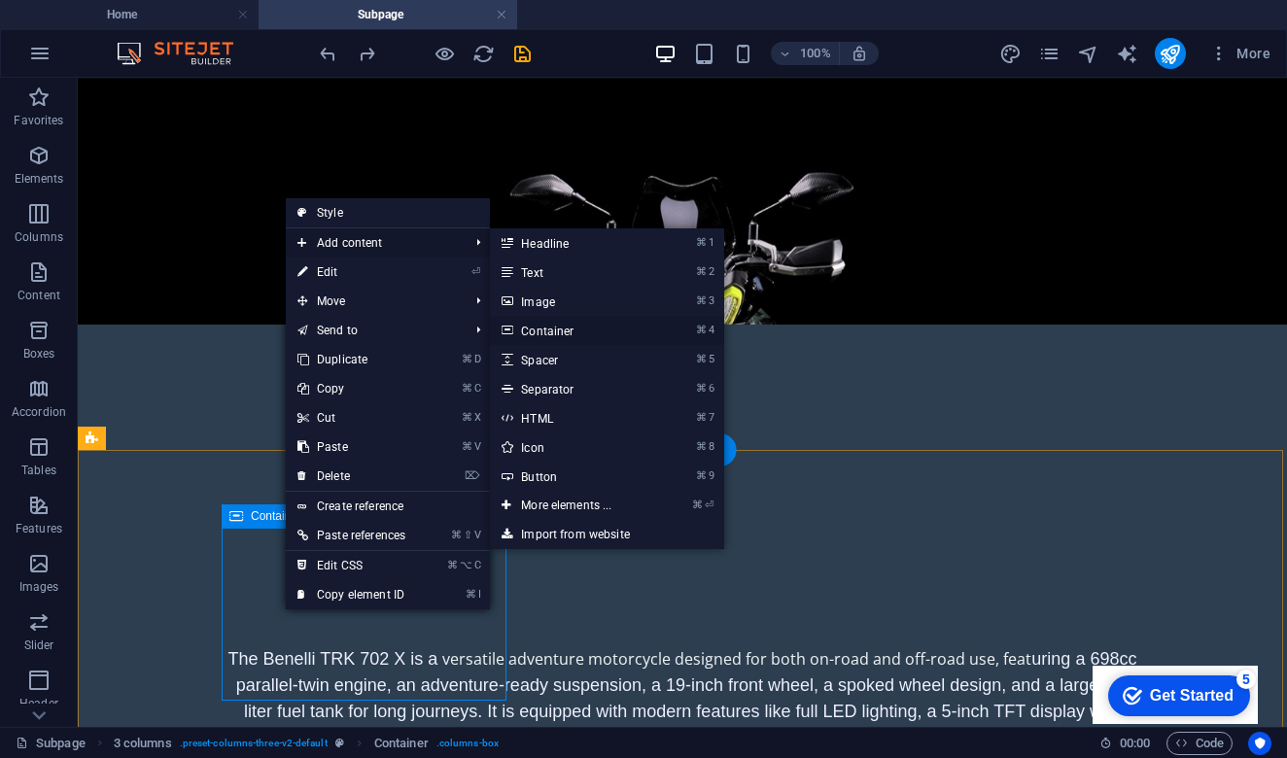
click at [573, 329] on link "⌘ 4 Container" at bounding box center [570, 330] width 160 height 29
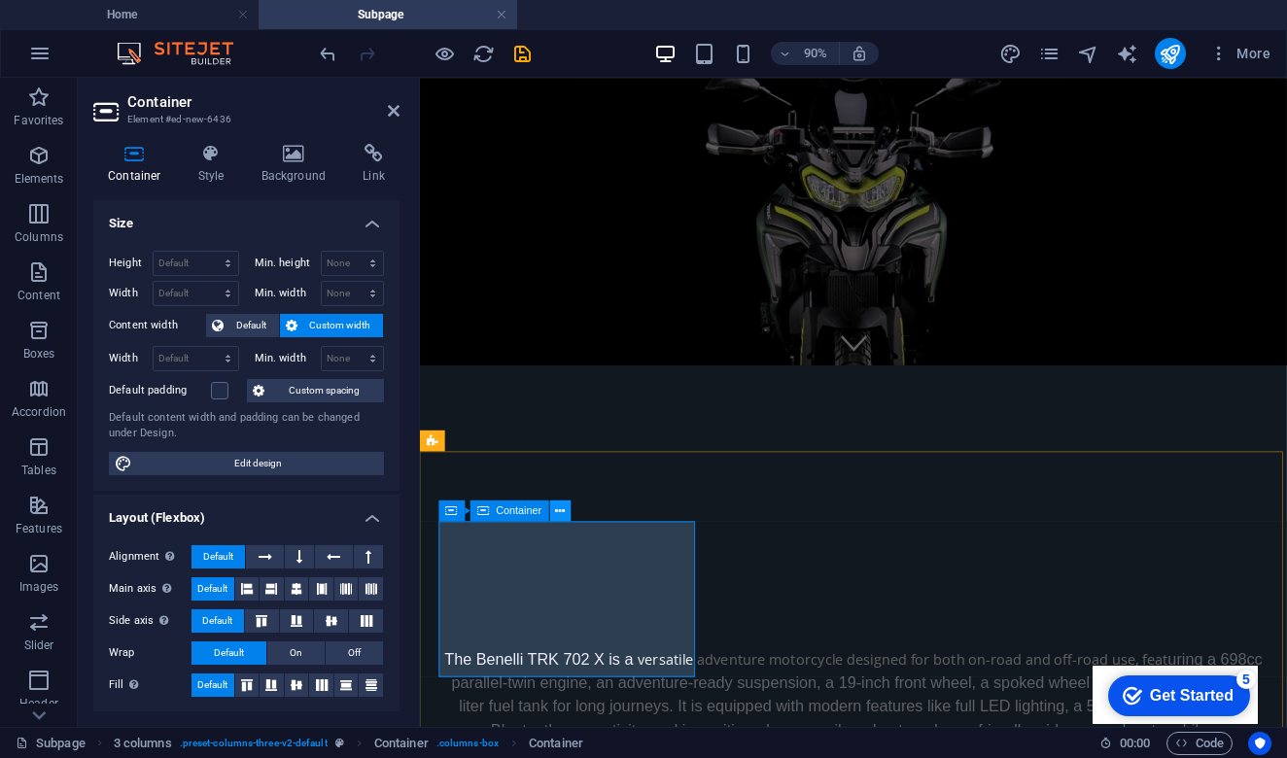
click at [565, 509] on icon at bounding box center [561, 511] width 10 height 18
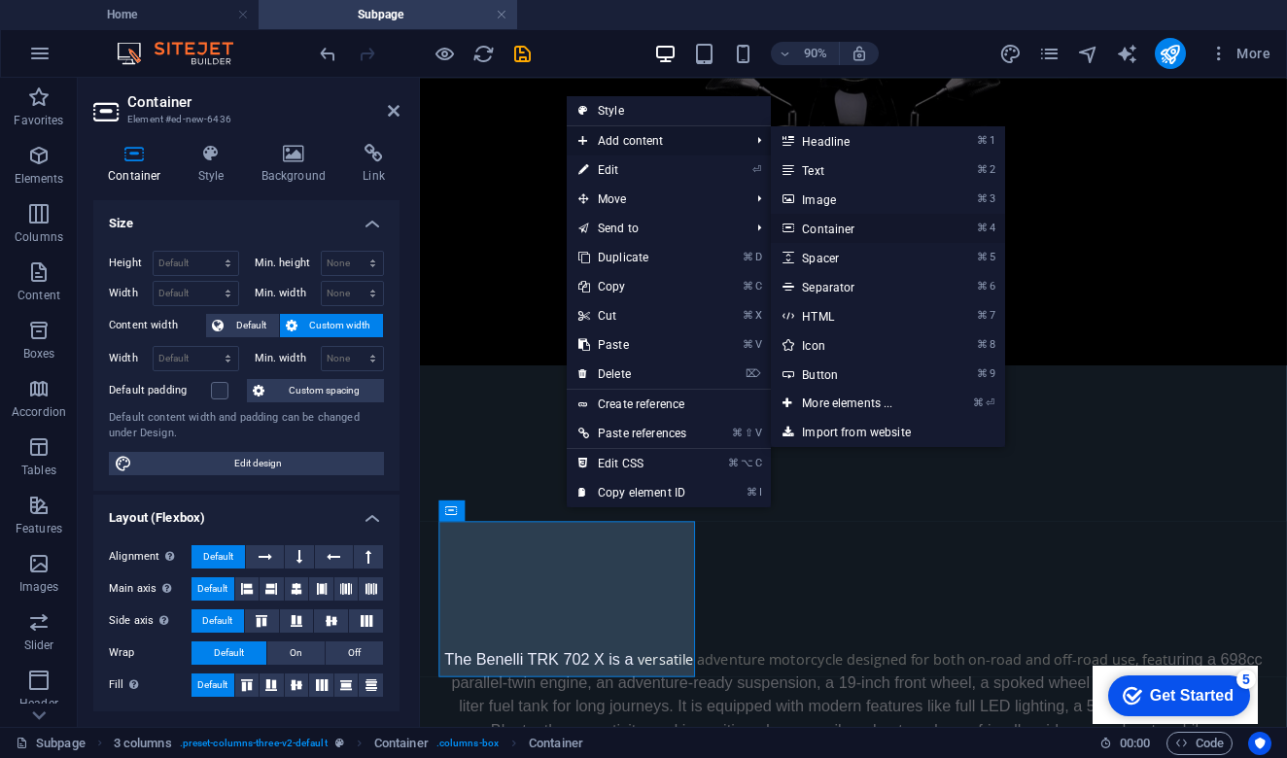
click at [832, 231] on link "⌘ 4 Container" at bounding box center [851, 228] width 160 height 29
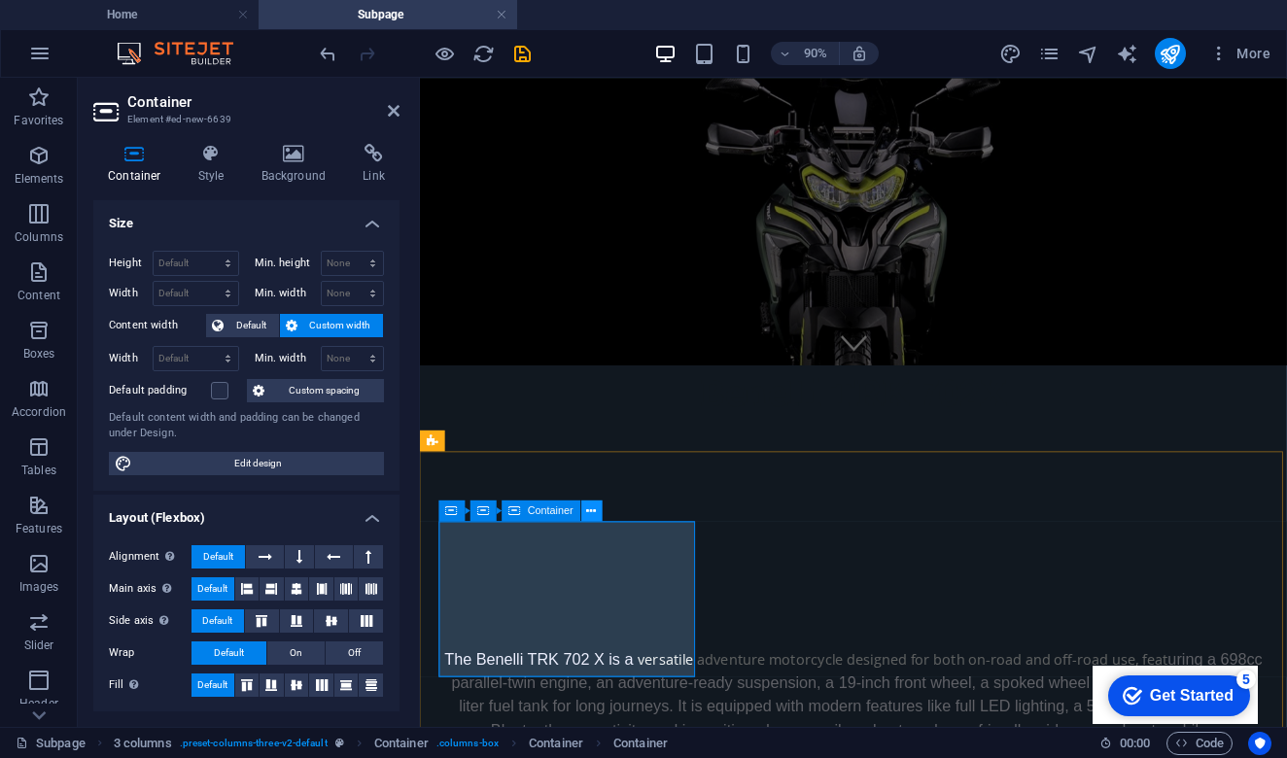
click at [587, 515] on icon at bounding box center [592, 511] width 10 height 18
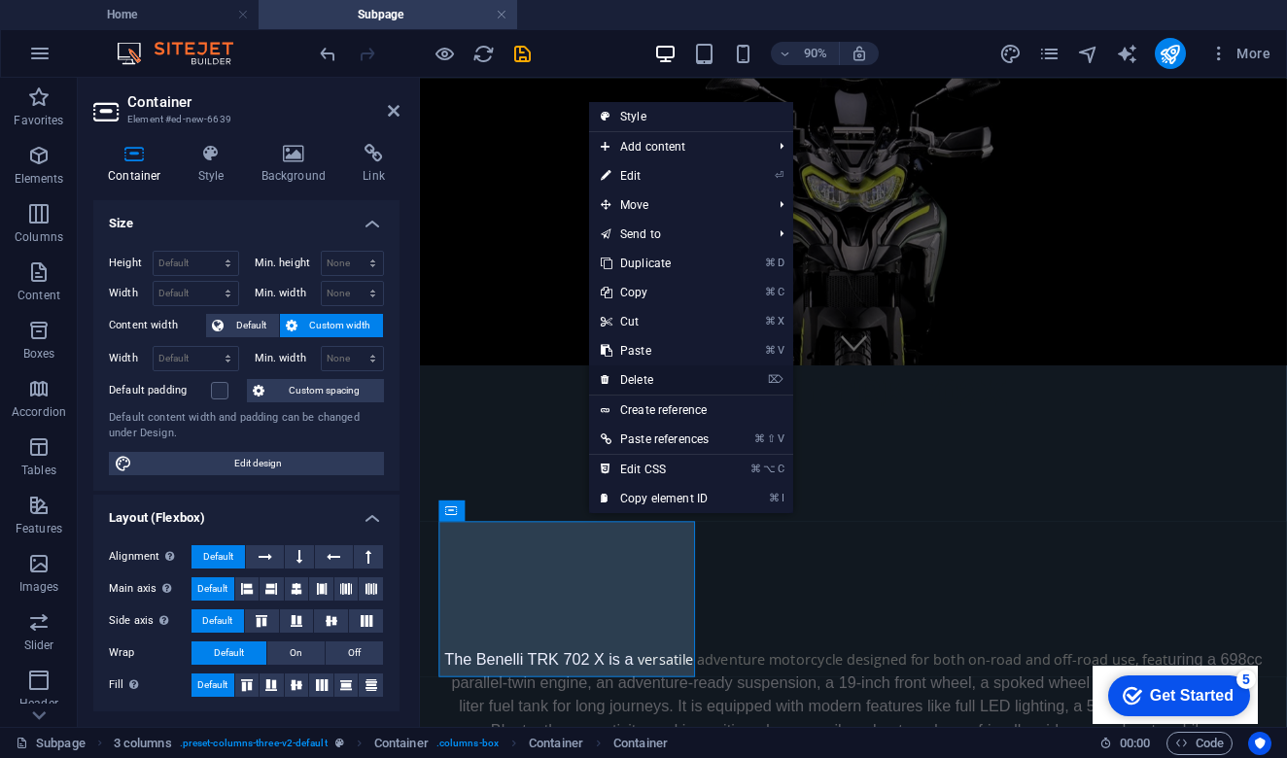
click at [669, 374] on link "⌦ Delete" at bounding box center [654, 379] width 131 height 29
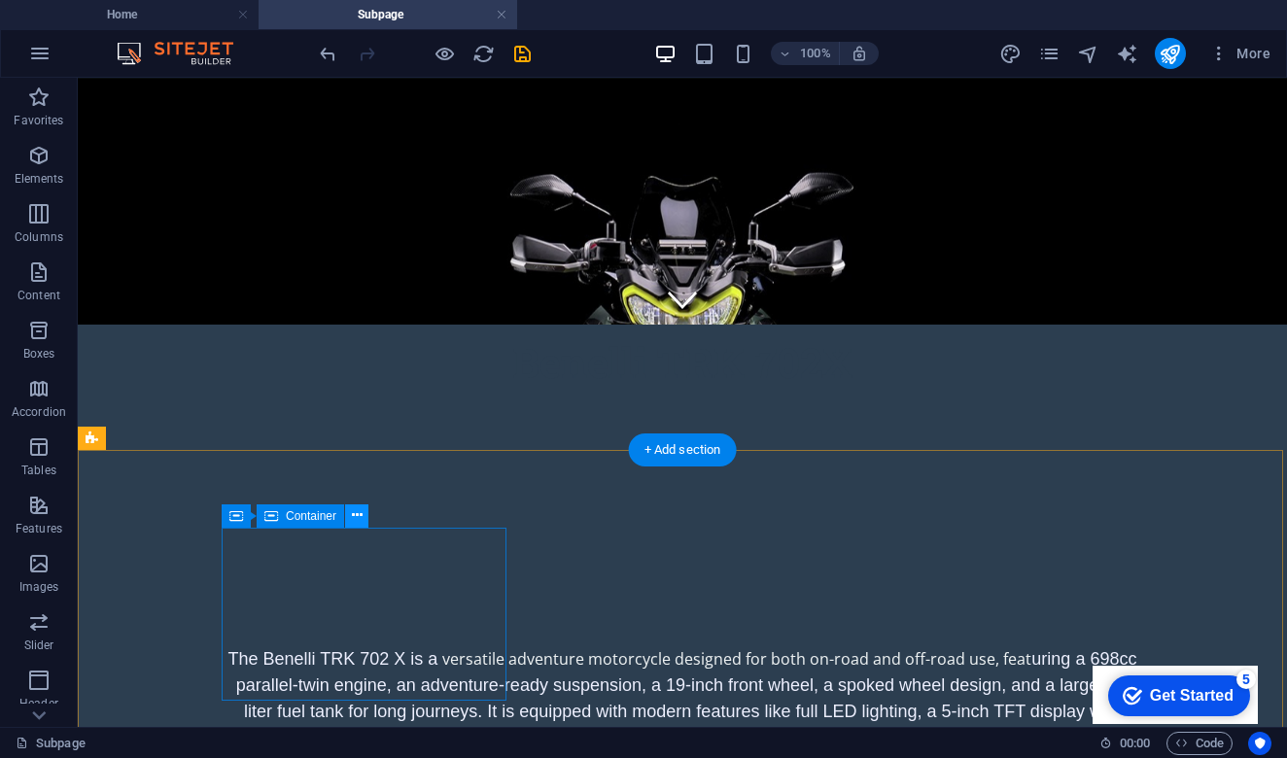
click at [362, 518] on icon at bounding box center [357, 515] width 11 height 20
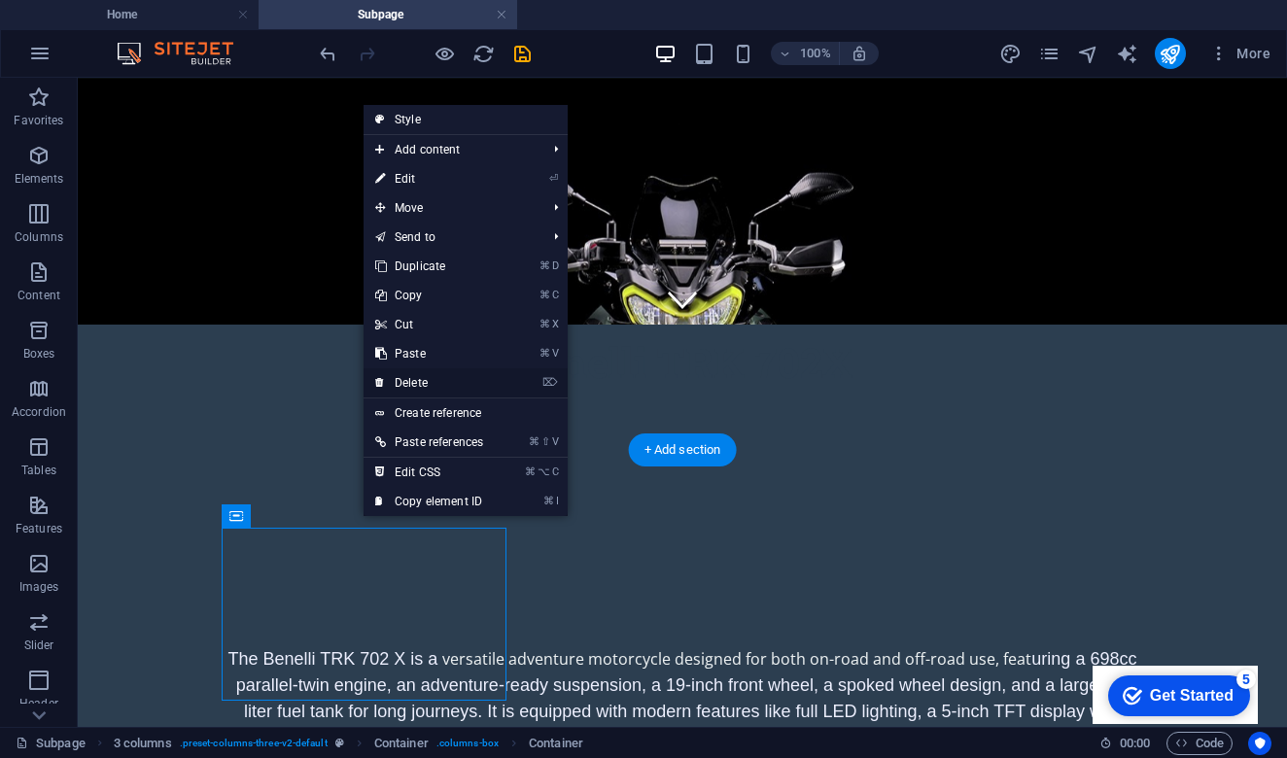
click at [471, 384] on link "⌦ Delete" at bounding box center [429, 382] width 131 height 29
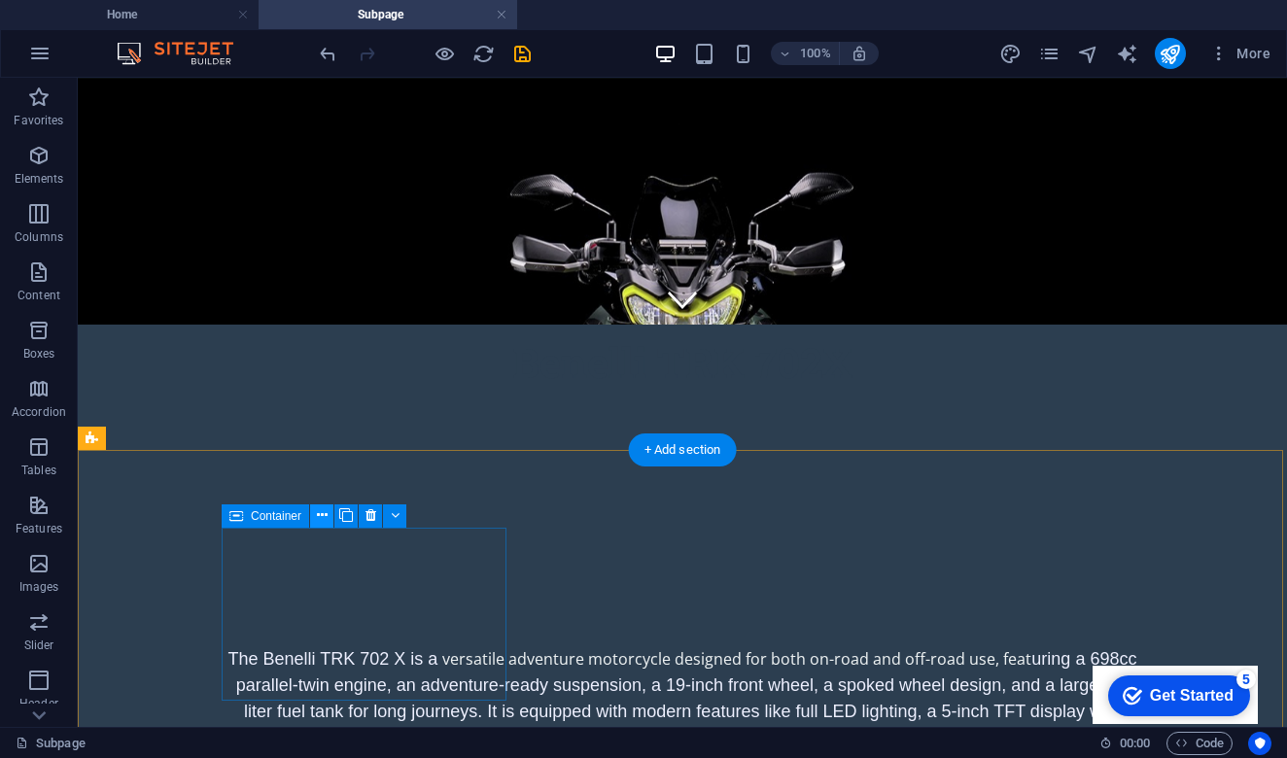
click at [324, 517] on icon at bounding box center [322, 515] width 11 height 20
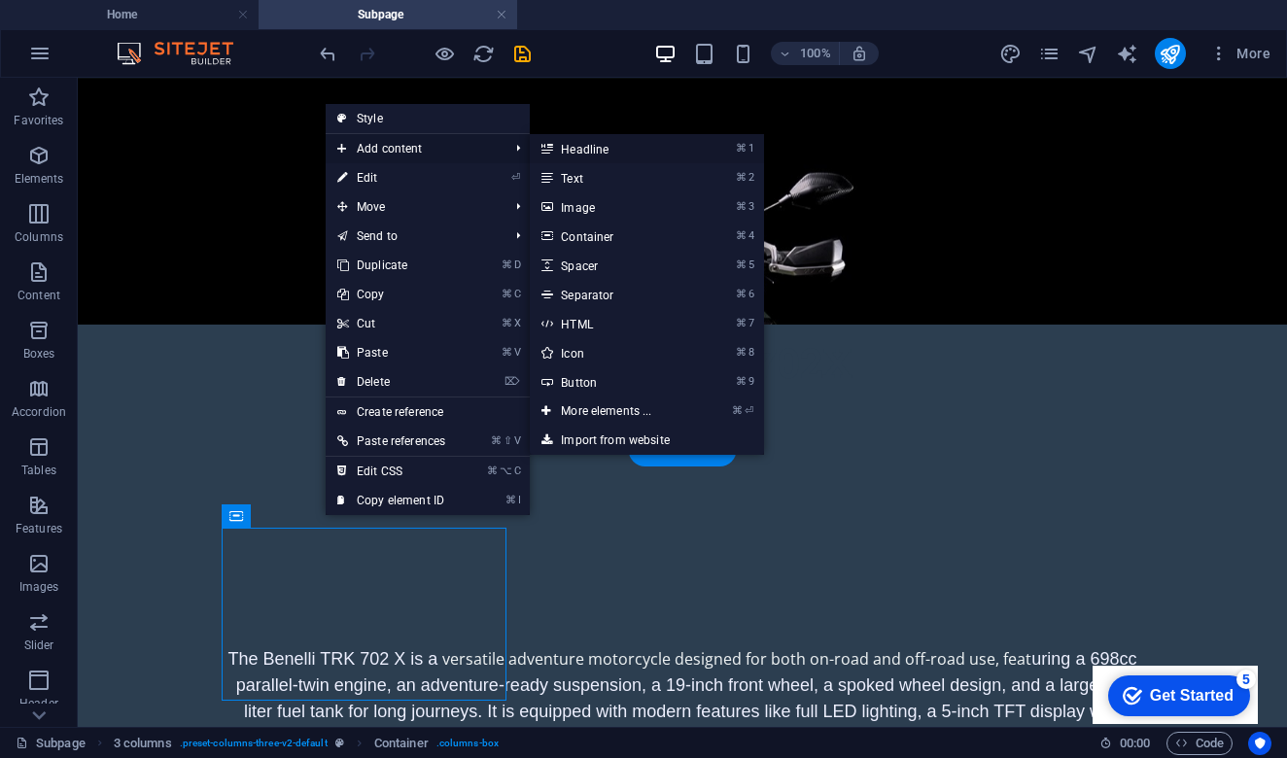
click at [621, 157] on link "⌘ 1 Headline" at bounding box center [610, 148] width 160 height 29
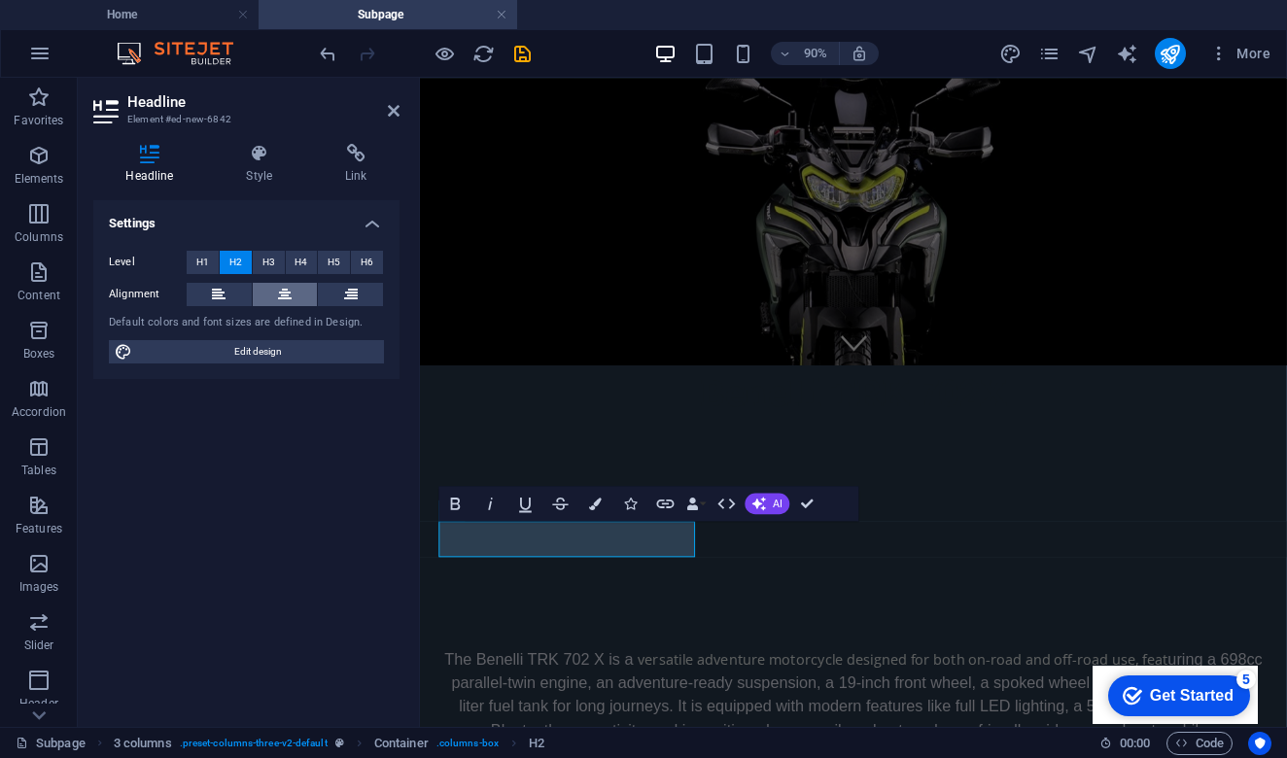
click at [292, 300] on button at bounding box center [285, 294] width 65 height 23
click at [285, 294] on button at bounding box center [285, 294] width 65 height 23
click at [204, 266] on span "H1" at bounding box center [202, 262] width 13 height 23
click at [267, 261] on span "H3" at bounding box center [268, 262] width 13 height 23
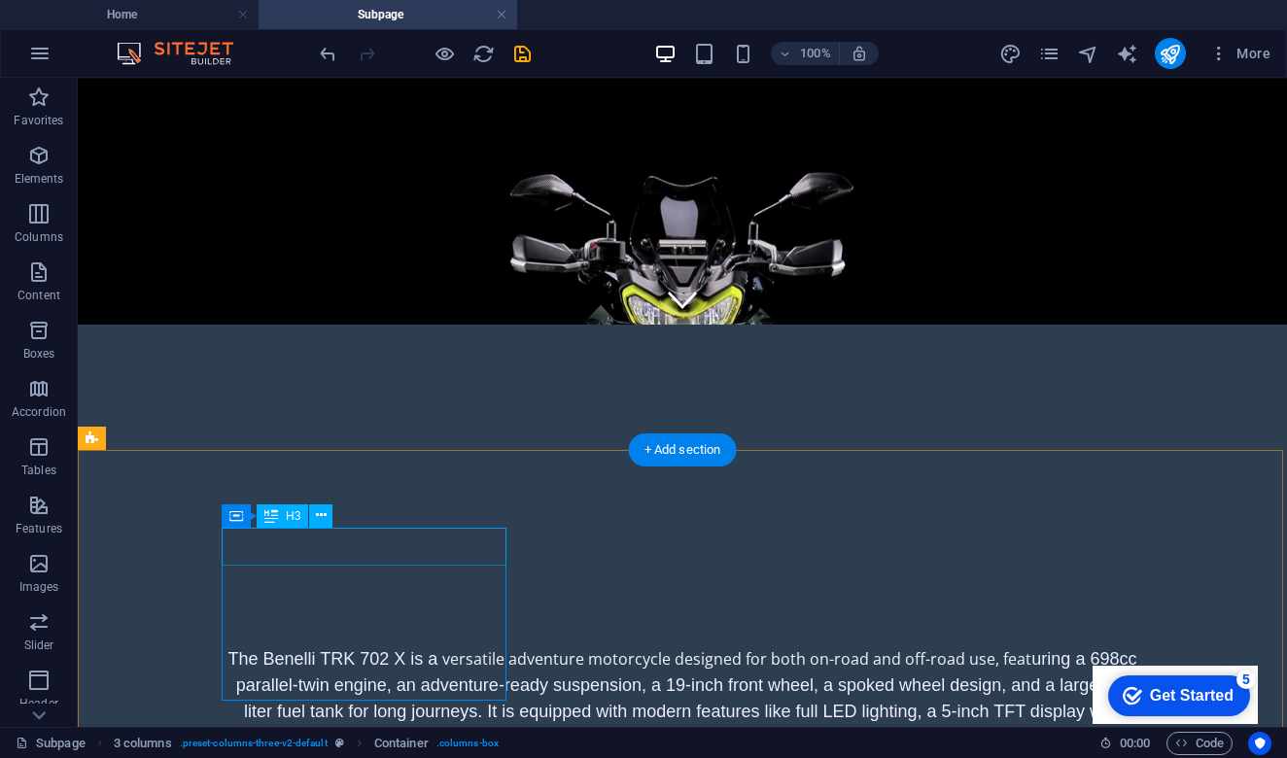
click at [319, 519] on icon at bounding box center [322, 515] width 11 height 20
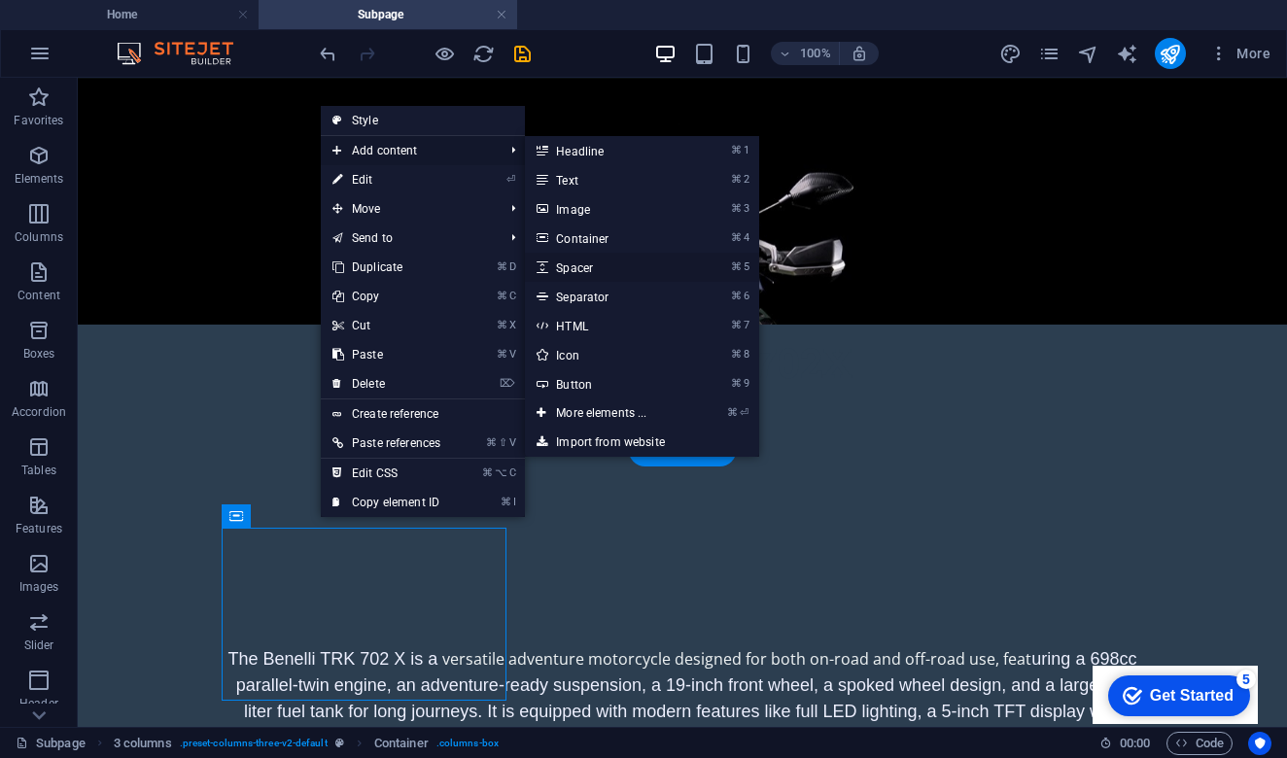
click at [615, 267] on link "⌘ 5 Spacer" at bounding box center [605, 267] width 160 height 29
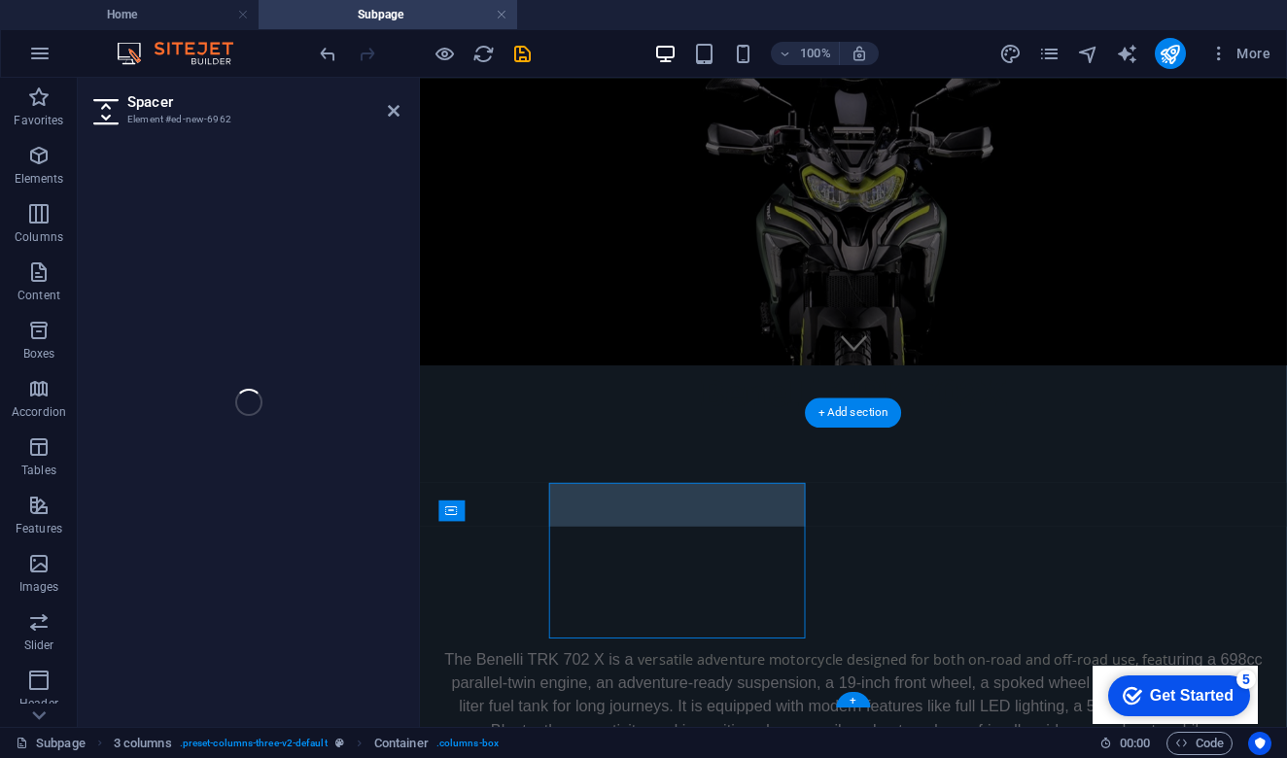
select select "px"
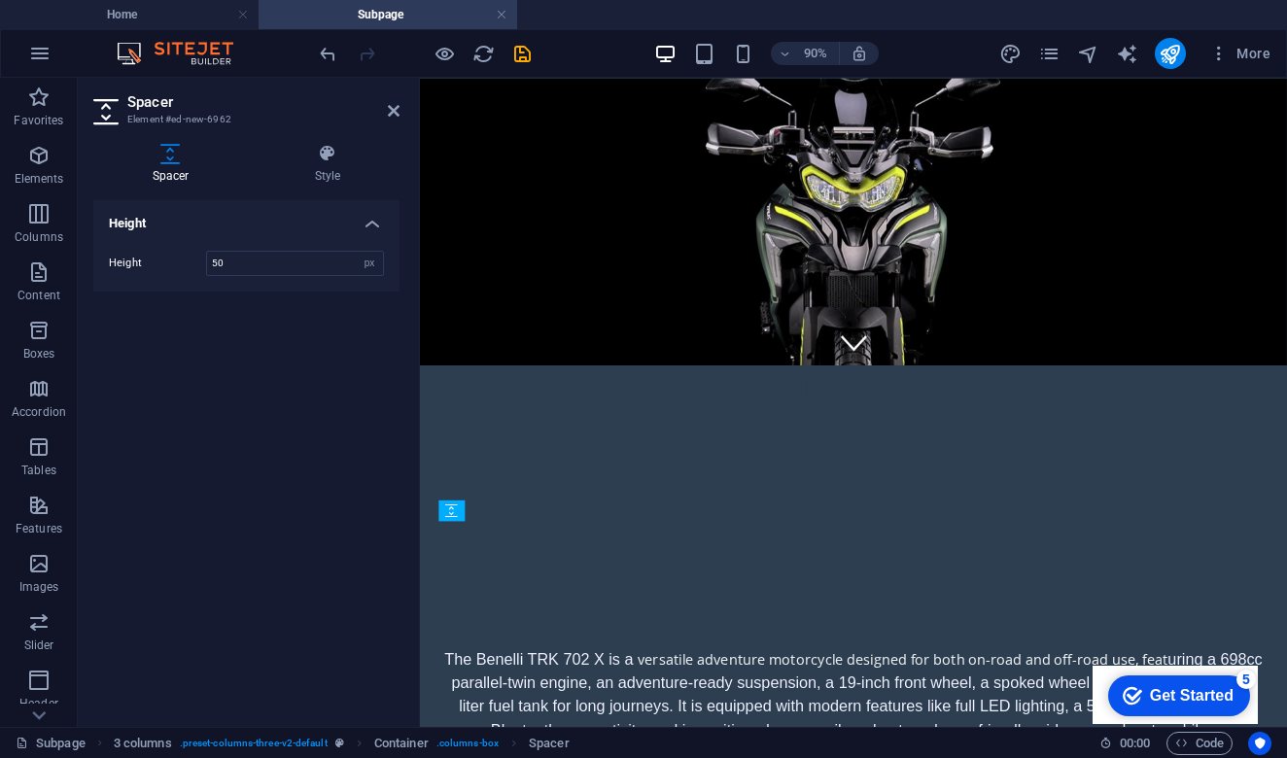
drag, startPoint x: 608, startPoint y: 605, endPoint x: 606, endPoint y: 647, distance: 42.8
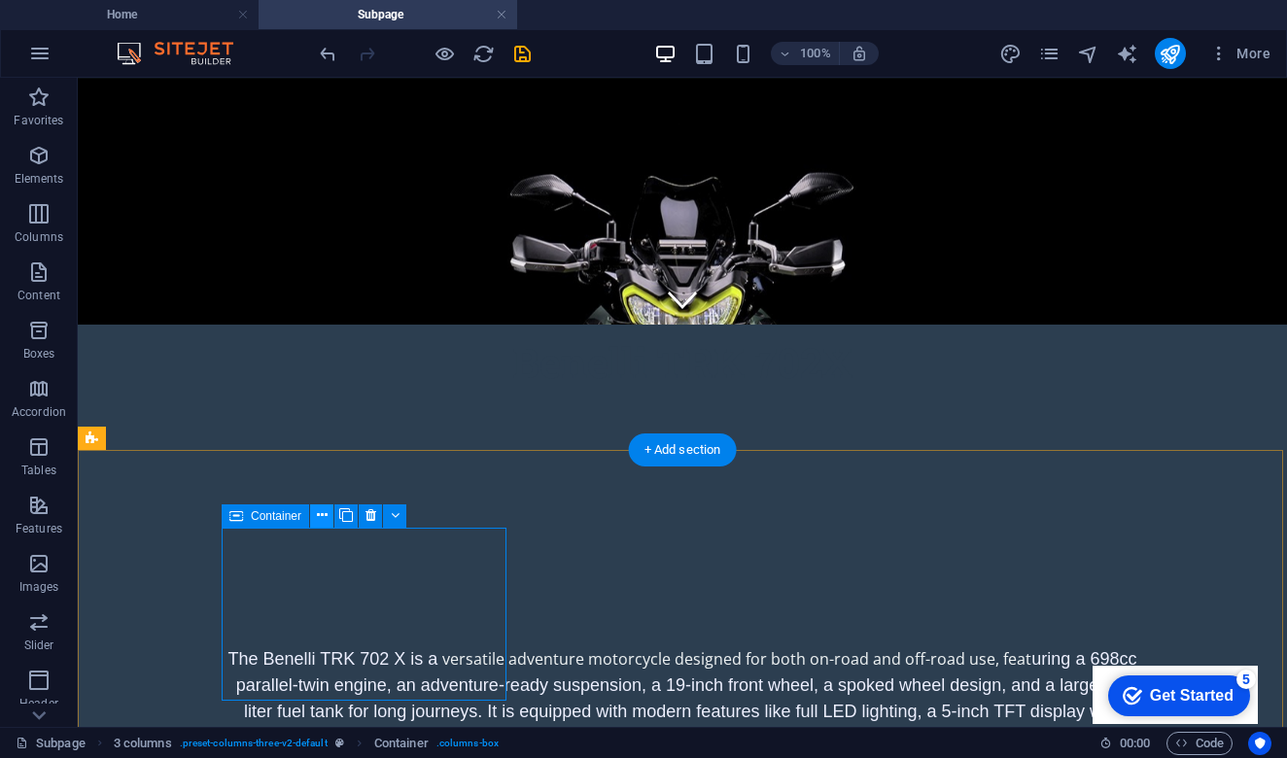
click at [323, 520] on icon at bounding box center [322, 515] width 11 height 20
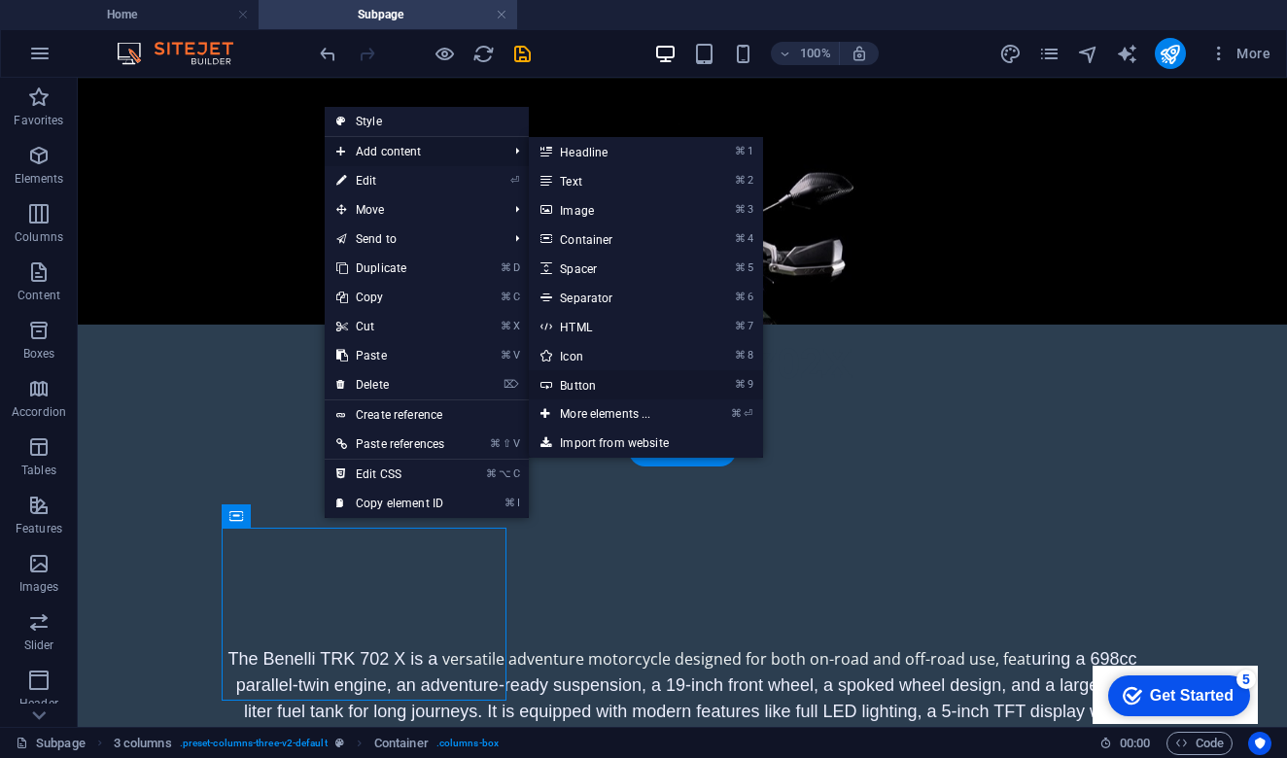
click at [619, 392] on link "⌘ 9 Button" at bounding box center [609, 384] width 160 height 29
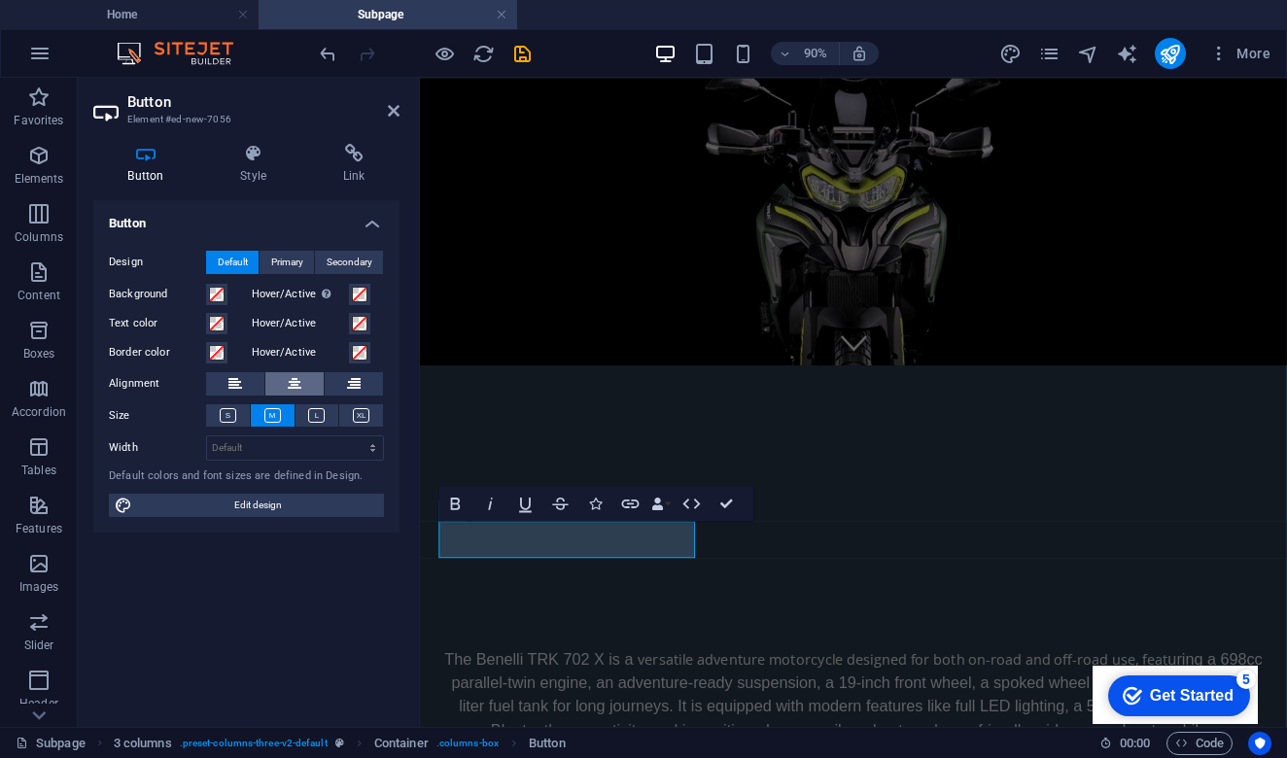
click at [296, 383] on icon at bounding box center [295, 383] width 14 height 23
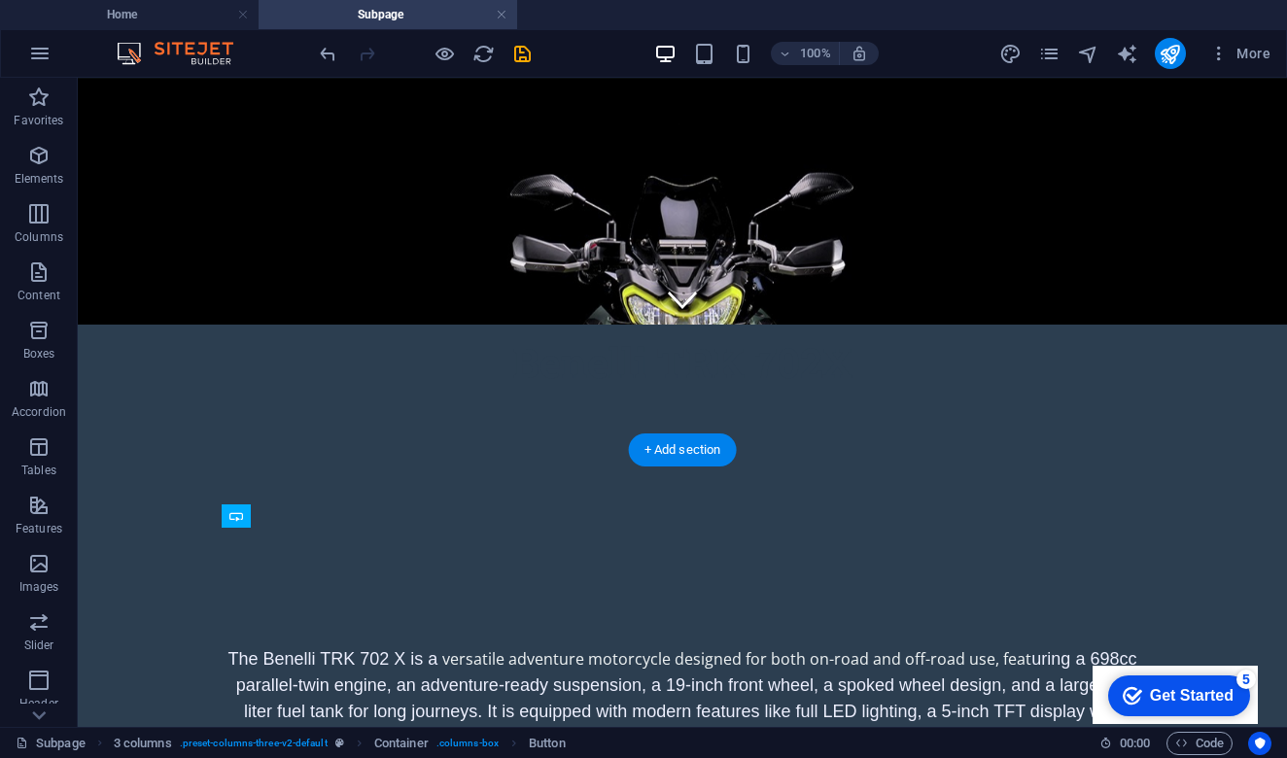
drag, startPoint x: 412, startPoint y: 554, endPoint x: 404, endPoint y: 632, distance: 78.1
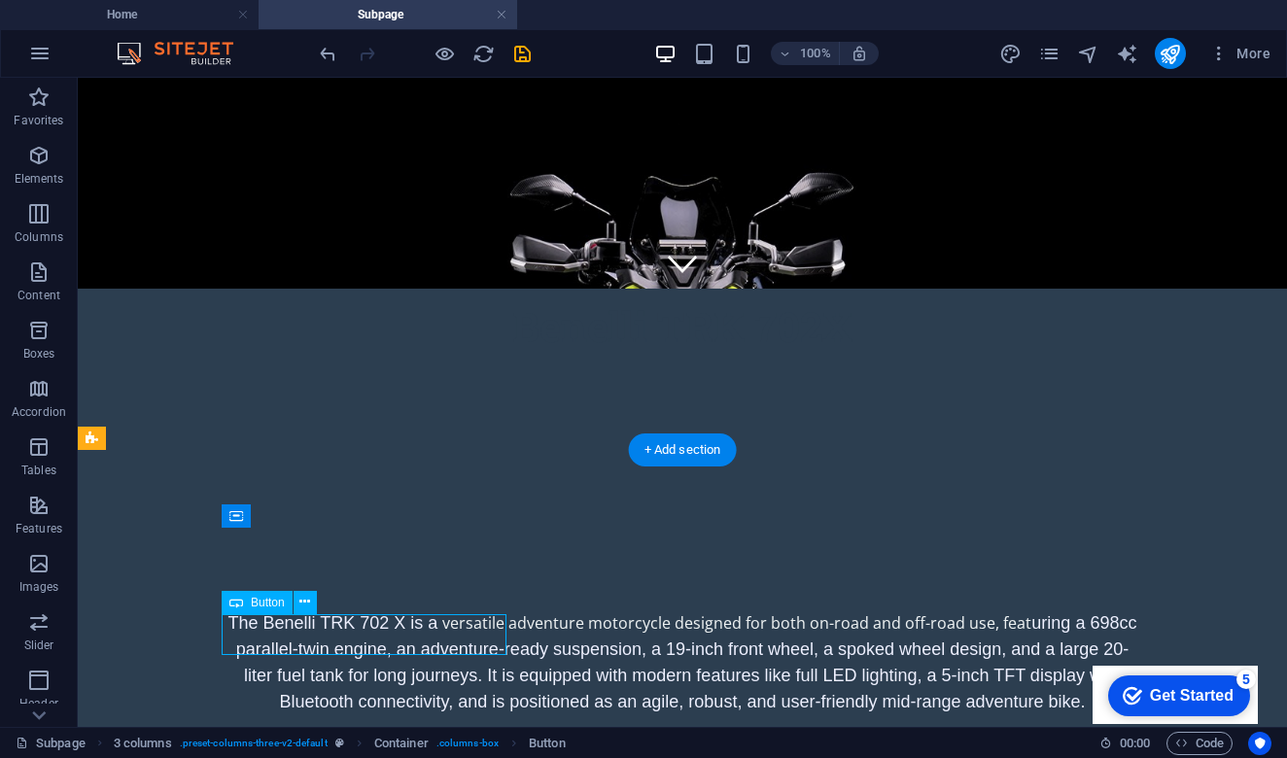
scroll to position [454, 0]
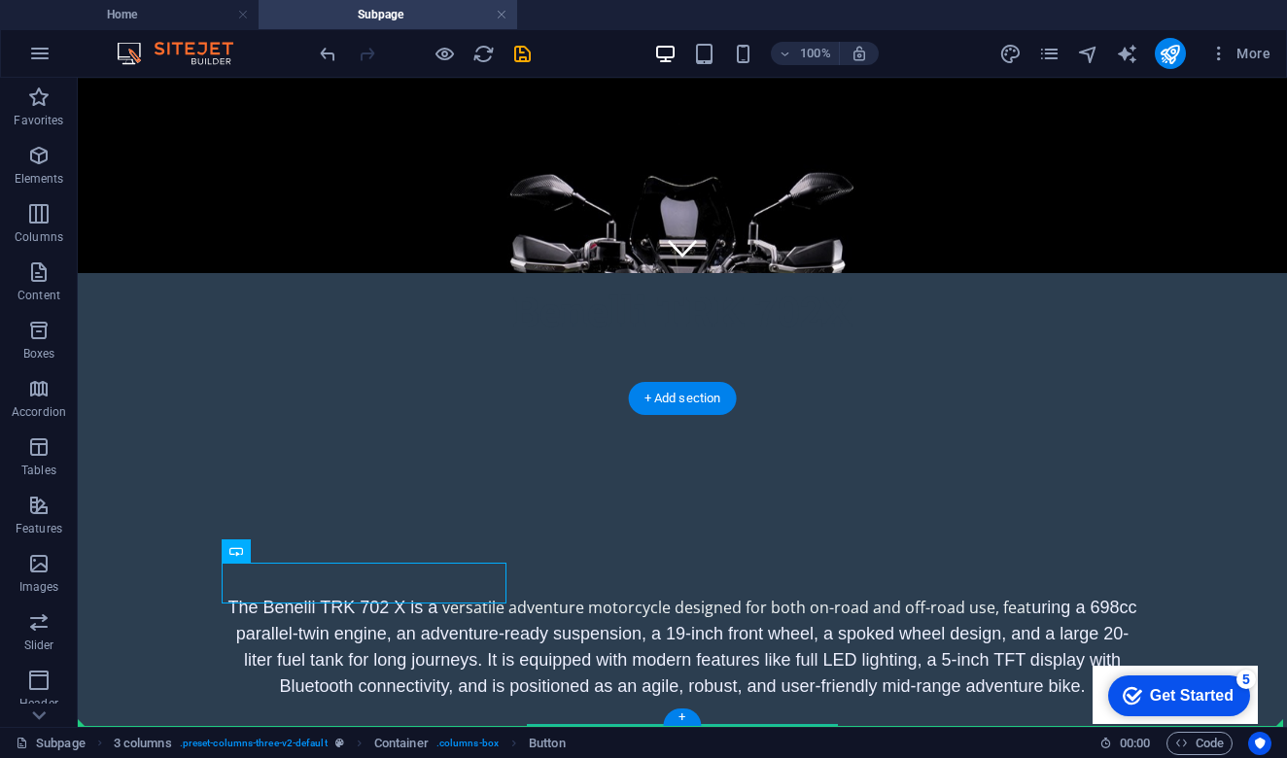
drag, startPoint x: 422, startPoint y: 642, endPoint x: 418, endPoint y: 667, distance: 25.6
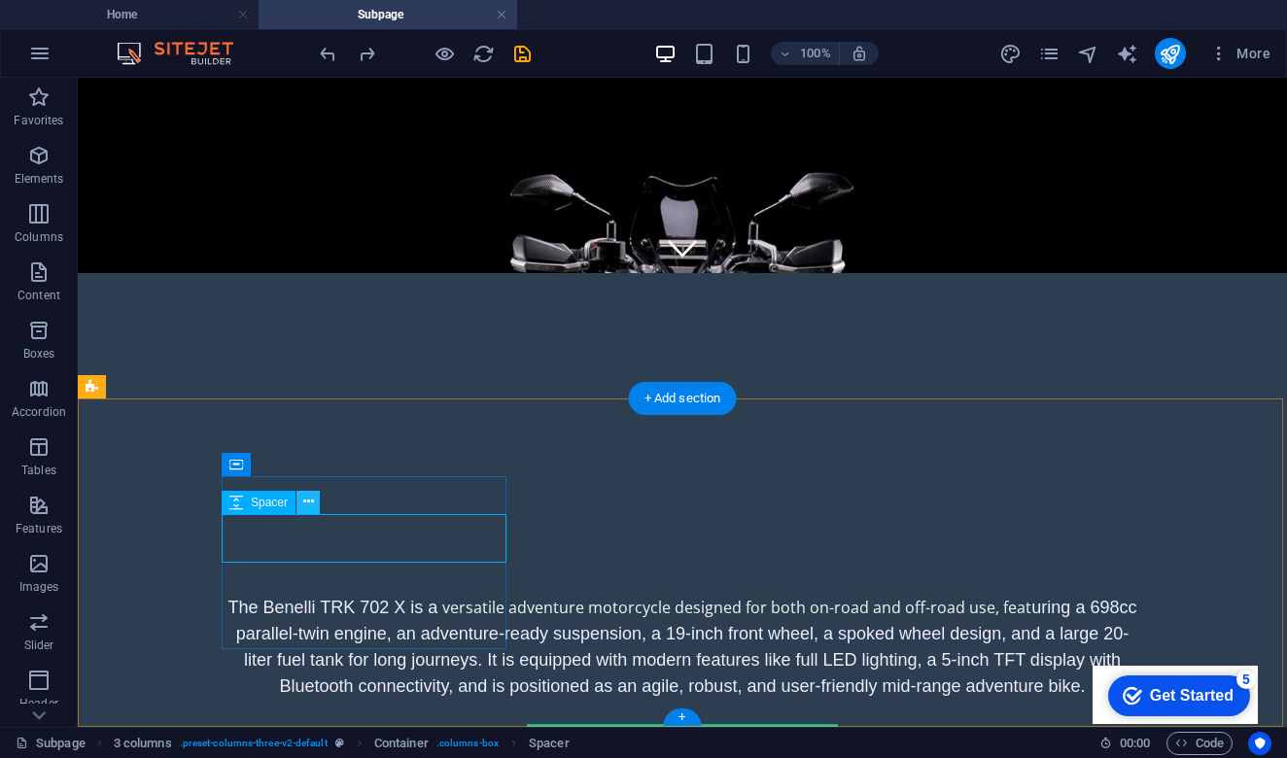
click at [310, 502] on icon at bounding box center [308, 502] width 11 height 20
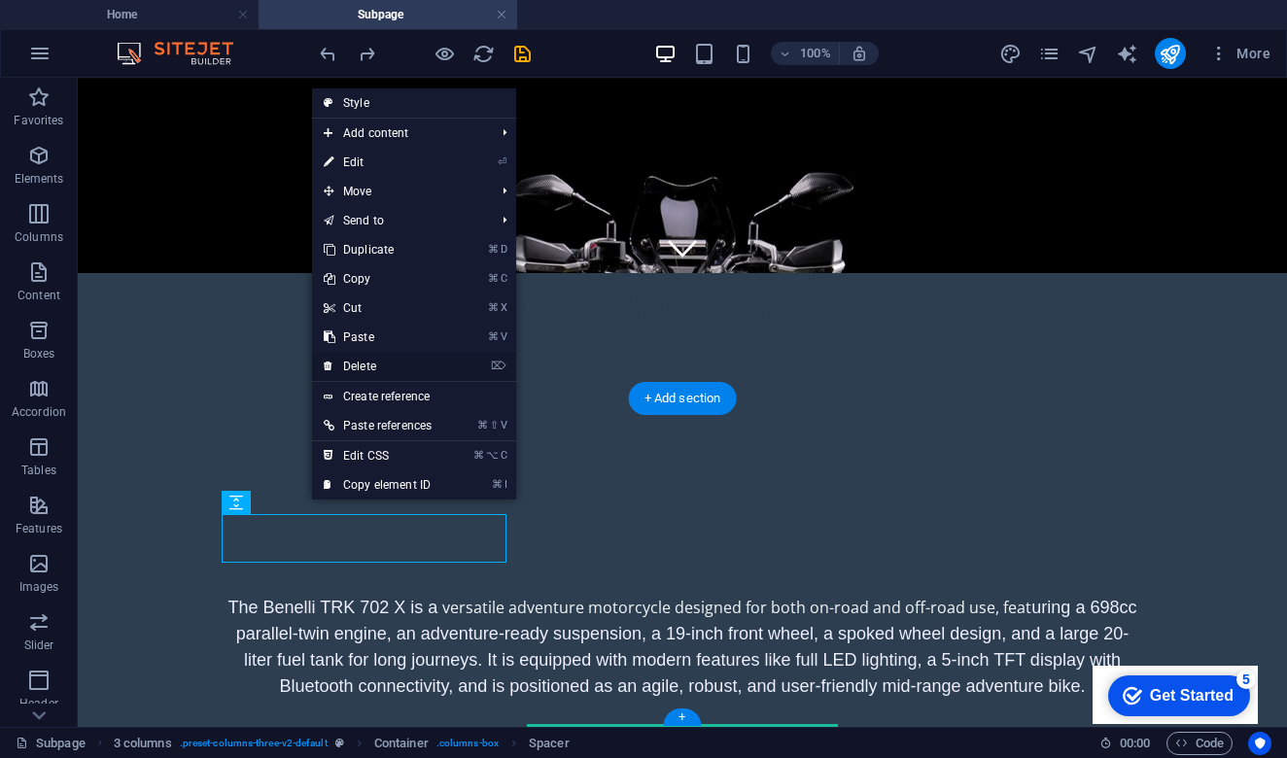
click at [400, 367] on link "⌦ Delete" at bounding box center [377, 366] width 131 height 29
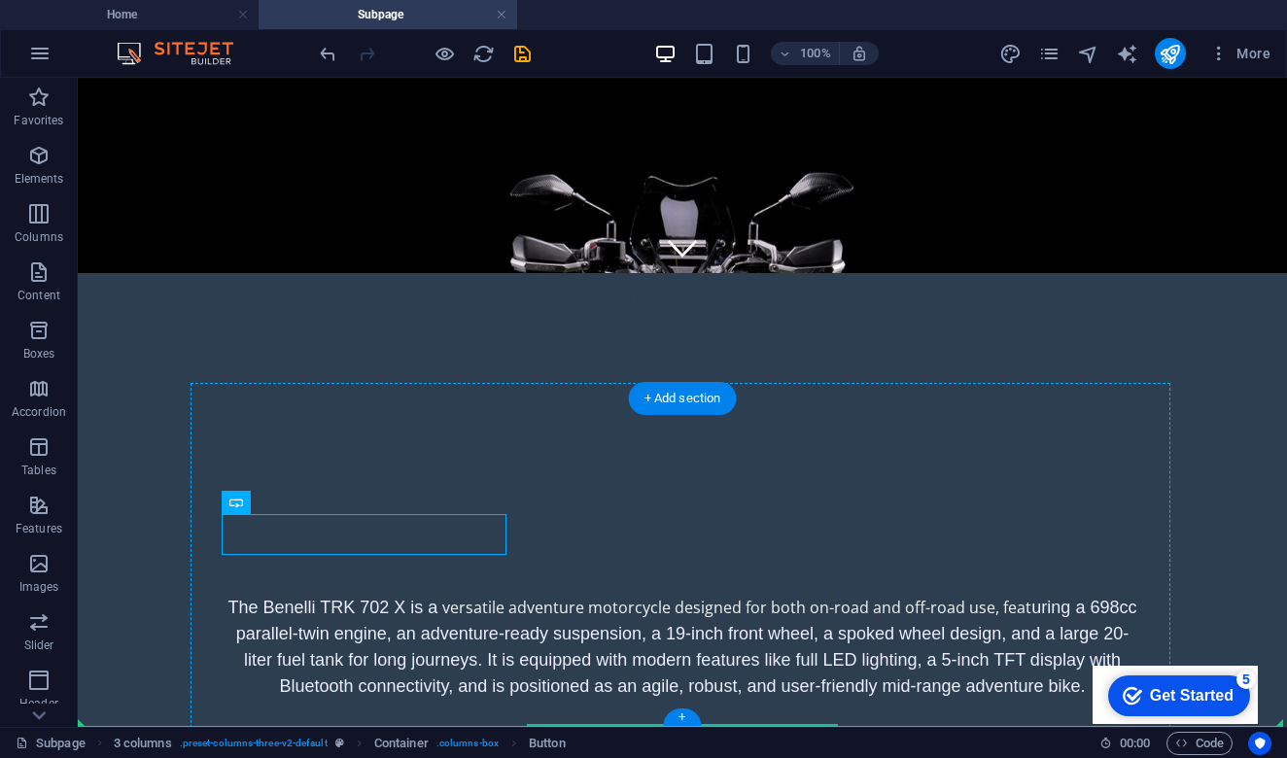
drag, startPoint x: 422, startPoint y: 531, endPoint x: 411, endPoint y: 598, distance: 67.9
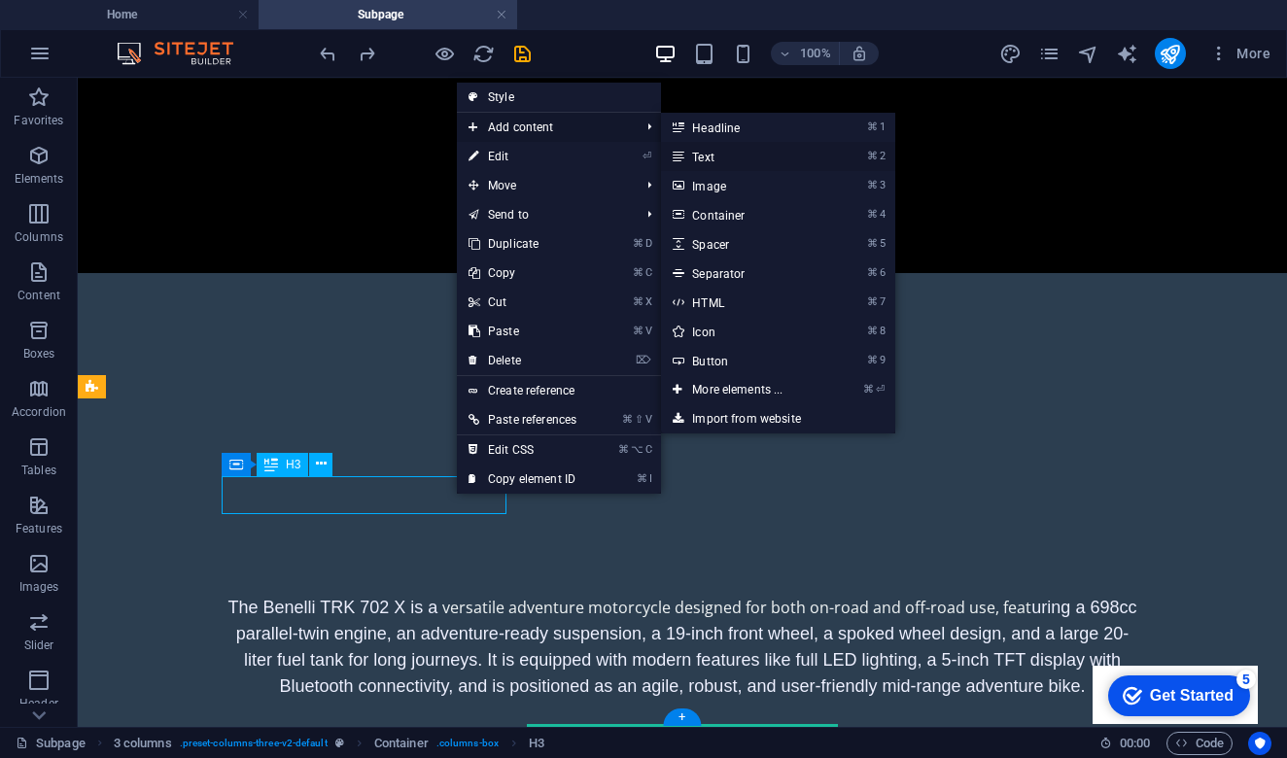
click at [741, 160] on link "⌘ 2 Text" at bounding box center [741, 156] width 160 height 29
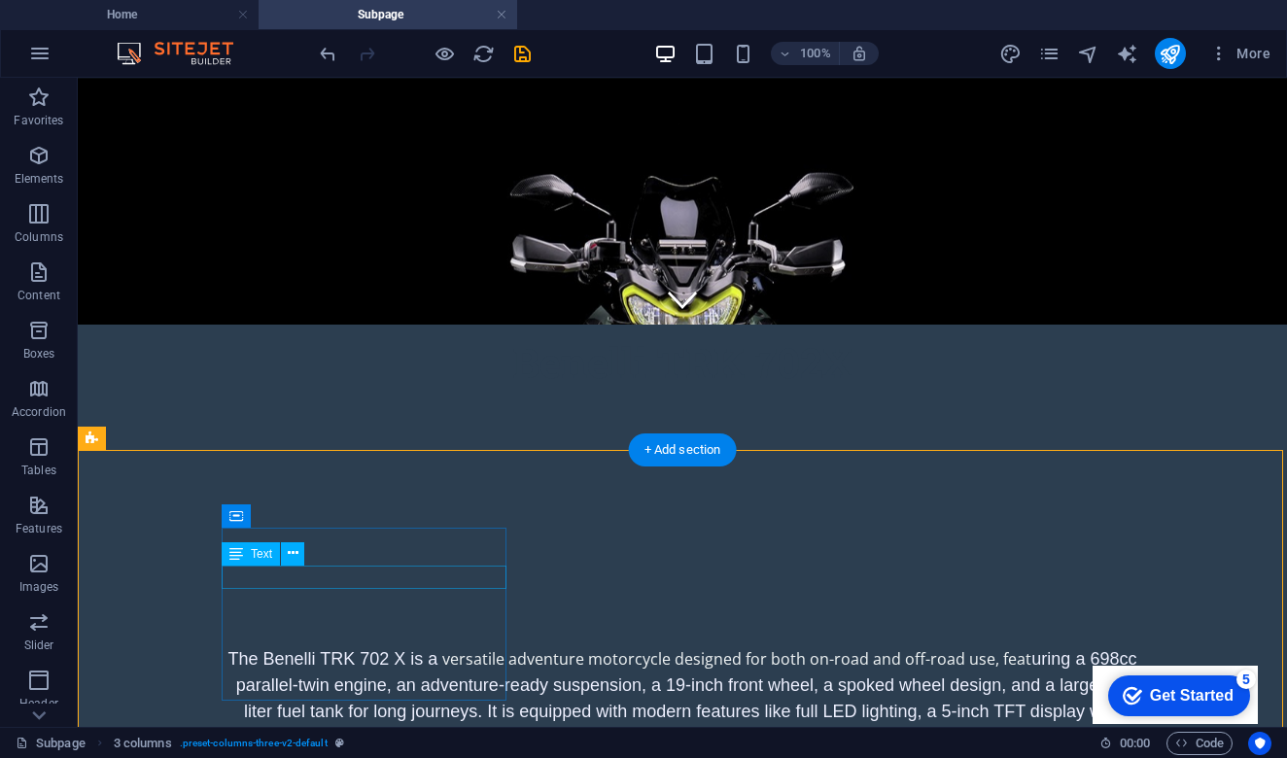
click at [294, 558] on icon at bounding box center [293, 553] width 11 height 20
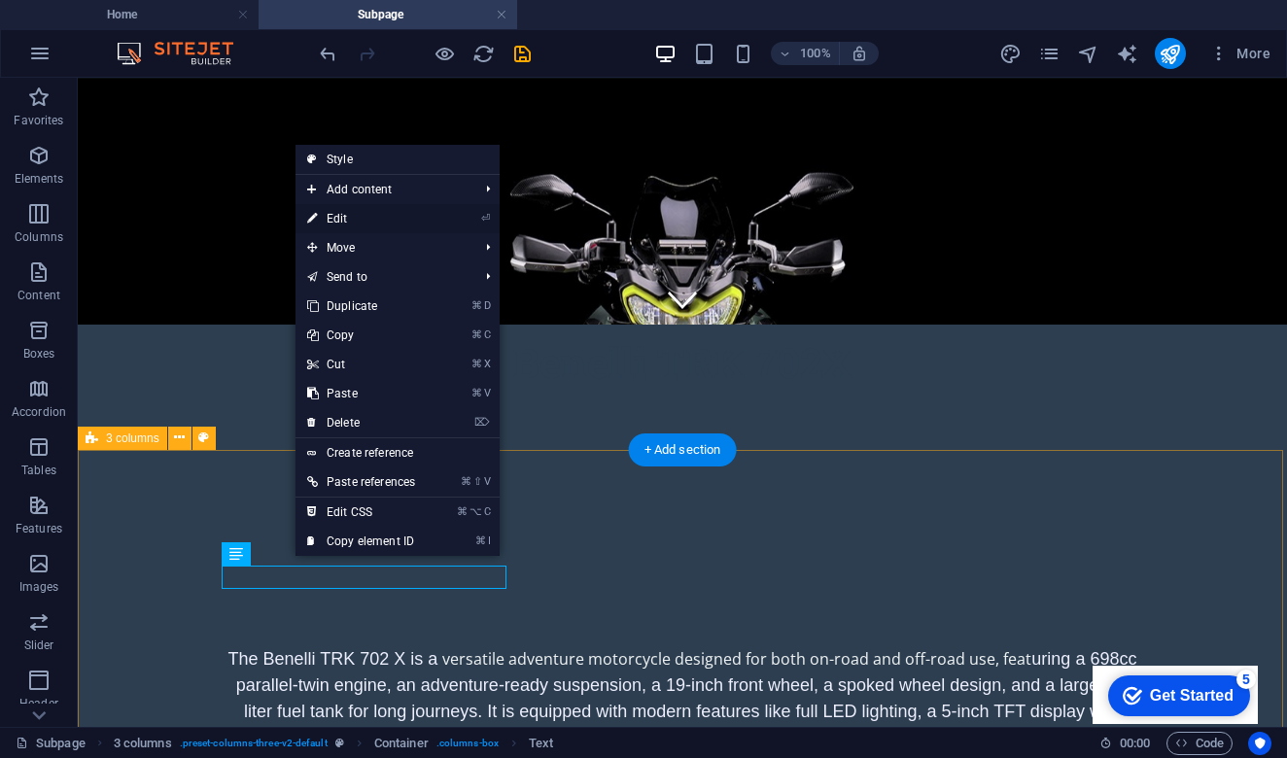
click at [405, 215] on link "⏎ Edit" at bounding box center [360, 218] width 131 height 29
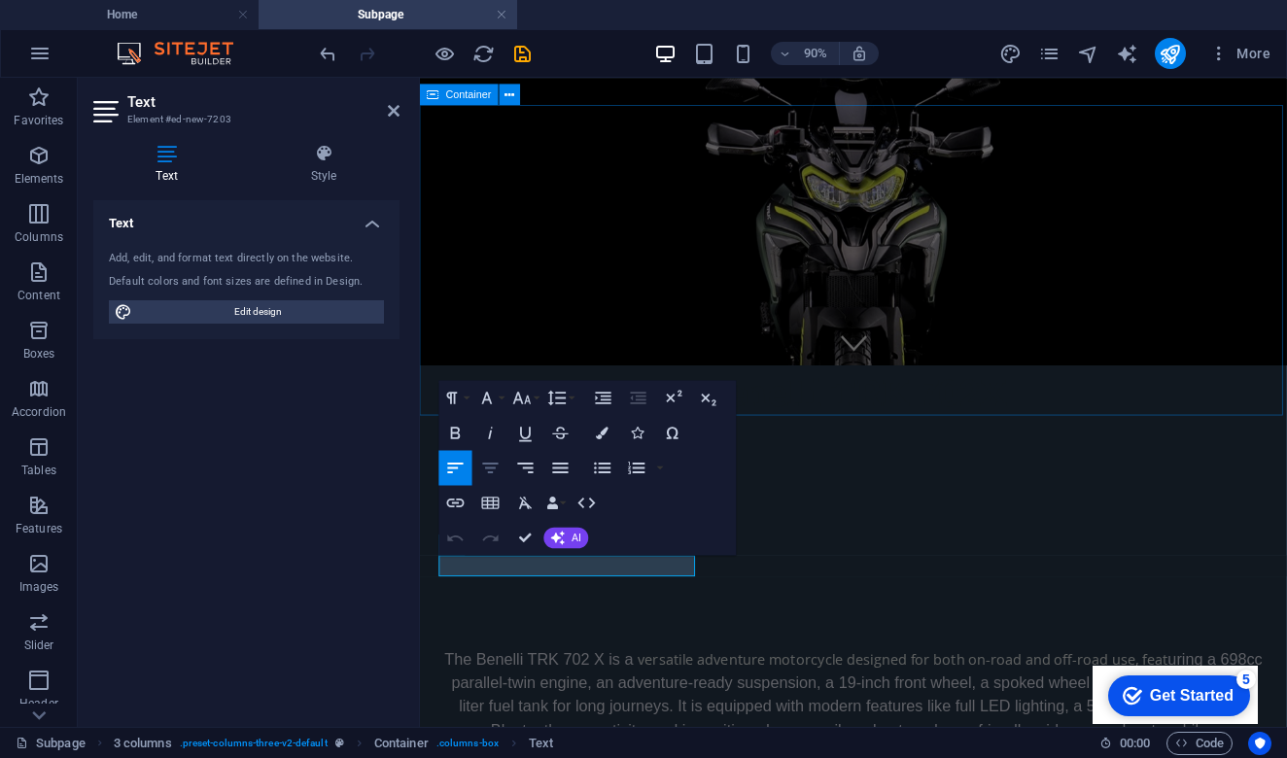
click at [493, 466] on icon "button" at bounding box center [490, 468] width 21 height 21
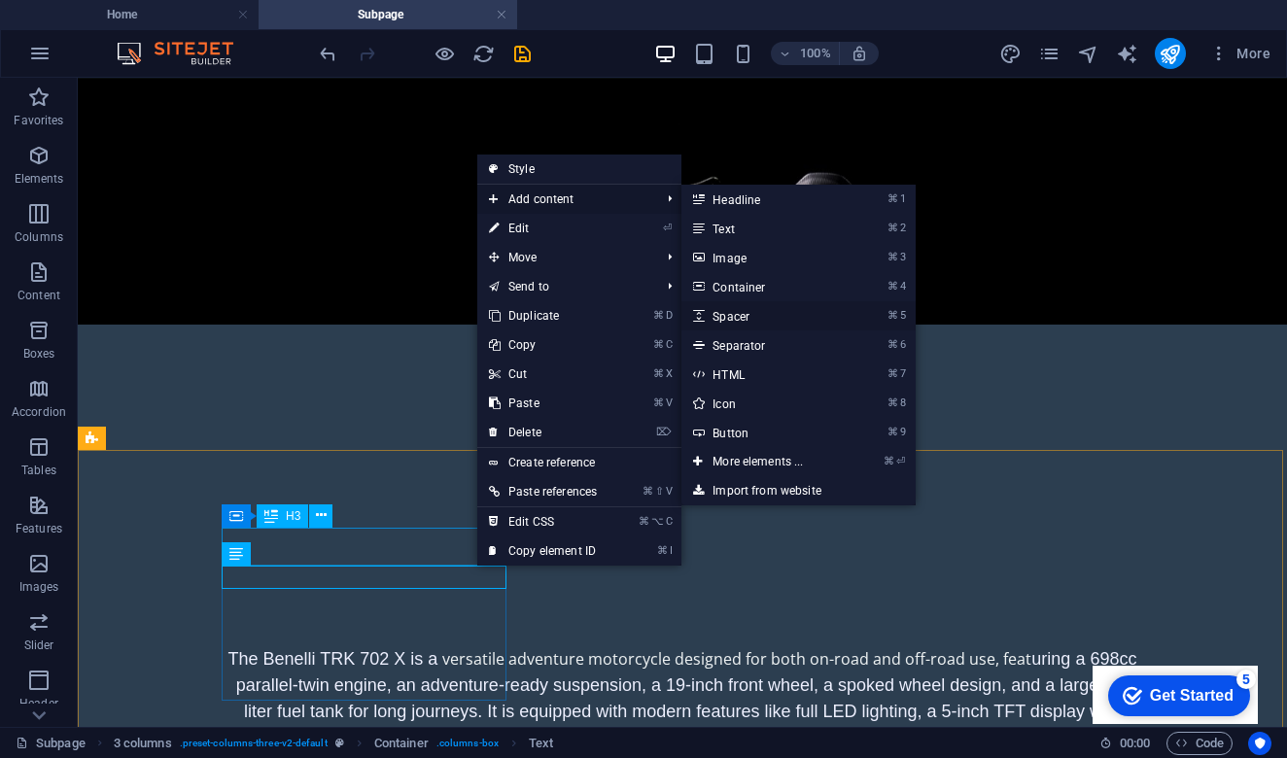
click at [753, 321] on link "⌘ 5 Spacer" at bounding box center [761, 315] width 160 height 29
select select "px"
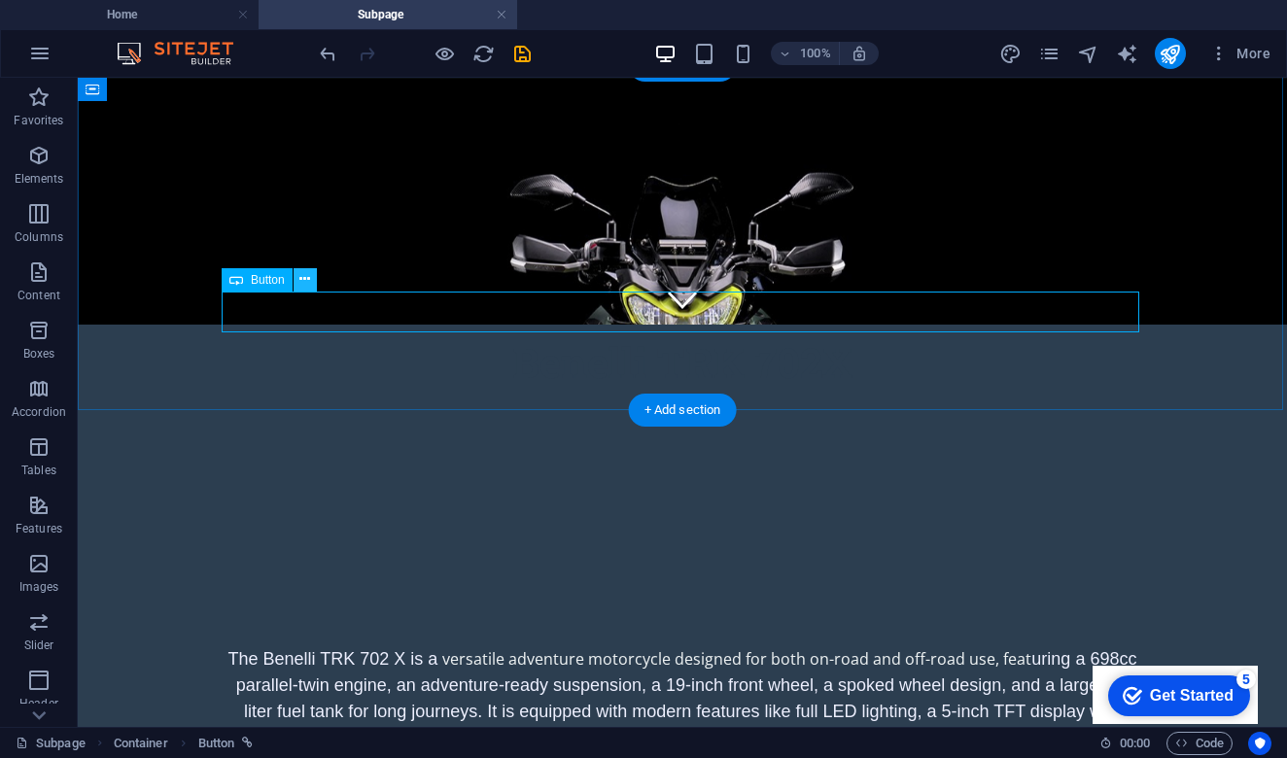
click at [308, 277] on icon at bounding box center [304, 279] width 11 height 20
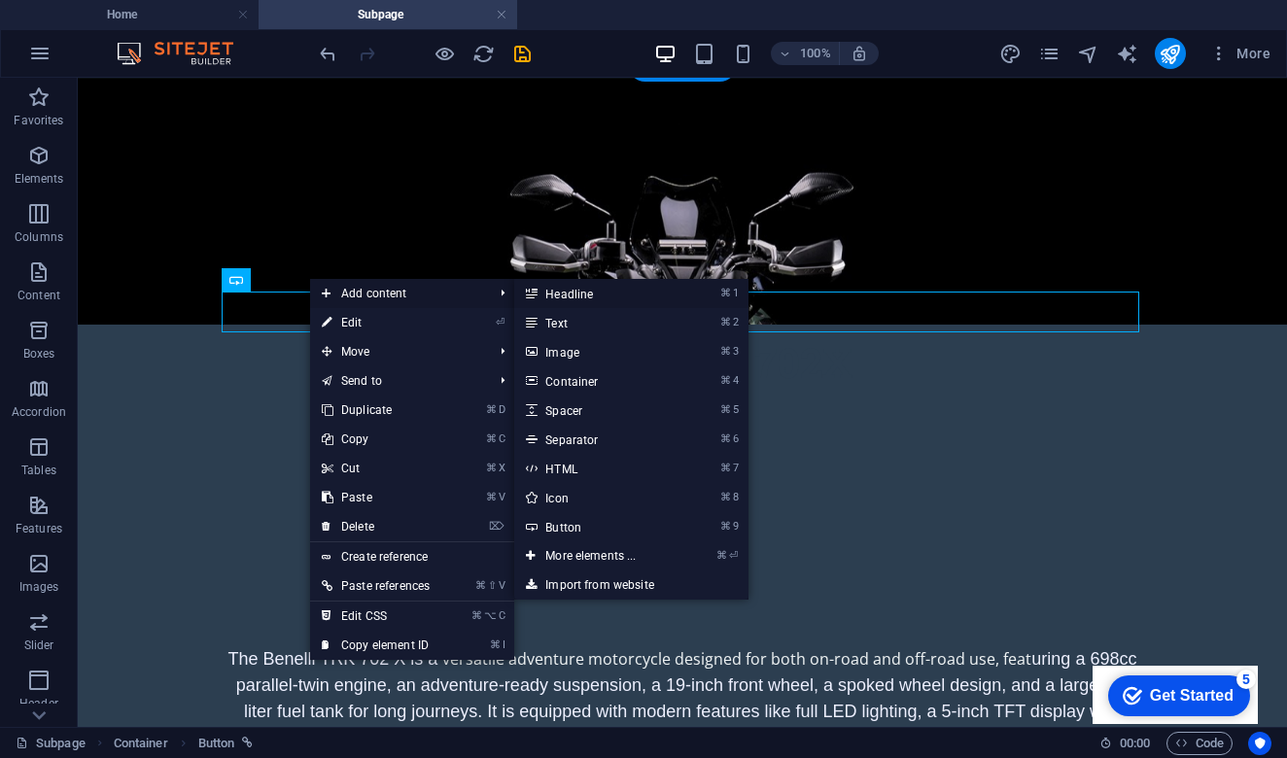
click at [605, 295] on link "⌘ 1 Headline" at bounding box center [594, 293] width 160 height 29
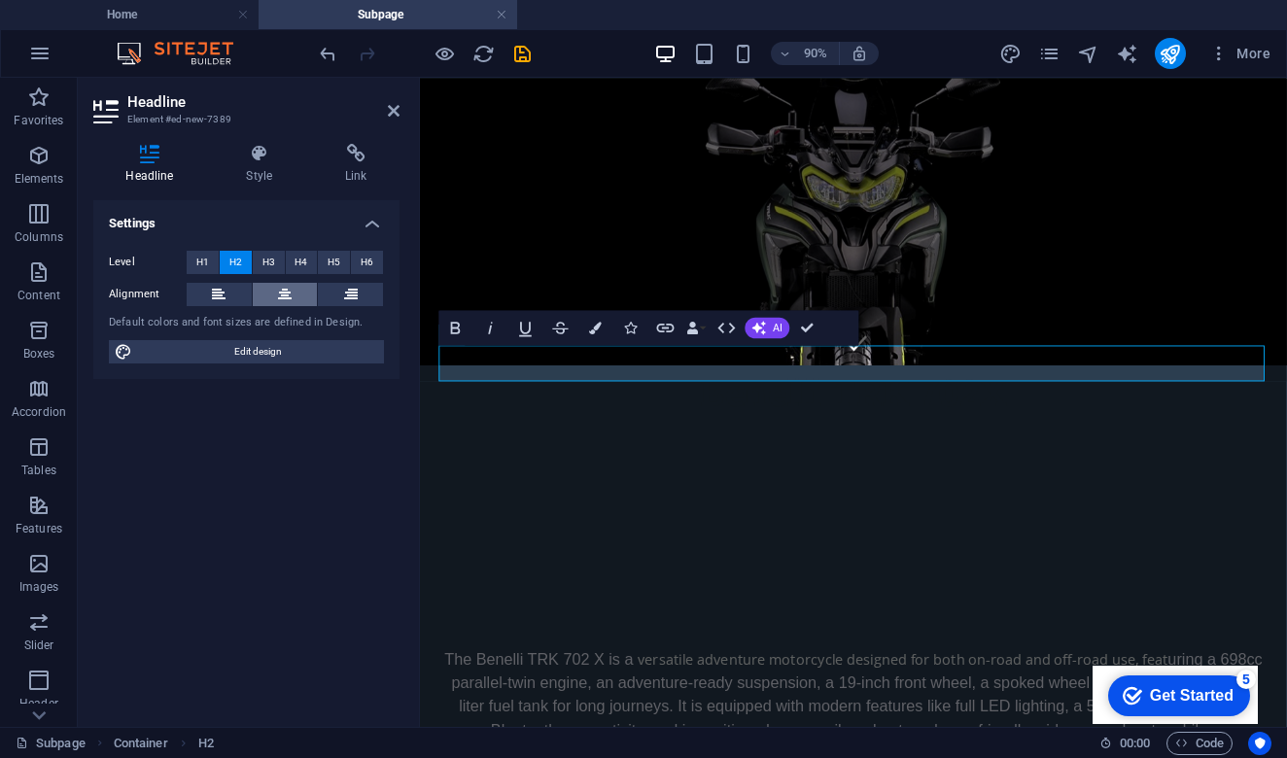
click at [289, 299] on icon at bounding box center [285, 294] width 14 height 23
click at [270, 261] on span "H3" at bounding box center [268, 262] width 13 height 23
click at [302, 263] on span "H4" at bounding box center [301, 262] width 13 height 23
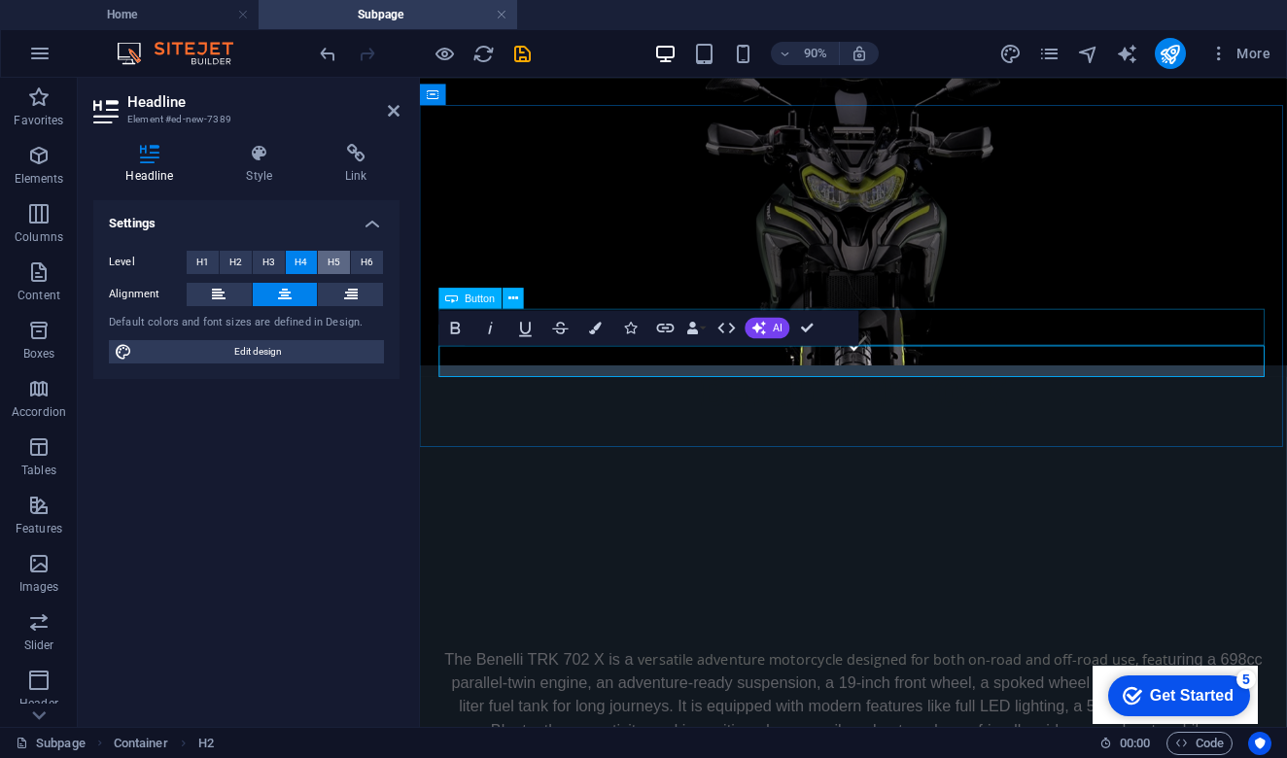
click at [334, 259] on span "H5" at bounding box center [334, 262] width 13 height 23
click at [301, 261] on span "H4" at bounding box center [301, 262] width 13 height 23
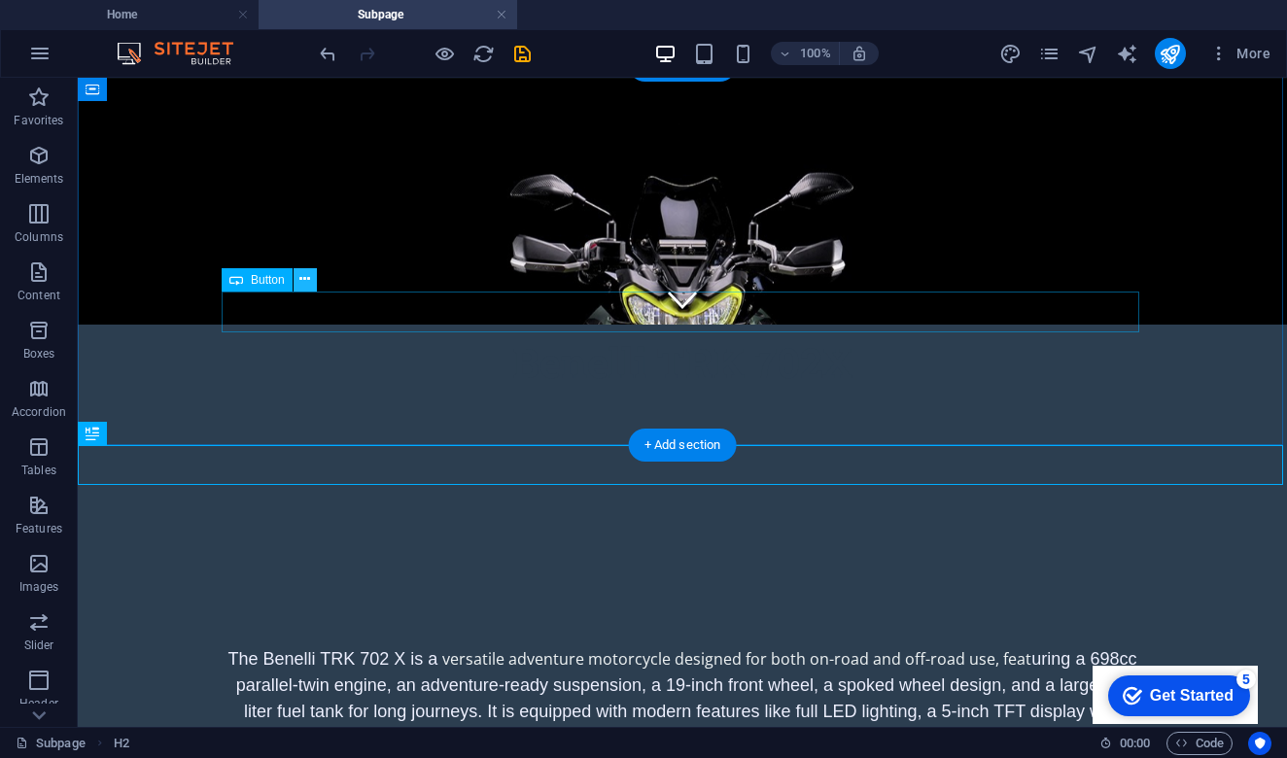
click at [309, 282] on icon at bounding box center [304, 279] width 11 height 20
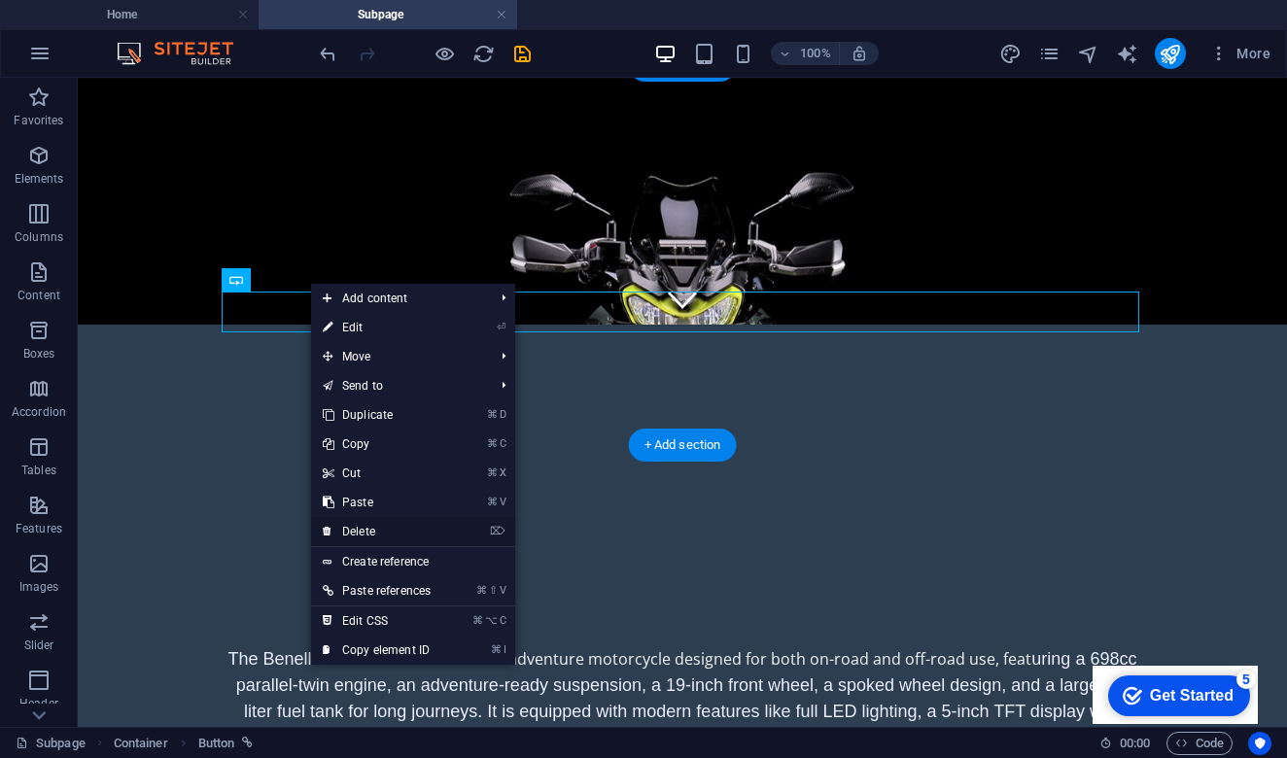
click at [426, 534] on link "⌦ Delete" at bounding box center [376, 531] width 131 height 29
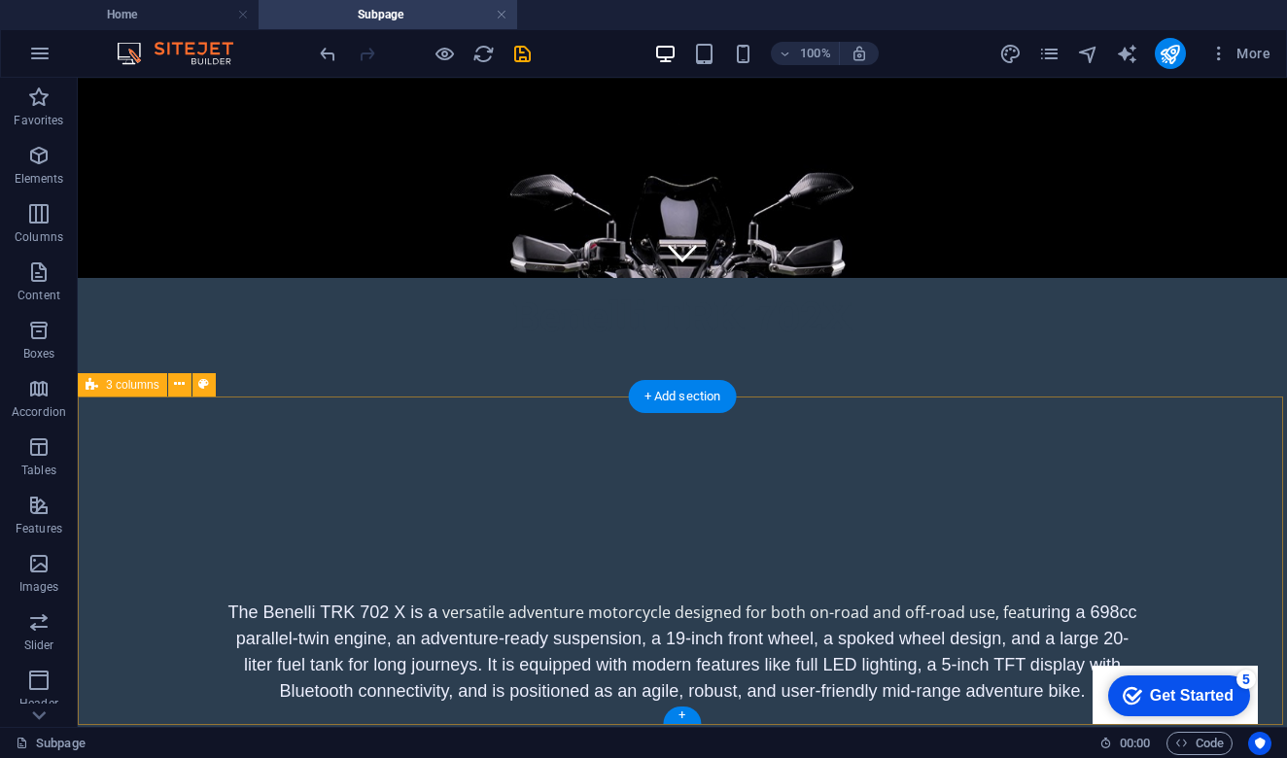
scroll to position [448, 0]
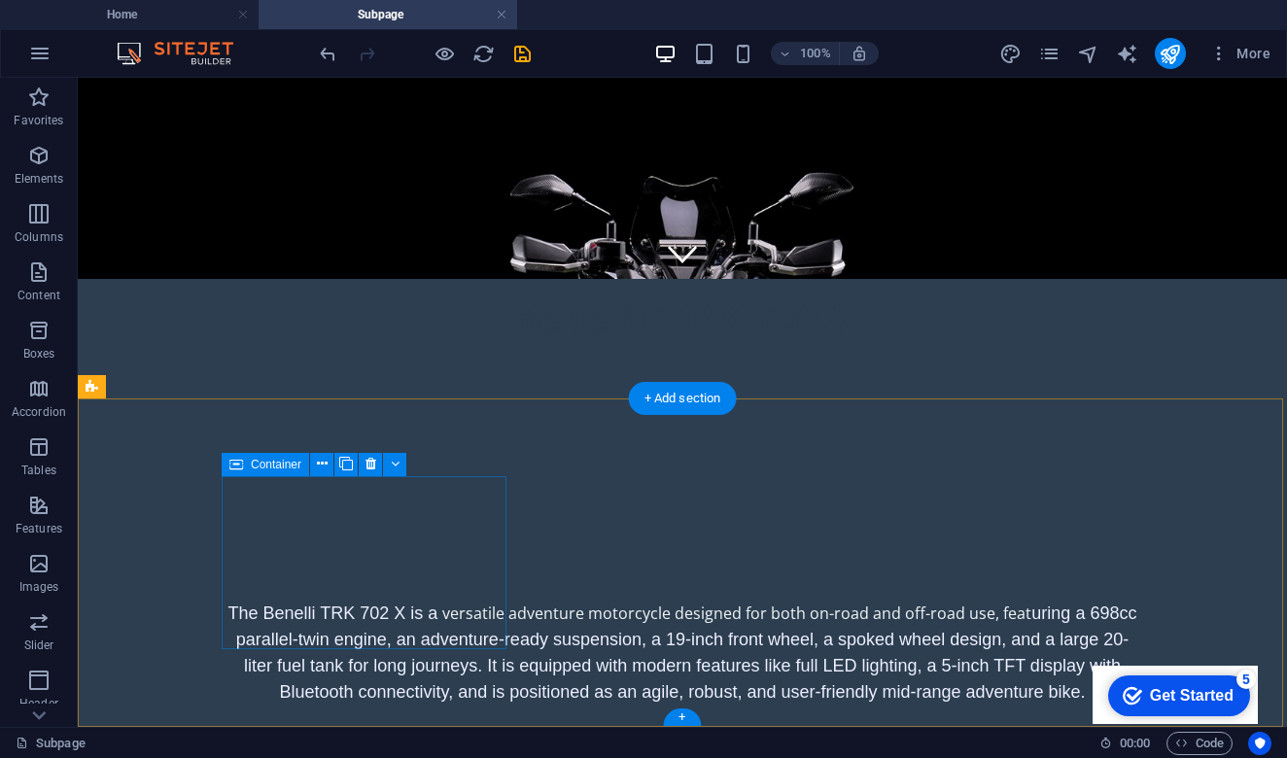
click at [230, 465] on icon at bounding box center [236, 464] width 14 height 23
click at [344, 466] on icon at bounding box center [346, 464] width 14 height 20
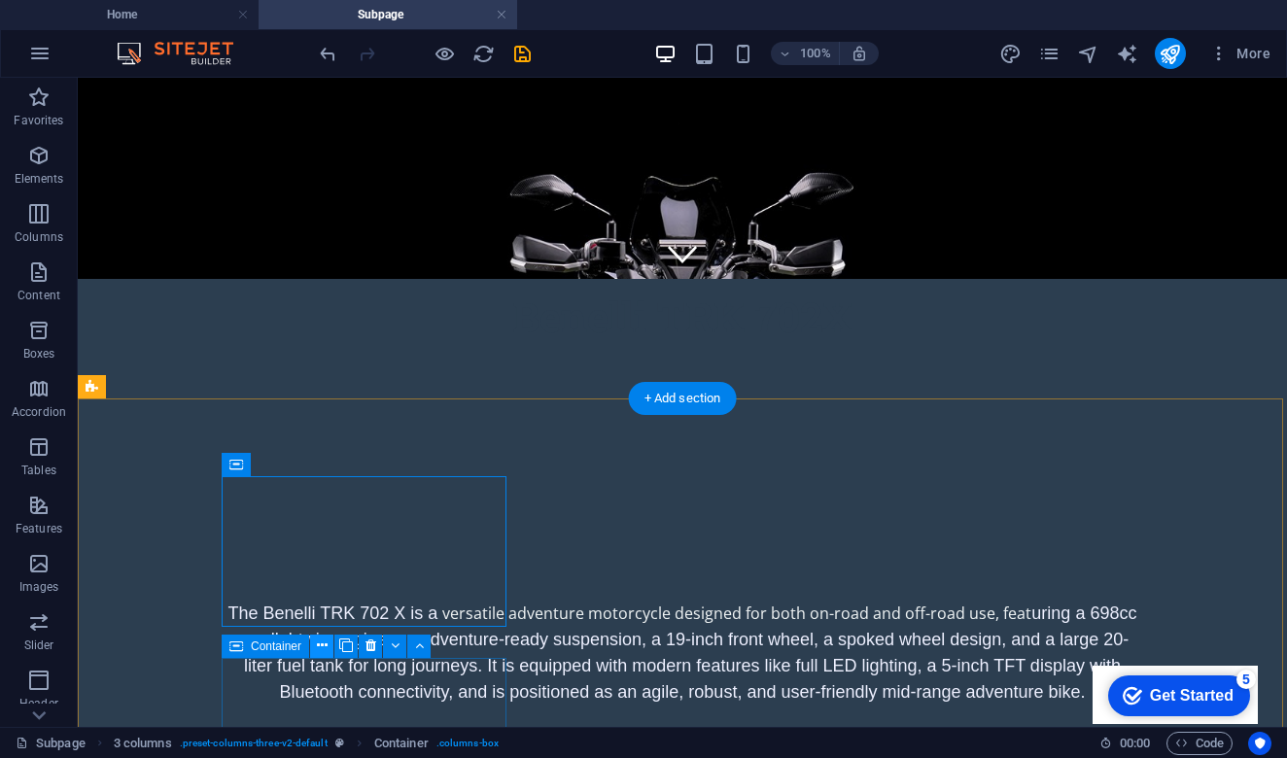
click at [318, 649] on icon at bounding box center [322, 646] width 11 height 20
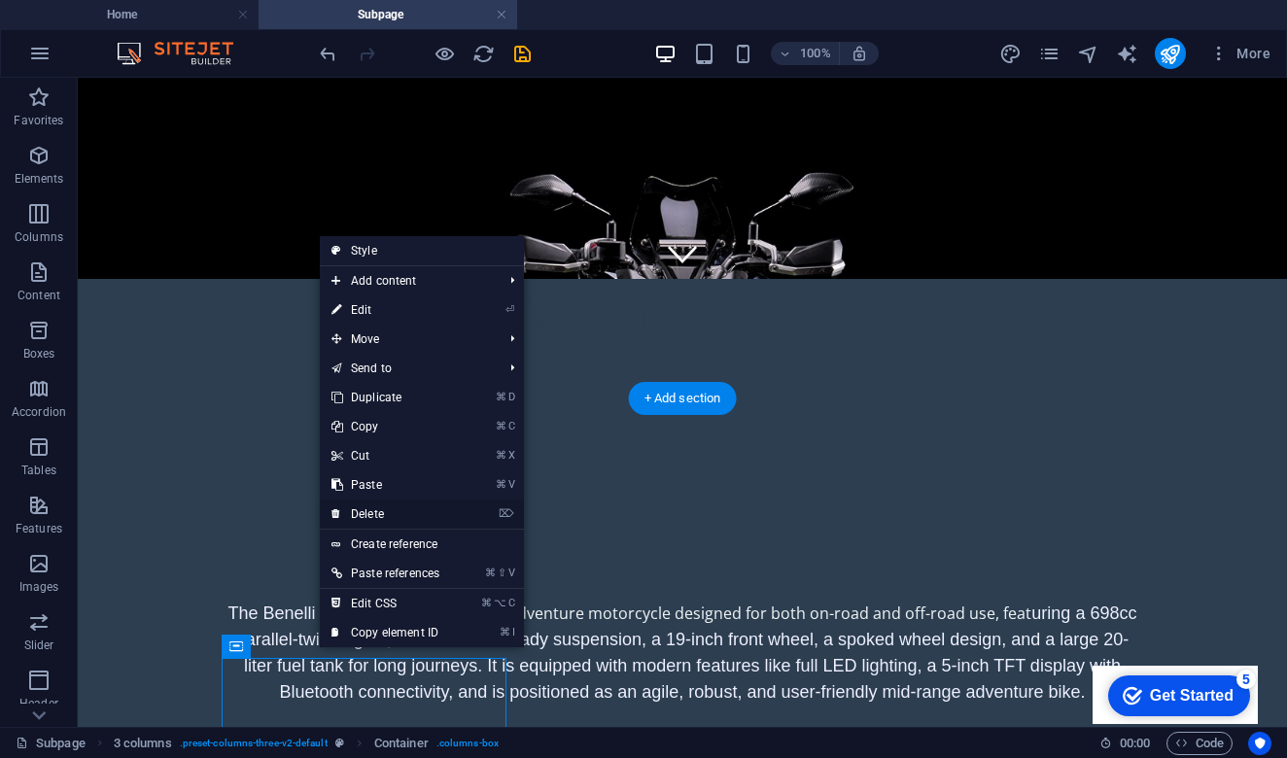
click at [395, 509] on link "⌦ Delete" at bounding box center [385, 514] width 131 height 29
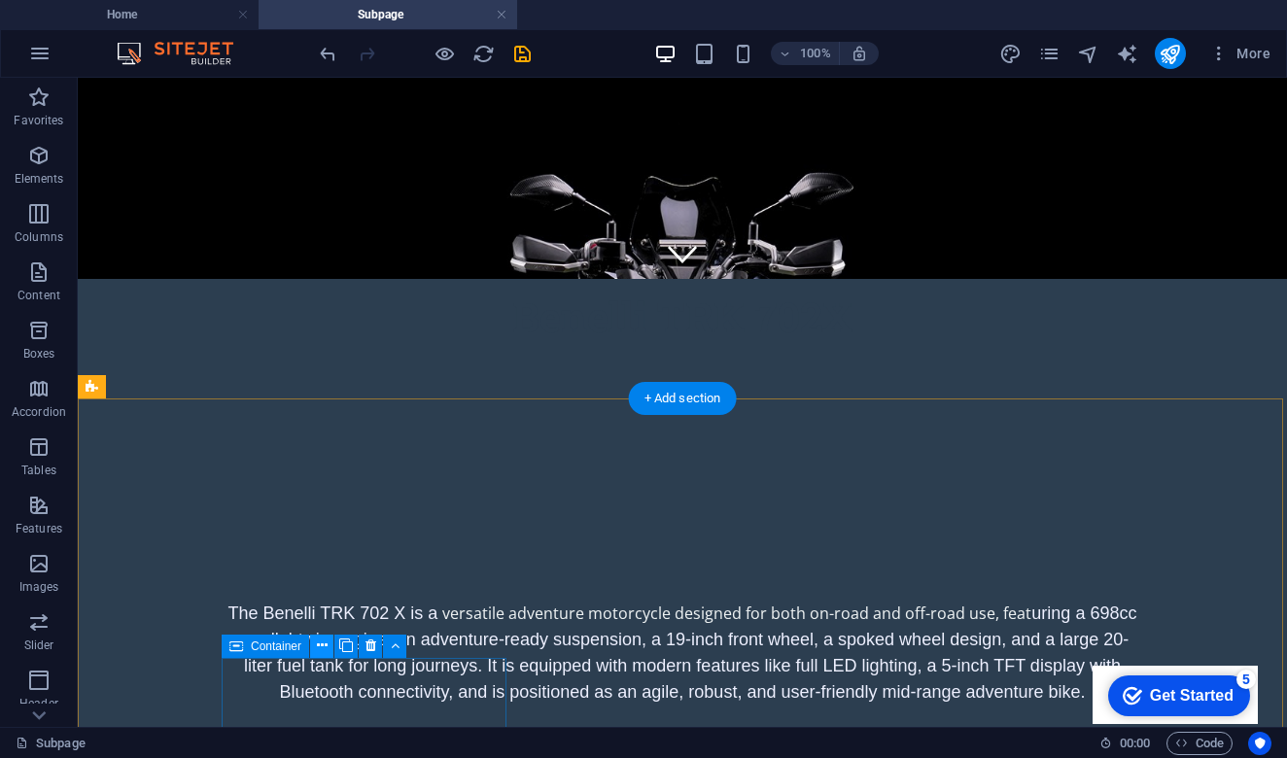
click at [325, 645] on icon at bounding box center [322, 646] width 11 height 20
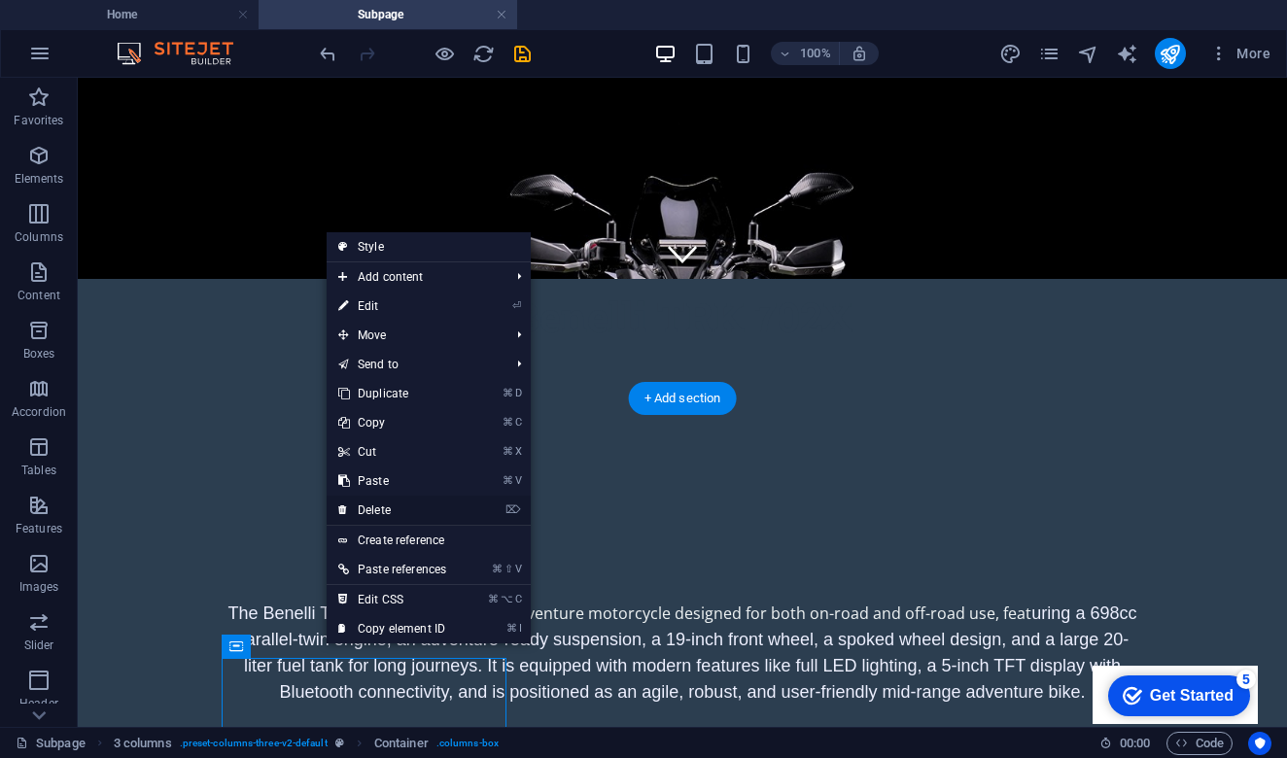
click at [418, 510] on link "⌦ Delete" at bounding box center [392, 510] width 131 height 29
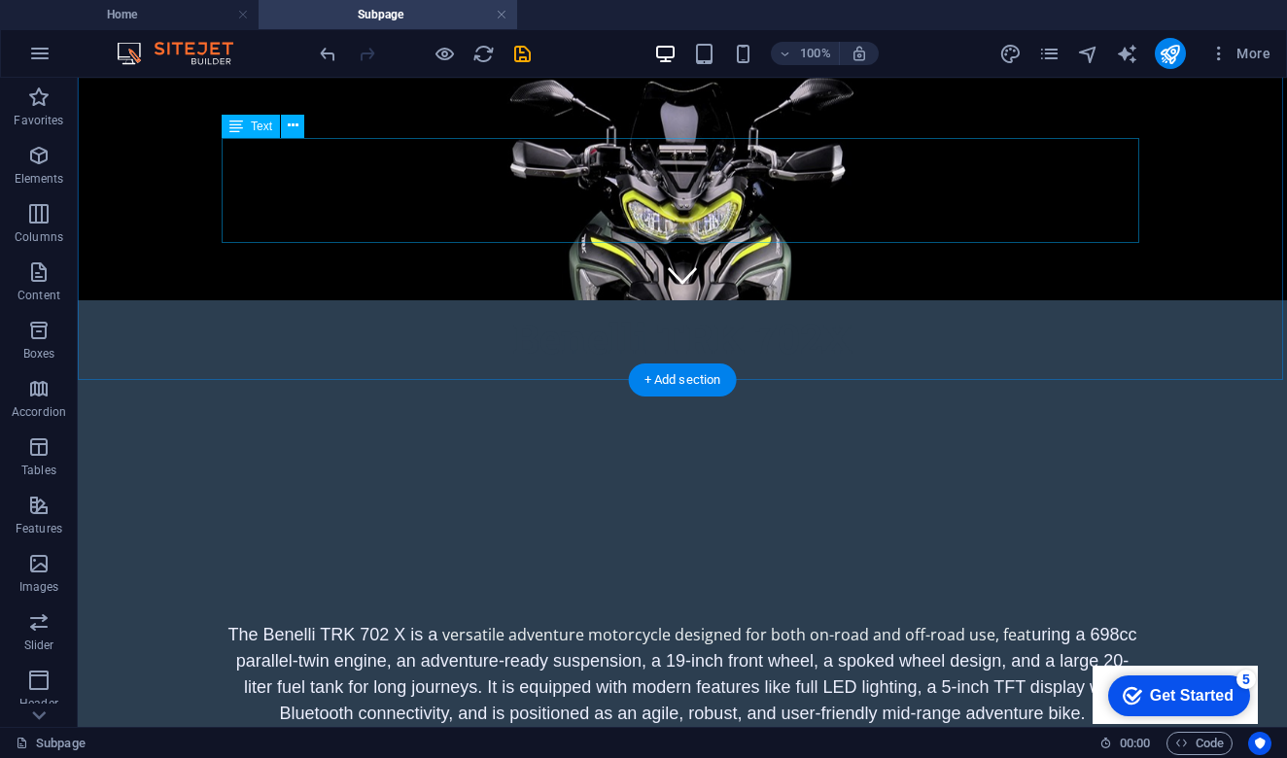
scroll to position [426, 0]
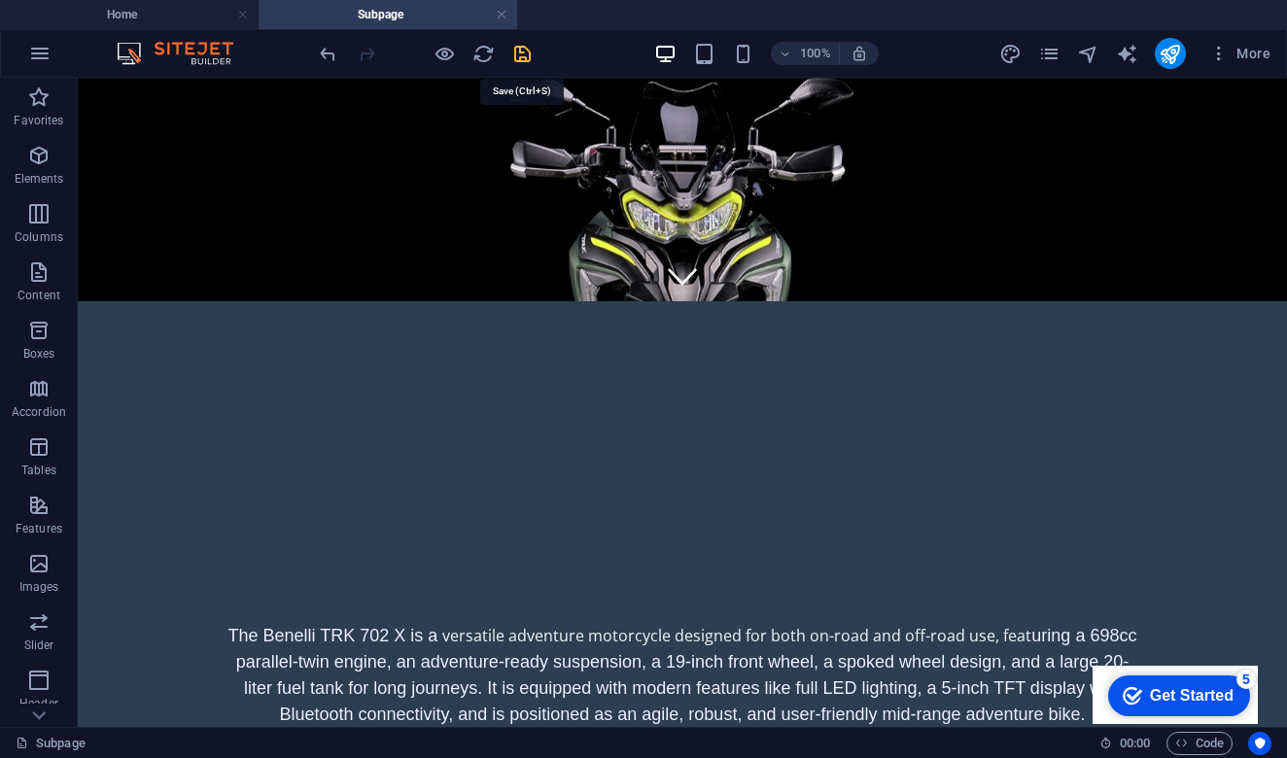
click at [527, 59] on icon "save" at bounding box center [522, 54] width 22 height 22
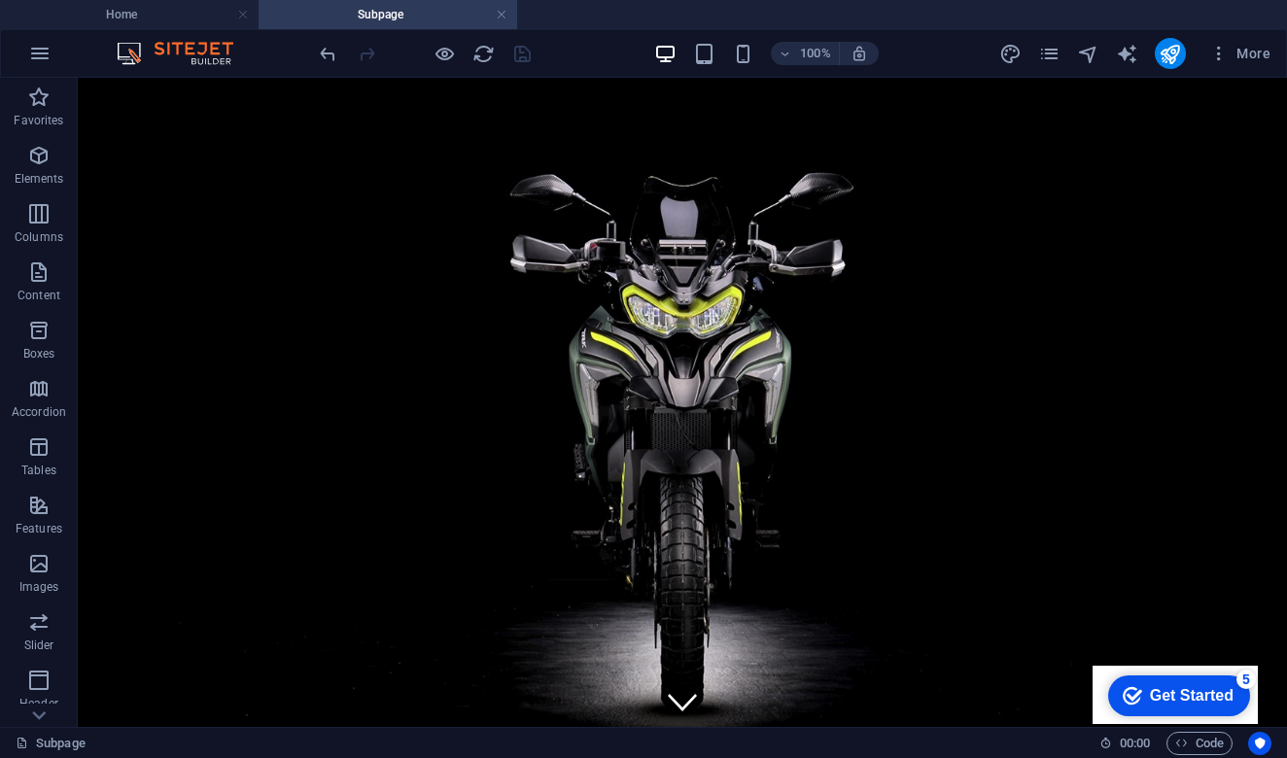
scroll to position [0, 0]
click at [325, 59] on icon "undo" at bounding box center [328, 54] width 22 height 22
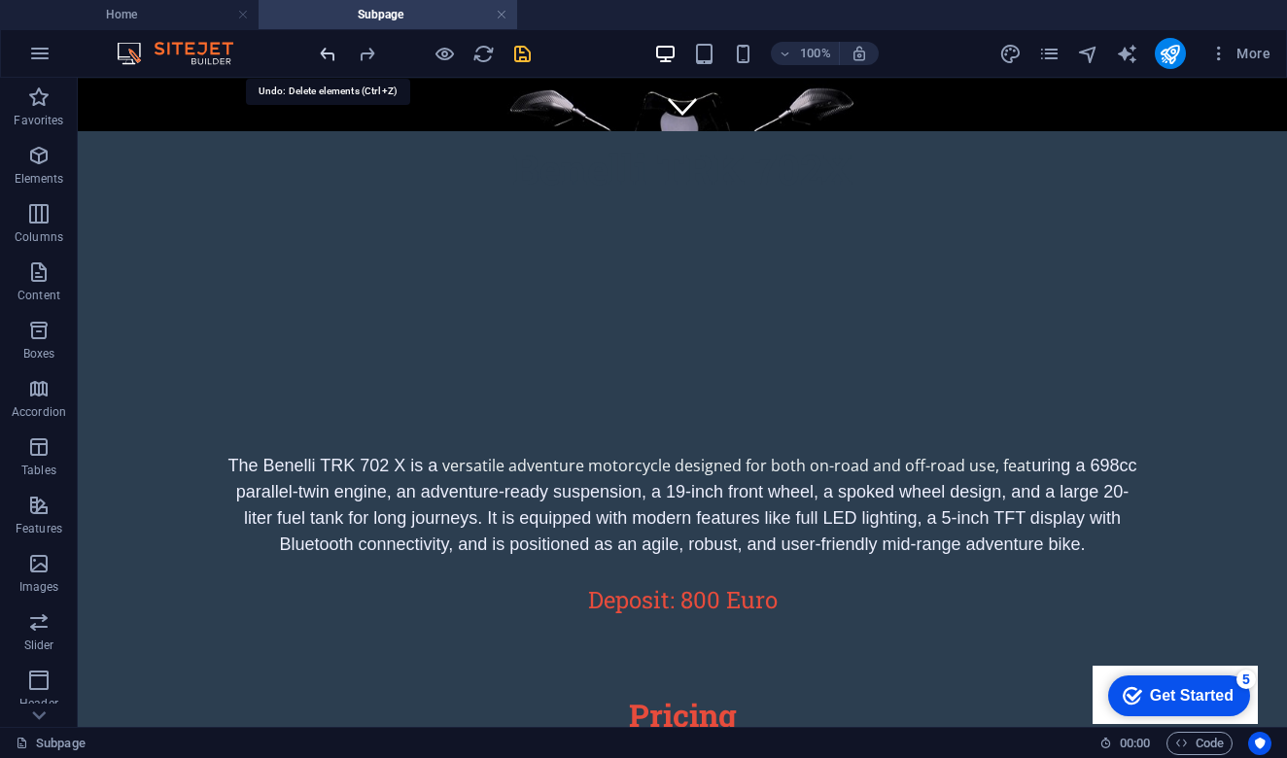
scroll to position [630, 0]
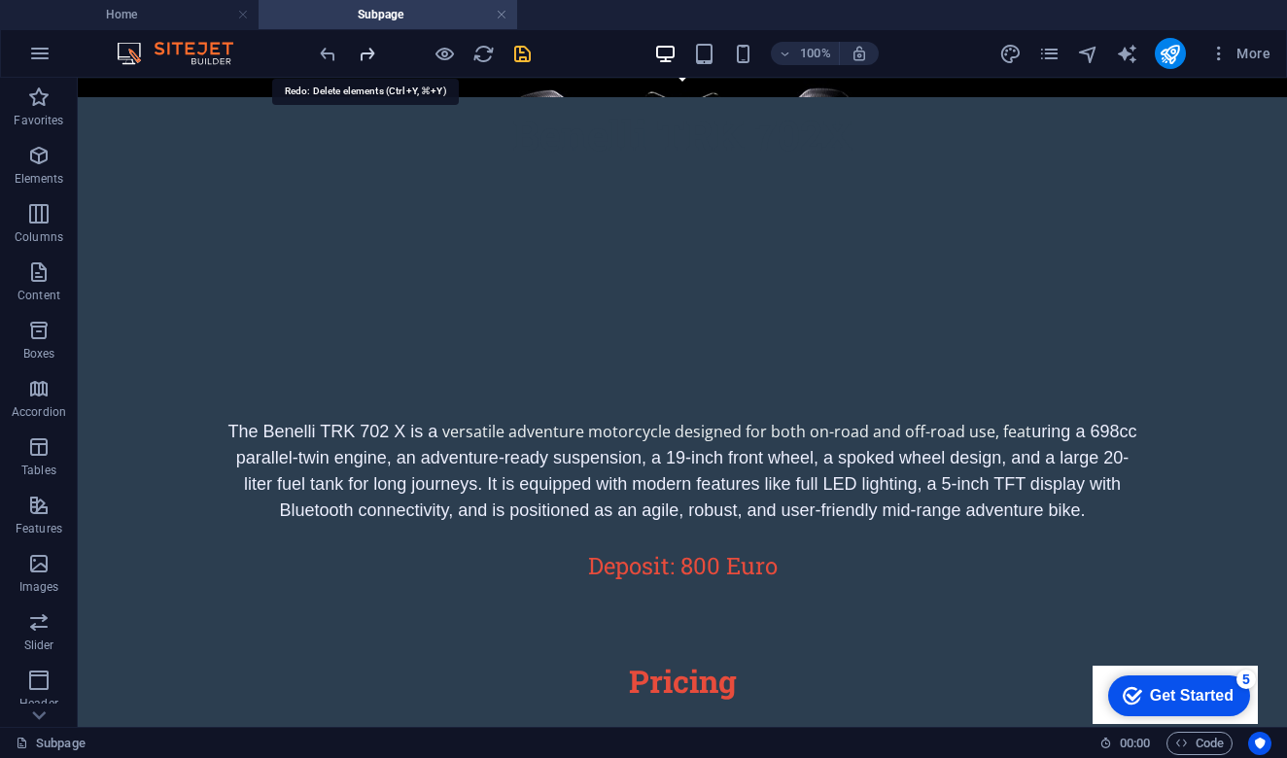
click at [372, 54] on icon "redo" at bounding box center [367, 54] width 22 height 22
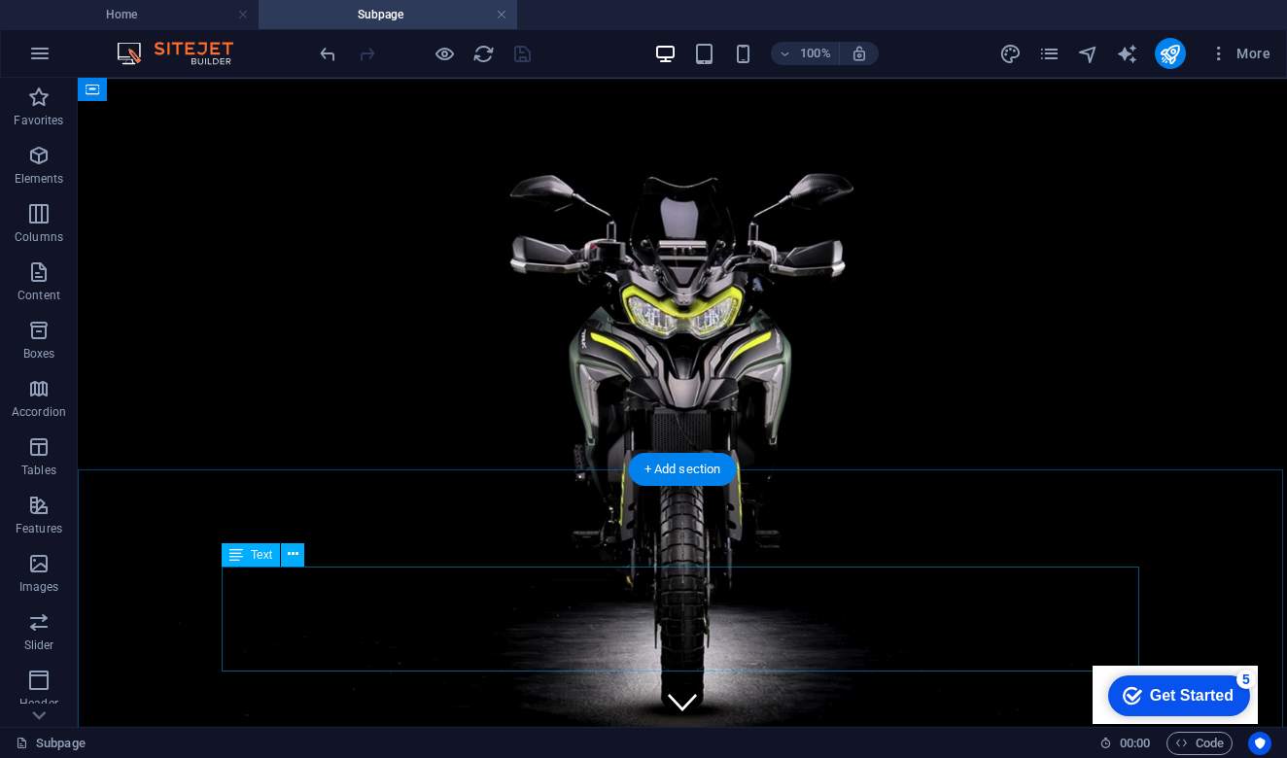
scroll to position [0, 0]
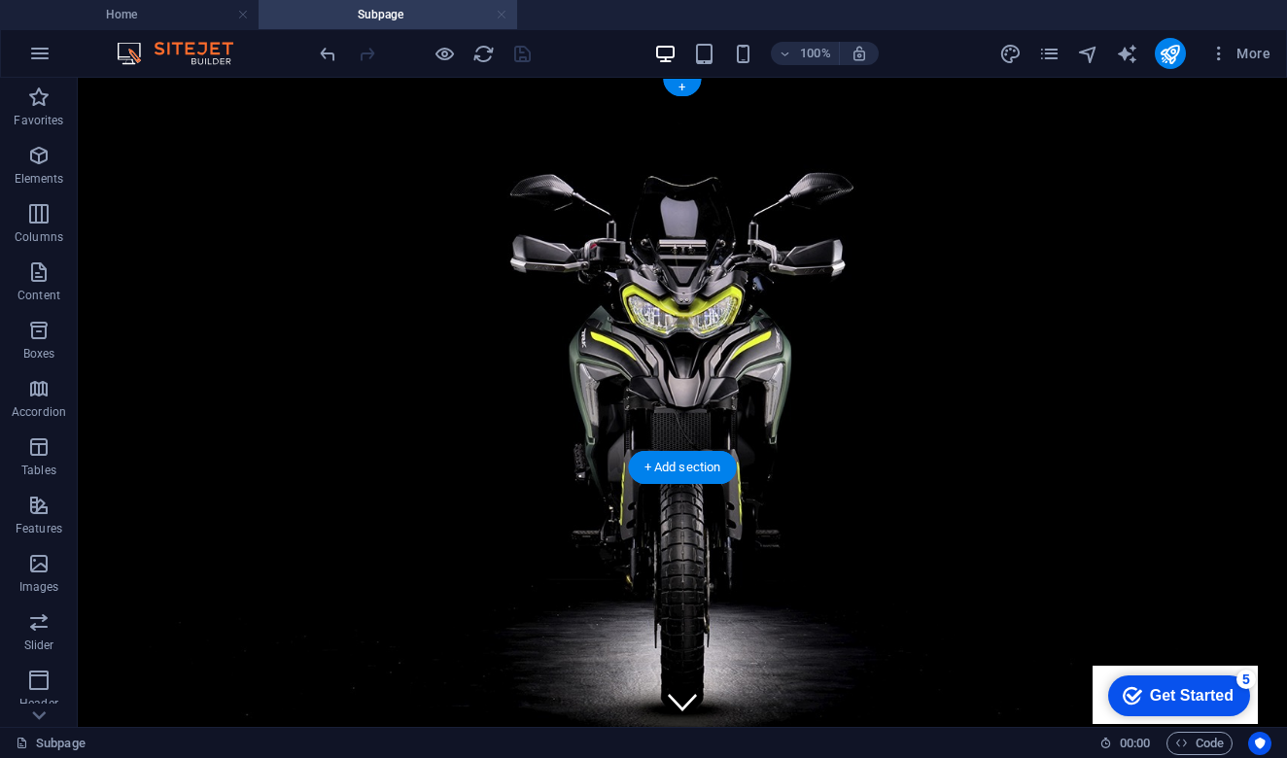
click at [500, 17] on link at bounding box center [502, 15] width 12 height 18
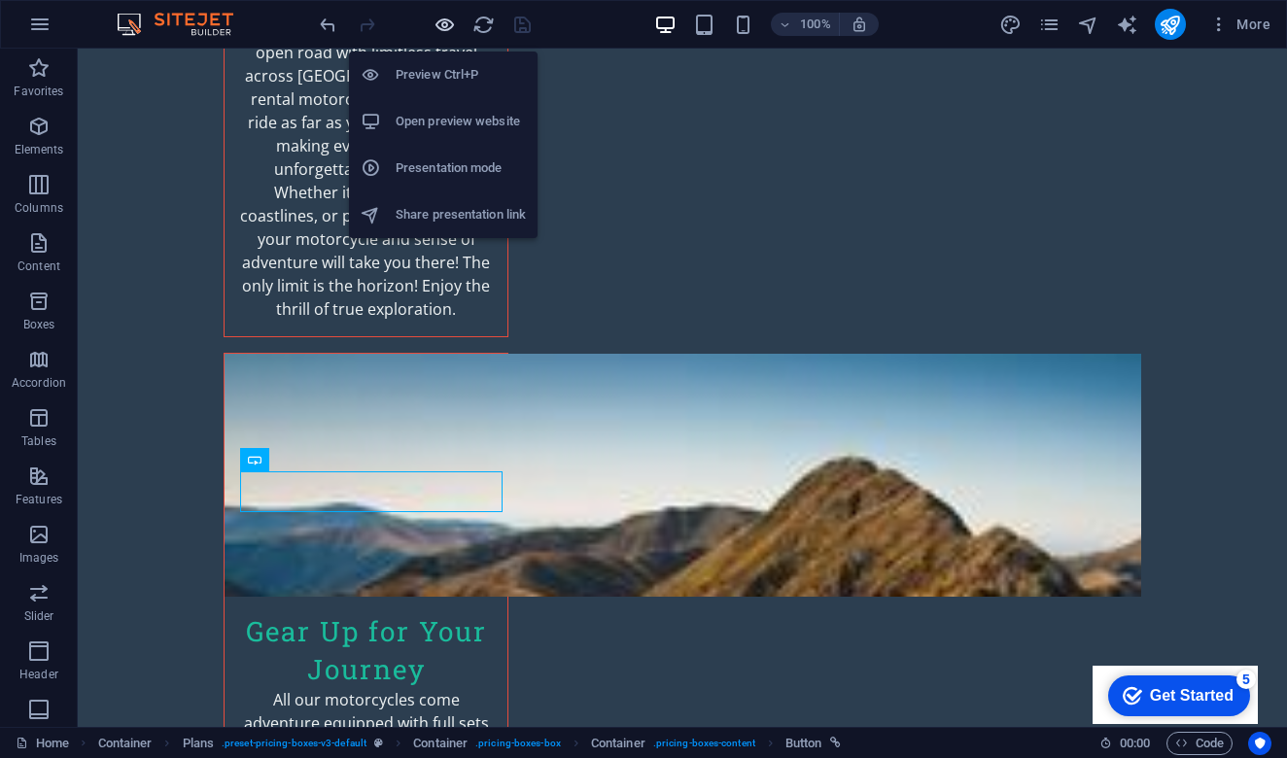
click at [438, 22] on icon "button" at bounding box center [445, 25] width 22 height 22
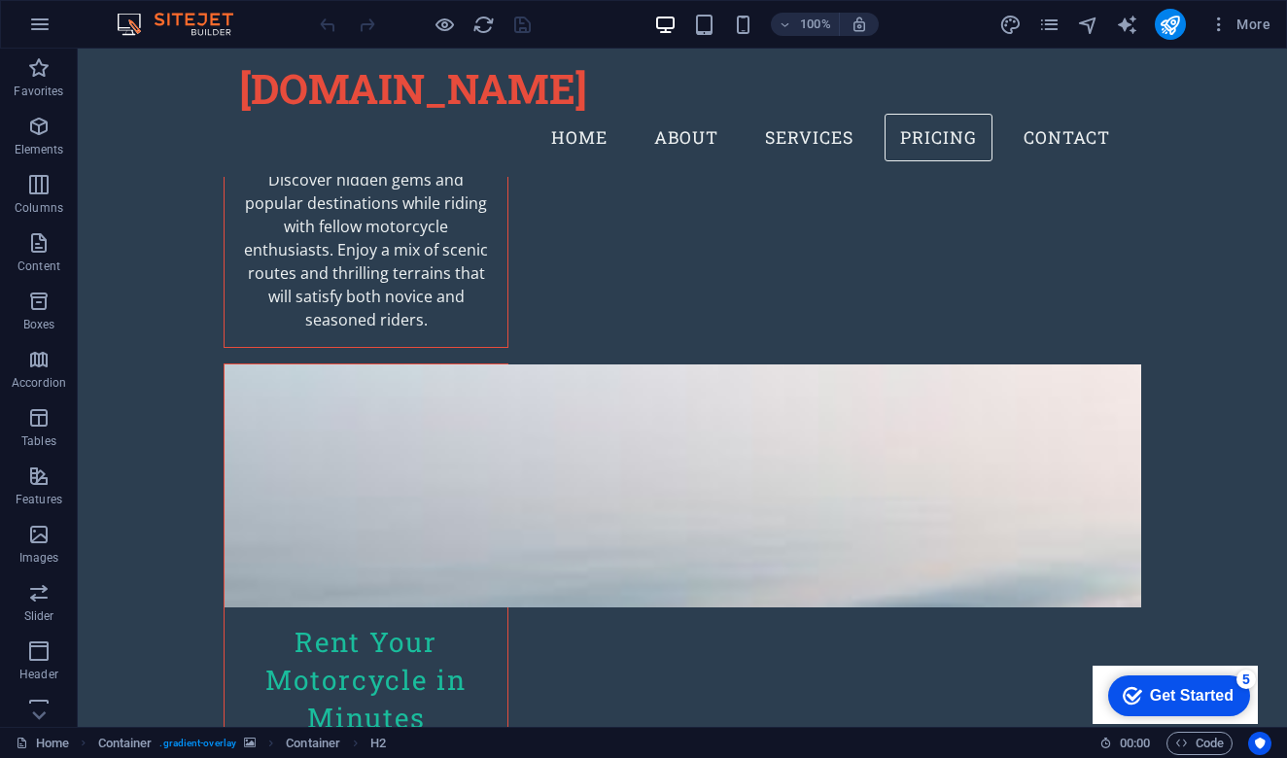
scroll to position [4855, 0]
